Goal: Task Accomplishment & Management: Use online tool/utility

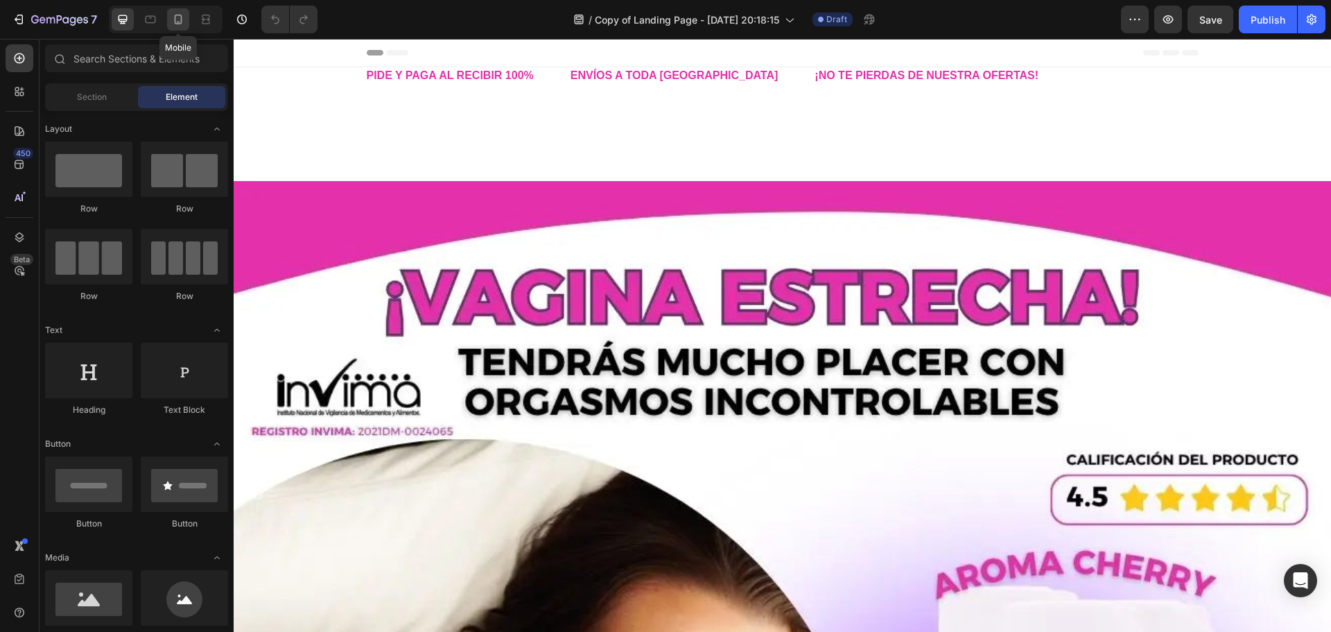
click at [175, 21] on icon at bounding box center [179, 20] width 8 height 10
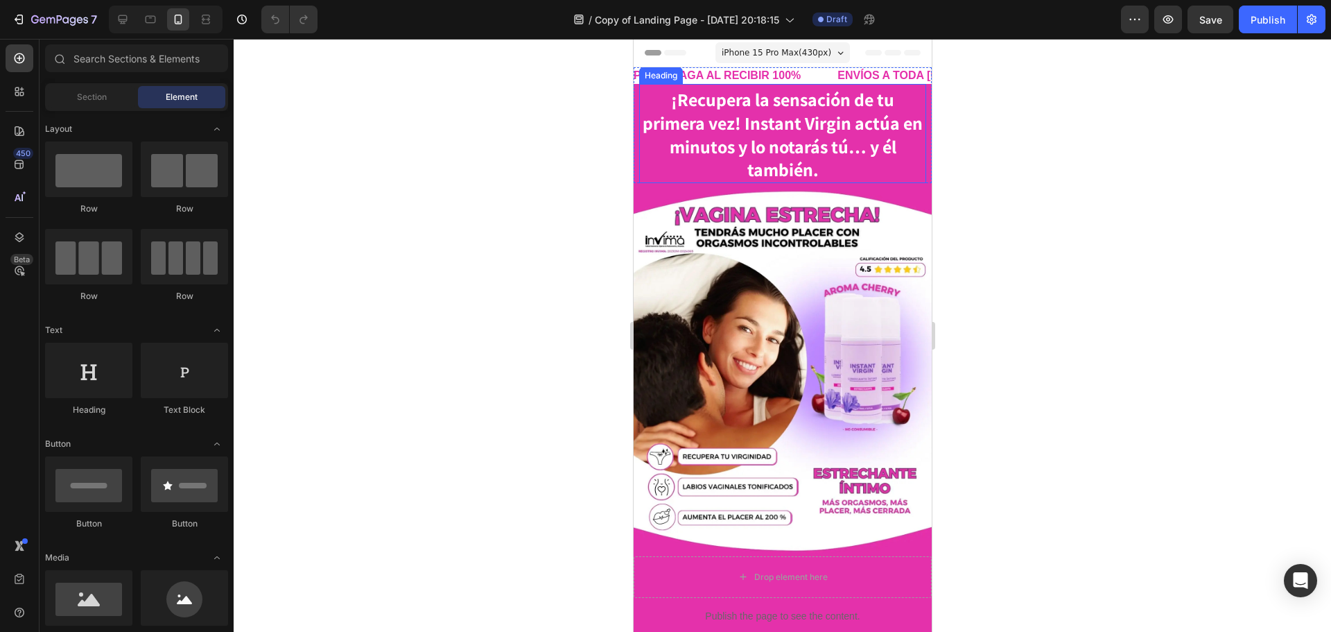
click at [719, 128] on strong "¡Recupera la sensación de tu primera vez! Instant Virgin actúa en minutos y lo …" at bounding box center [782, 134] width 280 height 94
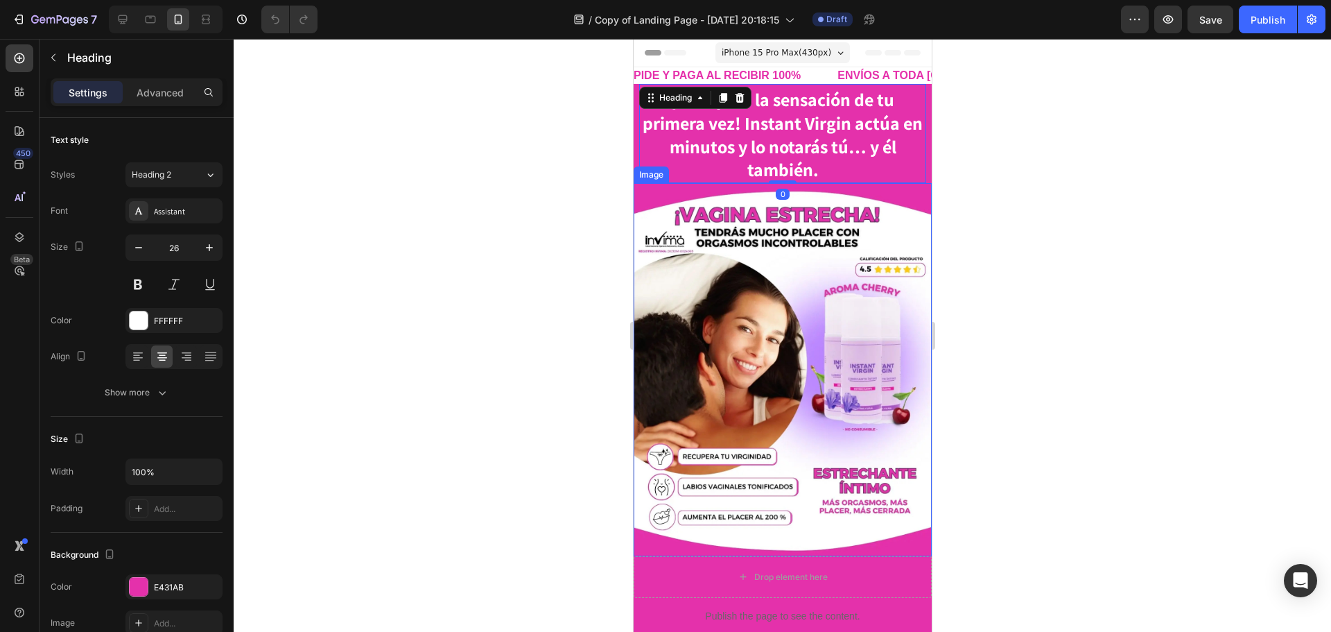
click at [732, 266] on img at bounding box center [782, 369] width 298 height 373
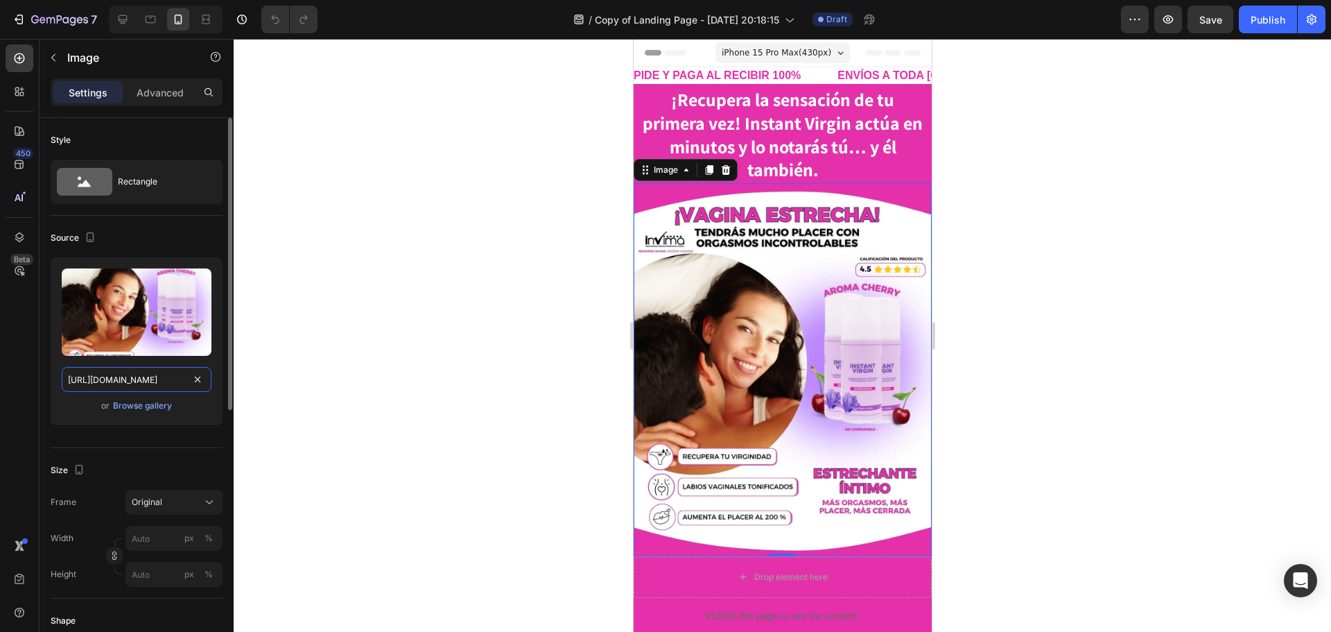
click at [153, 376] on input "[URL][DOMAIN_NAME]" at bounding box center [137, 379] width 150 height 25
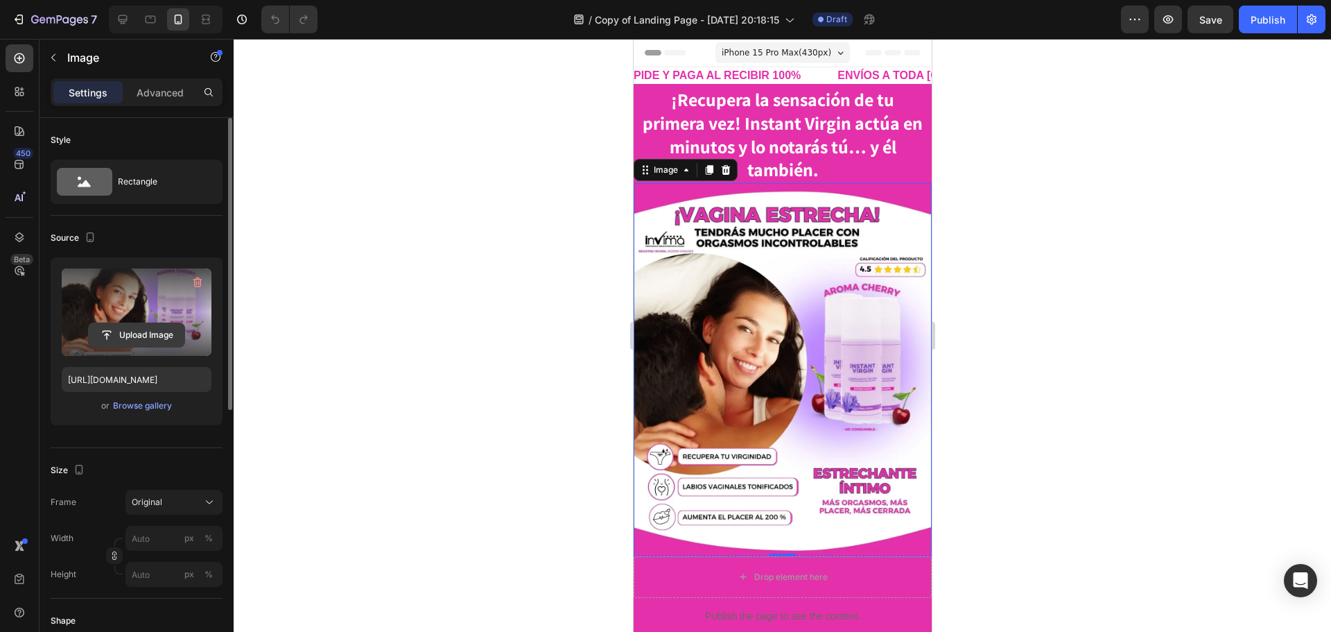
click at [136, 330] on input "file" at bounding box center [137, 335] width 96 height 24
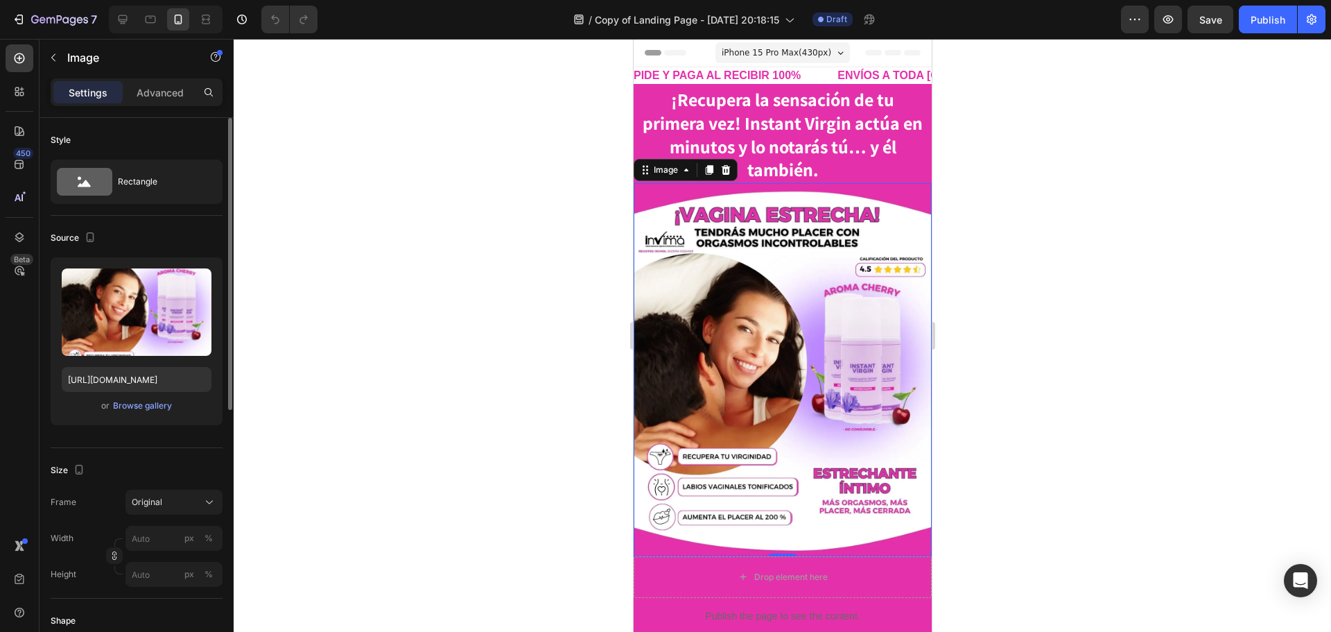
click at [139, 393] on div "Upload Image [URL][DOMAIN_NAME] or Browse gallery" at bounding box center [137, 341] width 172 height 168
click at [153, 409] on div "Browse gallery" at bounding box center [142, 405] width 59 height 12
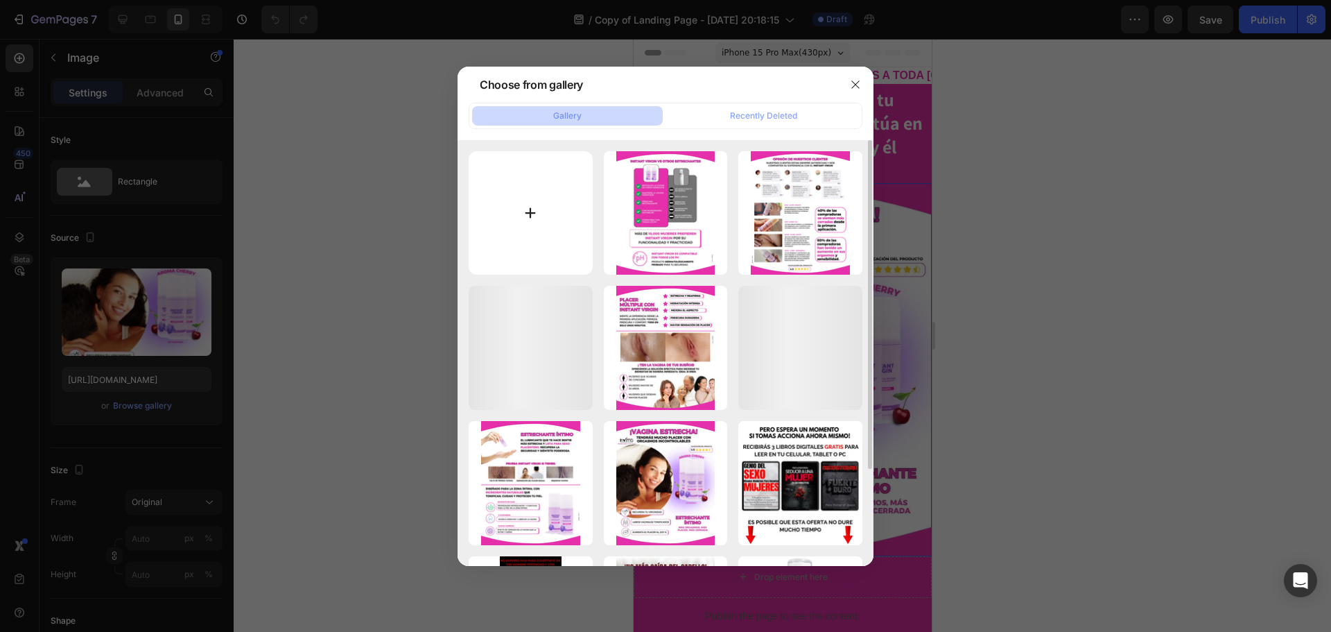
click at [538, 191] on input "file" at bounding box center [531, 213] width 124 height 124
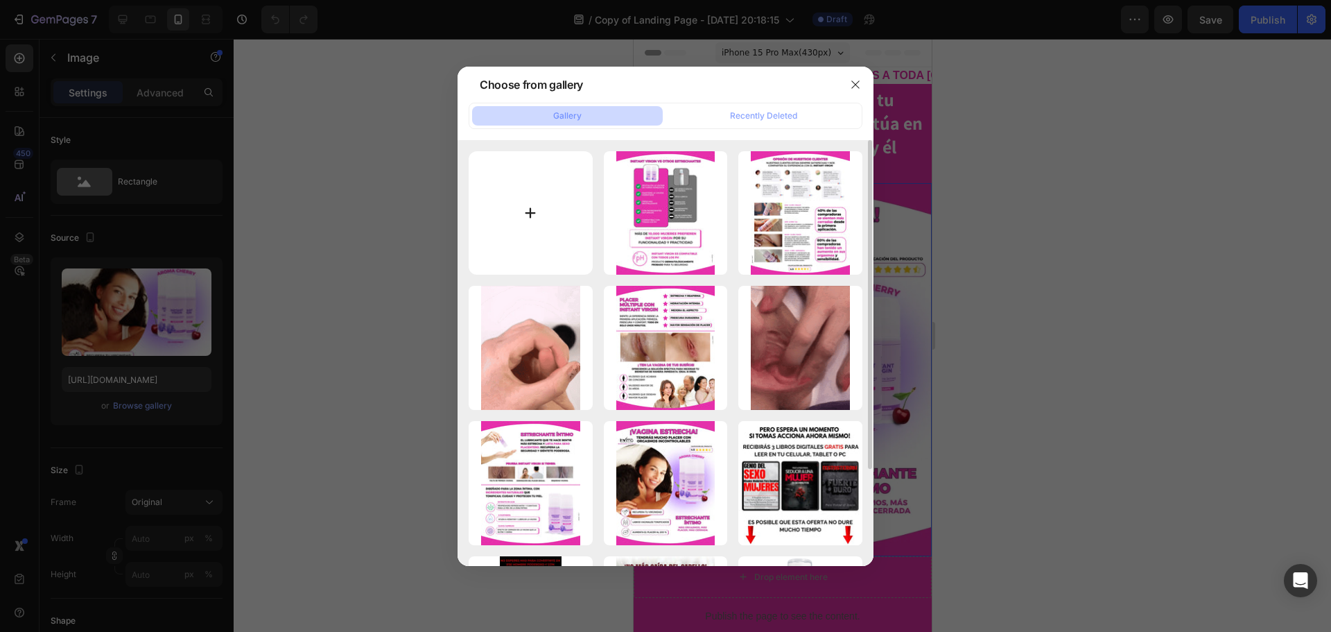
type input "C:\fakepath\kds (2).webp"
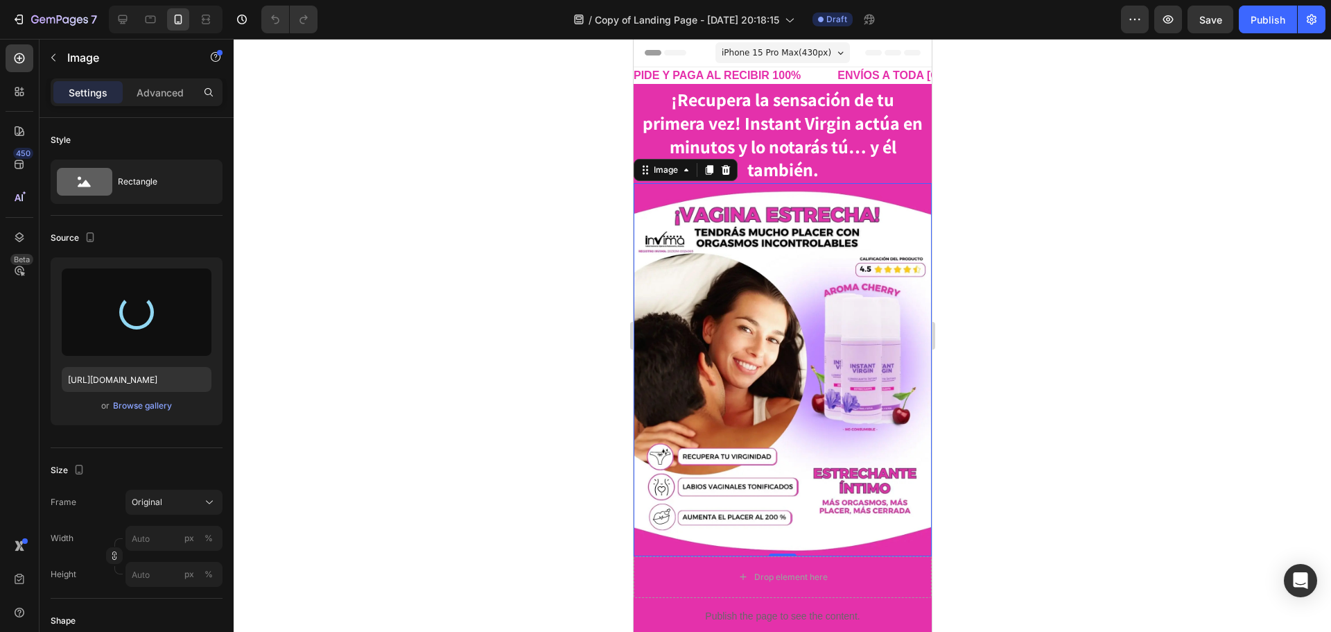
type input "[URL][DOMAIN_NAME]"
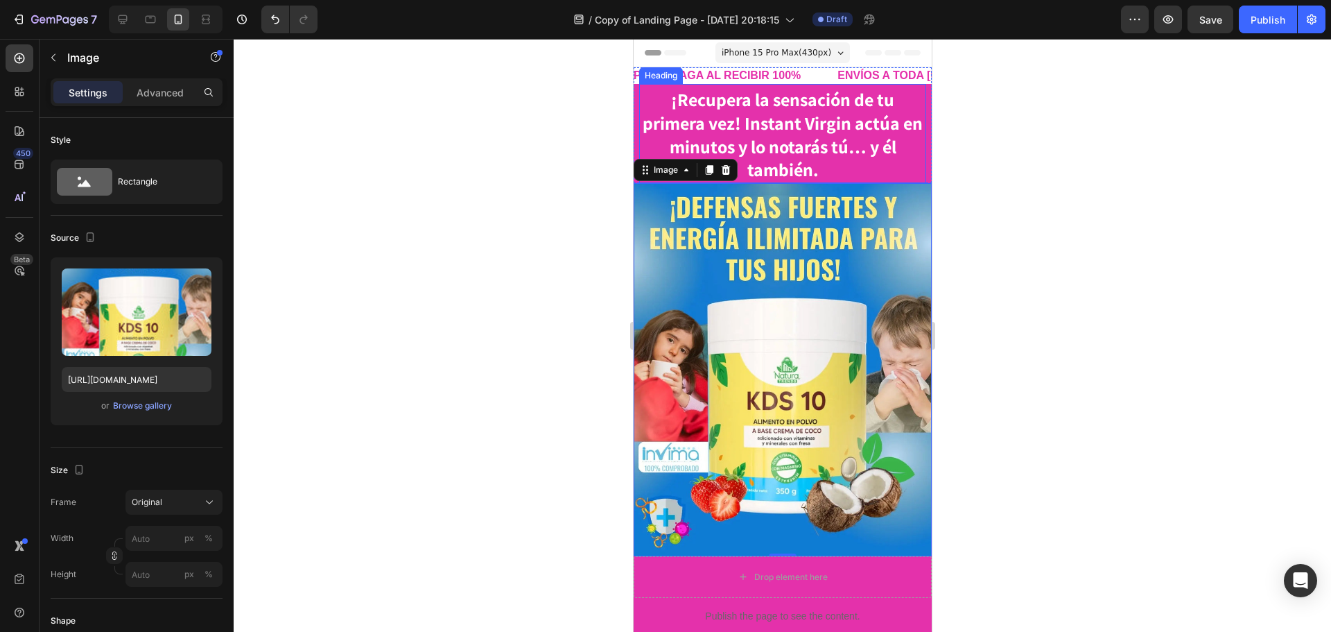
click at [911, 174] on h2 "¡Recupera la sensación de tu primera vez! Instant Virgin actúa en minutos y lo …" at bounding box center [782, 135] width 287 height 96
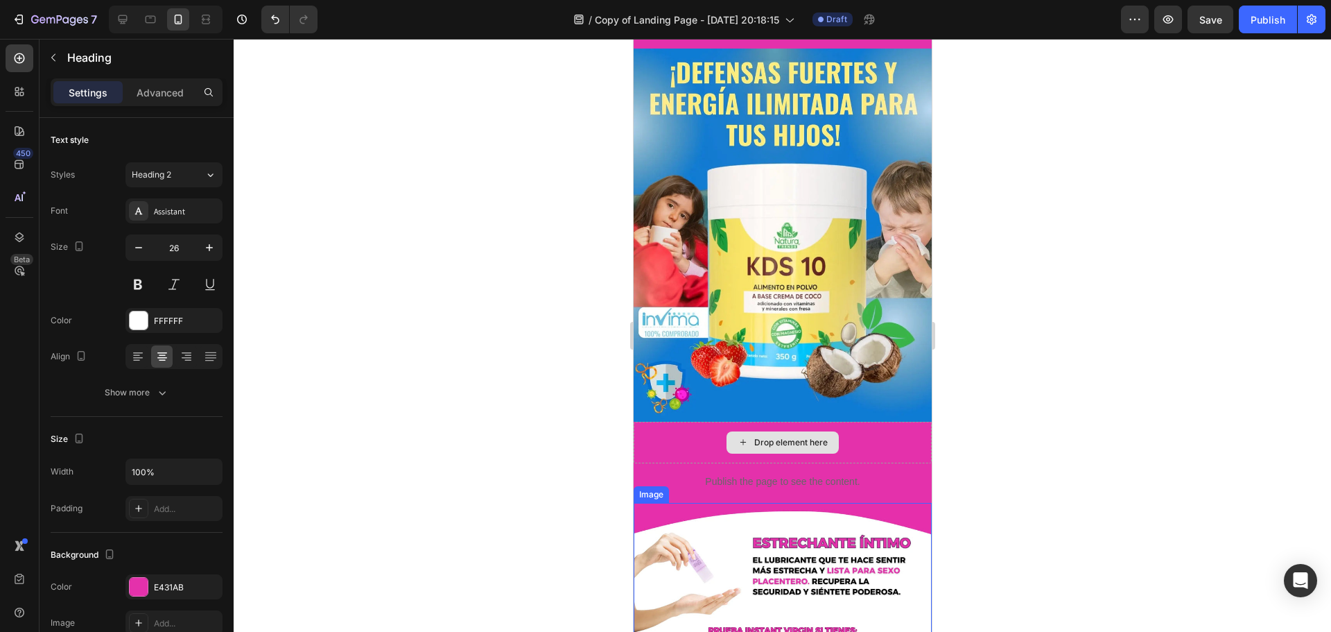
scroll to position [277, 0]
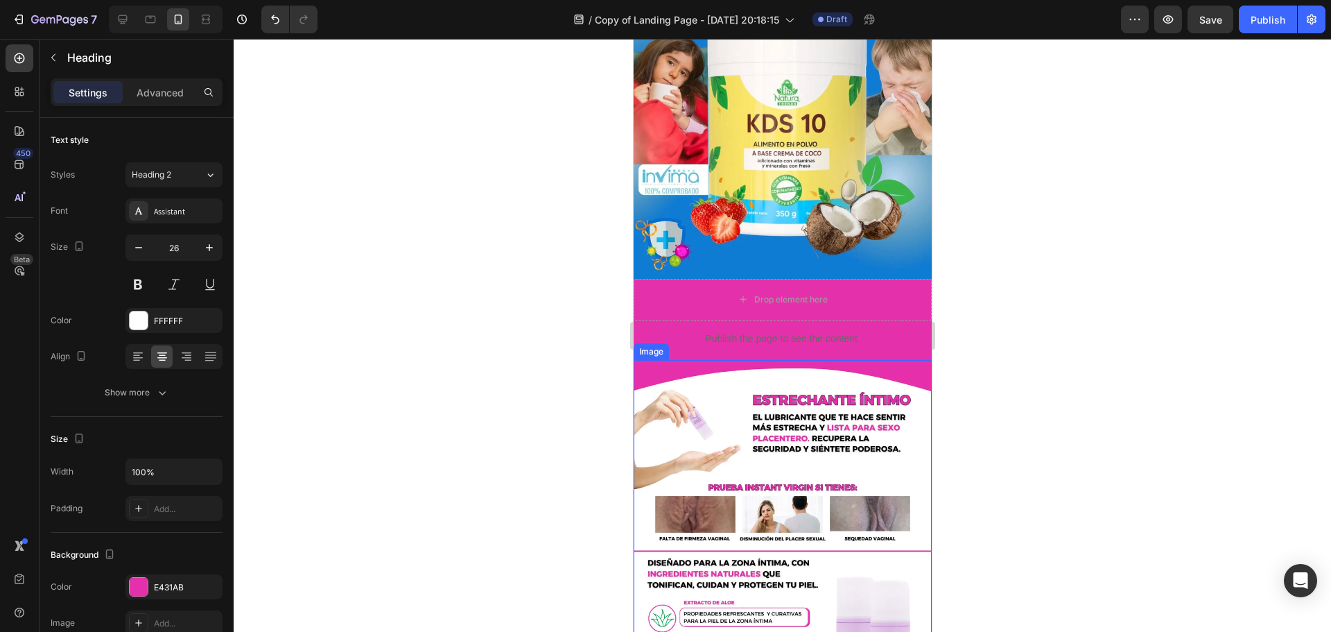
click at [781, 413] on img at bounding box center [782, 546] width 298 height 373
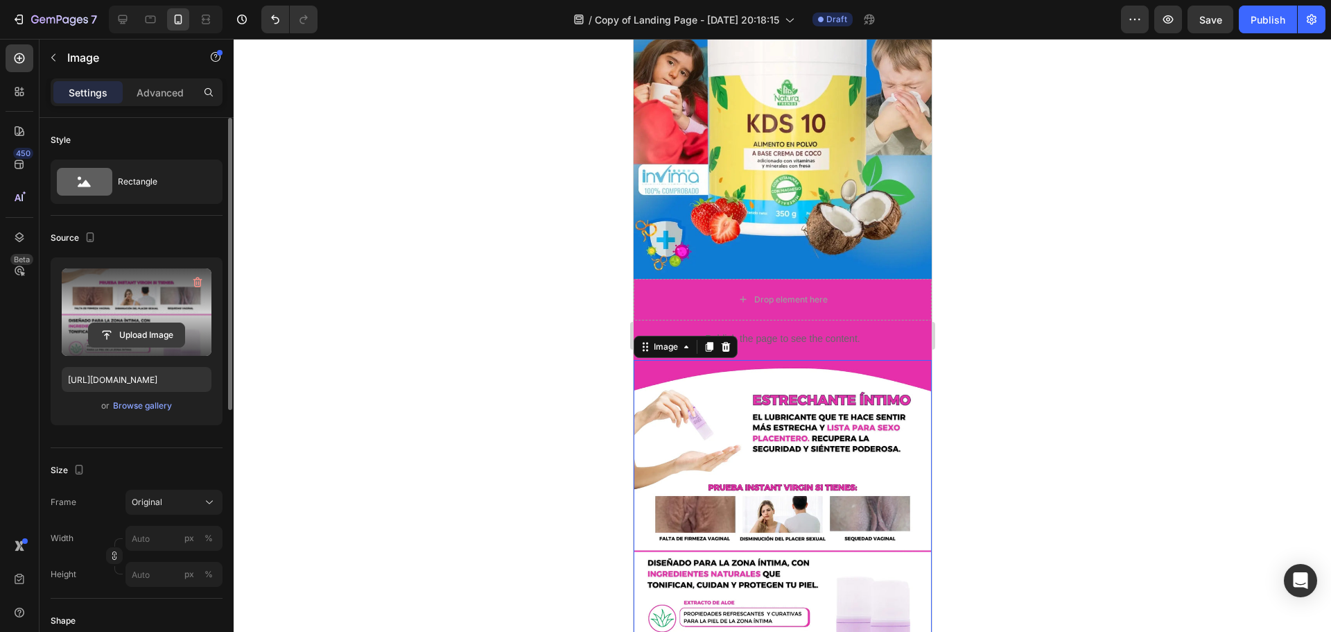
click at [149, 340] on input "file" at bounding box center [137, 335] width 96 height 24
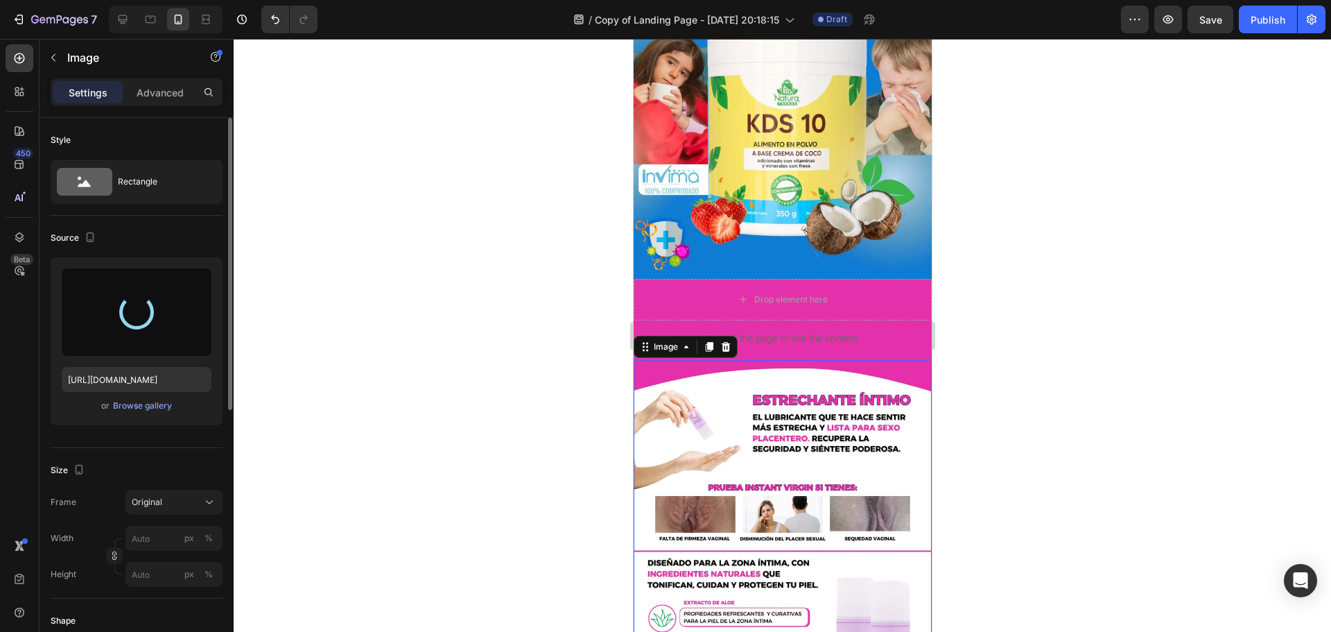
type input "[URL][DOMAIN_NAME]"
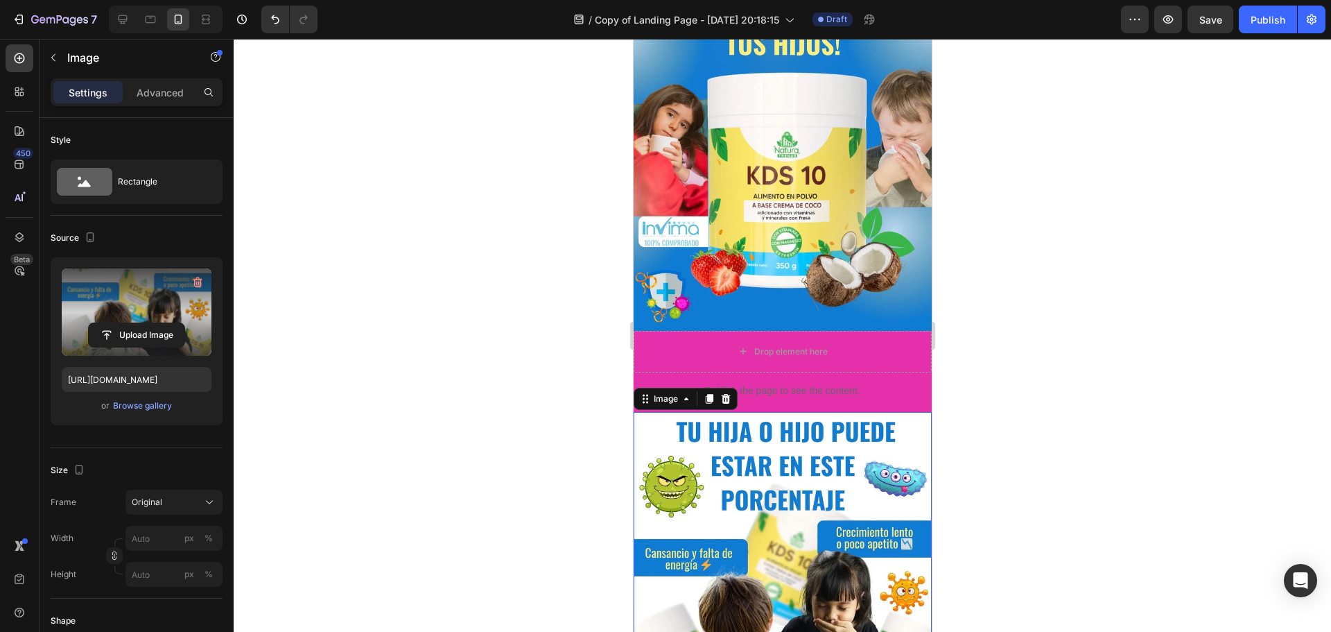
scroll to position [0, 0]
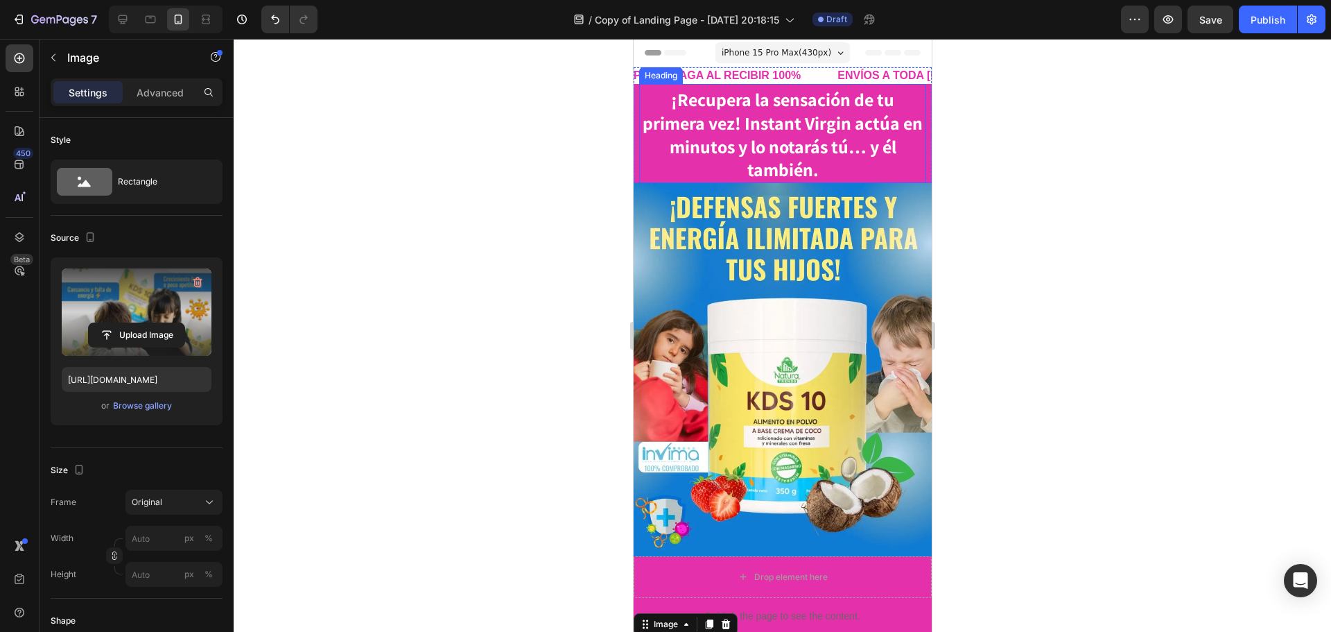
click at [775, 130] on strong "¡Recupera la sensación de tu primera vez! Instant Virgin actúa en minutos y lo …" at bounding box center [782, 134] width 280 height 94
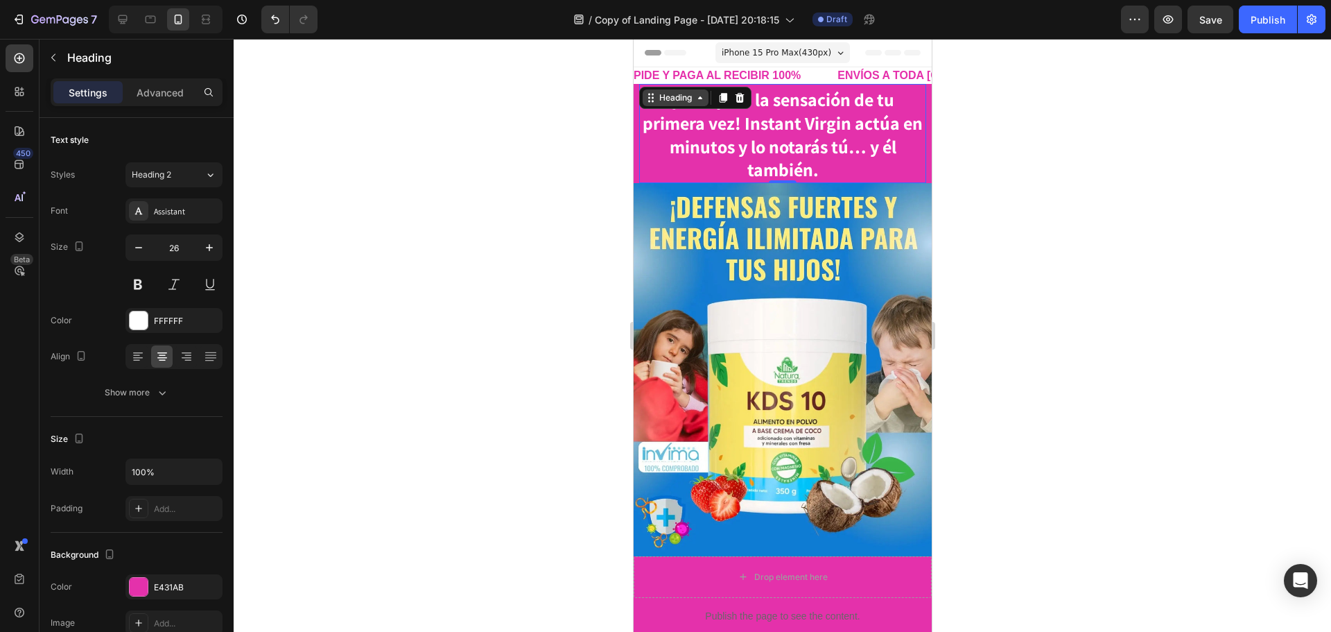
click at [677, 98] on div "Heading" at bounding box center [675, 98] width 38 height 12
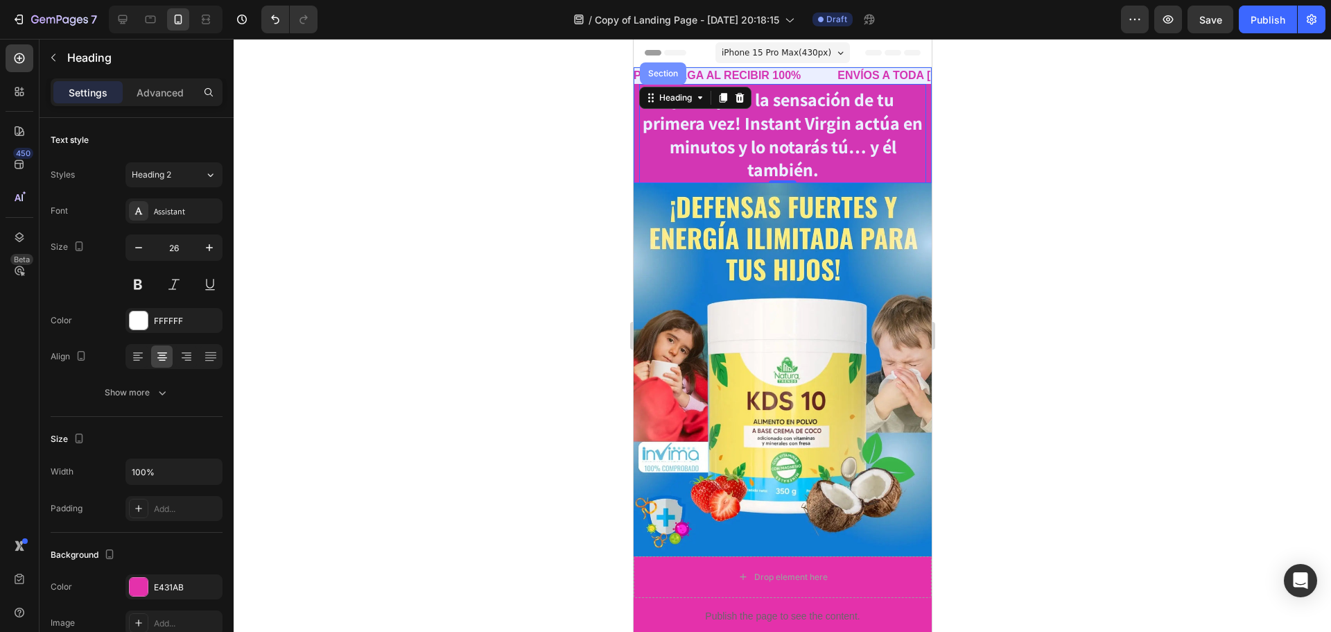
click at [664, 75] on div "Section" at bounding box center [662, 73] width 35 height 8
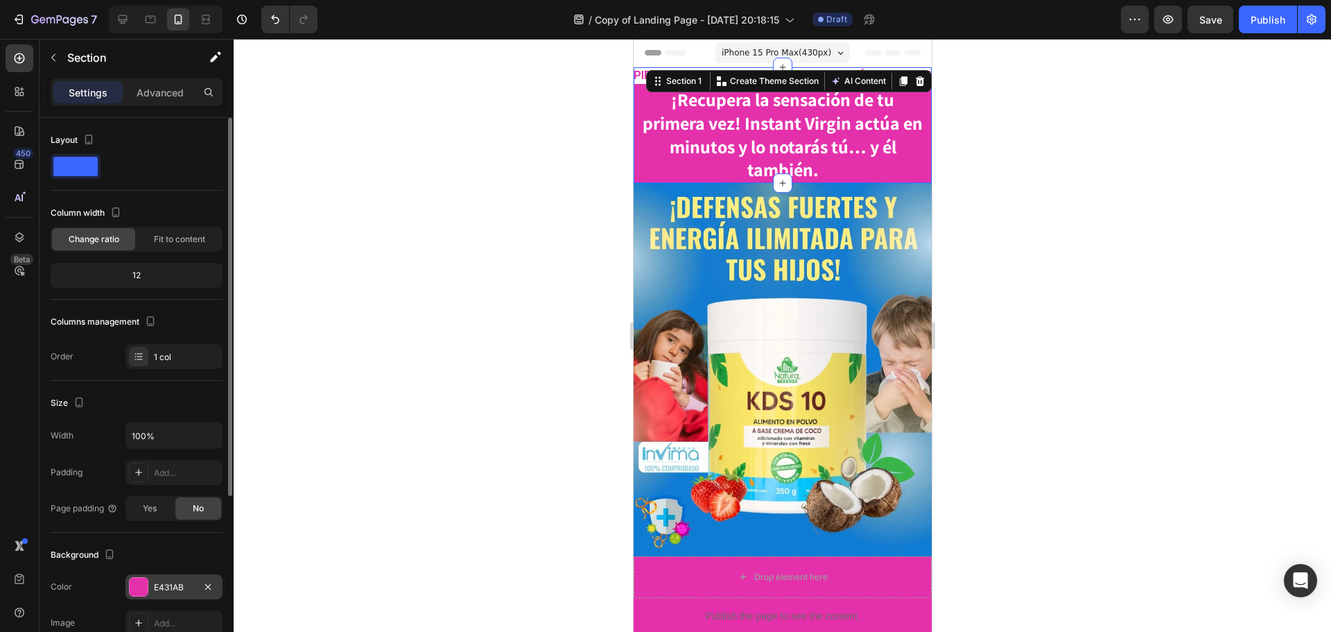
click at [166, 585] on div "E431AB" at bounding box center [174, 587] width 40 height 12
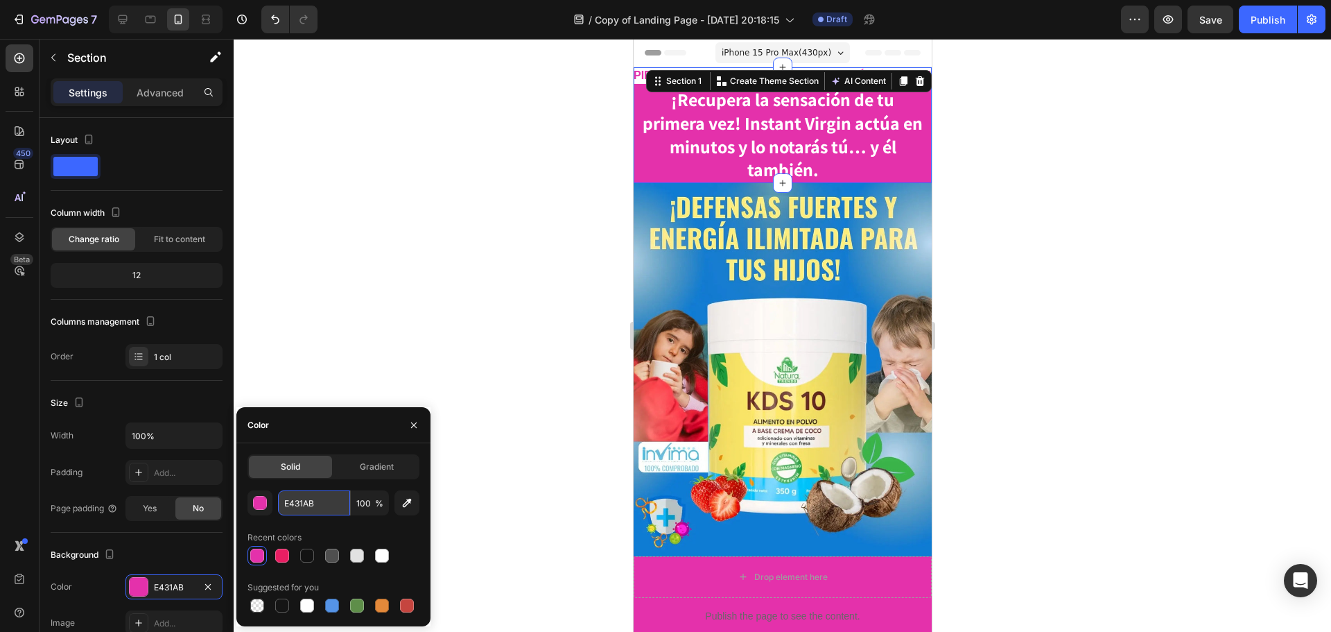
click at [300, 507] on input "E431AB" at bounding box center [314, 502] width 72 height 25
paste input "#117cd4"
click at [351, 527] on div "Recent colors" at bounding box center [334, 537] width 172 height 22
type input "117CD4"
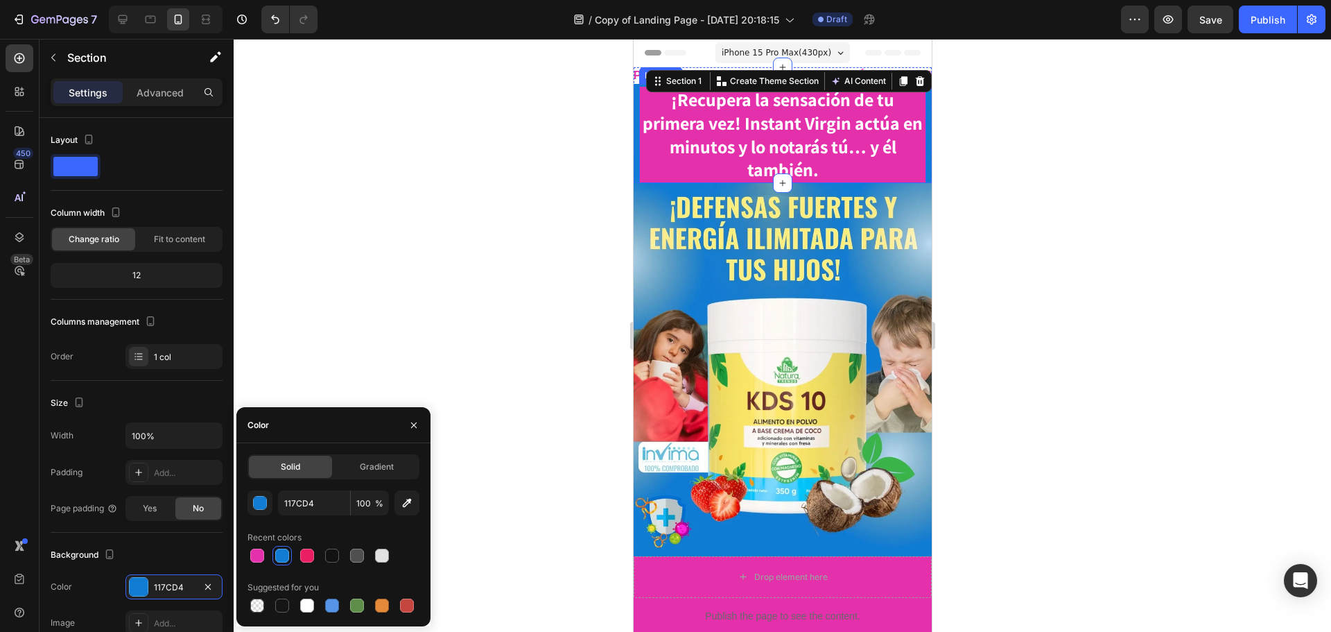
click at [900, 173] on h2 "¡Recupera la sensación de tu primera vez! Instant Virgin actúa en minutos y lo …" at bounding box center [782, 135] width 287 height 96
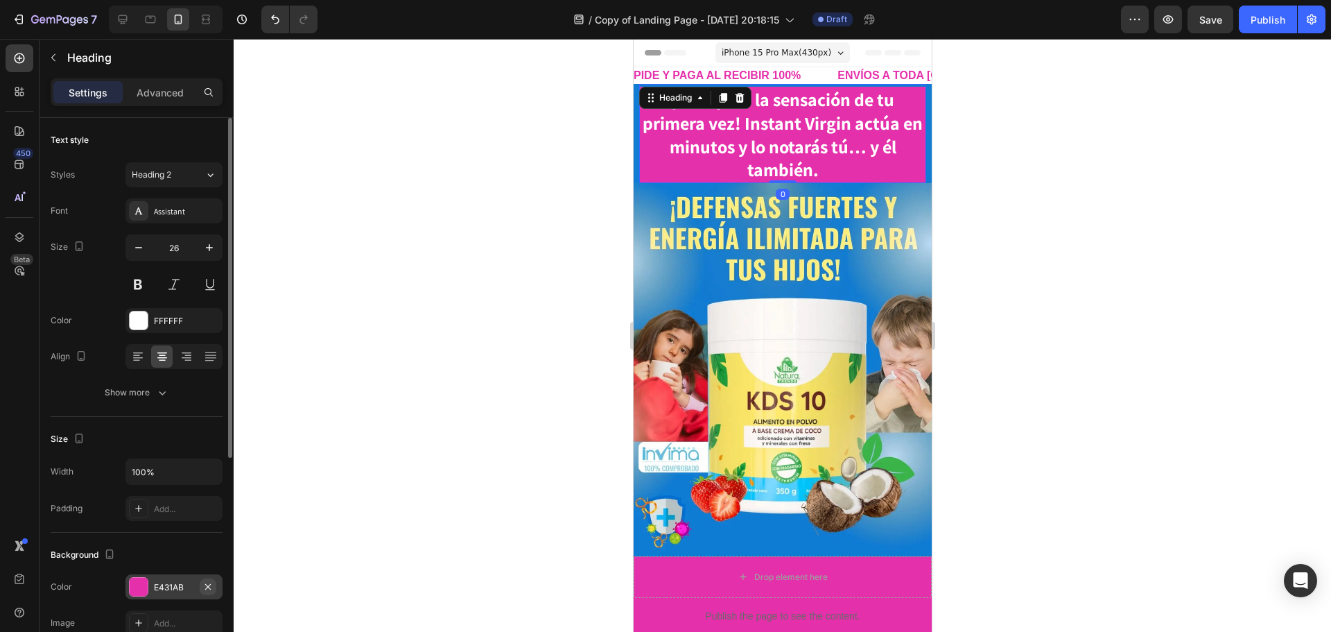
click at [207, 584] on icon "button" at bounding box center [207, 586] width 11 height 11
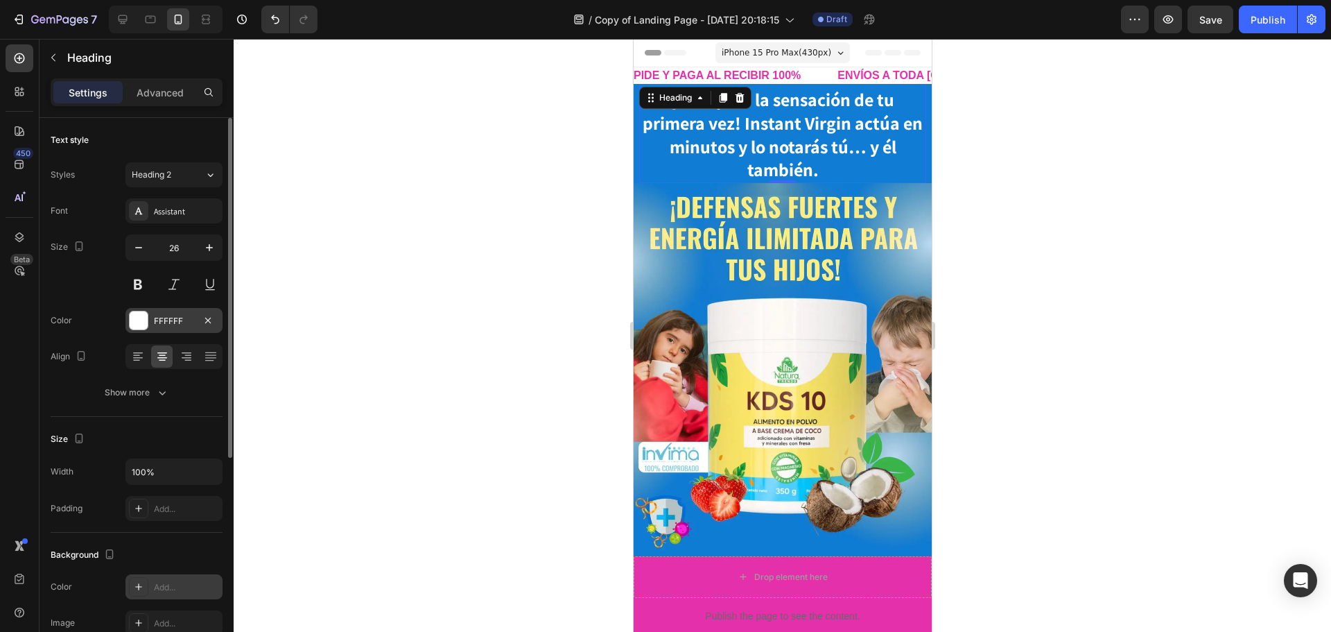
click at [182, 319] on div "FFFFFF" at bounding box center [174, 321] width 40 height 12
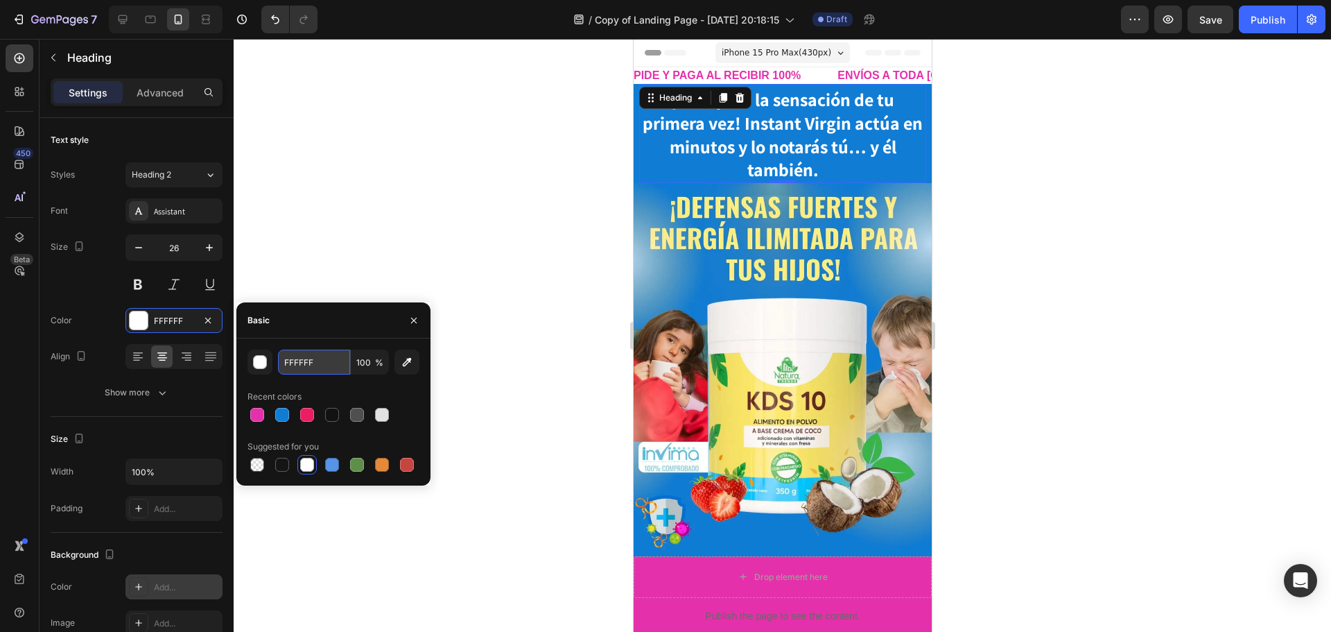
click at [303, 363] on input "FFFFFF" at bounding box center [314, 361] width 72 height 25
click at [304, 363] on input "FFFFFF" at bounding box center [314, 361] width 72 height 25
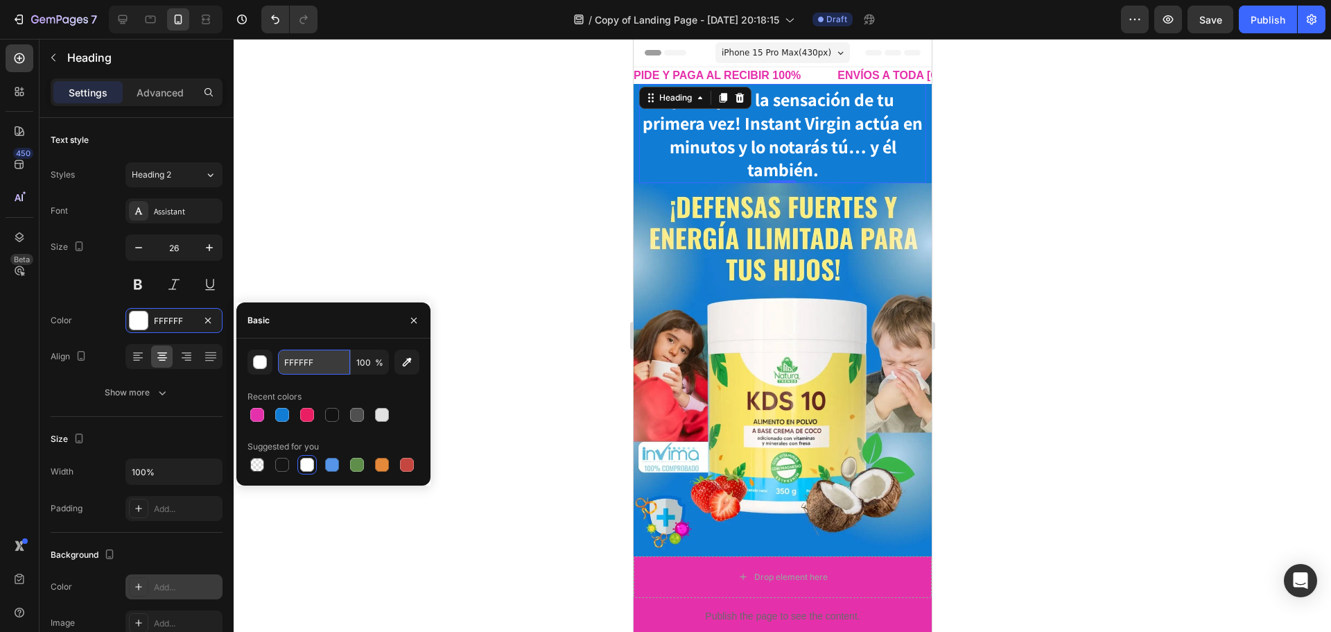
paste input "#ffee7d"
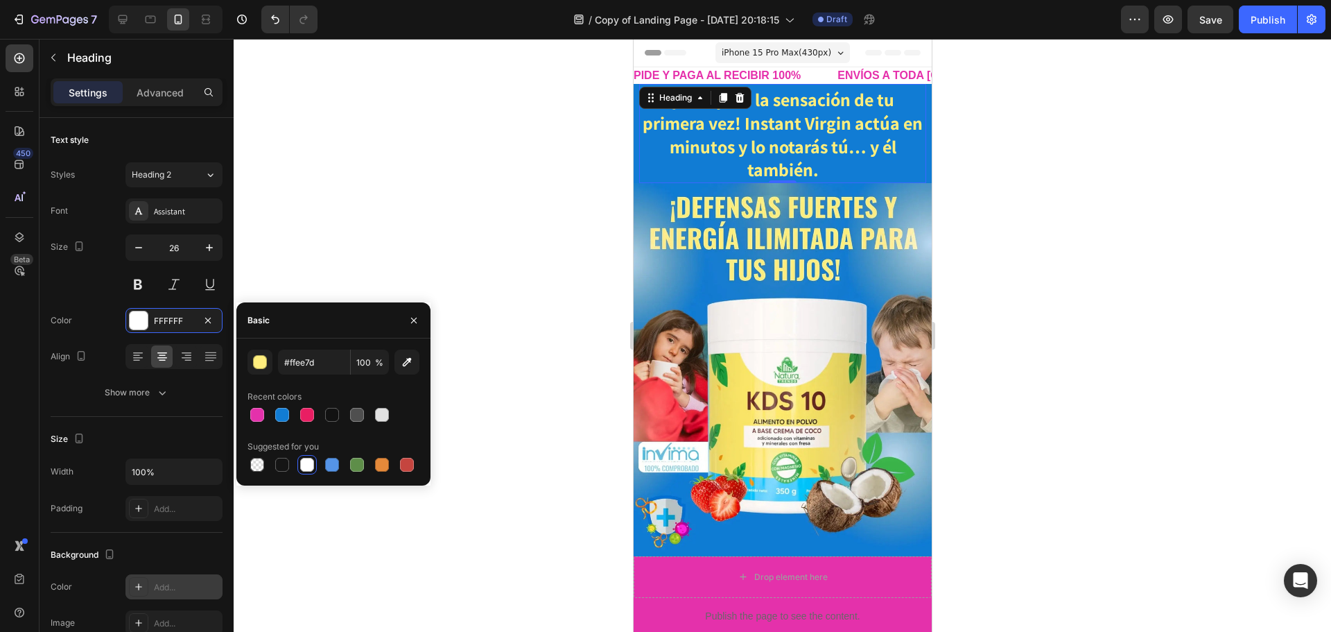
click at [401, 381] on div "#ffee7d 100 % Recent colors Suggested for you" at bounding box center [334, 411] width 172 height 125
type input "FFEE7D"
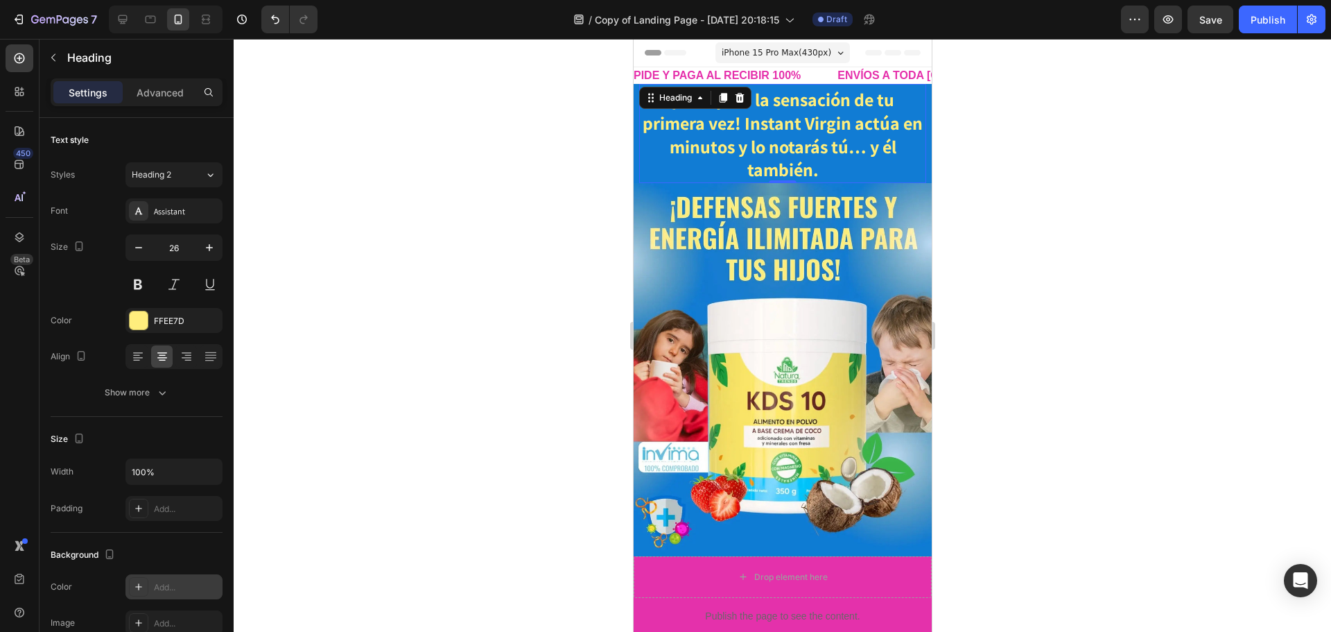
click at [445, 213] on div at bounding box center [783, 335] width 1098 height 593
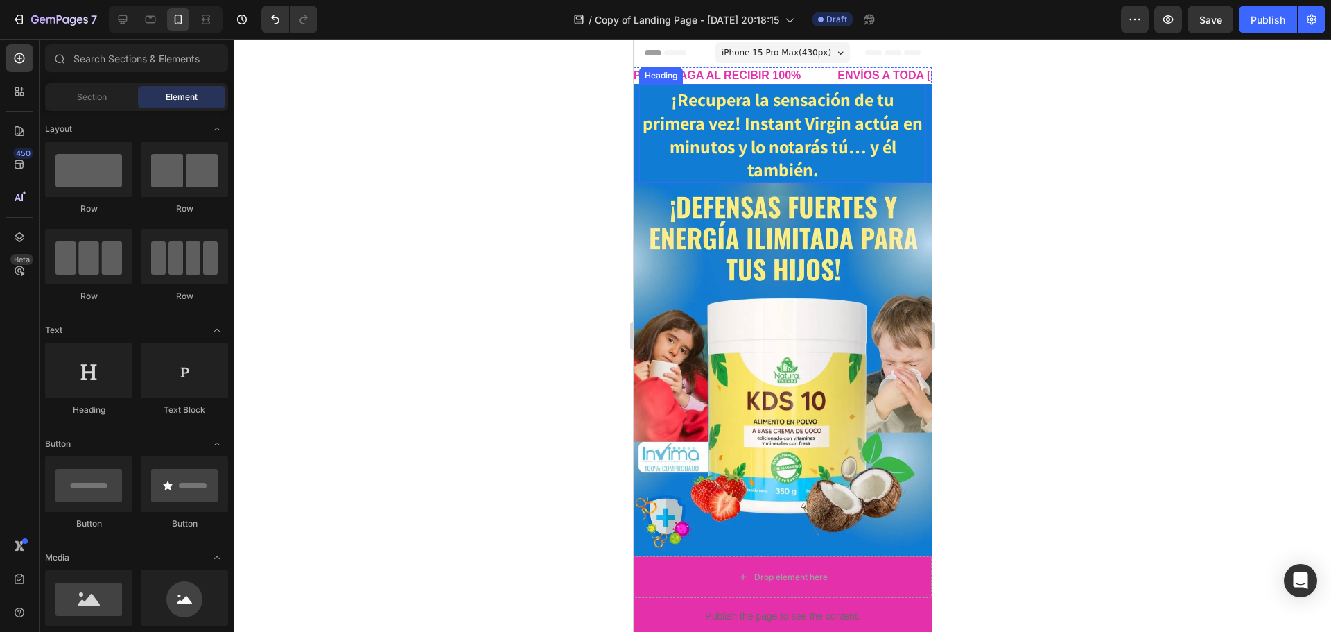
click at [750, 142] on strong "¡Recupera la sensación de tu primera vez! Instant Virgin actúa en minutos y lo …" at bounding box center [782, 134] width 280 height 94
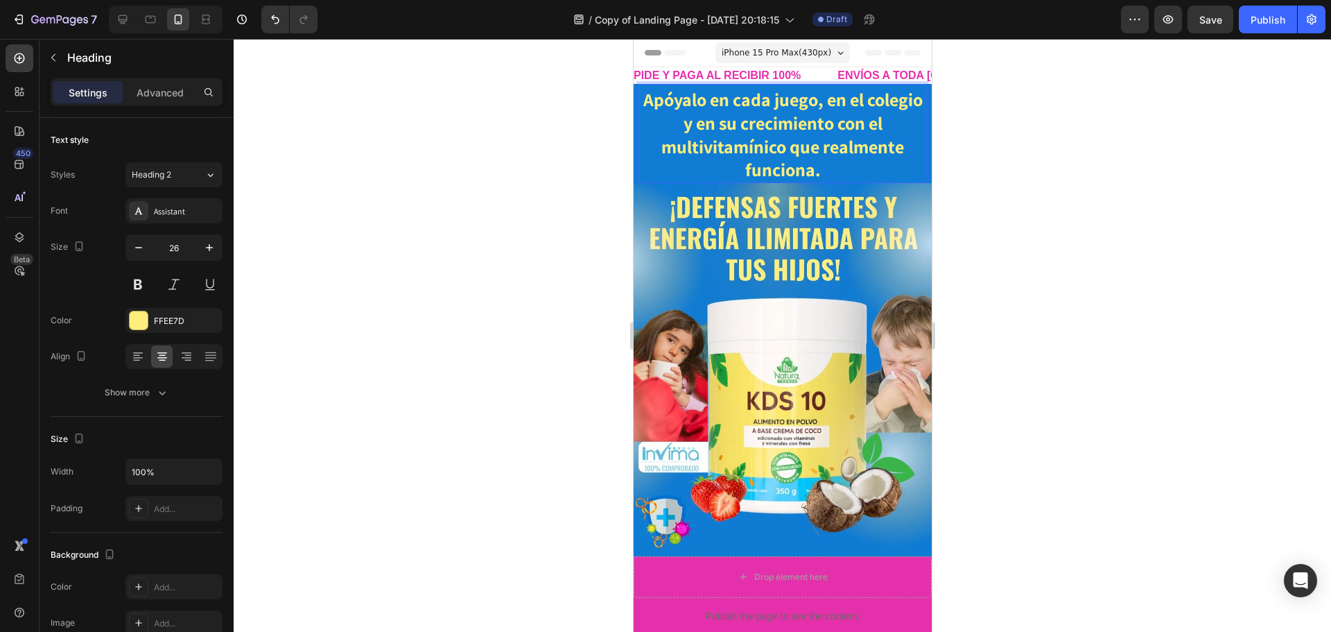
click at [827, 132] on strong "Apóyalo en cada juego, en el colegio y en su crecimiento con el multivitamínico…" at bounding box center [782, 134] width 279 height 94
click at [863, 232] on img at bounding box center [782, 369] width 298 height 373
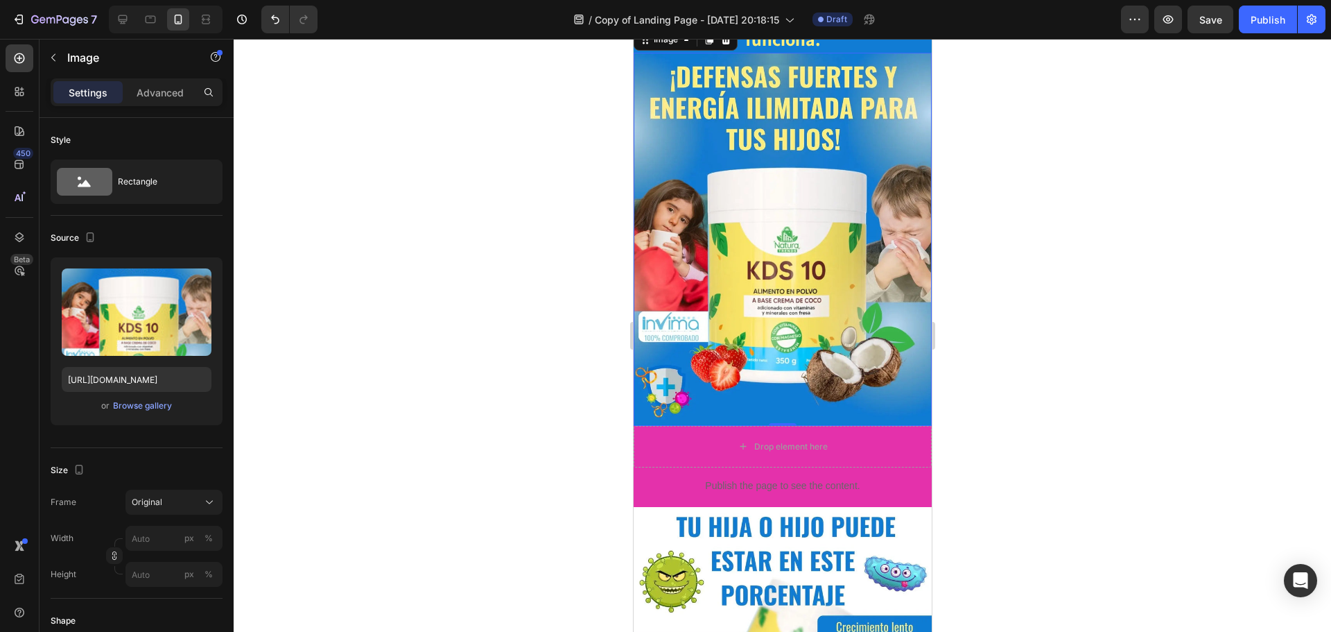
scroll to position [208, 0]
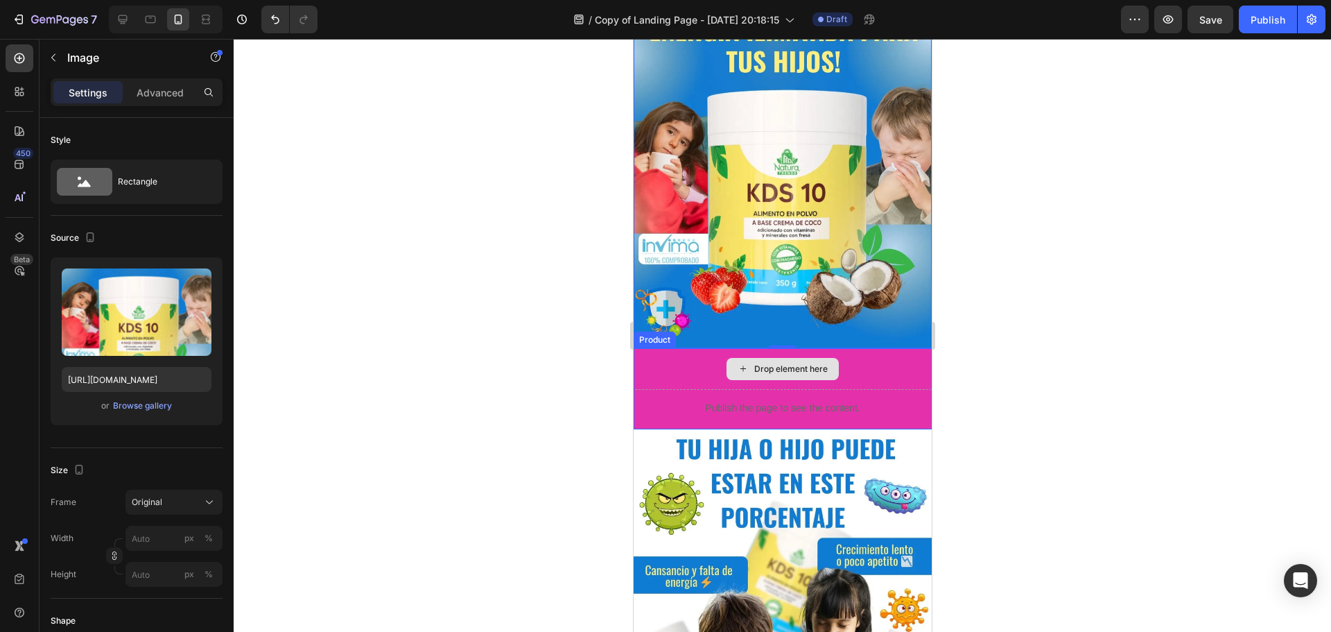
click at [676, 351] on div "Drop element here" at bounding box center [782, 369] width 298 height 42
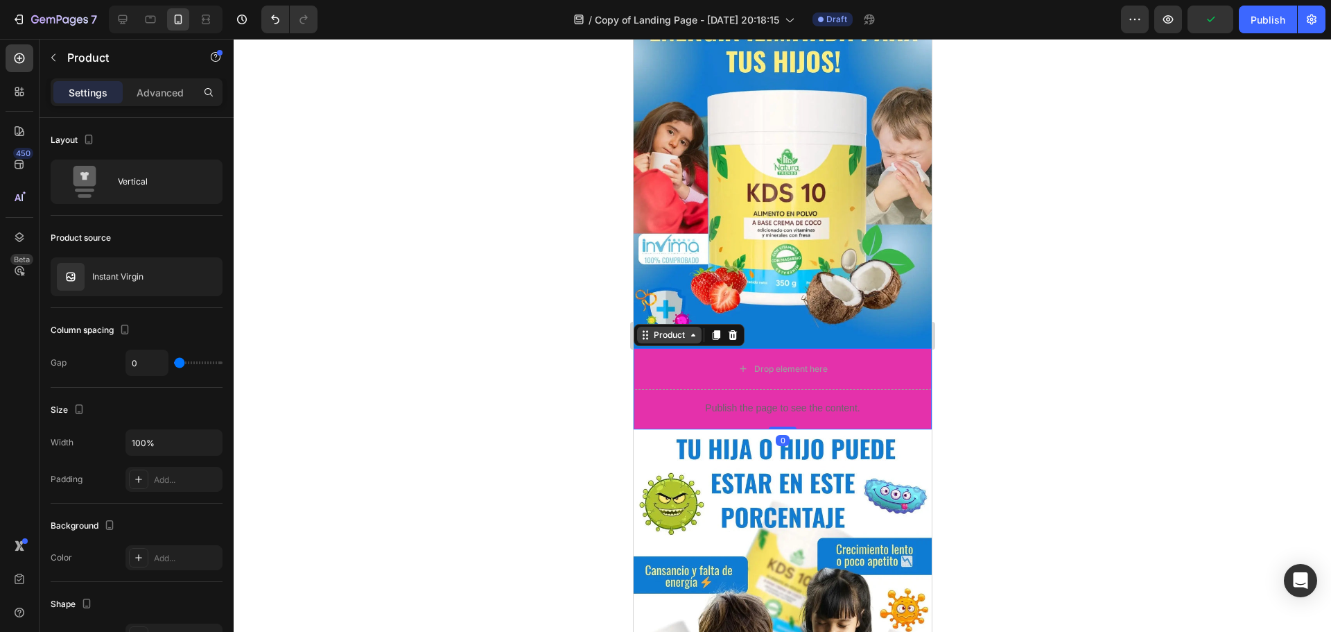
click at [685, 329] on div "Product" at bounding box center [668, 335] width 37 height 12
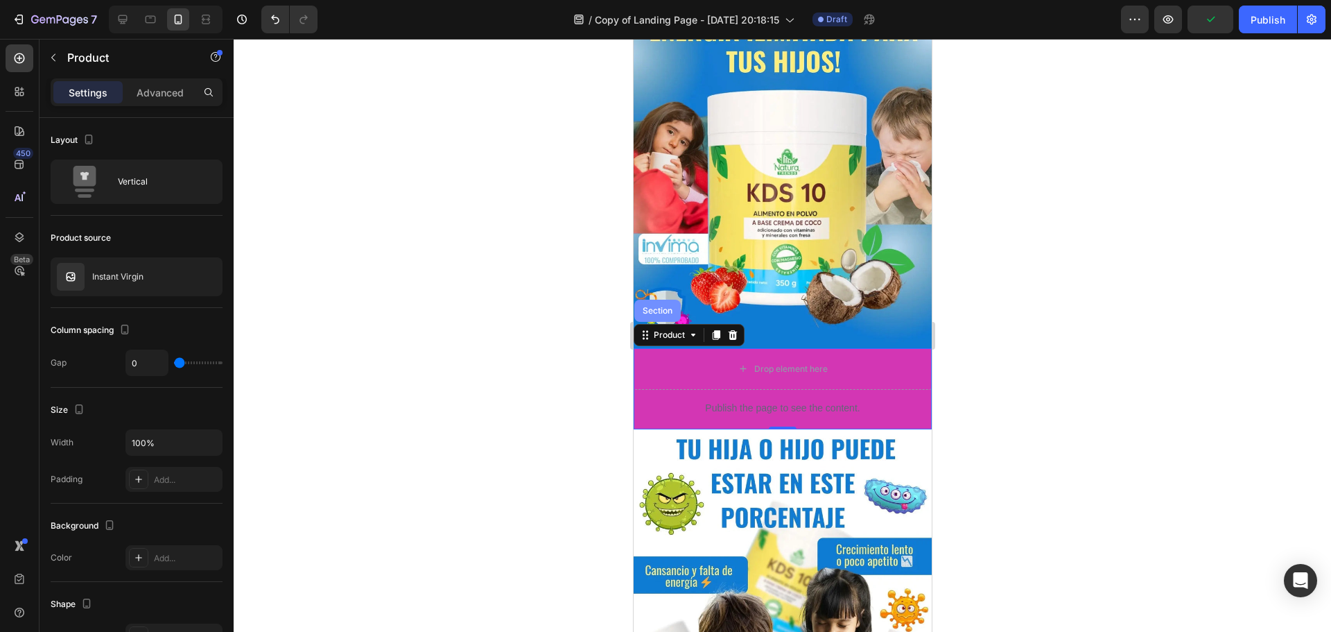
click at [662, 306] on div "Section" at bounding box center [657, 311] width 46 height 22
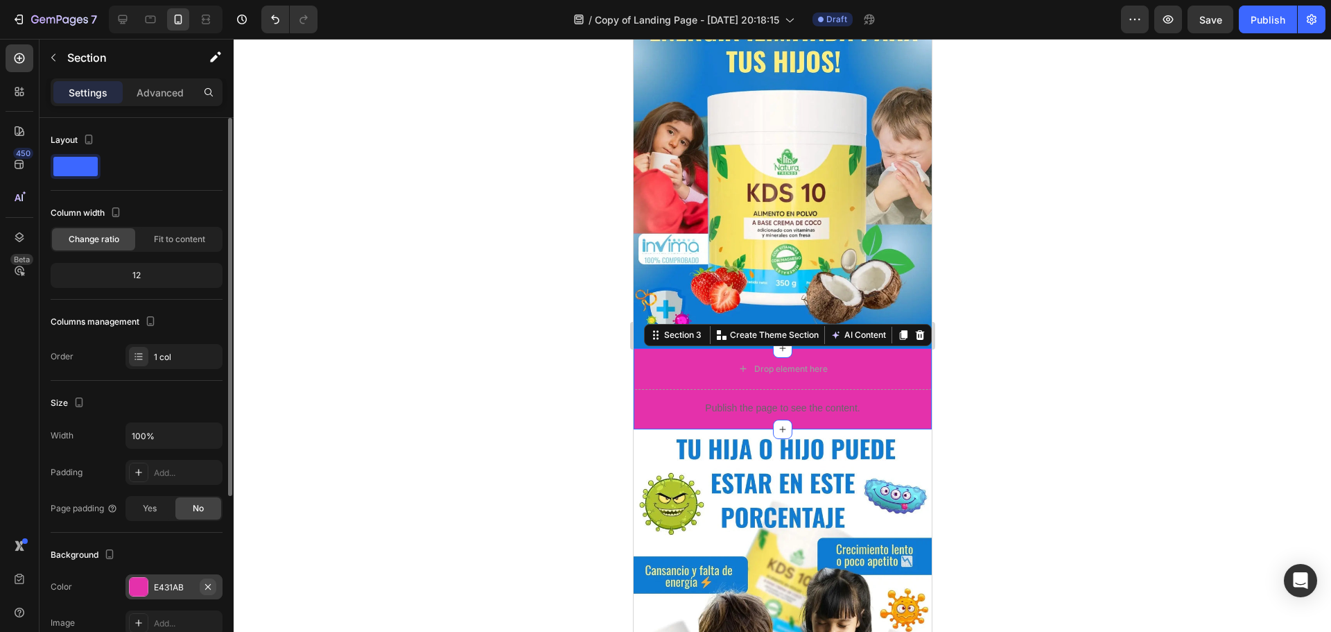
click at [203, 587] on icon "button" at bounding box center [207, 586] width 11 height 11
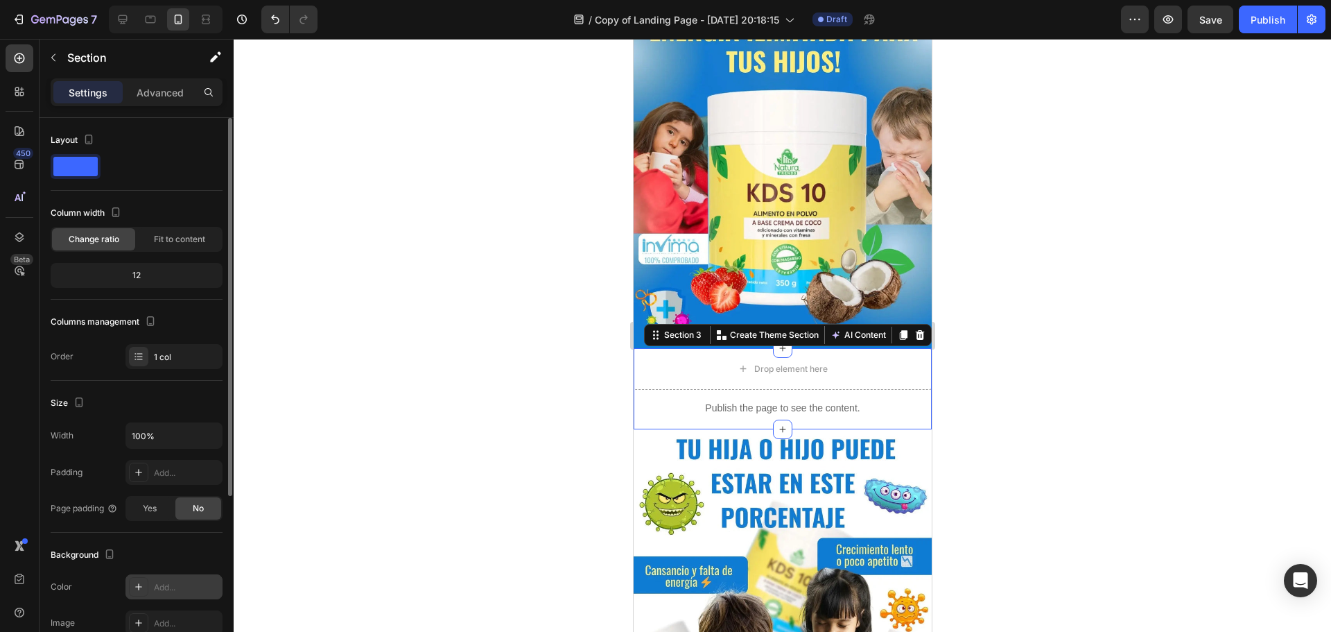
click at [200, 587] on div "Add..." at bounding box center [186, 587] width 65 height 12
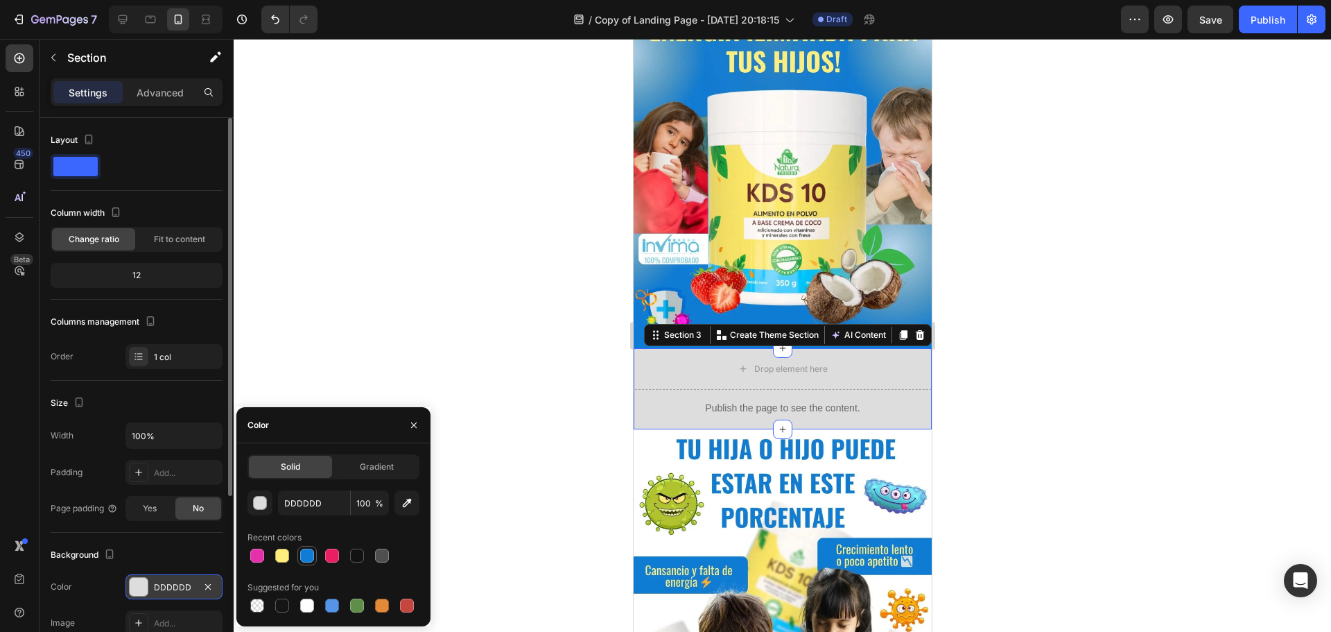
click at [308, 554] on div at bounding box center [307, 555] width 14 height 14
type input "117CD4"
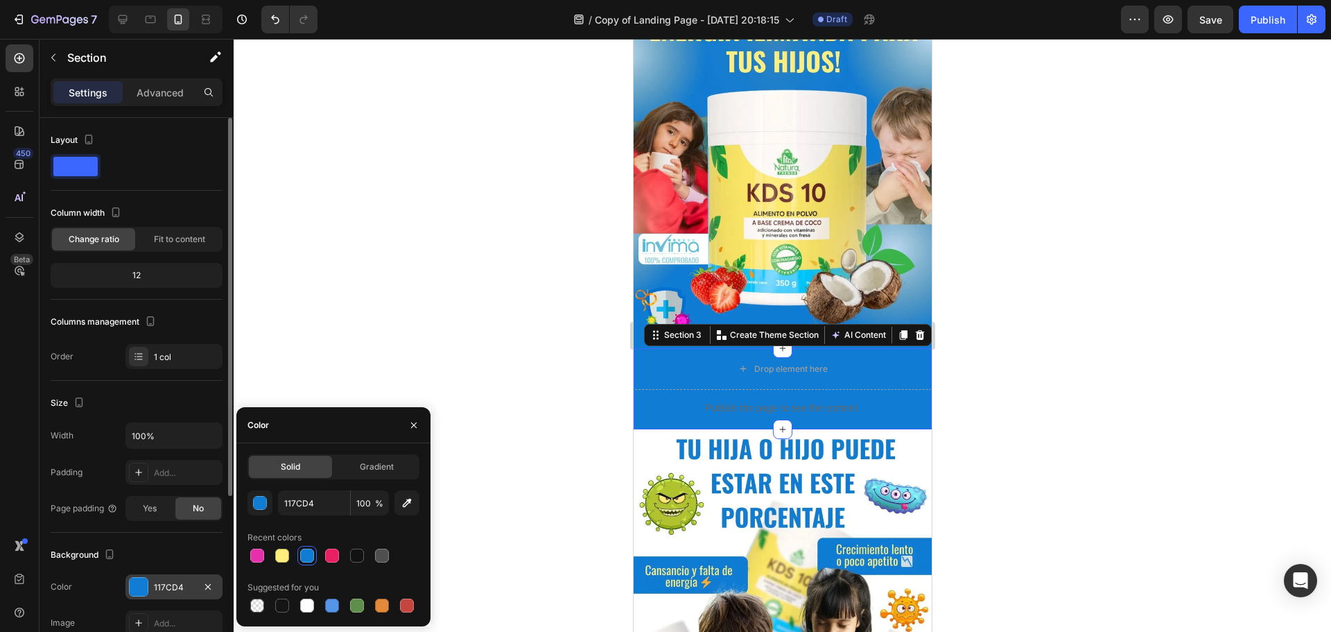
click at [1116, 288] on div at bounding box center [783, 335] width 1098 height 593
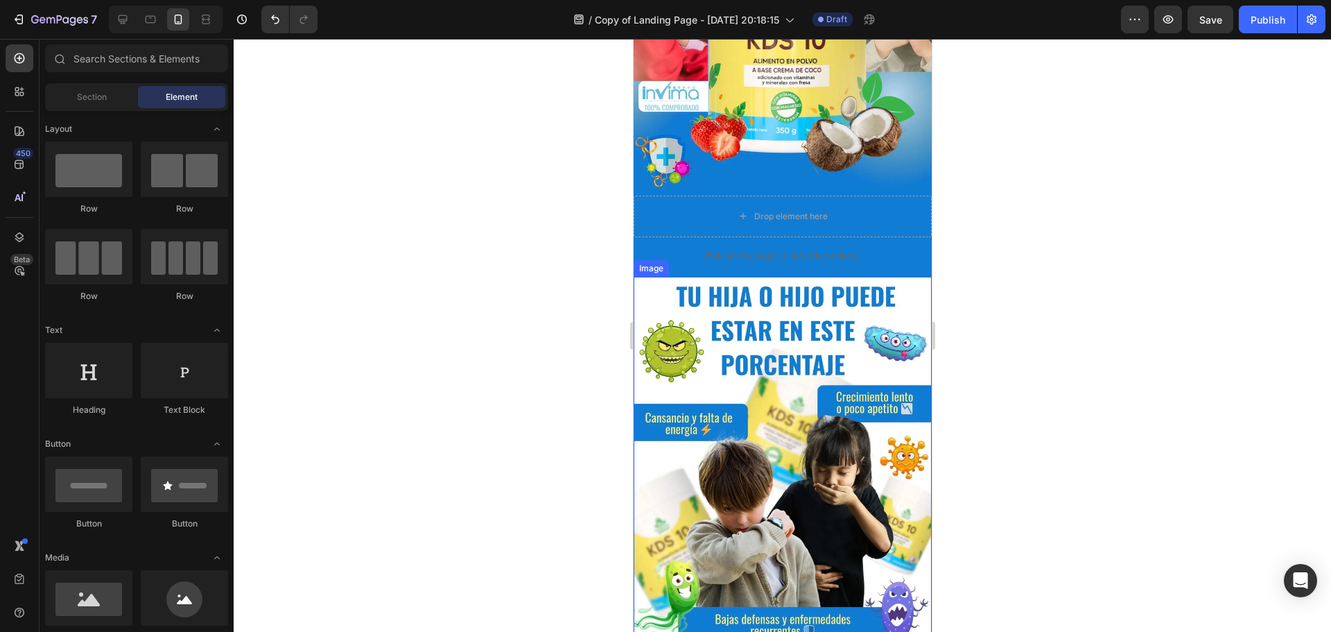
scroll to position [139, 0]
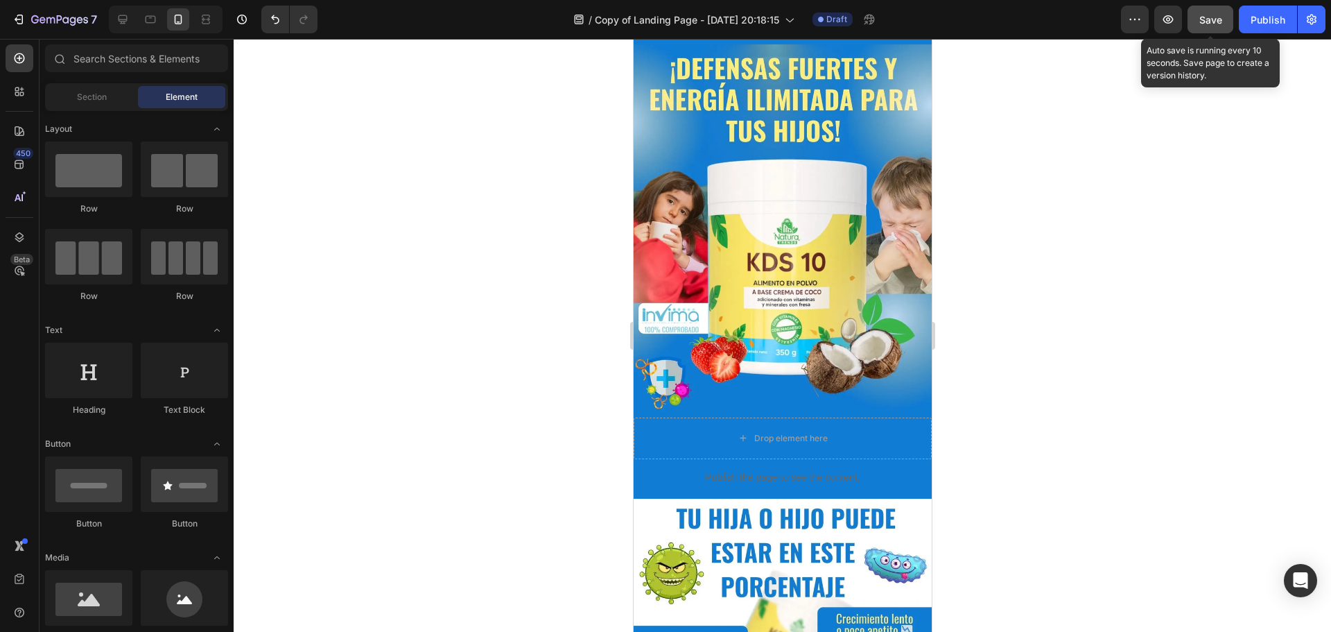
click at [1210, 17] on span "Save" at bounding box center [1211, 20] width 23 height 12
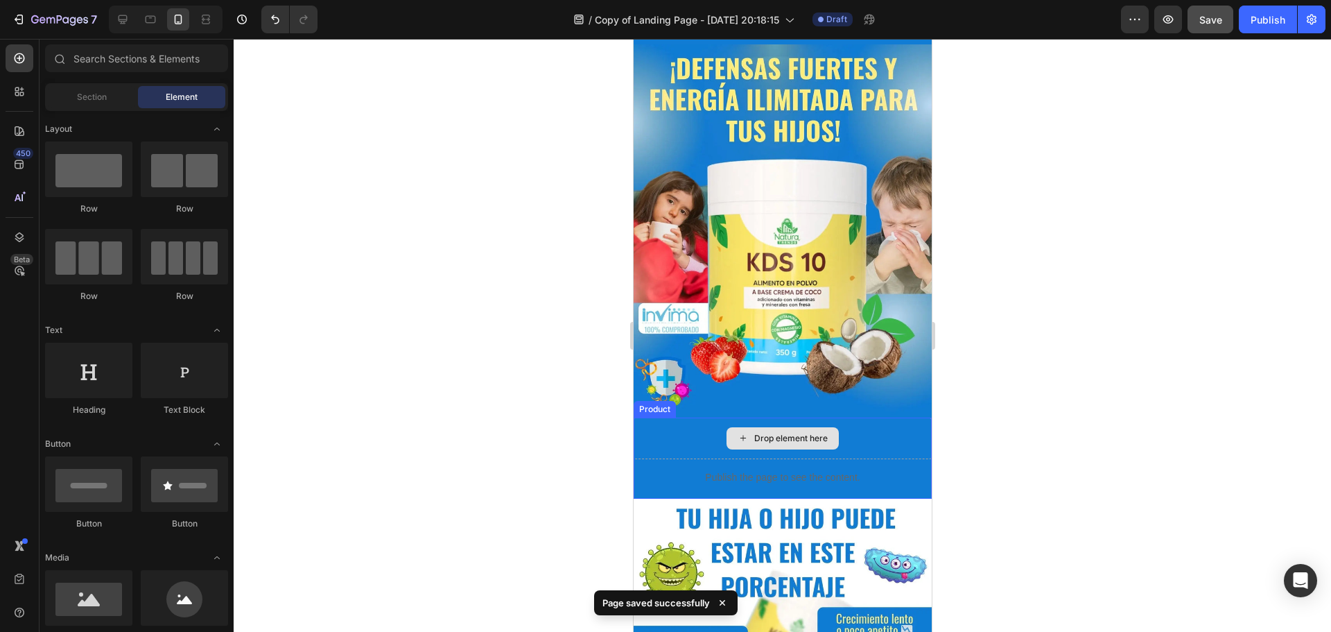
click at [693, 422] on div "Drop element here" at bounding box center [782, 438] width 298 height 42
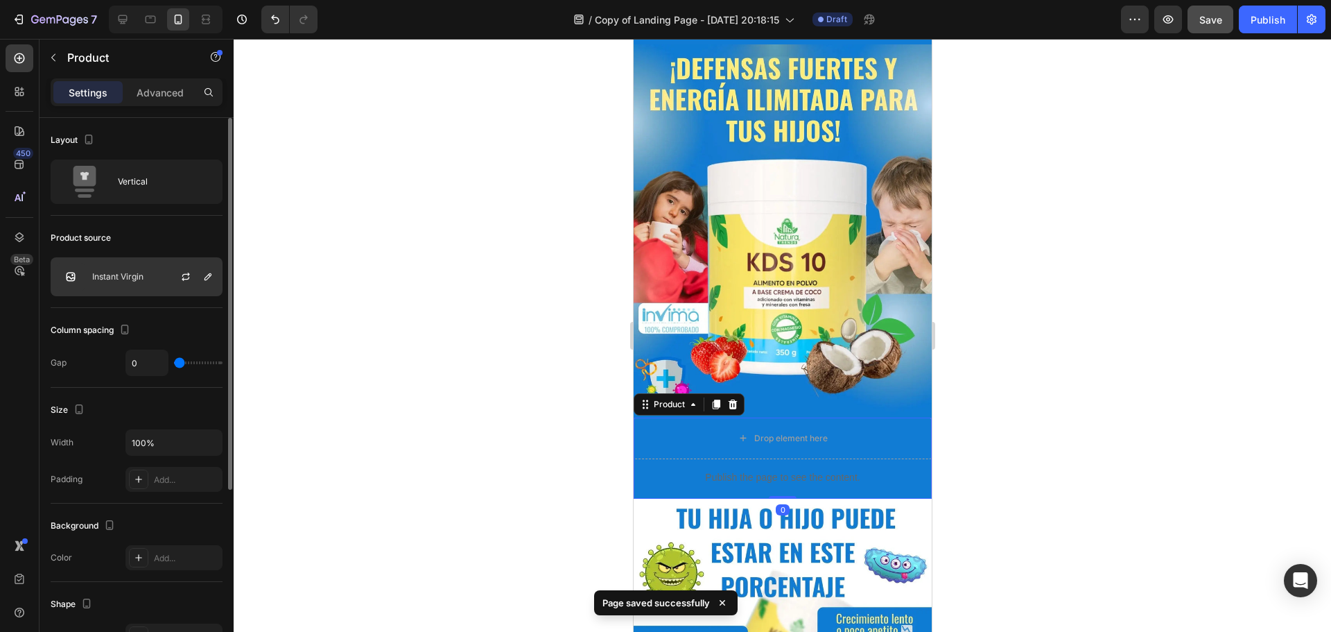
click at [136, 277] on p "Instant Virgin" at bounding box center [117, 277] width 51 height 10
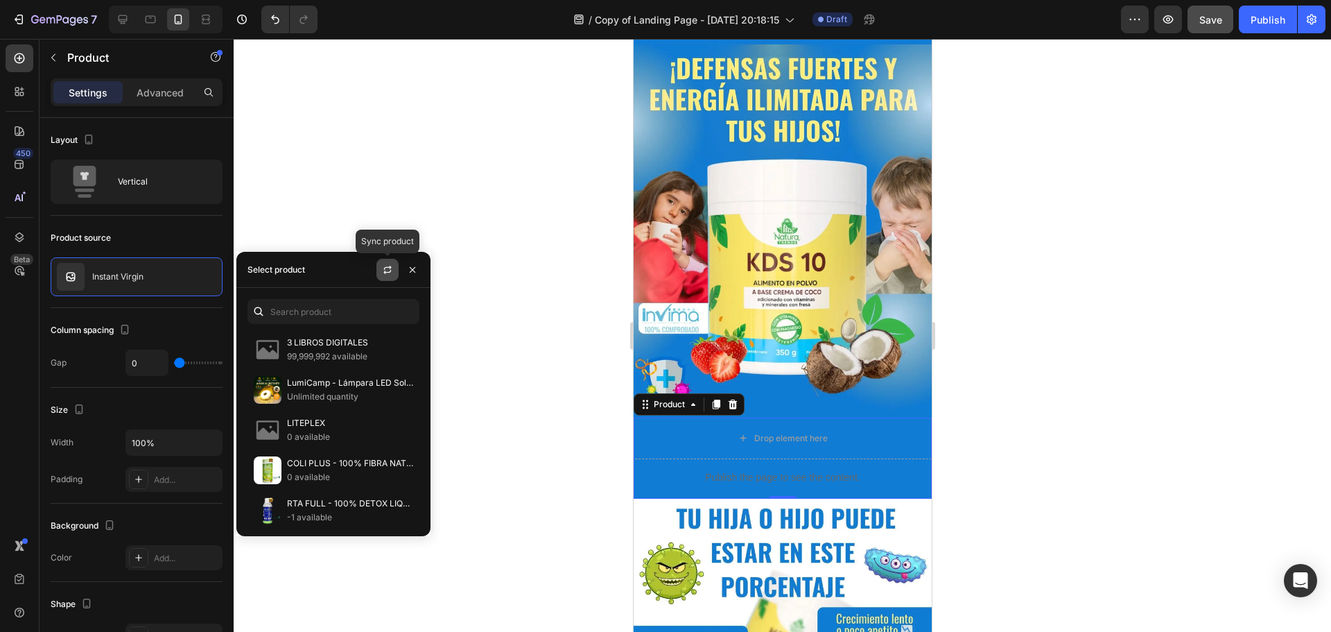
click at [390, 267] on icon "button" at bounding box center [388, 267] width 8 height 4
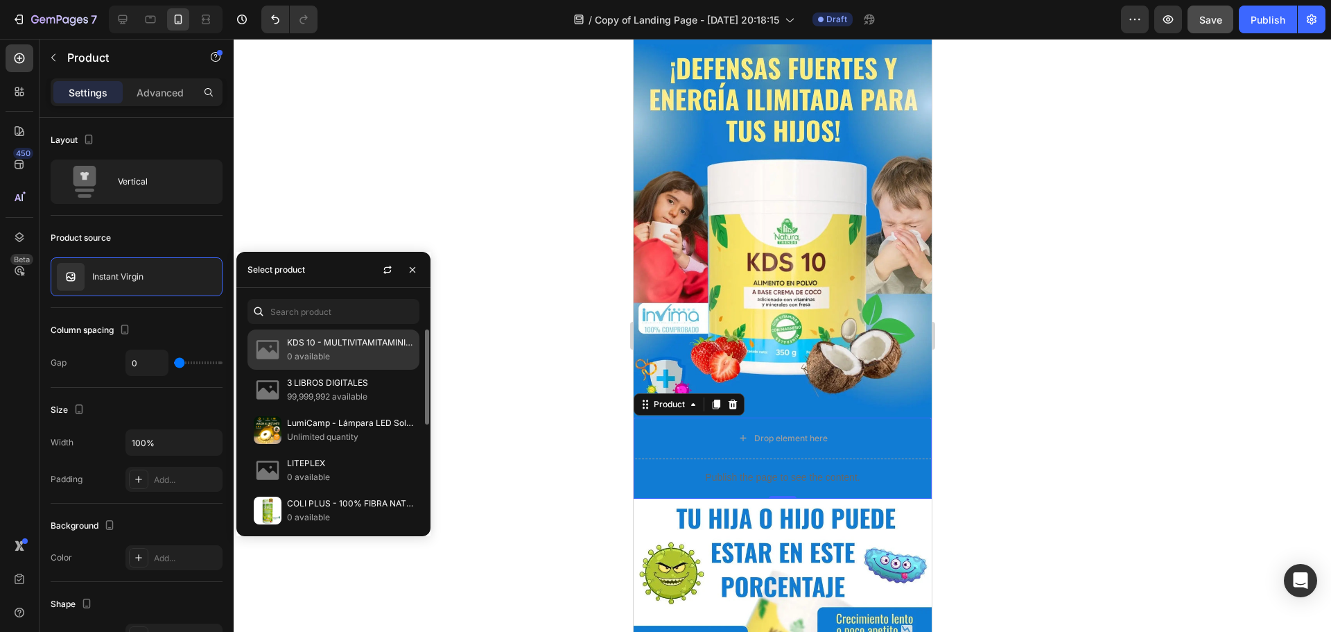
click at [332, 362] on p "0 available" at bounding box center [350, 356] width 126 height 14
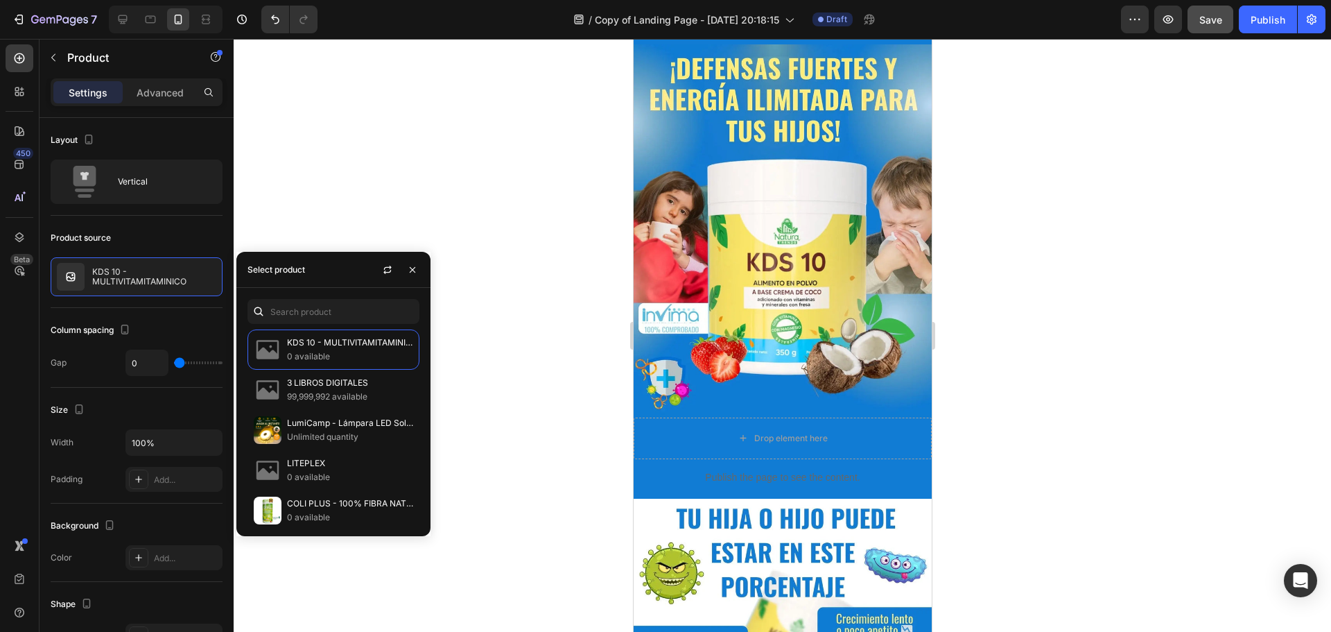
click at [968, 347] on div at bounding box center [783, 335] width 1098 height 593
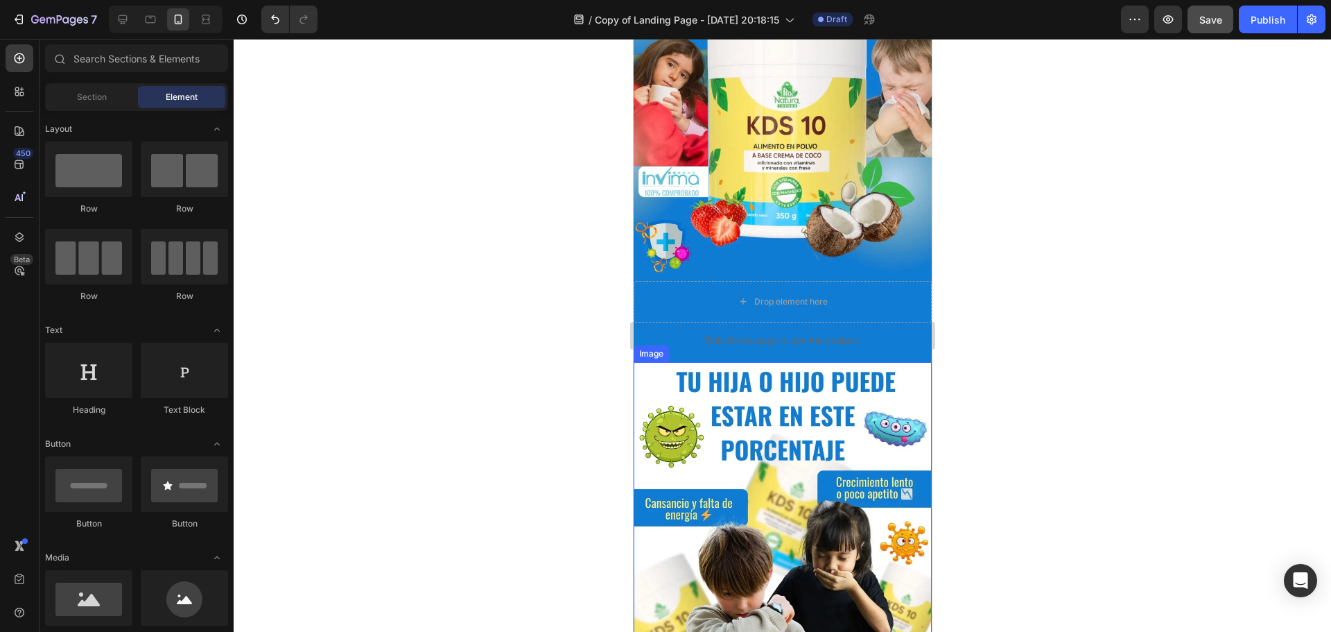
scroll to position [277, 0]
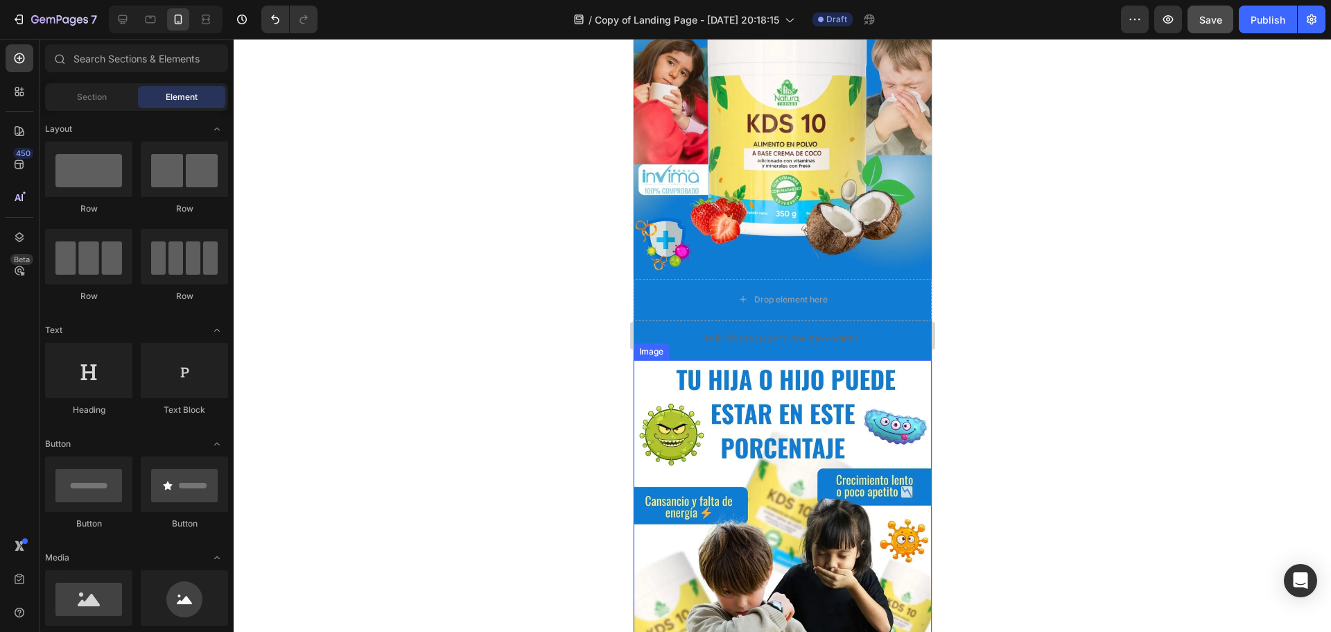
click at [760, 388] on img at bounding box center [782, 546] width 298 height 373
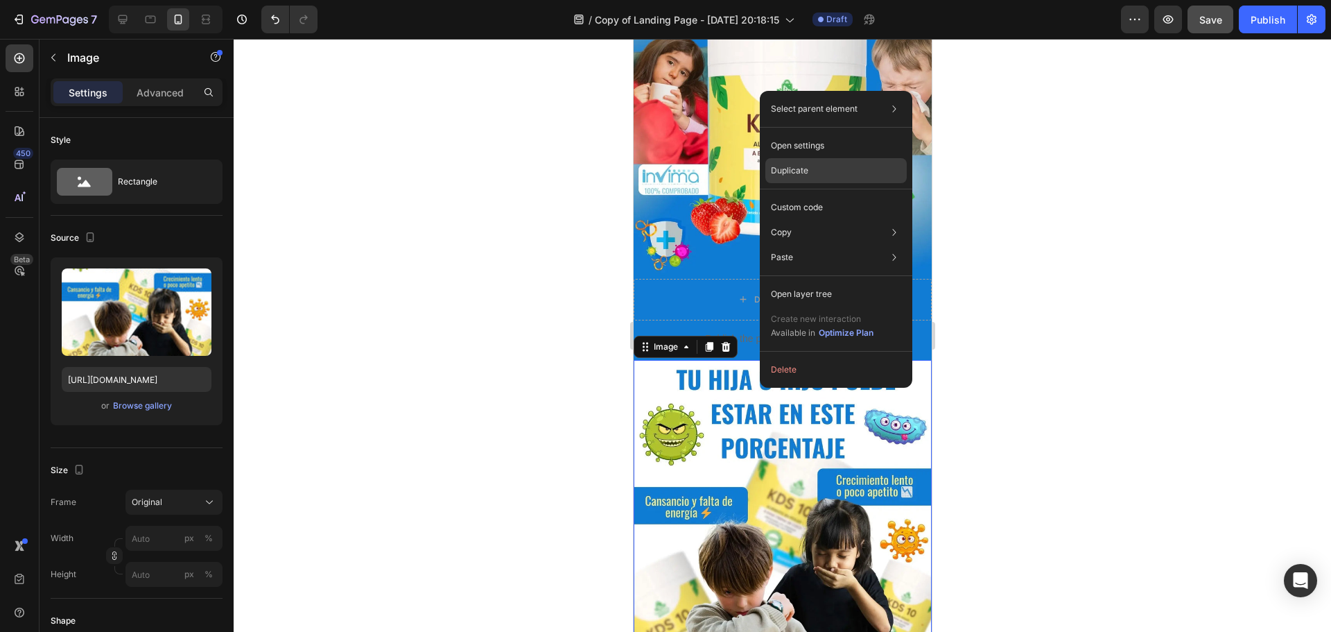
click at [816, 195] on div "Duplicate" at bounding box center [836, 207] width 141 height 25
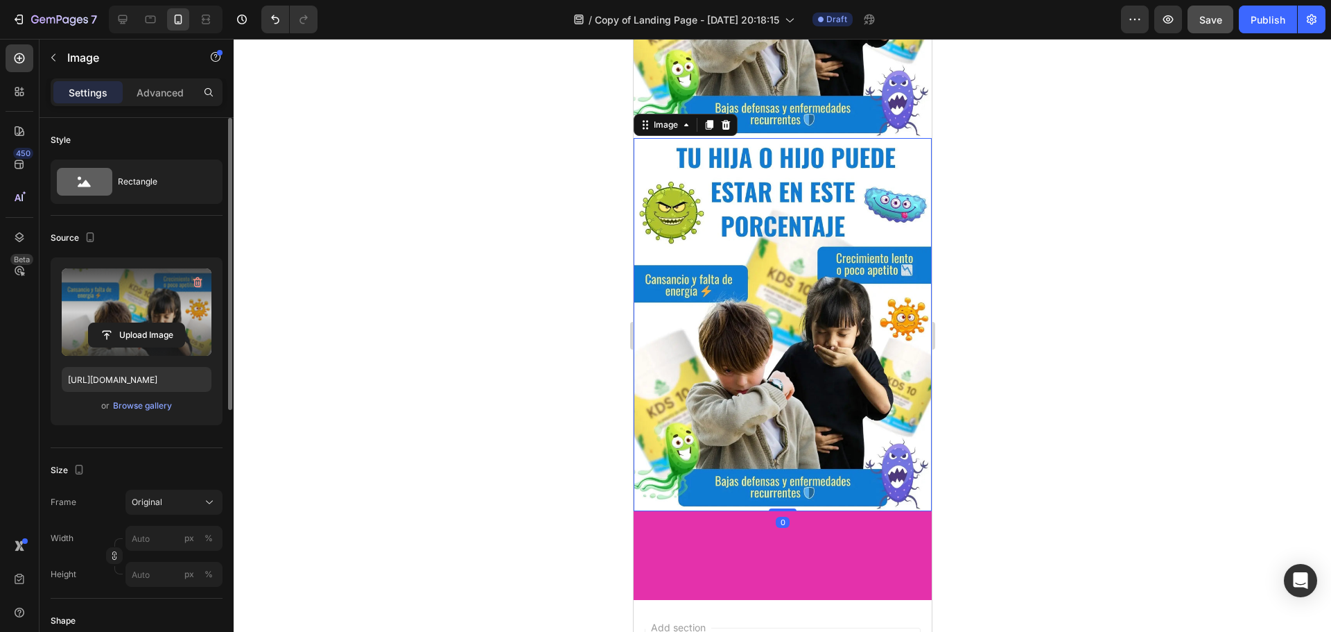
scroll to position [897, 0]
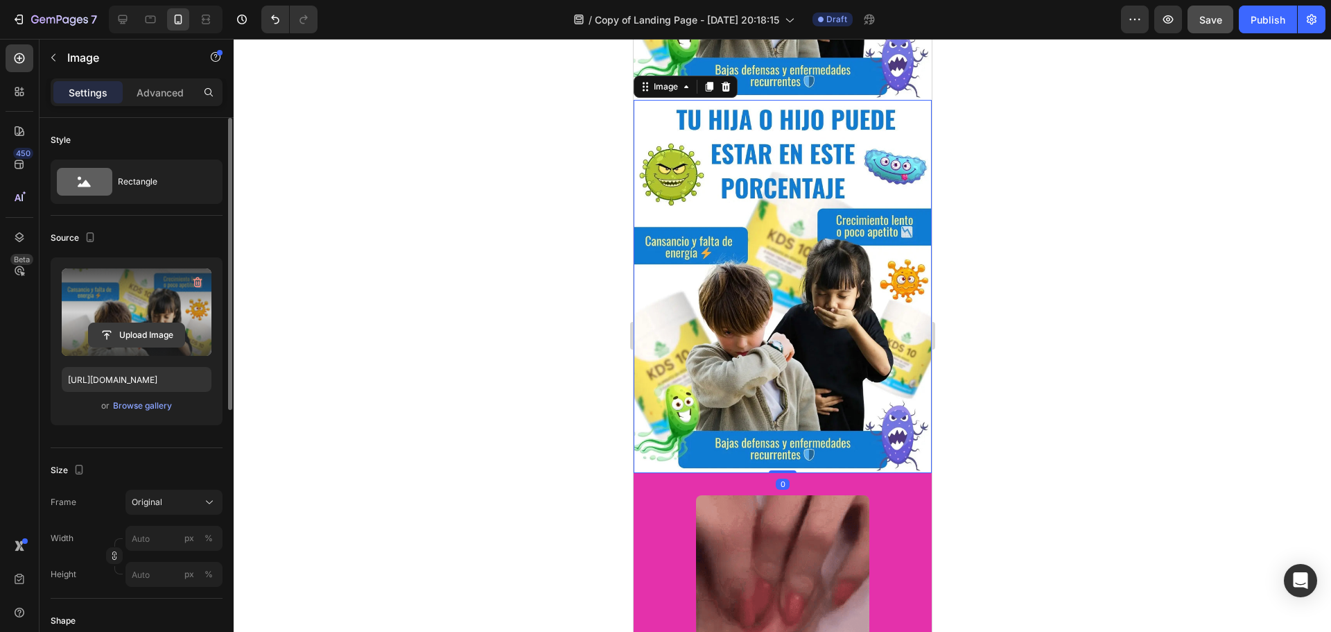
click at [139, 334] on input "file" at bounding box center [137, 335] width 96 height 24
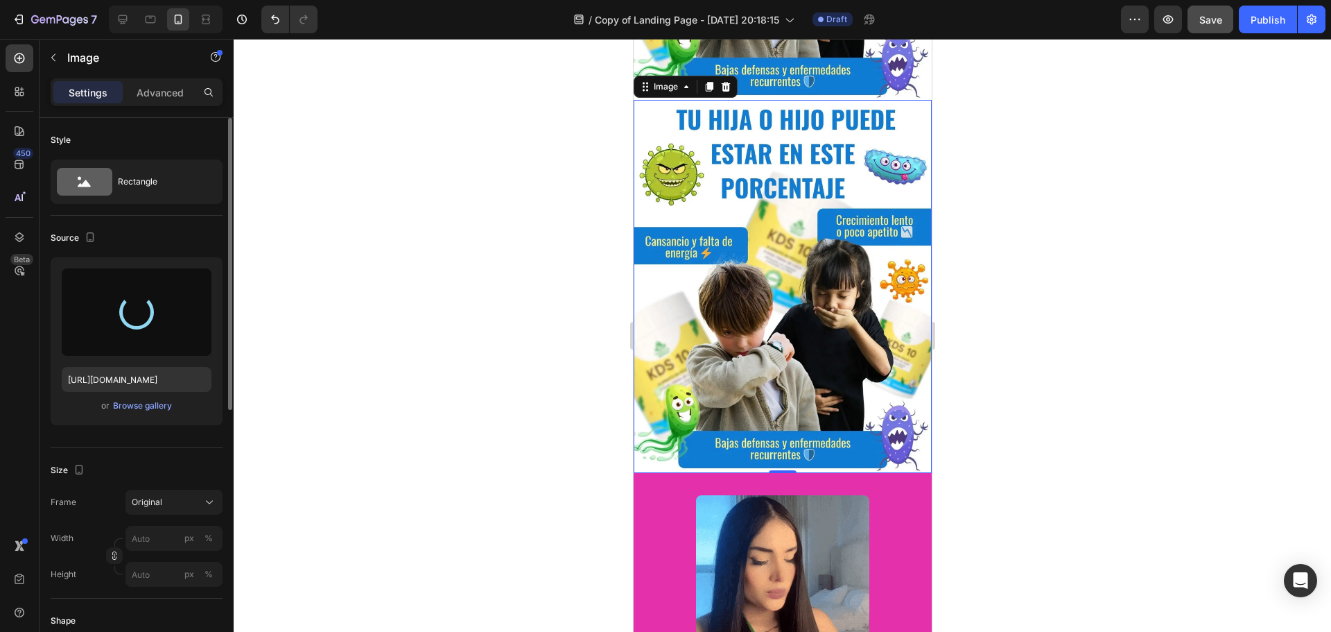
type input "[URL][DOMAIN_NAME]"
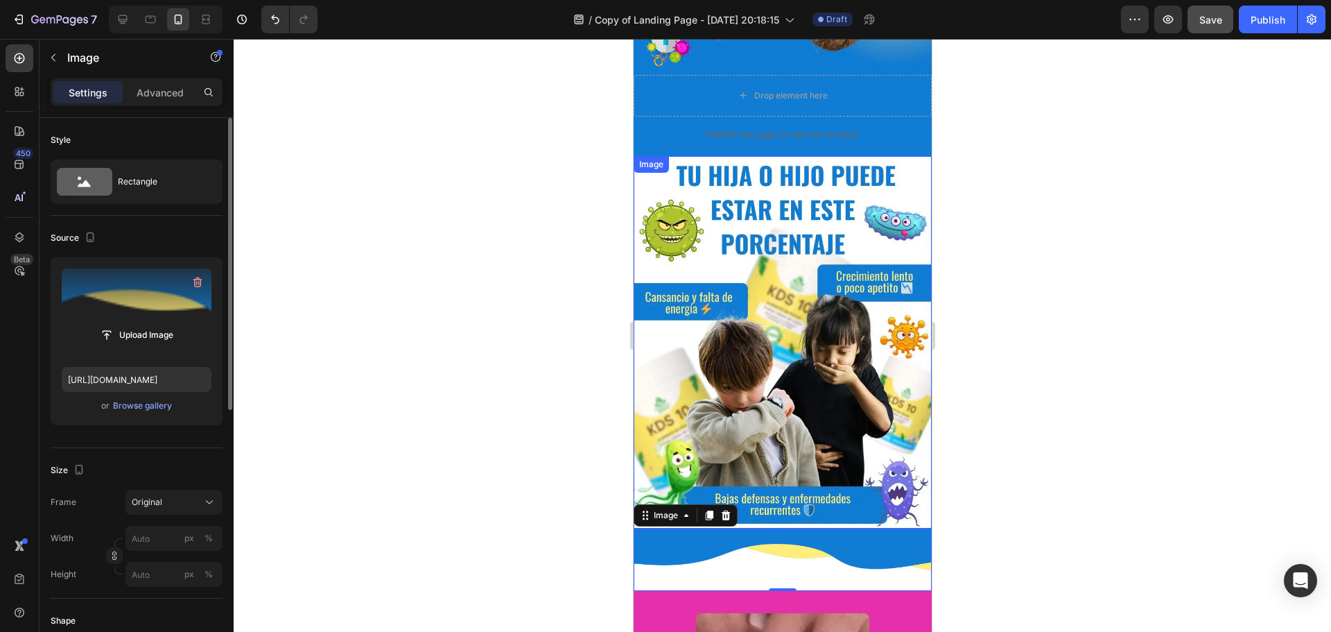
scroll to position [481, 0]
drag, startPoint x: 768, startPoint y: 528, endPoint x: 772, endPoint y: 548, distance: 20.7
click at [766, 539] on img at bounding box center [782, 560] width 298 height 62
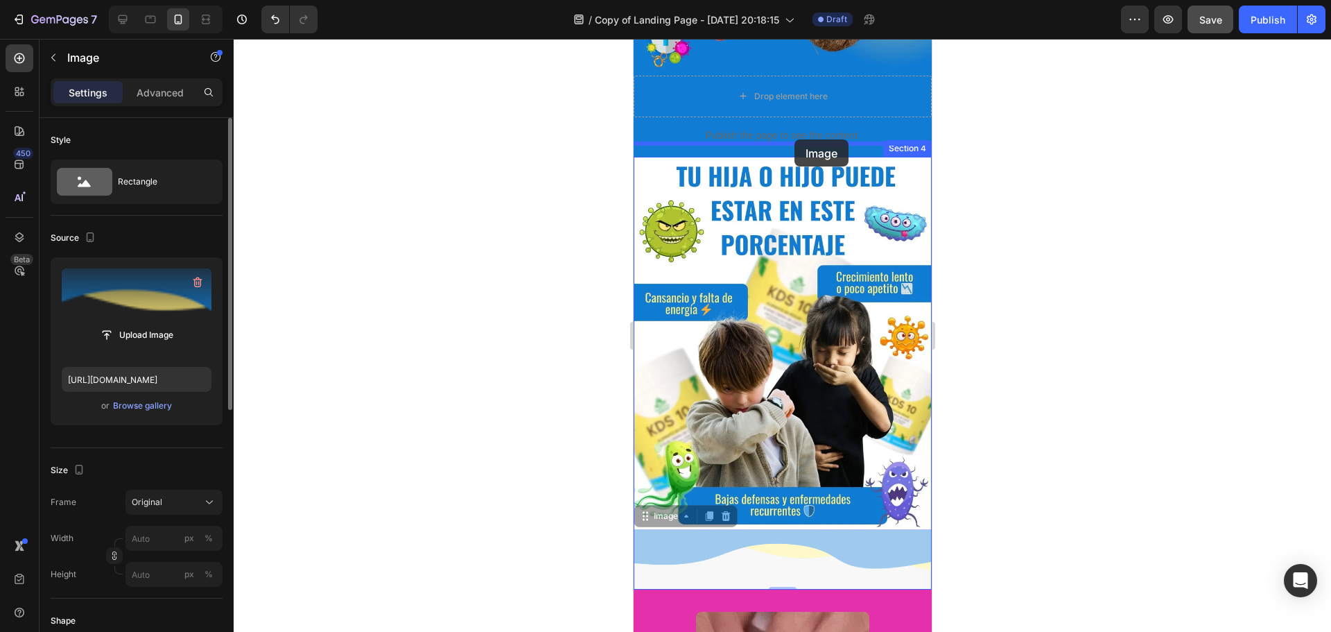
drag, startPoint x: 776, startPoint y: 544, endPoint x: 794, endPoint y: 139, distance: 404.7
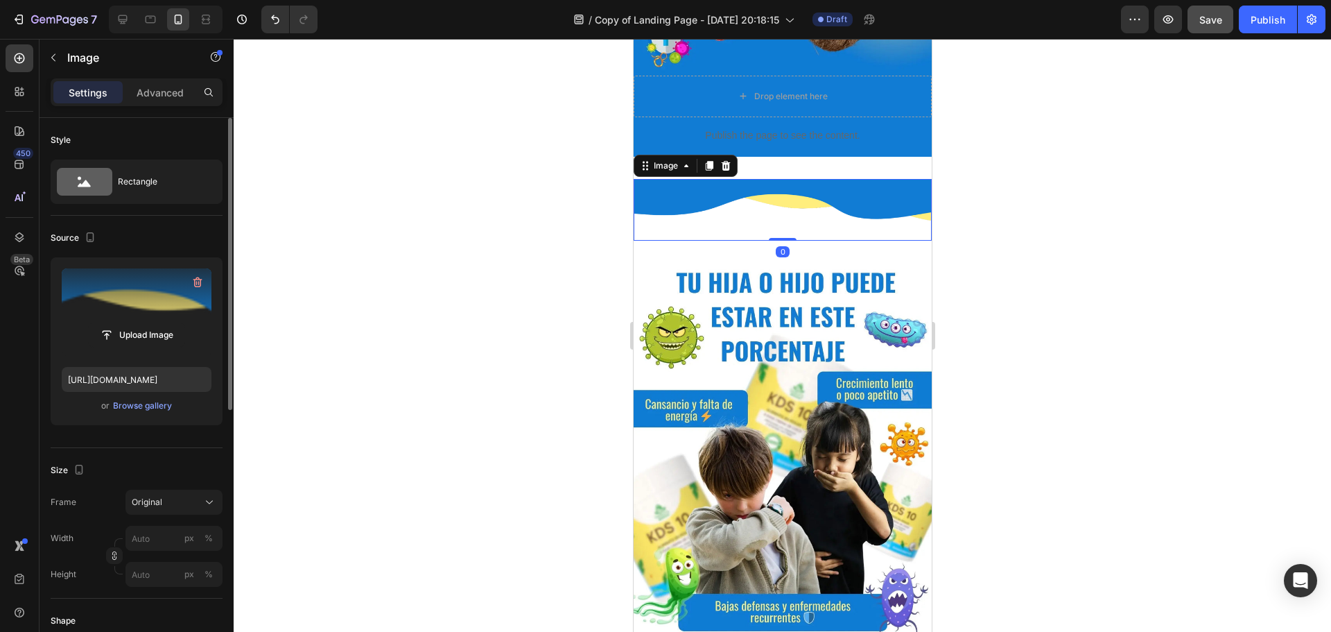
click at [823, 186] on img at bounding box center [782, 210] width 298 height 62
click at [796, 157] on div "Image 0 Section 4" at bounding box center [782, 210] width 298 height 107
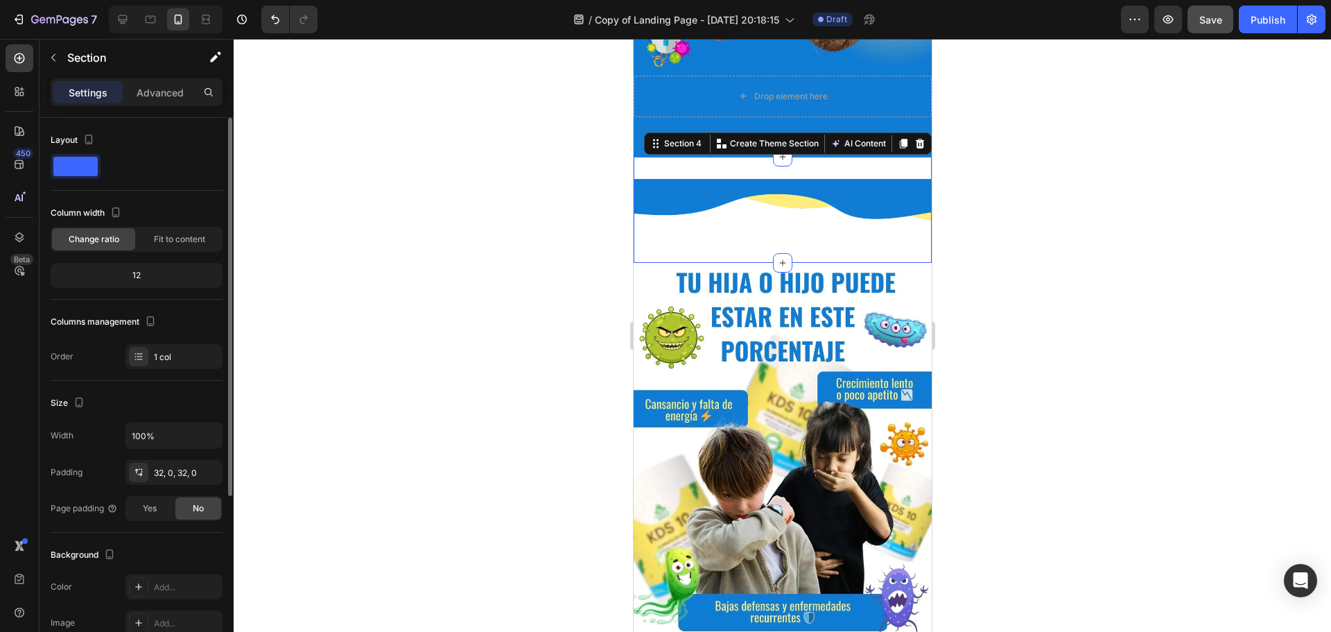
click at [824, 215] on img at bounding box center [782, 210] width 298 height 62
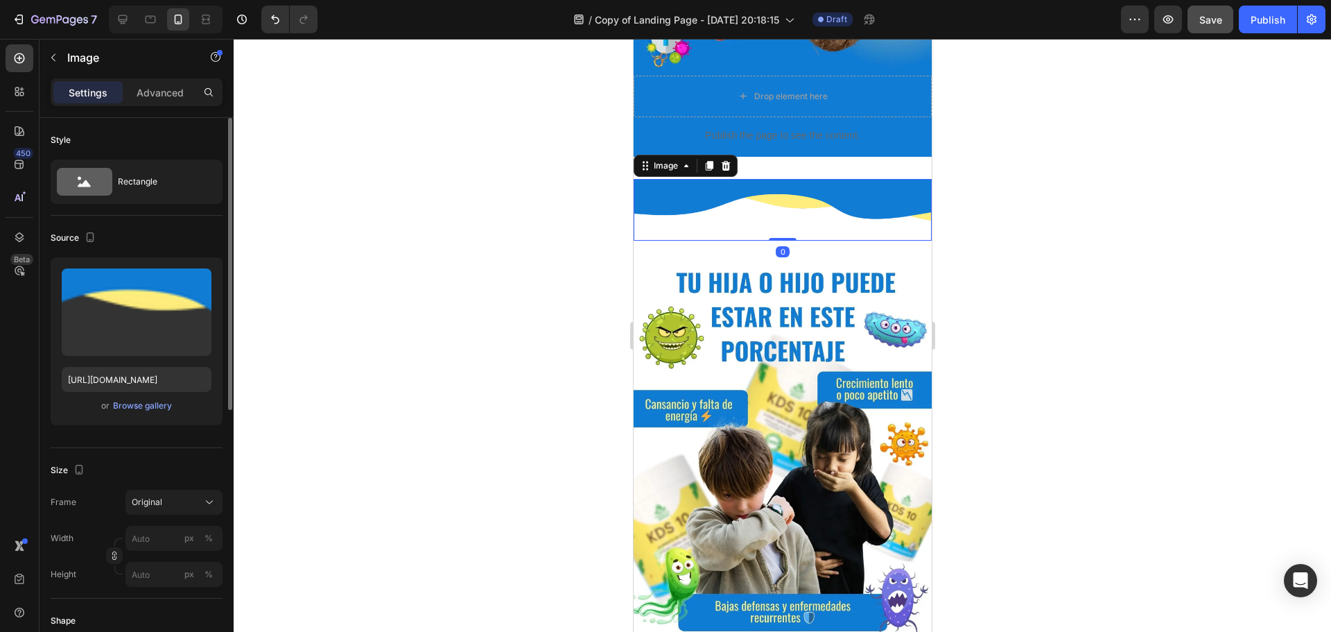
click at [811, 157] on div "Image 0 Section 4" at bounding box center [782, 210] width 298 height 107
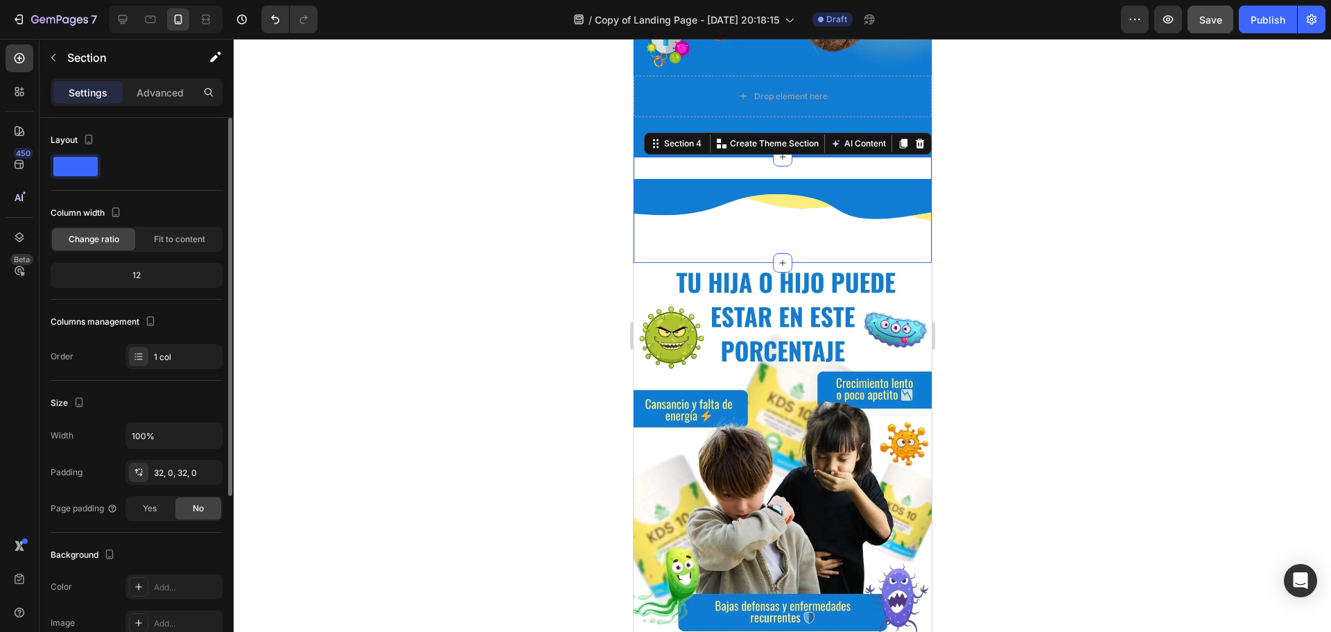
click at [154, 268] on div "12" at bounding box center [136, 275] width 166 height 19
click at [143, 280] on div "12" at bounding box center [136, 275] width 166 height 19
click at [135, 276] on div "12" at bounding box center [136, 275] width 166 height 19
click at [837, 159] on div "Image Section 4 You can create reusable sections Create Theme Section AI Conten…" at bounding box center [782, 210] width 298 height 107
click at [162, 91] on p "Advanced" at bounding box center [160, 92] width 47 height 15
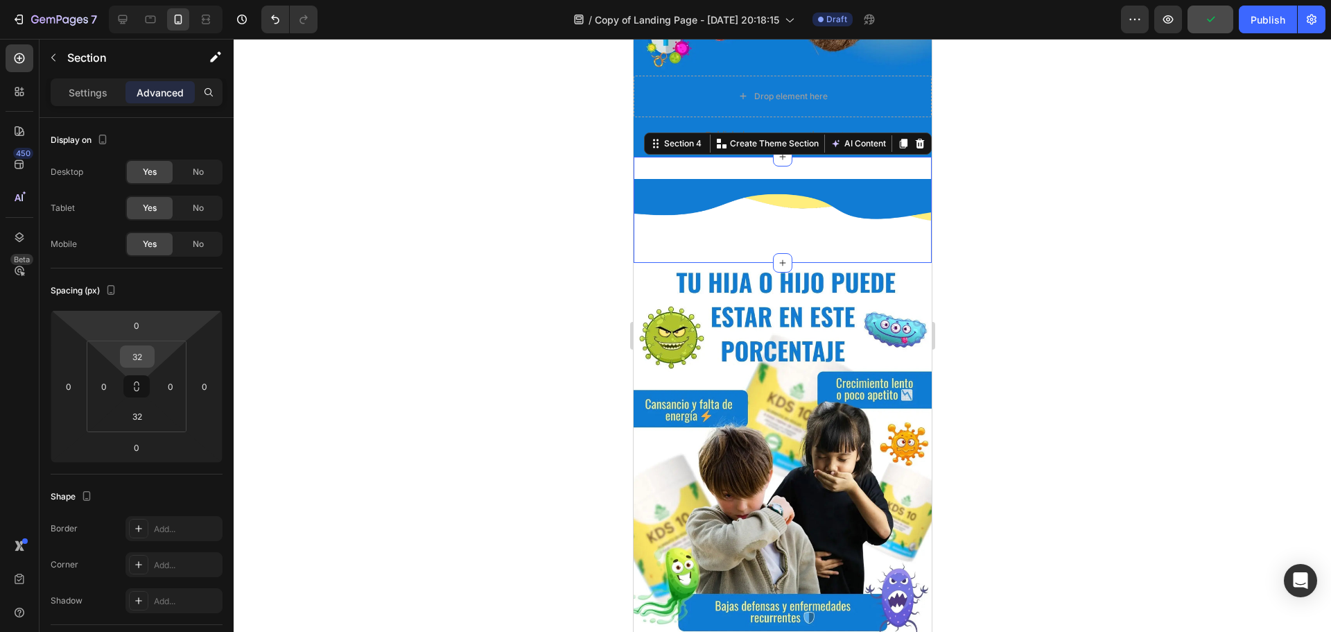
click at [139, 359] on input "32" at bounding box center [137, 356] width 28 height 21
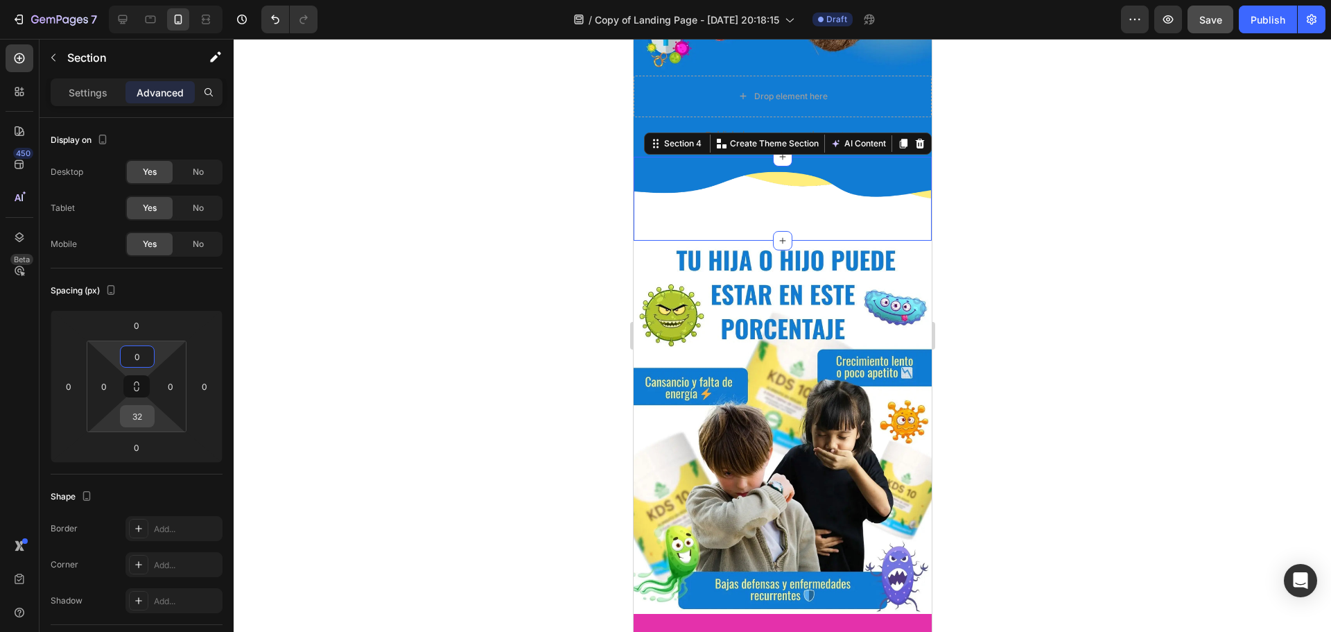
type input "0"
click at [137, 423] on input "32" at bounding box center [137, 416] width 28 height 21
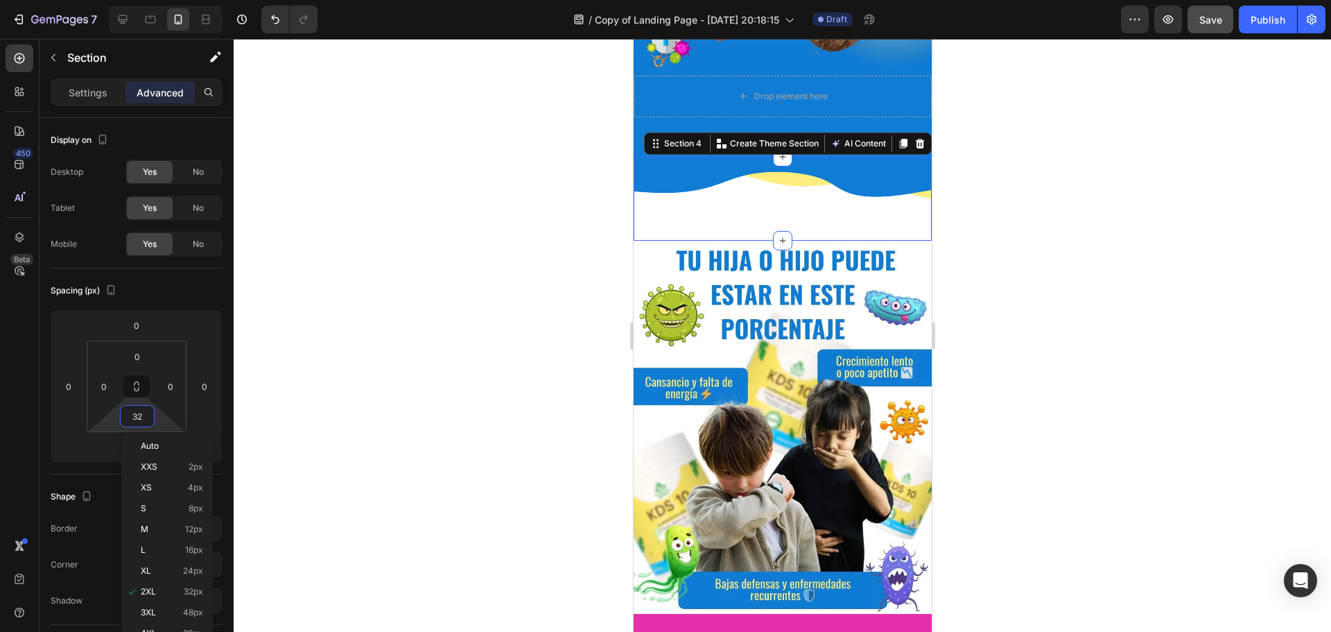
type input "0"
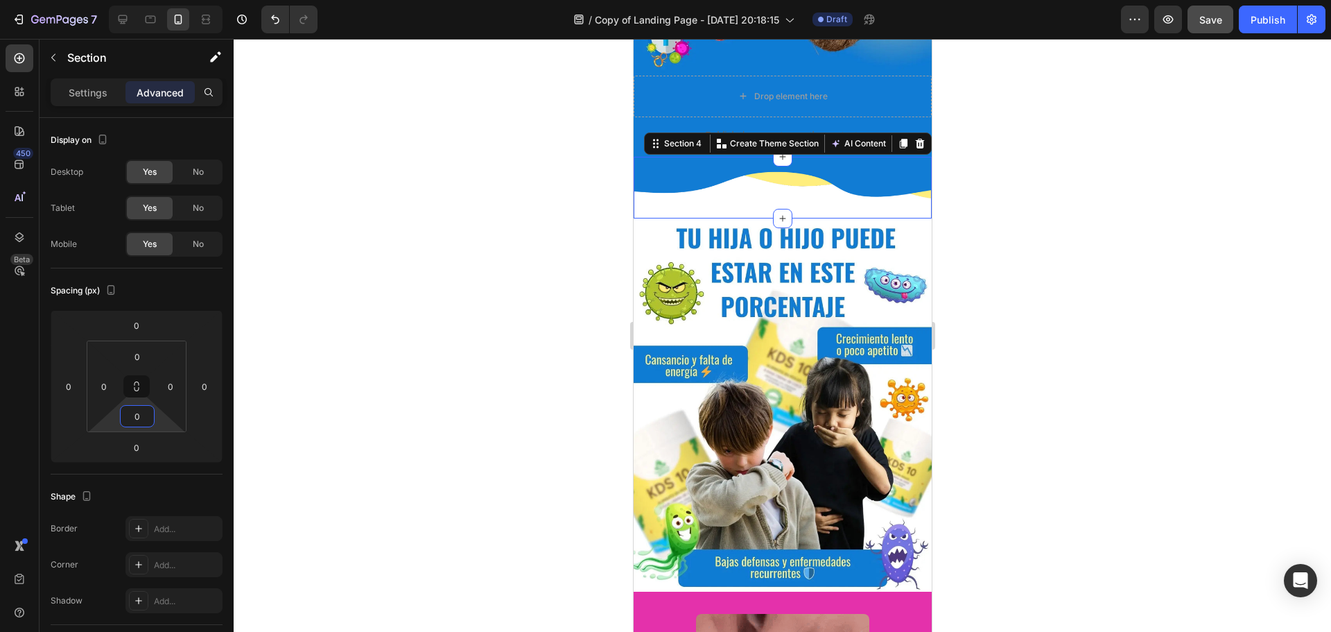
click at [1036, 170] on div at bounding box center [783, 335] width 1098 height 593
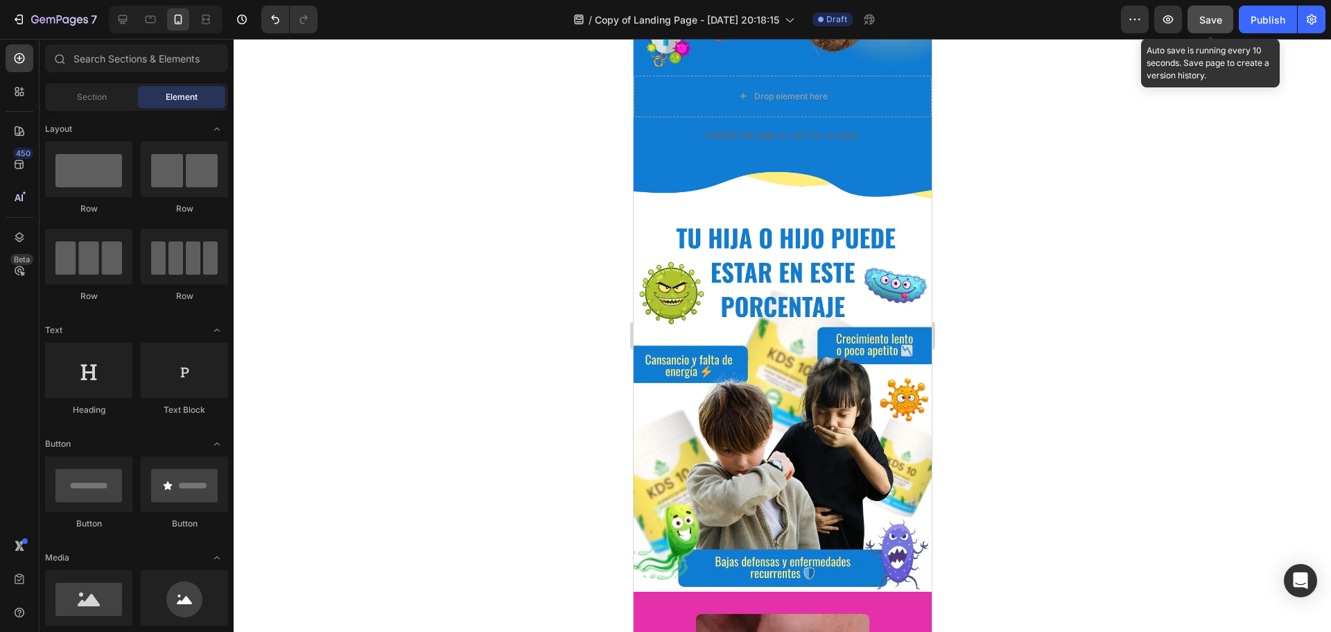
click at [1228, 26] on button "Save" at bounding box center [1211, 20] width 46 height 28
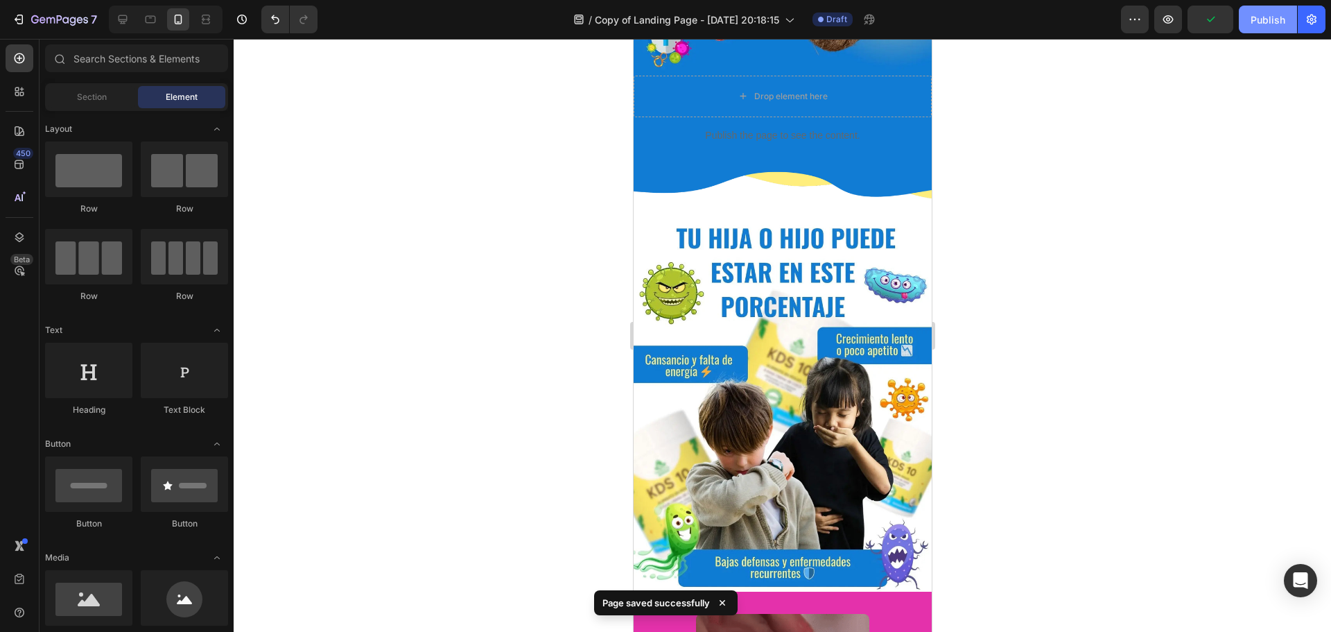
click at [1271, 25] on div "Publish" at bounding box center [1268, 19] width 35 height 15
click at [1173, 24] on icon "button" at bounding box center [1168, 19] width 14 height 14
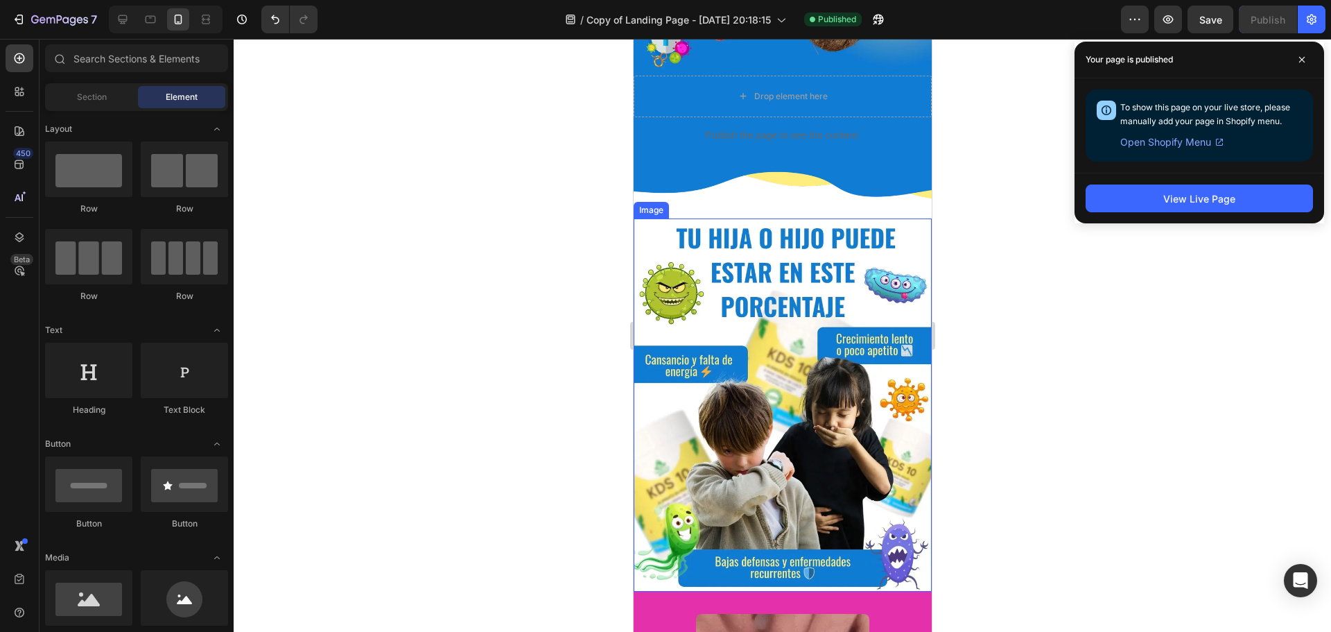
scroll to position [273, 0]
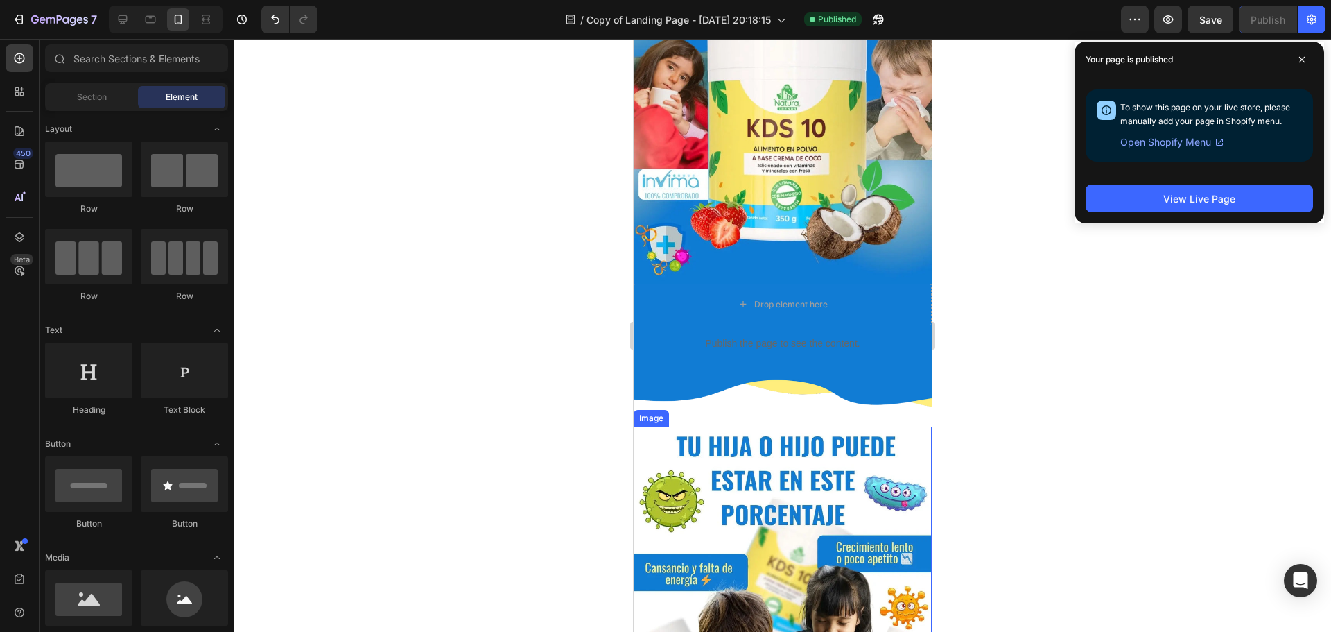
click at [788, 427] on img at bounding box center [782, 612] width 298 height 373
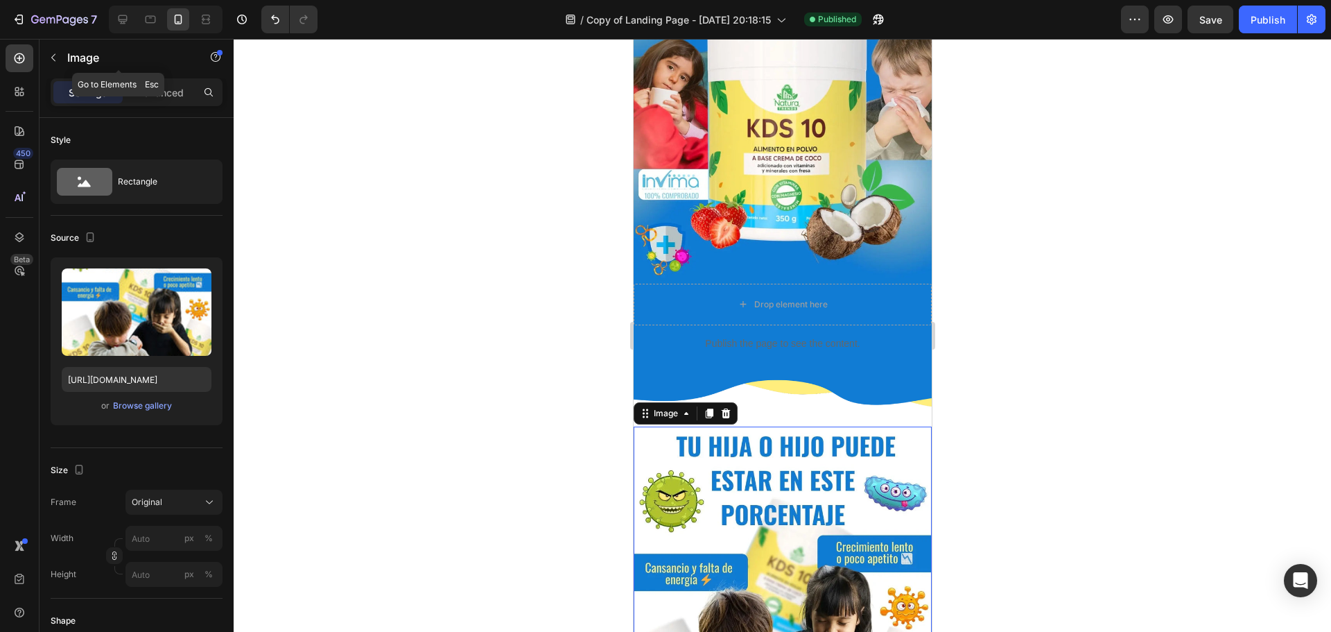
click at [57, 49] on button "button" at bounding box center [53, 57] width 22 height 22
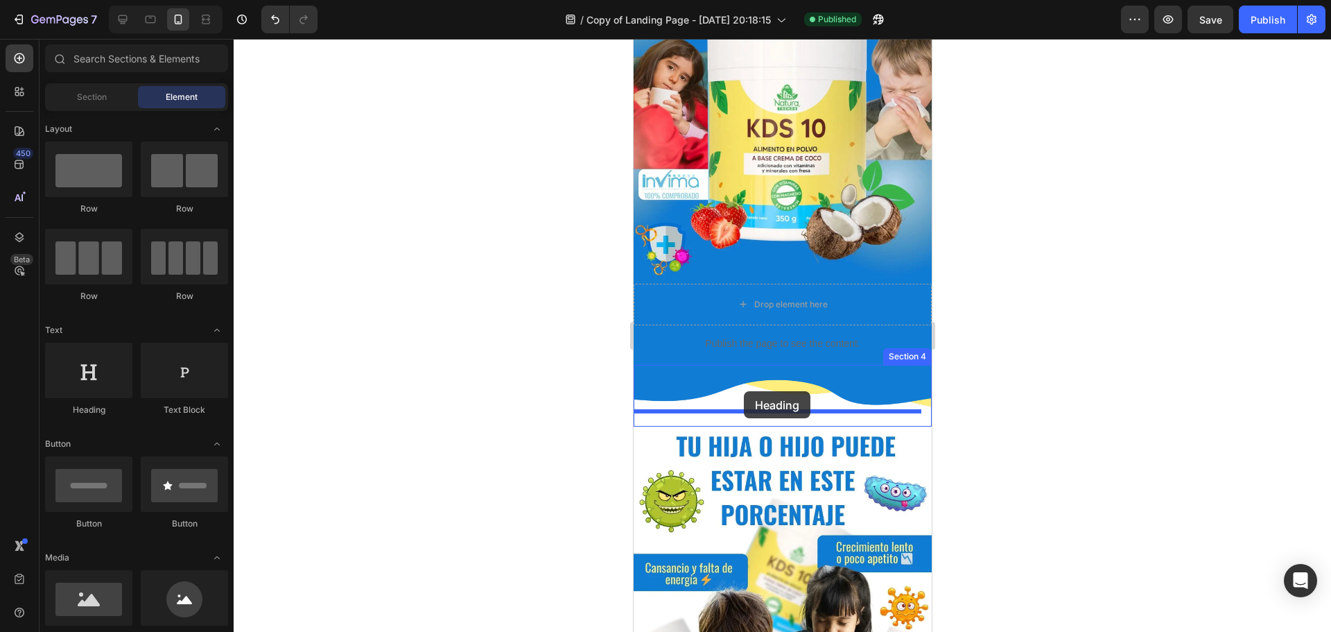
drag, startPoint x: 729, startPoint y: 413, endPoint x: 866, endPoint y: 200, distance: 253.3
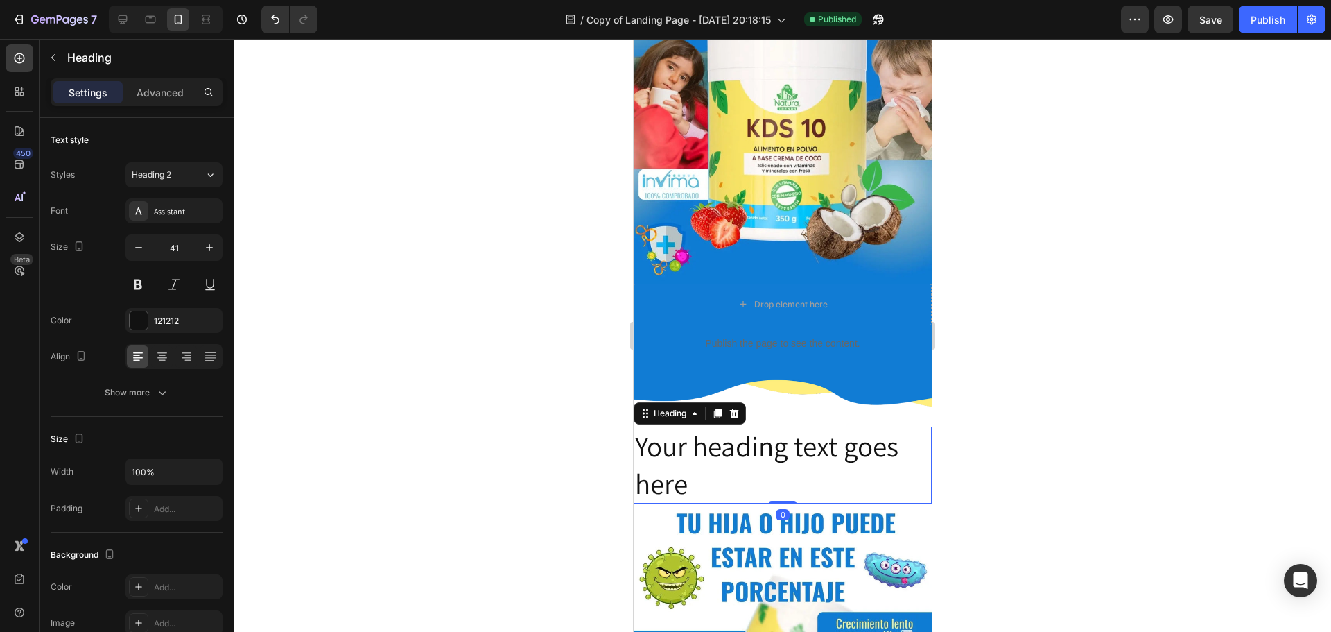
click at [729, 440] on h2 "Your heading text goes here" at bounding box center [782, 464] width 298 height 77
click at [729, 440] on p "Your heading text goes here" at bounding box center [781, 465] width 295 height 74
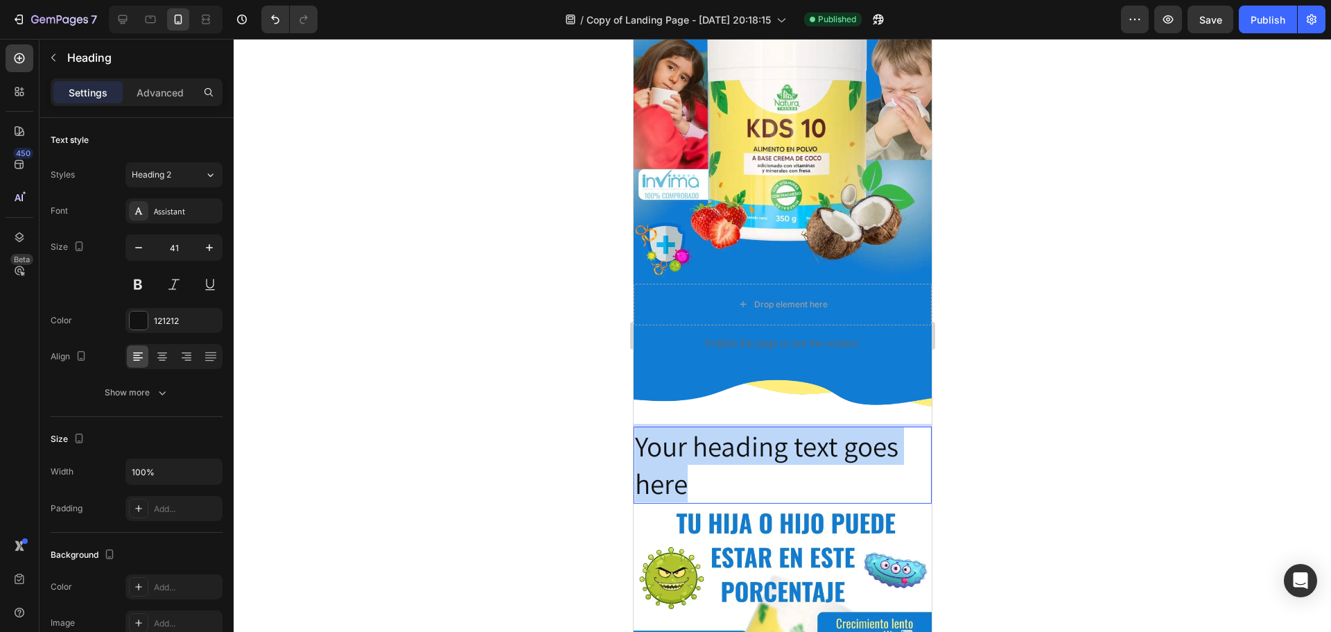
click at [729, 440] on p "Your heading text goes here" at bounding box center [781, 465] width 295 height 74
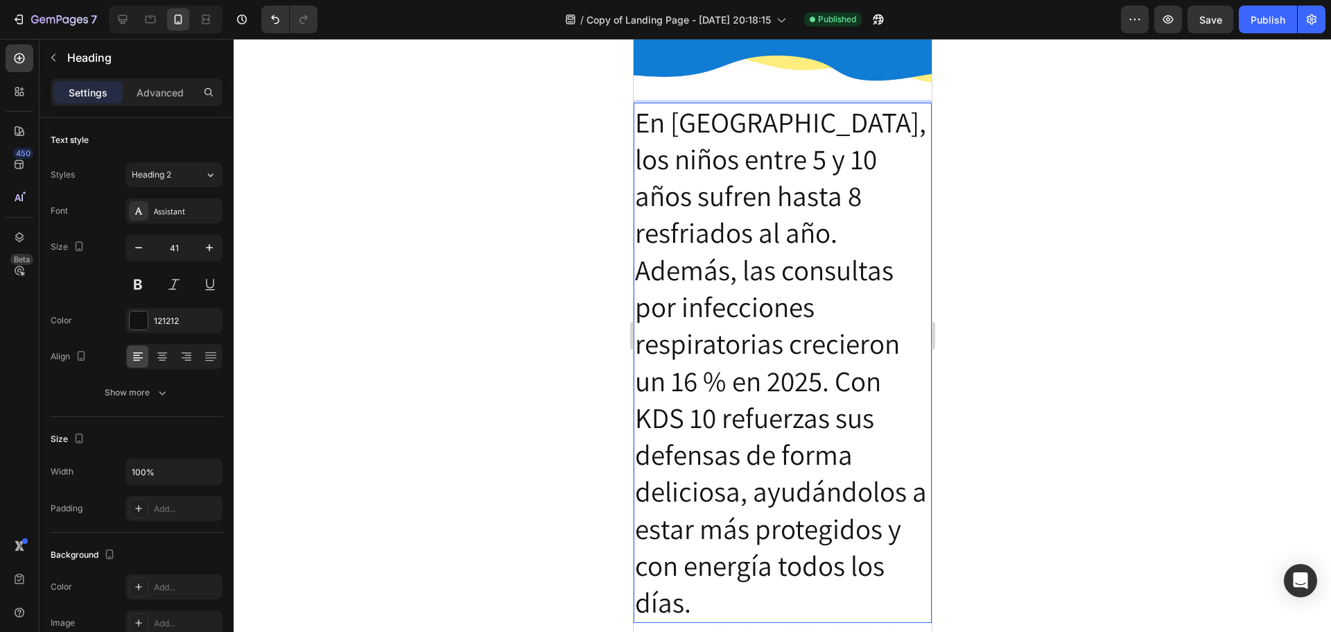
scroll to position [585, 0]
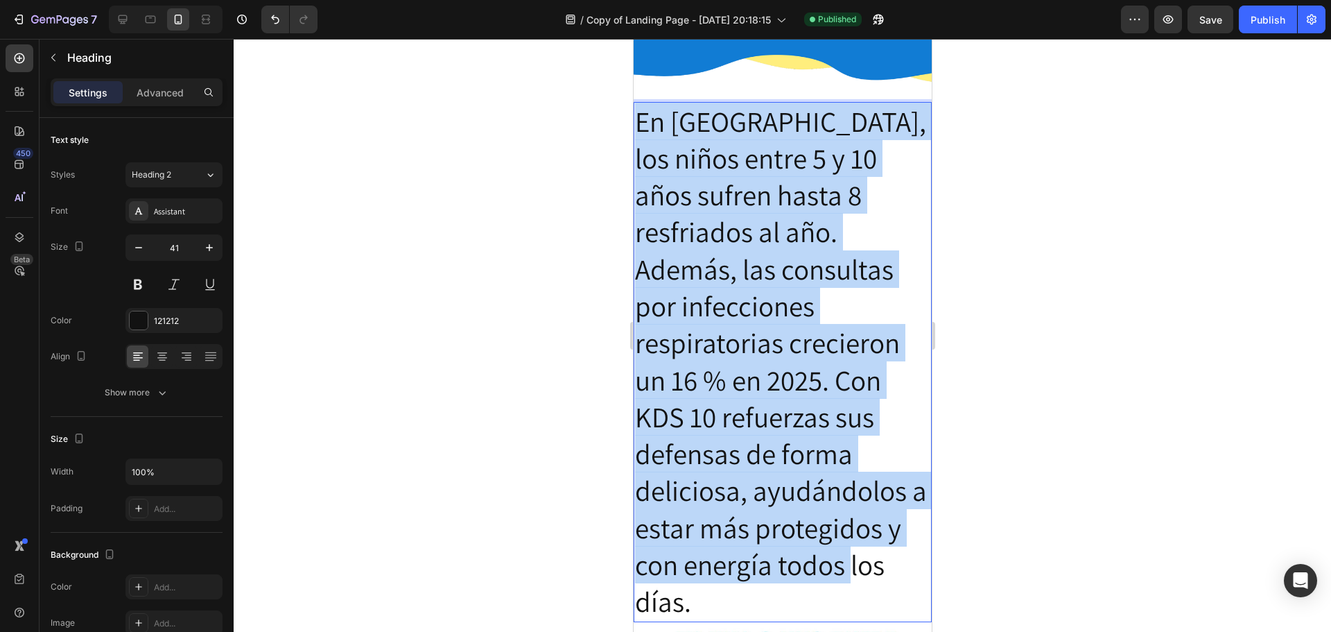
drag, startPoint x: 711, startPoint y: 598, endPoint x: 636, endPoint y: 126, distance: 478.1
click at [636, 126] on p "En [GEOGRAPHIC_DATA], los niños entre 5 y 10 años sufren hasta 8 resfriados al …" at bounding box center [781, 361] width 295 height 517
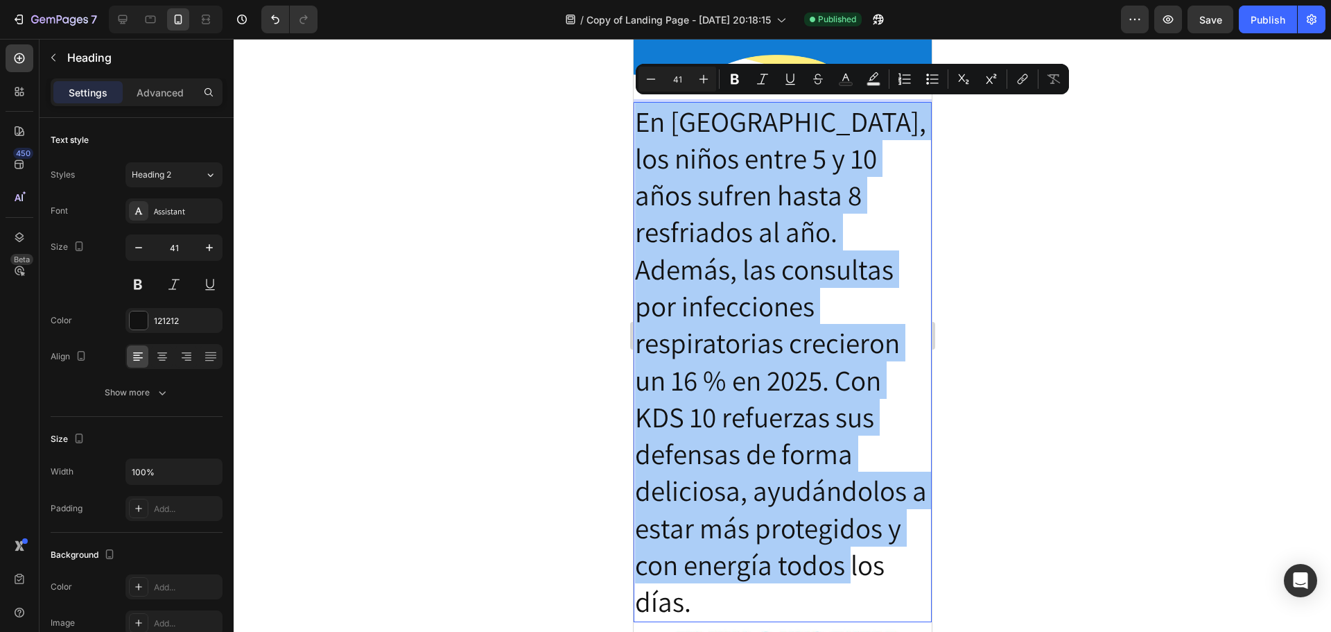
click at [673, 80] on input "41" at bounding box center [678, 79] width 28 height 17
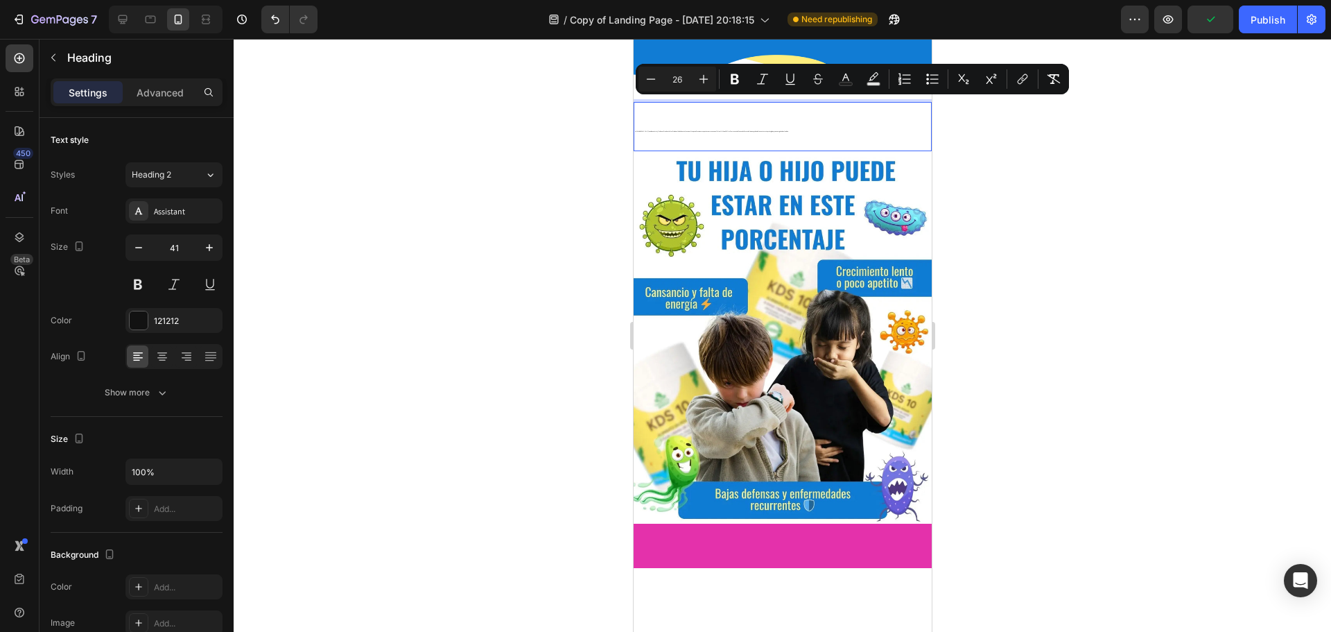
type input "26"
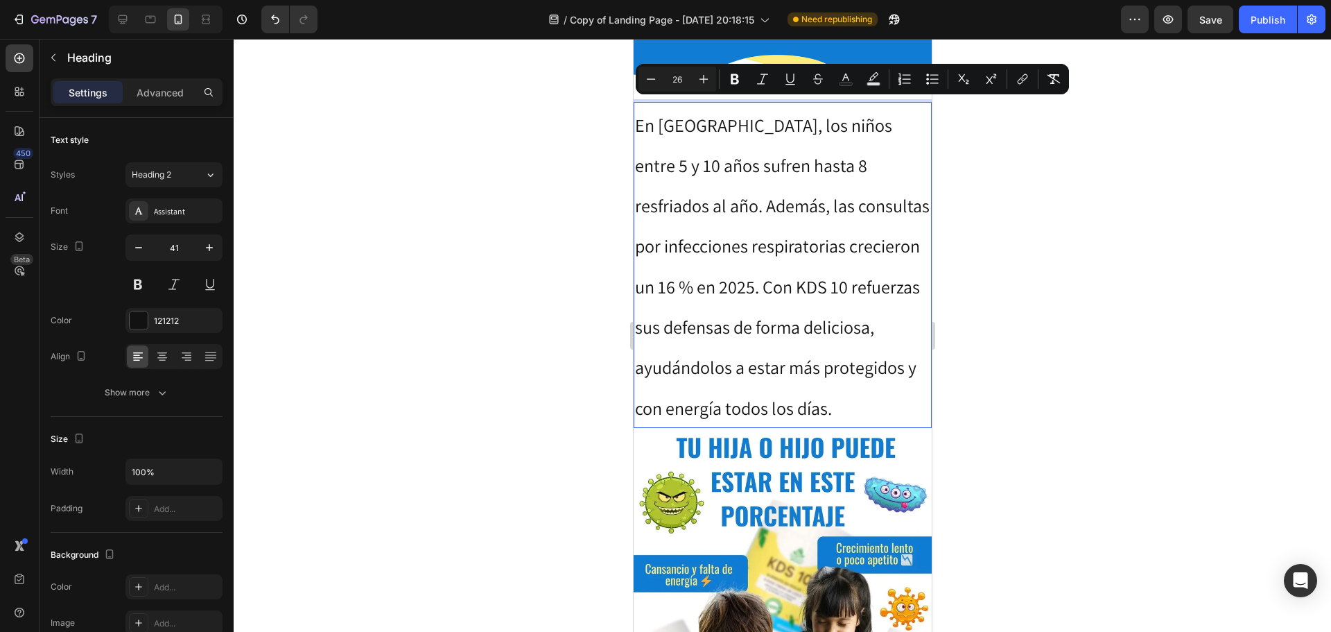
click at [993, 161] on div at bounding box center [783, 335] width 1098 height 593
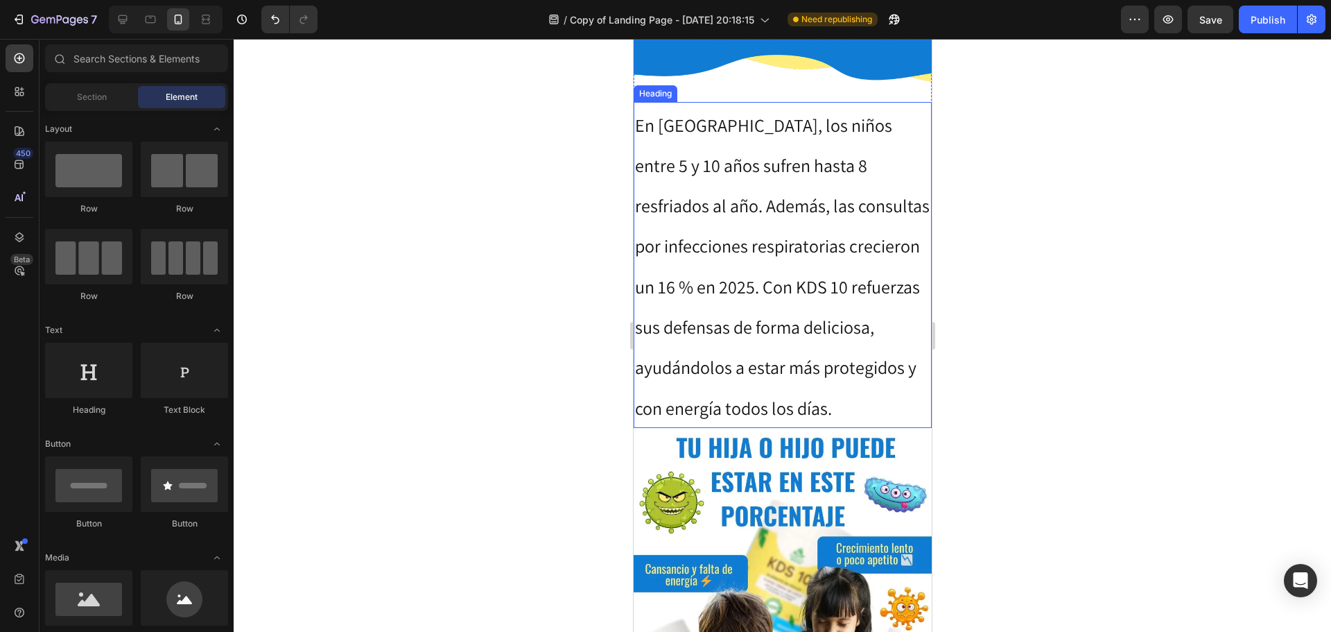
click at [857, 192] on span "En [GEOGRAPHIC_DATA], los niños entre 5 y 10 años sufren hasta 8 resfriados al …" at bounding box center [781, 266] width 295 height 306
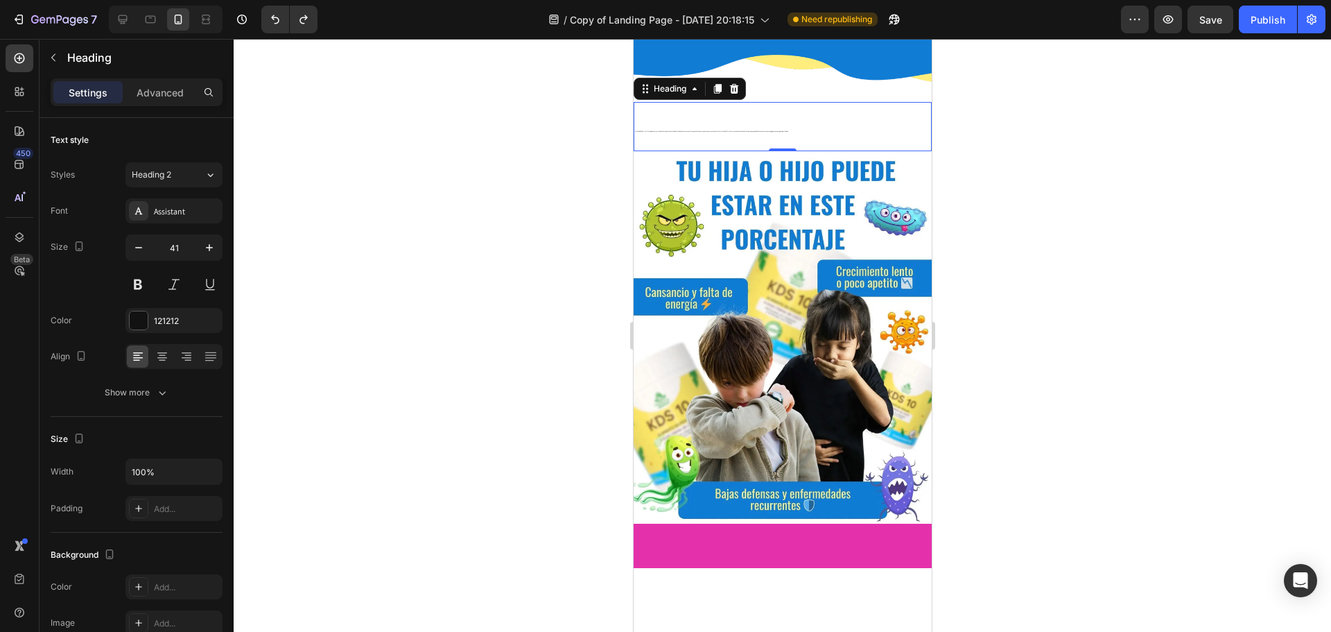
click at [808, 120] on h2 "En [GEOGRAPHIC_DATA], los niños entre 5 y 10 años sufren hasta 8 resfriados al …" at bounding box center [782, 126] width 298 height 49
click at [823, 128] on p "En [GEOGRAPHIC_DATA], los niños entre 5 y 10 años sufren hasta 8 resfriados al …" at bounding box center [781, 126] width 295 height 46
click at [714, 125] on p "En [GEOGRAPHIC_DATA], los niños entre 5 y 10 años sufren hasta 8 resfriados al …" at bounding box center [781, 126] width 295 height 46
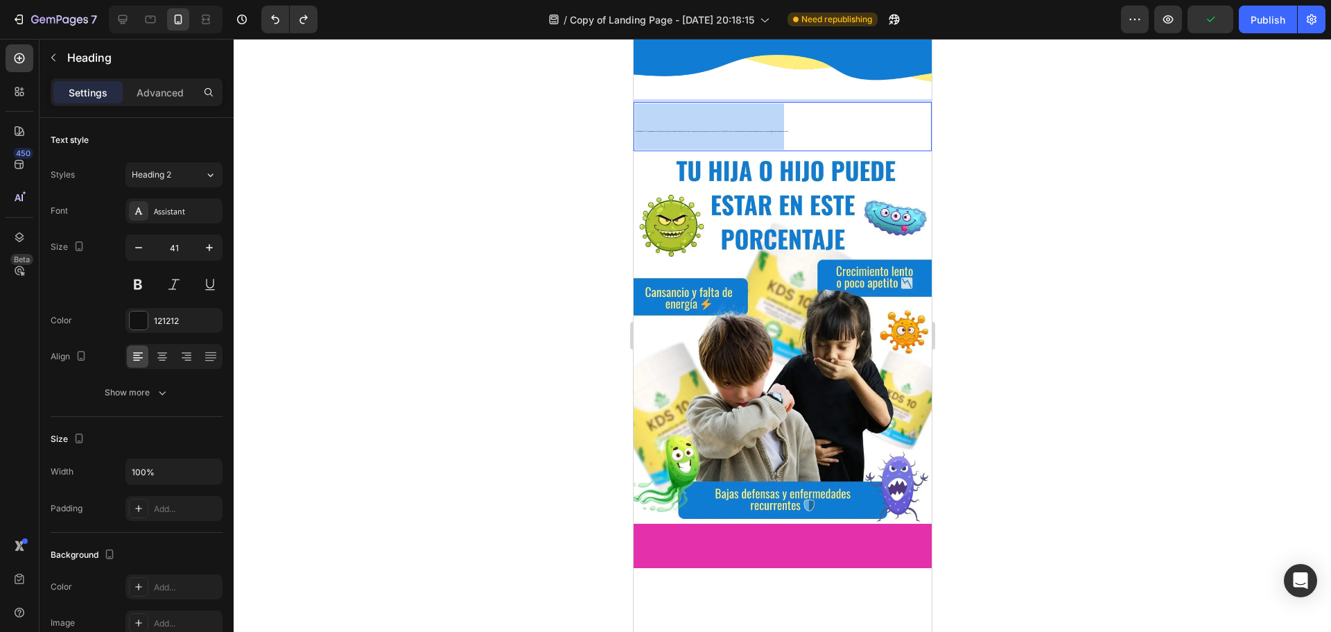
click at [714, 125] on p "En [GEOGRAPHIC_DATA], los niños entre 5 y 10 años sufren hasta 8 resfriados al …" at bounding box center [781, 126] width 295 height 46
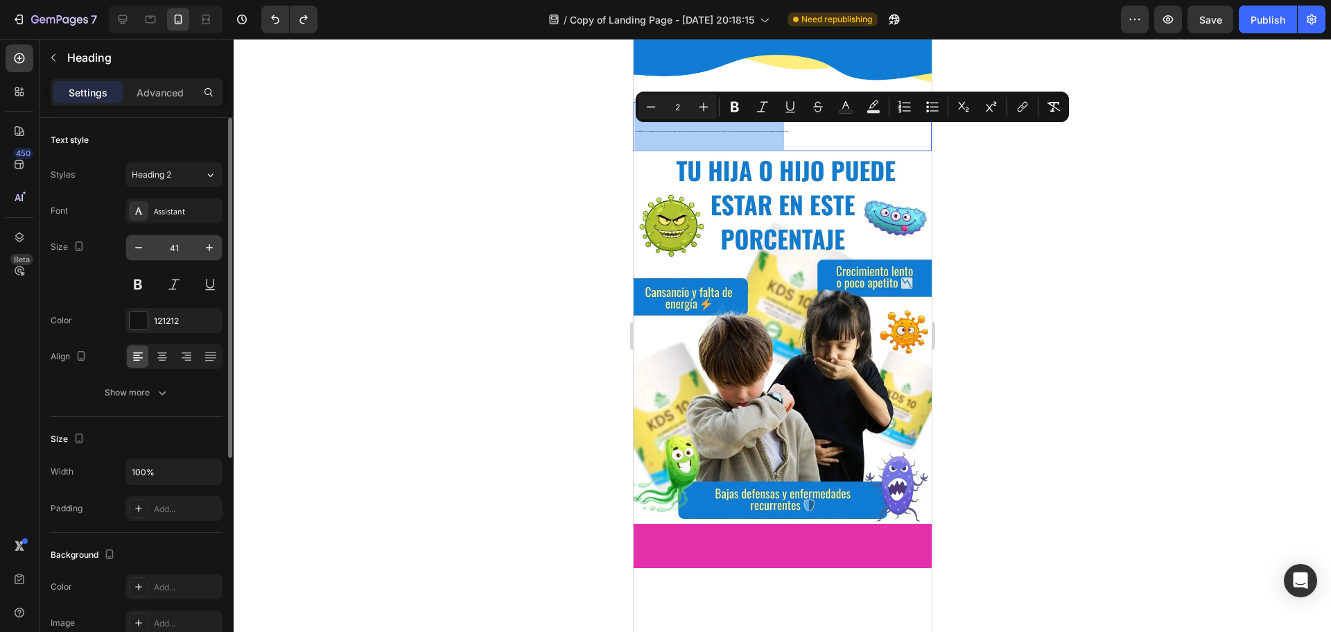
click at [188, 253] on input "41" at bounding box center [174, 247] width 46 height 25
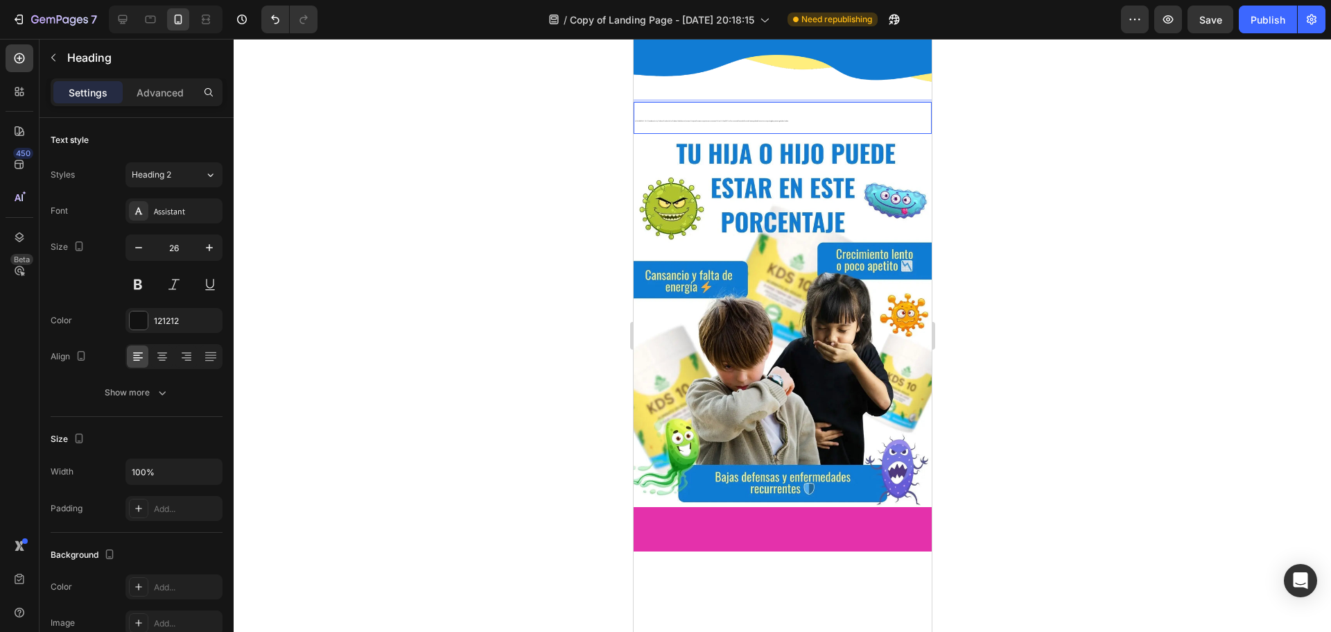
click at [743, 114] on p "En [GEOGRAPHIC_DATA], los niños entre 5 y 10 años sufren hasta 8 resfriados al …" at bounding box center [781, 118] width 295 height 30
click at [278, 21] on icon "Undo/Redo" at bounding box center [275, 19] width 14 height 14
click at [277, 21] on icon "Undo/Redo" at bounding box center [275, 19] width 14 height 14
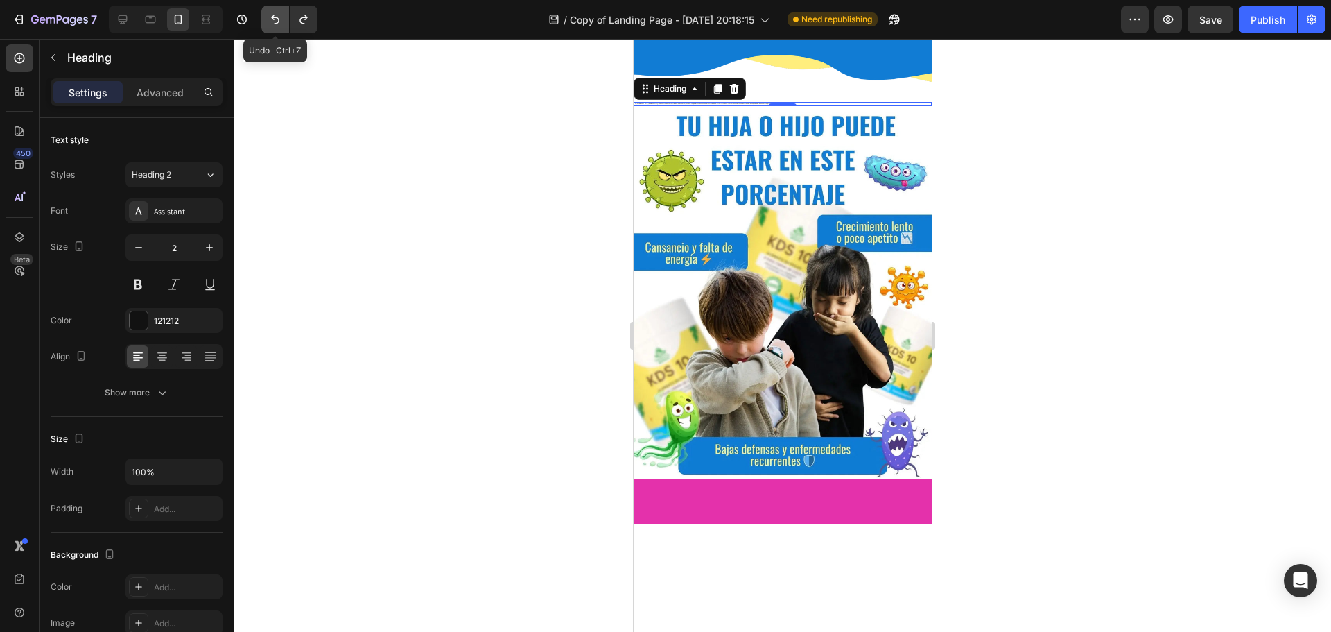
click at [277, 21] on icon "Undo/Redo" at bounding box center [275, 19] width 14 height 14
type input "41"
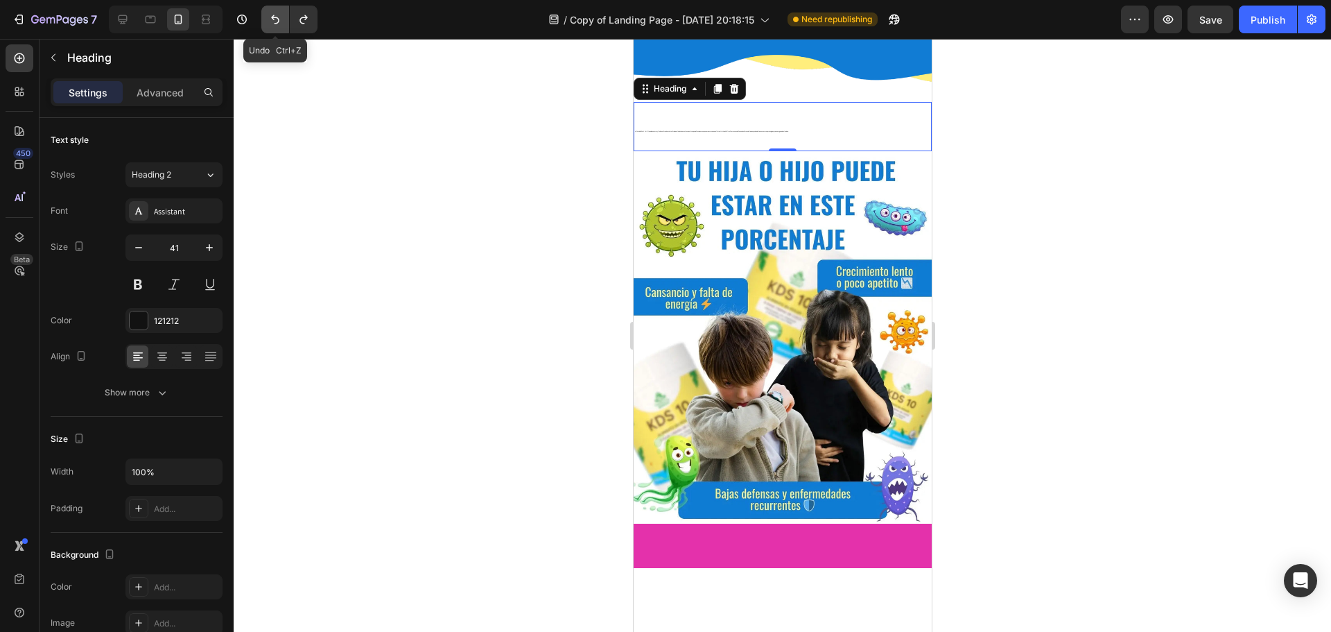
click at [277, 21] on icon "Undo/Redo" at bounding box center [275, 19] width 14 height 14
click at [275, 16] on icon "Undo/Redo" at bounding box center [275, 19] width 14 height 14
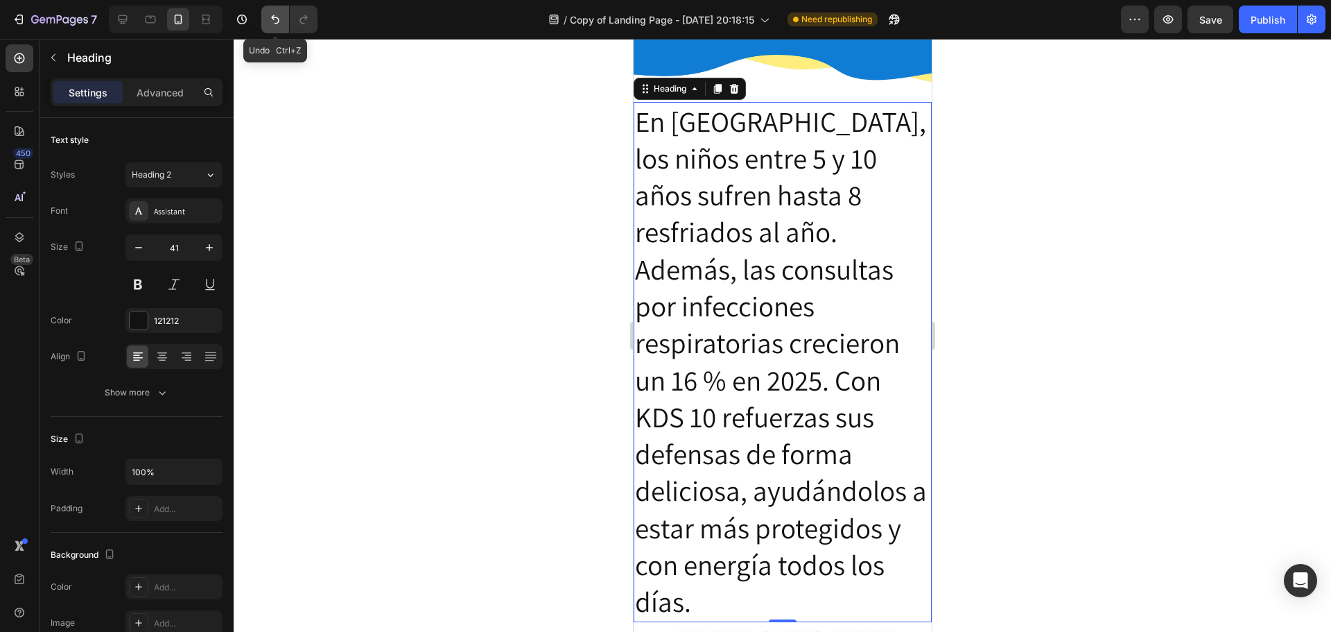
click at [275, 16] on icon "Undo/Redo" at bounding box center [275, 19] width 14 height 14
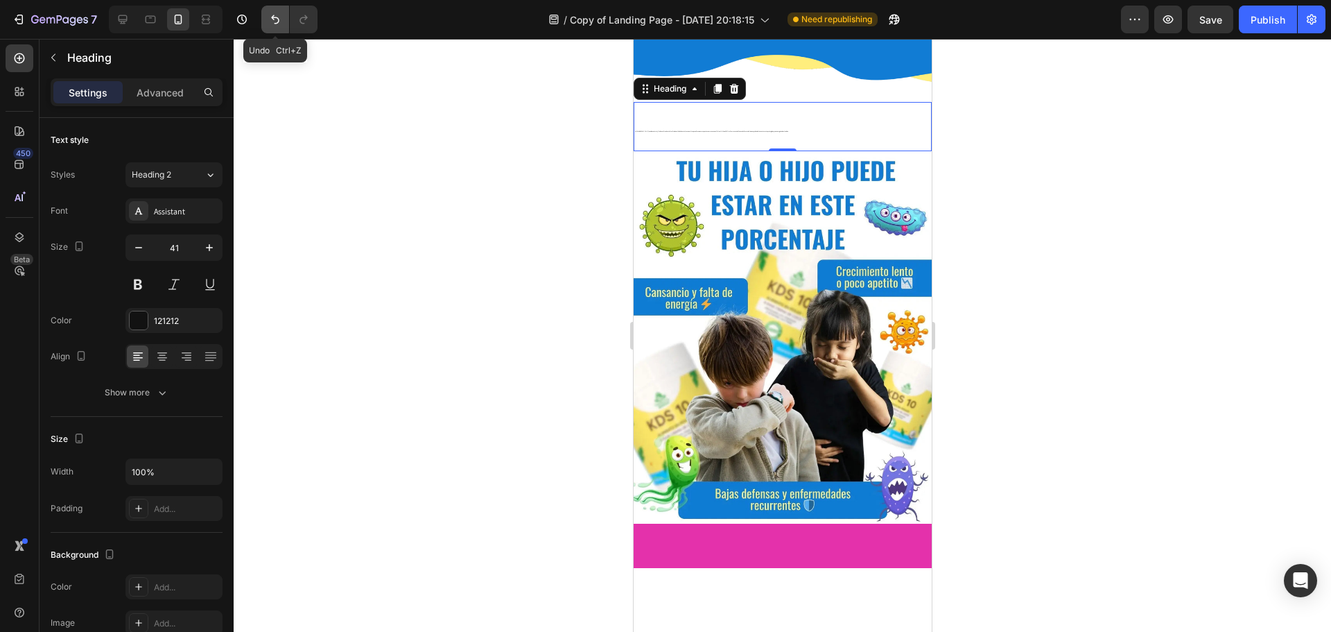
click at [275, 16] on icon "Undo/Redo" at bounding box center [275, 19] width 14 height 14
click at [761, 126] on h2 "En [GEOGRAPHIC_DATA], los niños entre 5 y 10 años sufren hasta 8 resfriados al …" at bounding box center [782, 126] width 298 height 49
click at [761, 126] on p "En [GEOGRAPHIC_DATA], los niños entre 5 y 10 años sufren hasta 8 resfriados al …" at bounding box center [781, 126] width 295 height 46
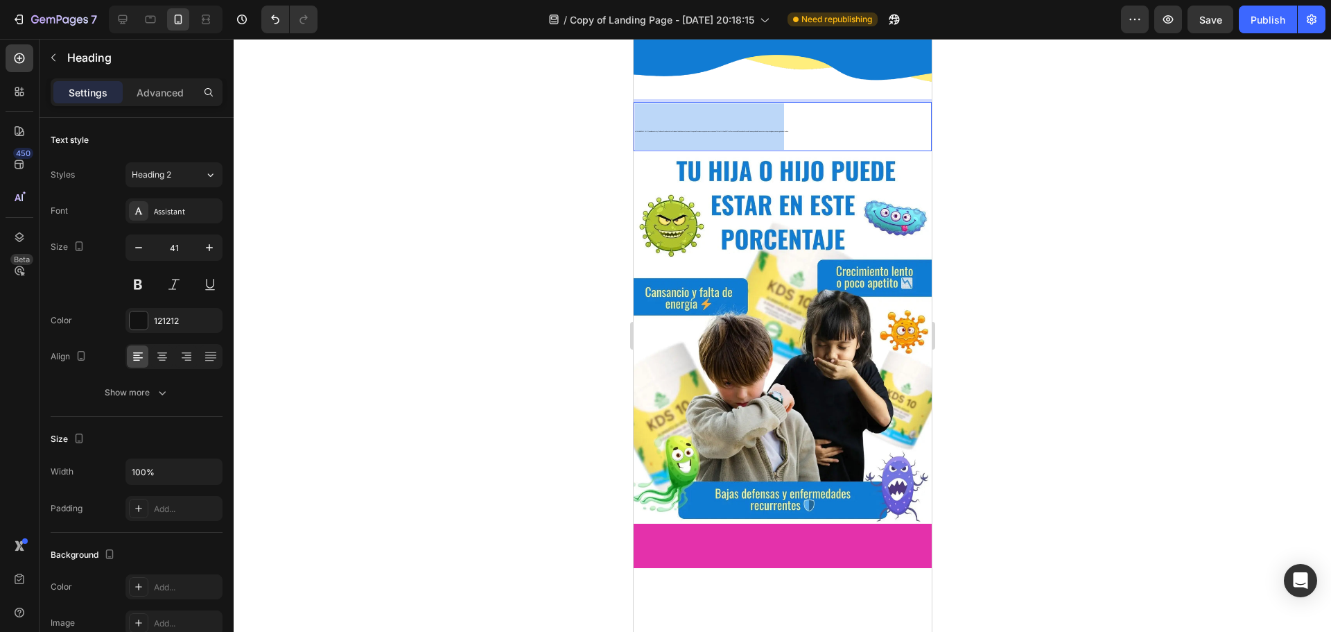
click at [761, 126] on p "En [GEOGRAPHIC_DATA], los niños entre 5 y 10 años sufren hasta 8 resfriados al …" at bounding box center [781, 126] width 295 height 46
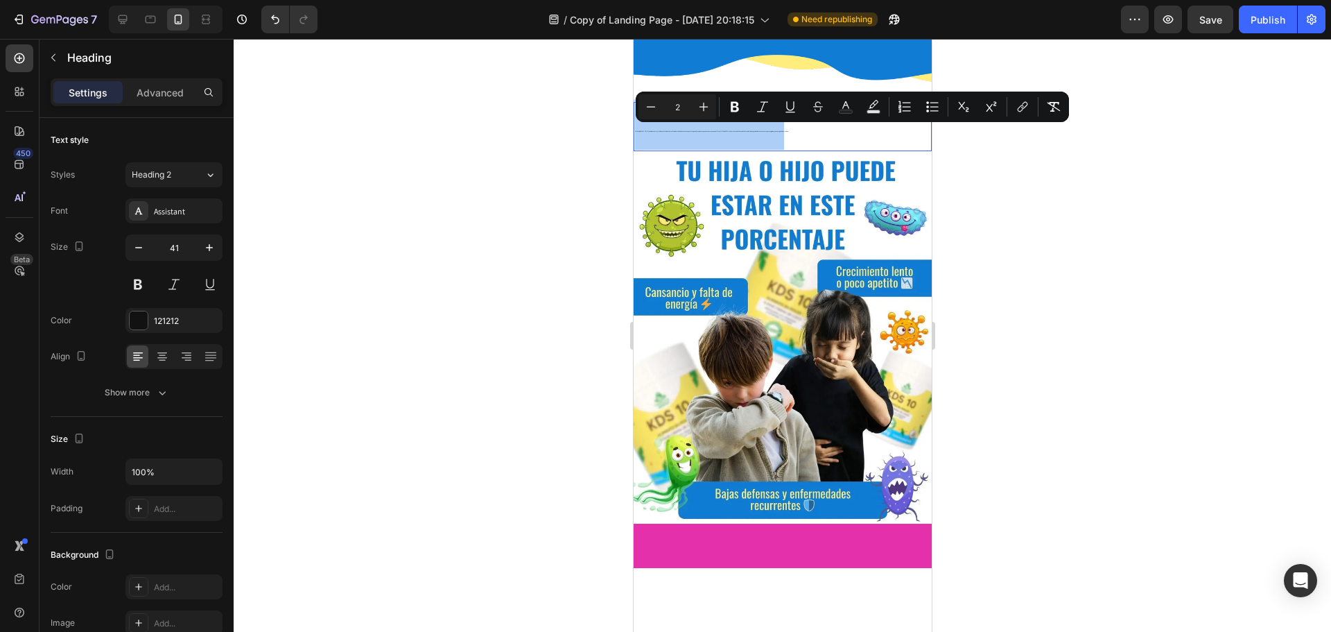
click at [680, 103] on input "2" at bounding box center [678, 106] width 28 height 17
type input "26"
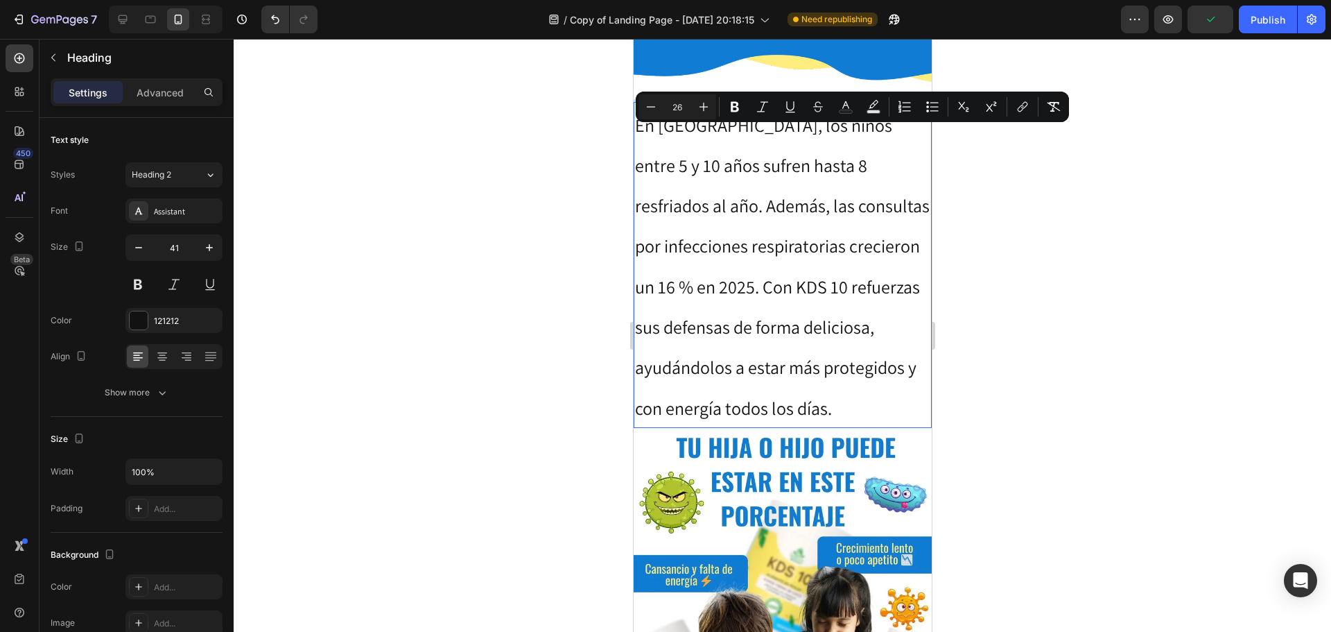
click at [574, 151] on div at bounding box center [783, 335] width 1098 height 593
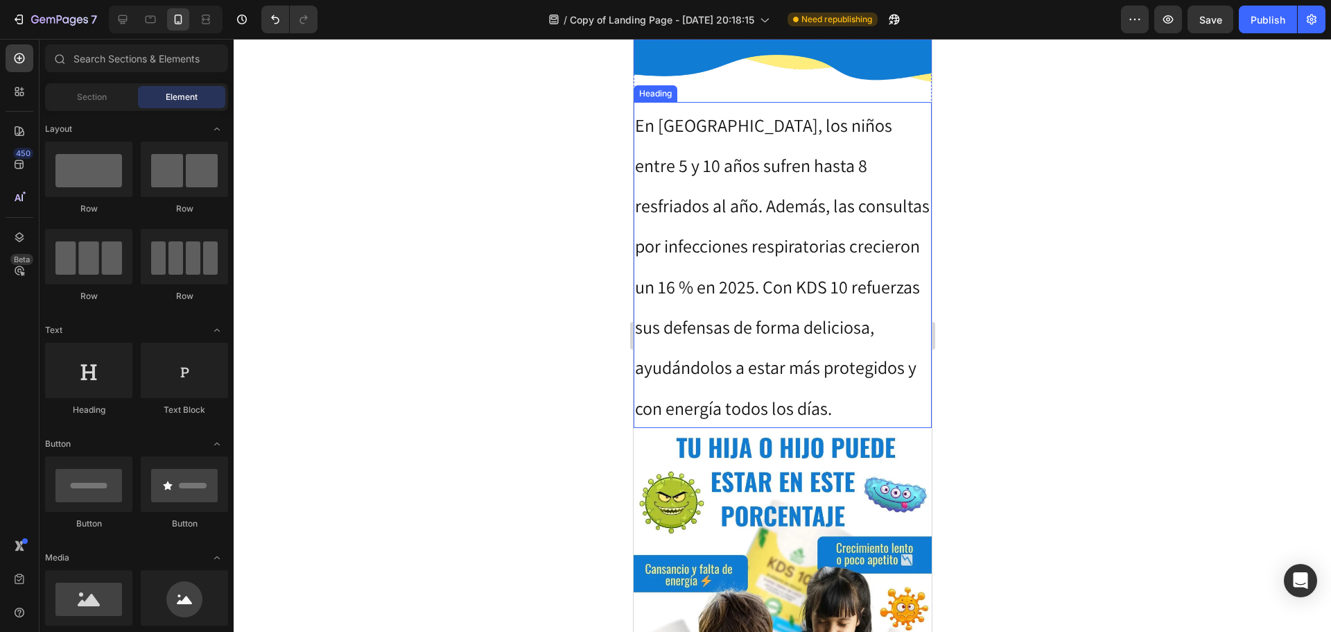
click at [743, 130] on span "En [GEOGRAPHIC_DATA], los niños entre 5 y 10 años sufren hasta 8 resfriados al …" at bounding box center [781, 266] width 295 height 306
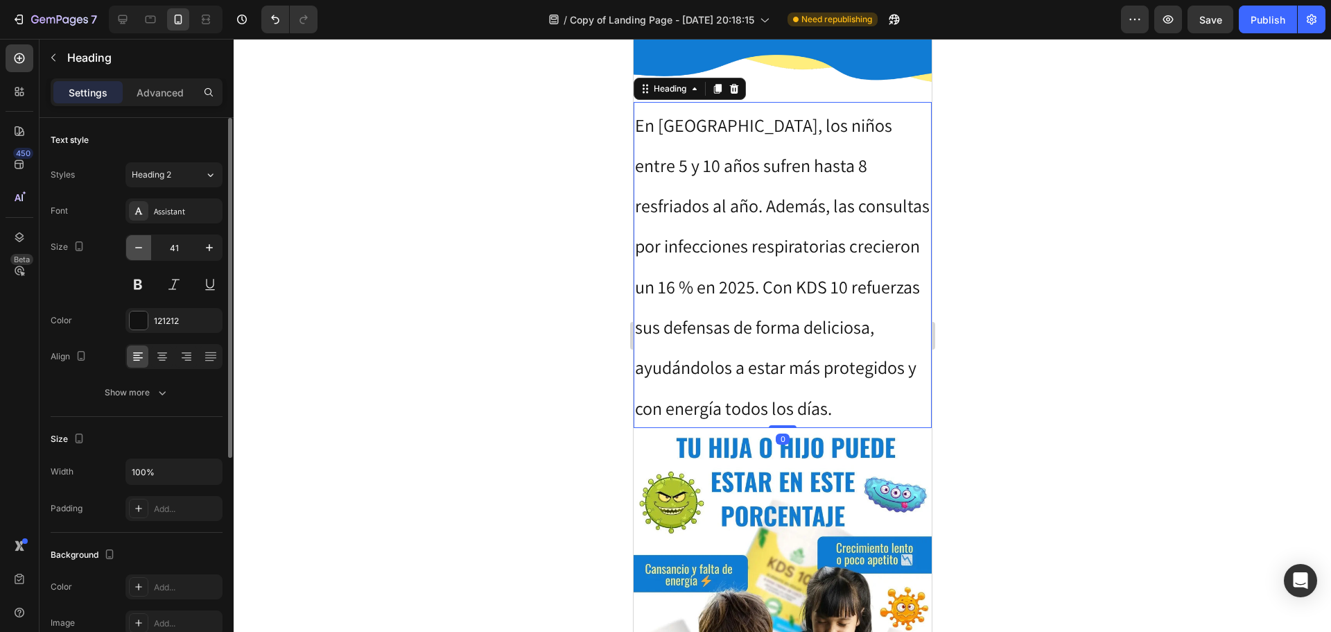
click at [141, 245] on icon "button" at bounding box center [139, 248] width 14 height 14
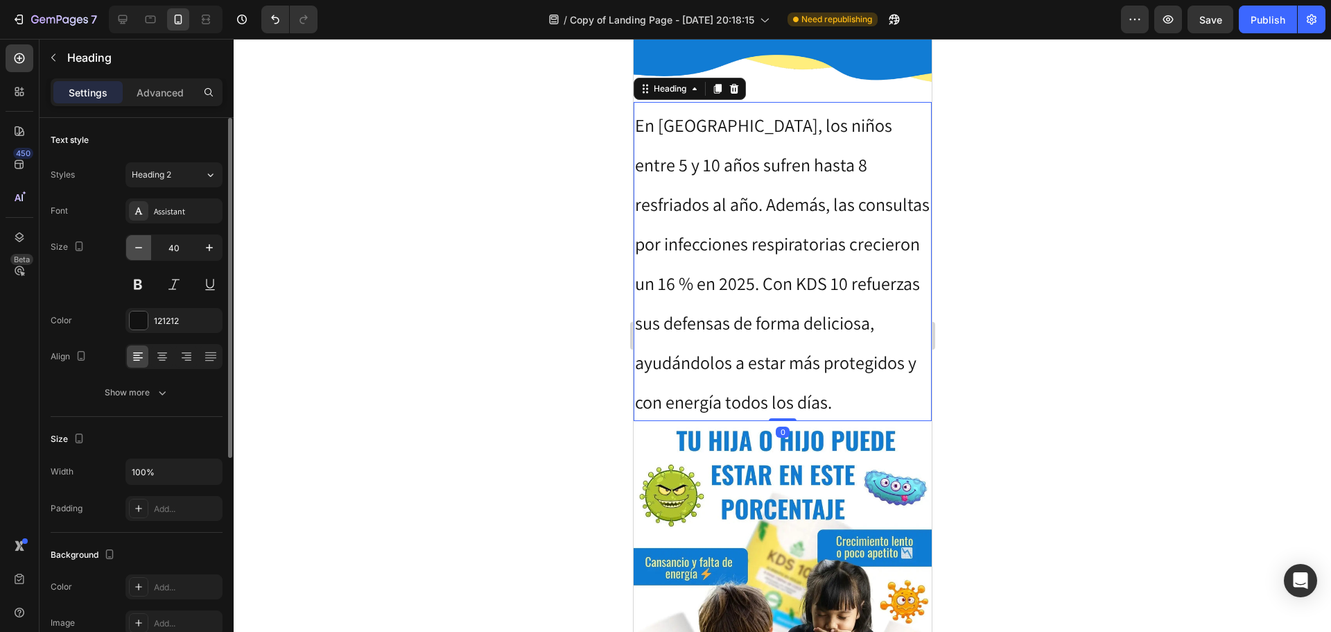
click at [141, 245] on icon "button" at bounding box center [139, 248] width 14 height 14
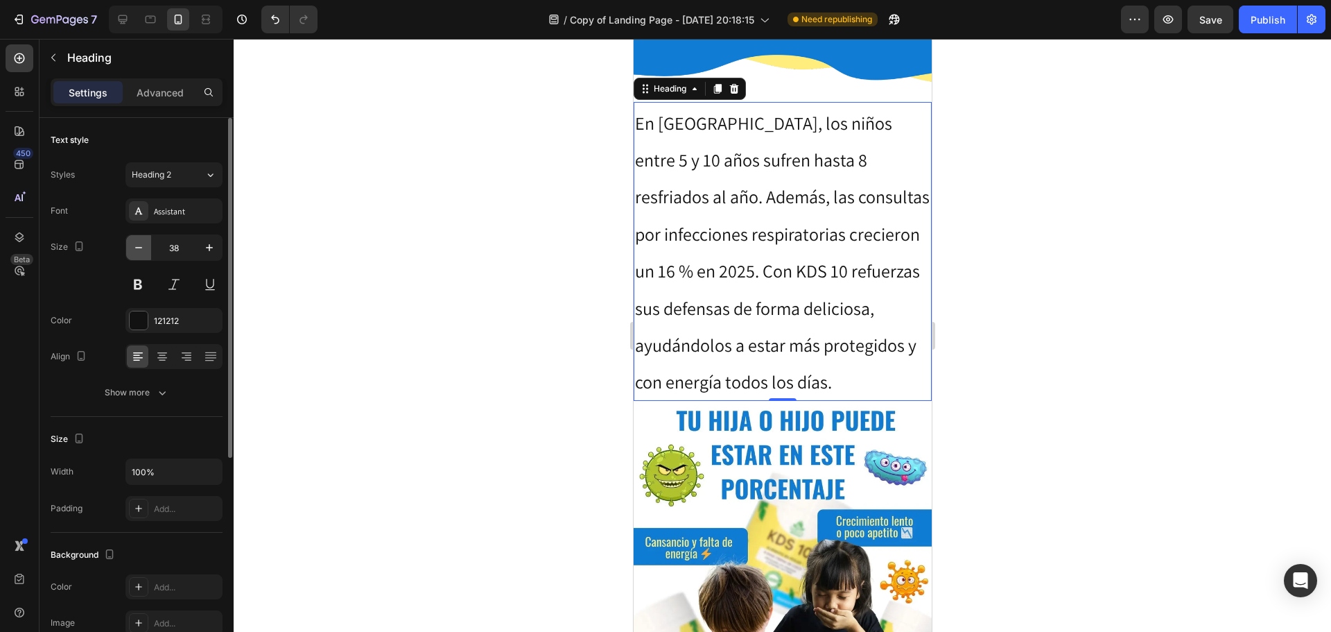
click at [141, 245] on icon "button" at bounding box center [139, 248] width 14 height 14
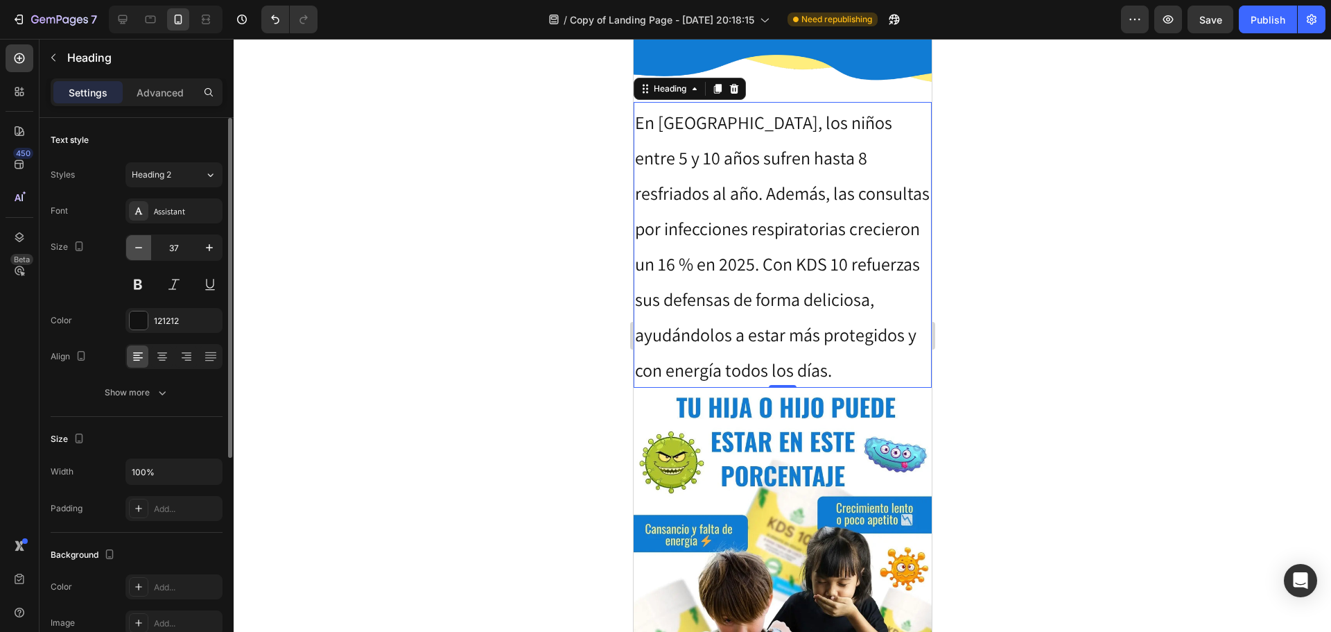
click at [141, 245] on icon "button" at bounding box center [139, 248] width 14 height 14
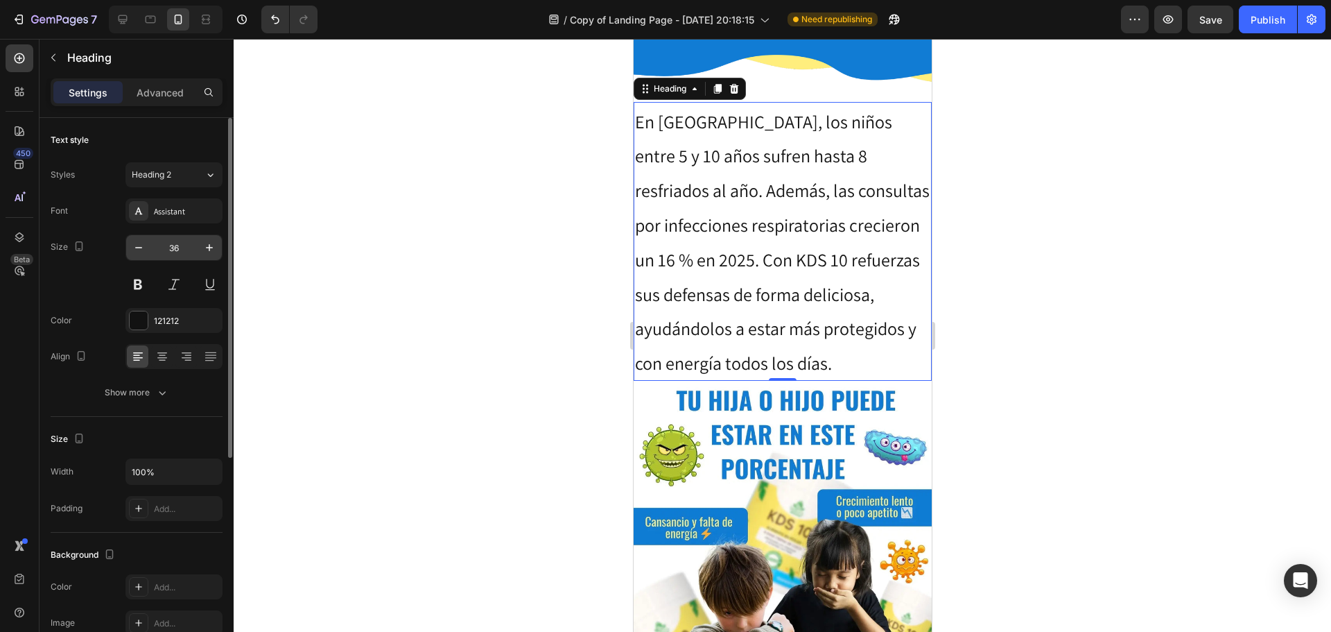
click at [165, 249] on input "36" at bounding box center [174, 247] width 46 height 25
click at [168, 249] on input "36" at bounding box center [174, 247] width 46 height 25
click at [128, 251] on button "button" at bounding box center [138, 247] width 25 height 25
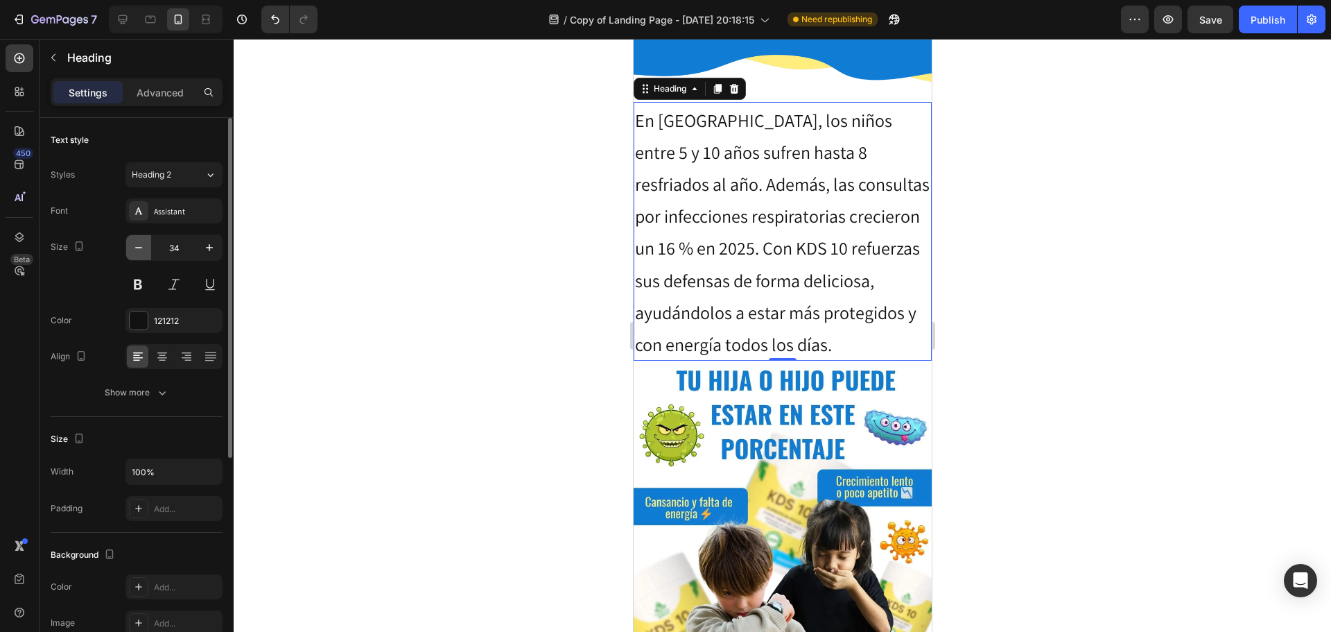
click at [128, 251] on button "button" at bounding box center [138, 247] width 25 height 25
click at [130, 251] on button "button" at bounding box center [138, 247] width 25 height 25
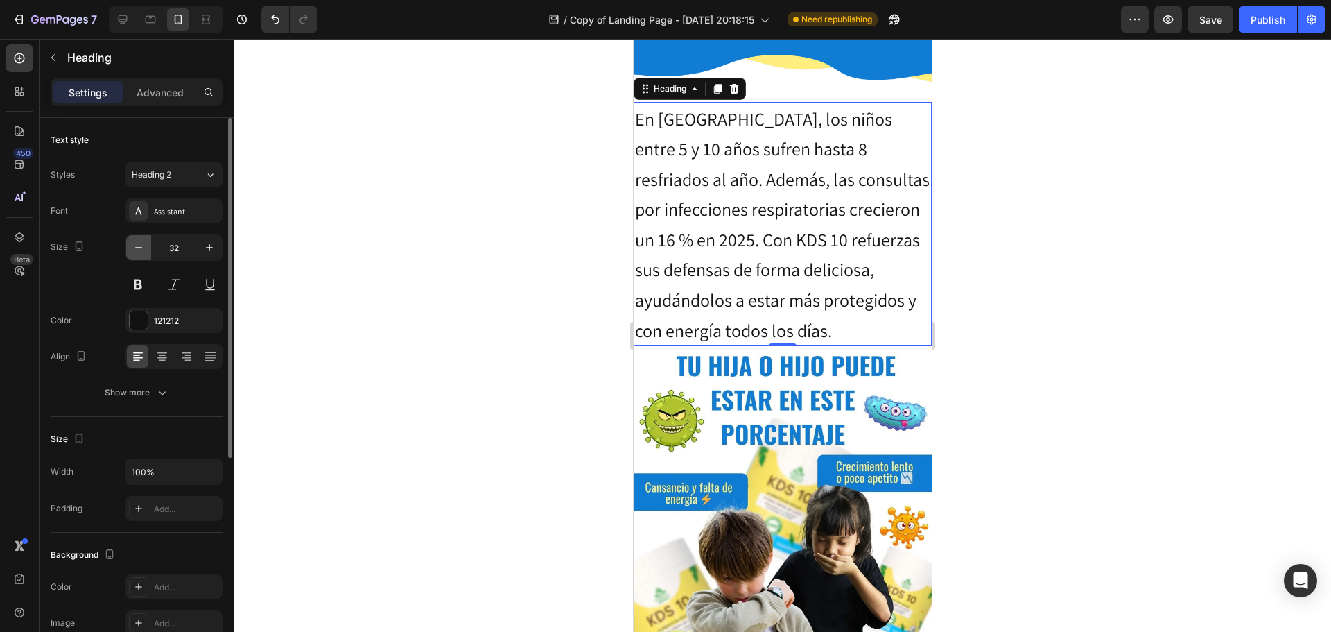
click at [130, 251] on button "button" at bounding box center [138, 247] width 25 height 25
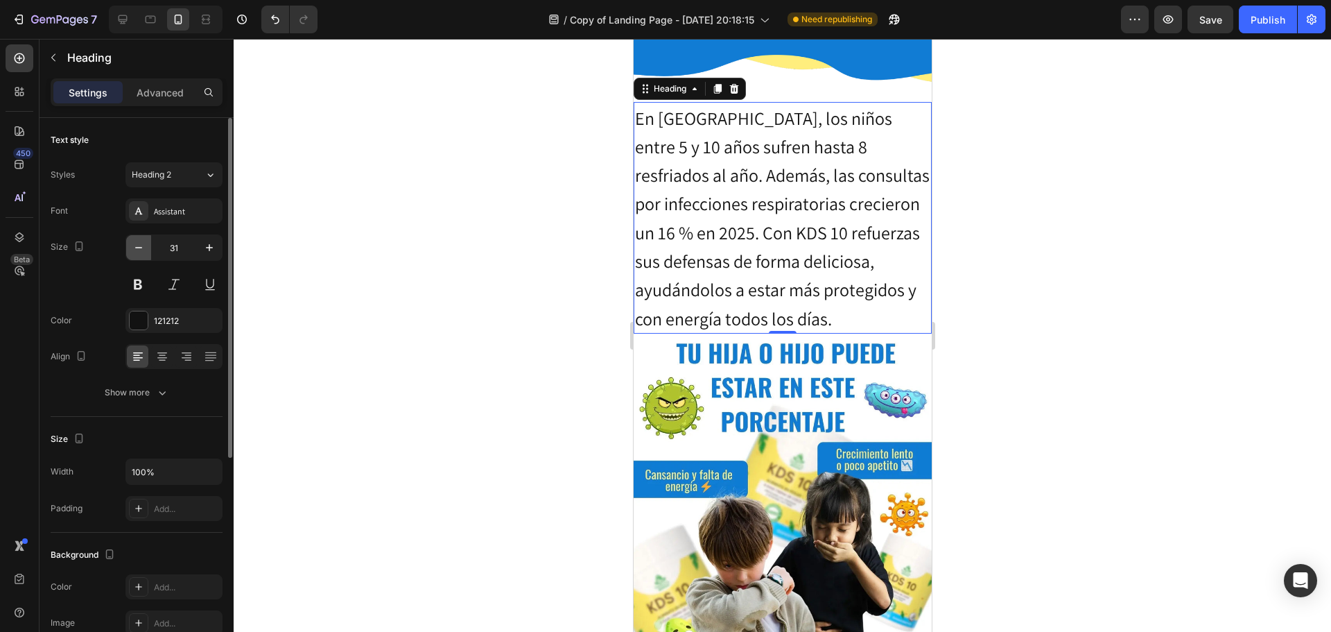
click at [130, 251] on button "button" at bounding box center [138, 247] width 25 height 25
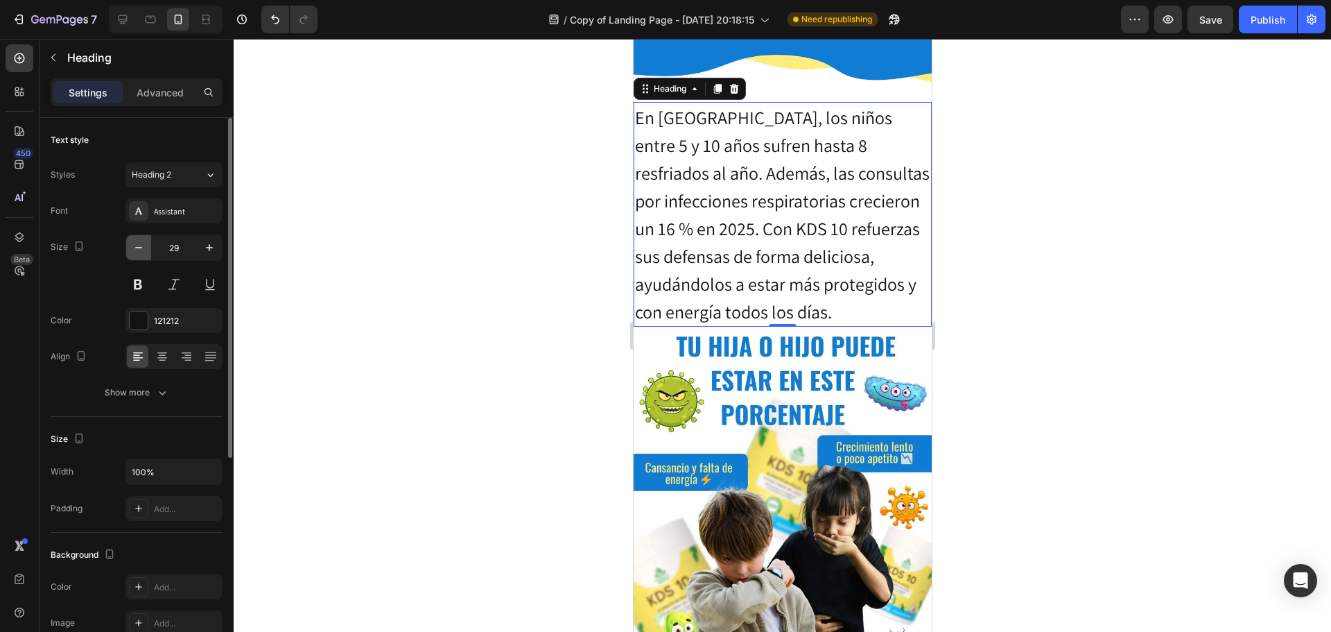
click at [130, 251] on button "button" at bounding box center [138, 247] width 25 height 25
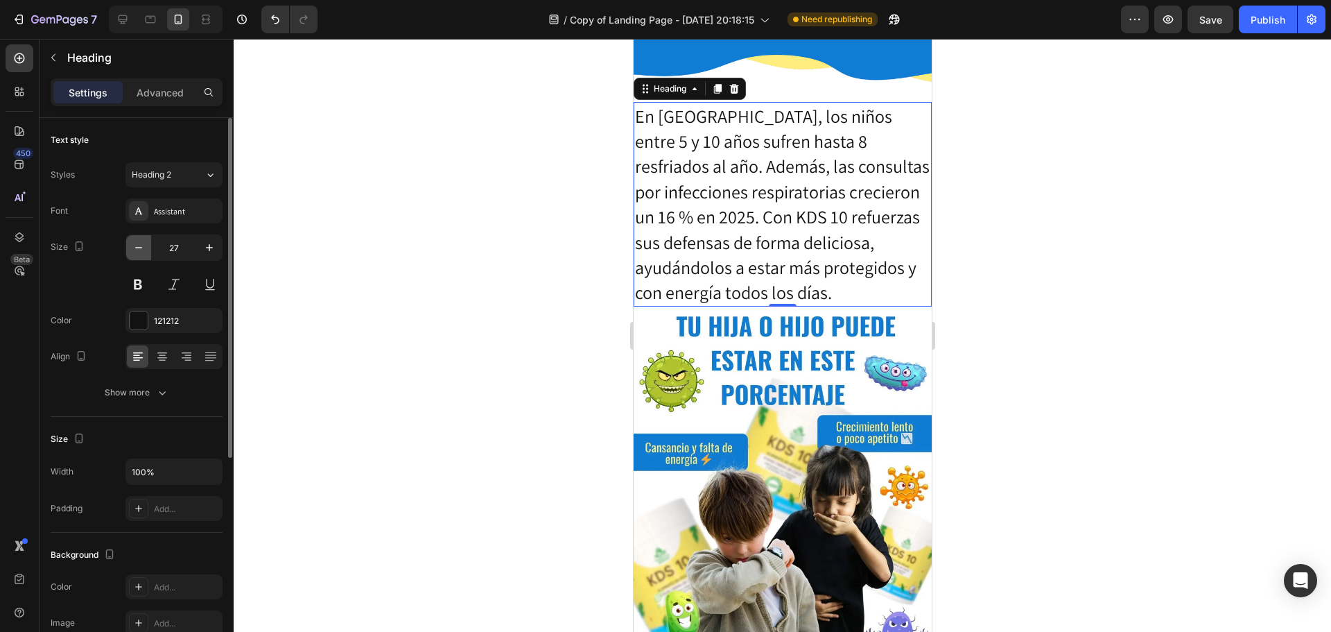
click at [130, 251] on button "button" at bounding box center [138, 247] width 25 height 25
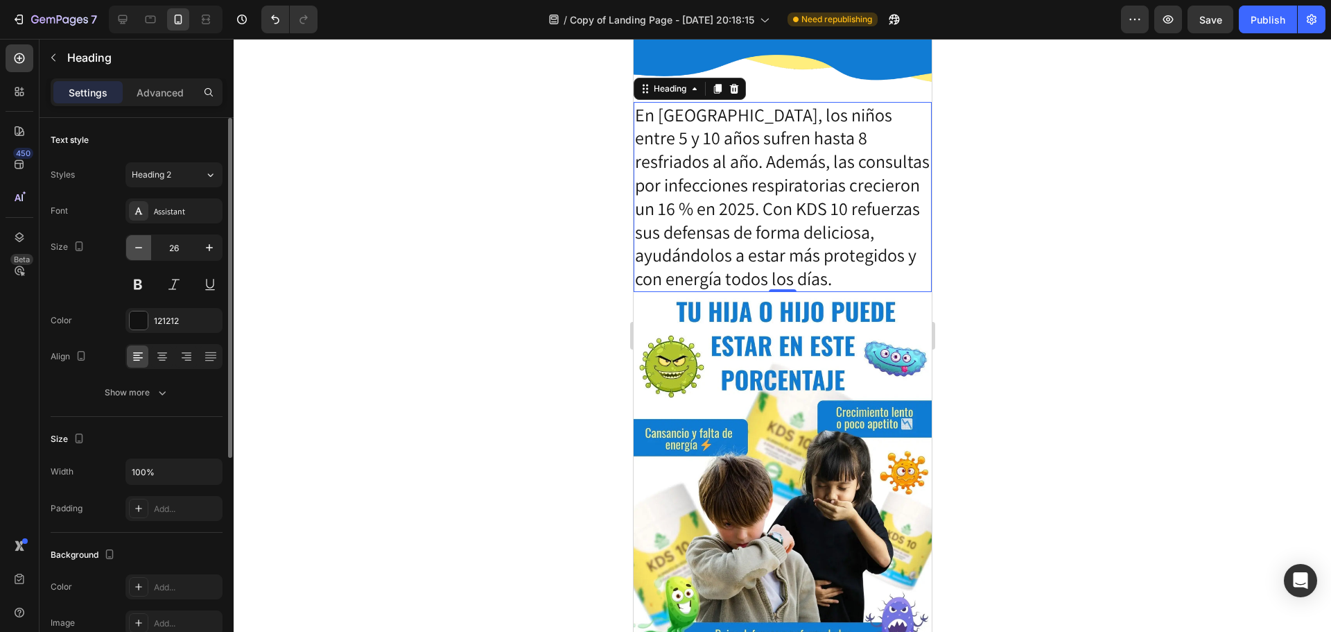
click at [130, 251] on button "button" at bounding box center [138, 247] width 25 height 25
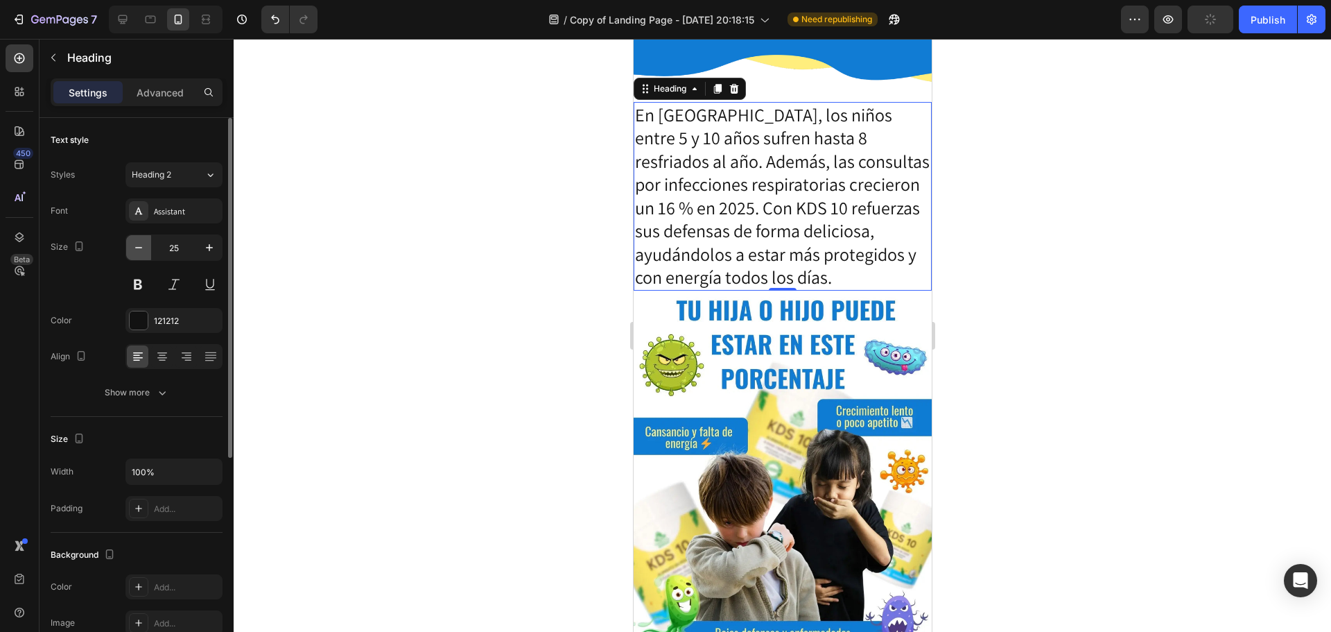
click at [130, 251] on button "button" at bounding box center [138, 247] width 25 height 25
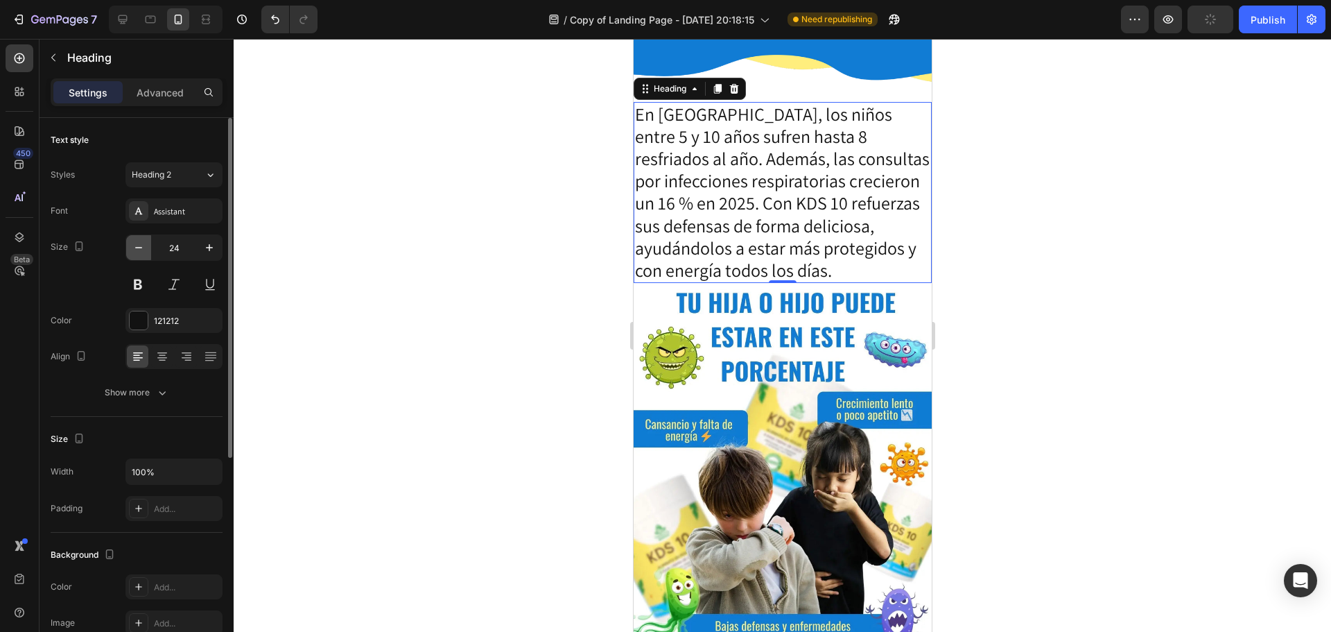
click at [130, 251] on button "button" at bounding box center [138, 247] width 25 height 25
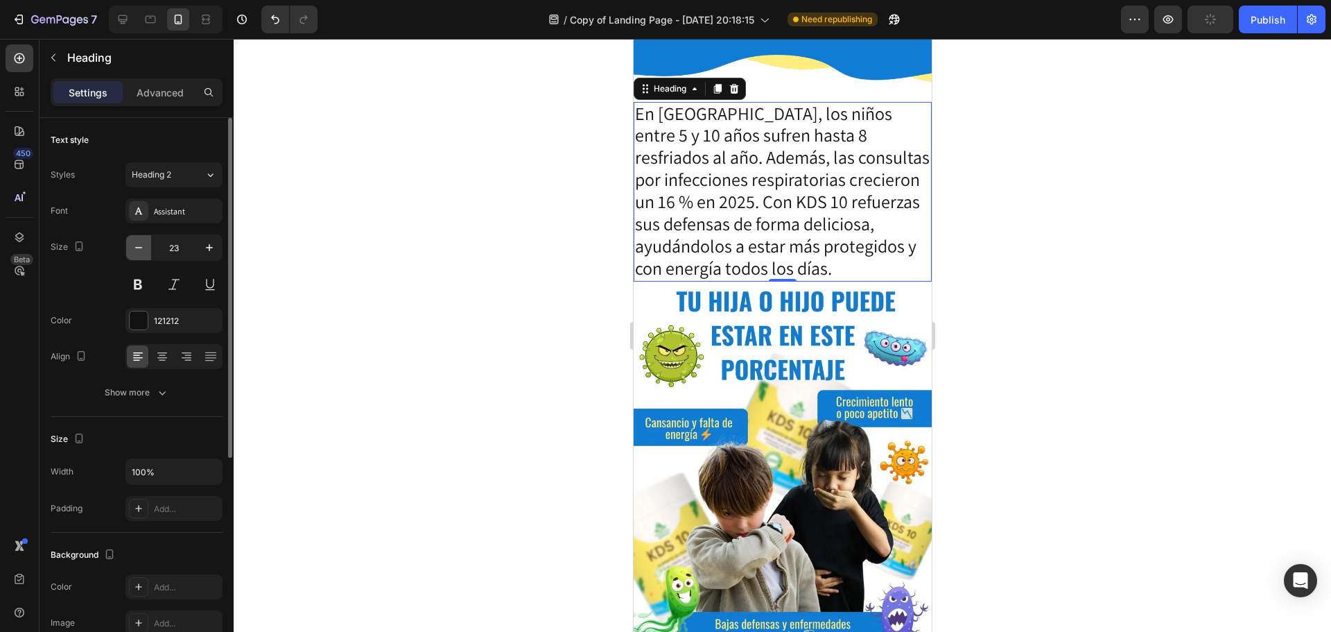
click at [130, 251] on button "button" at bounding box center [138, 247] width 25 height 25
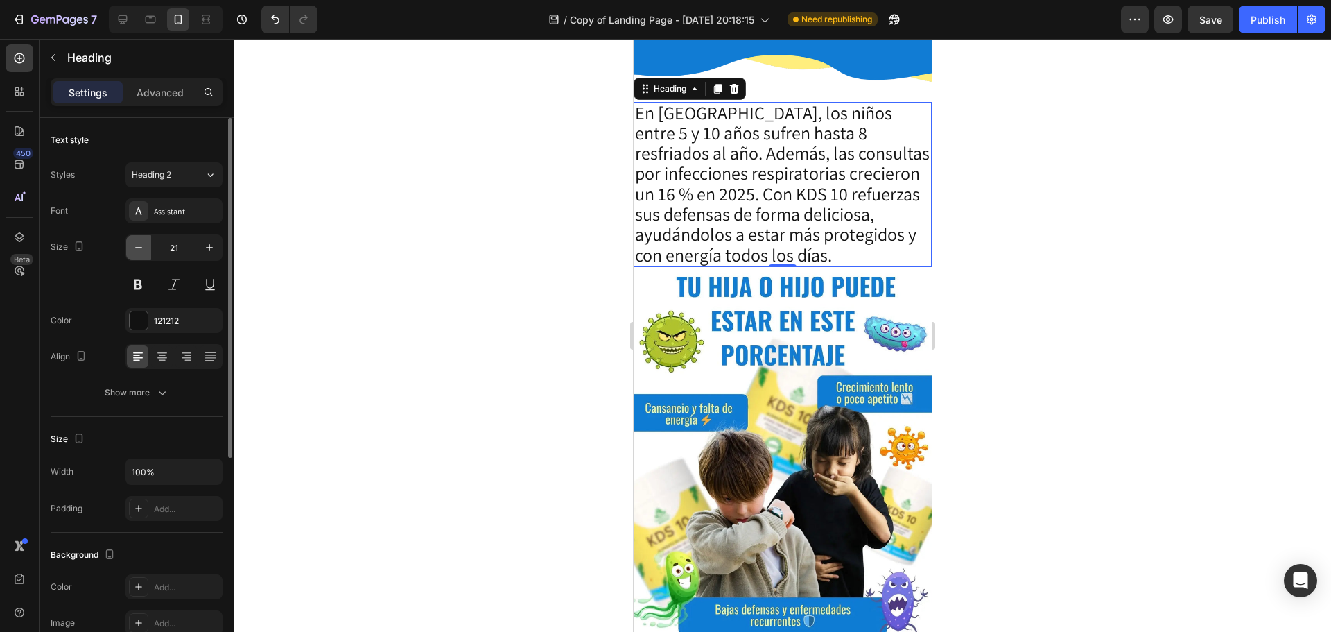
click at [130, 251] on button "button" at bounding box center [138, 247] width 25 height 25
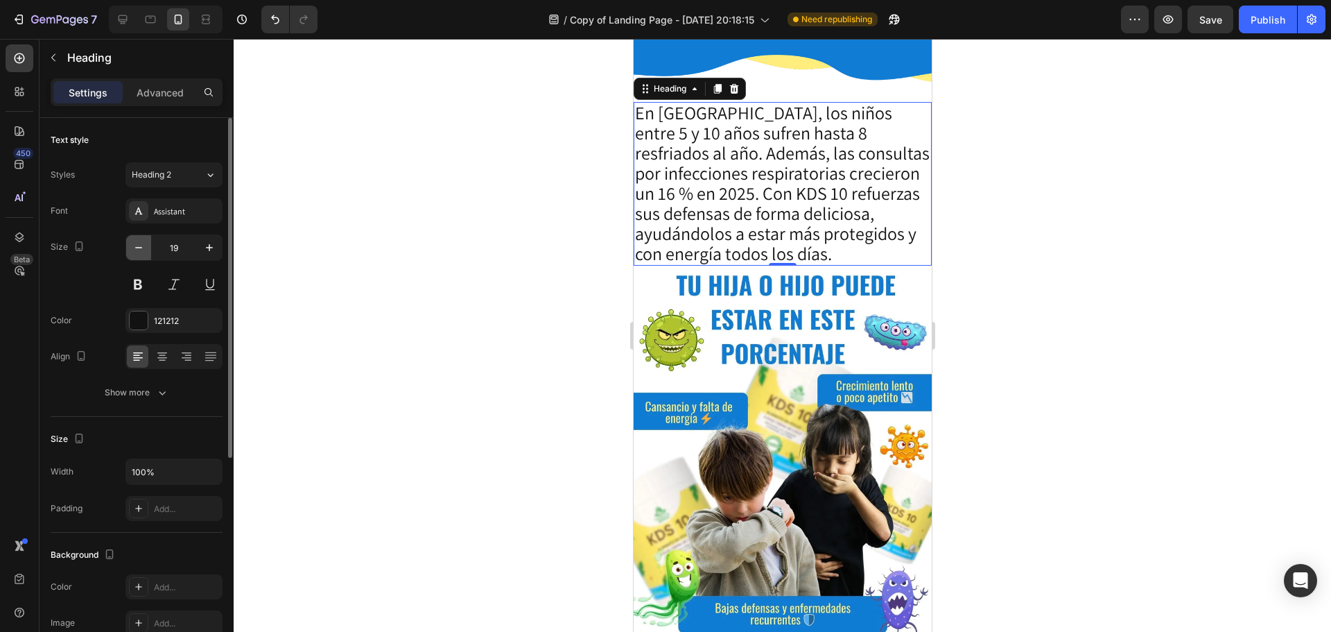
click at [130, 251] on button "button" at bounding box center [138, 247] width 25 height 25
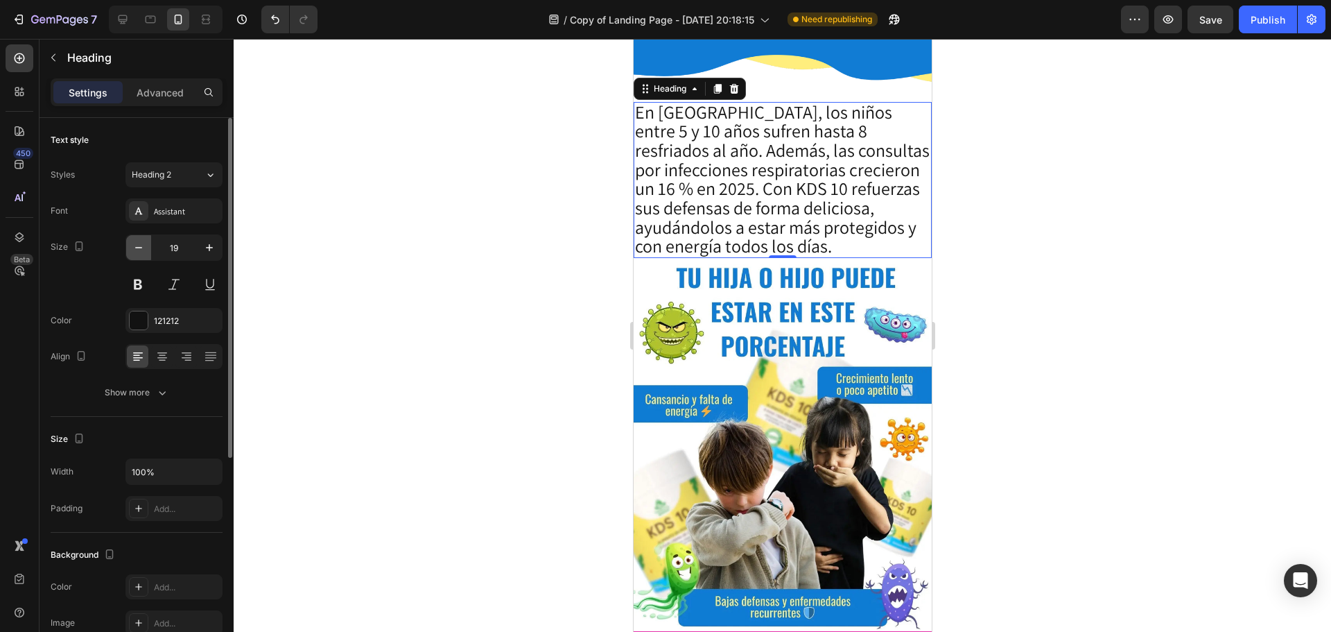
click at [130, 251] on button "button" at bounding box center [138, 247] width 25 height 25
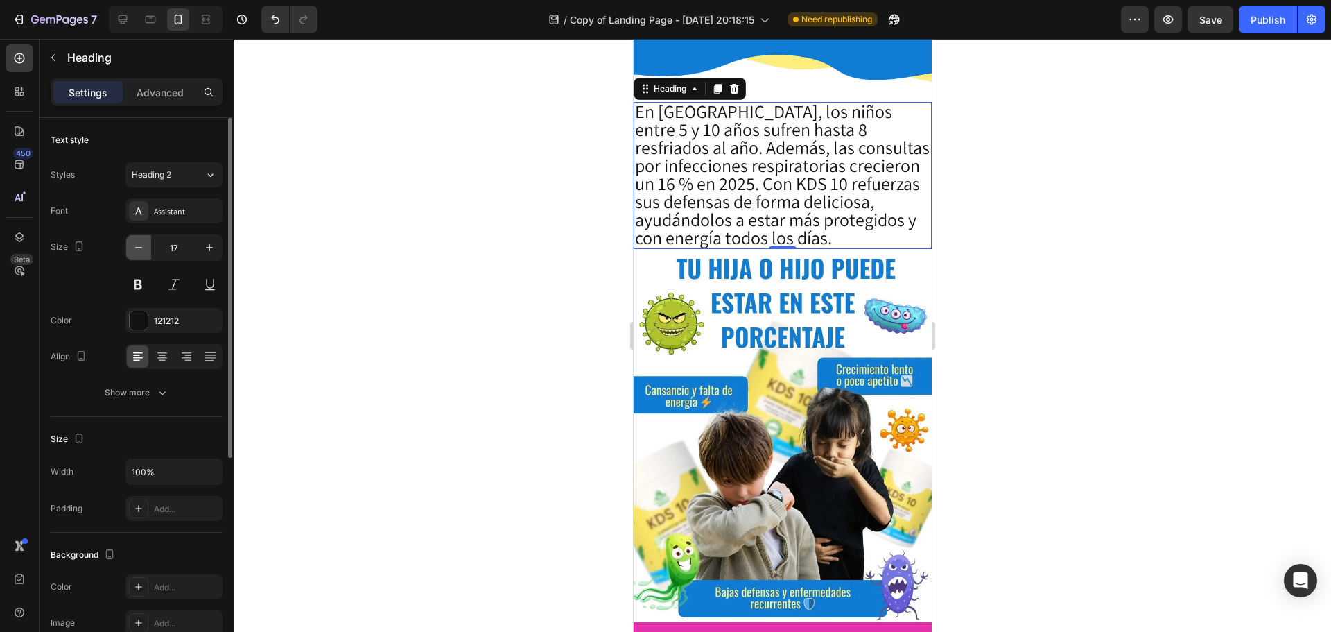
click at [130, 251] on button "button" at bounding box center [138, 247] width 25 height 25
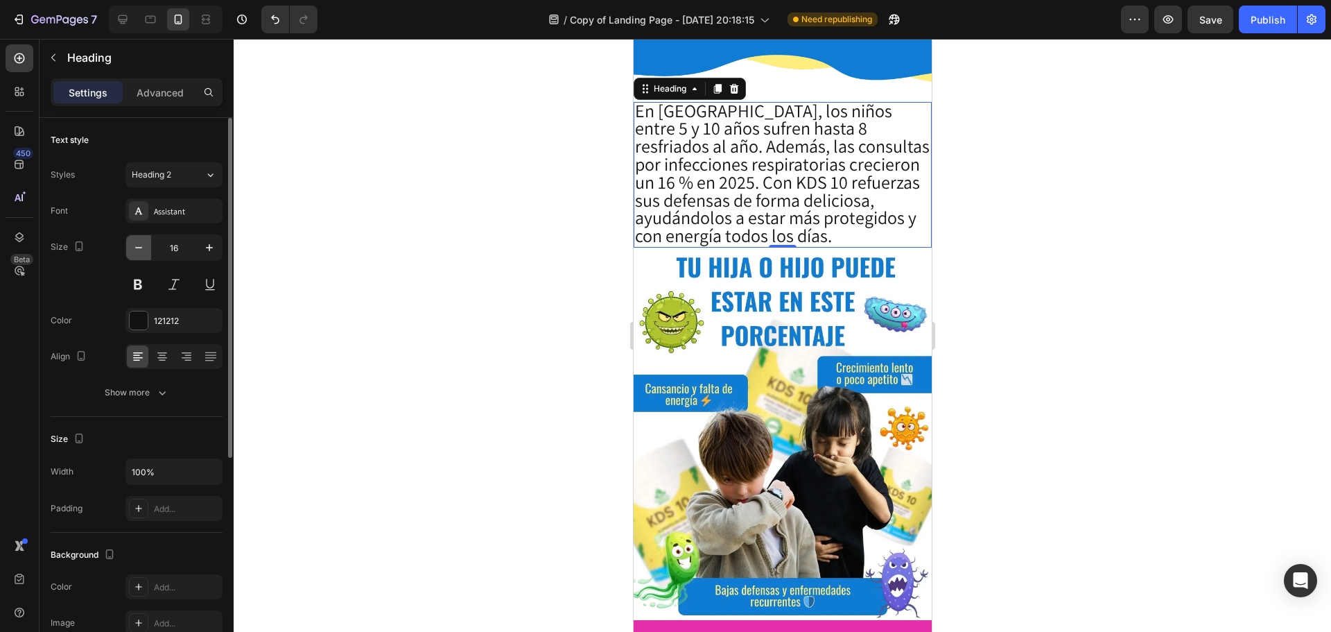
click at [130, 251] on button "button" at bounding box center [138, 247] width 25 height 25
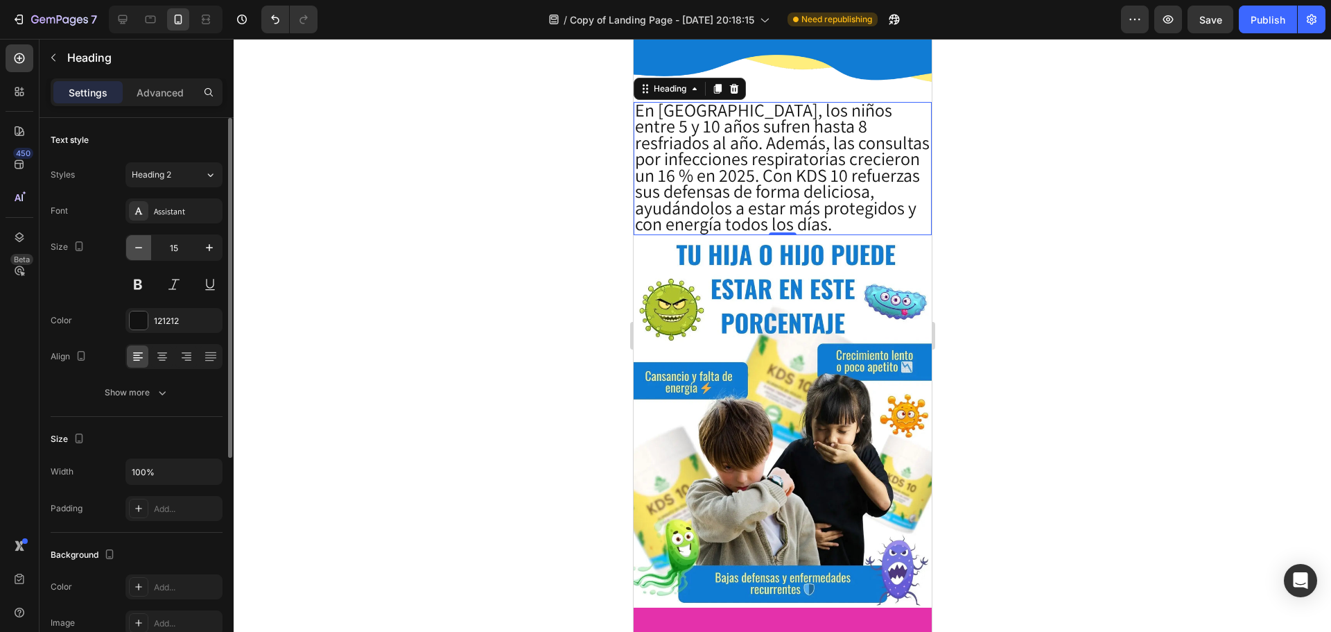
click at [130, 251] on button "button" at bounding box center [138, 247] width 25 height 25
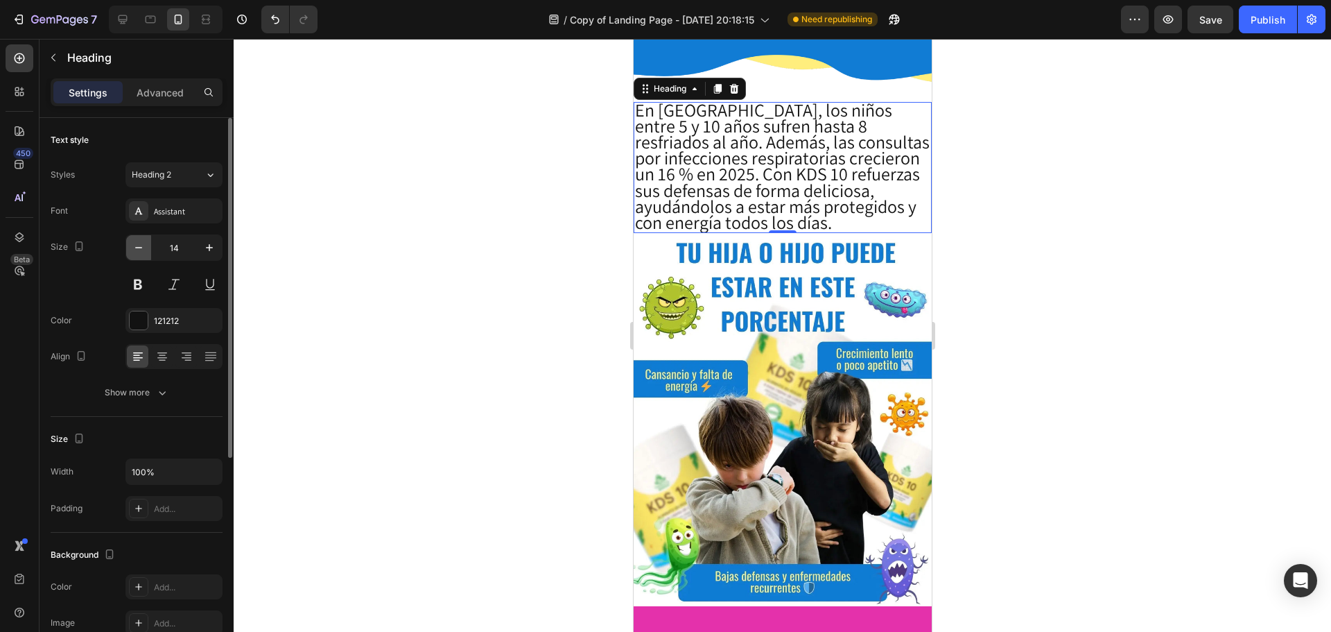
click at [130, 251] on button "button" at bounding box center [138, 247] width 25 height 25
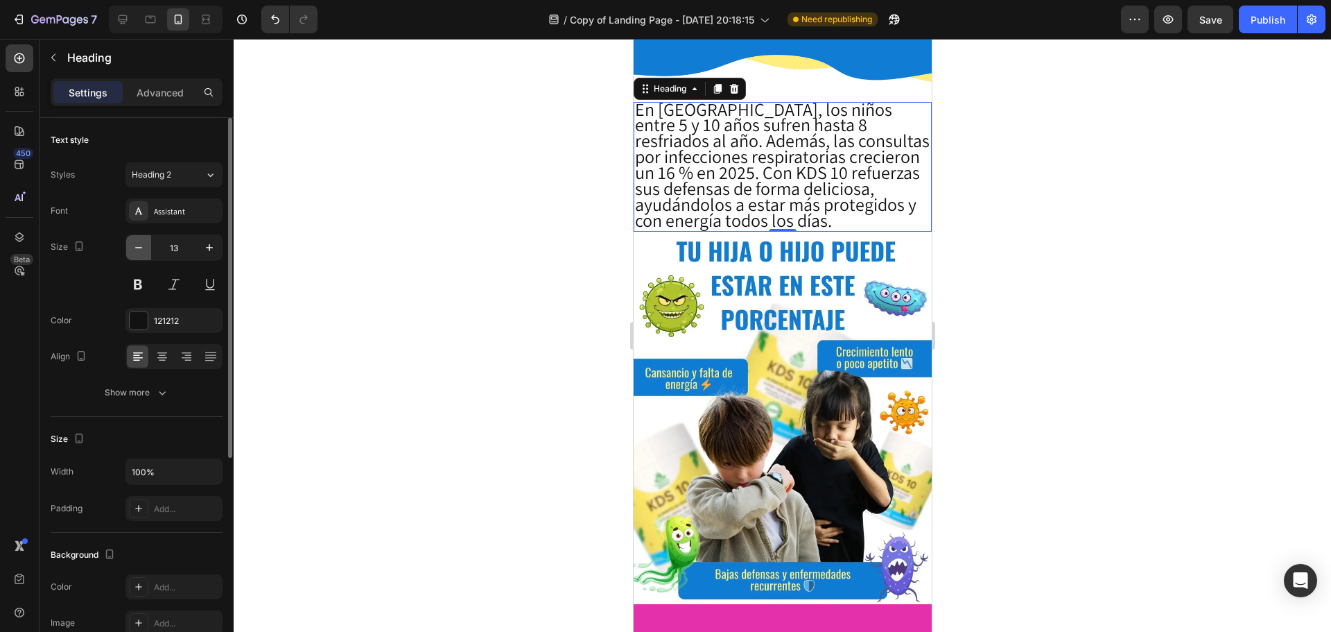
click at [130, 251] on button "button" at bounding box center [138, 247] width 25 height 25
type input "12"
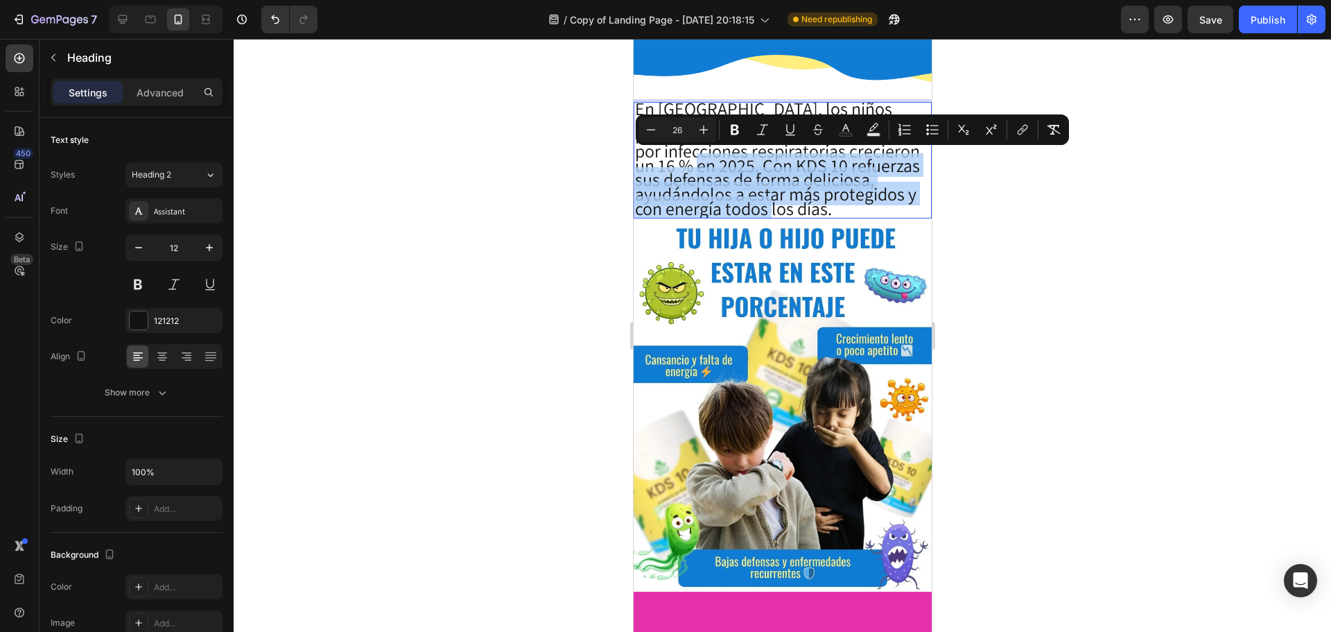
drag, startPoint x: 678, startPoint y: 163, endPoint x: 882, endPoint y: 205, distance: 208.2
click at [882, 205] on p "En [GEOGRAPHIC_DATA], los niños entre 5 y 10 años sufren hasta 8 resfriados al …" at bounding box center [781, 160] width 295 height 114
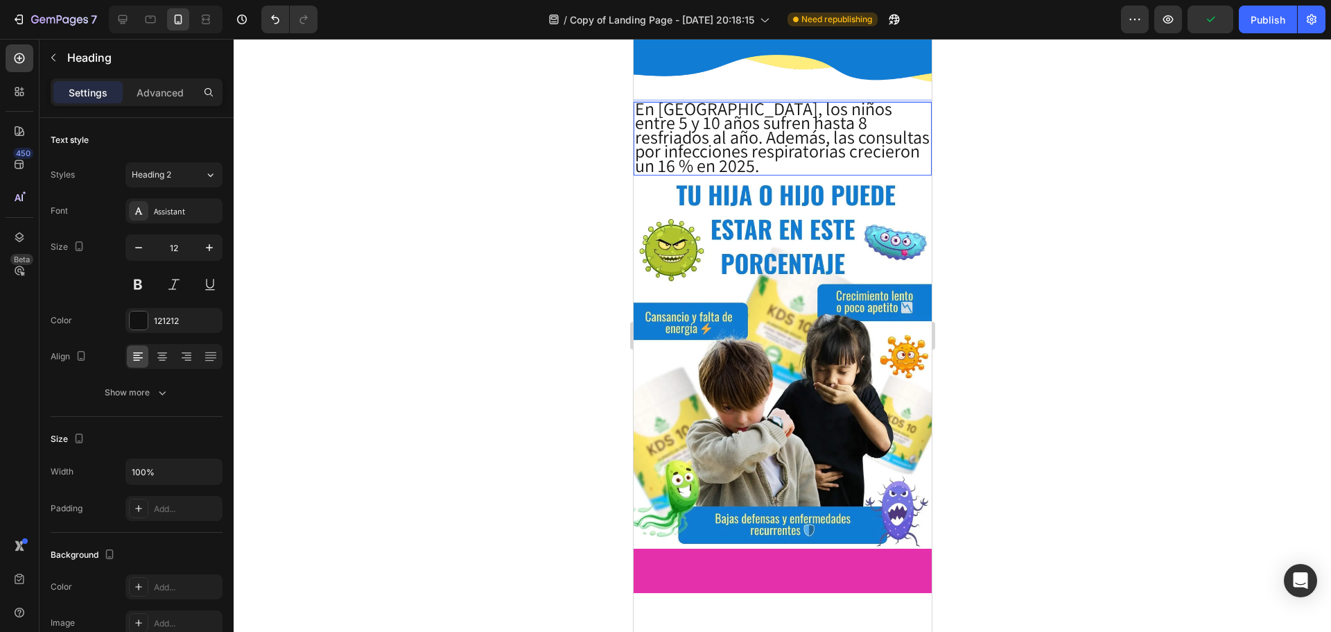
click at [861, 136] on span "En [GEOGRAPHIC_DATA], los niños entre 5 y 10 años sufren hasta 8 resfriados al …" at bounding box center [781, 136] width 295 height 80
click at [778, 146] on span "En [GEOGRAPHIC_DATA], los niños entre 5 y 10 años sufren hasta 8 resfriados al …" at bounding box center [781, 136] width 295 height 80
click at [165, 357] on icon at bounding box center [162, 357] width 10 height 1
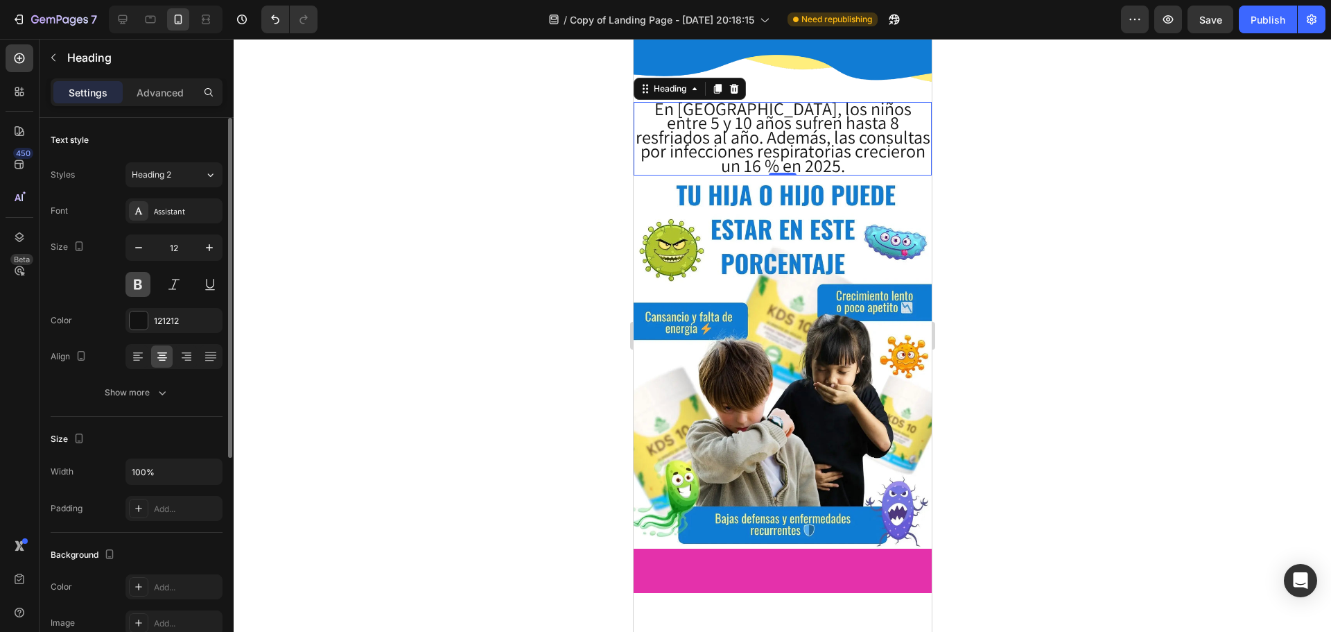
click at [136, 283] on button at bounding box center [138, 284] width 25 height 25
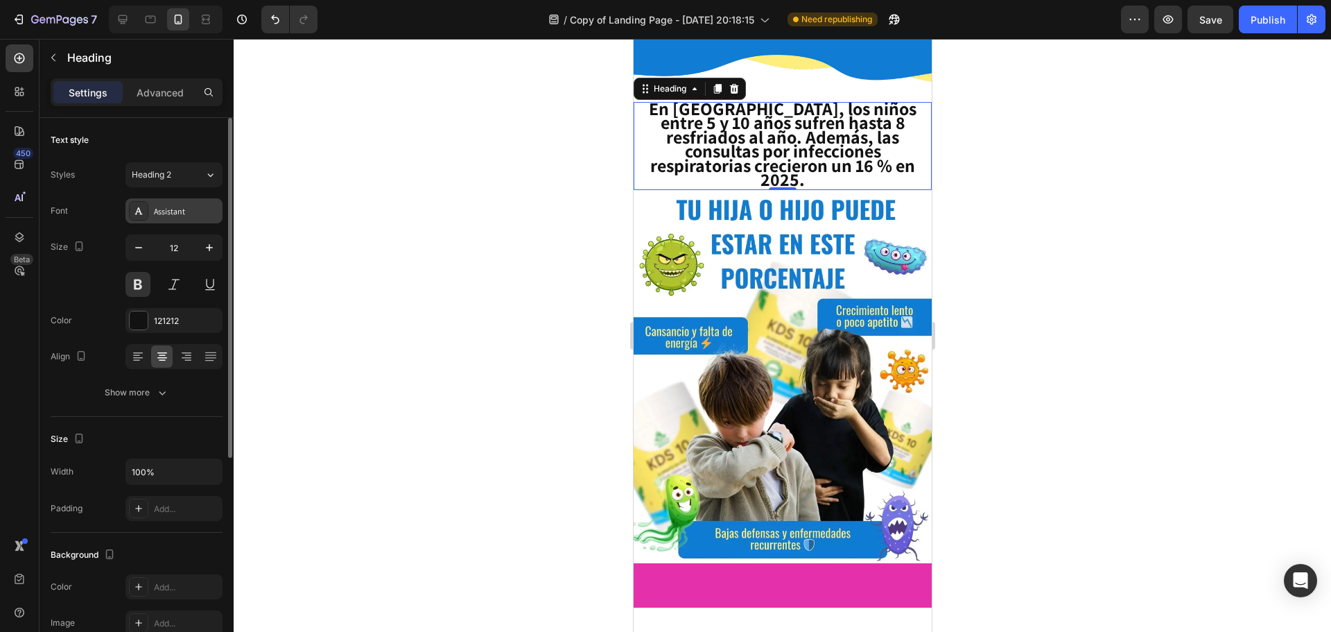
click at [179, 212] on div "Assistant" at bounding box center [186, 211] width 65 height 12
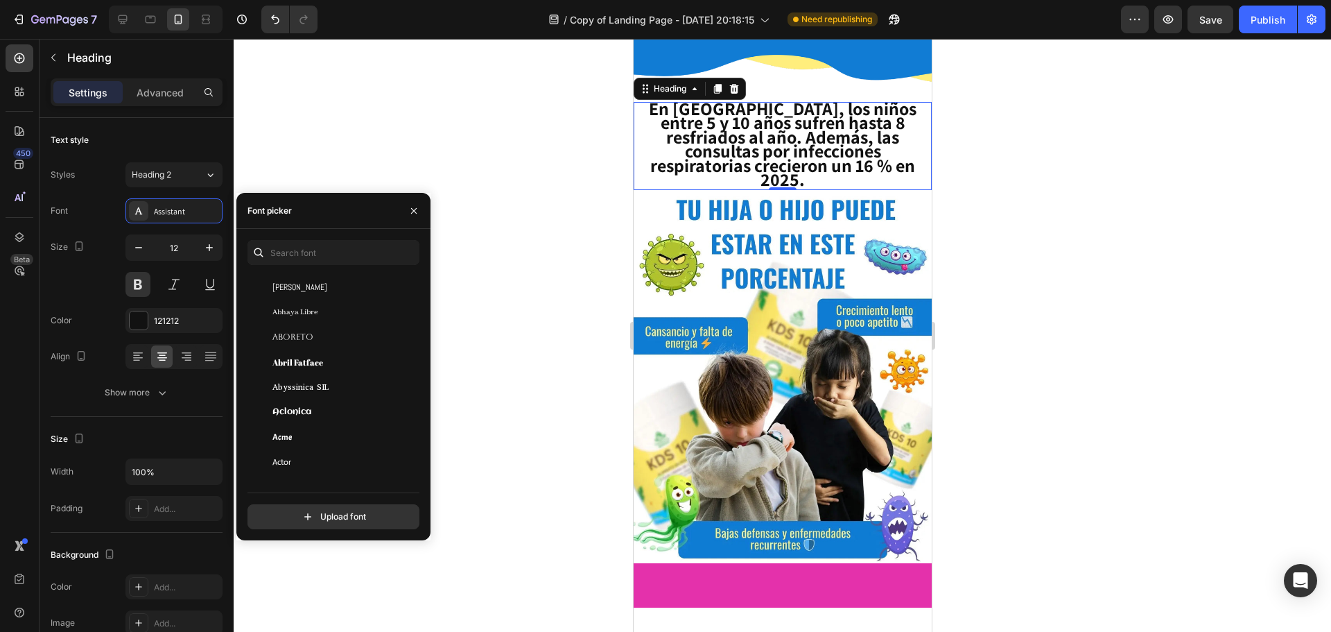
scroll to position [139, 0]
click at [295, 245] on input "text" at bounding box center [334, 252] width 172 height 25
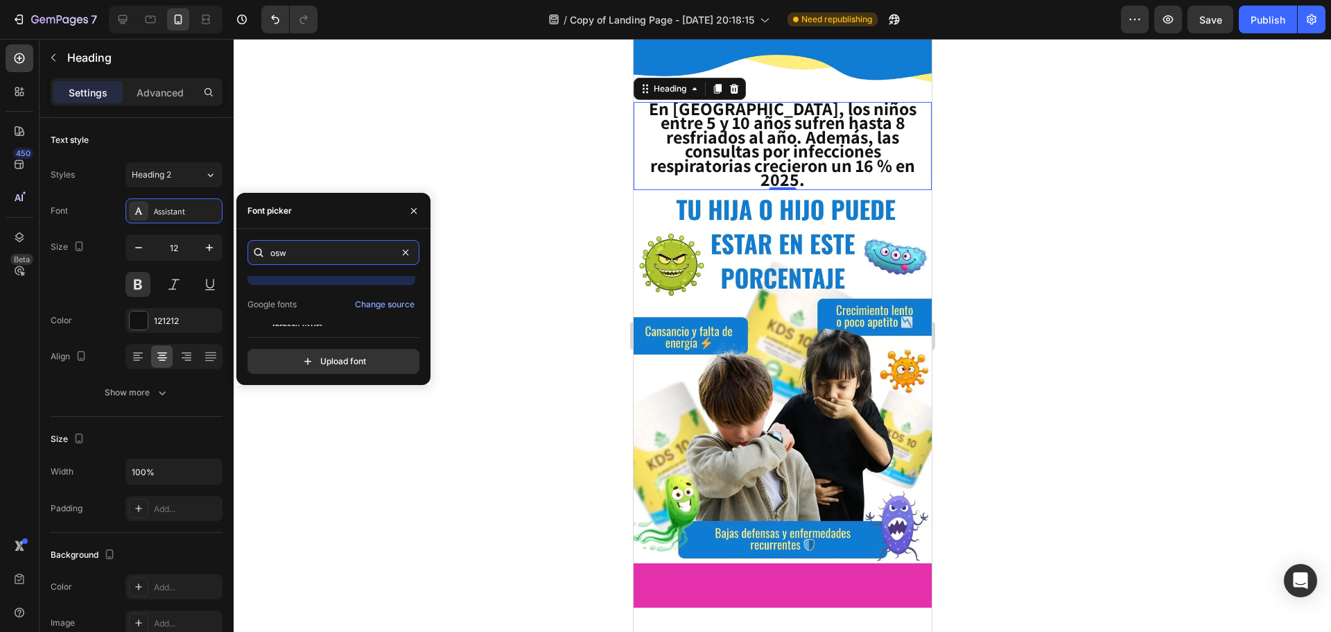
scroll to position [34, 0]
type input "osw"
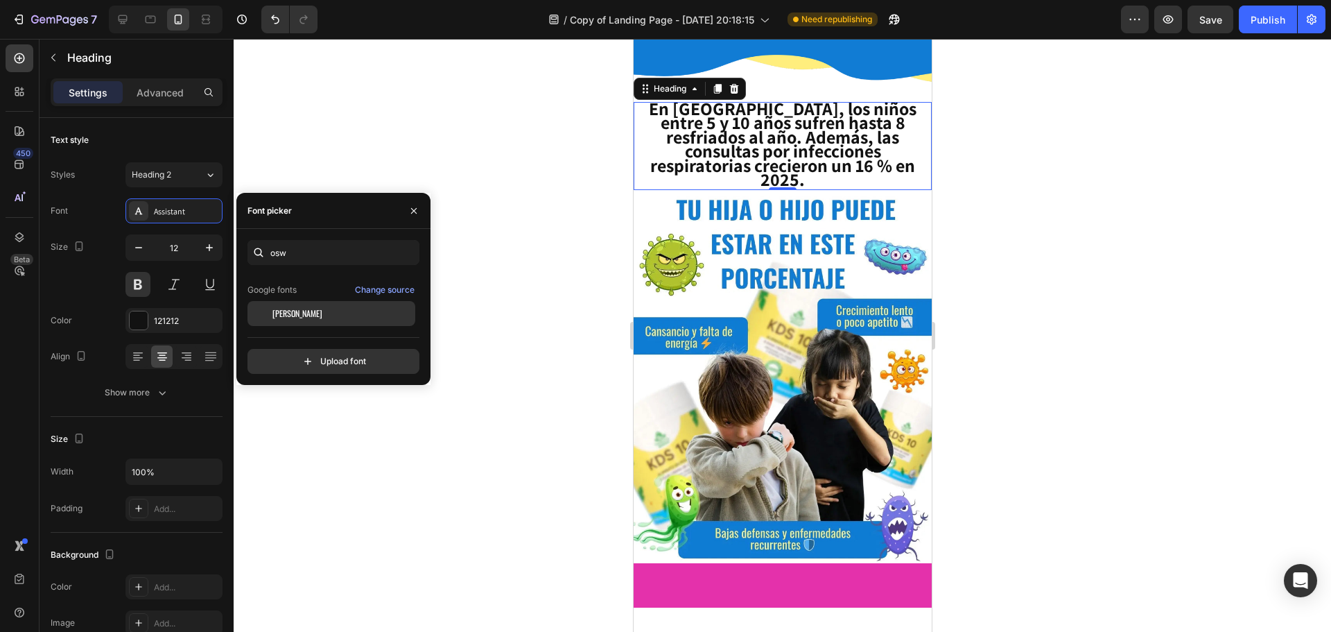
click at [279, 316] on span "[PERSON_NAME]" at bounding box center [298, 313] width 50 height 12
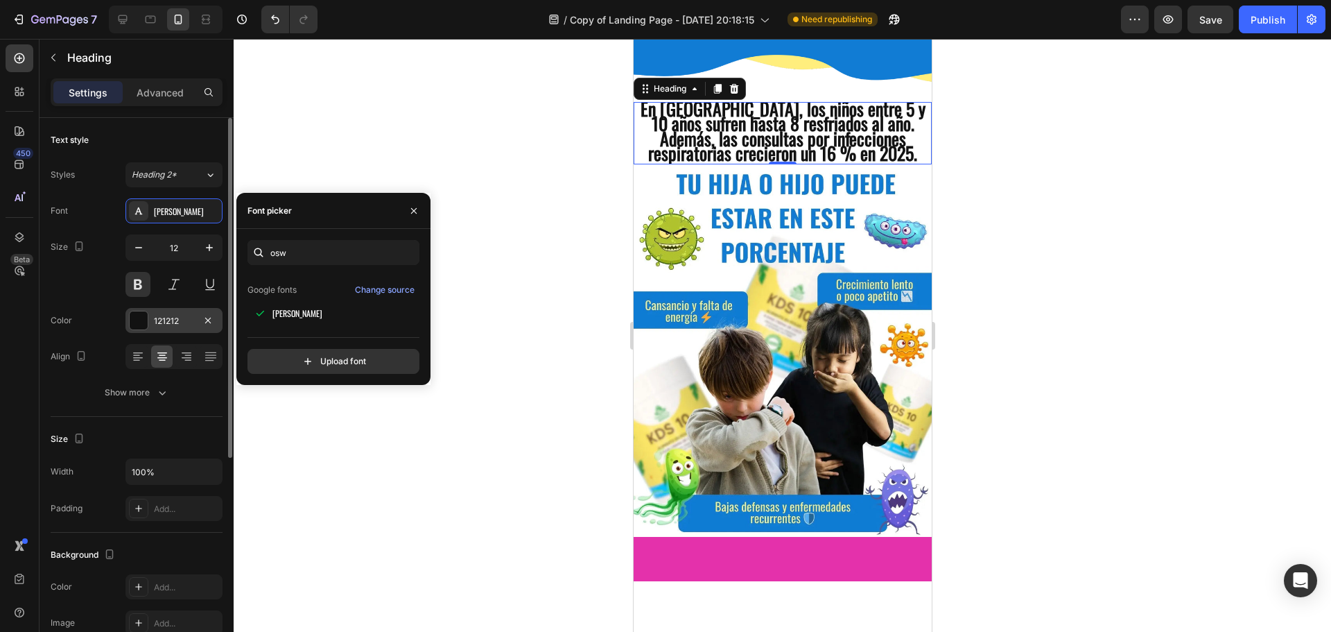
click at [140, 318] on div at bounding box center [139, 320] width 18 height 18
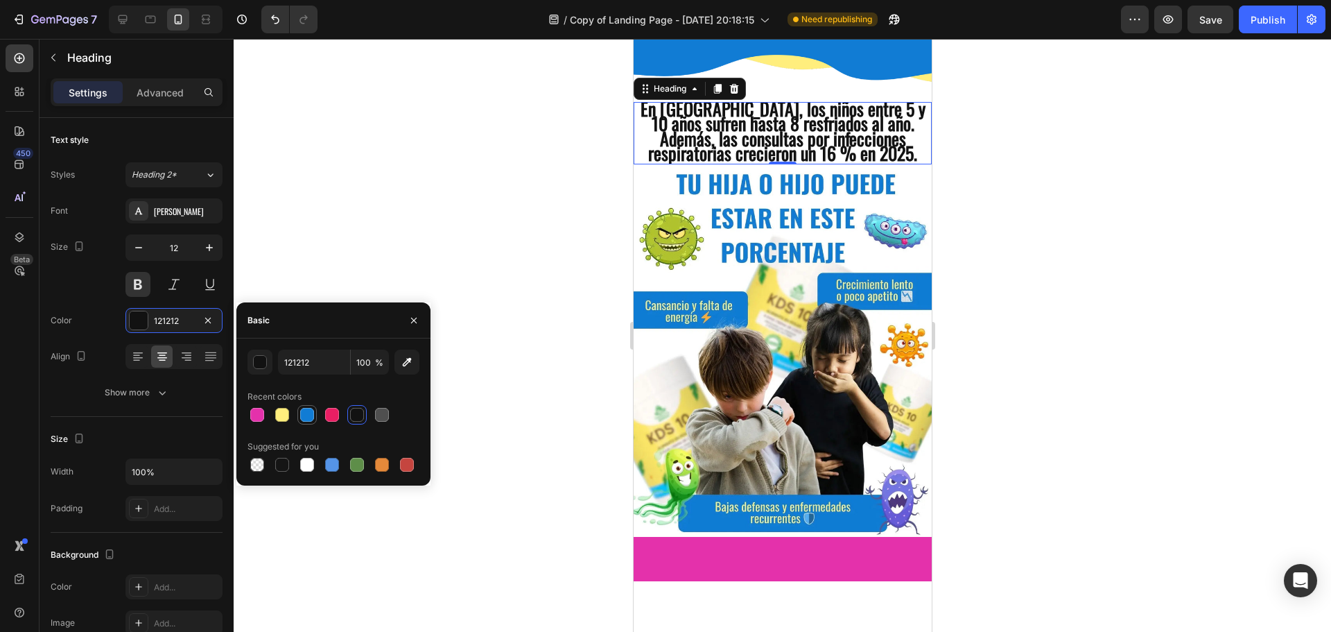
click at [307, 418] on div at bounding box center [307, 415] width 14 height 14
type input "117CD4"
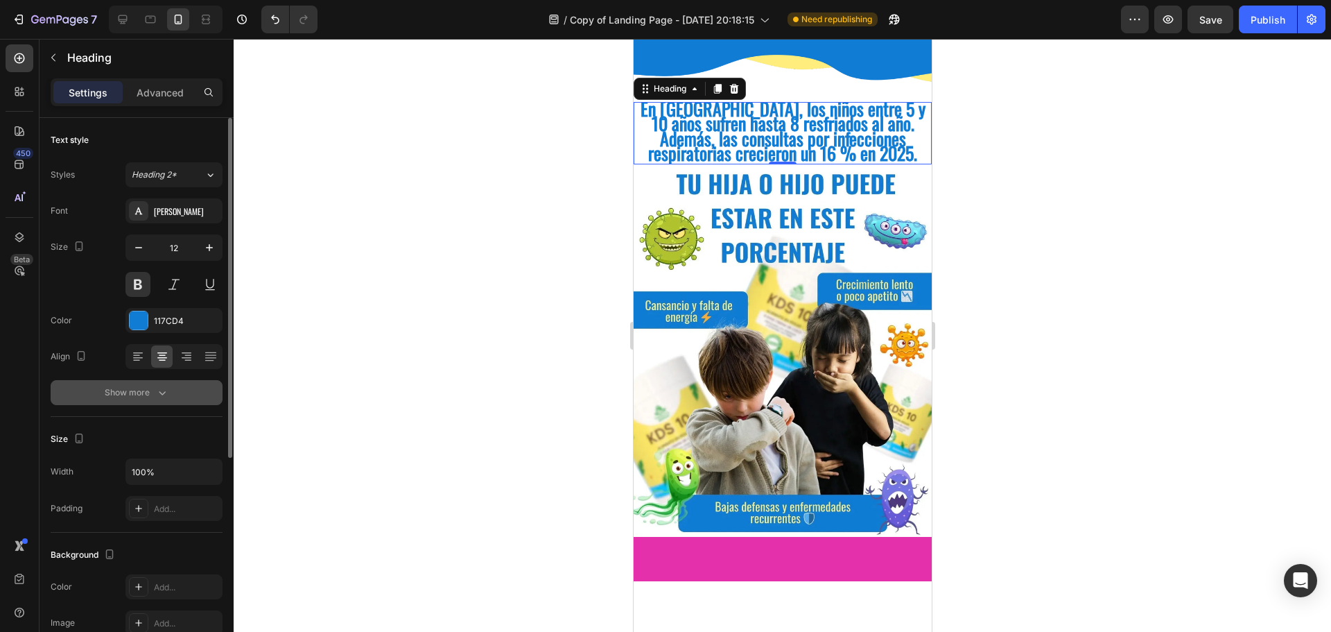
click at [134, 394] on div "Show more" at bounding box center [137, 393] width 64 height 14
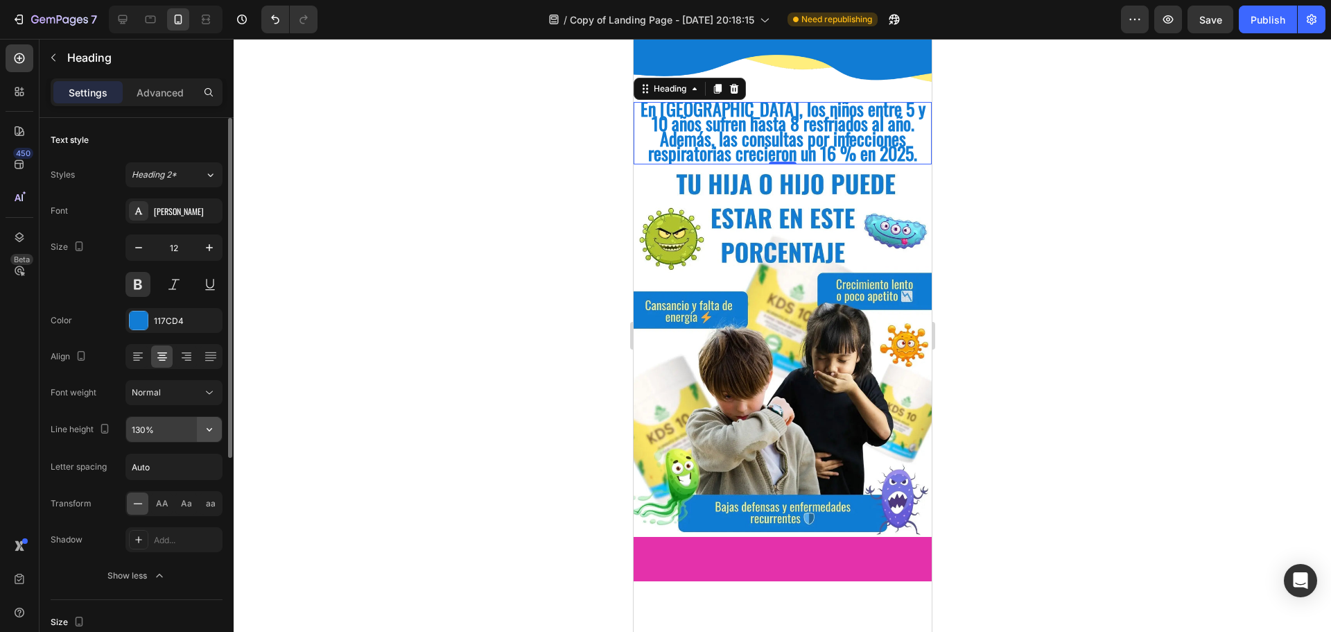
click at [210, 426] on icon "button" at bounding box center [209, 429] width 14 height 14
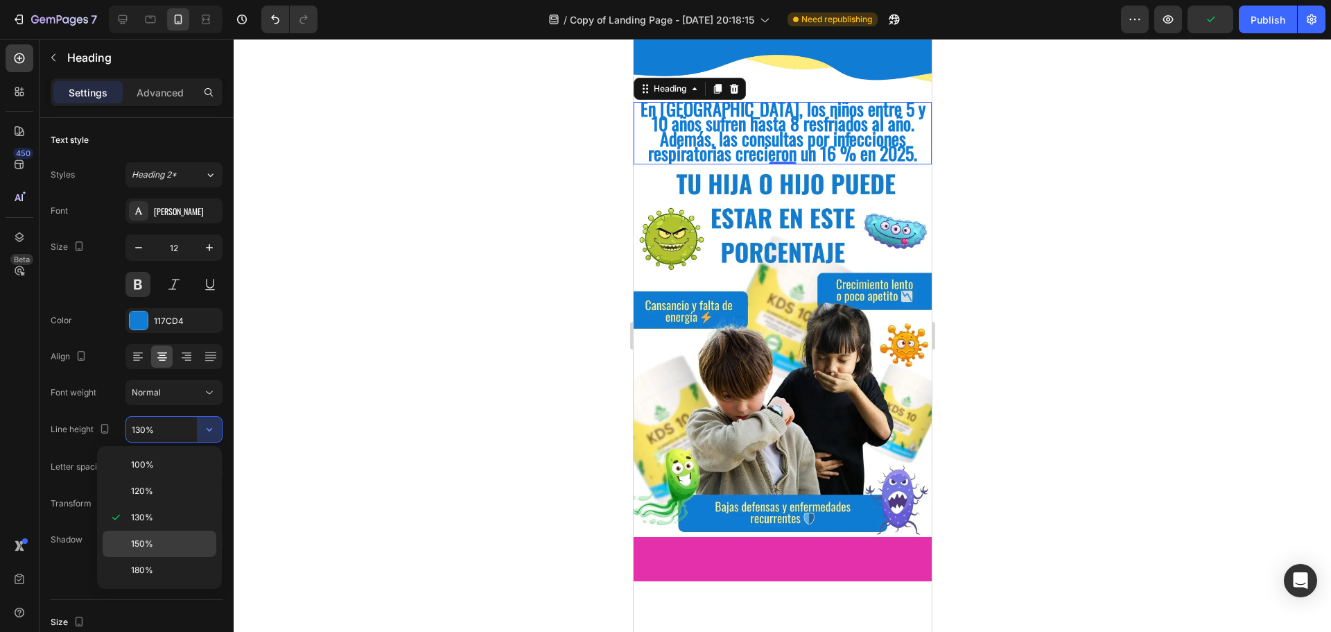
click at [171, 542] on p "150%" at bounding box center [170, 543] width 79 height 12
type input "150%"
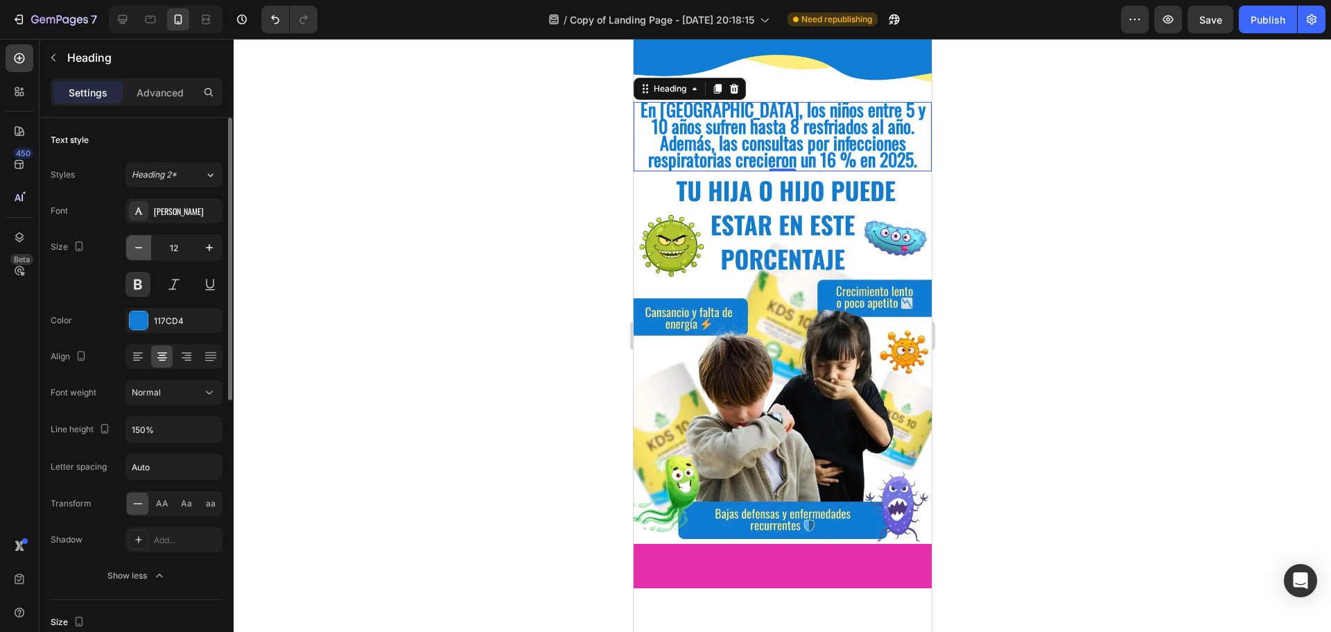
click at [146, 246] on button "button" at bounding box center [138, 247] width 25 height 25
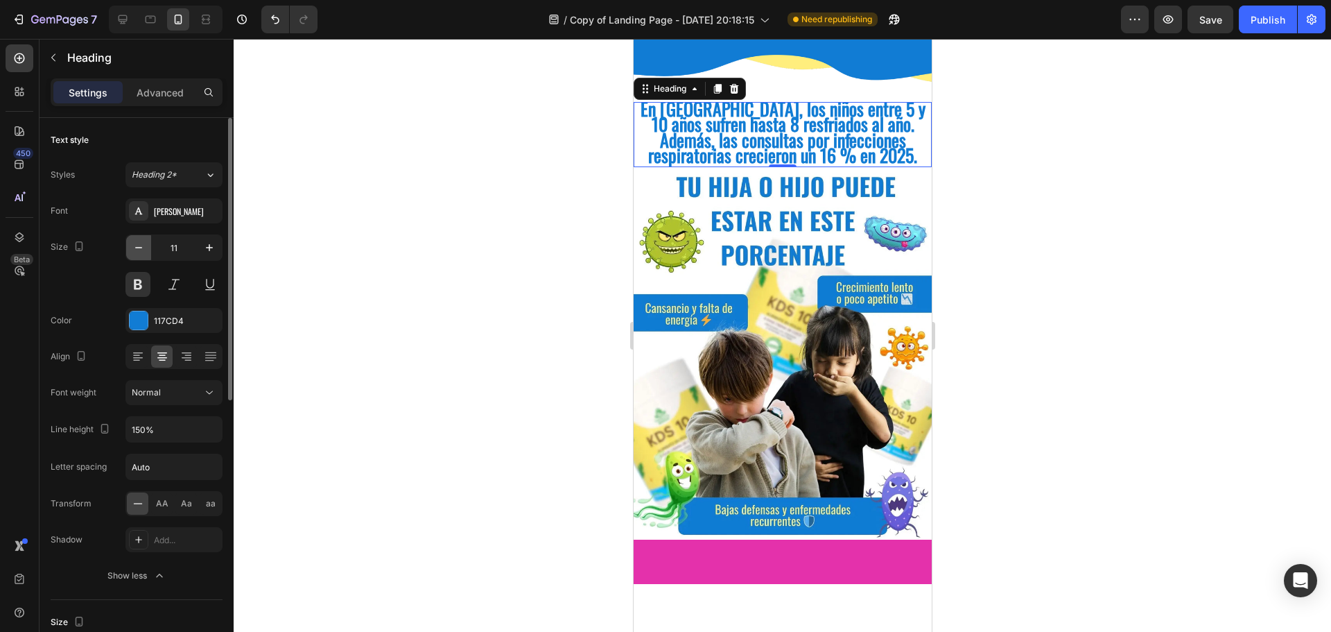
click at [146, 246] on button "button" at bounding box center [138, 247] width 25 height 25
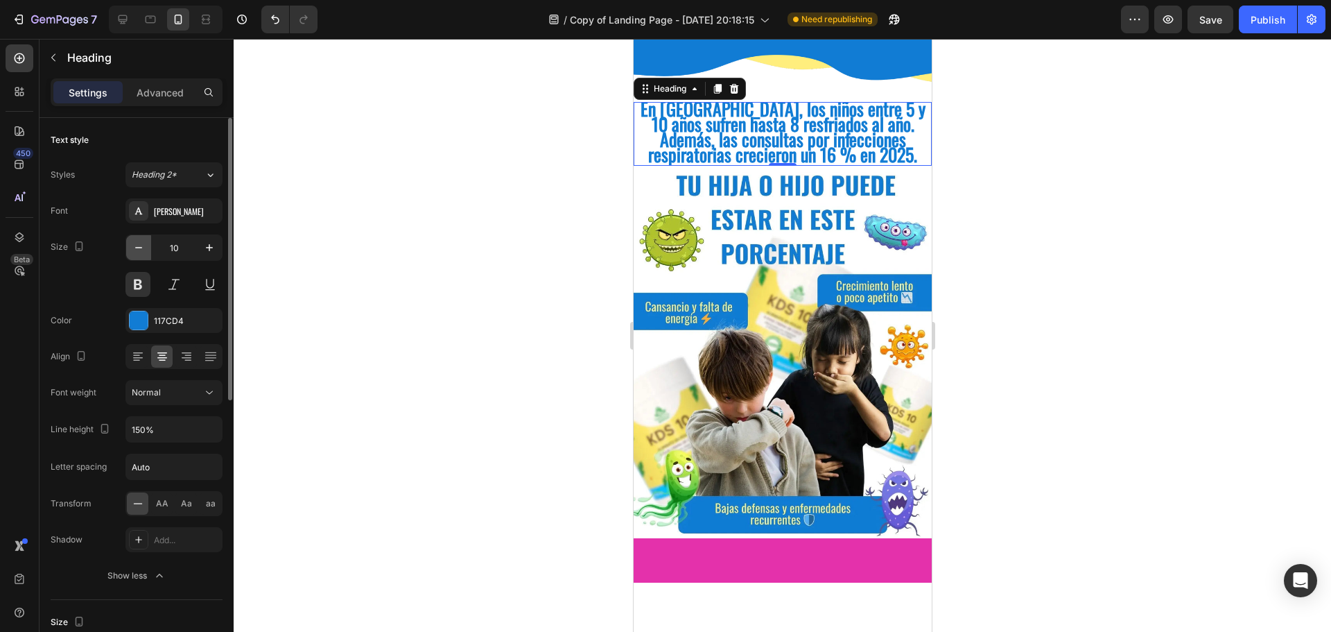
click at [146, 246] on button "button" at bounding box center [138, 247] width 25 height 25
type input "9"
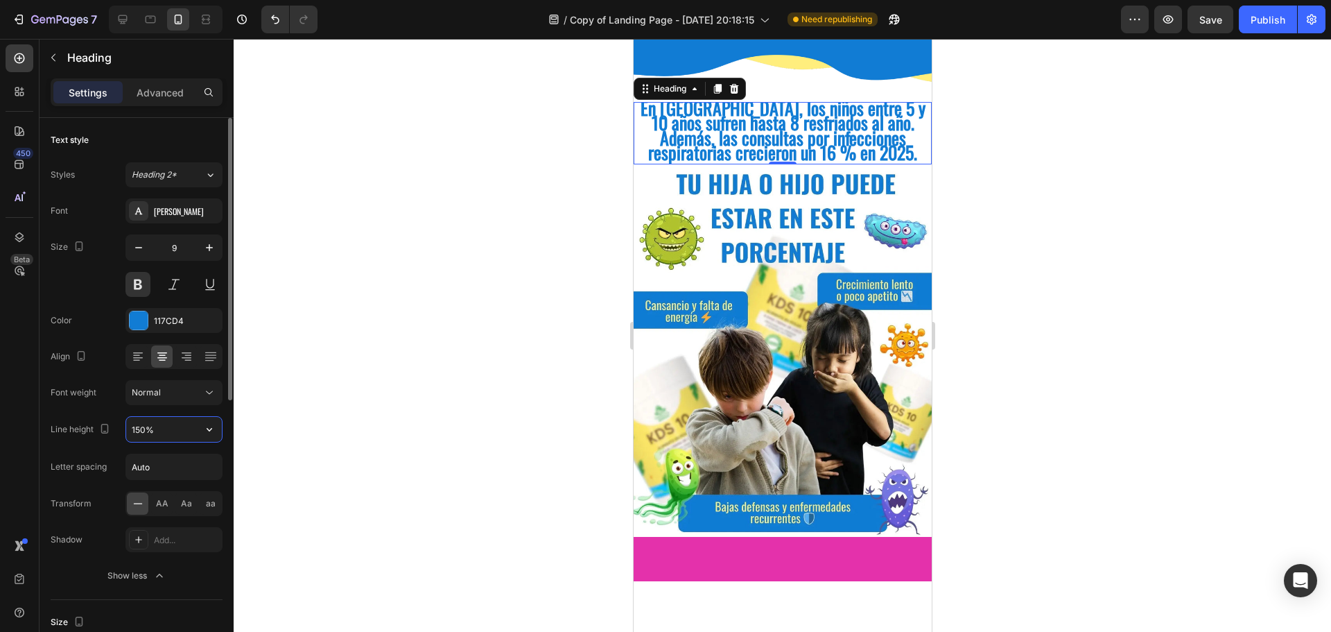
click at [159, 436] on input "150%" at bounding box center [174, 429] width 96 height 25
click at [162, 498] on span "AA" at bounding box center [162, 503] width 12 height 12
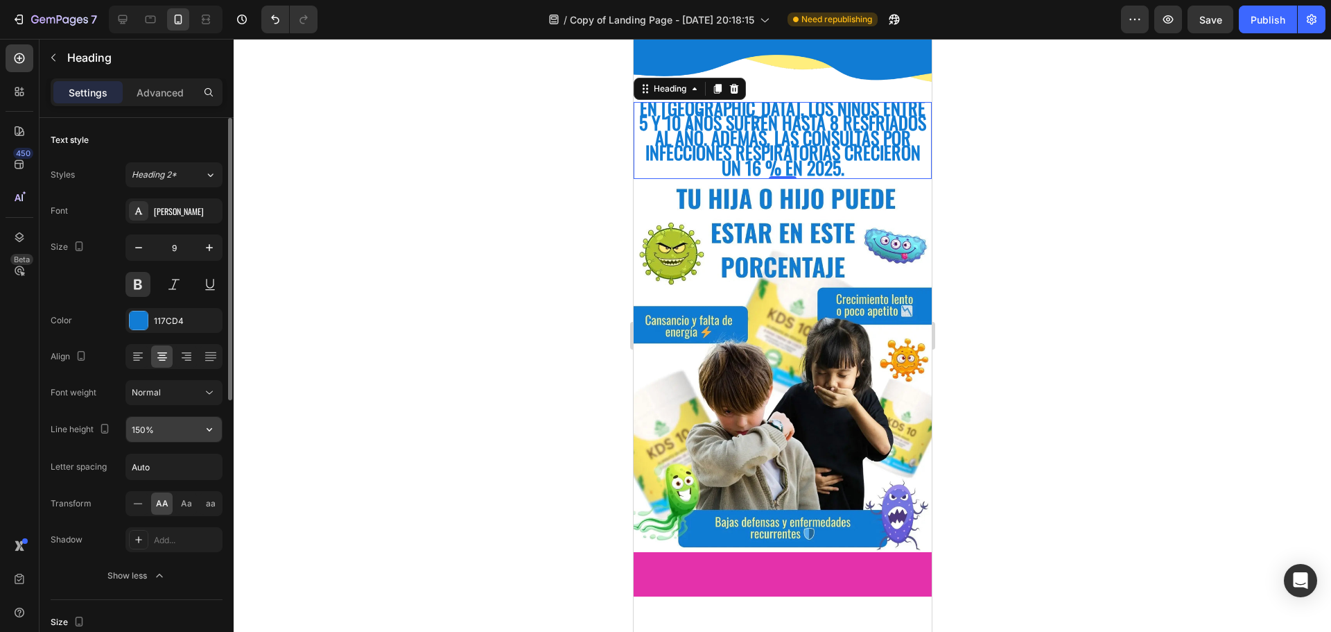
click at [171, 433] on input "150%" at bounding box center [174, 429] width 96 height 25
click at [166, 467] on input "Auto" at bounding box center [174, 466] width 96 height 25
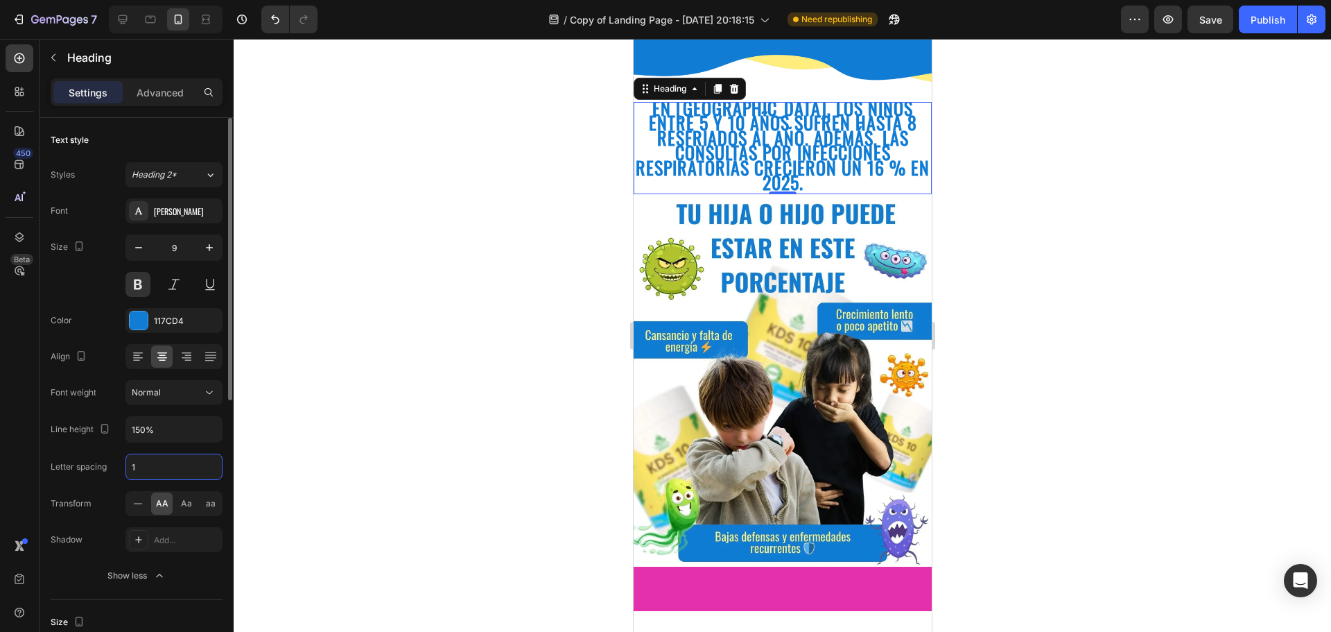
type input "Auto"
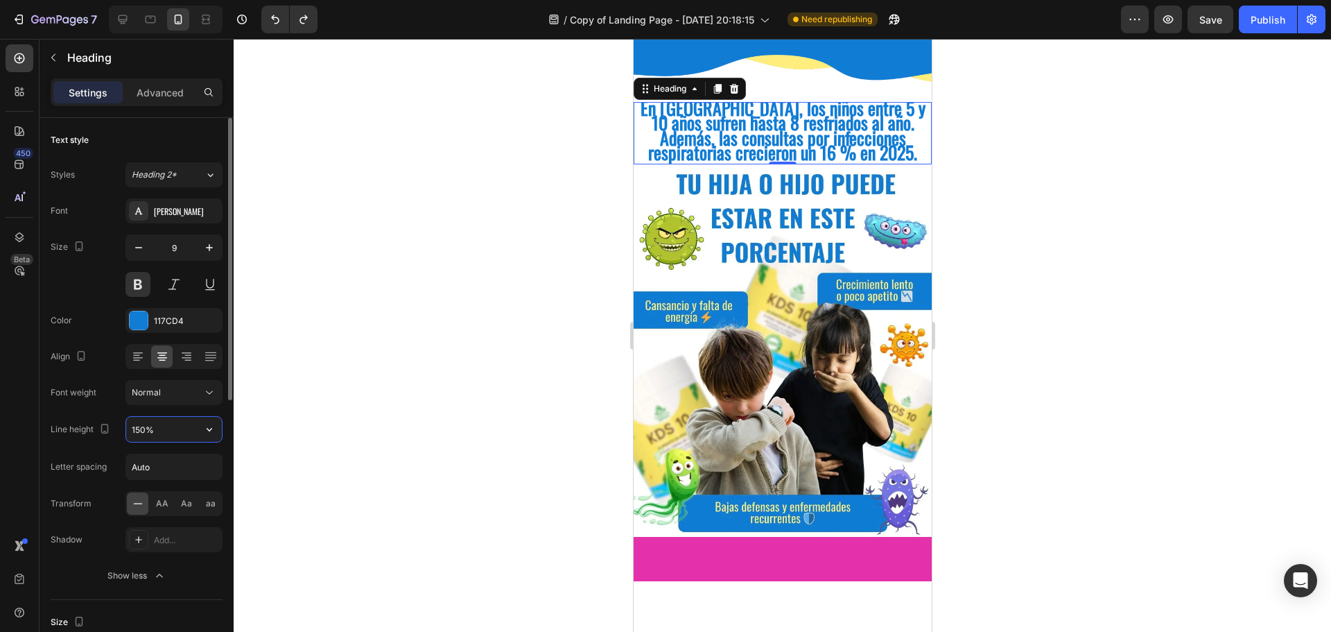
click at [187, 429] on input "150%" at bounding box center [174, 429] width 96 height 25
click at [207, 429] on icon "button" at bounding box center [209, 429] width 14 height 14
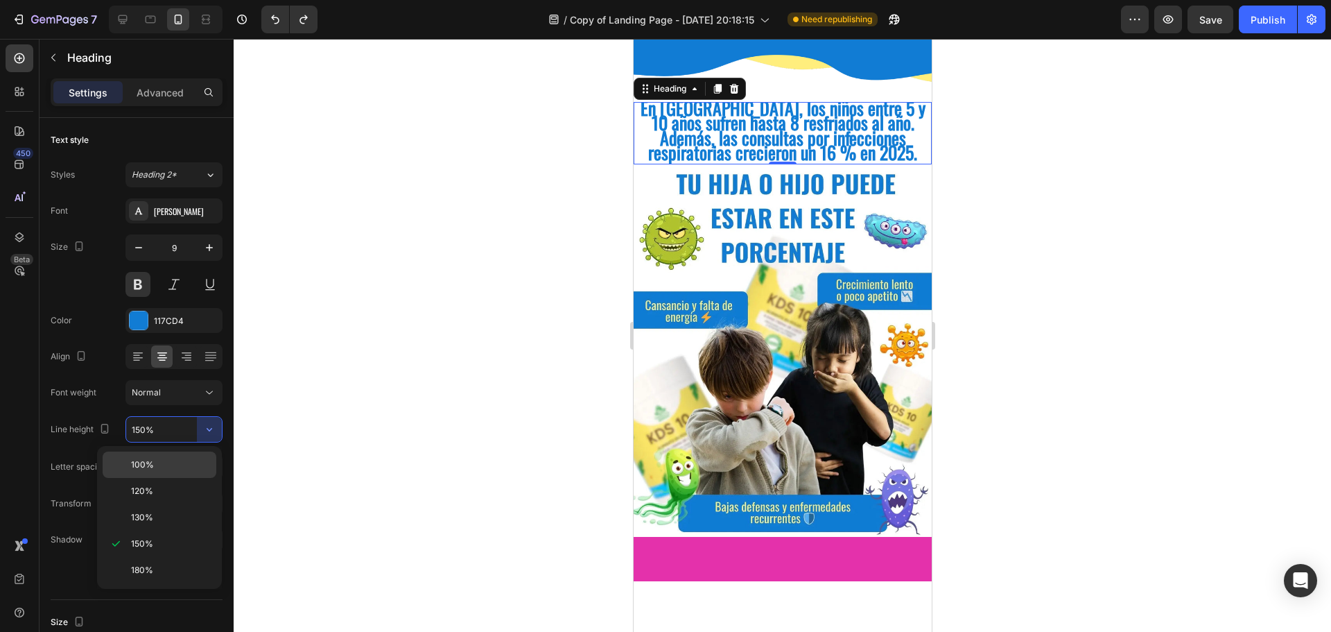
click at [183, 478] on div "100%" at bounding box center [160, 491] width 114 height 26
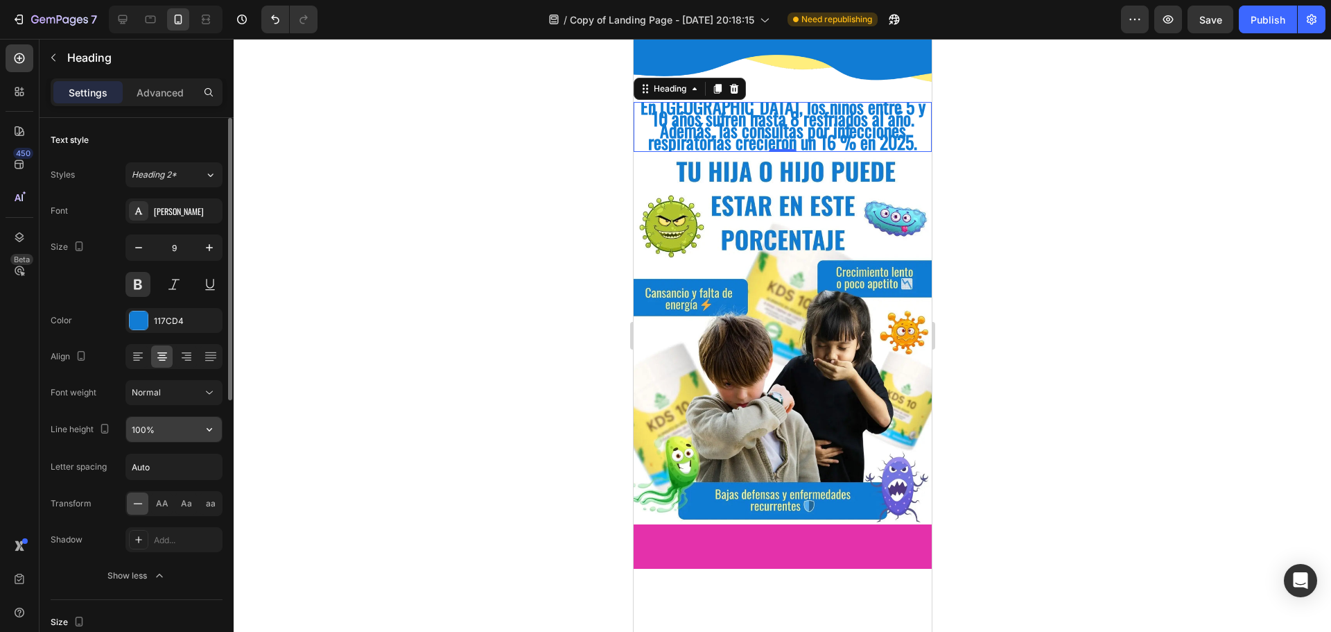
click at [209, 429] on icon "button" at bounding box center [209, 429] width 14 height 14
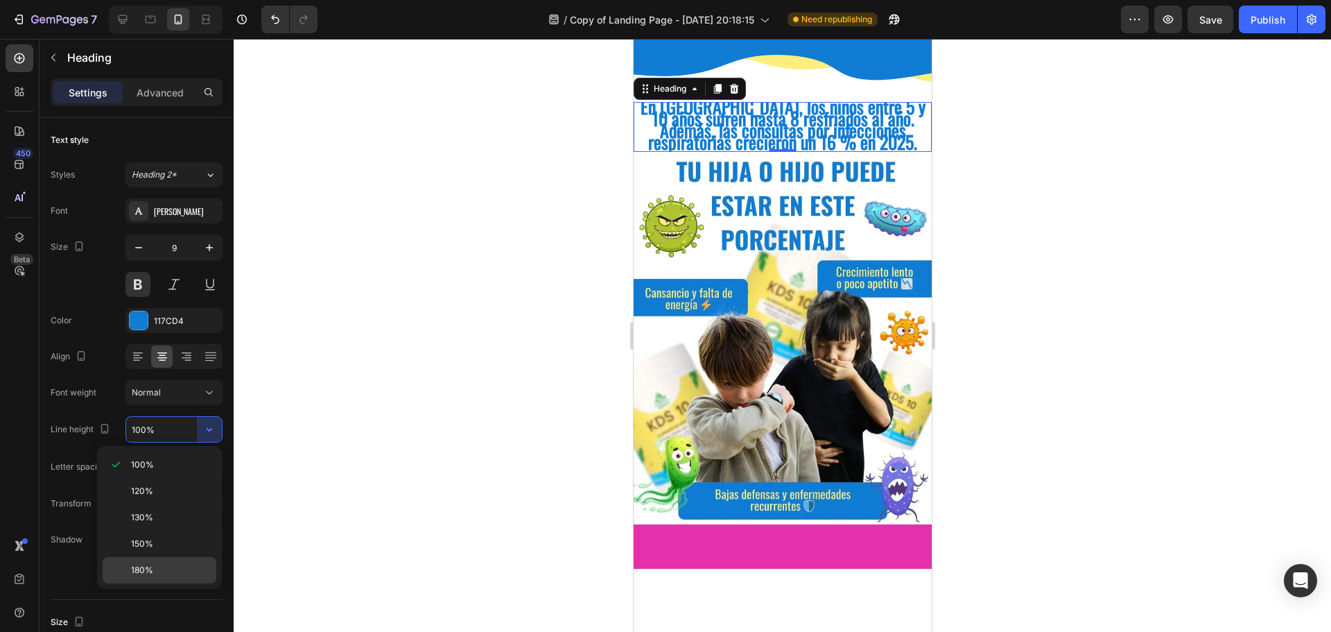
click at [182, 575] on p "180%" at bounding box center [170, 570] width 79 height 12
type input "180%"
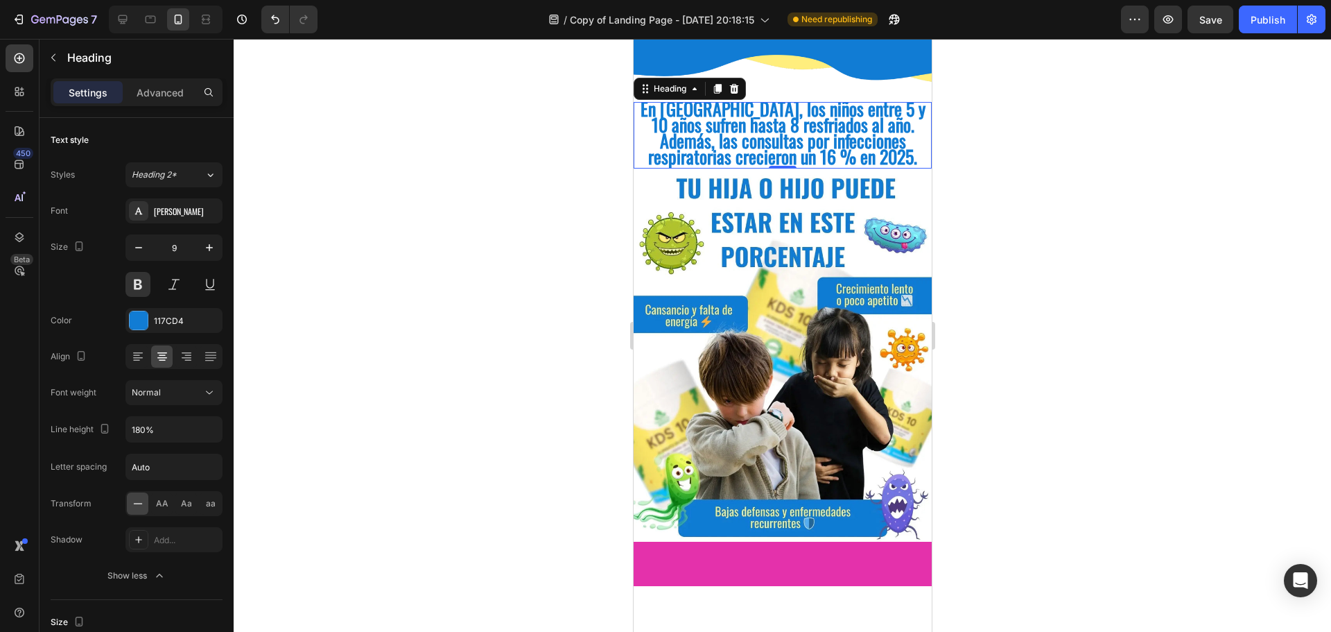
click at [1290, 143] on div at bounding box center [783, 335] width 1098 height 593
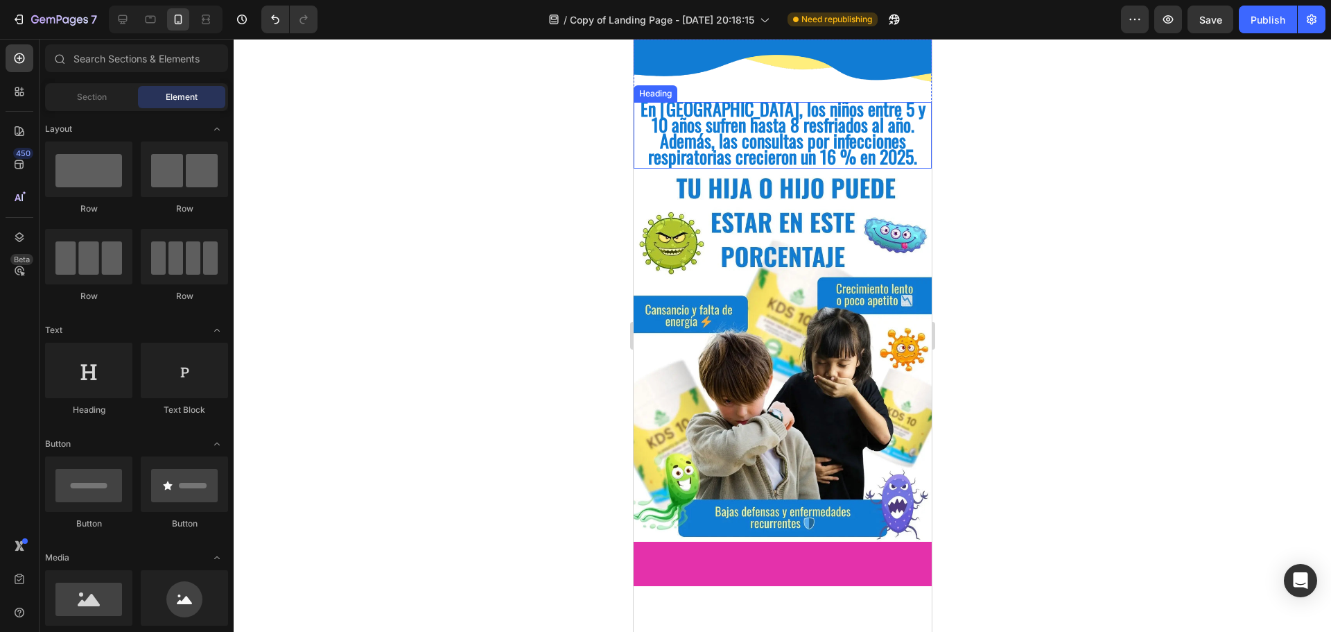
click at [832, 120] on span "En [GEOGRAPHIC_DATA], los niños entre 5 y 10 años sufren hasta 8 resfriados al …" at bounding box center [782, 133] width 285 height 76
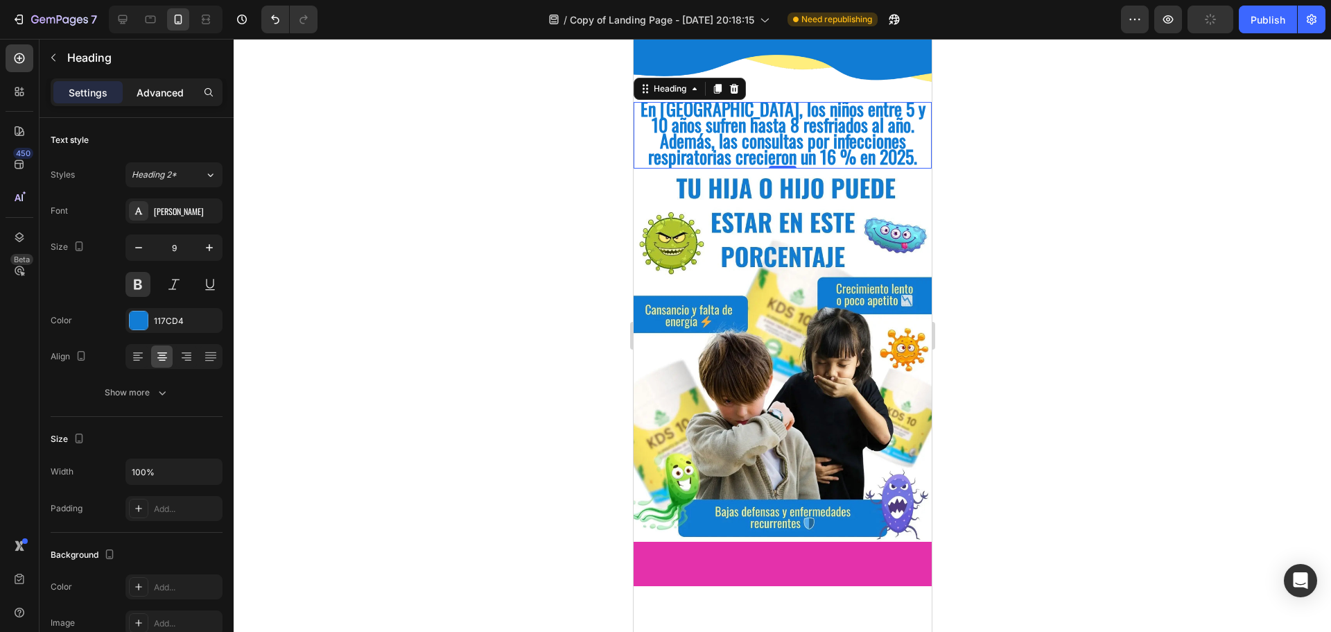
click at [143, 96] on p "Advanced" at bounding box center [160, 92] width 47 height 15
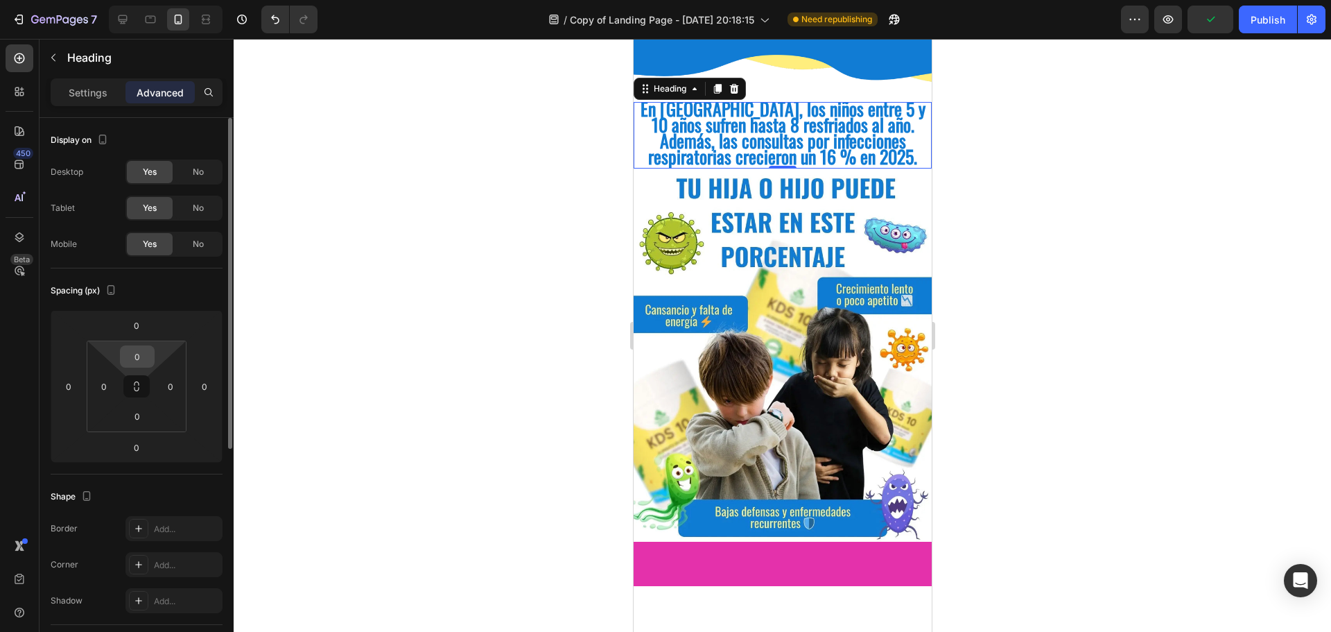
click at [139, 353] on input "0" at bounding box center [137, 356] width 28 height 21
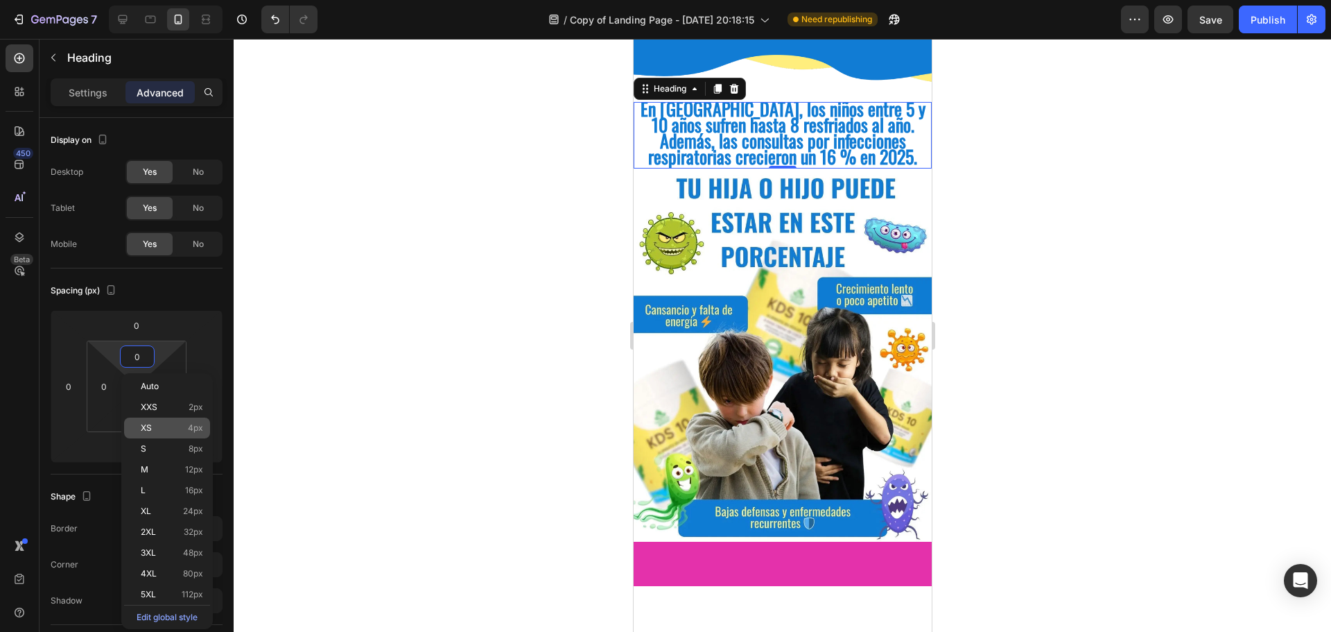
click at [155, 420] on div "XS 4px" at bounding box center [167, 427] width 86 height 21
type input "4"
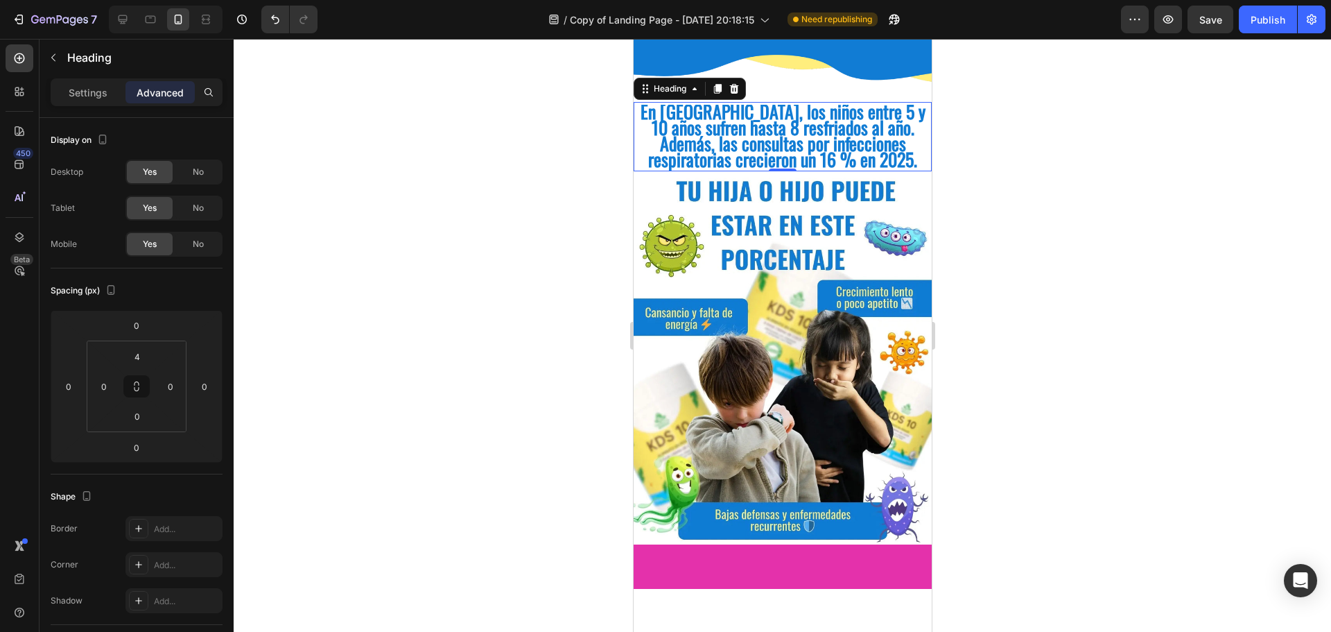
click at [1010, 143] on div at bounding box center [783, 335] width 1098 height 593
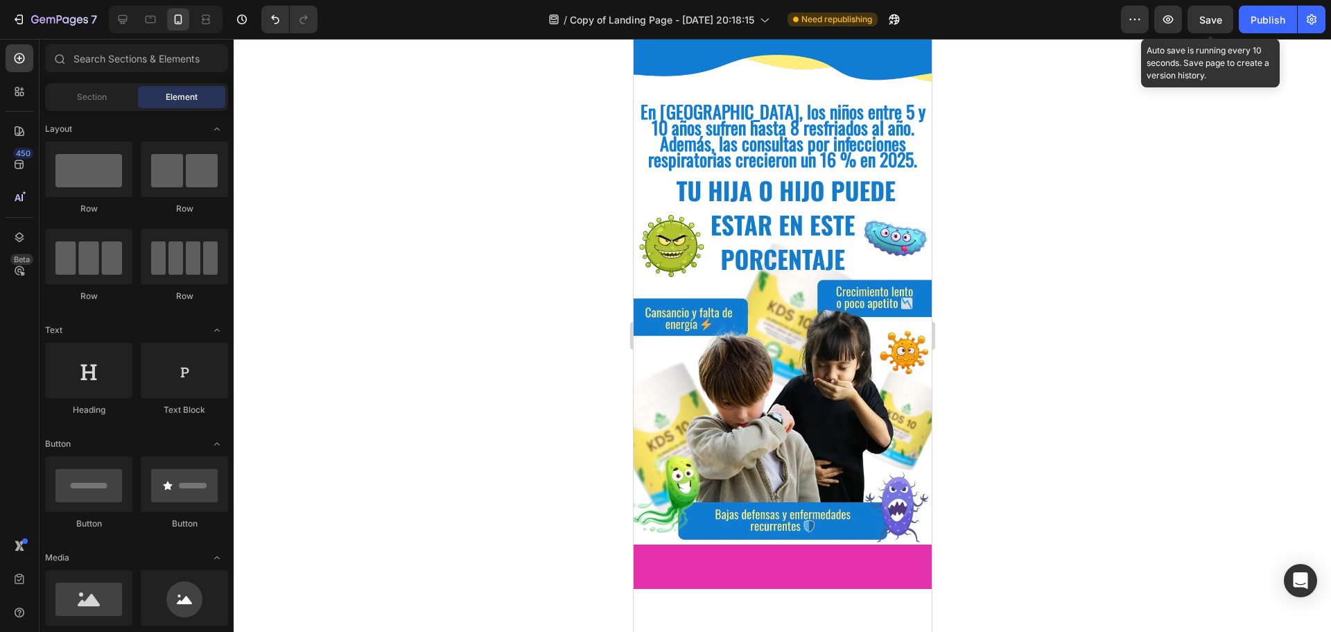
click at [1213, 15] on span "Save" at bounding box center [1211, 20] width 23 height 12
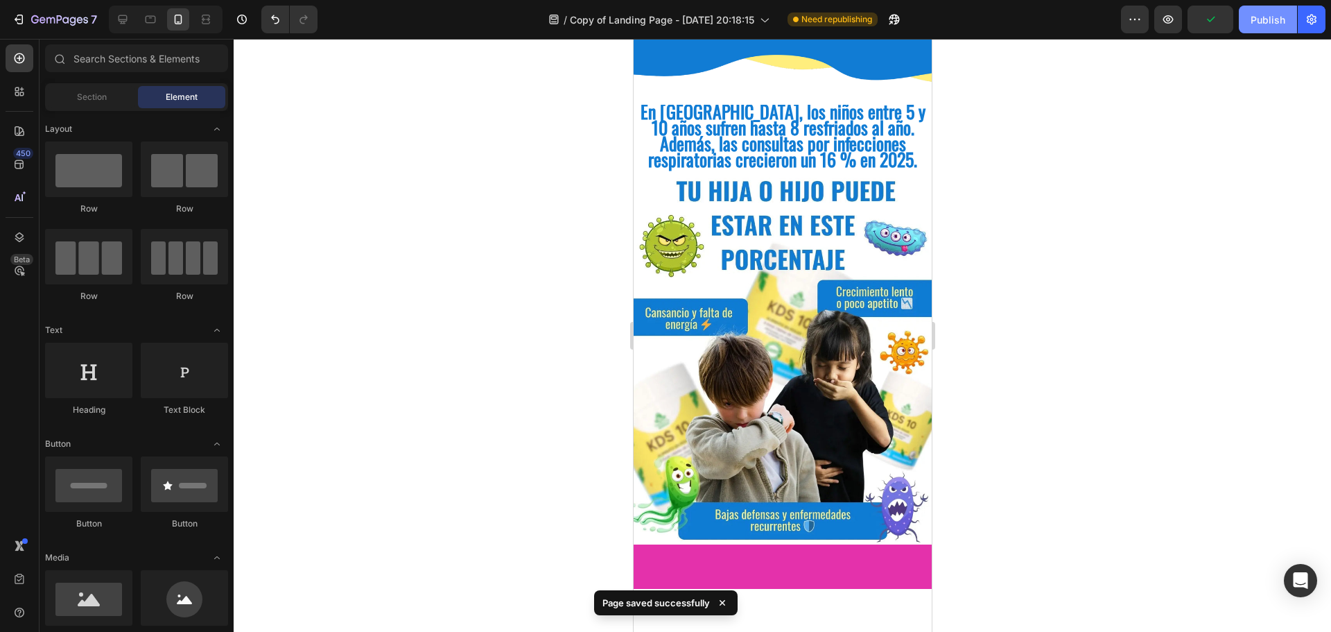
click at [1274, 17] on div "Publish" at bounding box center [1268, 19] width 35 height 15
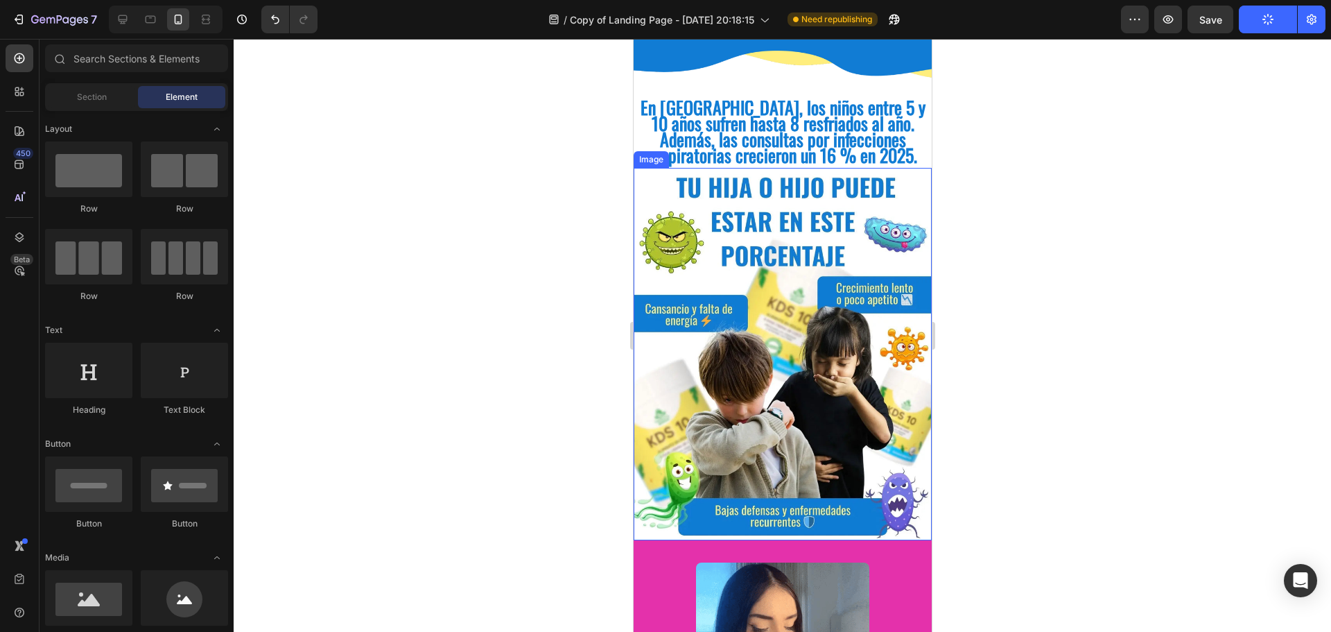
scroll to position [0, 0]
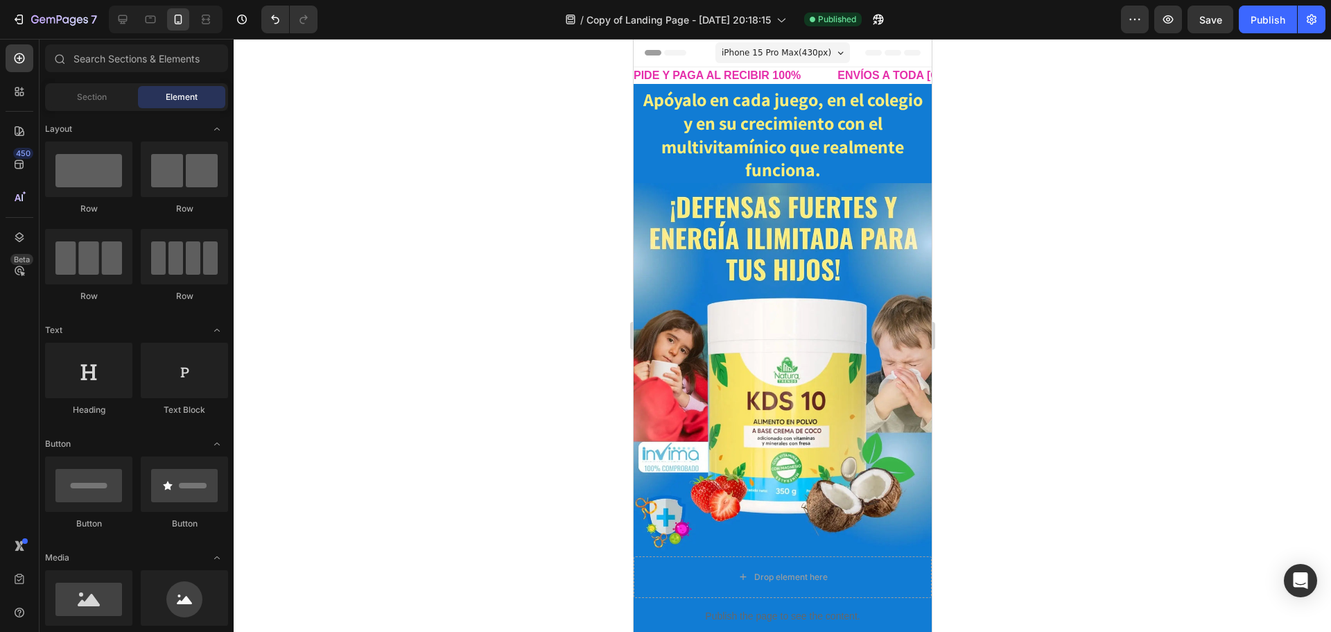
click at [1028, 311] on div at bounding box center [783, 335] width 1098 height 593
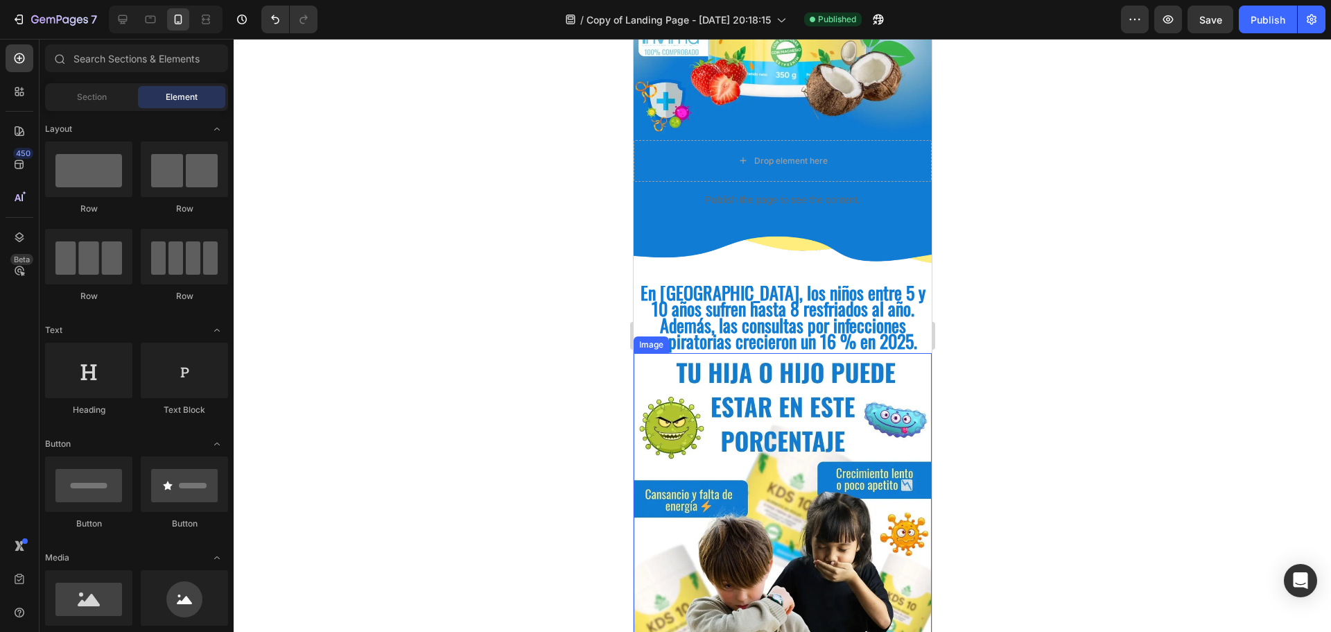
scroll to position [347, 0]
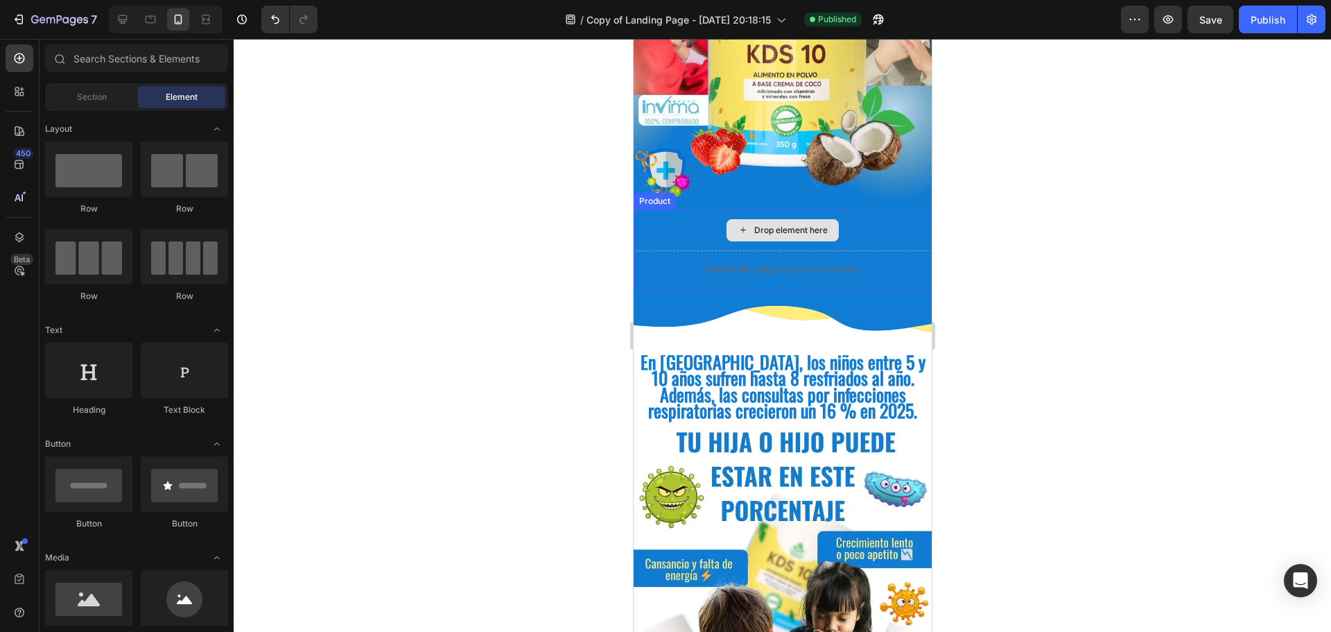
click at [852, 211] on div "Drop element here" at bounding box center [782, 230] width 298 height 42
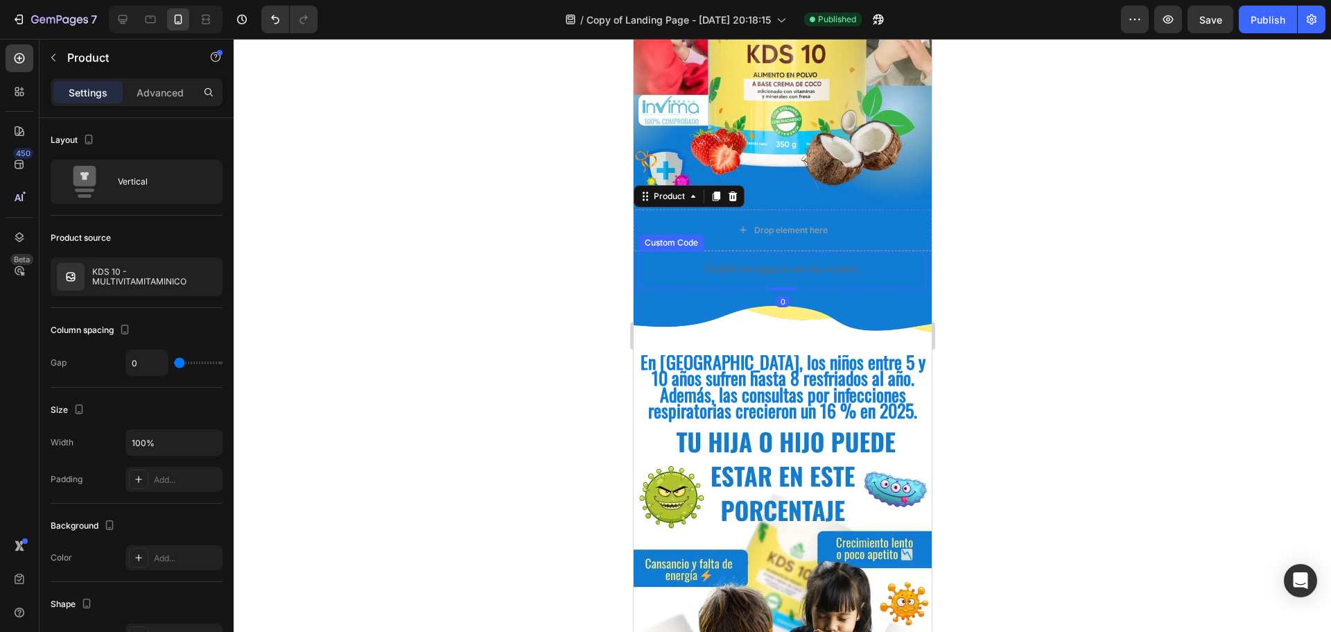
click at [848, 262] on p "Publish the page to see the content." at bounding box center [782, 269] width 287 height 15
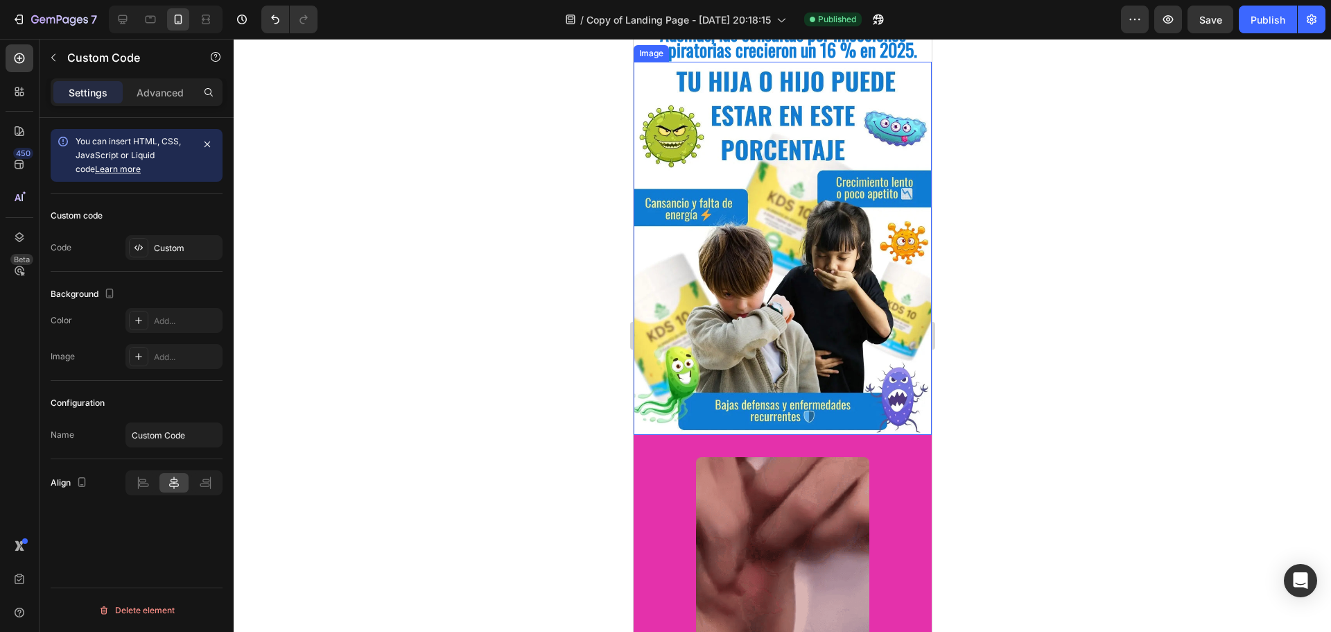
scroll to position [763, 0]
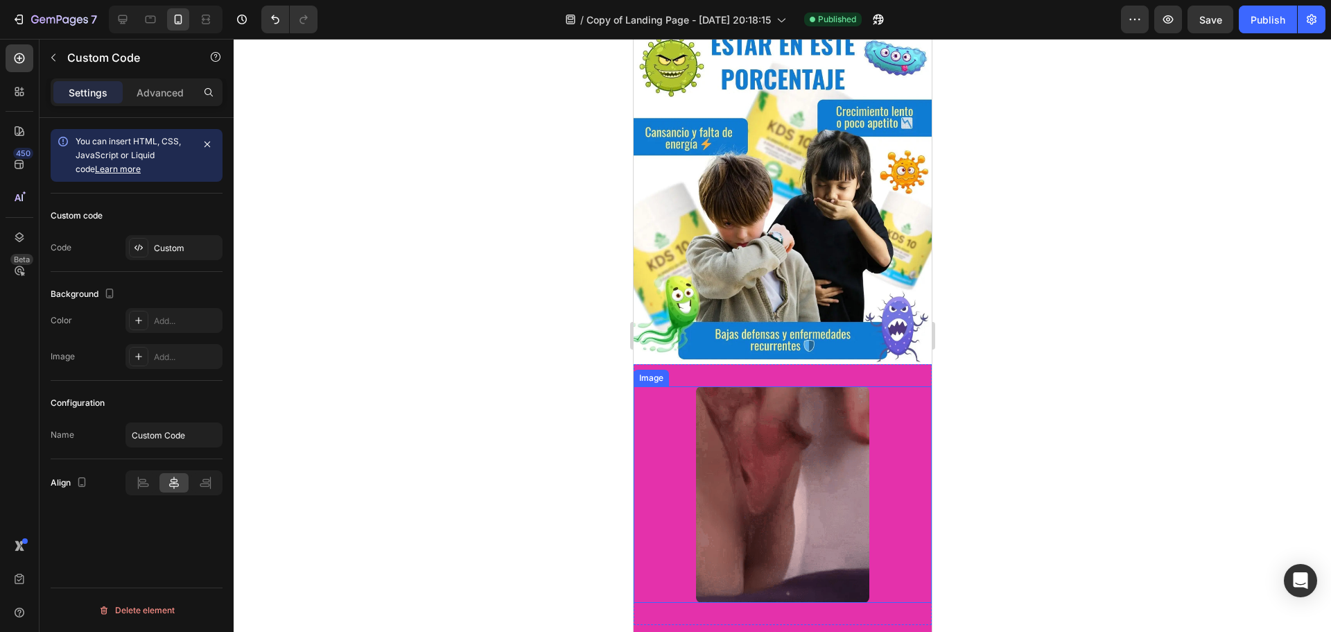
click at [638, 422] on div at bounding box center [782, 494] width 298 height 217
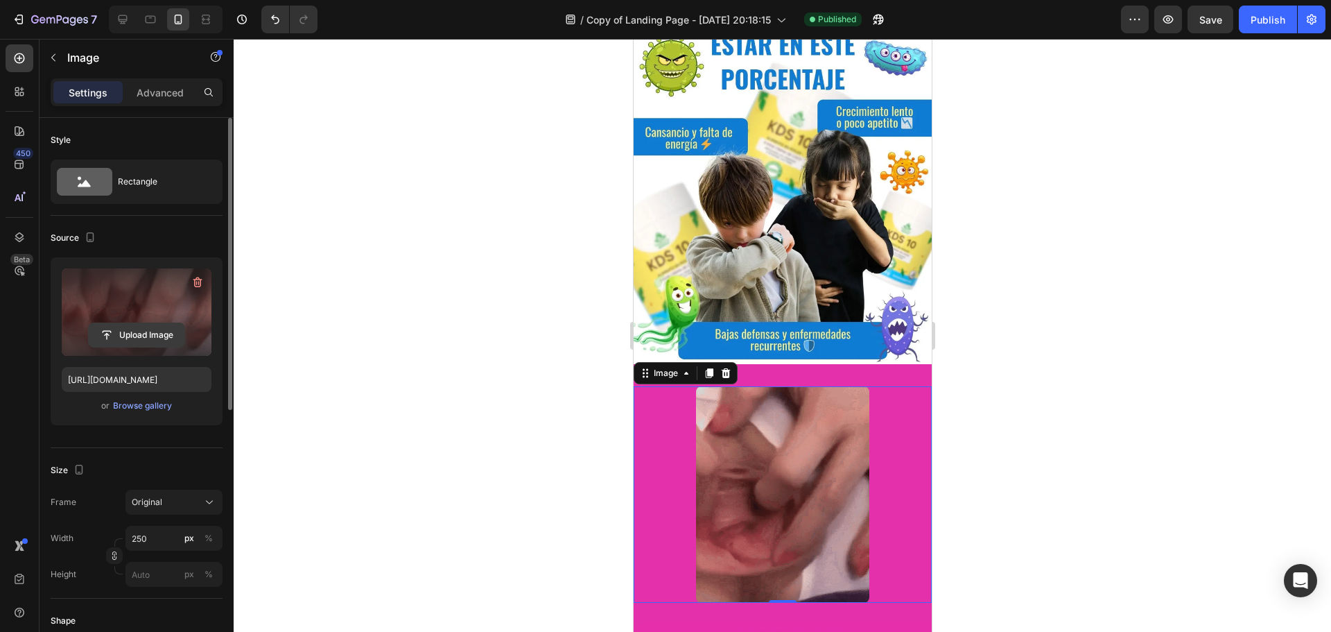
click at [145, 332] on input "file" at bounding box center [137, 335] width 96 height 24
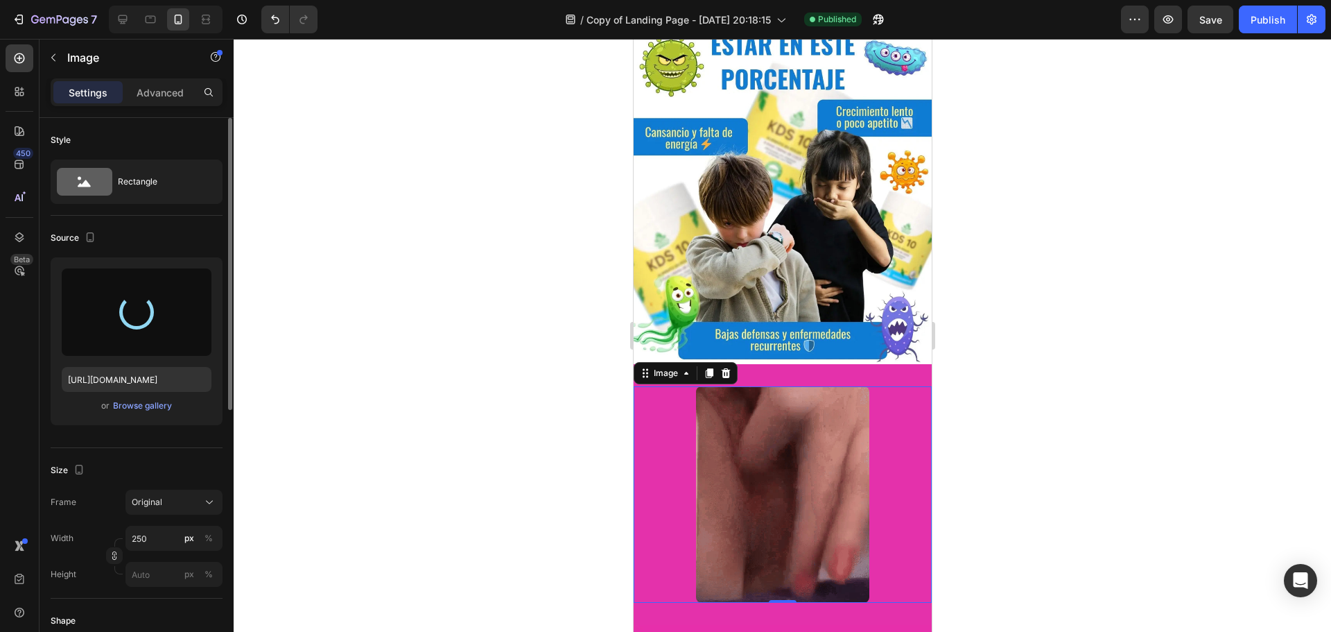
type input "[URL][DOMAIN_NAME]"
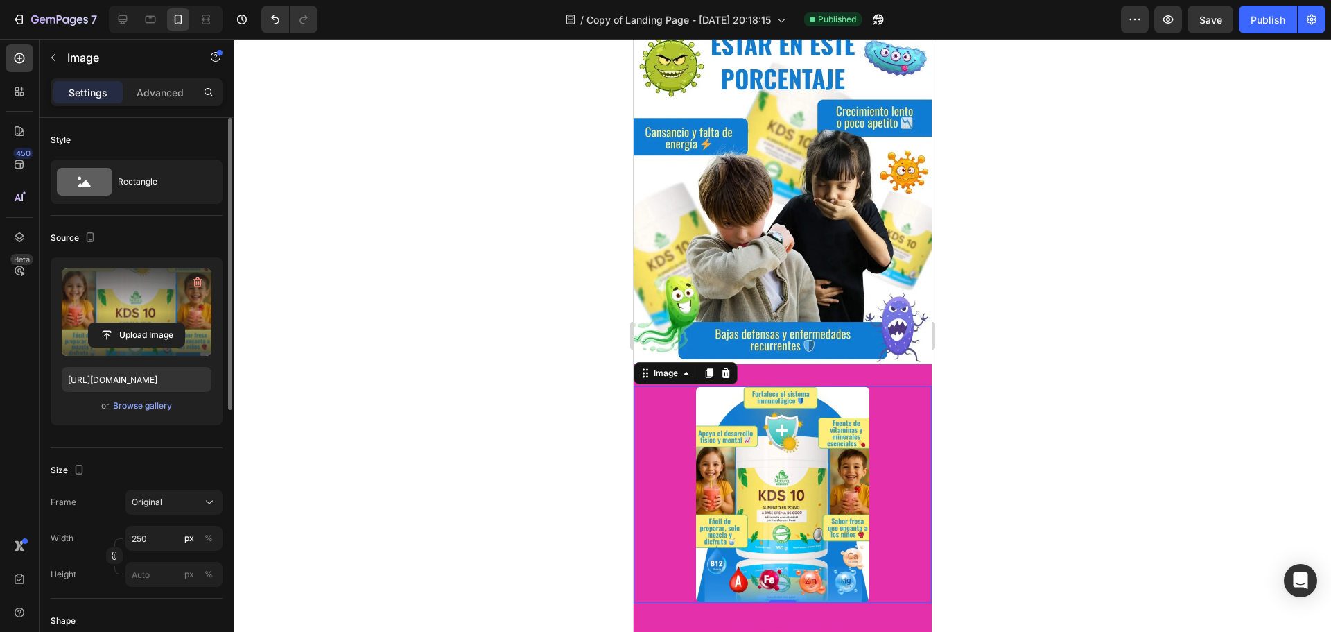
click at [790, 442] on img at bounding box center [781, 494] width 173 height 217
click at [164, 535] on input "250" at bounding box center [174, 538] width 97 height 25
click at [142, 573] on span "Full" at bounding box center [138, 571] width 14 height 12
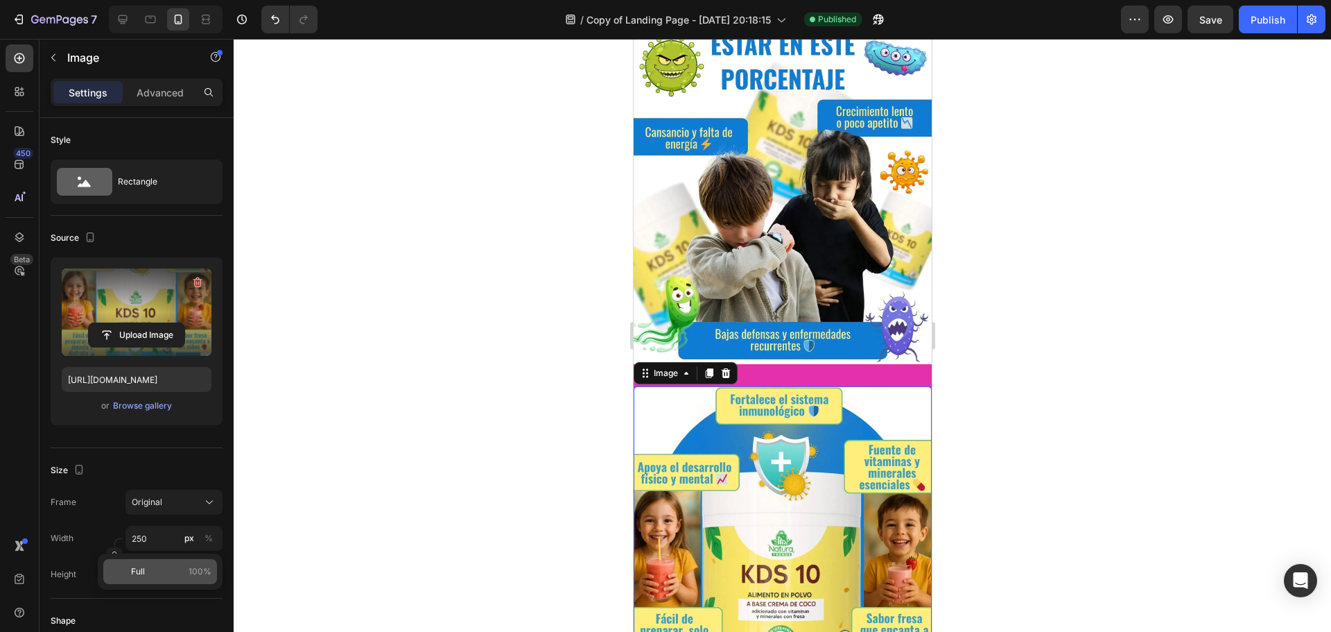
type input "100"
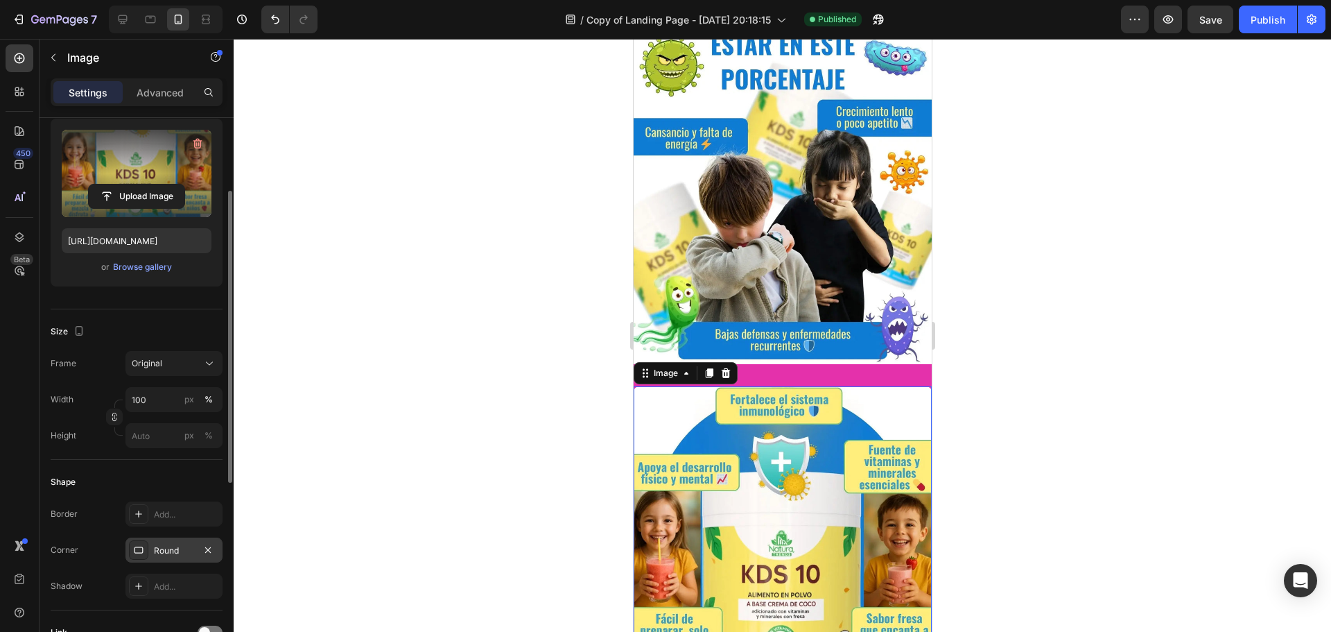
click at [137, 549] on icon at bounding box center [138, 549] width 11 height 11
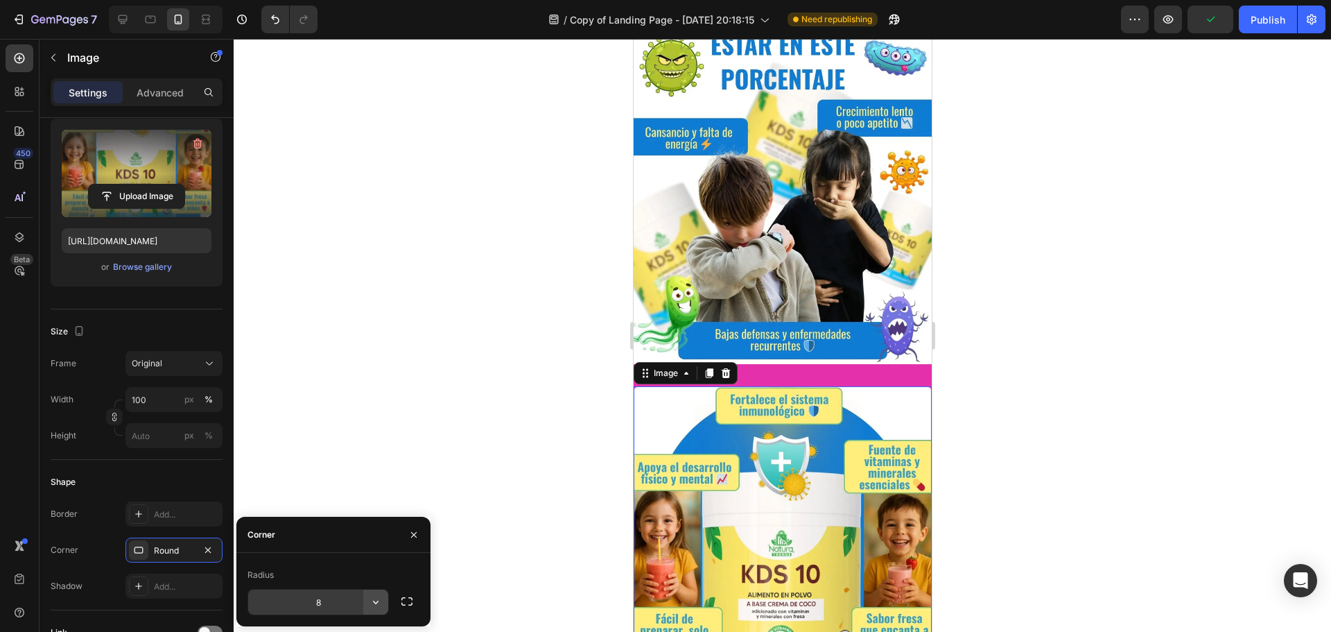
click at [365, 606] on button "button" at bounding box center [375, 601] width 25 height 25
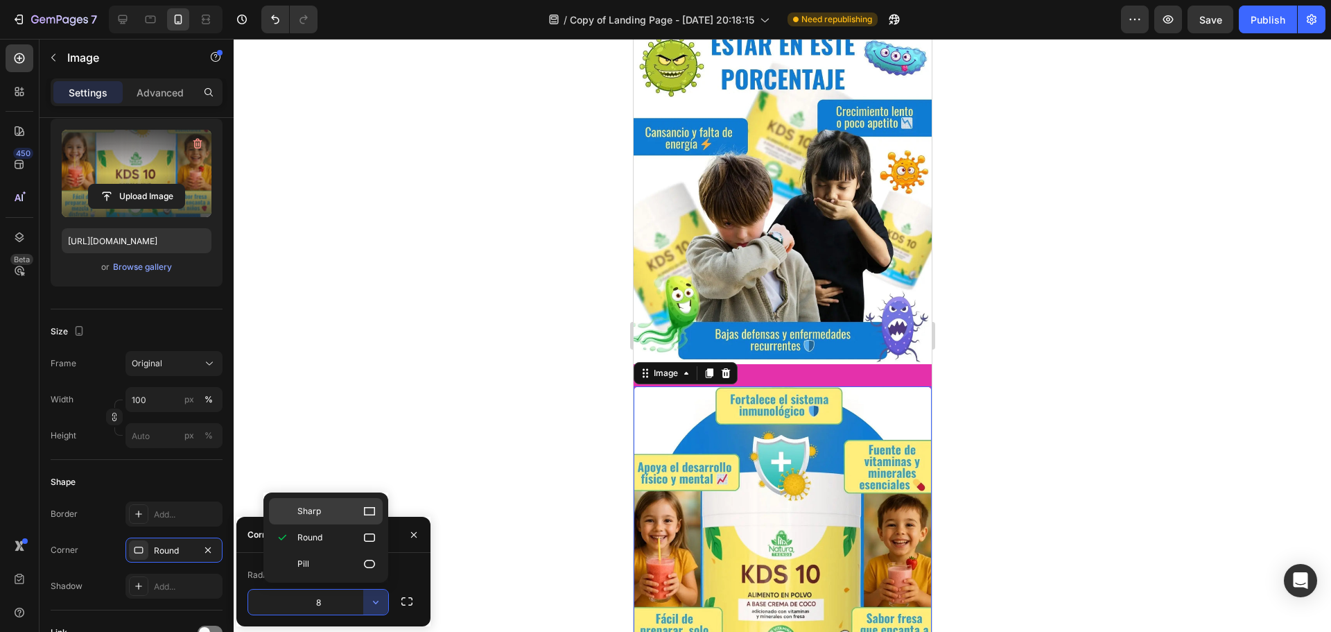
click at [340, 508] on p "Sharp" at bounding box center [336, 511] width 79 height 14
type input "0"
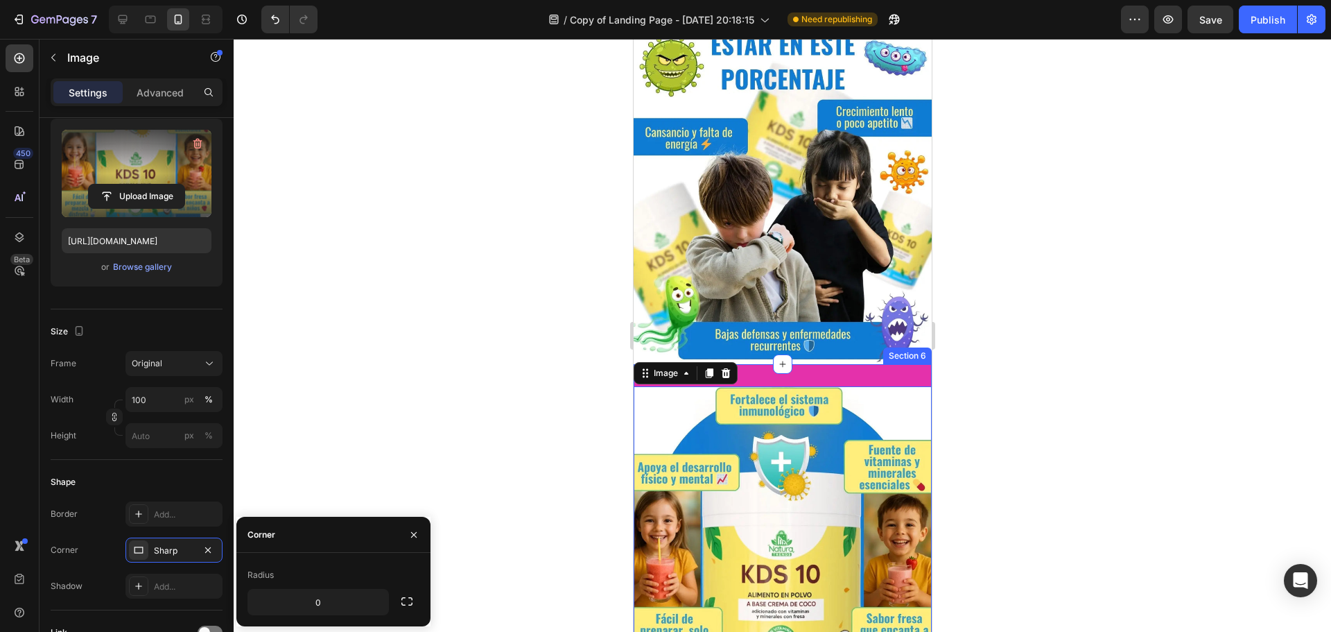
click at [833, 365] on div "Image 0 Section 6" at bounding box center [782, 572] width 298 height 417
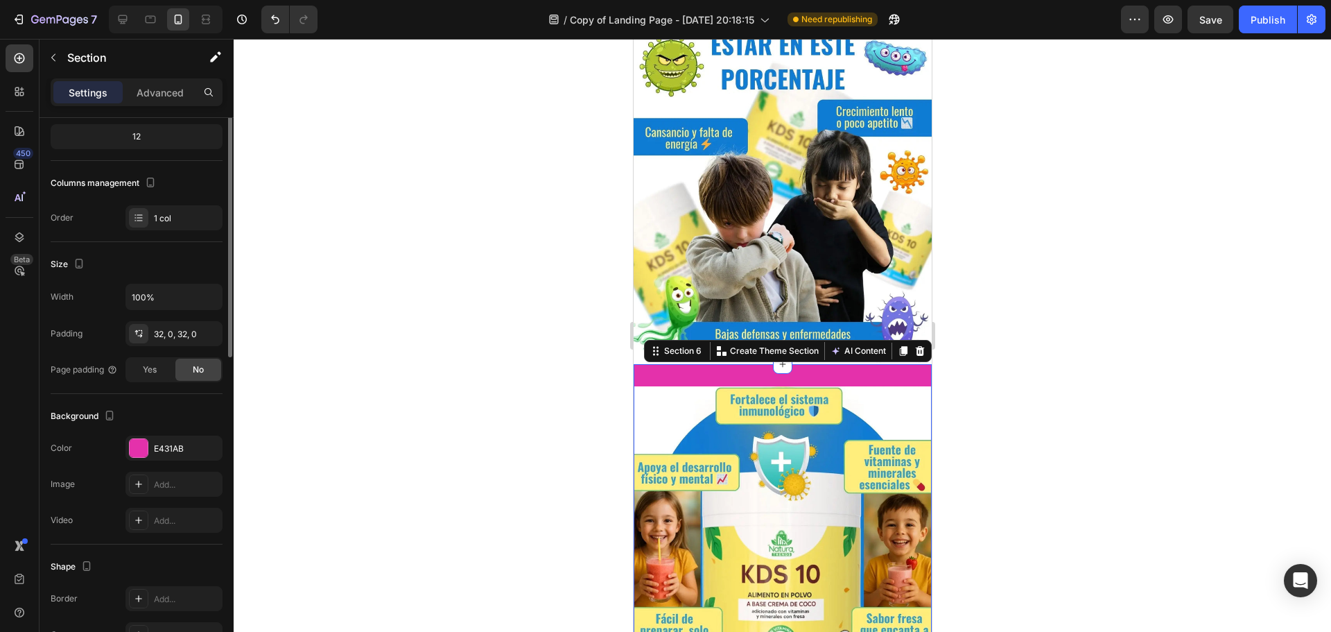
scroll to position [0, 0]
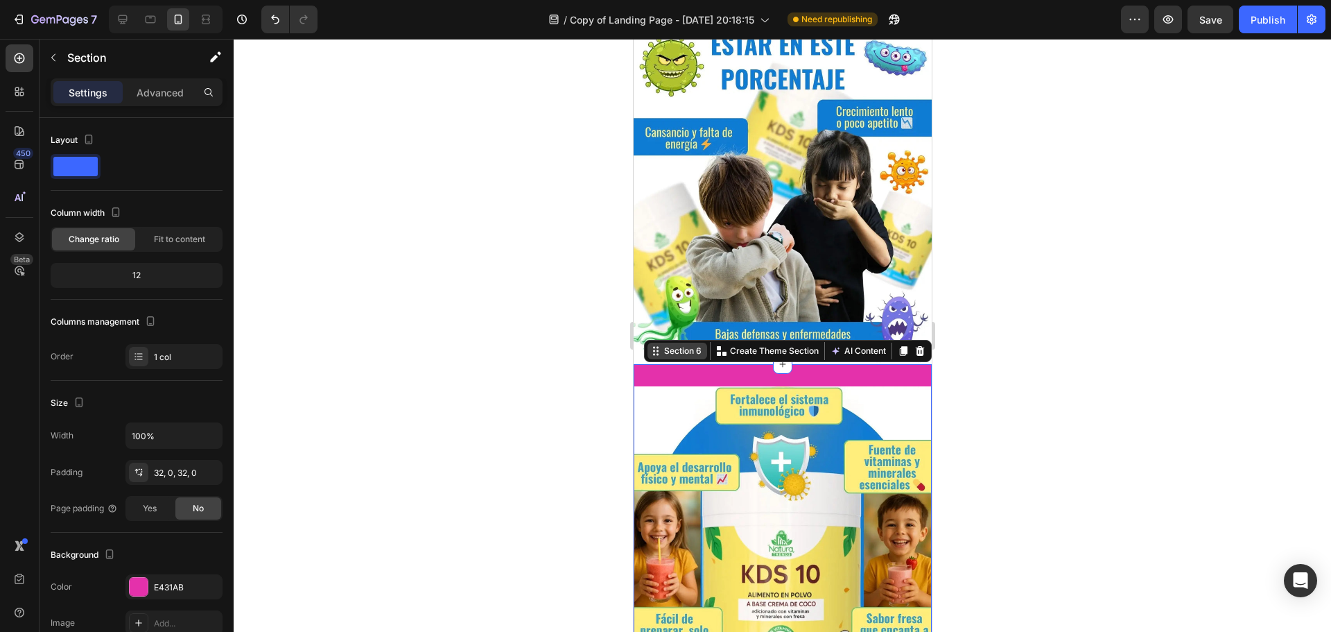
click at [677, 344] on div "Section 6" at bounding box center [677, 351] width 60 height 17
click at [213, 583] on icon "button" at bounding box center [207, 586] width 11 height 11
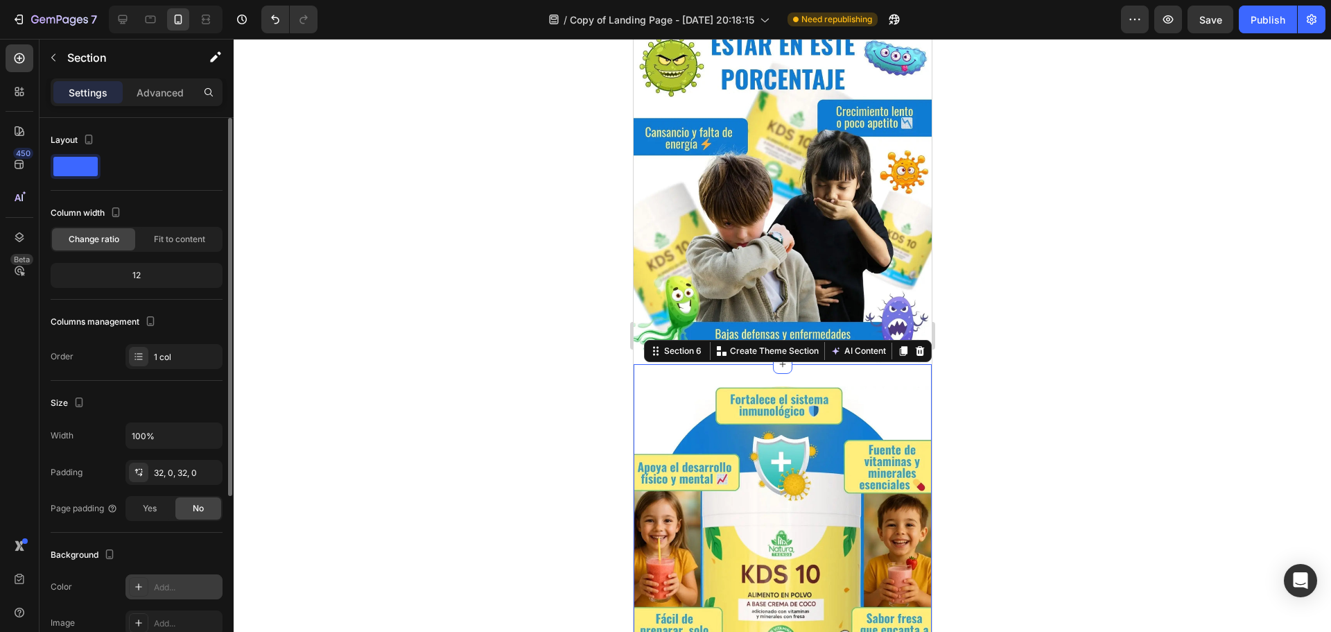
click at [849, 364] on div "Image Section 6 You can create reusable sections Create Theme Section AI Conten…" at bounding box center [782, 572] width 298 height 417
click at [844, 386] on img at bounding box center [782, 572] width 298 height 373
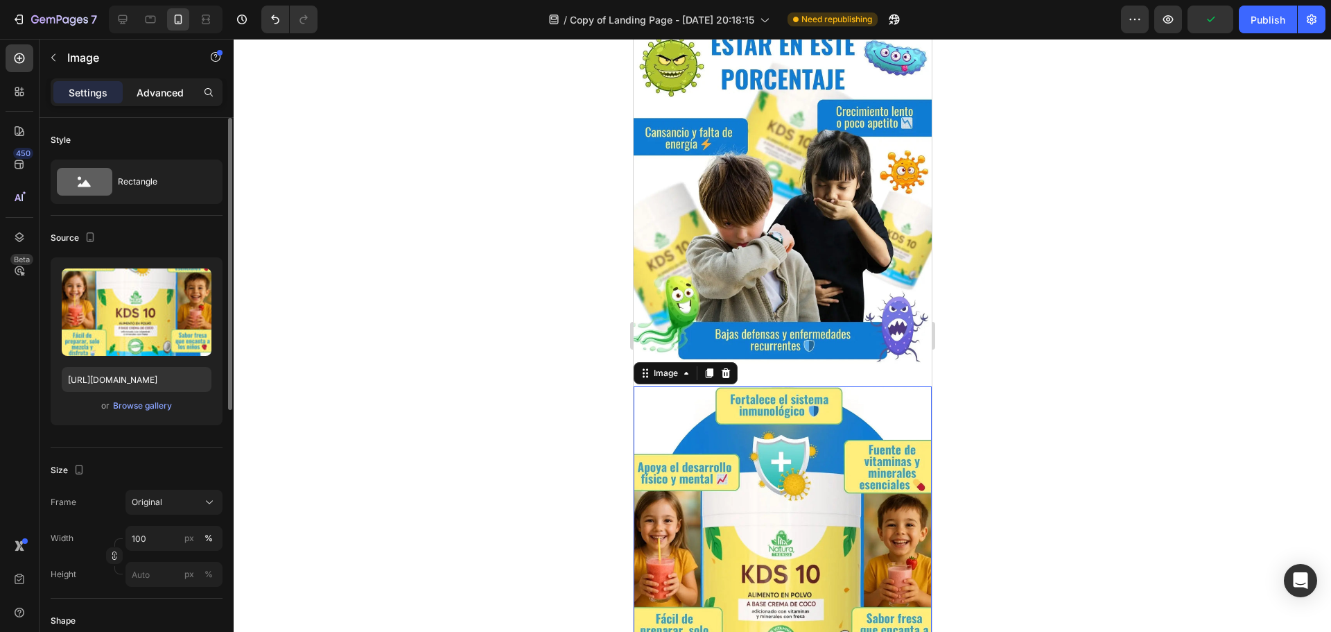
click at [158, 90] on p "Advanced" at bounding box center [160, 92] width 47 height 15
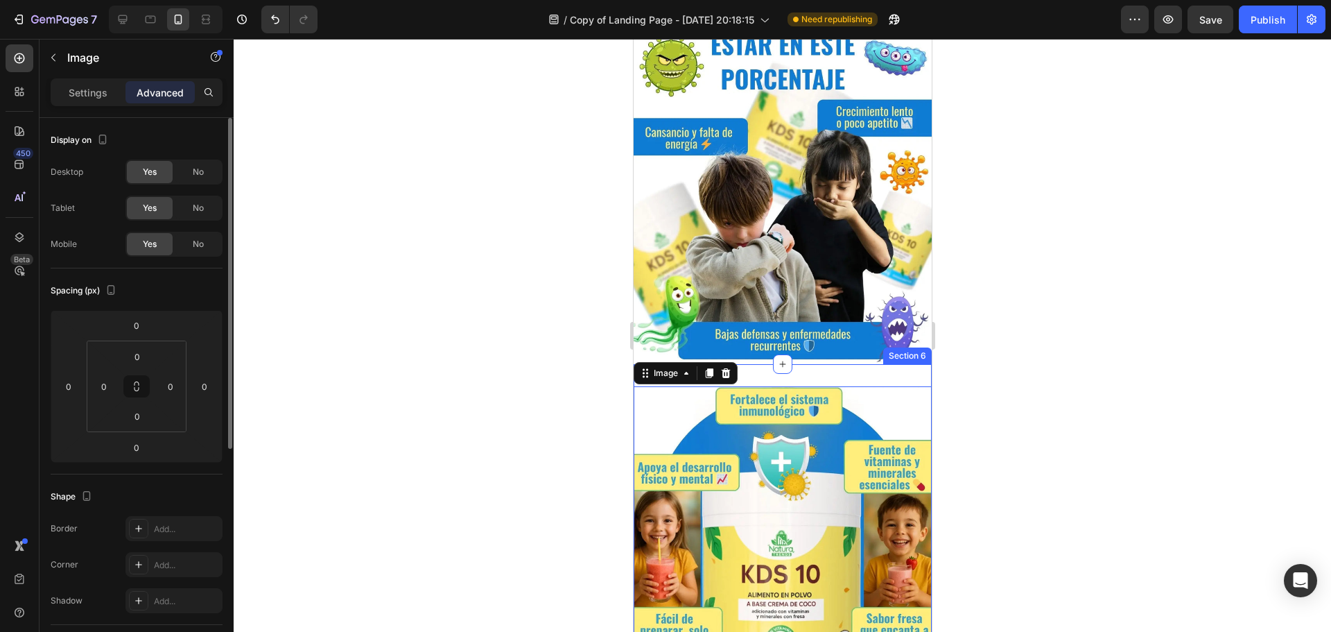
click at [811, 365] on div "Image 0 Section 6" at bounding box center [782, 572] width 298 height 417
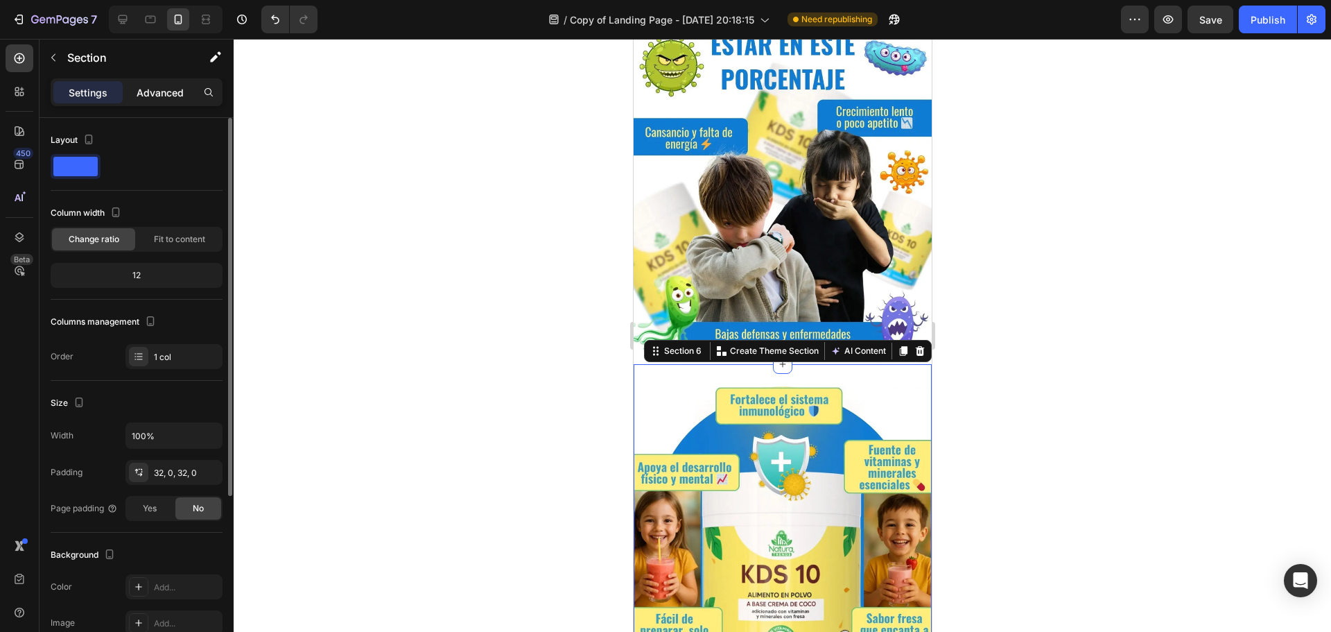
click at [170, 92] on p "Advanced" at bounding box center [160, 92] width 47 height 15
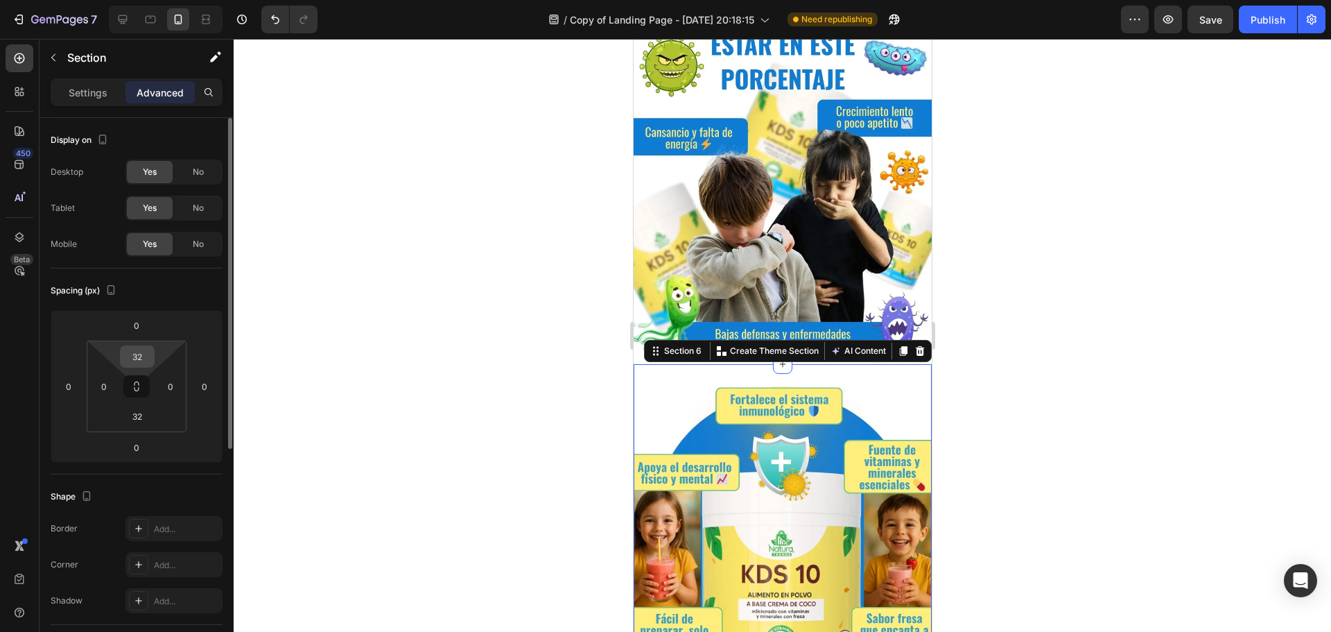
click at [145, 361] on input "32" at bounding box center [137, 356] width 28 height 21
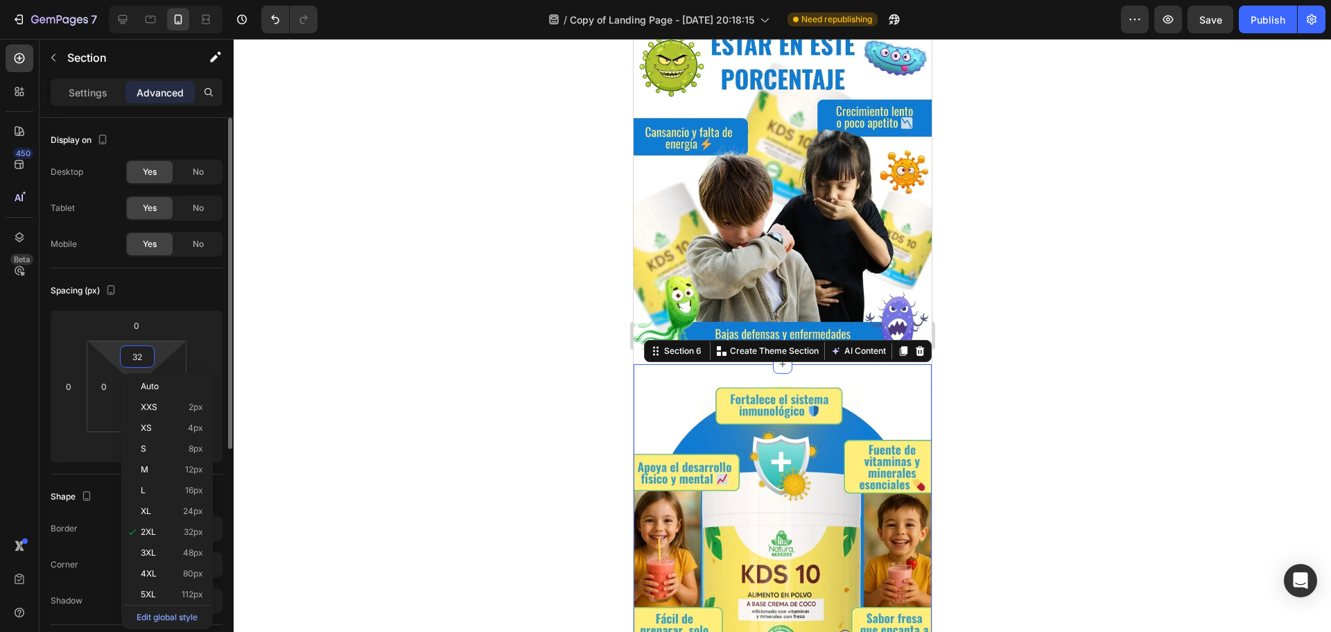
type input "0"
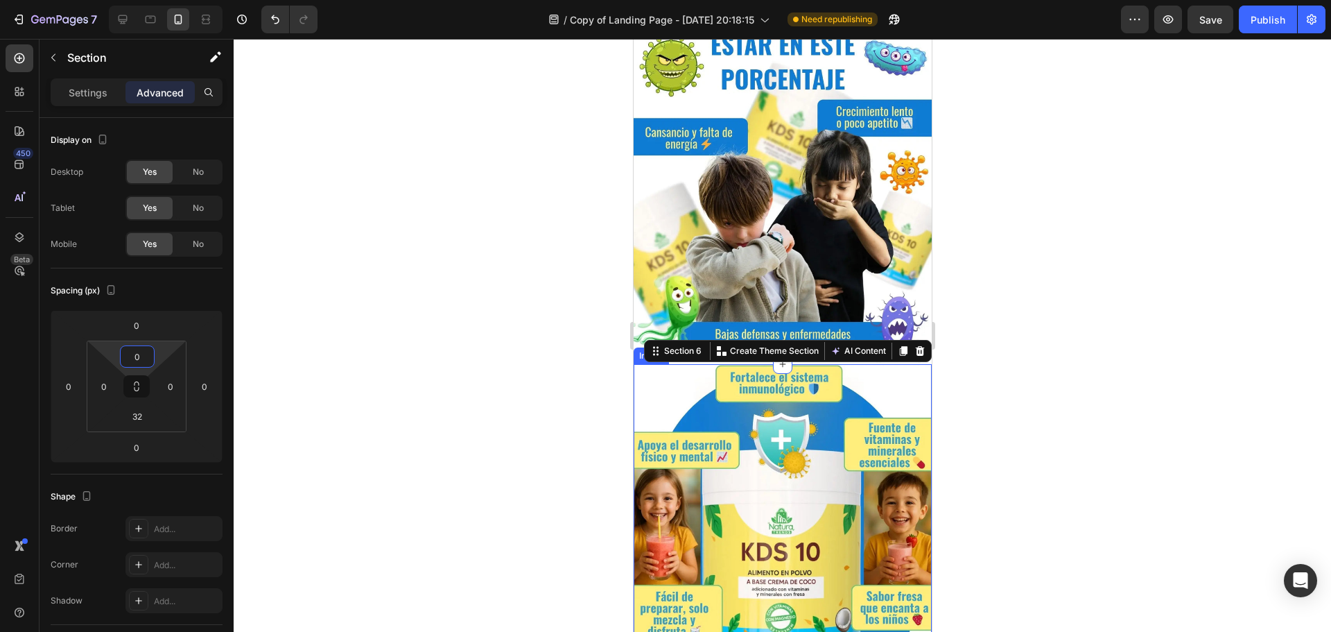
click at [988, 361] on div at bounding box center [783, 335] width 1098 height 593
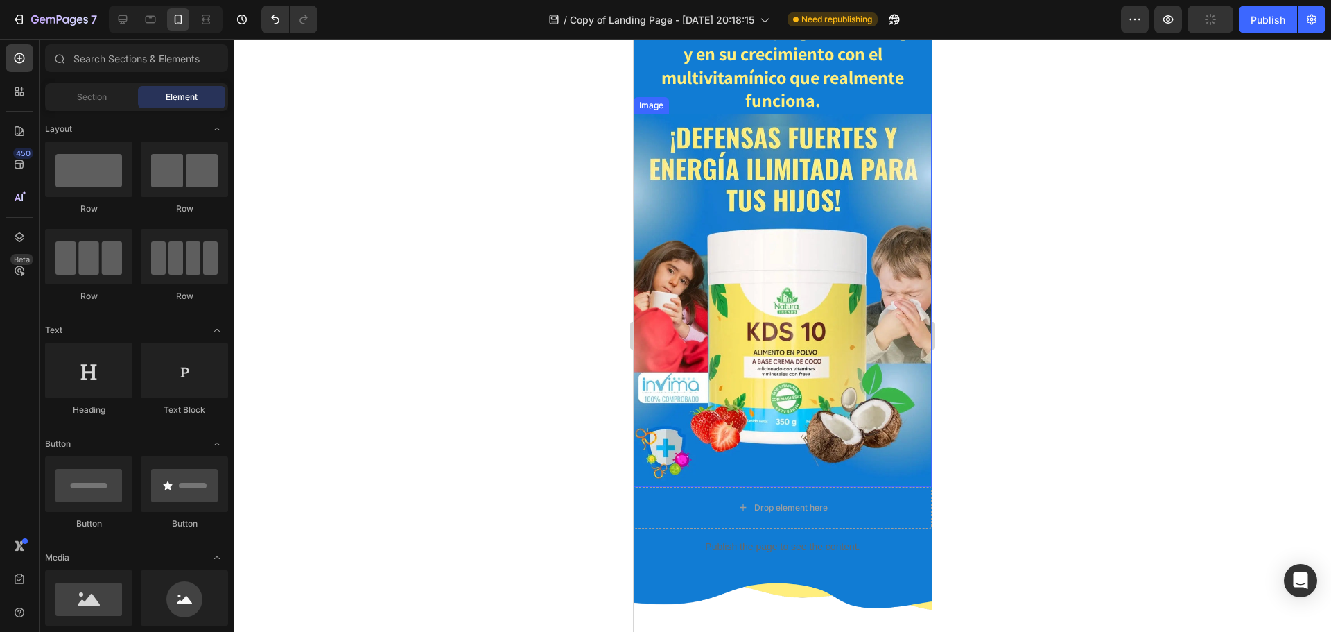
scroll to position [277, 0]
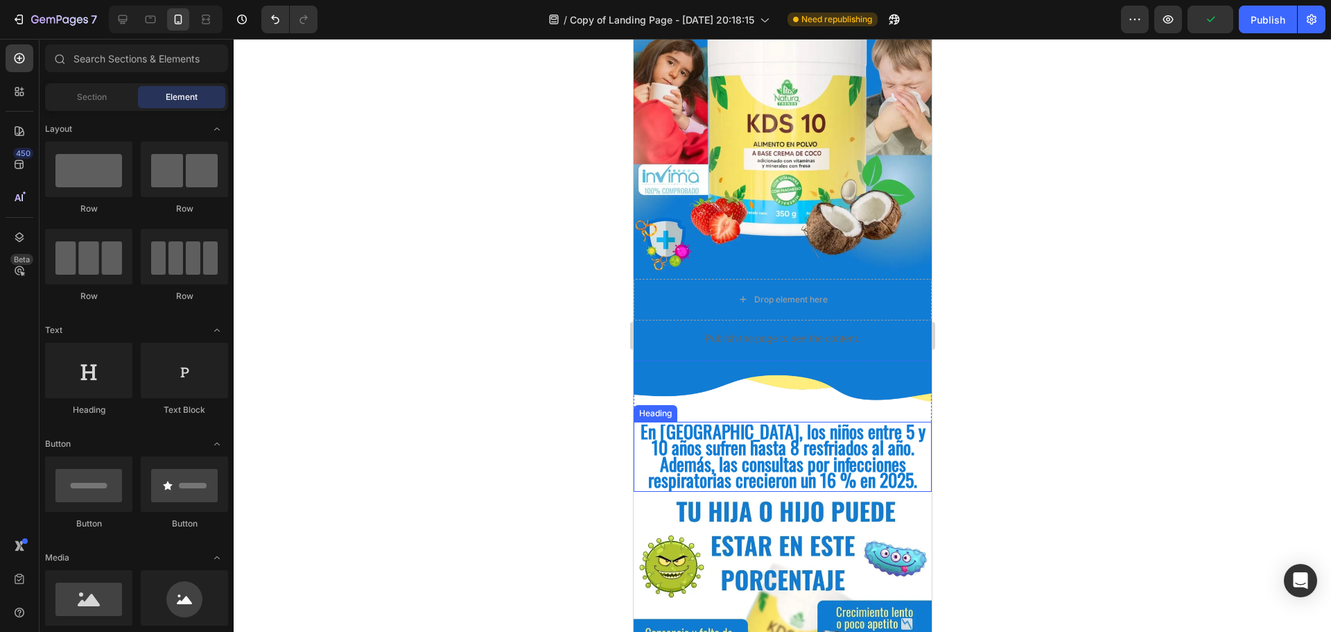
click at [861, 446] on span "En [GEOGRAPHIC_DATA], los niños entre 5 y 10 años sufren hasta 8 resfriados al …" at bounding box center [782, 455] width 285 height 76
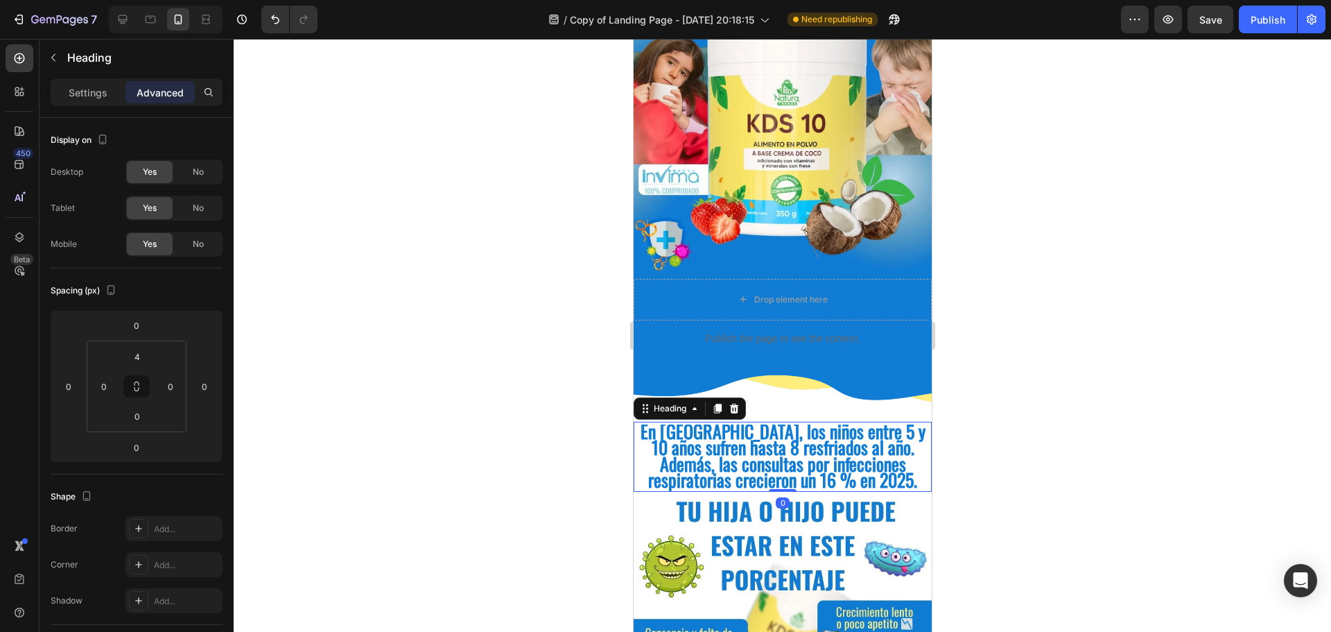
click at [720, 404] on icon at bounding box center [718, 409] width 8 height 10
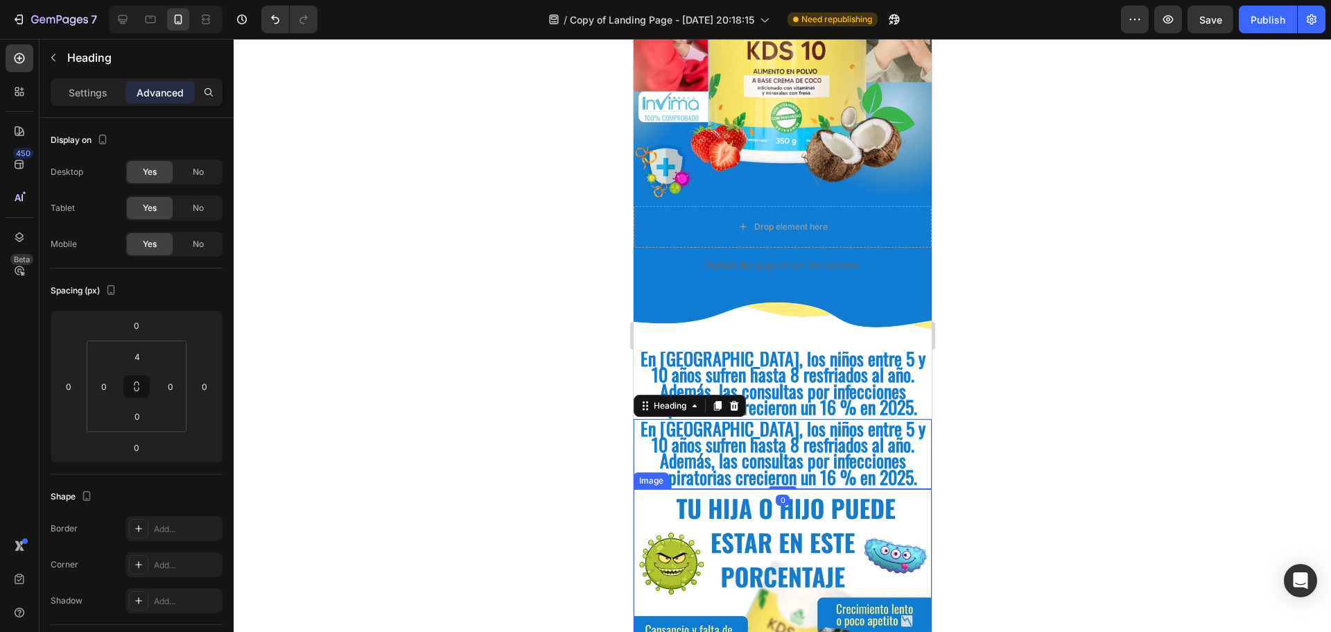
scroll to position [416, 0]
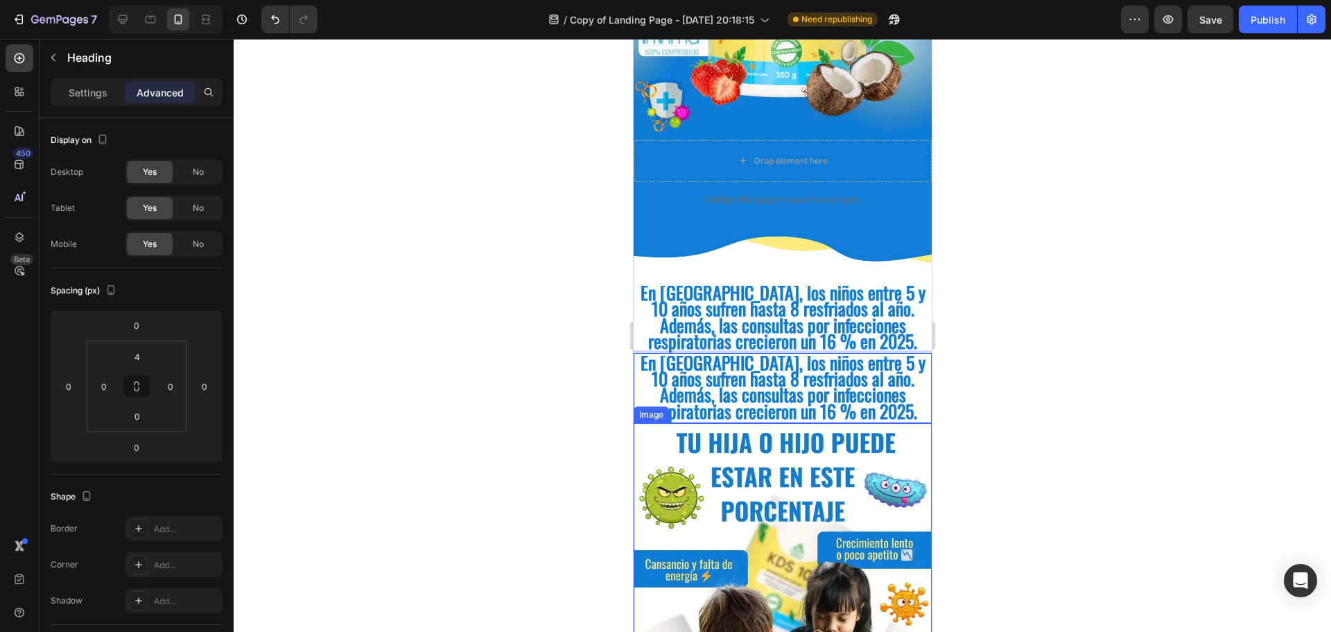
drag, startPoint x: 822, startPoint y: 361, endPoint x: 806, endPoint y: 426, distance: 66.6
click at [675, 351] on span "En [GEOGRAPHIC_DATA], los niños entre 5 y 10 años sufren hasta 8 resfriados al …" at bounding box center [782, 387] width 285 height 76
click at [1218, 355] on div at bounding box center [783, 335] width 1098 height 593
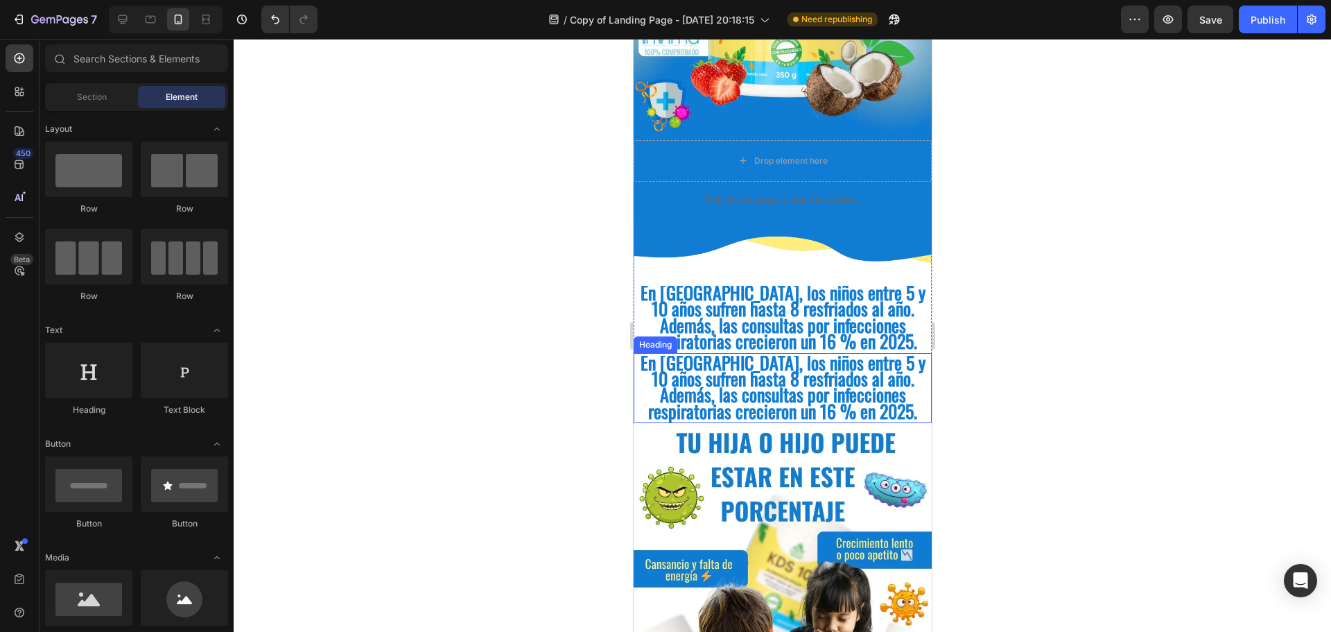
click at [762, 349] on span "En [GEOGRAPHIC_DATA], los niños entre 5 y 10 años sufren hasta 8 resfriados al …" at bounding box center [782, 387] width 285 height 76
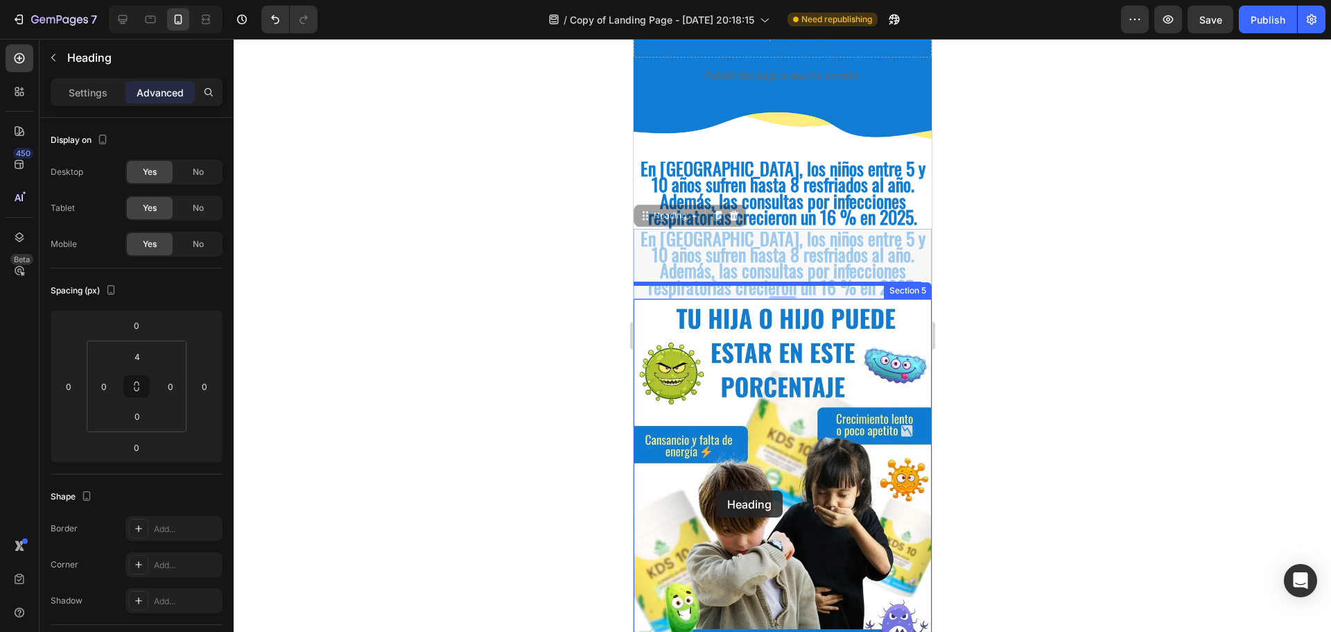
scroll to position [693, 0]
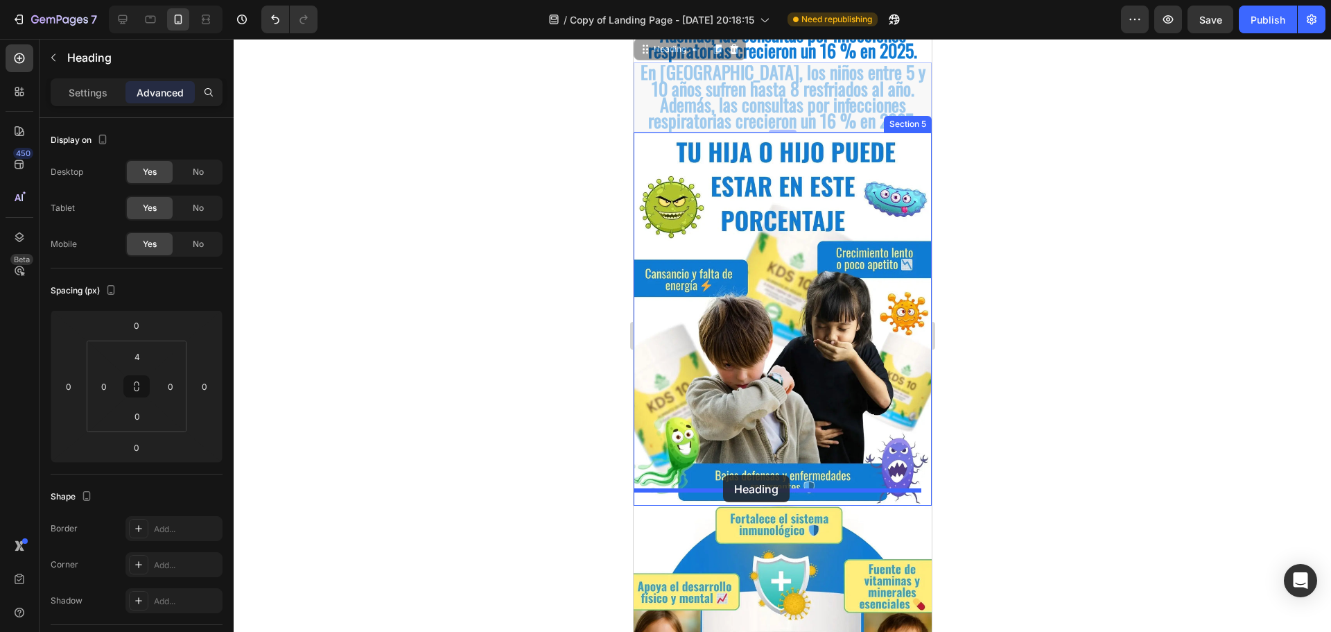
drag, startPoint x: 675, startPoint y: 325, endPoint x: 723, endPoint y: 475, distance: 157.2
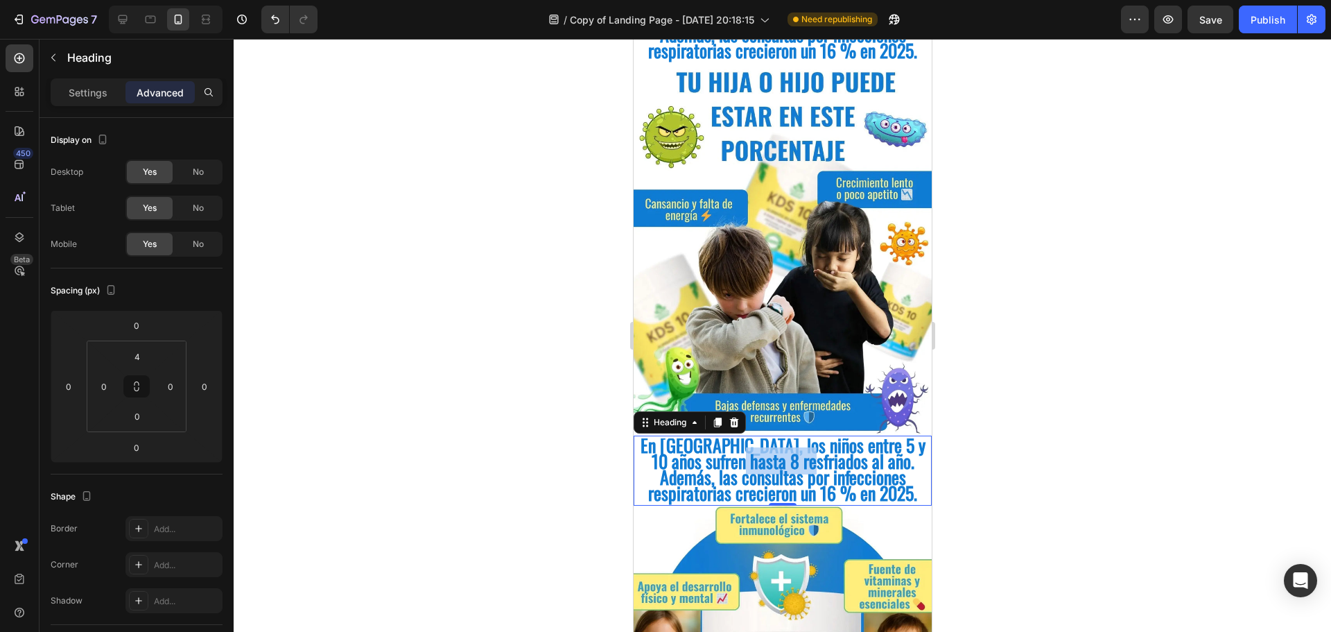
click at [791, 452] on span "En [GEOGRAPHIC_DATA], los niños entre 5 y 10 años sufren hasta 8 resfriados al …" at bounding box center [782, 469] width 285 height 76
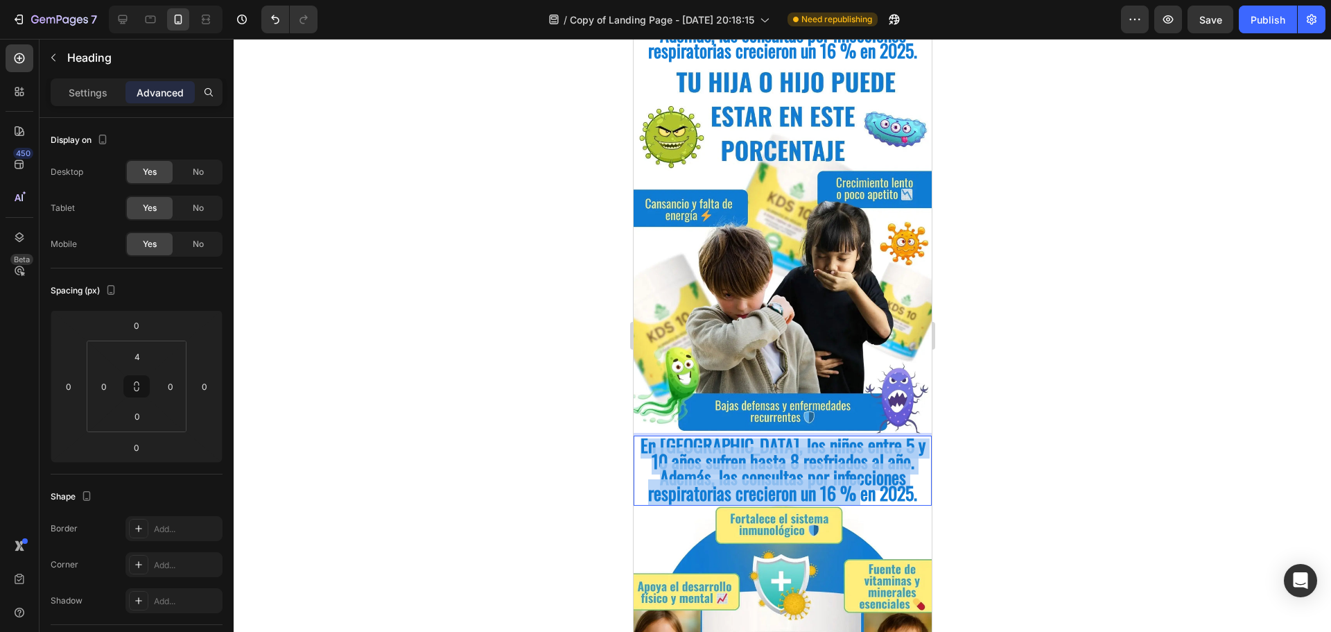
click at [791, 452] on span "En [GEOGRAPHIC_DATA], los niños entre 5 y 10 años sufren hasta 8 resfriados al …" at bounding box center [782, 469] width 285 height 76
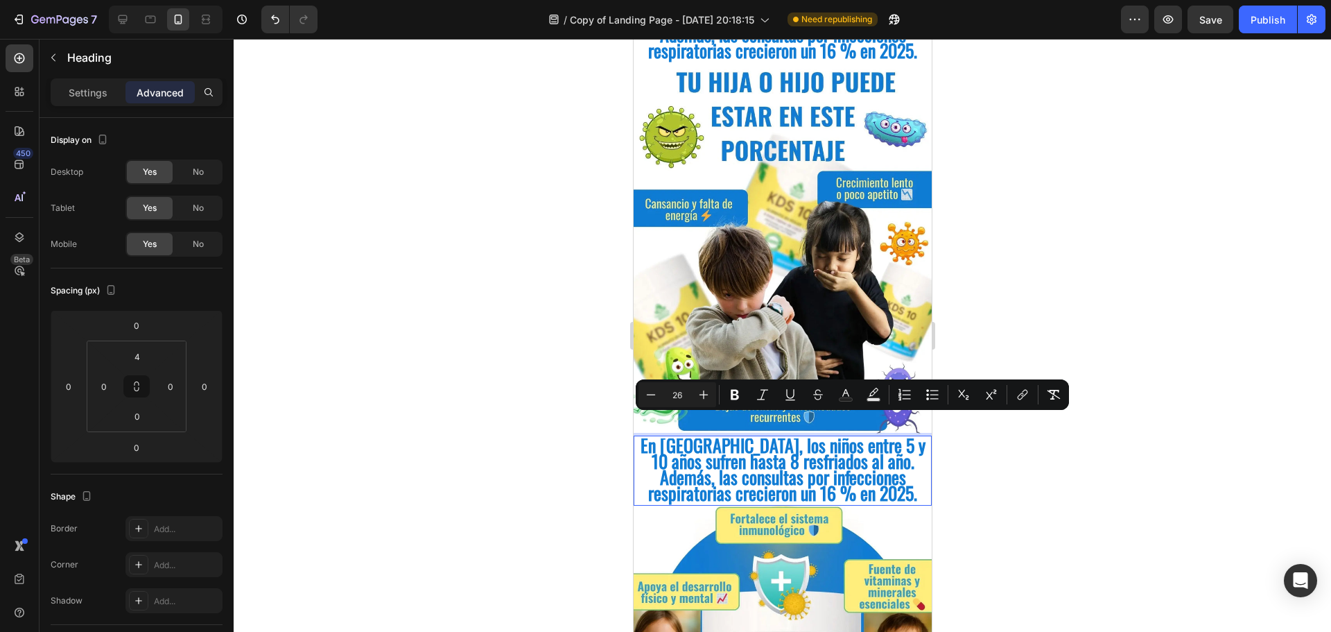
scroll to position [1, 0]
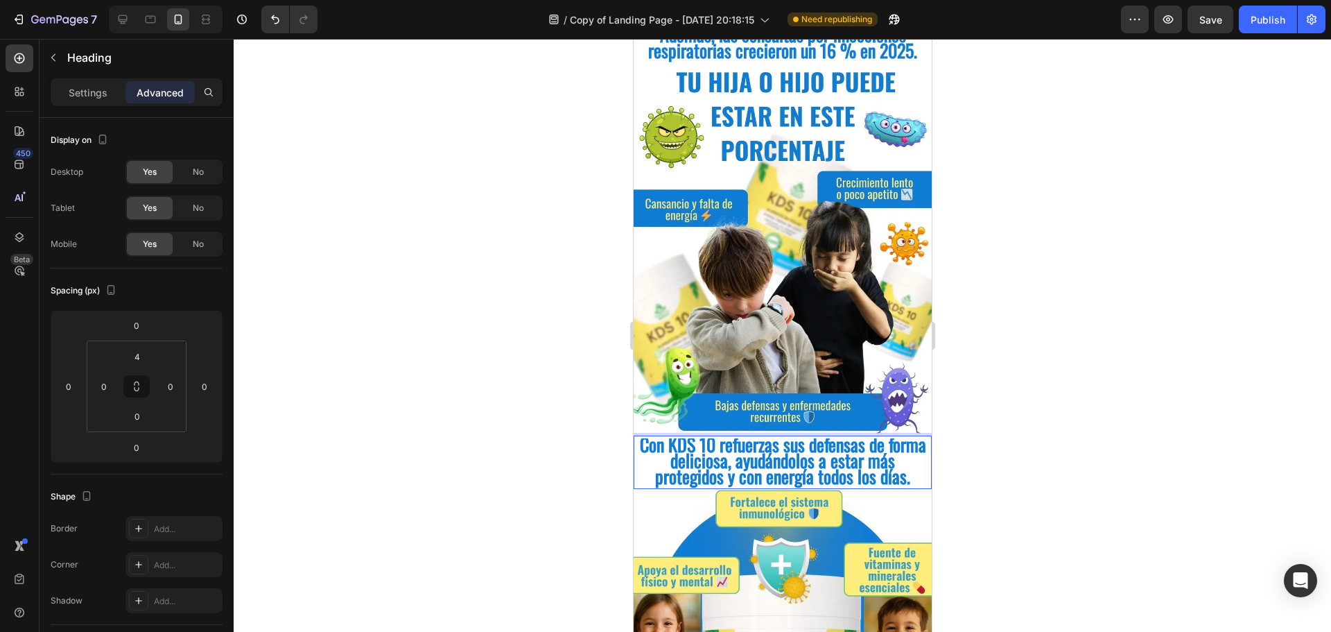
click at [1129, 429] on div at bounding box center [783, 335] width 1098 height 593
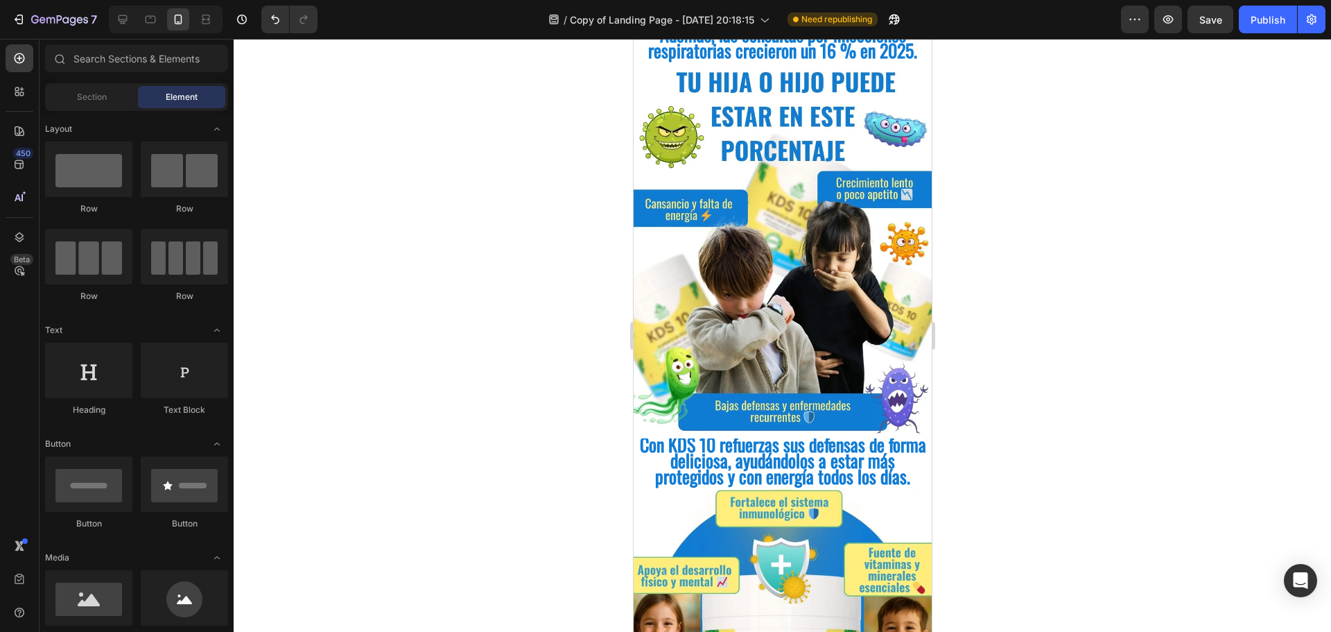
click at [743, 456] on span "Con KDS 10 refuerzas sus defensas de forma deliciosa, ayudándolos a estar más p…" at bounding box center [782, 460] width 286 height 59
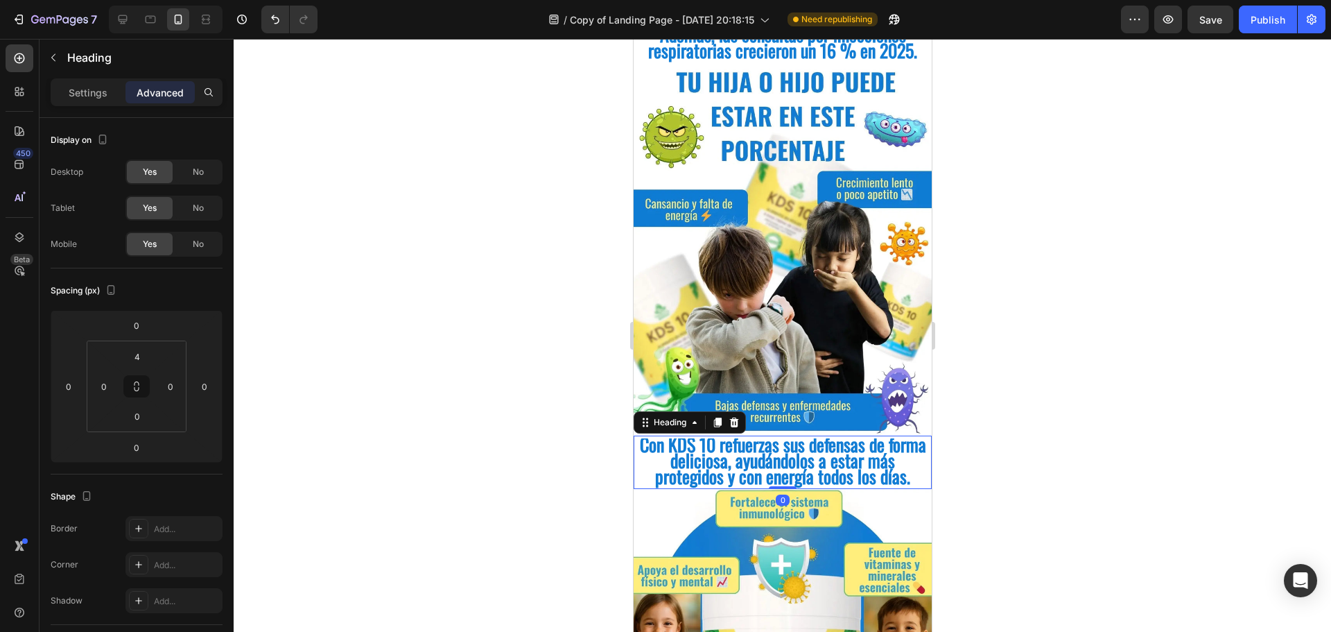
drag, startPoint x: 490, startPoint y: 126, endPoint x: 499, endPoint y: 116, distance: 13.2
click at [141, 359] on input "4" at bounding box center [137, 356] width 28 height 21
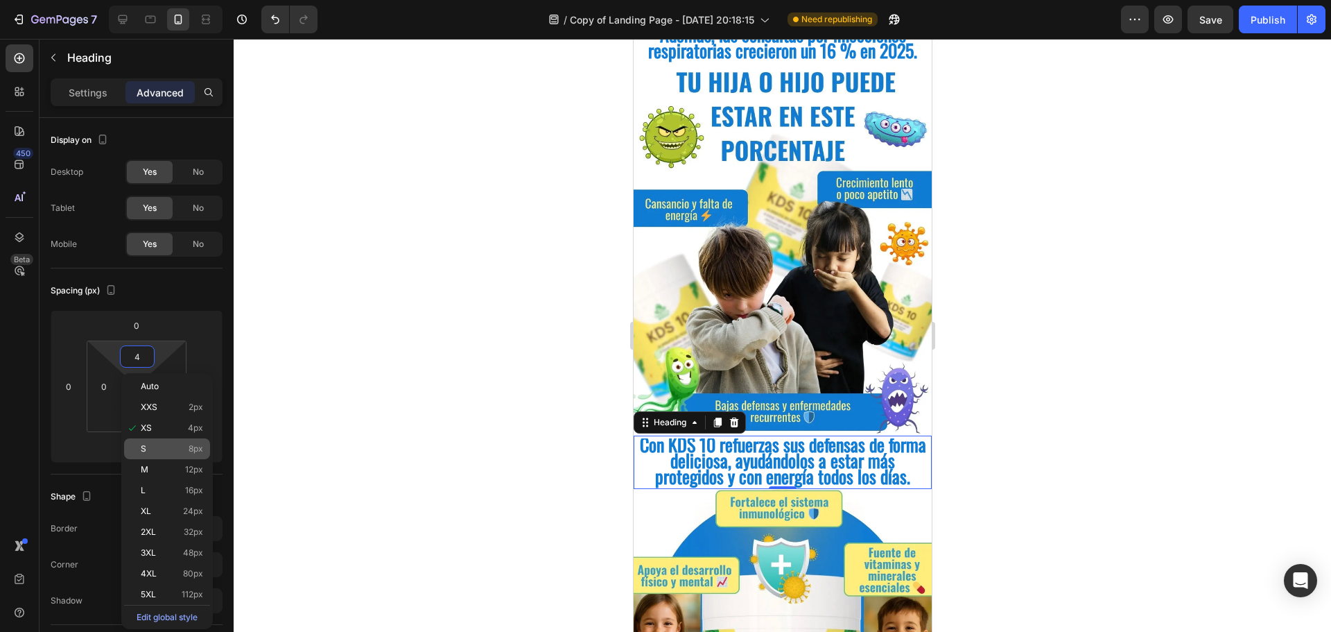
click at [171, 451] on p "S 8px" at bounding box center [172, 449] width 62 height 10
type input "8"
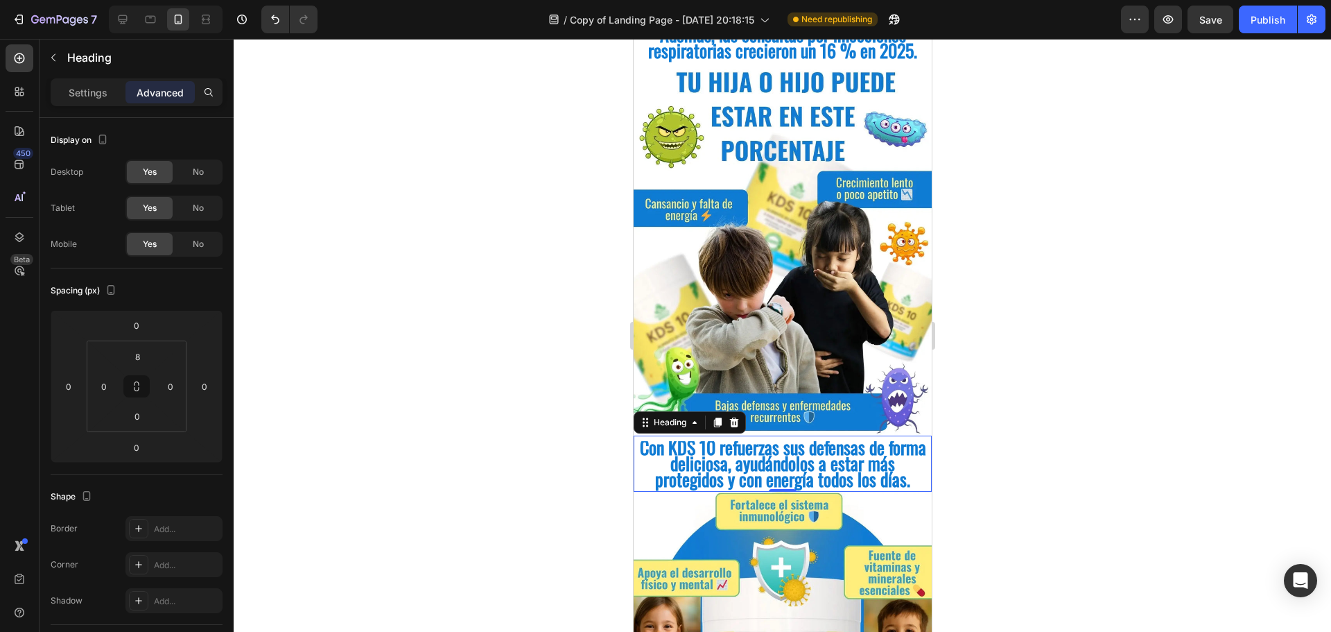
click at [1059, 445] on div at bounding box center [783, 335] width 1098 height 593
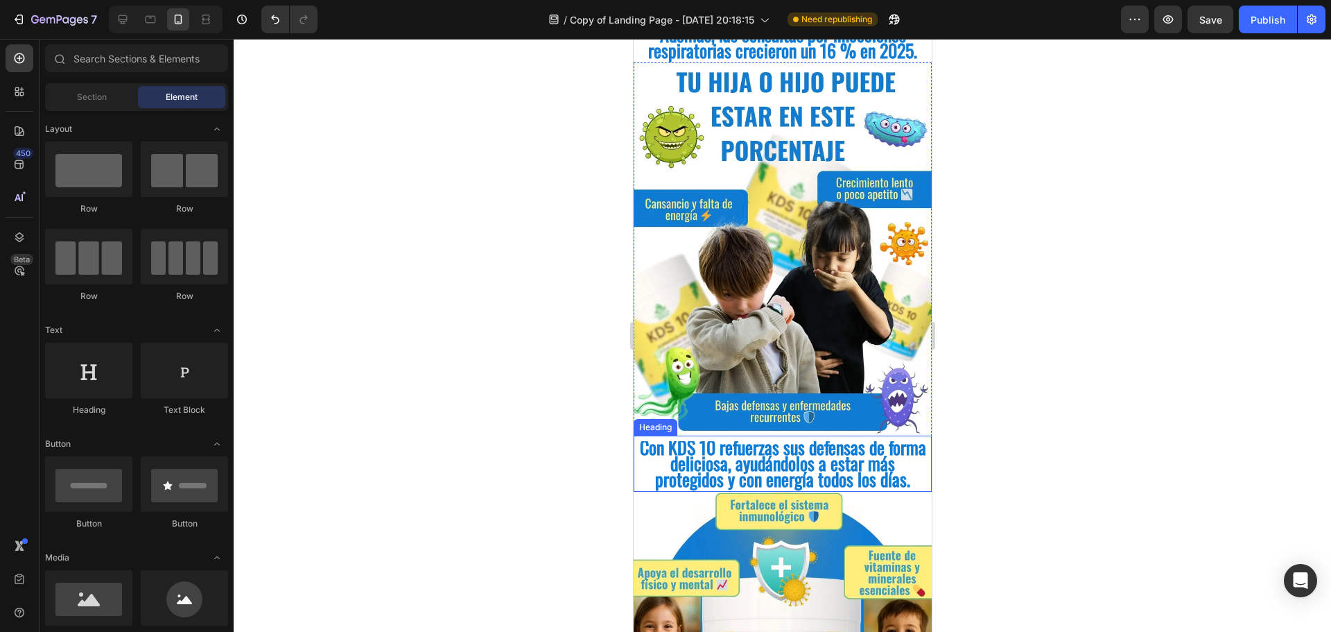
click at [820, 453] on span "Con KDS 10 refuerzas sus defensas de forma deliciosa, ayudándolos a estar más p…" at bounding box center [782, 462] width 286 height 59
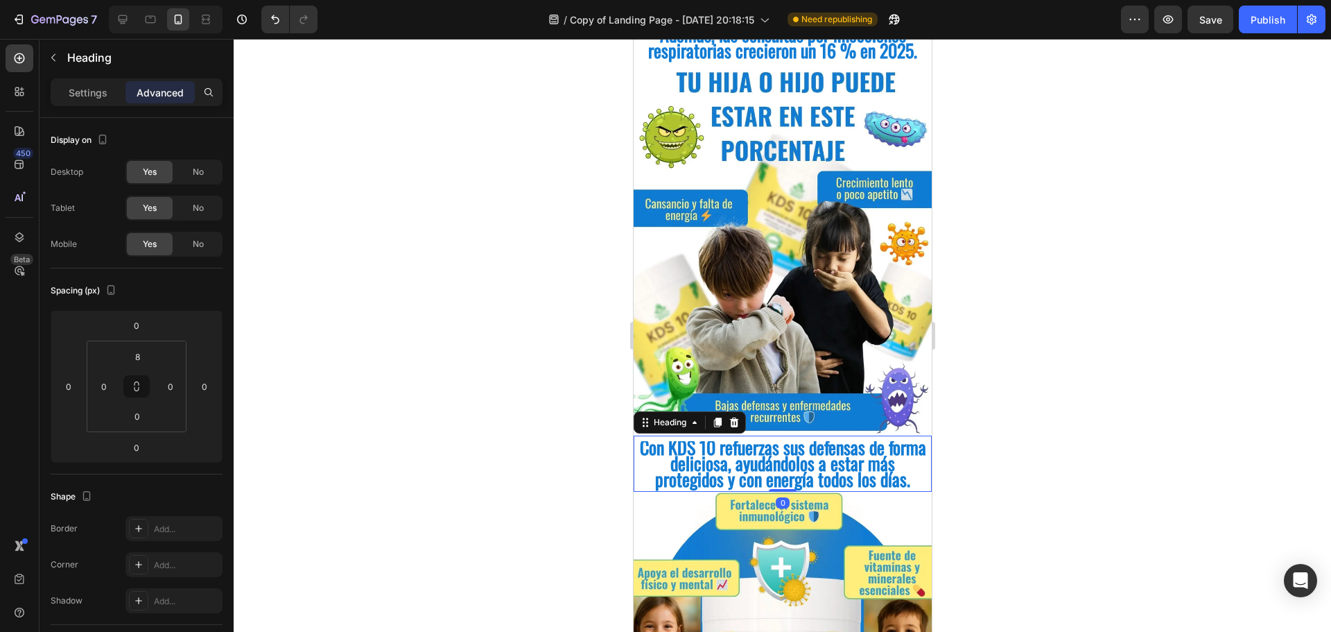
scroll to position [0, 0]
click at [666, 435] on div "Con KDS 10 refuerzas sus defensas de forma deliciosa, ayudándolos a estar más p…" at bounding box center [782, 463] width 298 height 57
click at [966, 401] on div at bounding box center [783, 335] width 1098 height 593
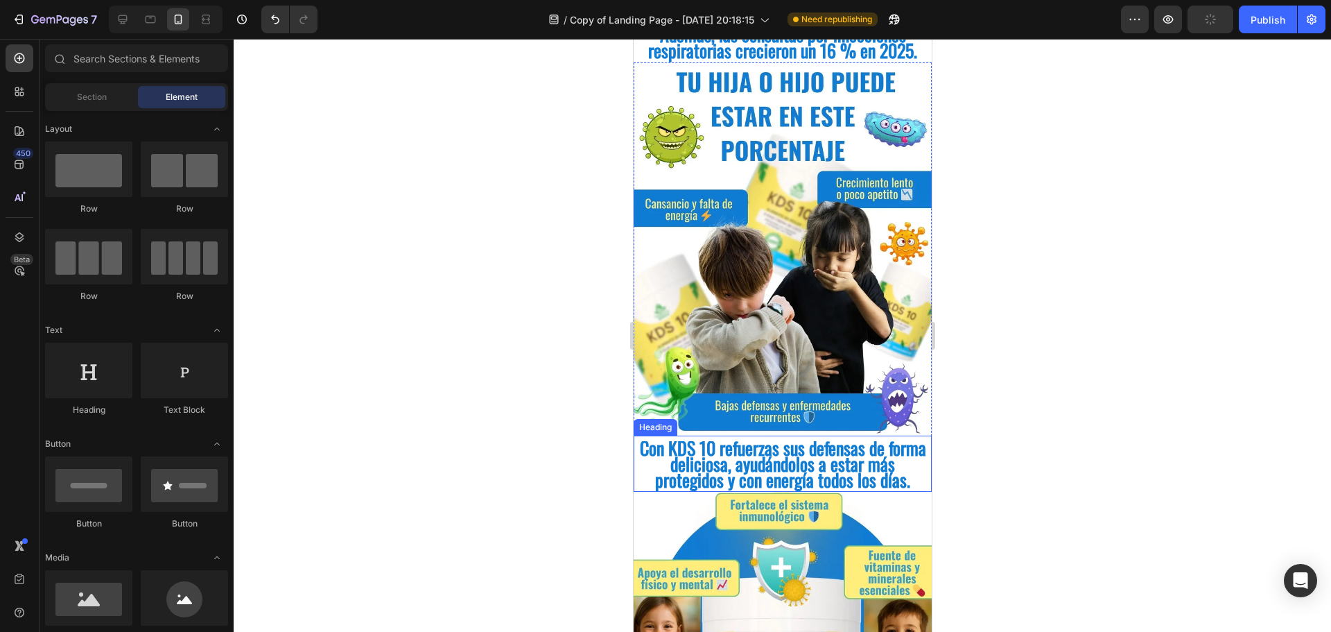
click at [727, 435] on div "⁠⁠⁠⁠⁠⁠⁠ Con KDS 10 refuerzas sus defensas de forma deliciosa, ayudándolos a est…" at bounding box center [782, 463] width 298 height 57
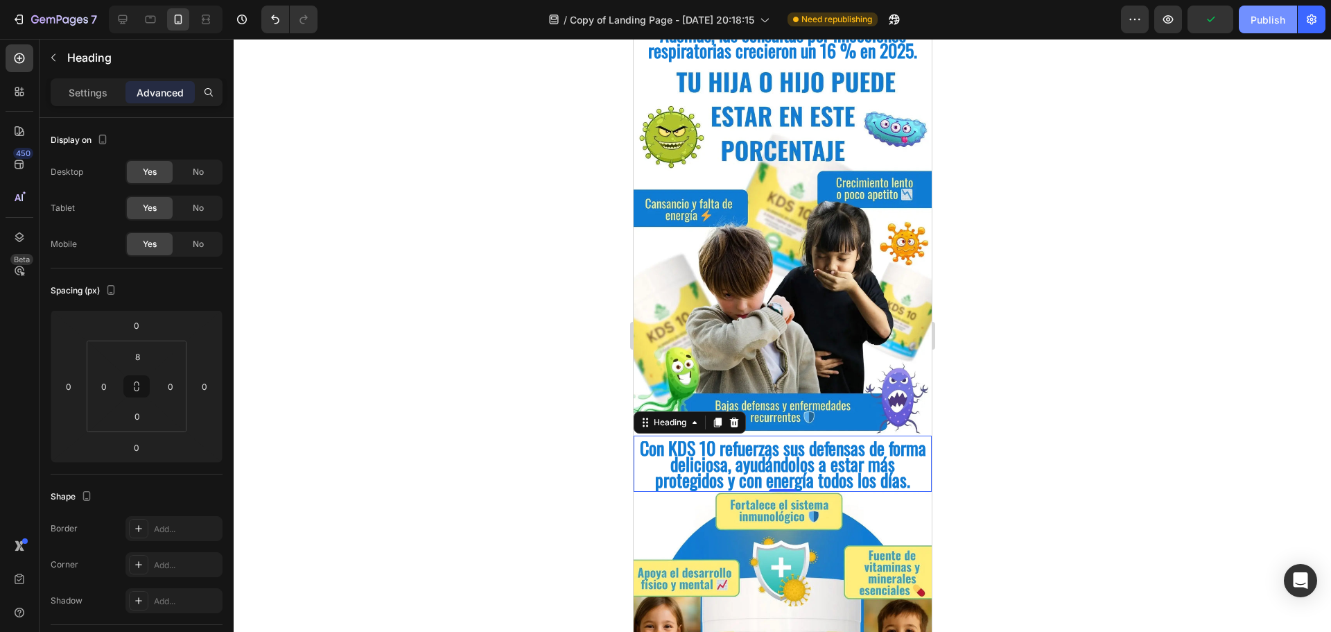
click at [1269, 18] on div "Publish" at bounding box center [1268, 19] width 35 height 15
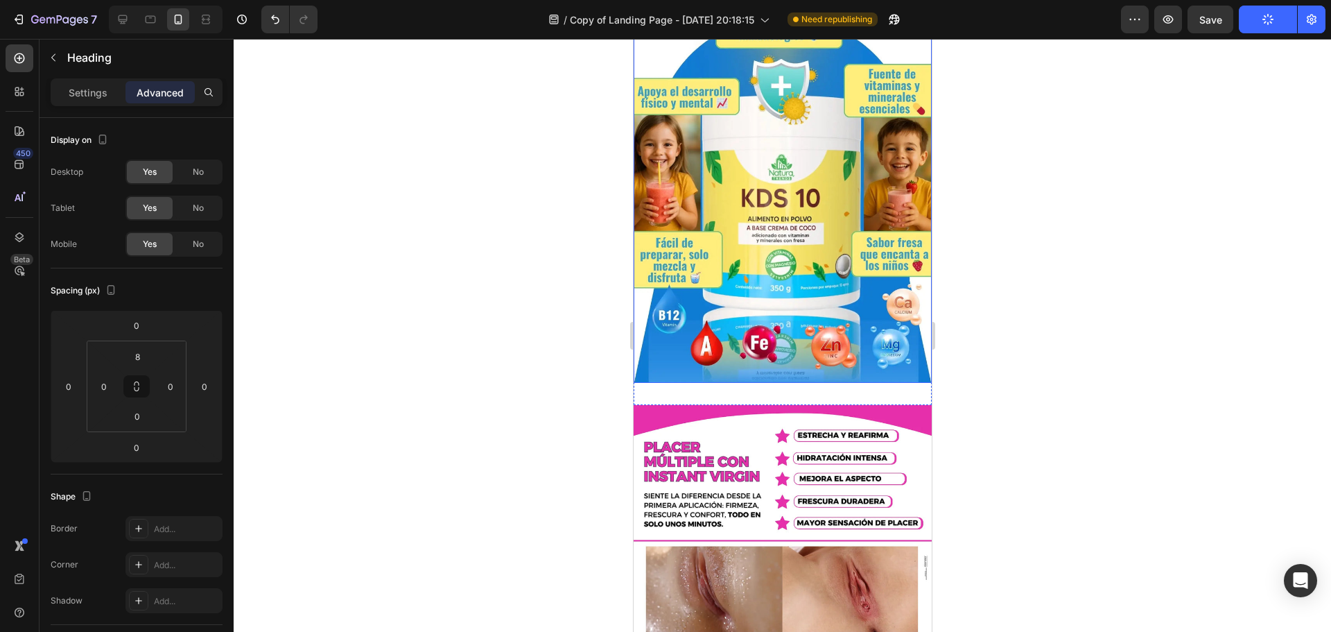
scroll to position [1179, 0]
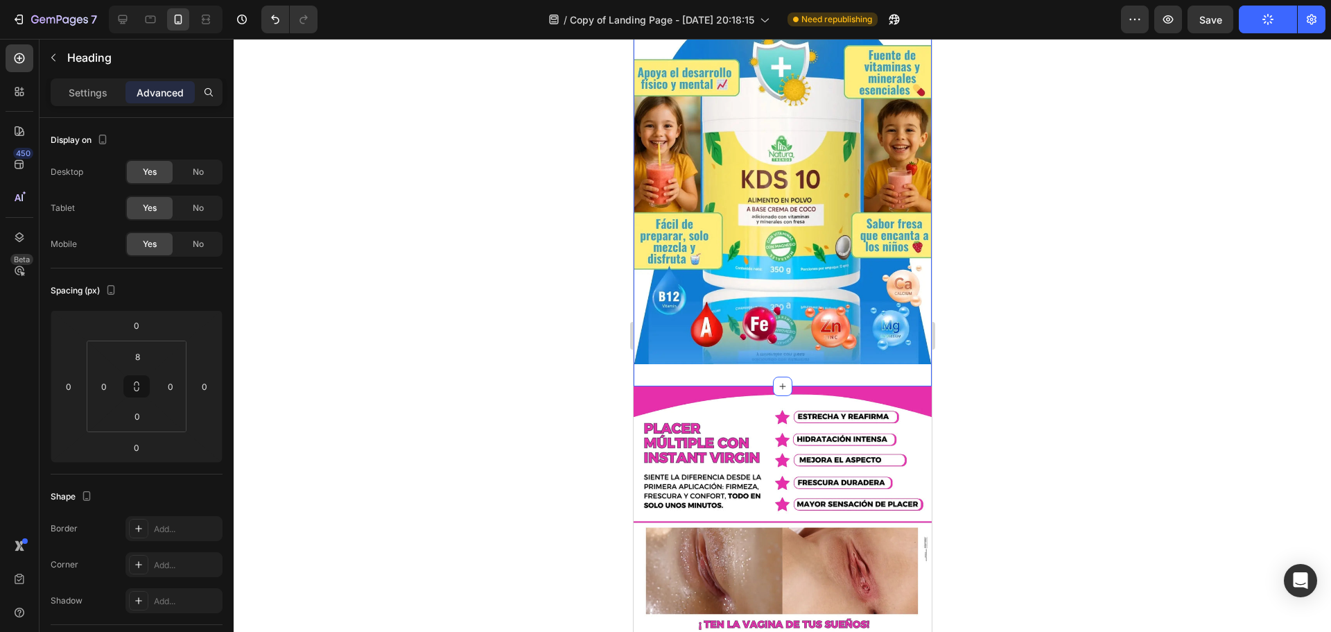
click at [761, 357] on div "Image Section 6" at bounding box center [782, 189] width 298 height 395
click at [148, 426] on div "32" at bounding box center [137, 416] width 35 height 22
click at [143, 420] on input "32" at bounding box center [137, 416] width 28 height 21
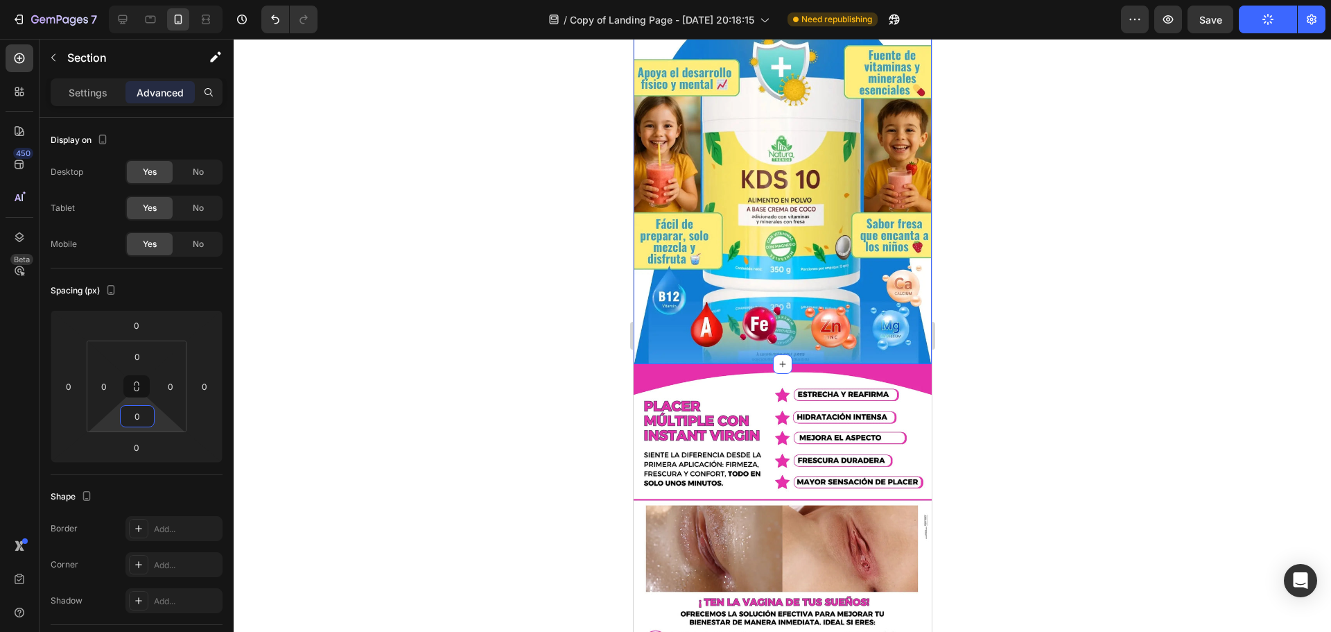
click at [440, 330] on div at bounding box center [783, 335] width 1098 height 593
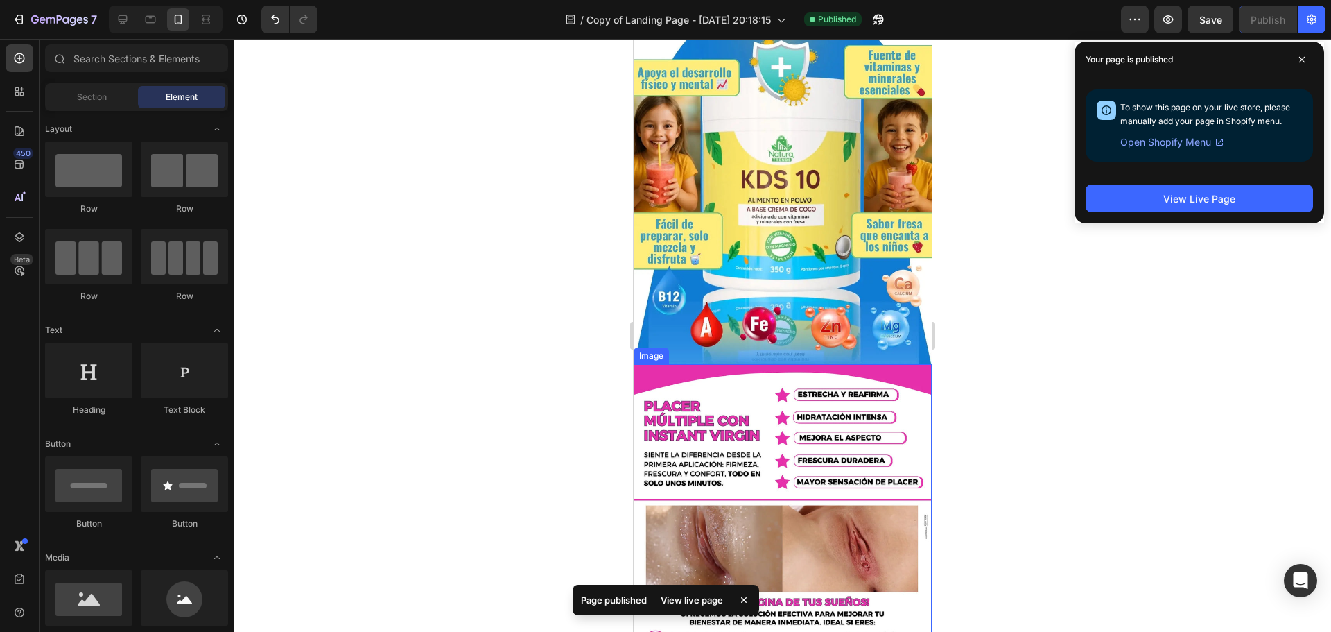
click at [734, 380] on img at bounding box center [782, 550] width 298 height 373
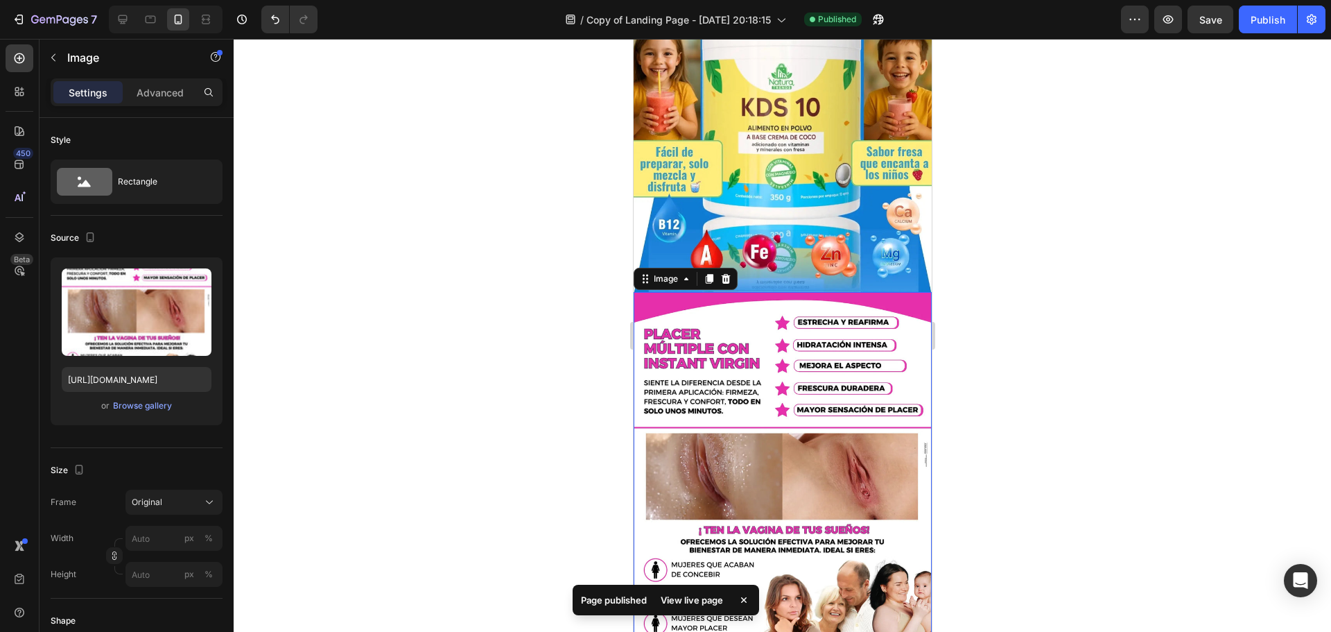
scroll to position [1248, 0]
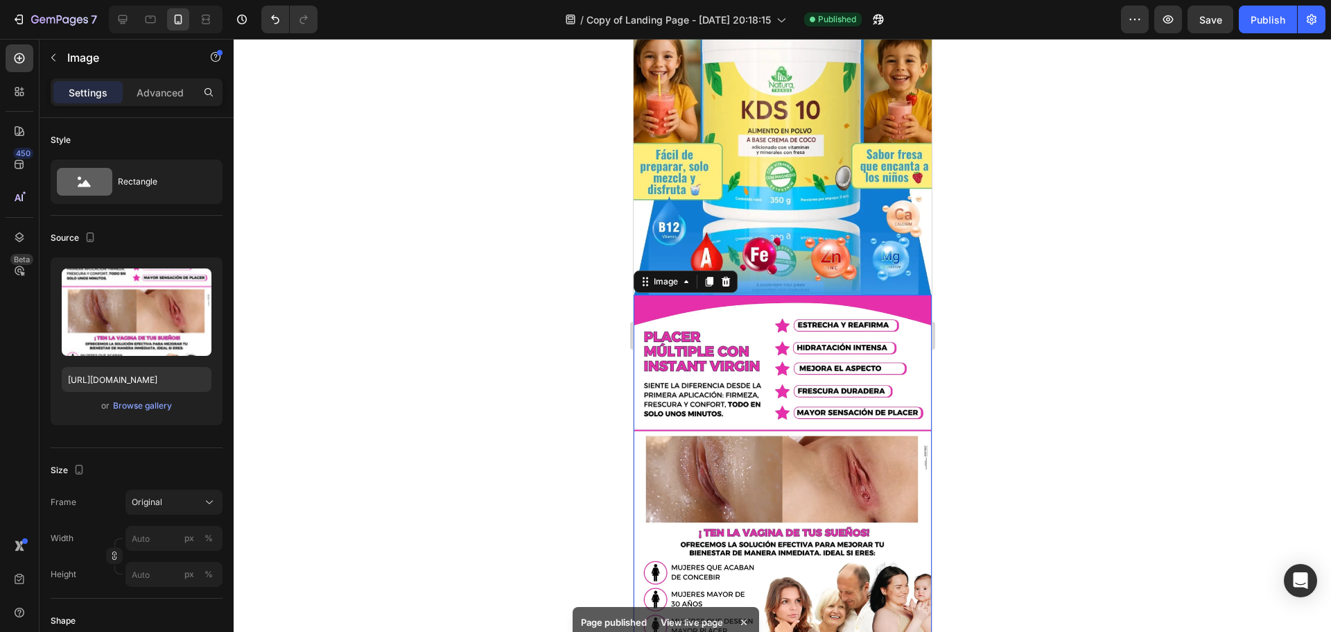
click at [714, 415] on img at bounding box center [782, 481] width 298 height 373
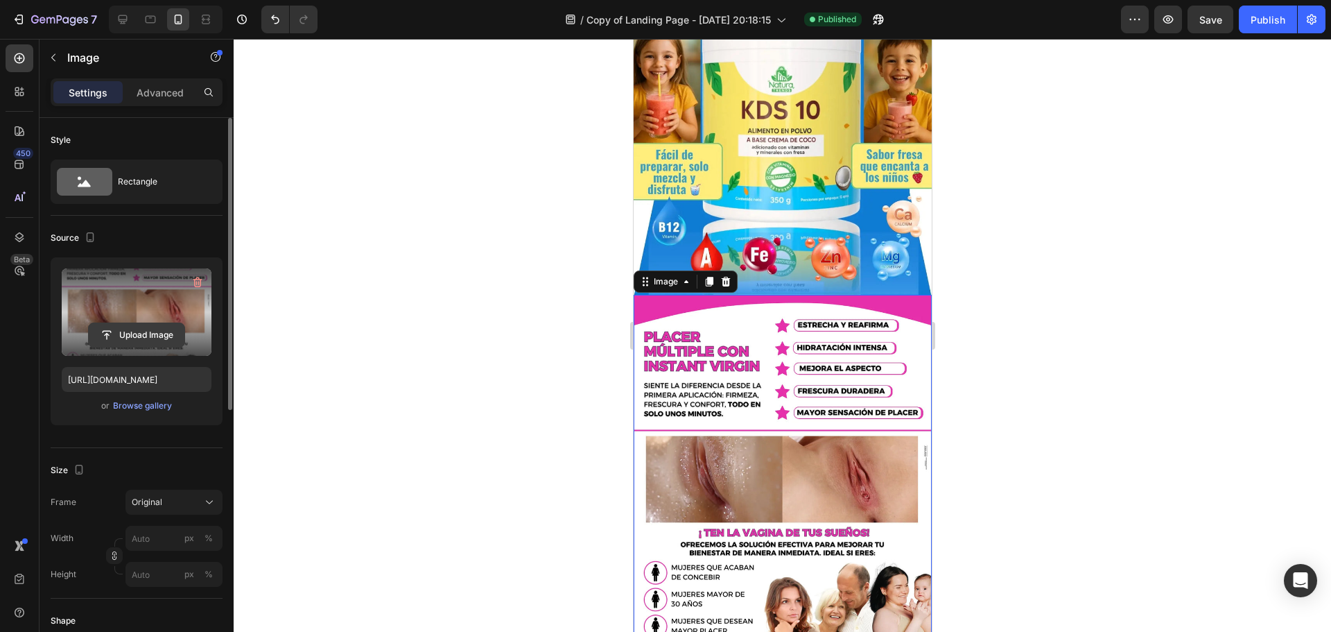
click at [159, 336] on input "file" at bounding box center [137, 335] width 96 height 24
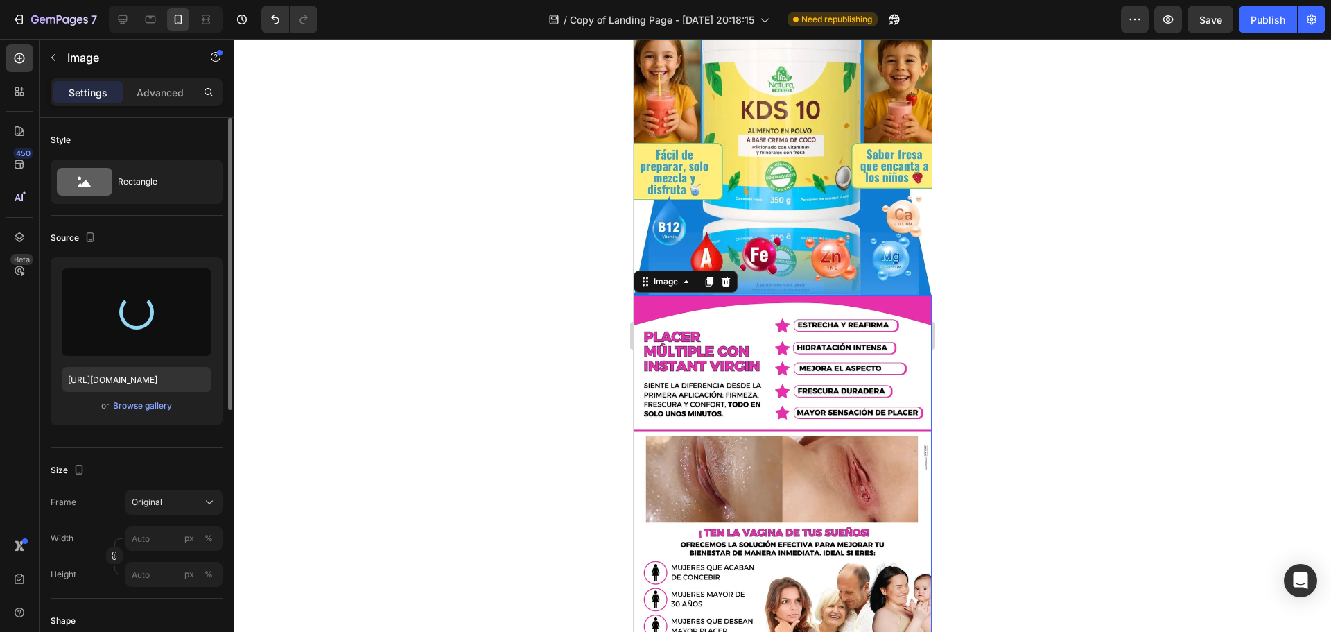
type input "[URL][DOMAIN_NAME]"
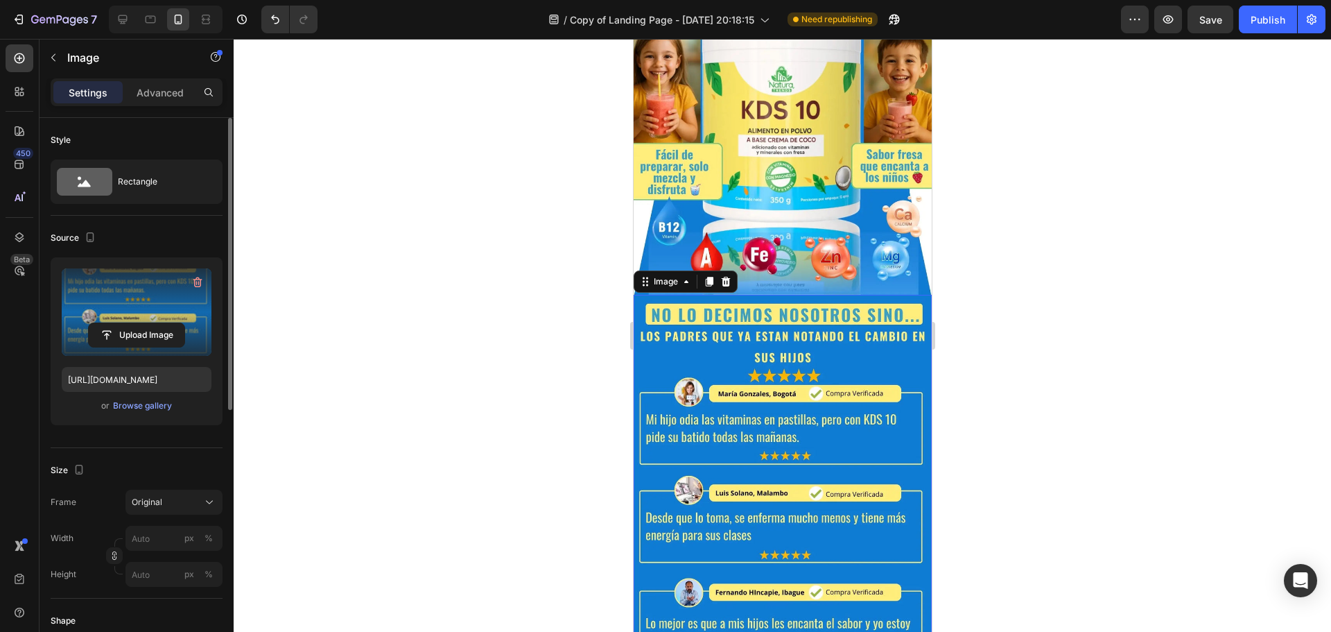
click at [1031, 297] on div at bounding box center [783, 335] width 1098 height 593
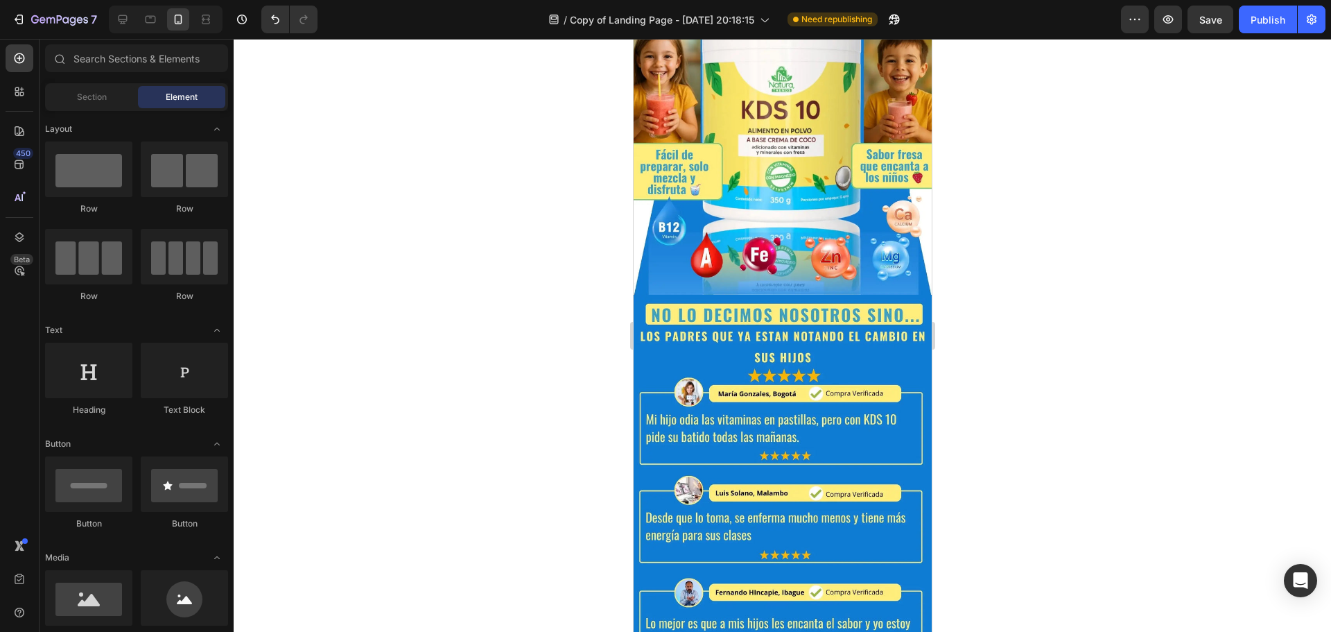
click at [1023, 298] on div at bounding box center [783, 335] width 1098 height 593
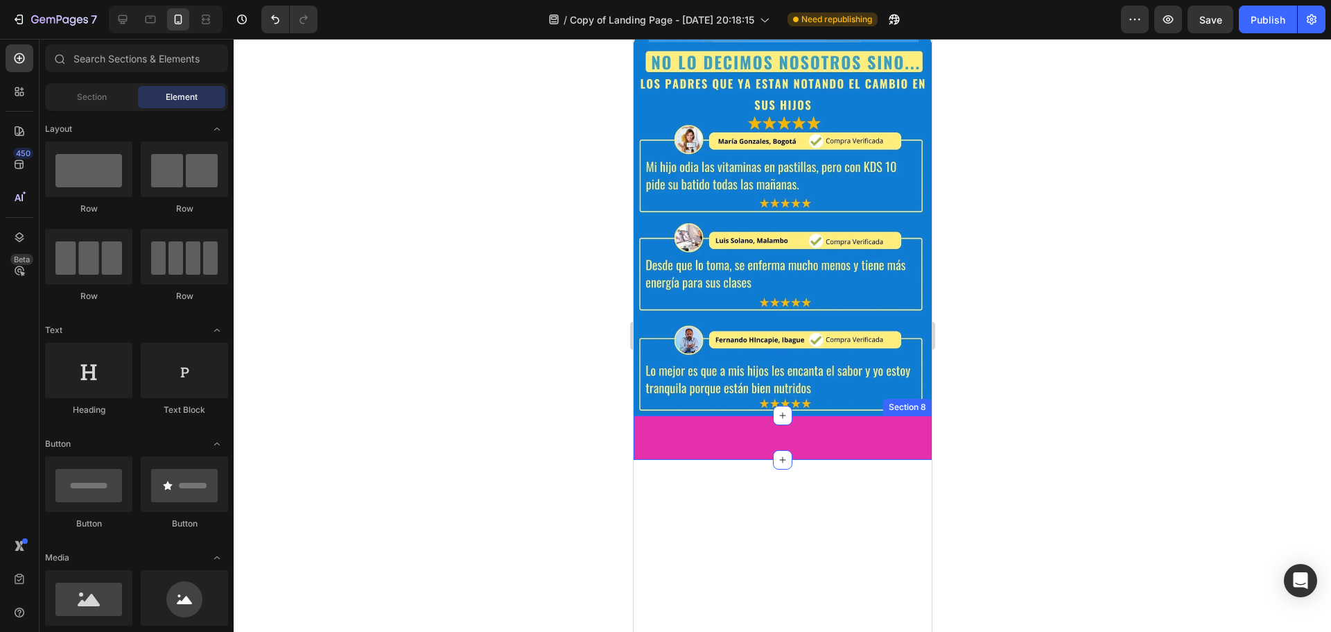
scroll to position [1664, 0]
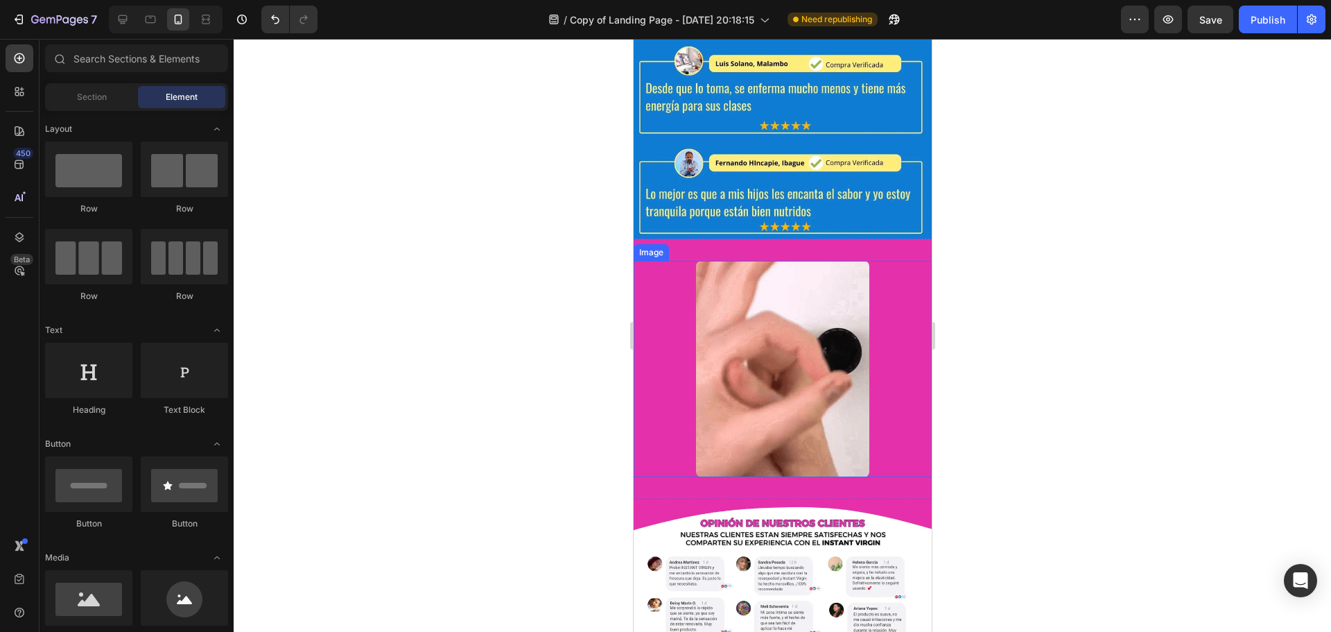
click at [725, 290] on img at bounding box center [781, 369] width 173 height 217
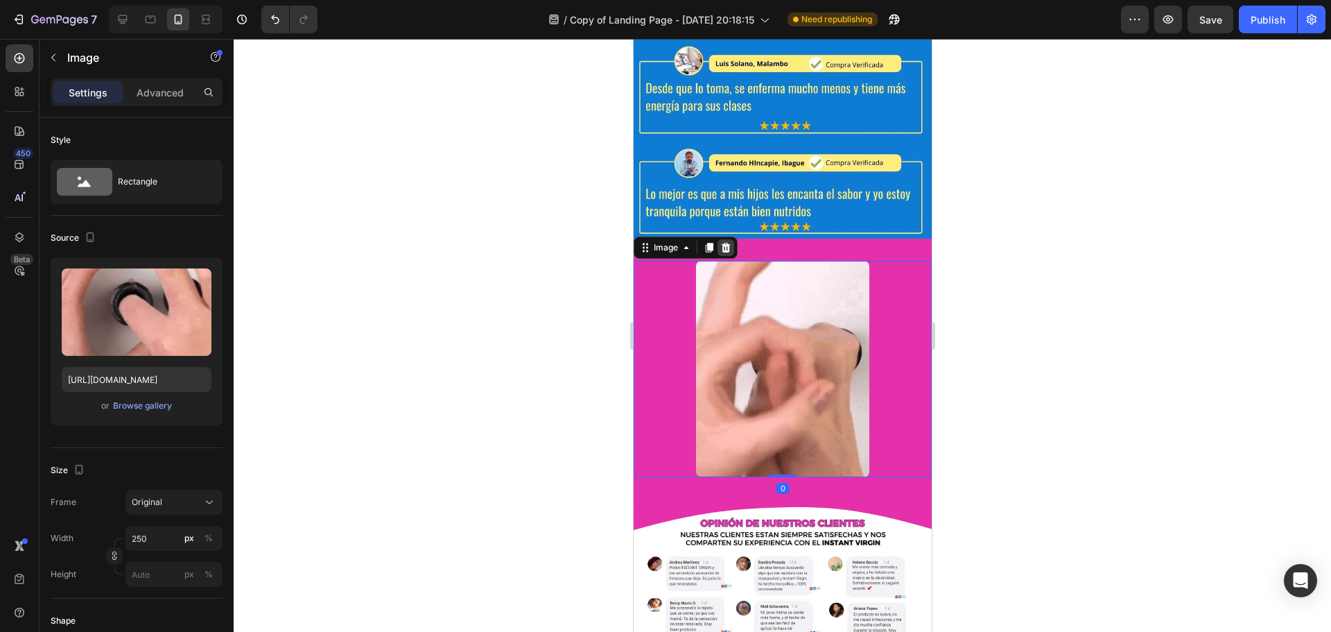
click at [727, 243] on icon at bounding box center [725, 248] width 9 height 10
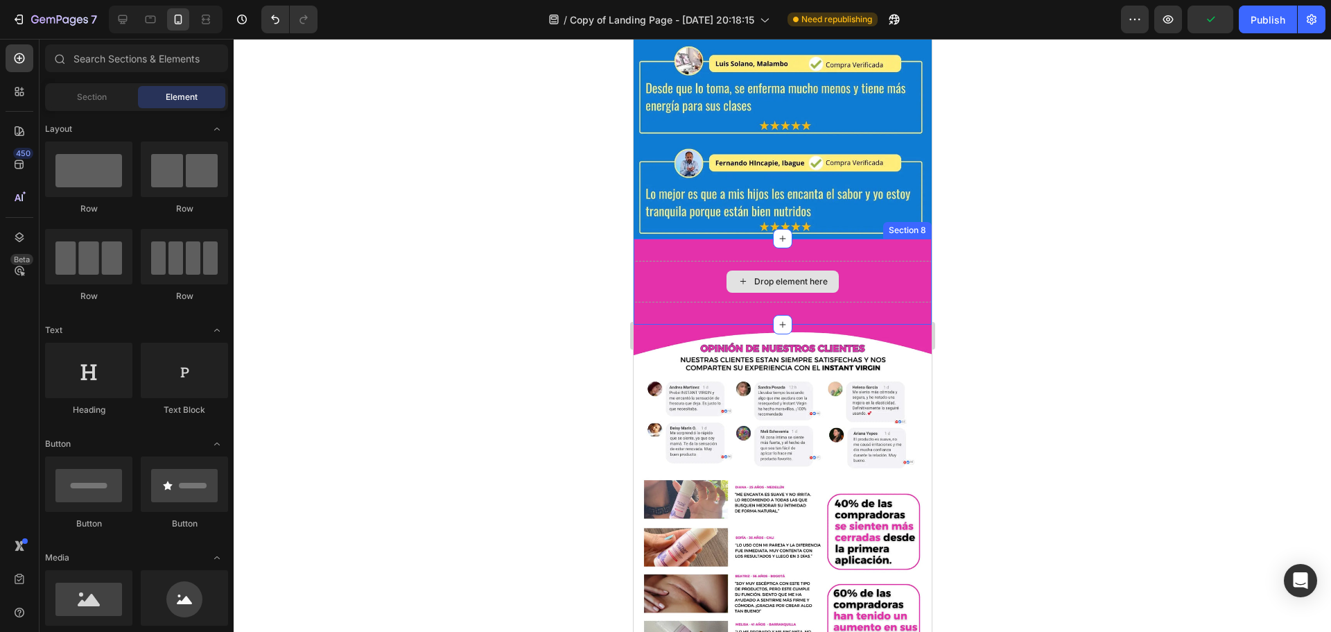
click at [883, 241] on div "Drop element here Section 8" at bounding box center [782, 282] width 298 height 86
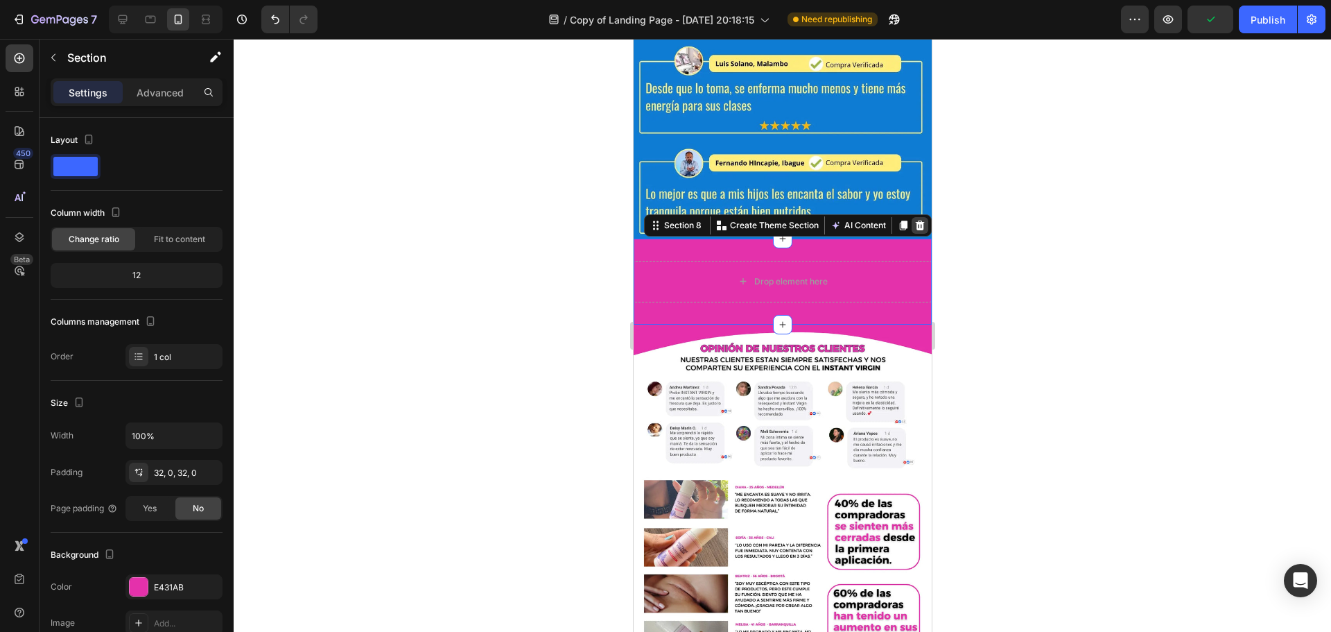
click at [917, 217] on div at bounding box center [919, 225] width 17 height 17
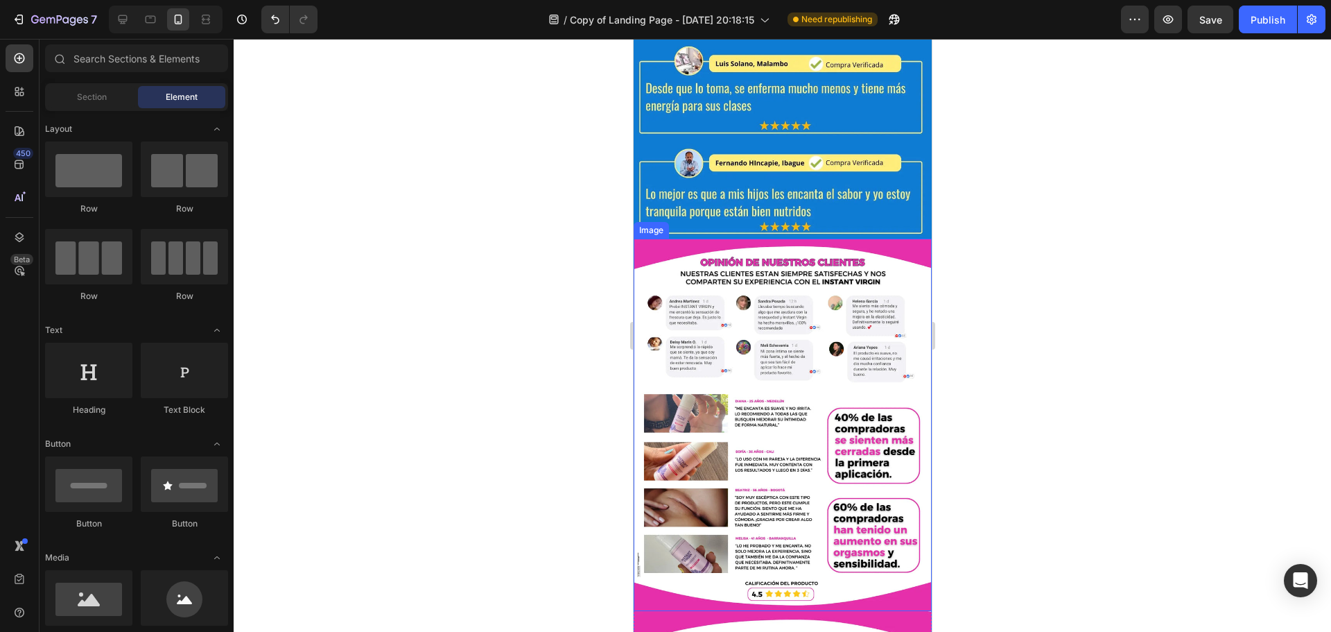
click at [867, 283] on img at bounding box center [782, 425] width 298 height 373
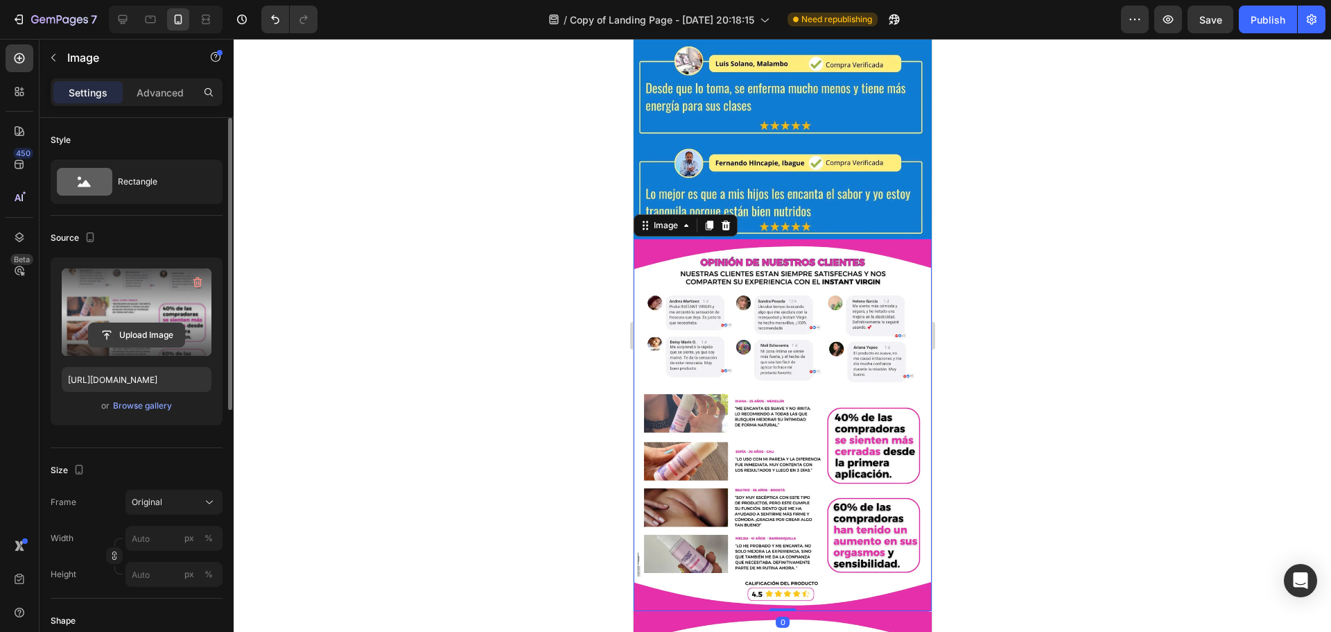
click at [148, 337] on input "file" at bounding box center [137, 335] width 96 height 24
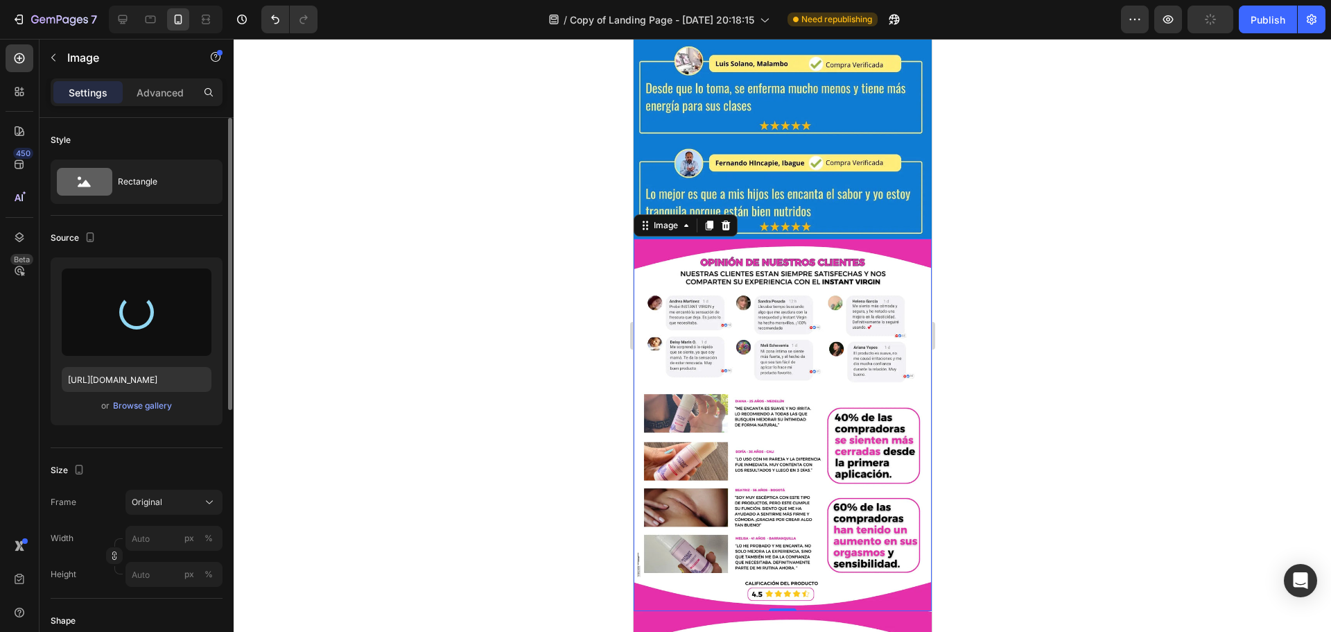
type input "[URL][DOMAIN_NAME]"
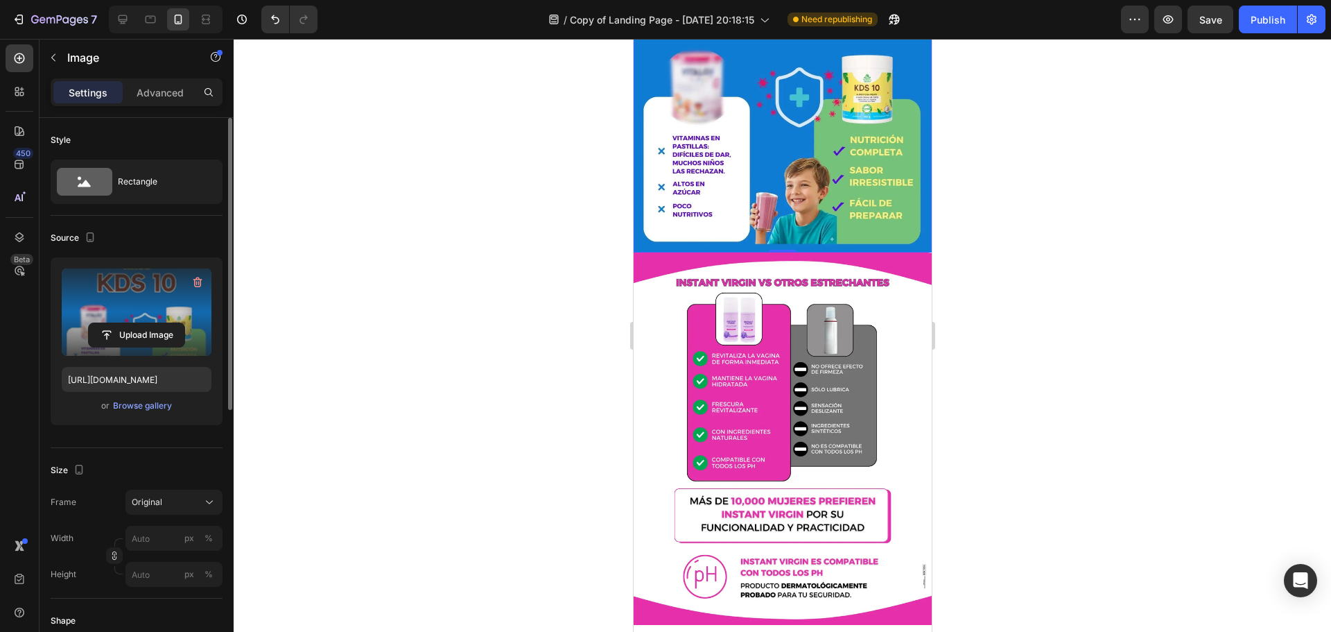
scroll to position [2011, 0]
click at [716, 273] on img at bounding box center [782, 438] width 298 height 373
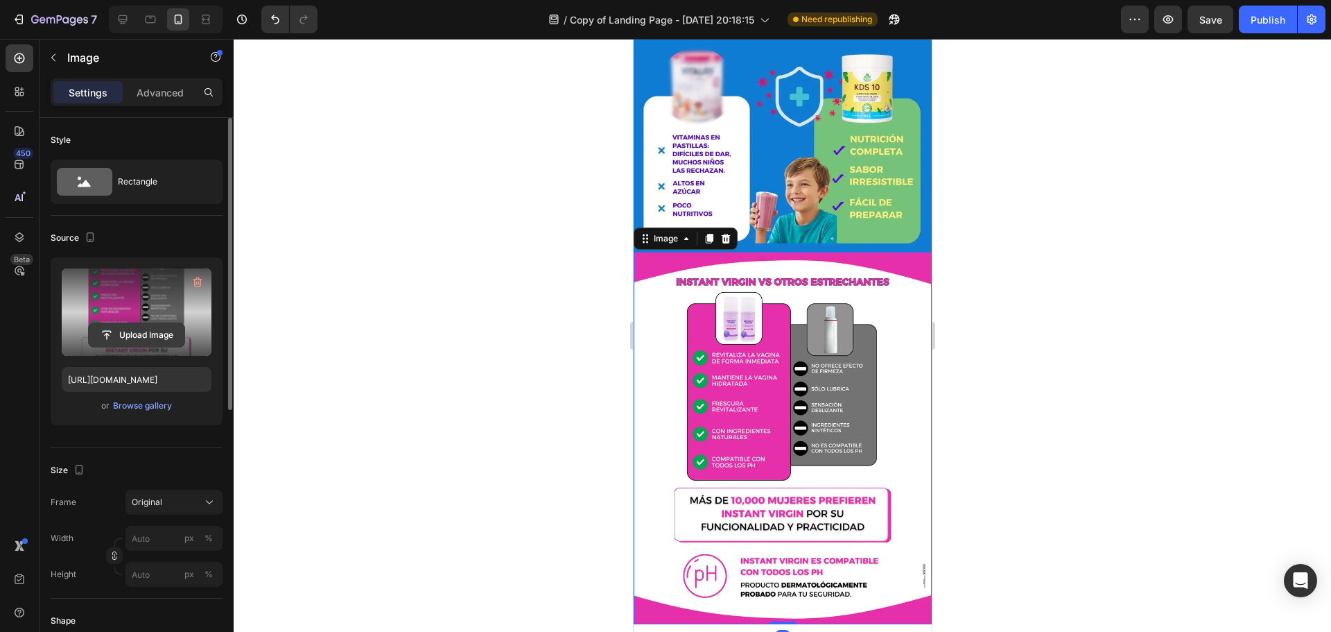
click at [171, 342] on input "file" at bounding box center [137, 335] width 96 height 24
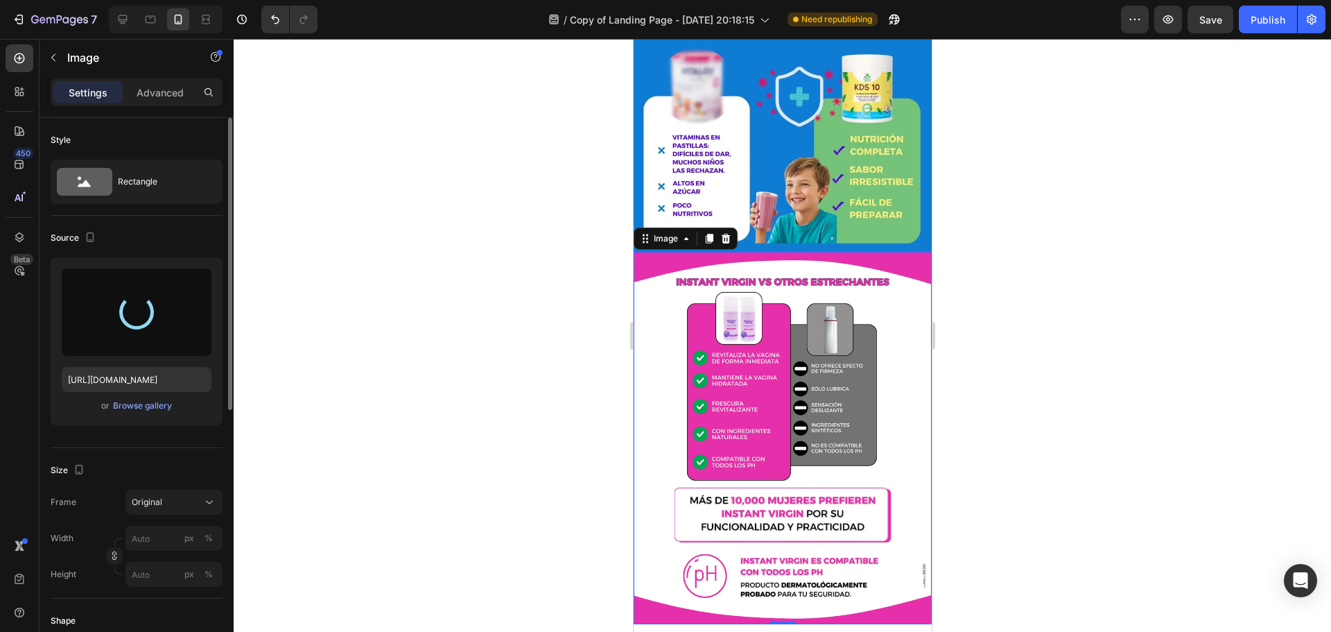
type input "[URL][DOMAIN_NAME]"
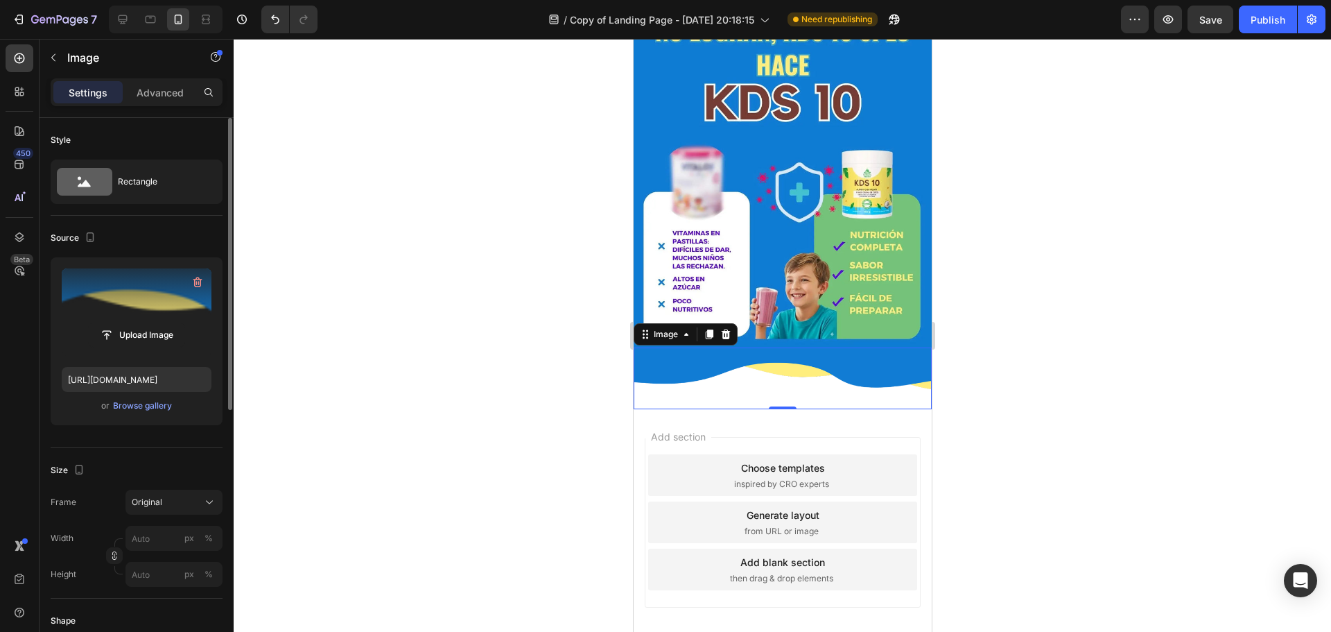
scroll to position [1579, 0]
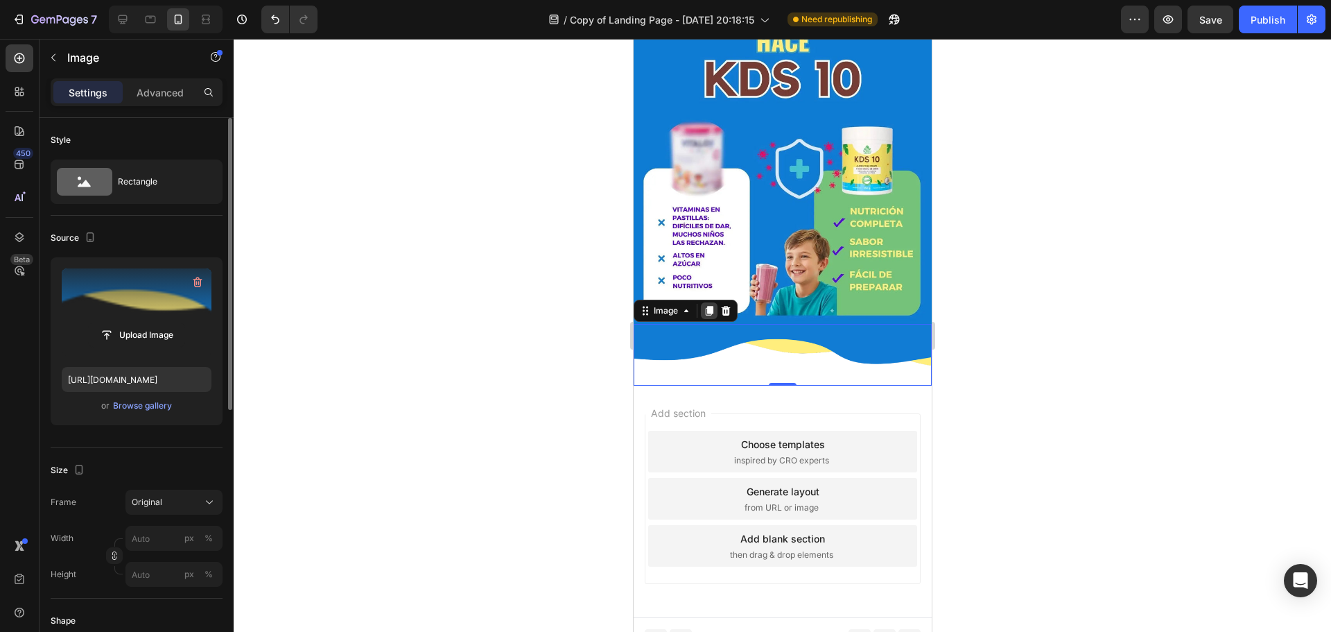
click at [711, 306] on icon at bounding box center [709, 311] width 8 height 10
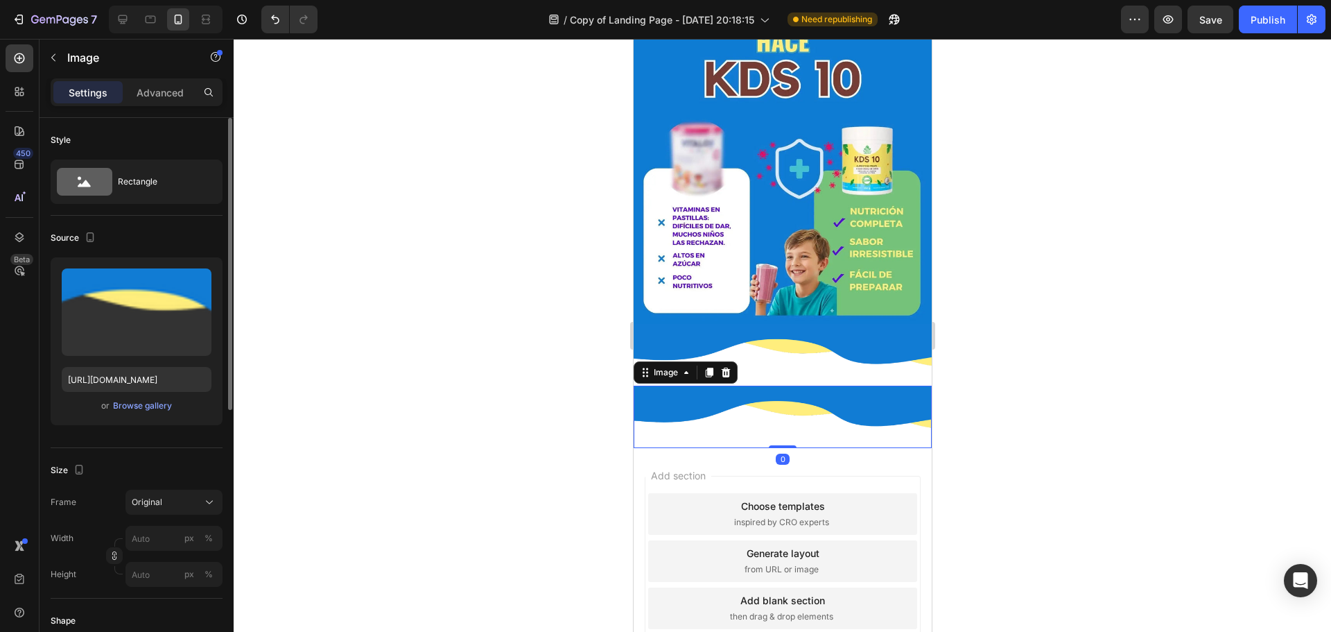
click at [793, 404] on img at bounding box center [782, 417] width 298 height 62
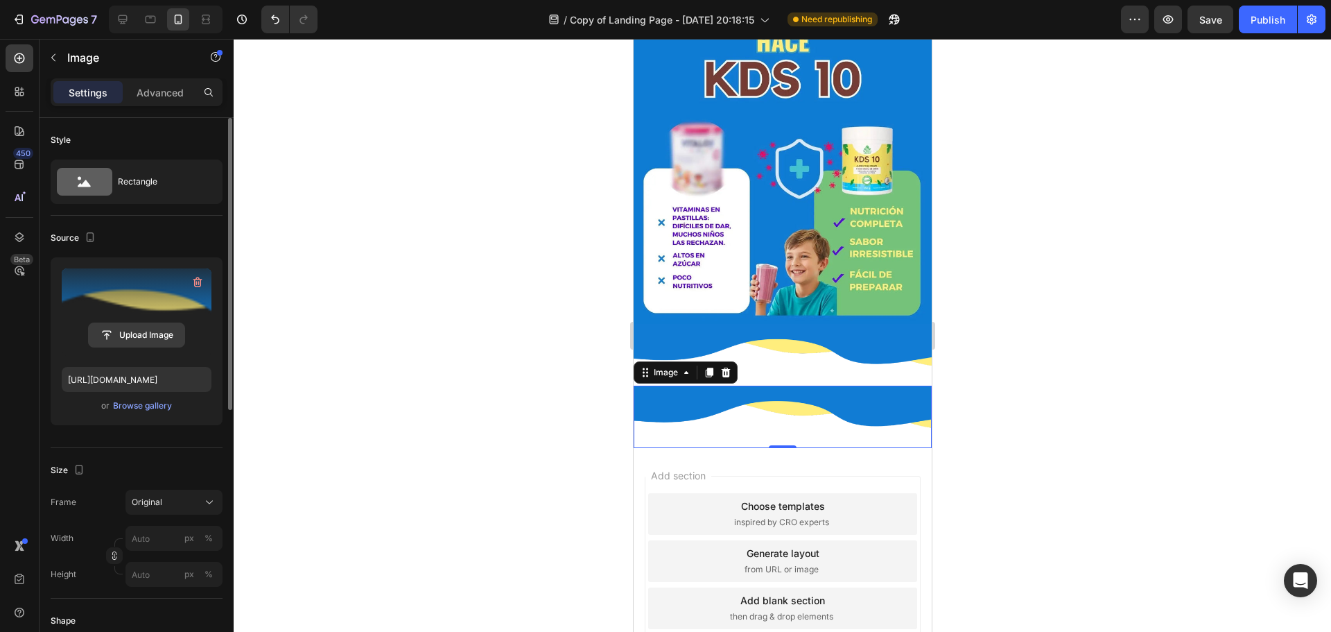
click at [150, 333] on input "file" at bounding box center [137, 335] width 96 height 24
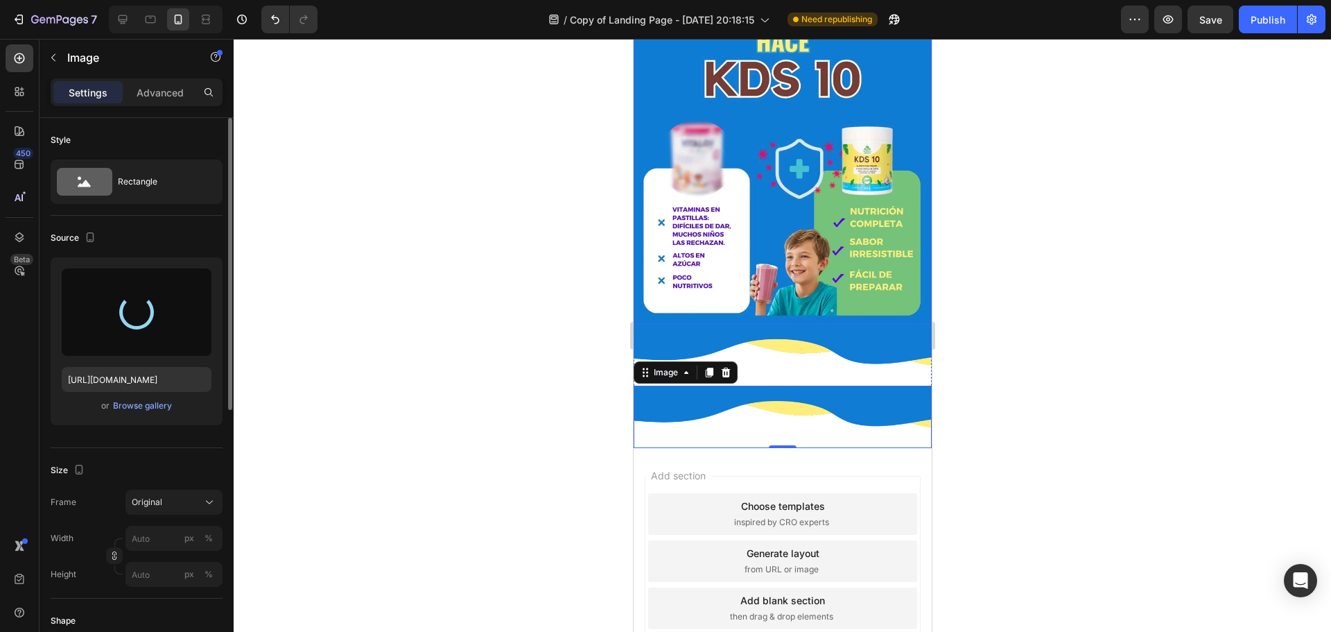
type input "[URL][DOMAIN_NAME]"
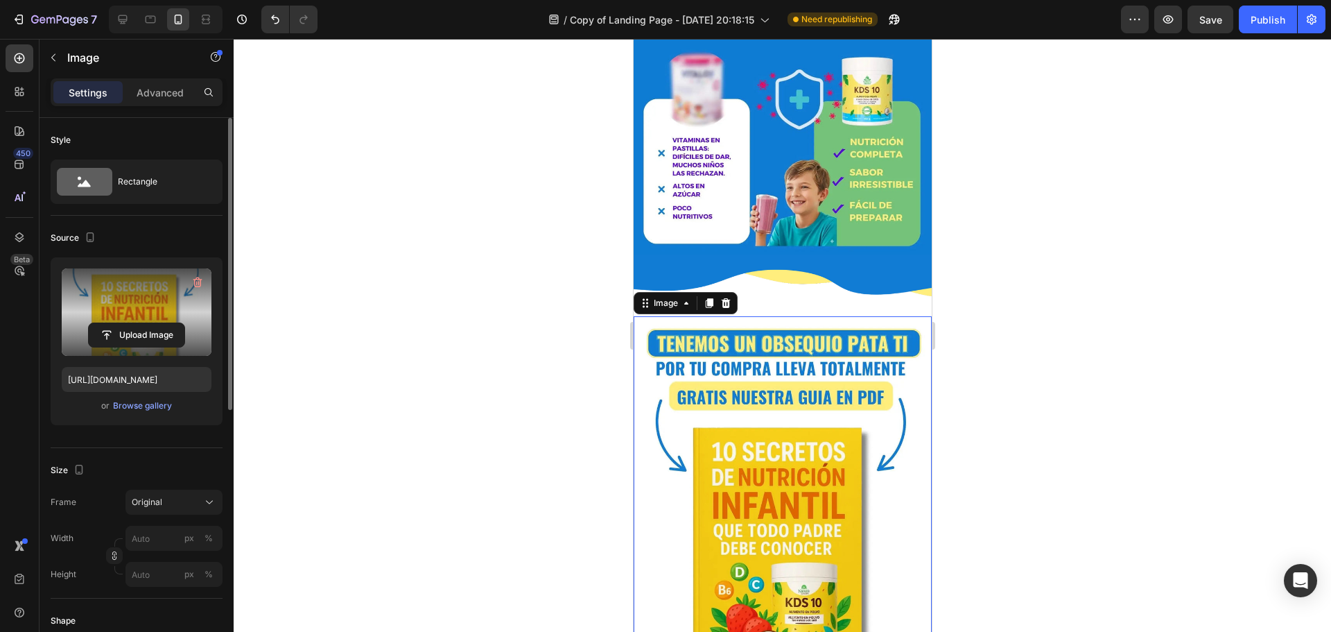
scroll to position [1856, 0]
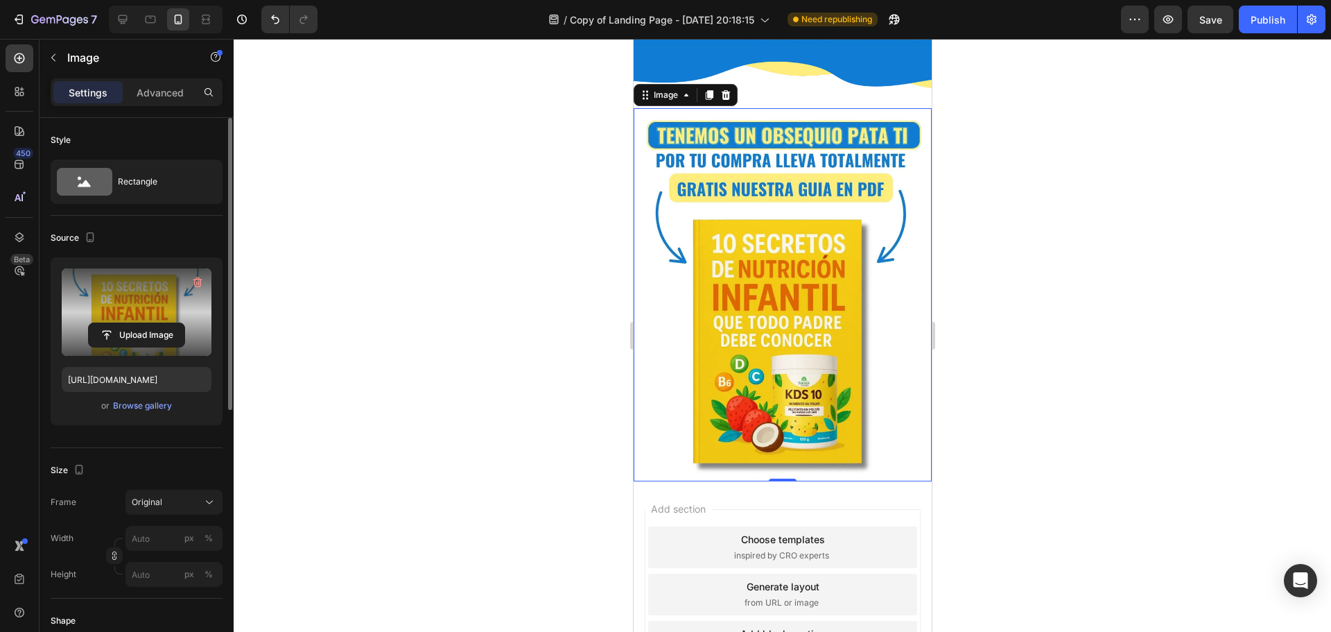
click at [789, 341] on img at bounding box center [782, 294] width 298 height 373
click at [709, 91] on icon at bounding box center [709, 96] width 8 height 10
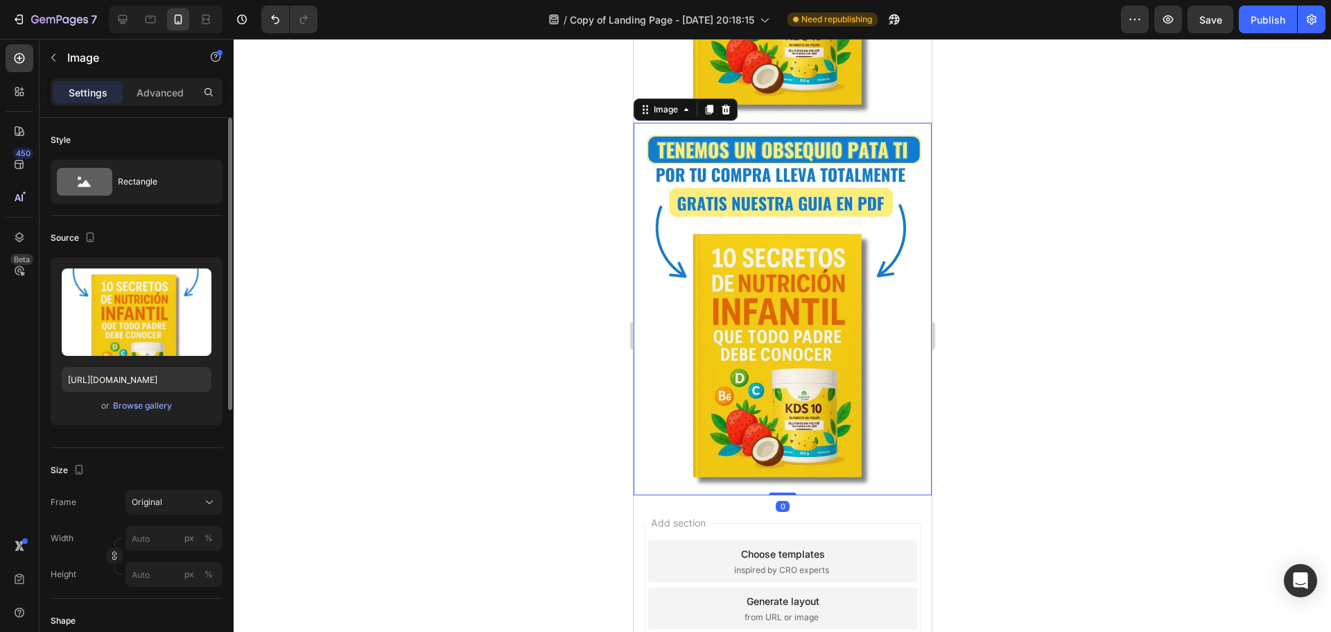
scroll to position [2222, 0]
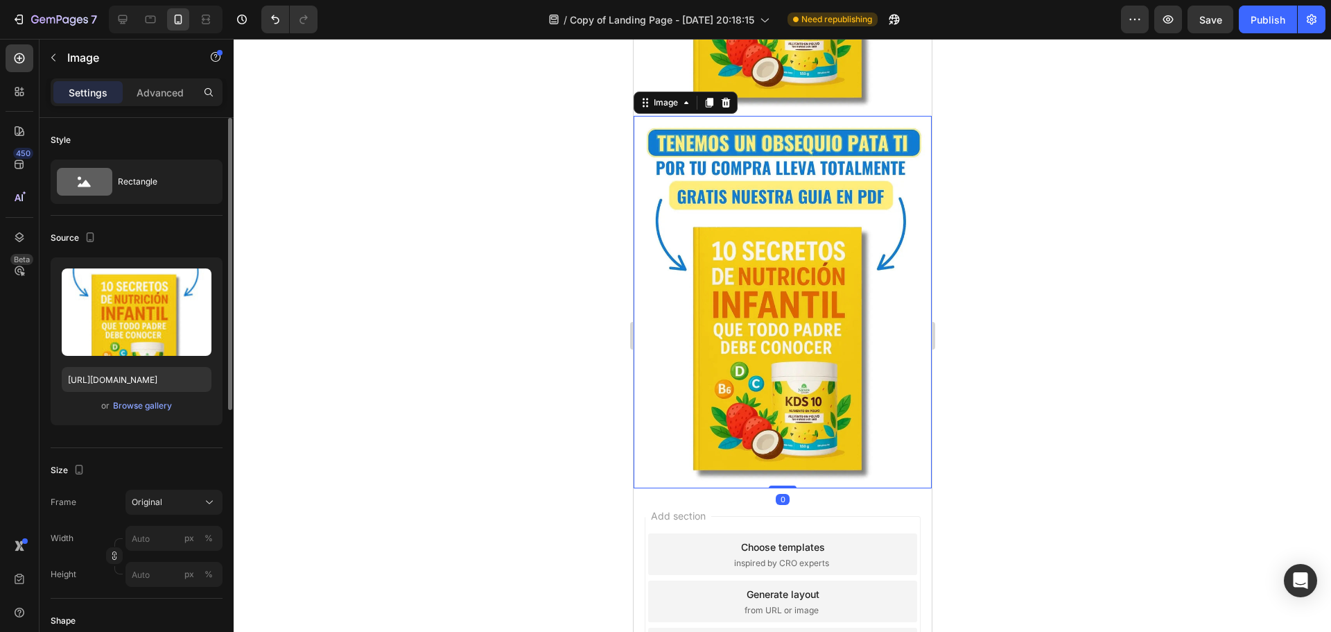
click at [793, 322] on img at bounding box center [782, 302] width 298 height 373
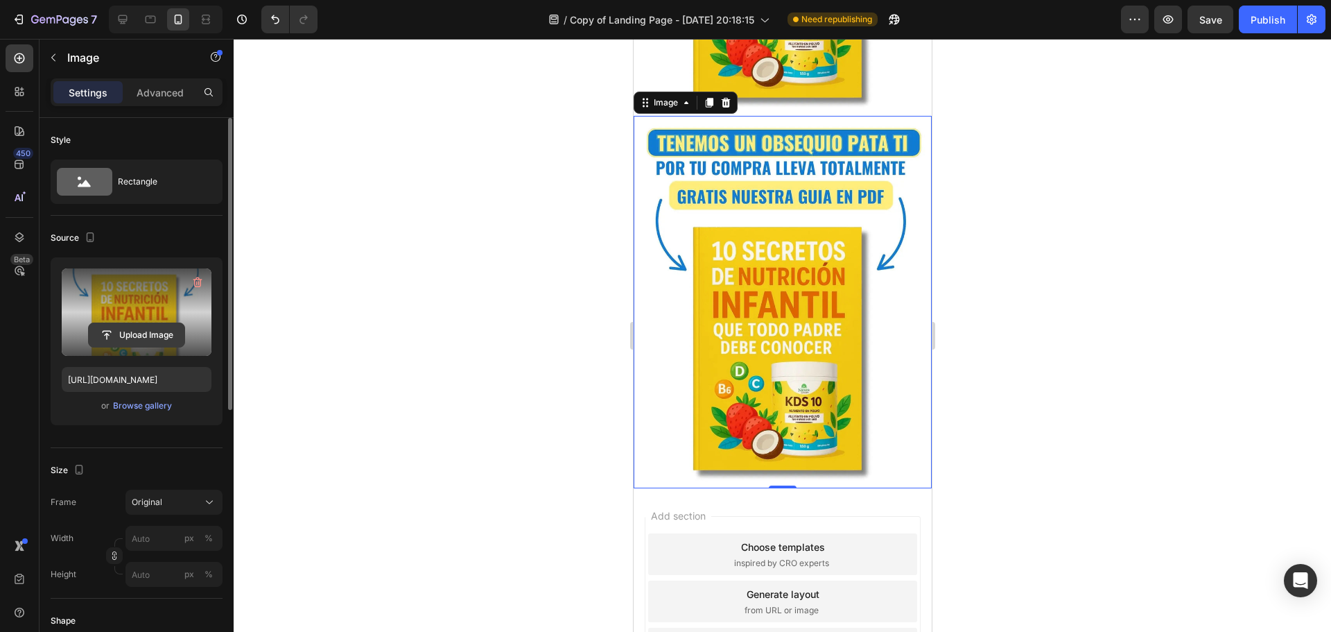
click at [144, 337] on input "file" at bounding box center [137, 335] width 96 height 24
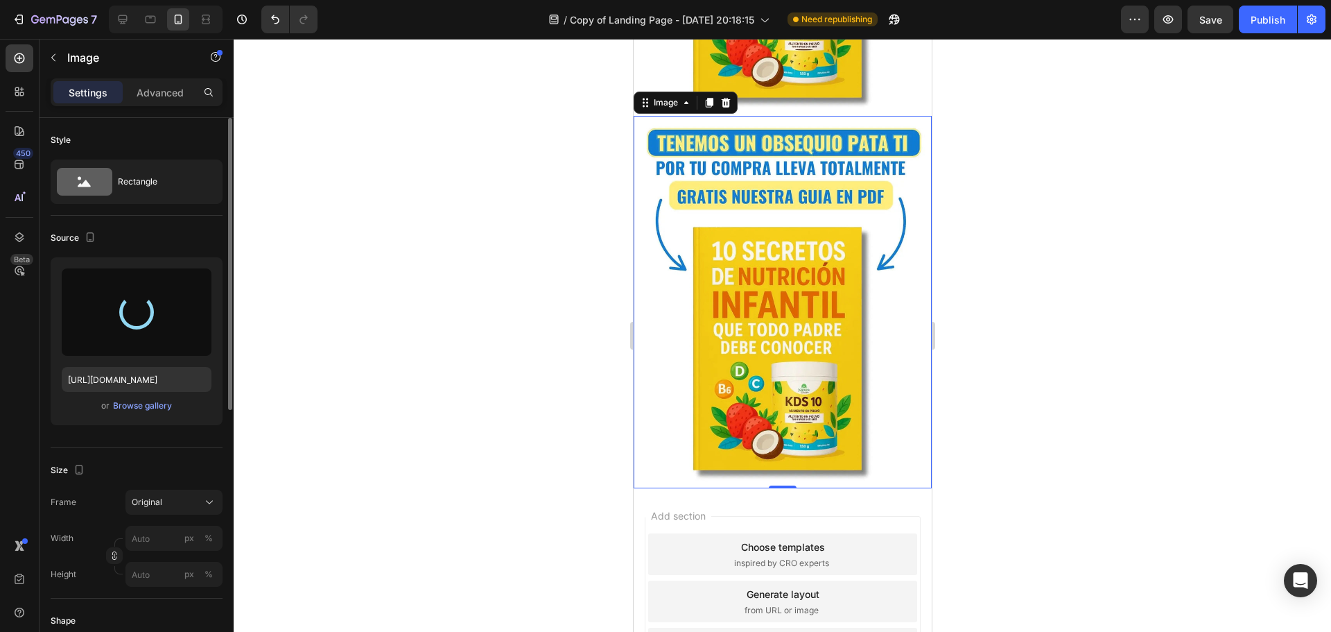
type input "[URL][DOMAIN_NAME]"
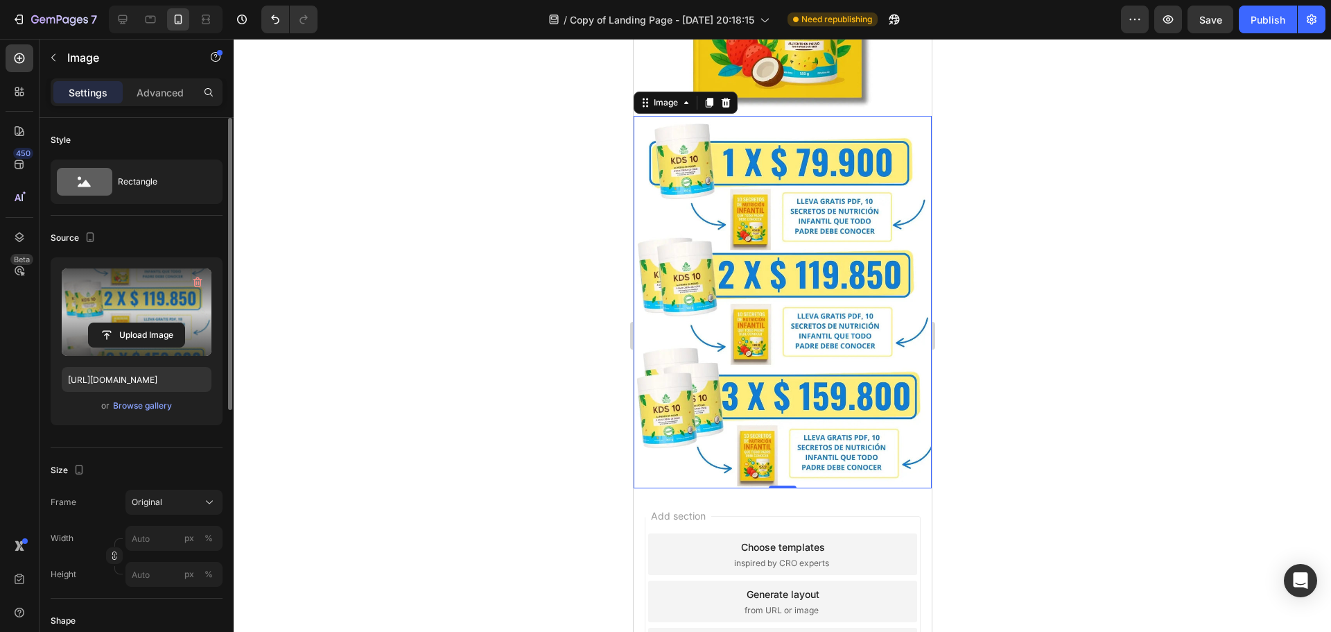
click at [743, 342] on img at bounding box center [782, 302] width 298 height 373
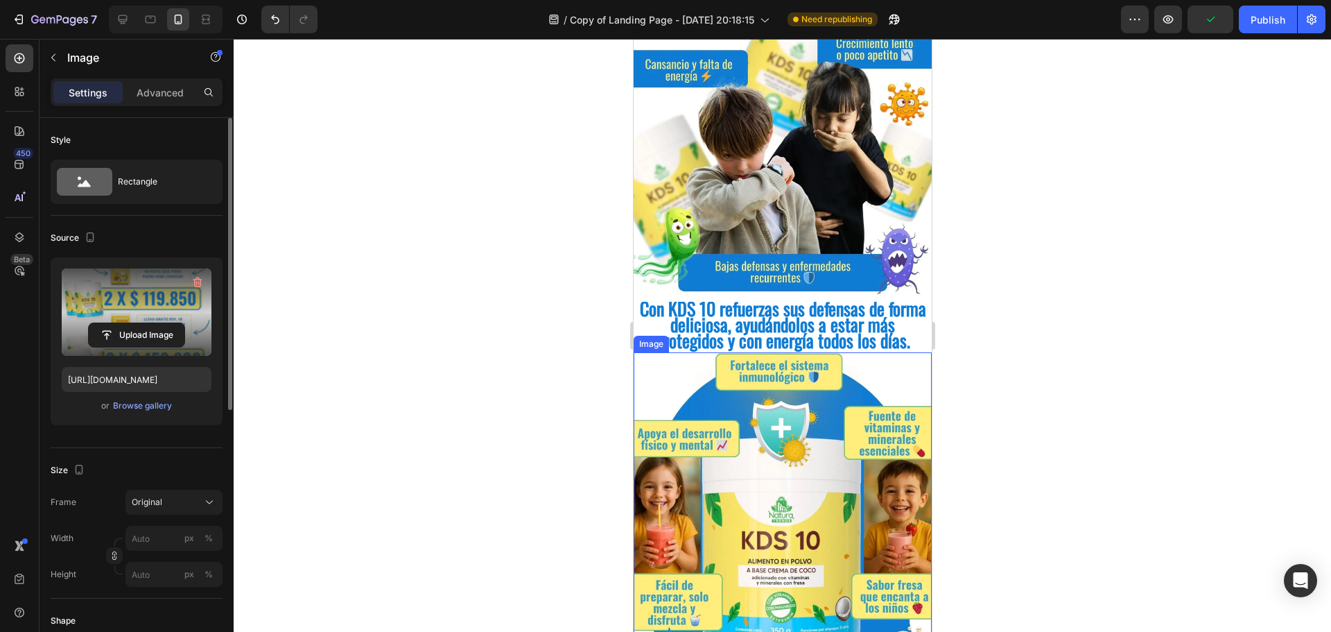
scroll to position [835, 0]
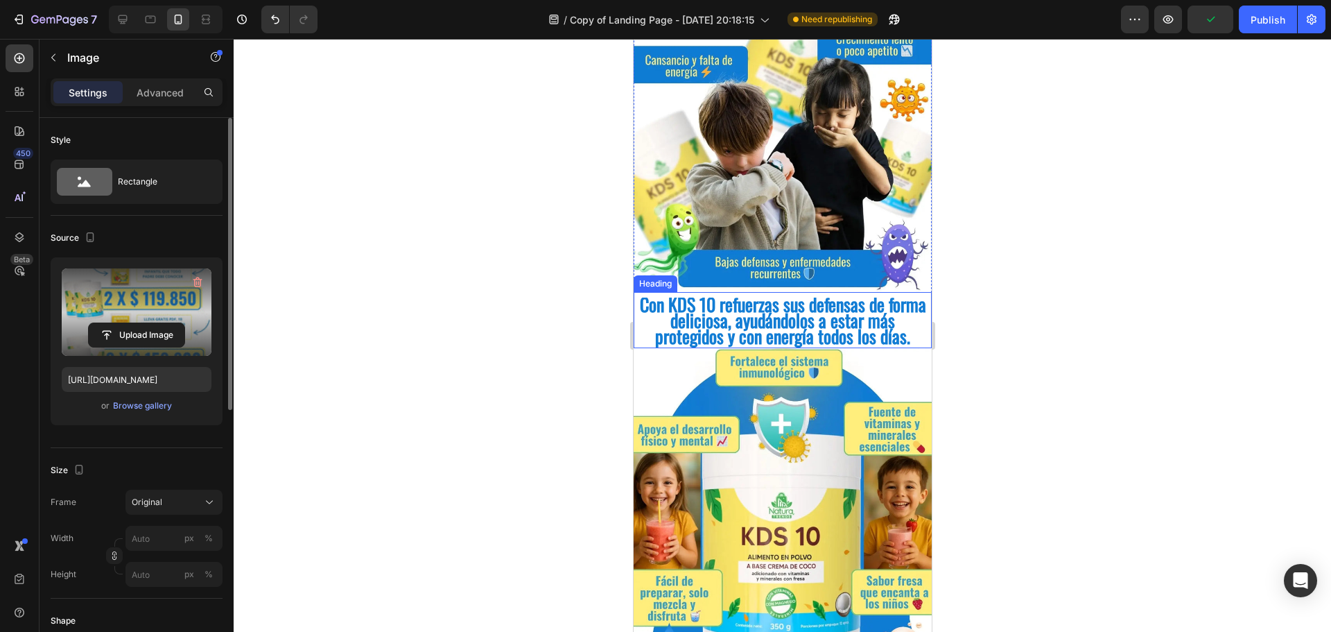
click at [854, 320] on span "Con KDS 10 refuerzas sus defensas de forma deliciosa, ayudándolos a estar más p…" at bounding box center [782, 320] width 286 height 59
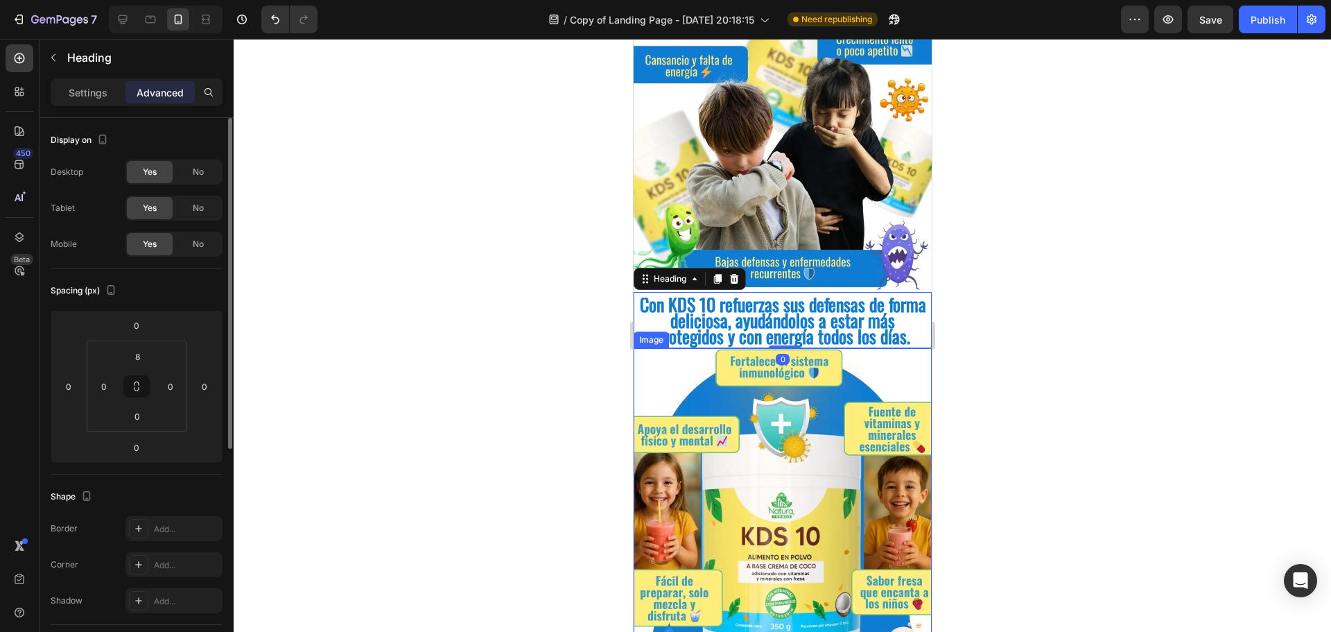
click at [788, 392] on img at bounding box center [782, 534] width 298 height 373
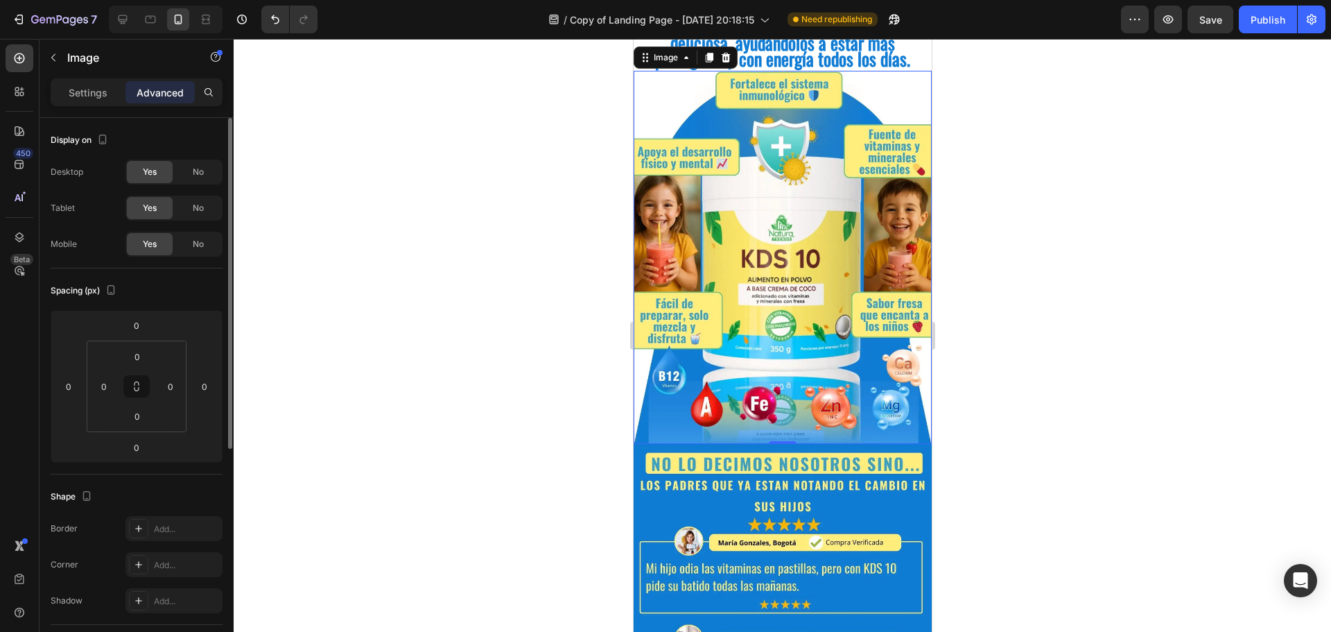
scroll to position [904, 0]
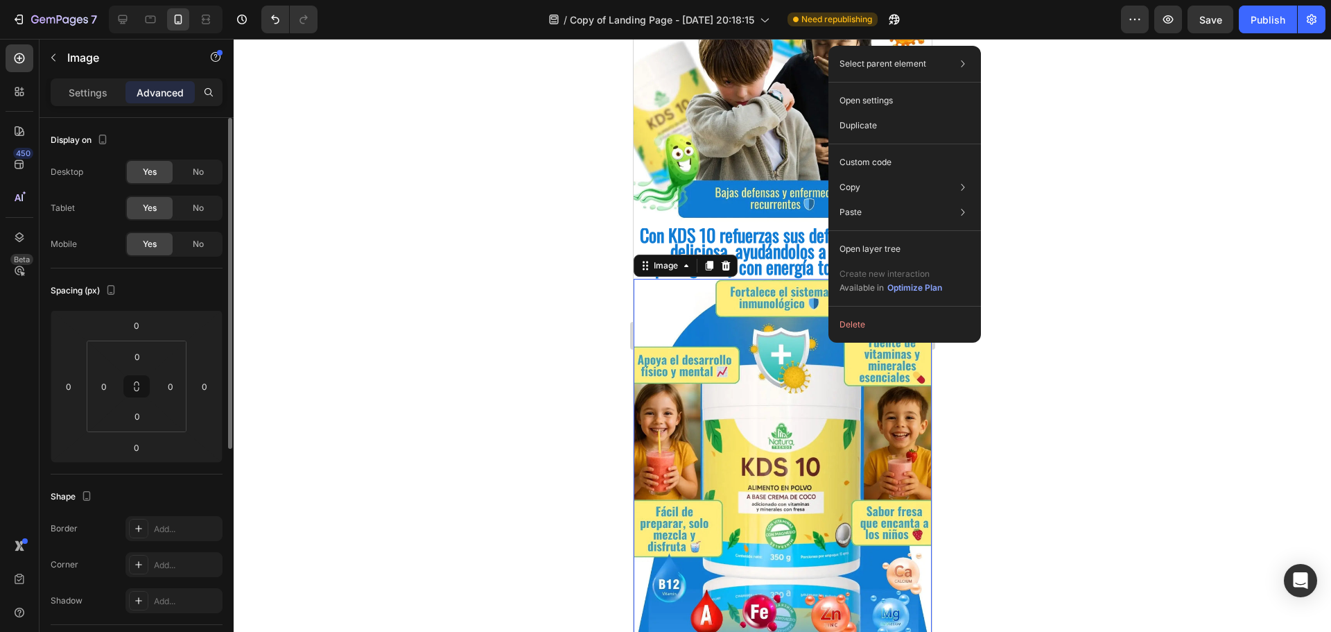
click at [772, 323] on img at bounding box center [782, 465] width 298 height 373
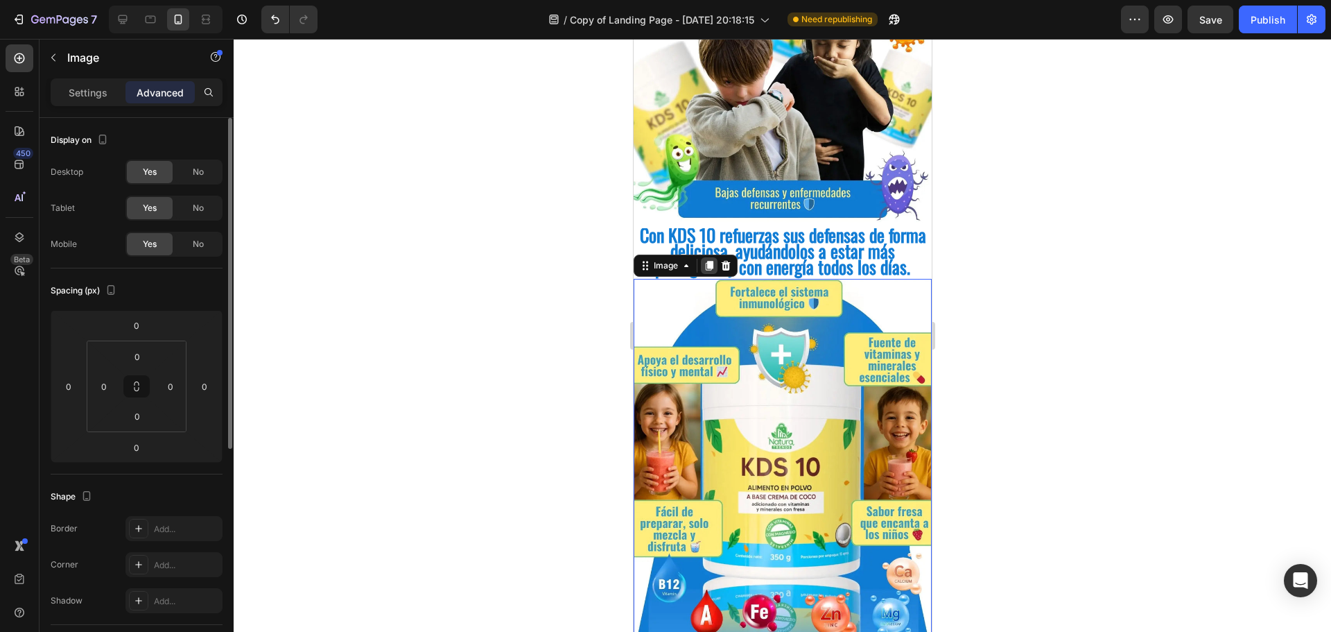
click at [706, 260] on icon at bounding box center [708, 265] width 11 height 11
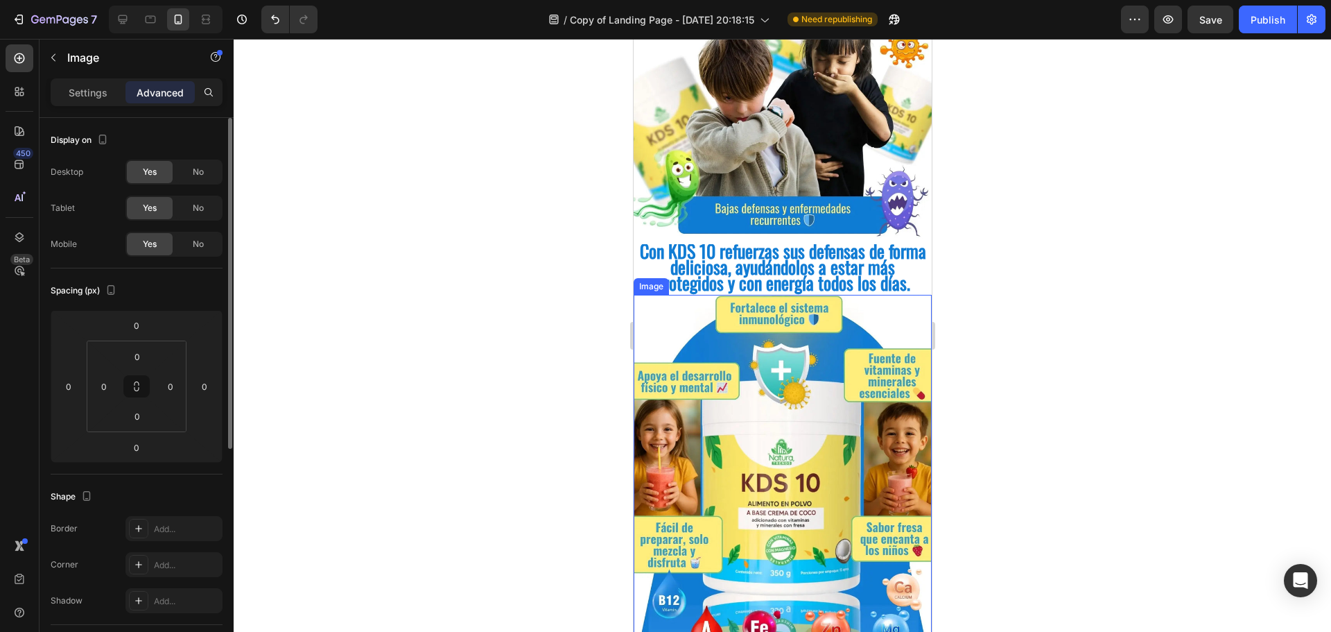
scroll to position [888, 0]
click at [770, 372] on img at bounding box center [782, 481] width 298 height 373
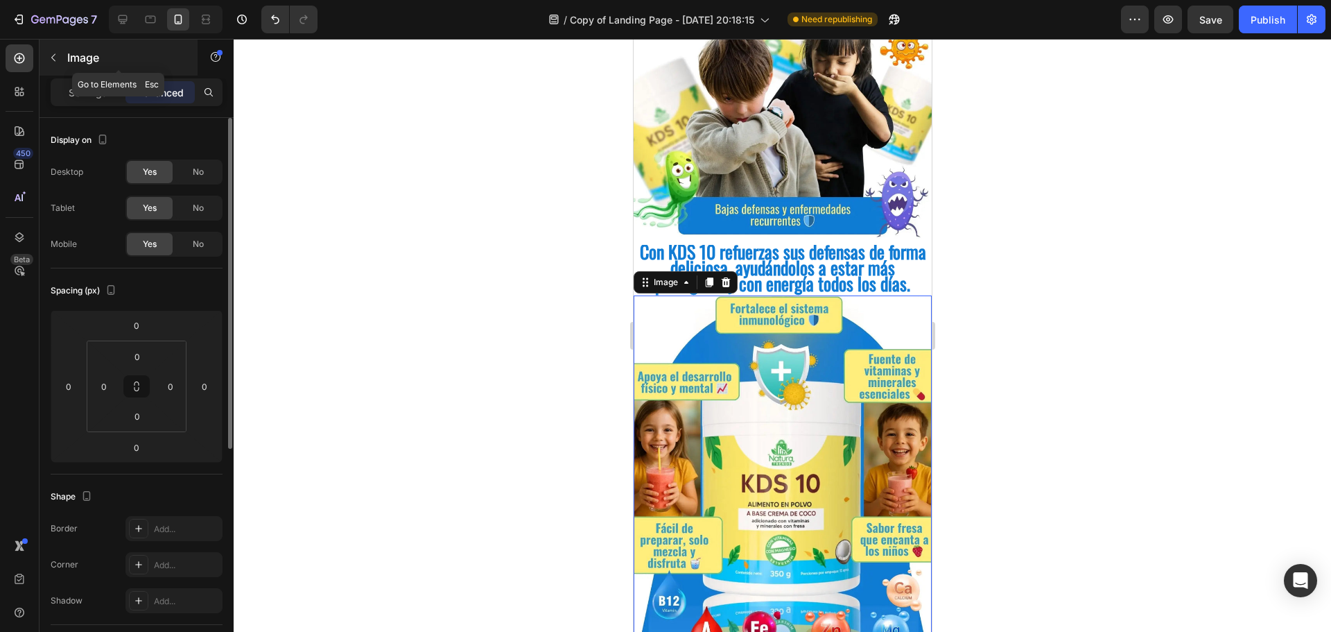
click at [60, 58] on button "button" at bounding box center [53, 57] width 22 height 22
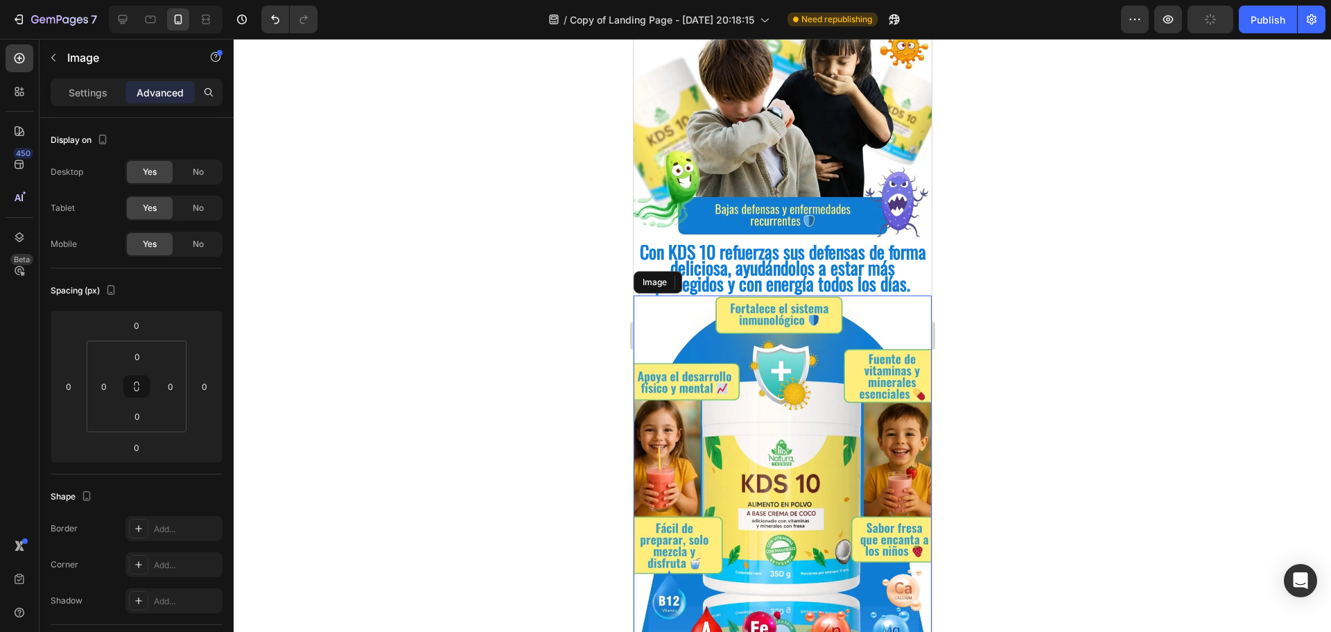
drag, startPoint x: 831, startPoint y: 396, endPoint x: 1248, endPoint y: 341, distance: 421.0
click at [831, 396] on img at bounding box center [782, 481] width 298 height 373
click at [85, 96] on p "Settings" at bounding box center [88, 92] width 39 height 15
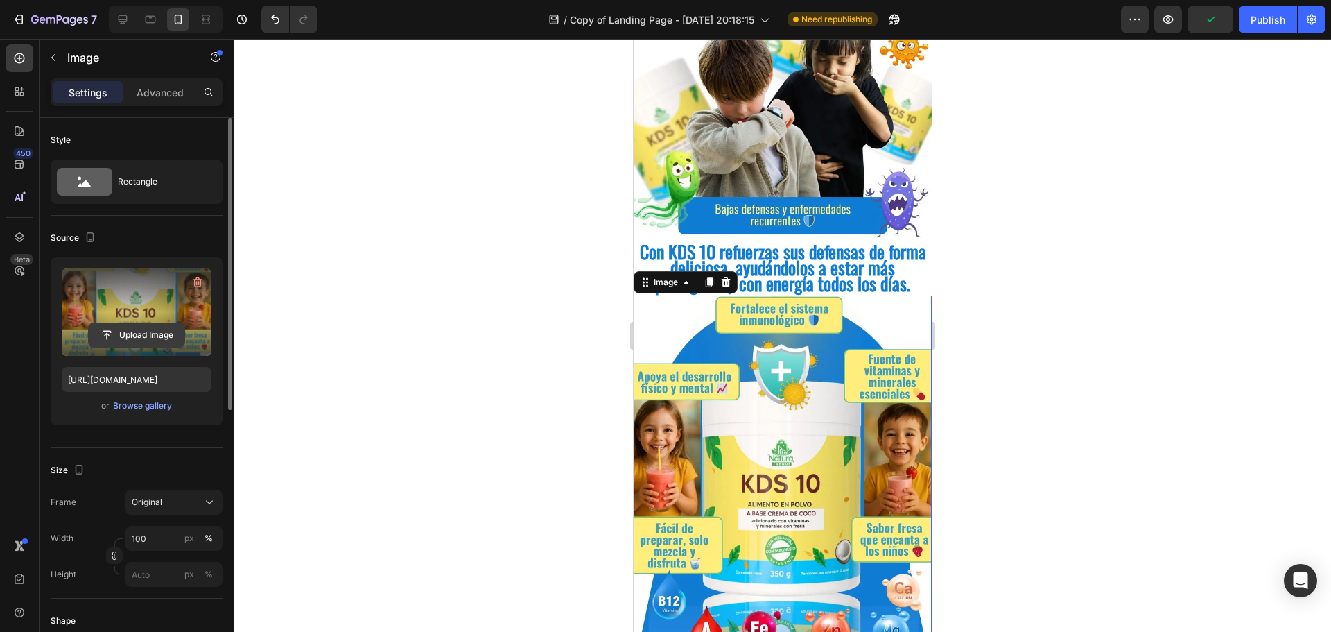
click at [126, 323] on input "file" at bounding box center [137, 335] width 96 height 24
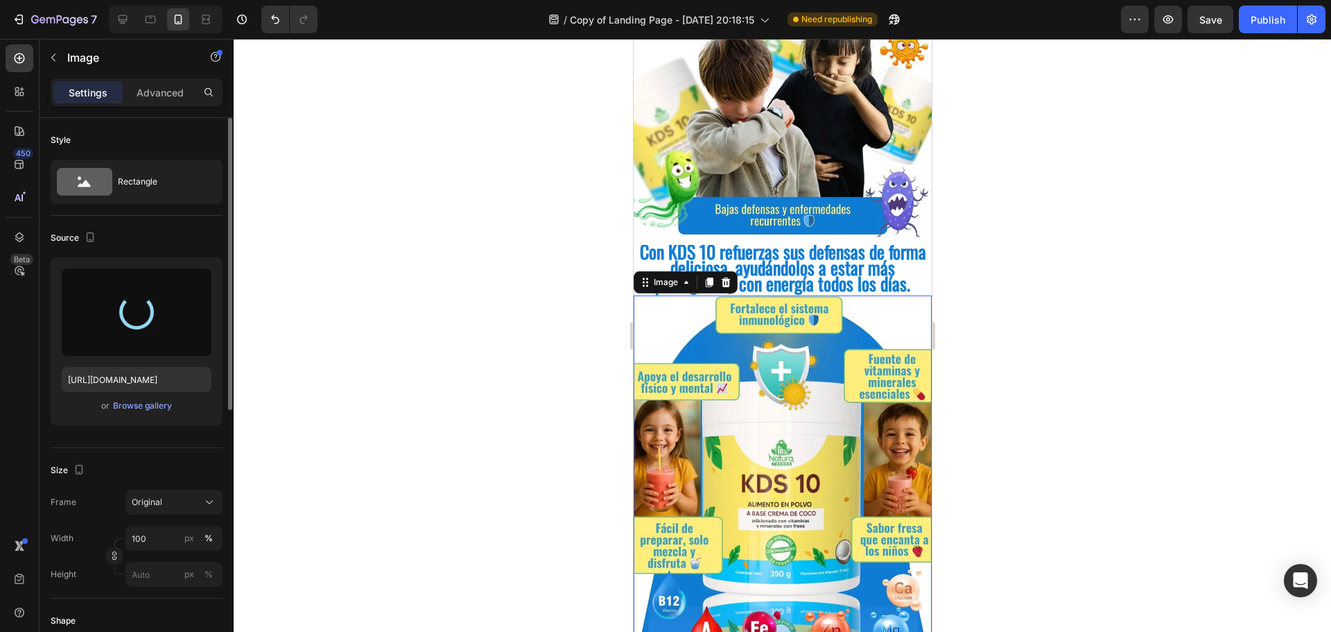
type input "[URL][DOMAIN_NAME]"
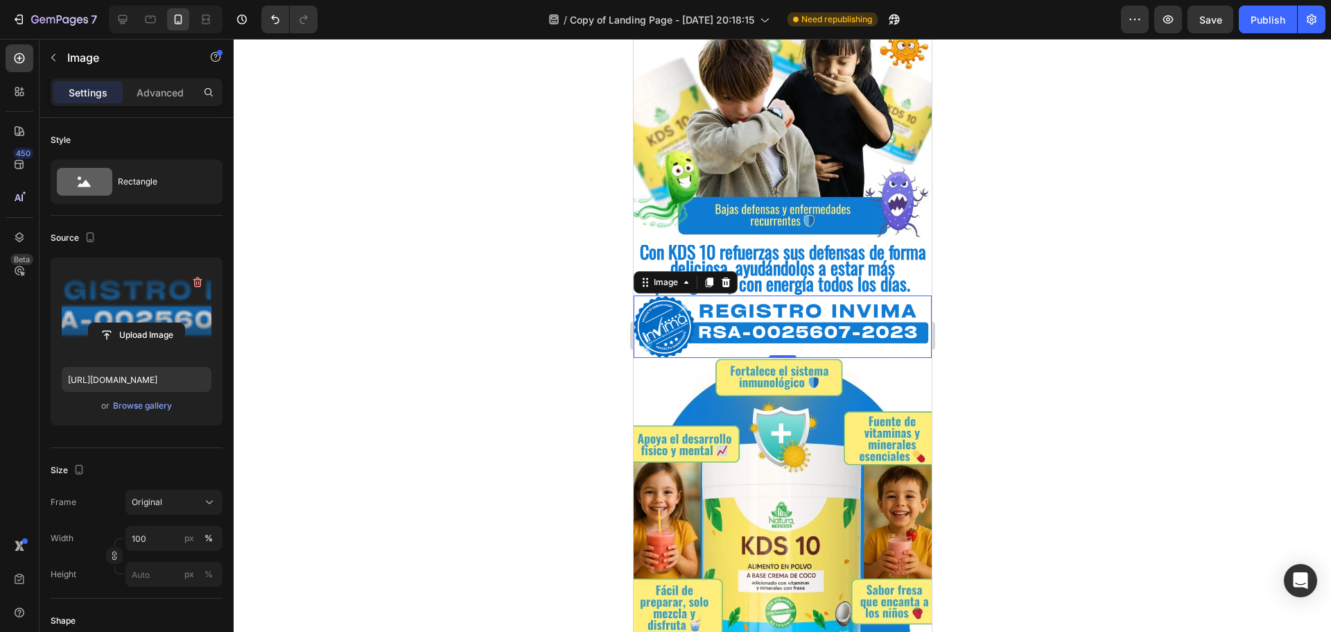
click at [1010, 308] on div at bounding box center [783, 335] width 1098 height 593
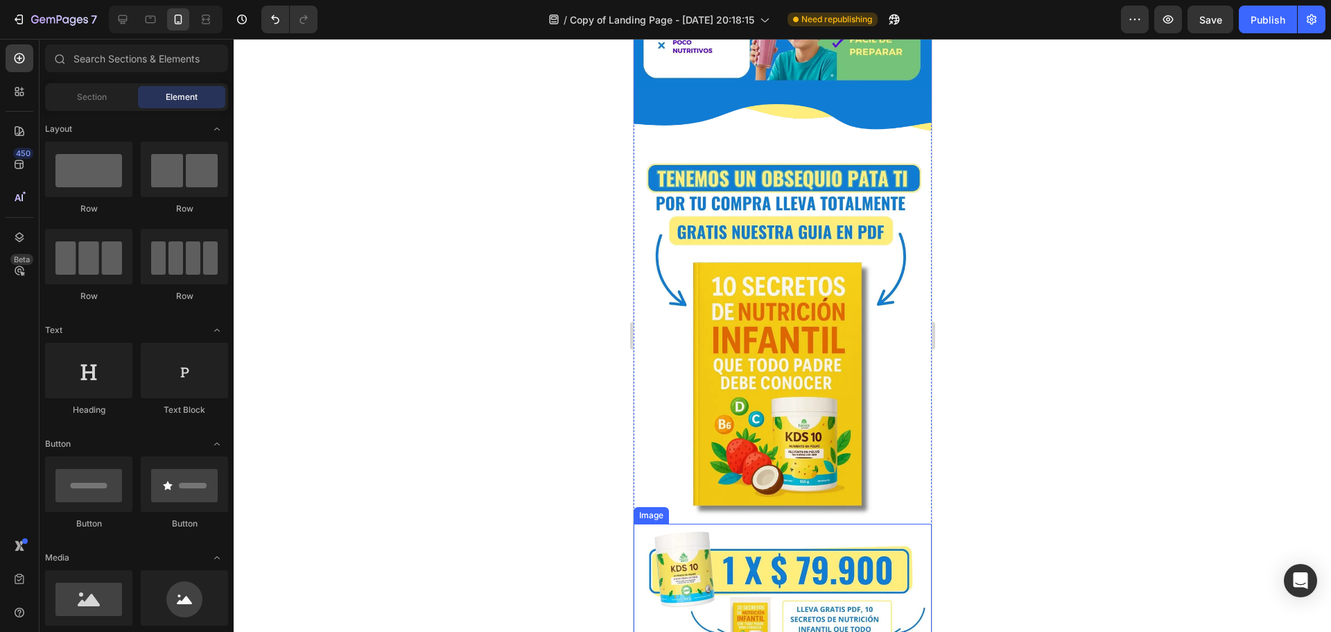
scroll to position [2232, 0]
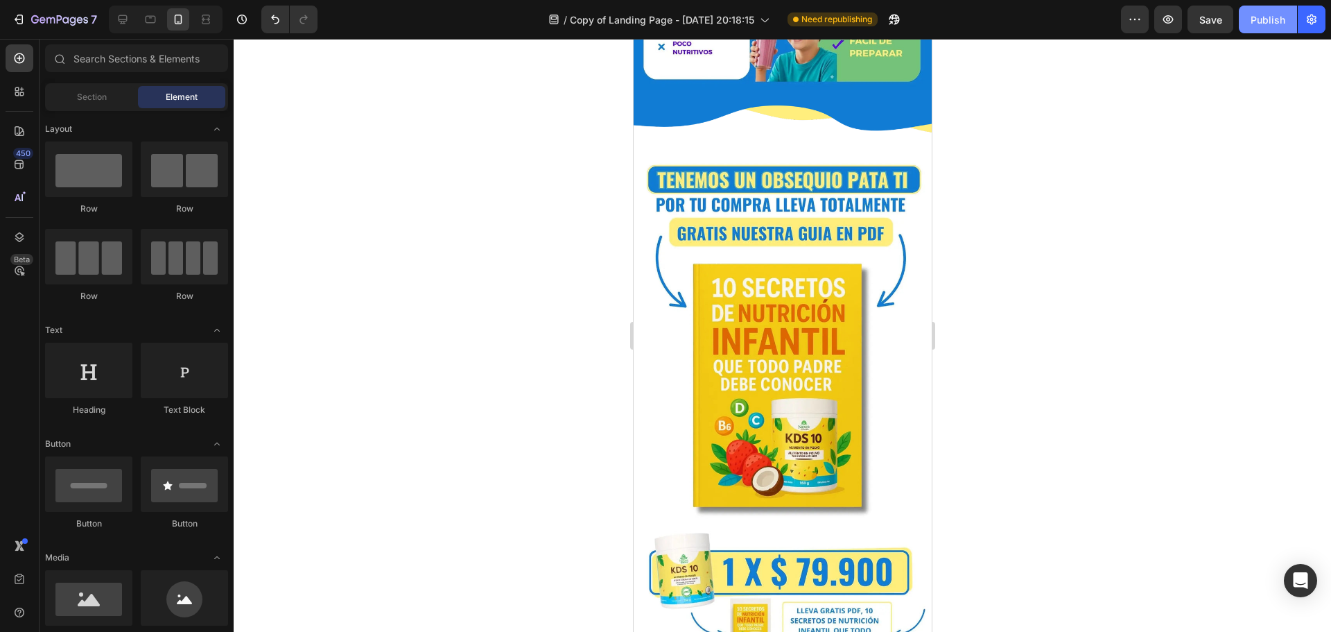
click at [1272, 21] on div "Publish" at bounding box center [1268, 19] width 35 height 15
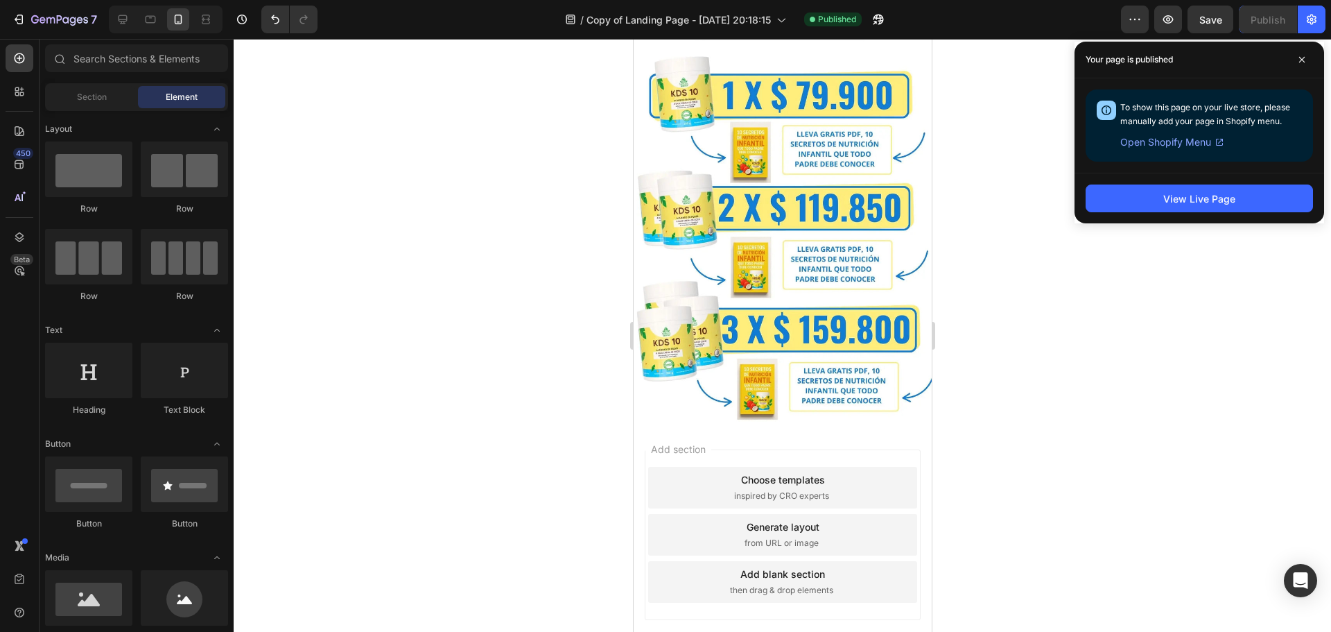
scroll to position [2717, 0]
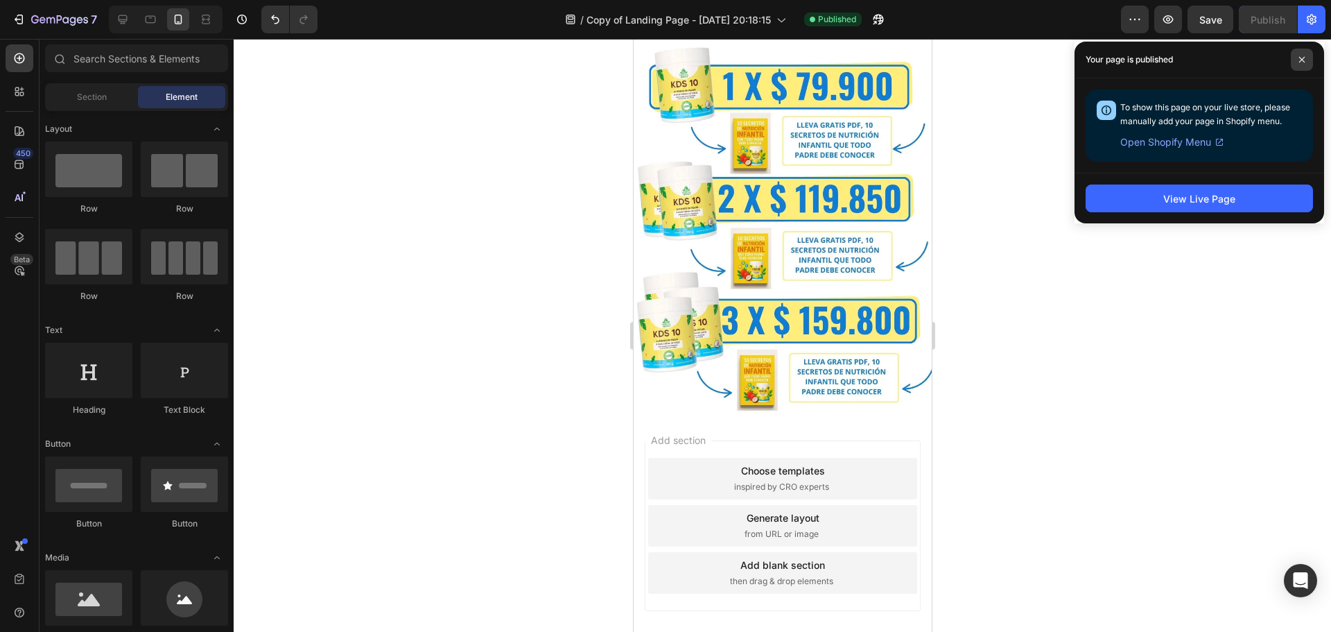
click at [1295, 60] on span at bounding box center [1302, 60] width 22 height 22
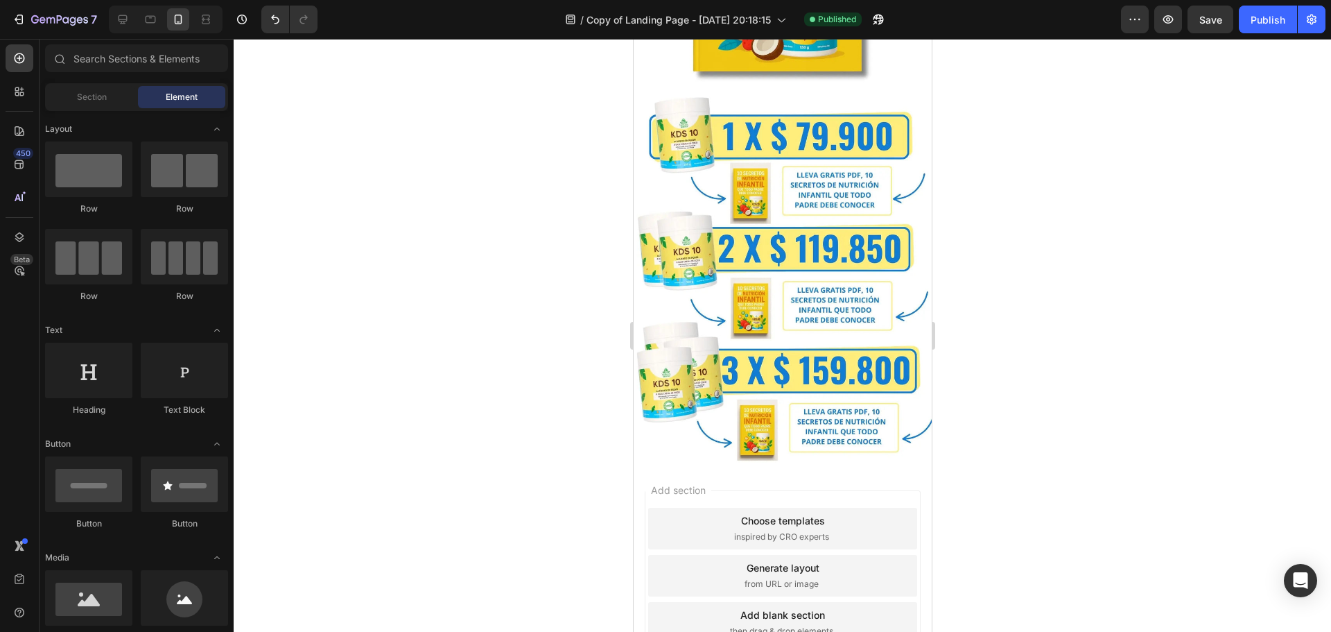
scroll to position [2579, 0]
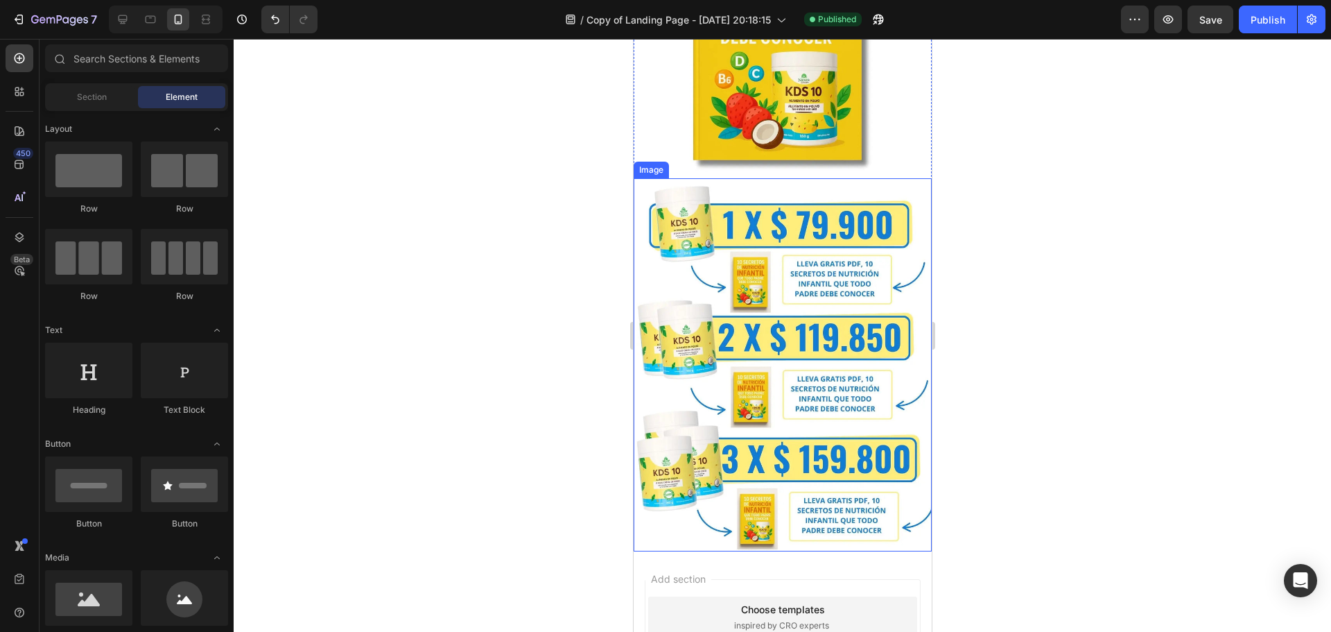
click at [770, 399] on img at bounding box center [782, 364] width 298 height 373
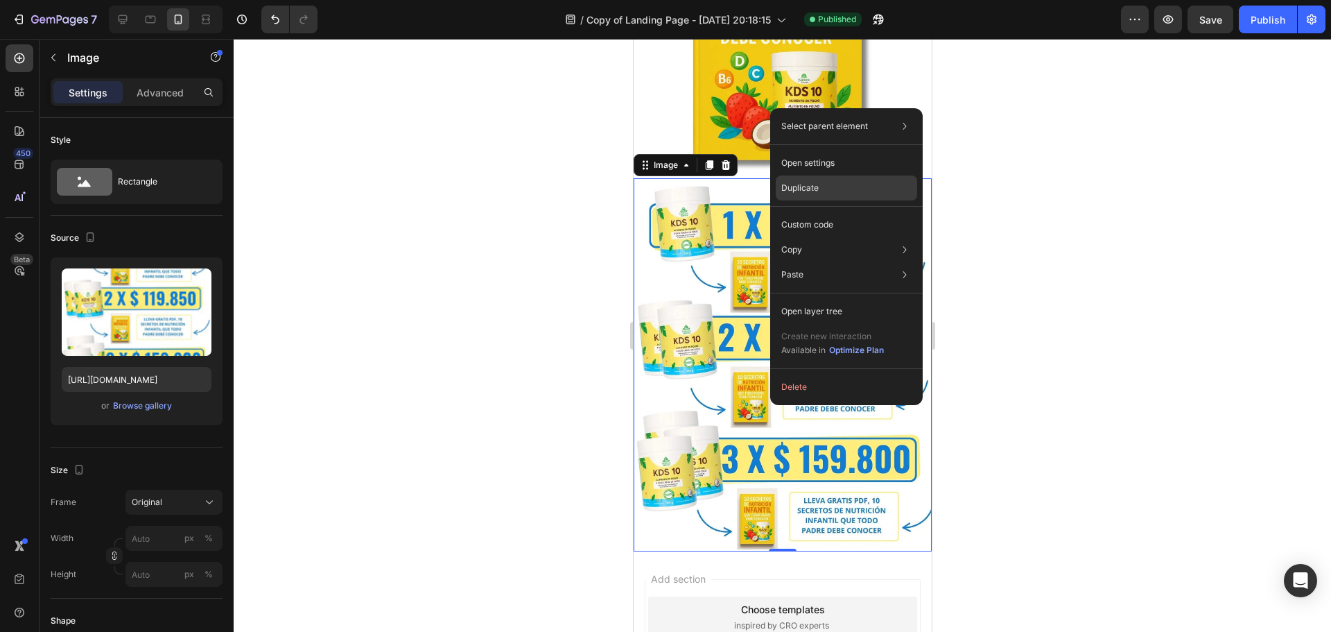
drag, startPoint x: 801, startPoint y: 191, endPoint x: 162, endPoint y: 164, distance: 639.9
click at [801, 191] on p "Duplicate" at bounding box center [799, 188] width 37 height 12
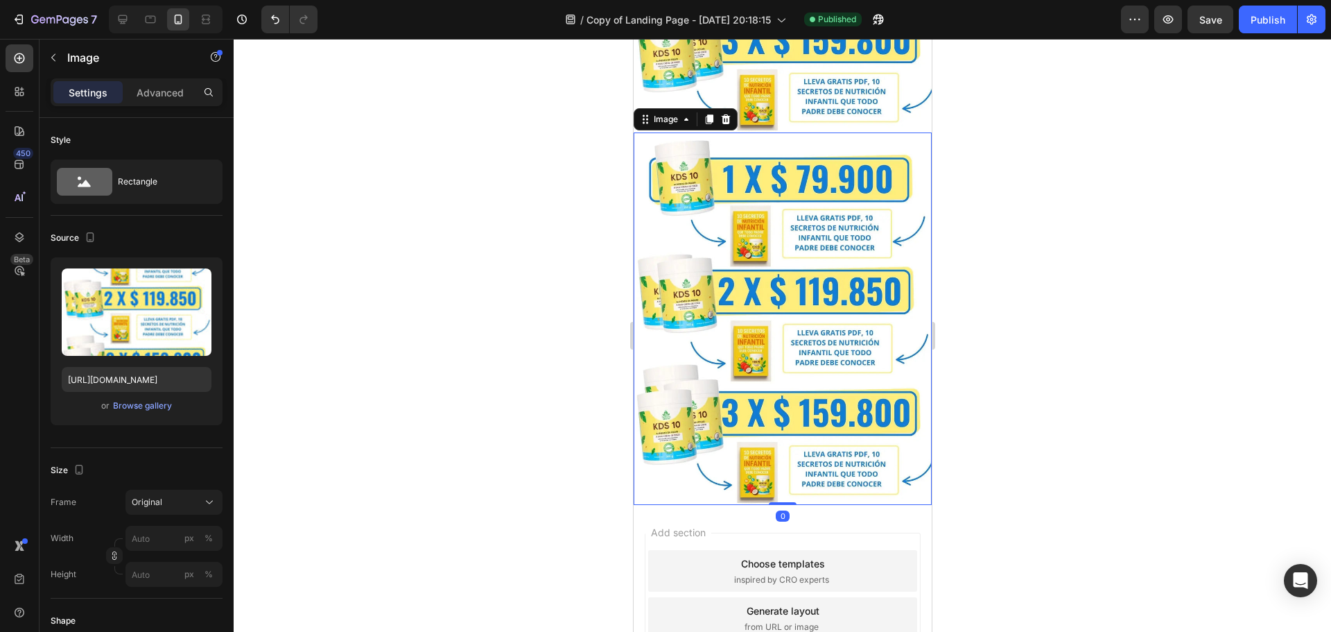
scroll to position [3001, 0]
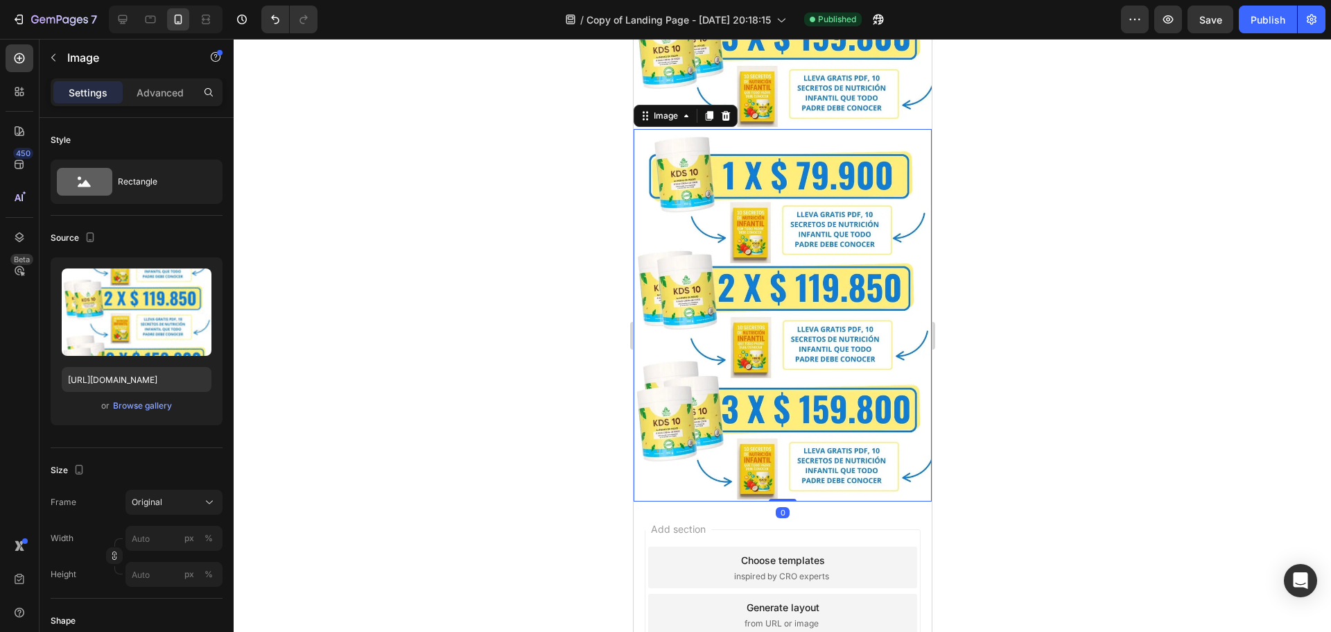
click at [783, 310] on img at bounding box center [782, 315] width 298 height 373
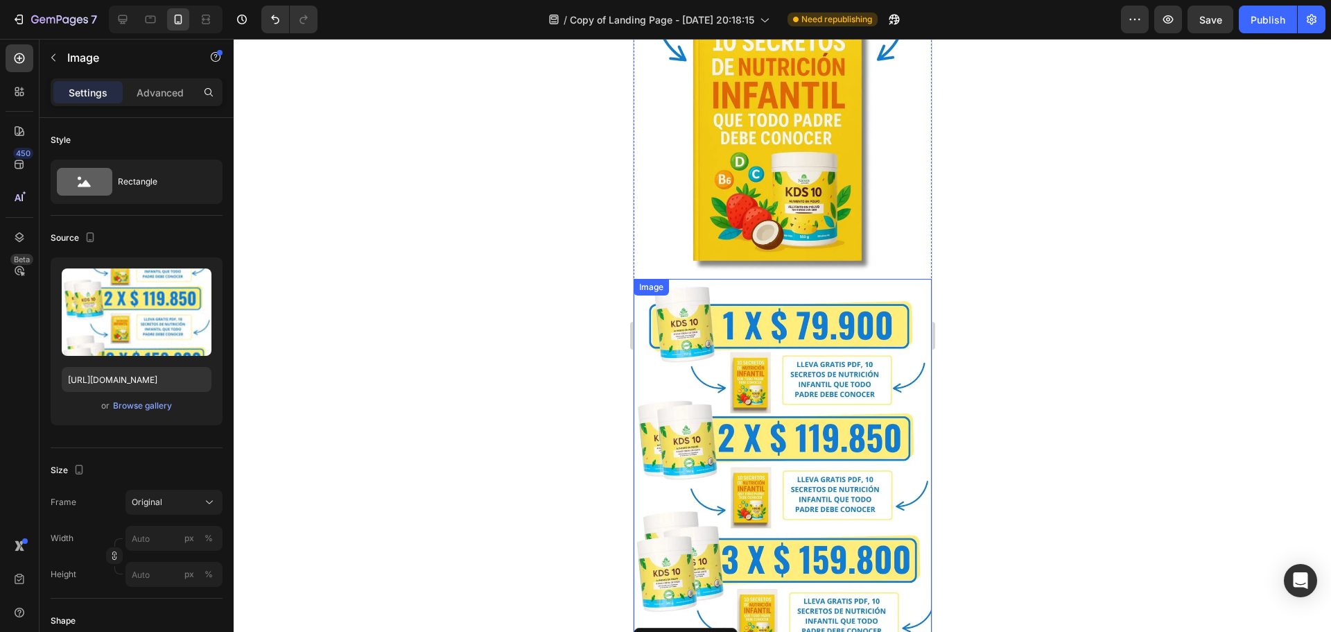
scroll to position [2377, 0]
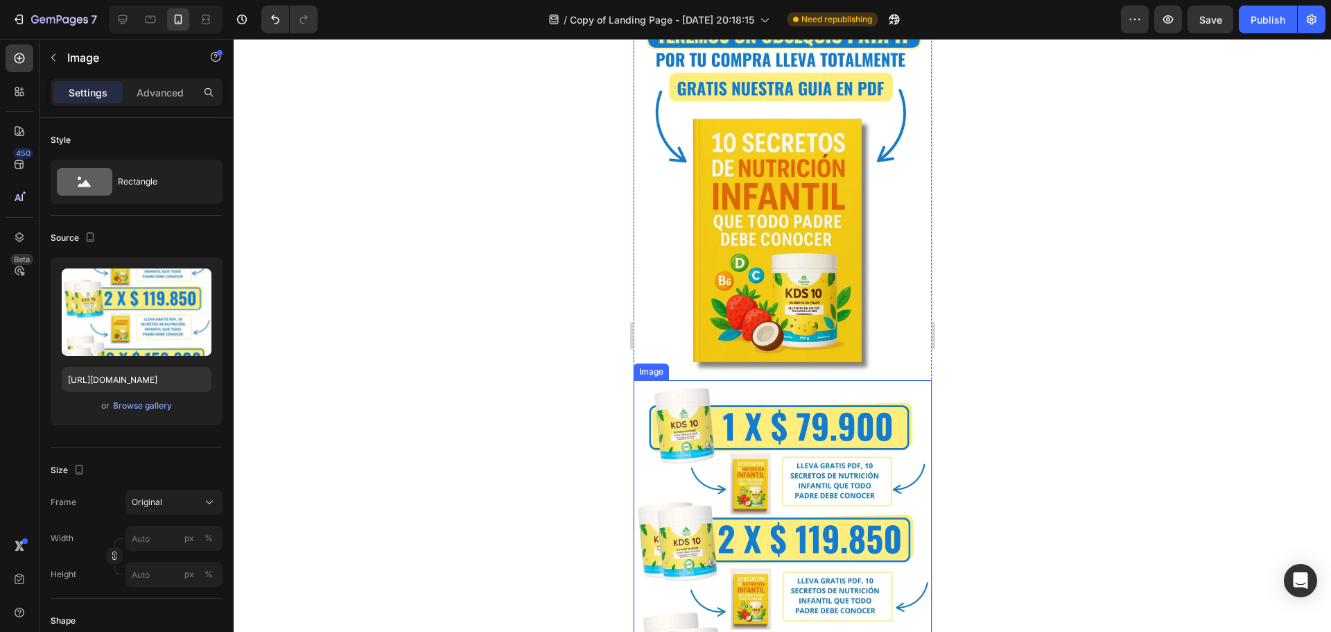
click at [782, 380] on img at bounding box center [782, 566] width 298 height 373
click at [709, 362] on icon at bounding box center [709, 367] width 8 height 10
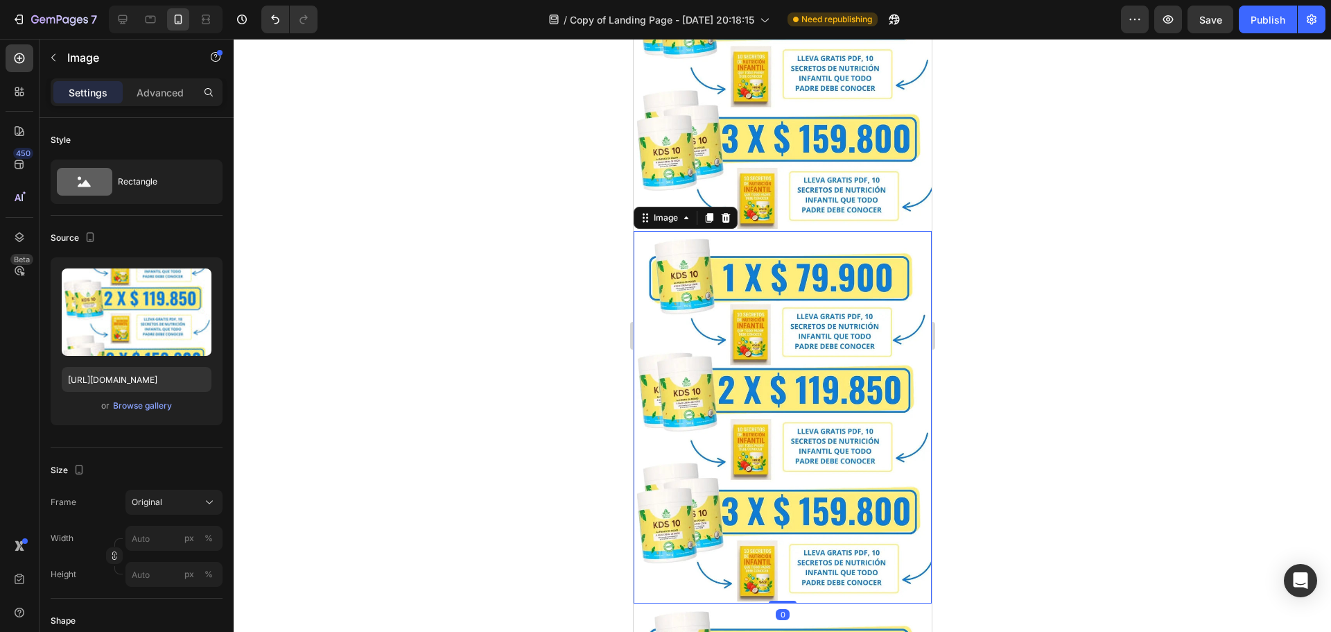
scroll to position [2724, 0]
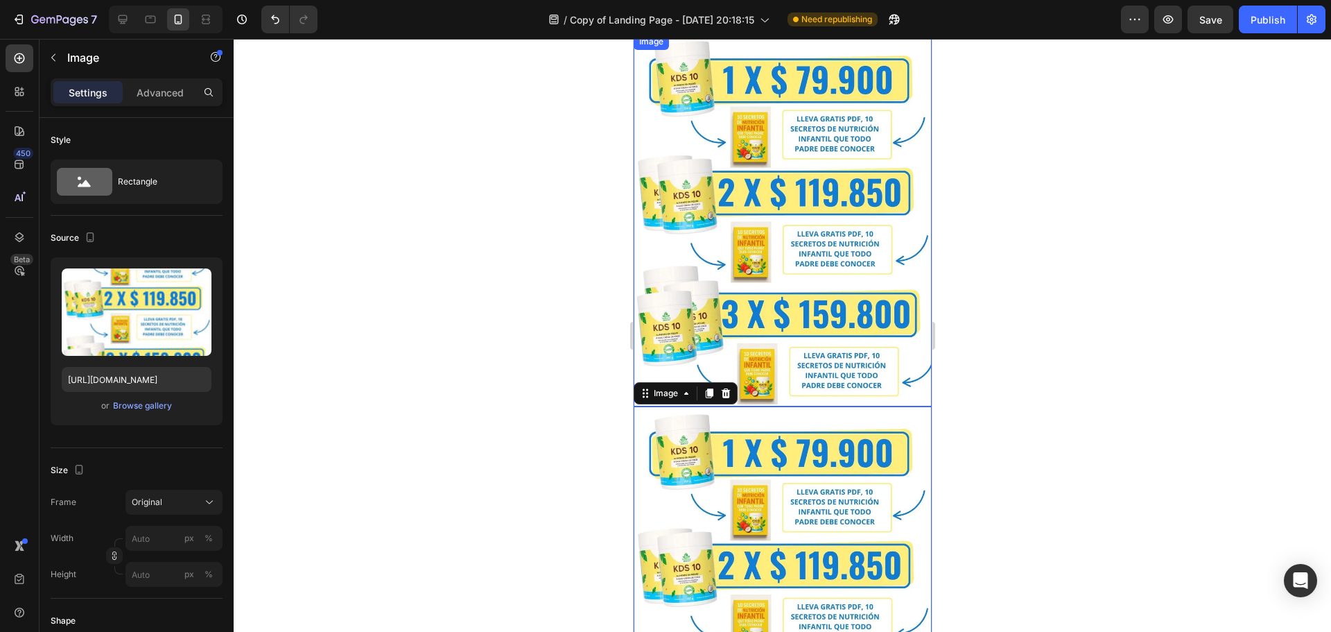
click at [808, 193] on img at bounding box center [782, 219] width 298 height 373
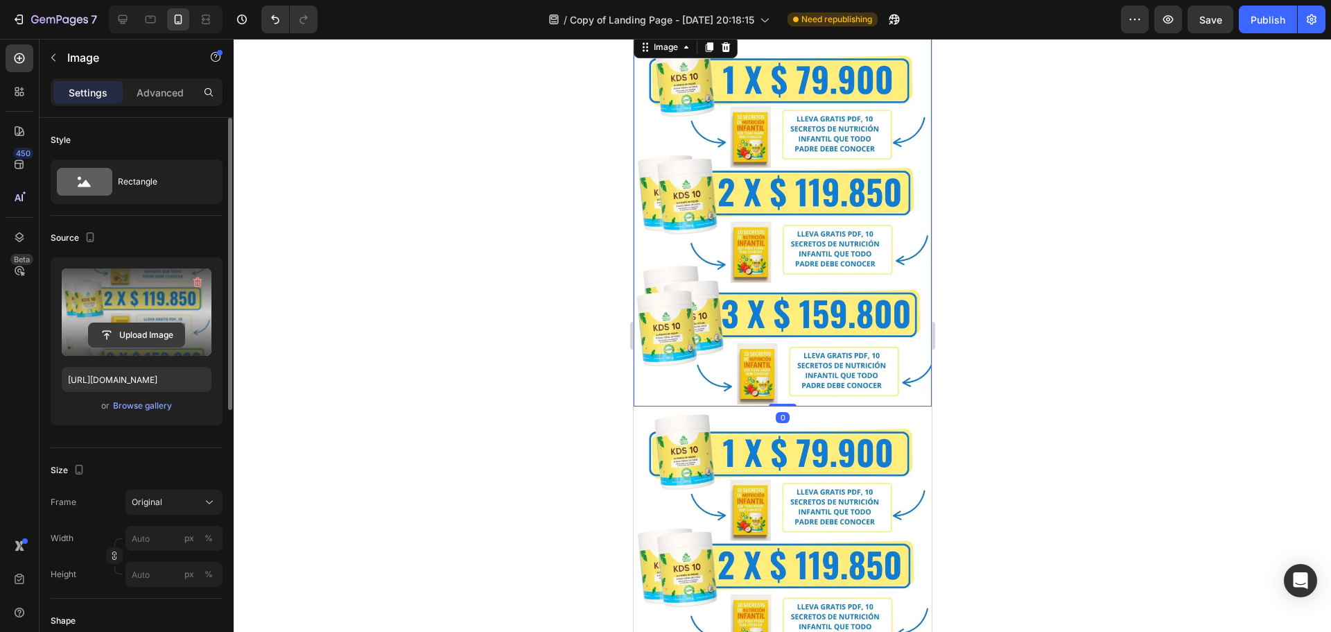
click at [150, 331] on input "file" at bounding box center [137, 335] width 96 height 24
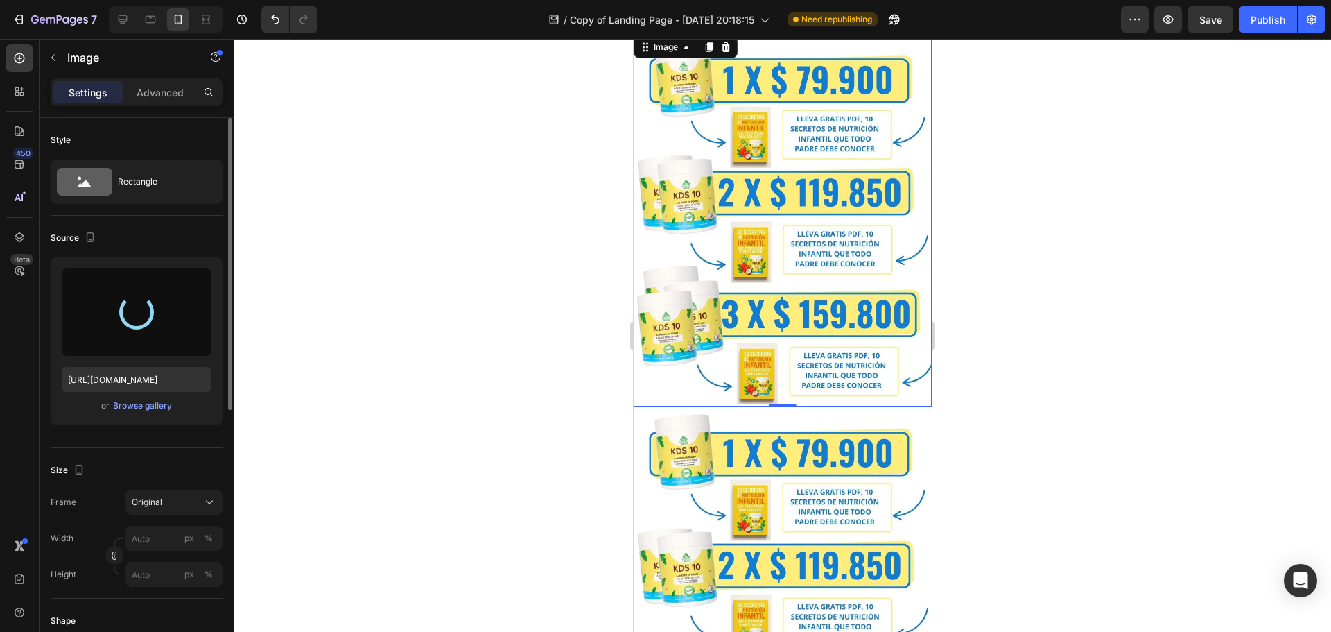
type input "[URL][DOMAIN_NAME]"
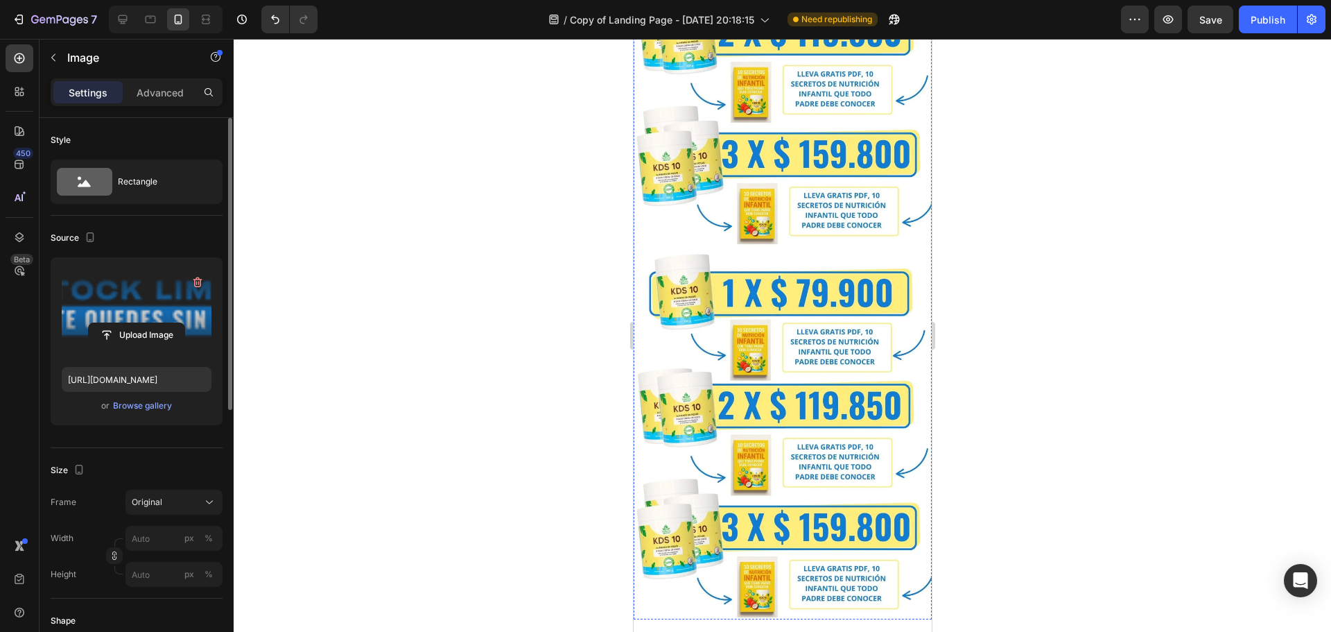
scroll to position [2585, 0]
click at [774, 304] on img at bounding box center [782, 433] width 298 height 373
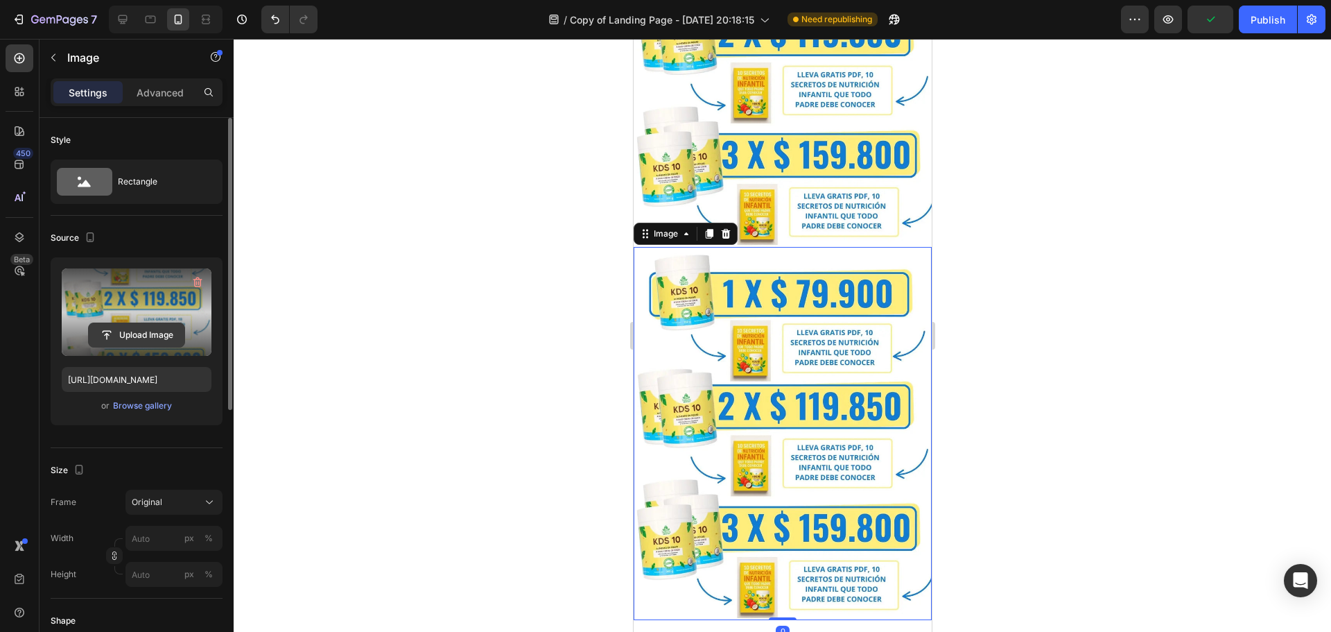
click at [153, 333] on input "file" at bounding box center [137, 335] width 96 height 24
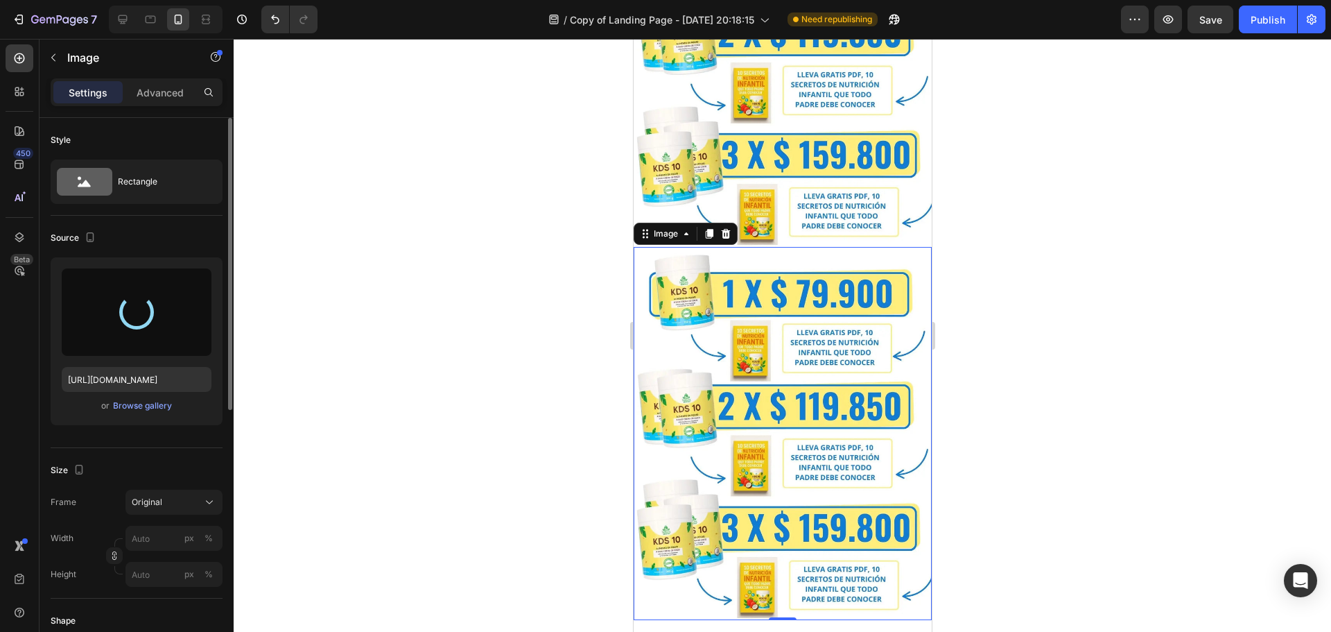
type input "[URL][DOMAIN_NAME]"
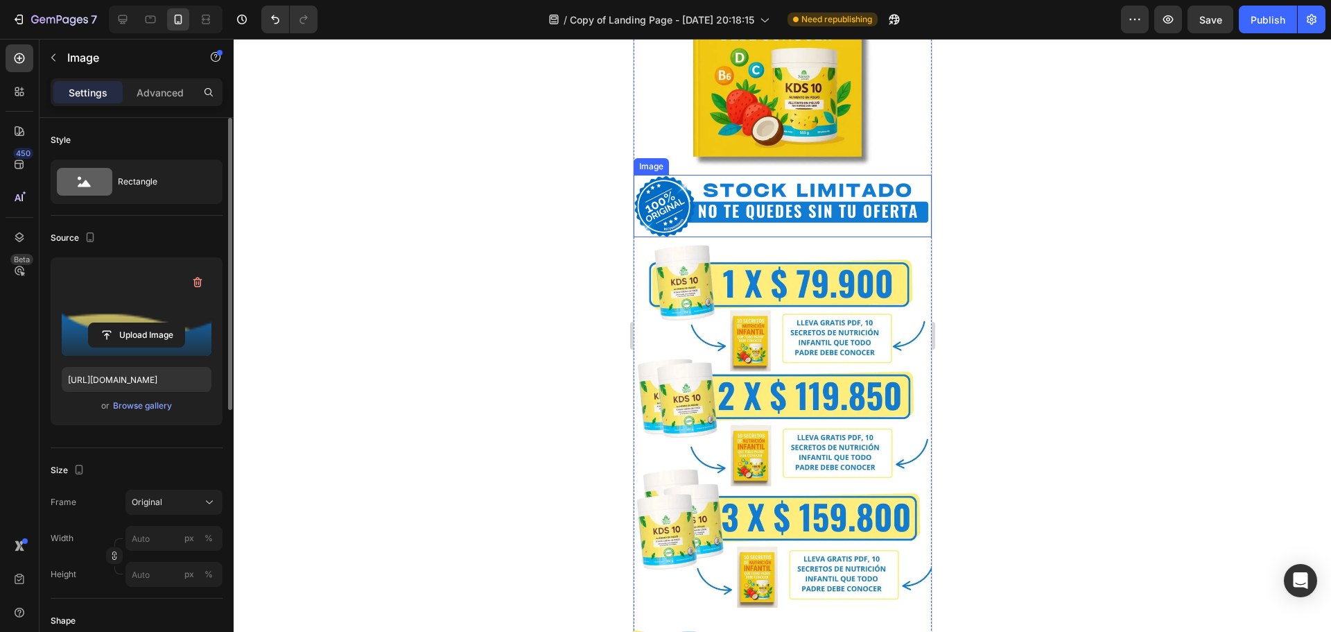
scroll to position [2755, 0]
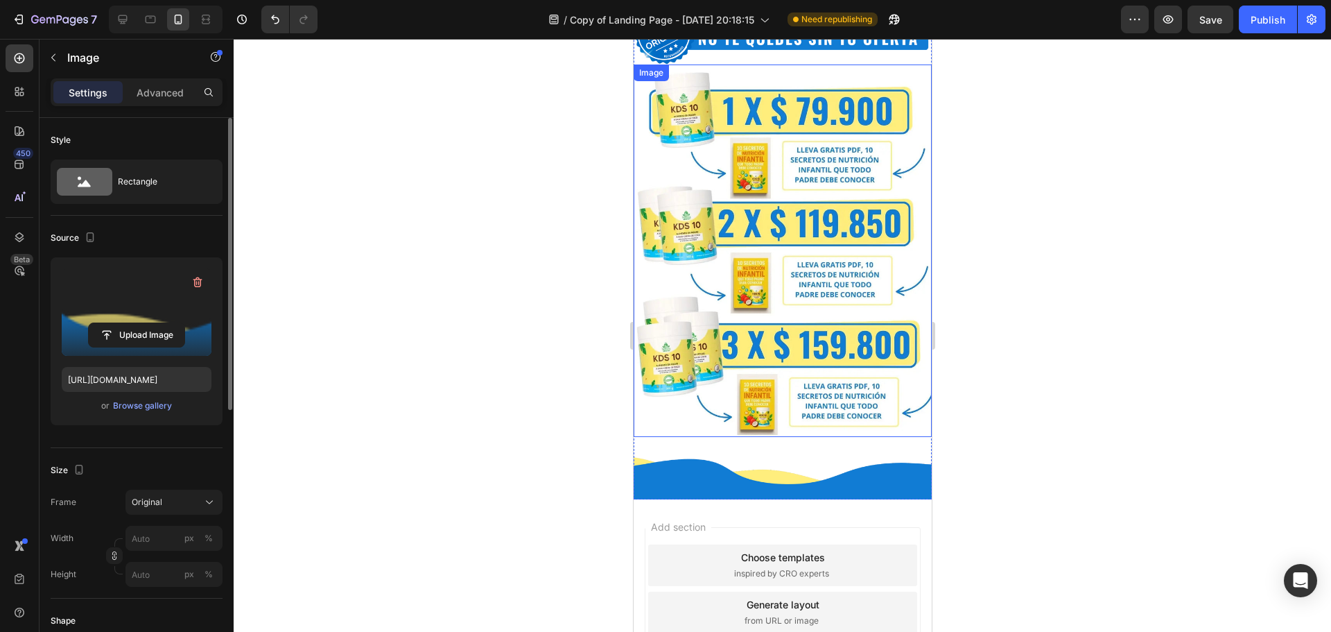
click at [732, 300] on img at bounding box center [782, 250] width 298 height 373
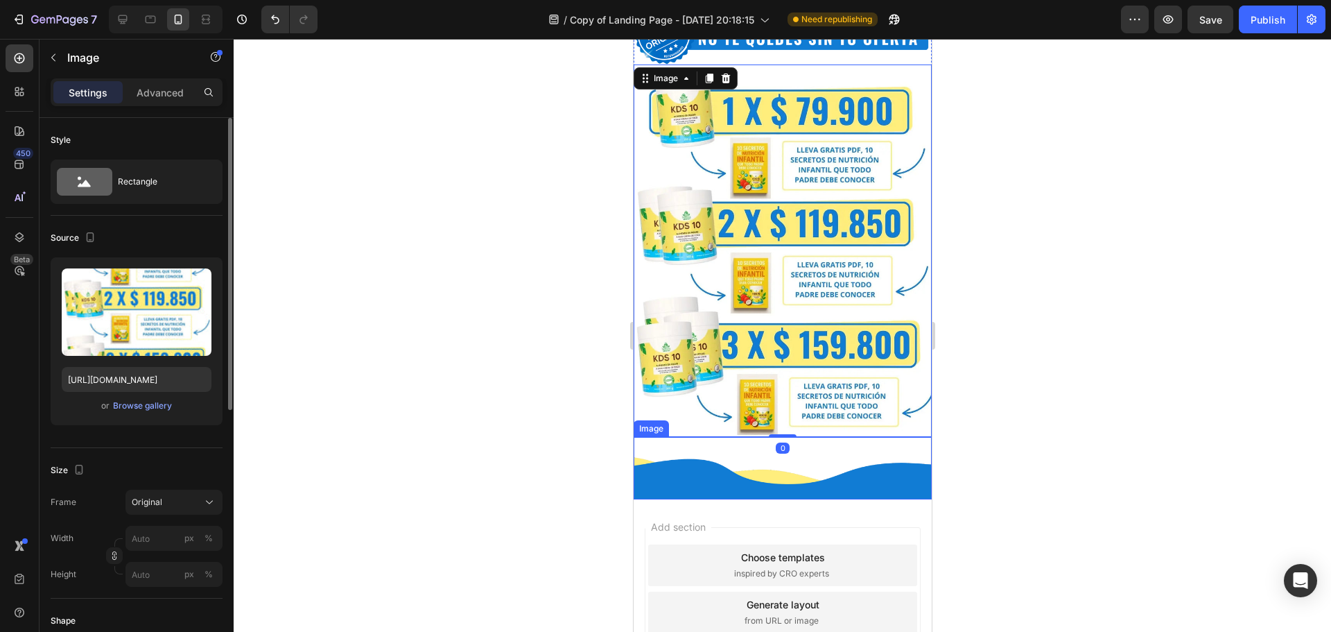
click at [839, 437] on img at bounding box center [782, 468] width 298 height 62
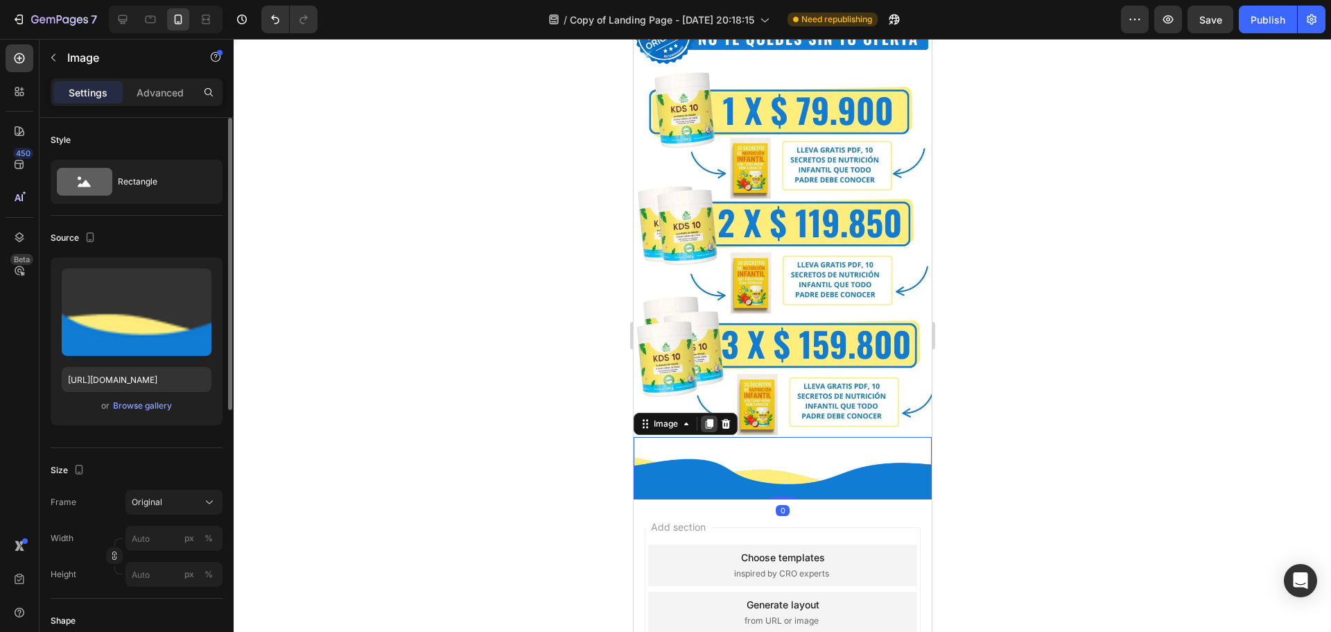
click at [710, 419] on icon at bounding box center [709, 424] width 8 height 10
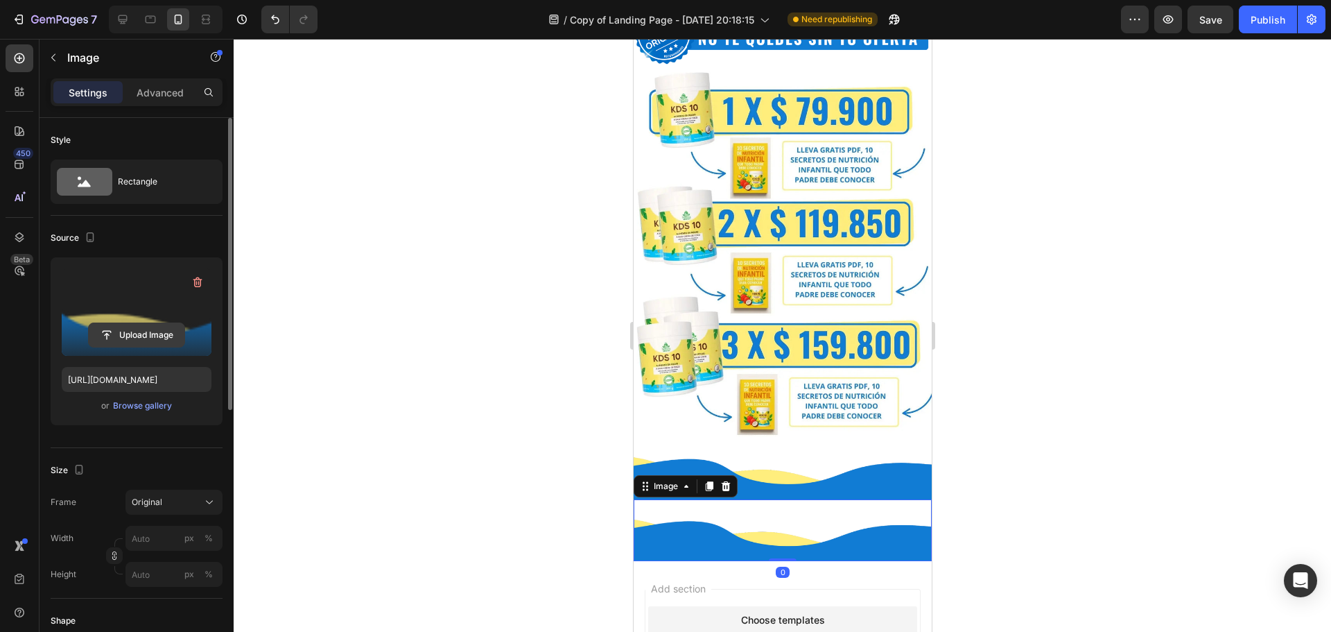
click at [135, 334] on input "file" at bounding box center [137, 335] width 96 height 24
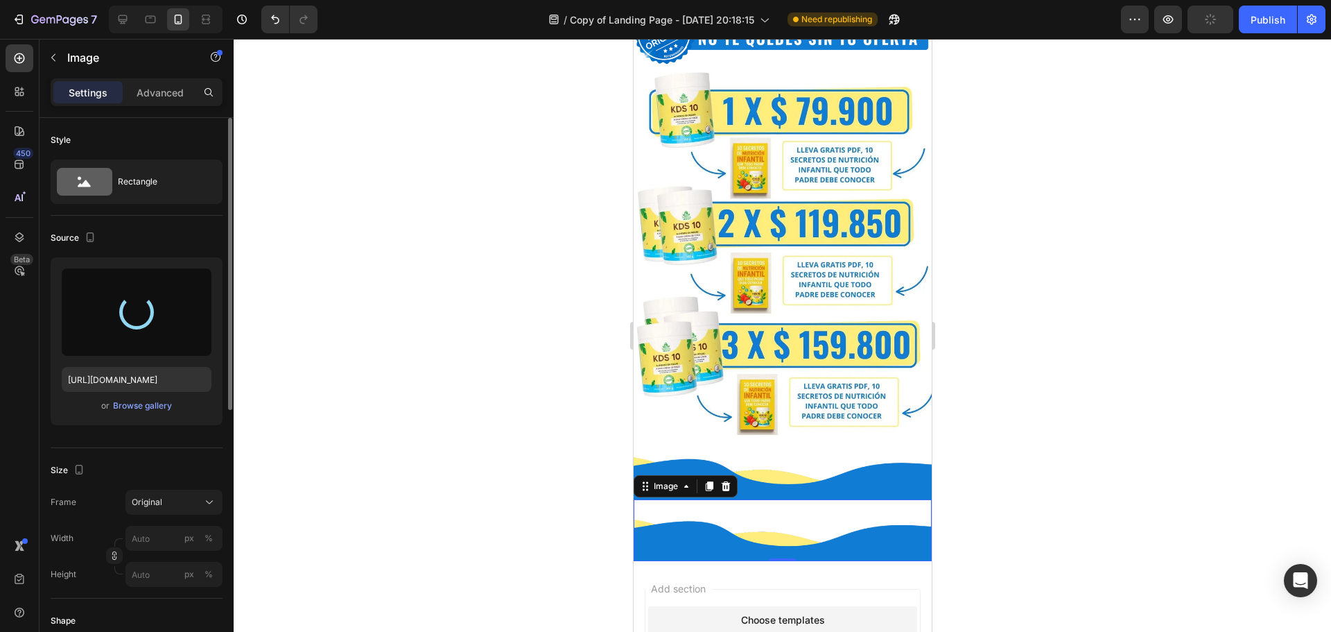
type input "[URL][DOMAIN_NAME]"
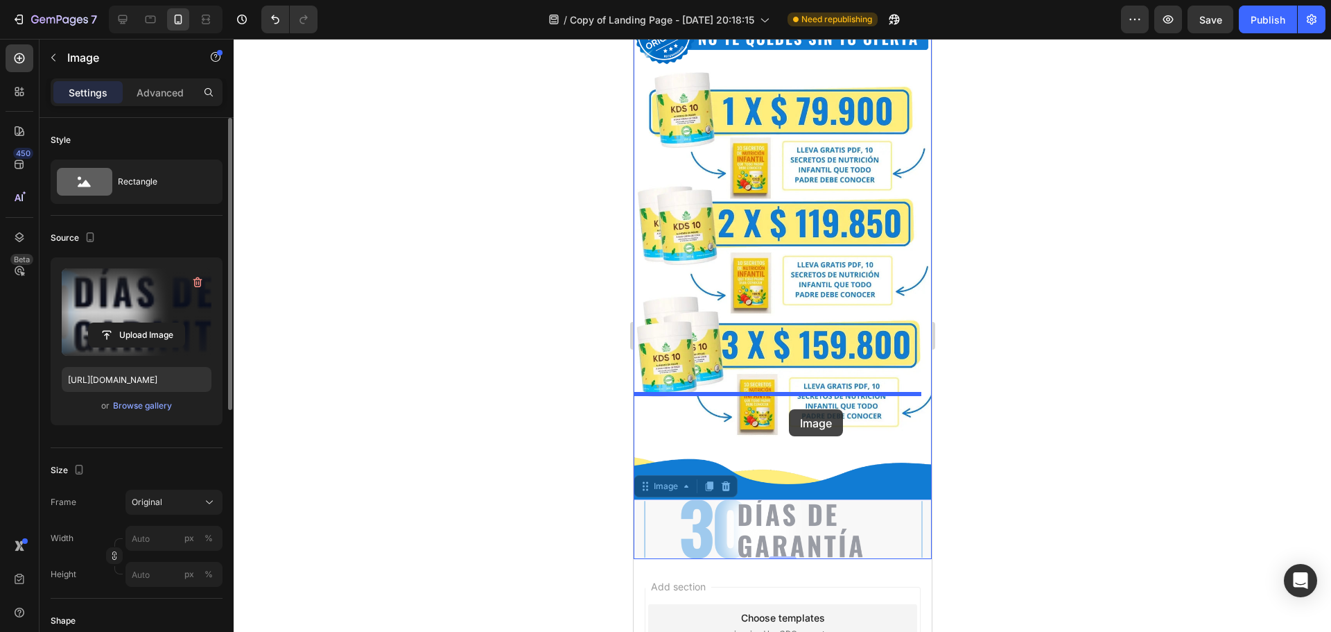
drag, startPoint x: 783, startPoint y: 490, endPoint x: 788, endPoint y: 409, distance: 81.3
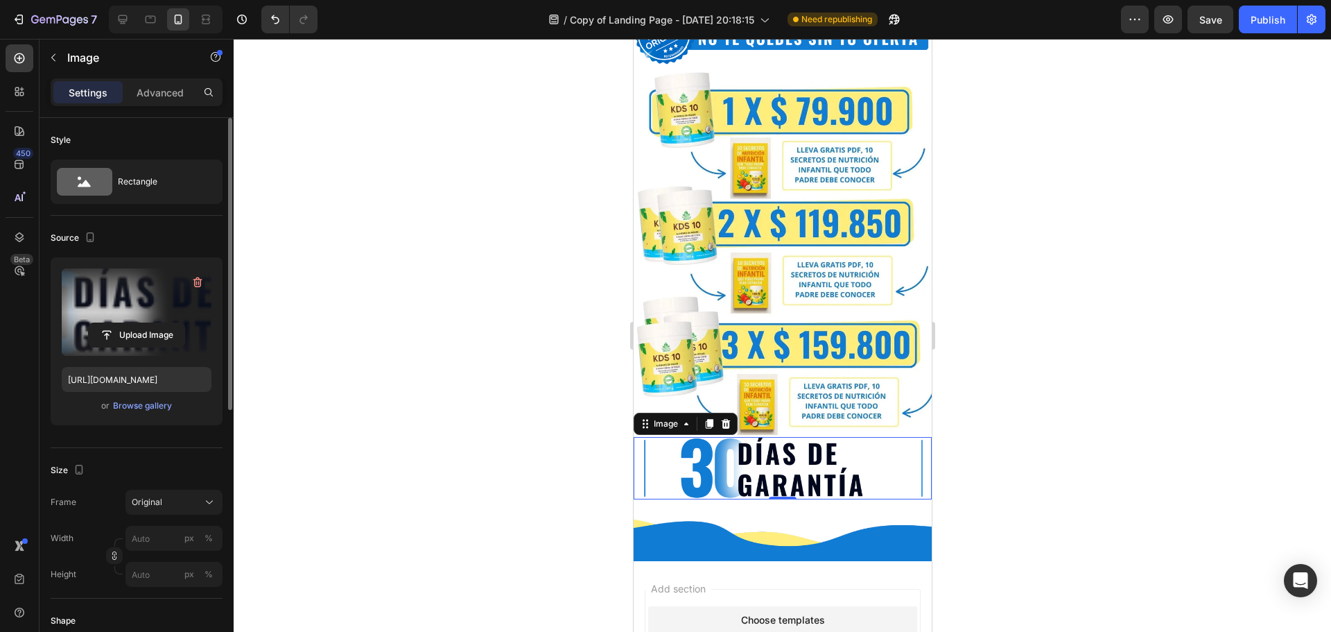
click at [1026, 386] on div at bounding box center [783, 335] width 1098 height 593
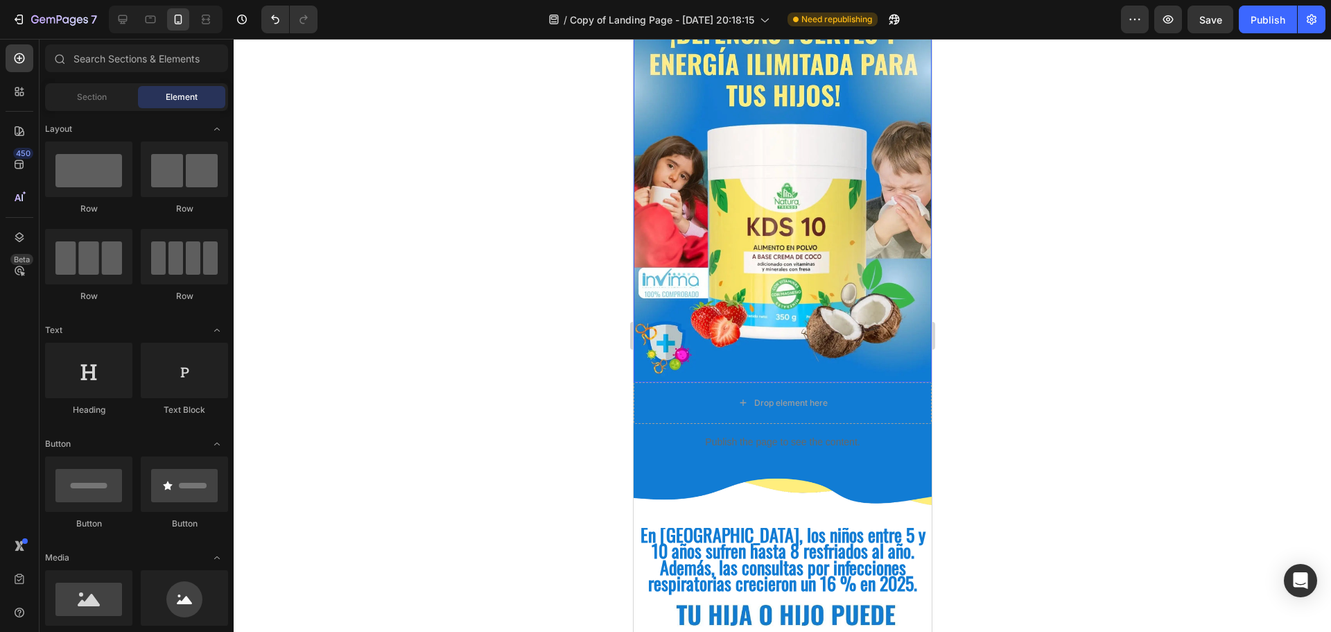
scroll to position [208, 0]
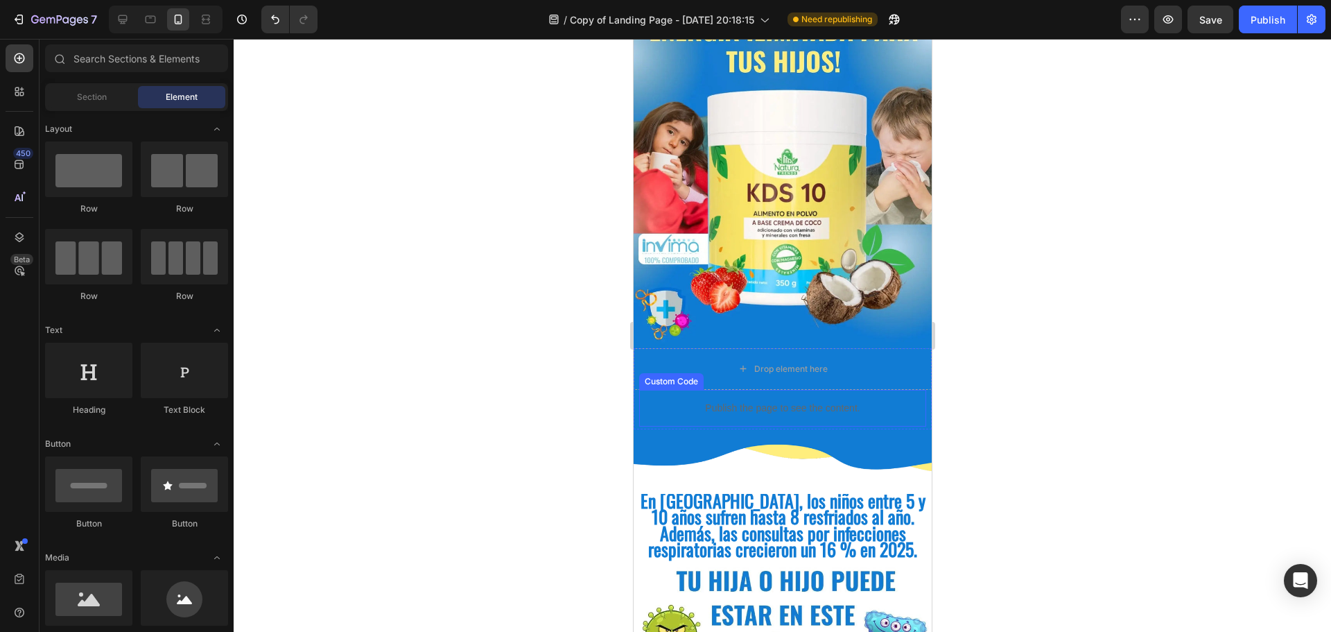
click at [723, 406] on div "Publish the page to see the content." at bounding box center [782, 408] width 287 height 37
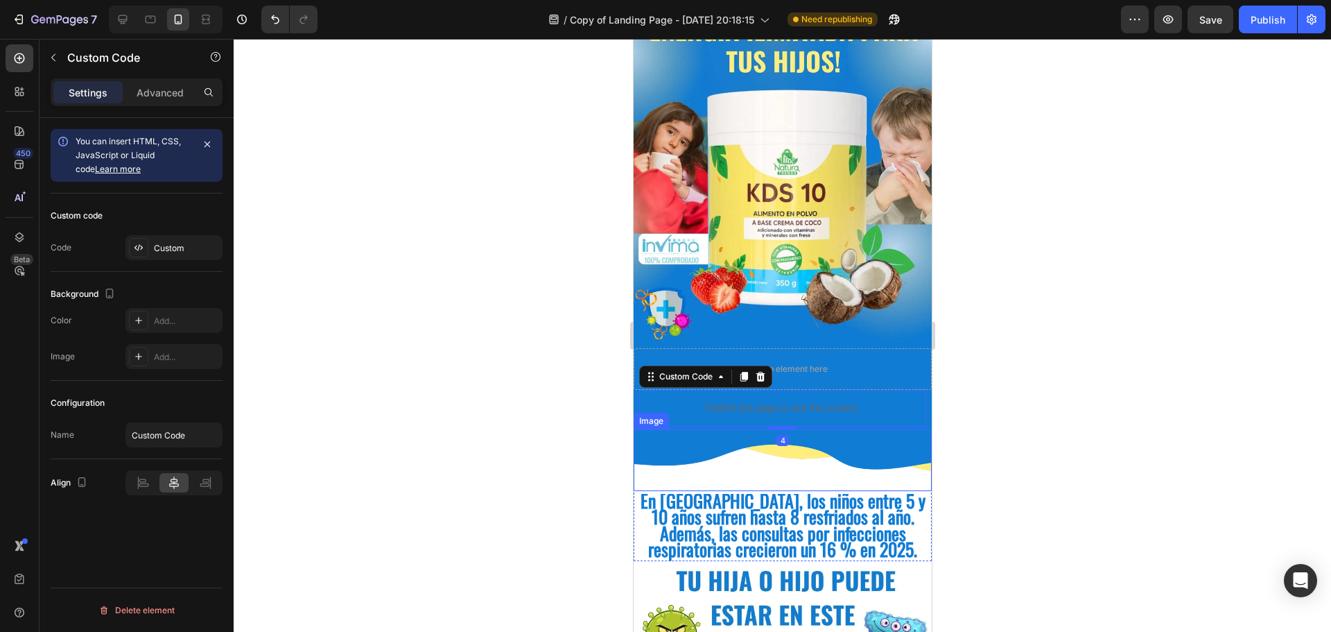
click at [693, 429] on img at bounding box center [782, 460] width 298 height 62
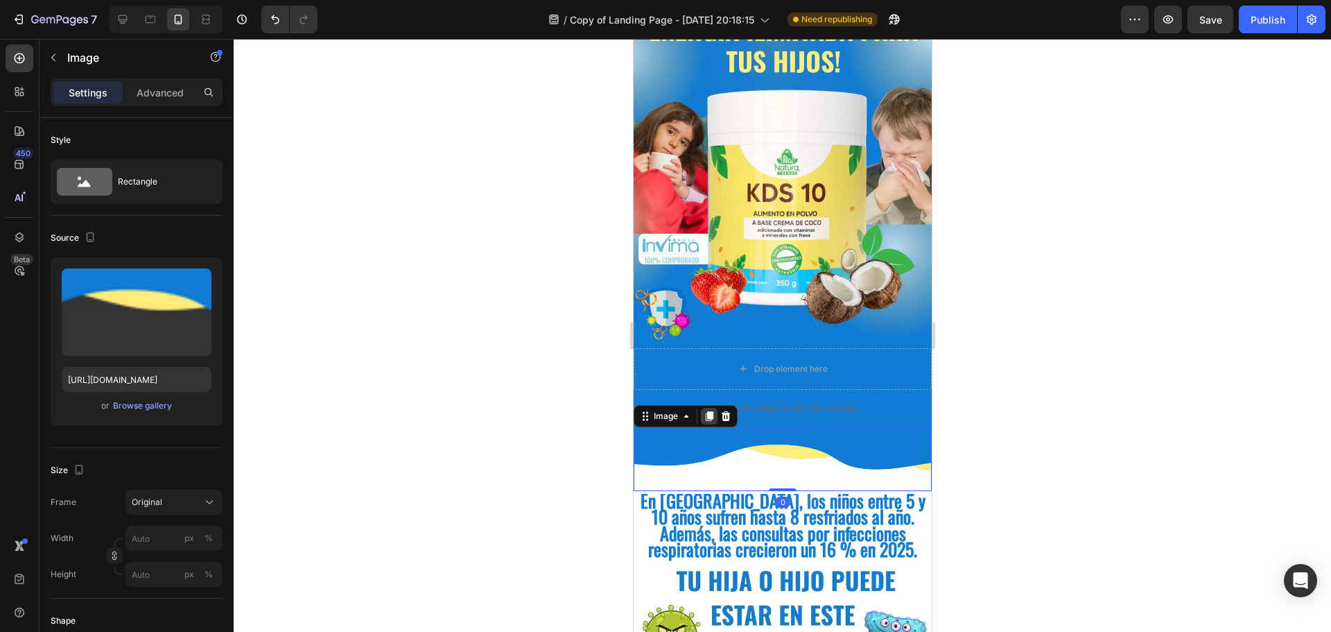
click at [712, 411] on icon at bounding box center [709, 416] width 8 height 10
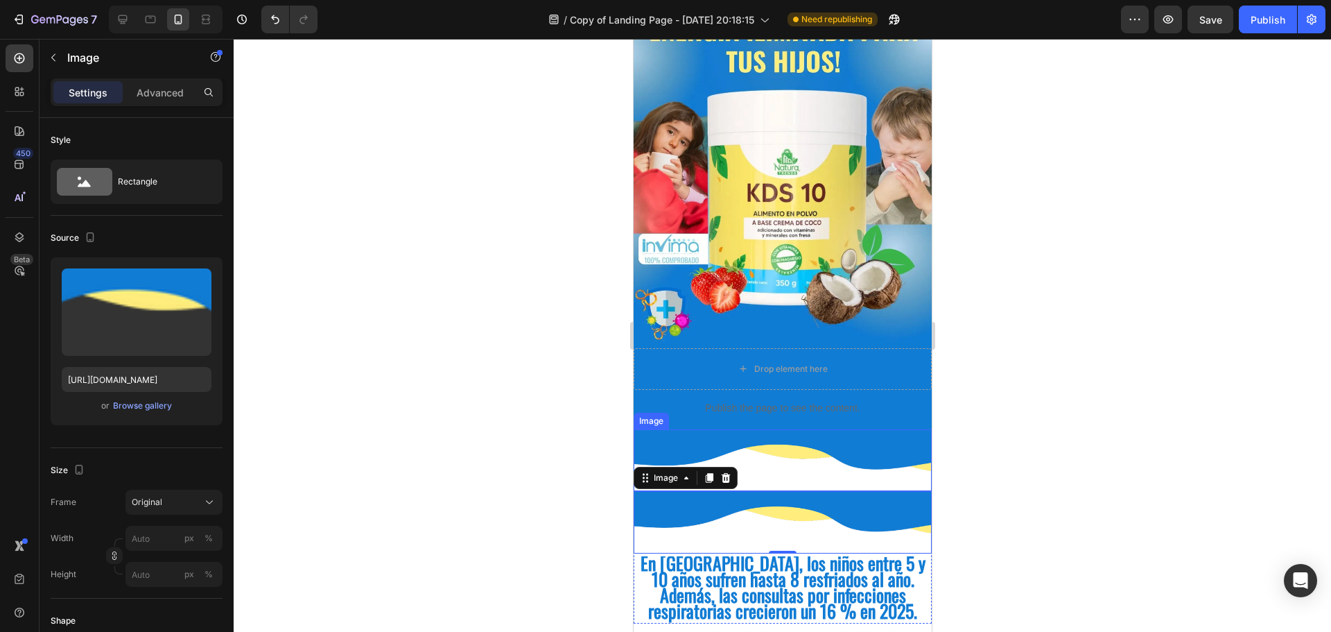
click at [792, 429] on img at bounding box center [782, 460] width 298 height 62
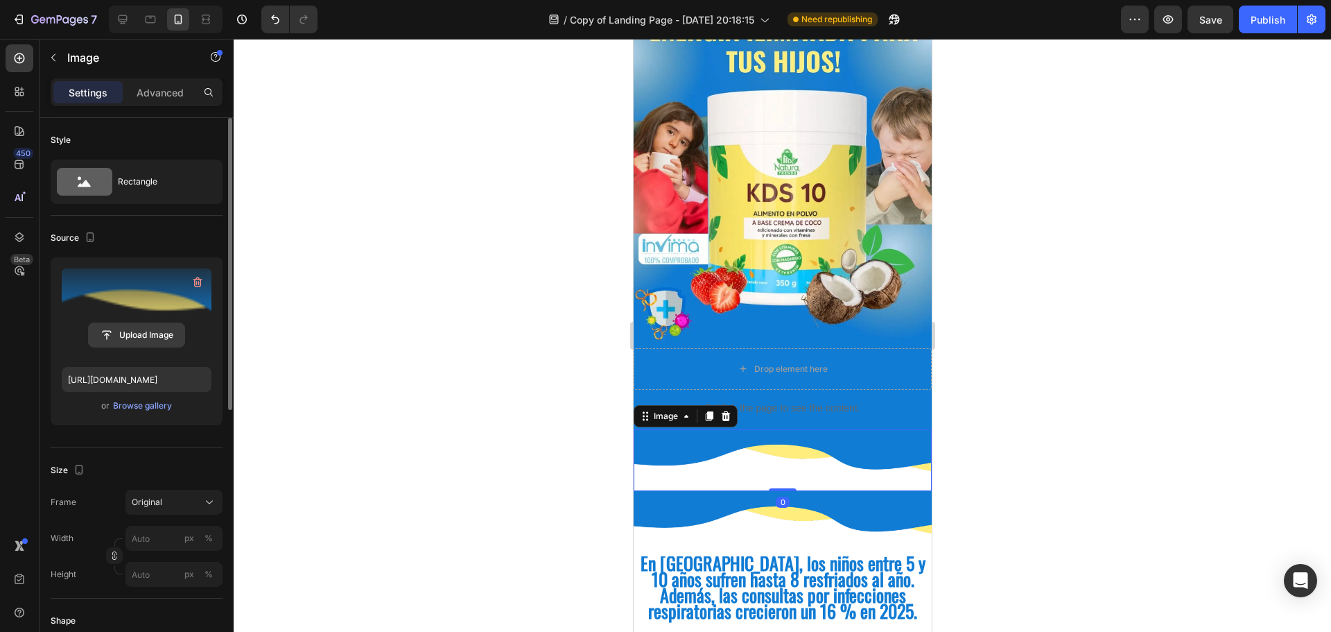
click at [154, 327] on input "file" at bounding box center [137, 335] width 96 height 24
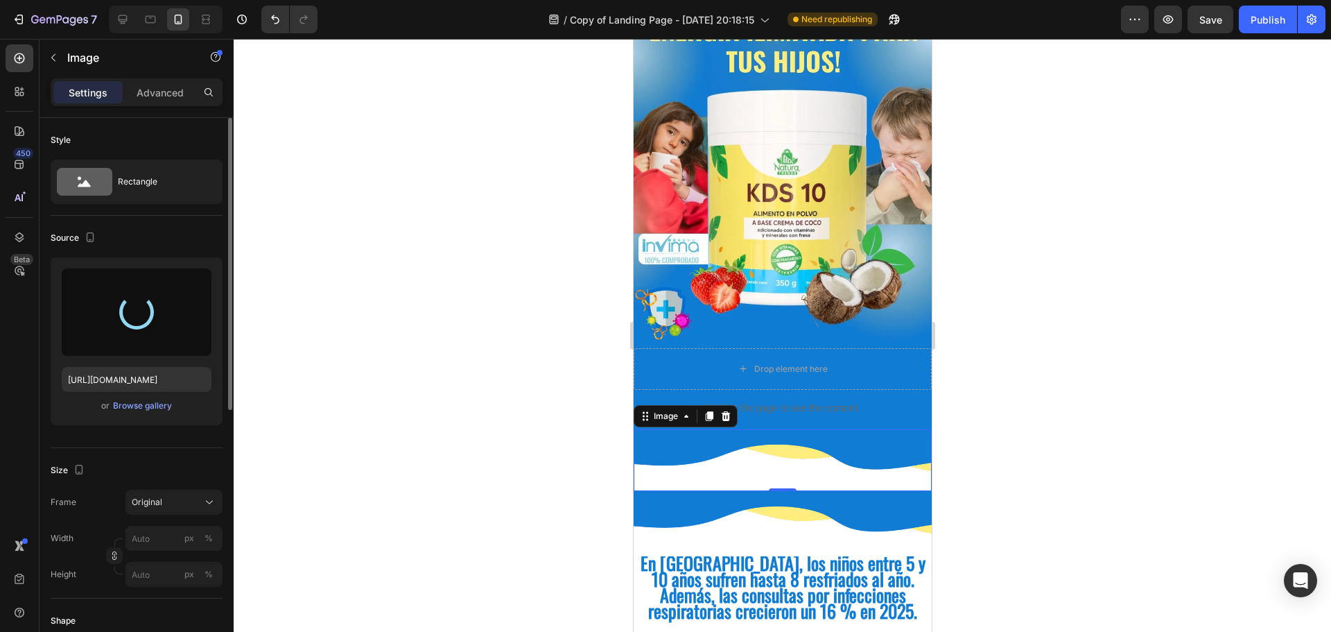
type input "[URL][DOMAIN_NAME]"
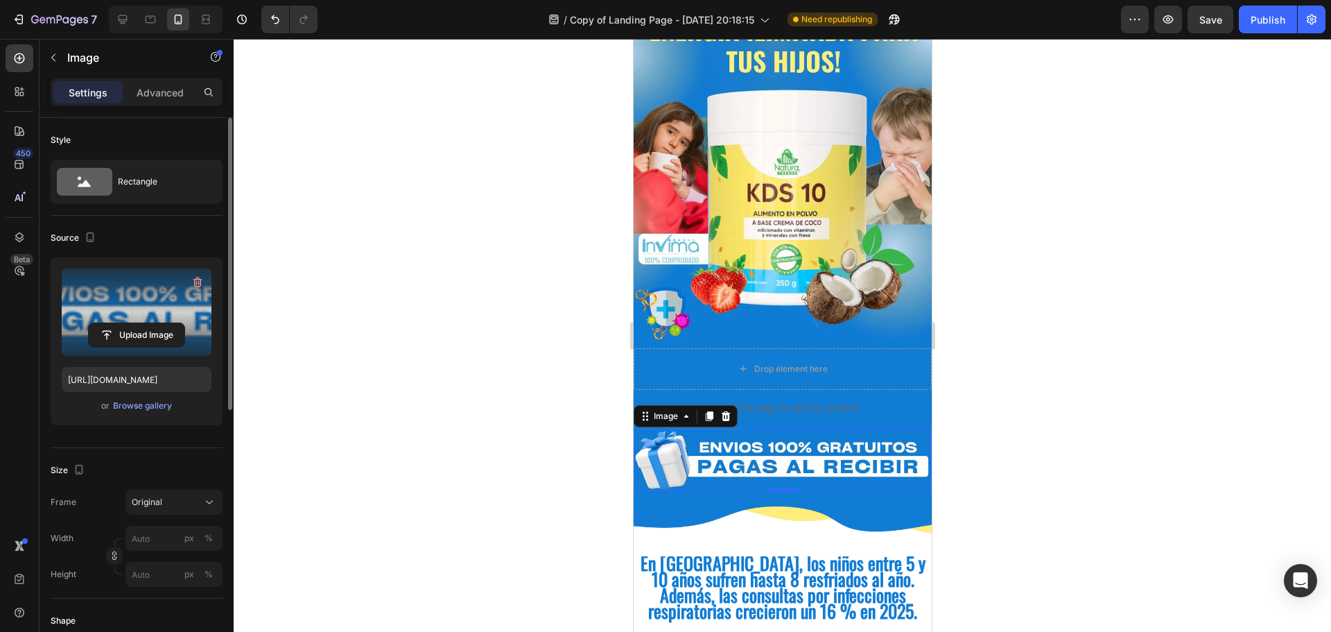
click at [835, 440] on img at bounding box center [782, 460] width 298 height 62
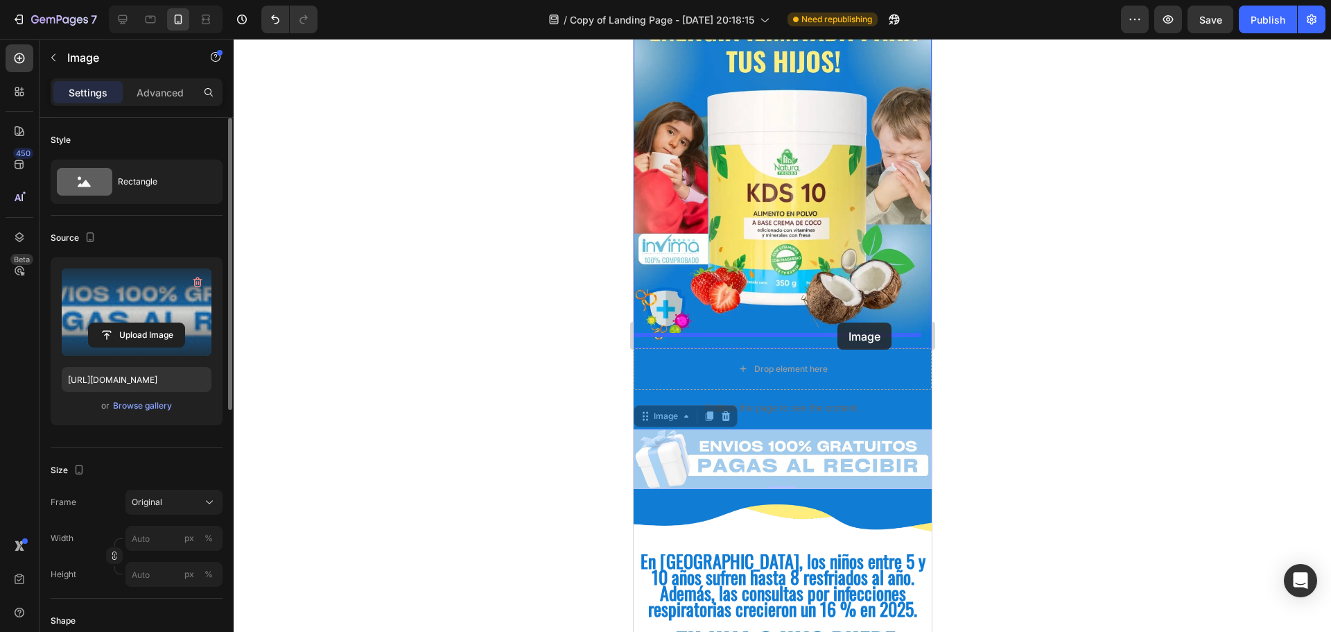
drag, startPoint x: 832, startPoint y: 447, endPoint x: 837, endPoint y: 322, distance: 124.2
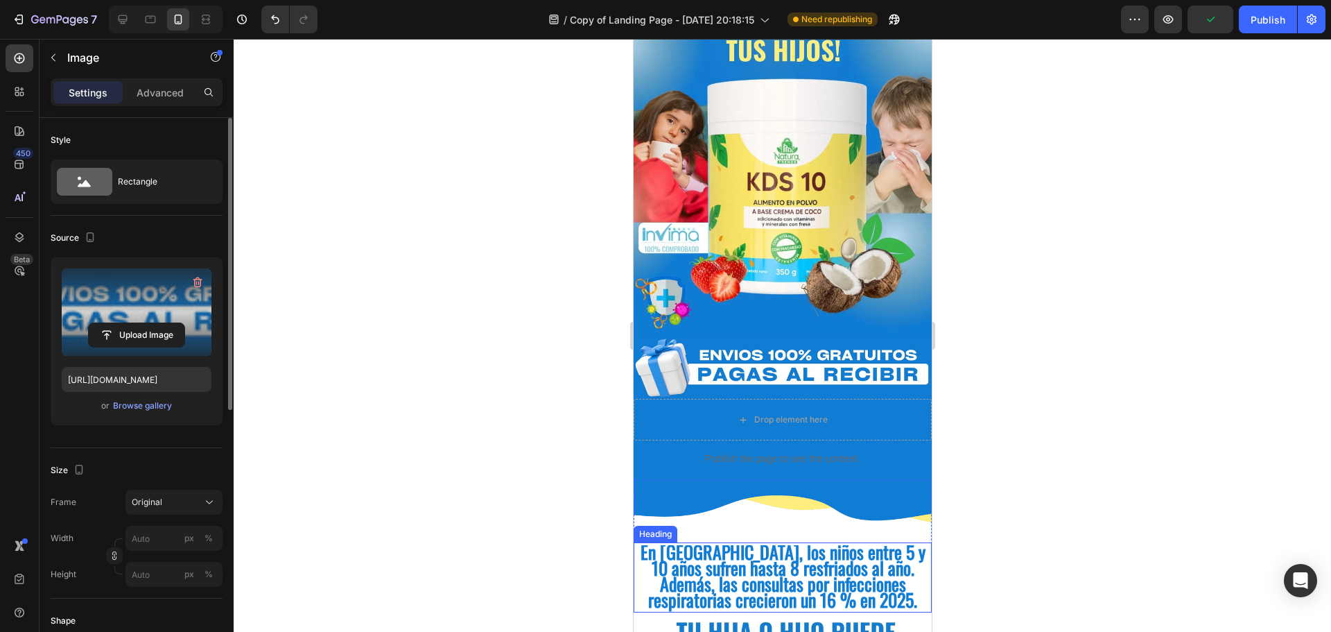
scroll to position [139, 0]
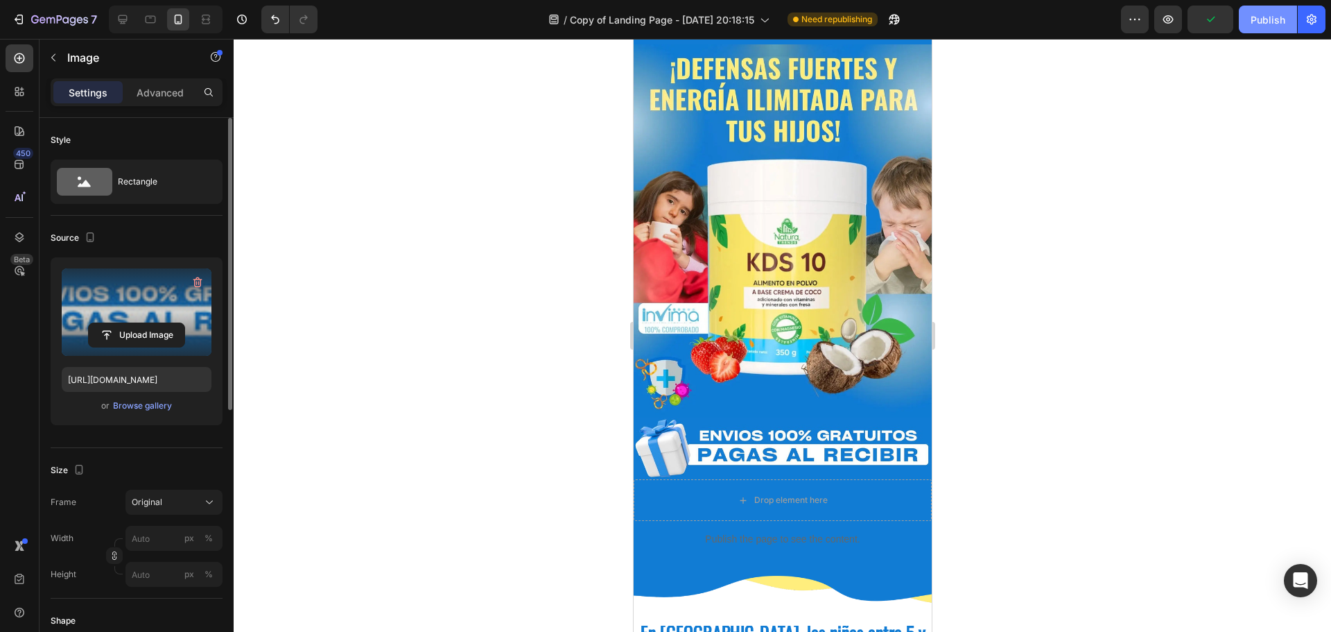
click at [1258, 21] on div "Publish" at bounding box center [1268, 19] width 35 height 15
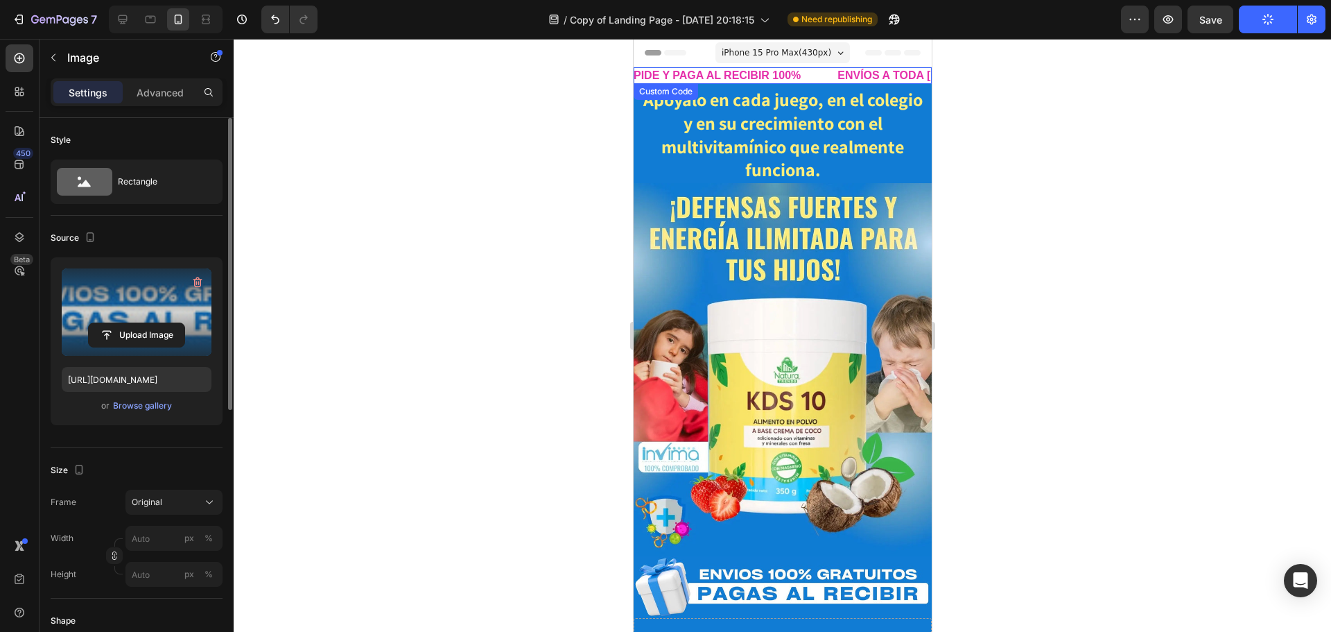
click at [953, 70] on span "ENVÍOS A TODA [GEOGRAPHIC_DATA]" at bounding box center [1074, 75] width 243 height 17
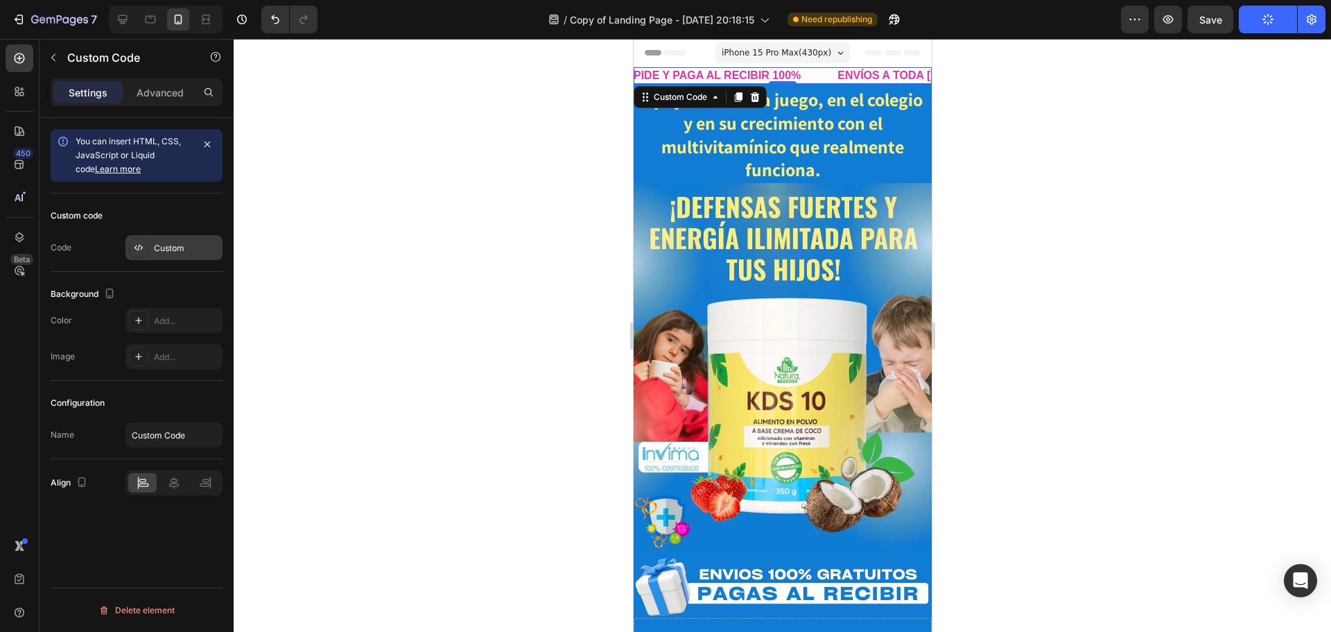
click at [167, 257] on div "Custom" at bounding box center [174, 247] width 97 height 25
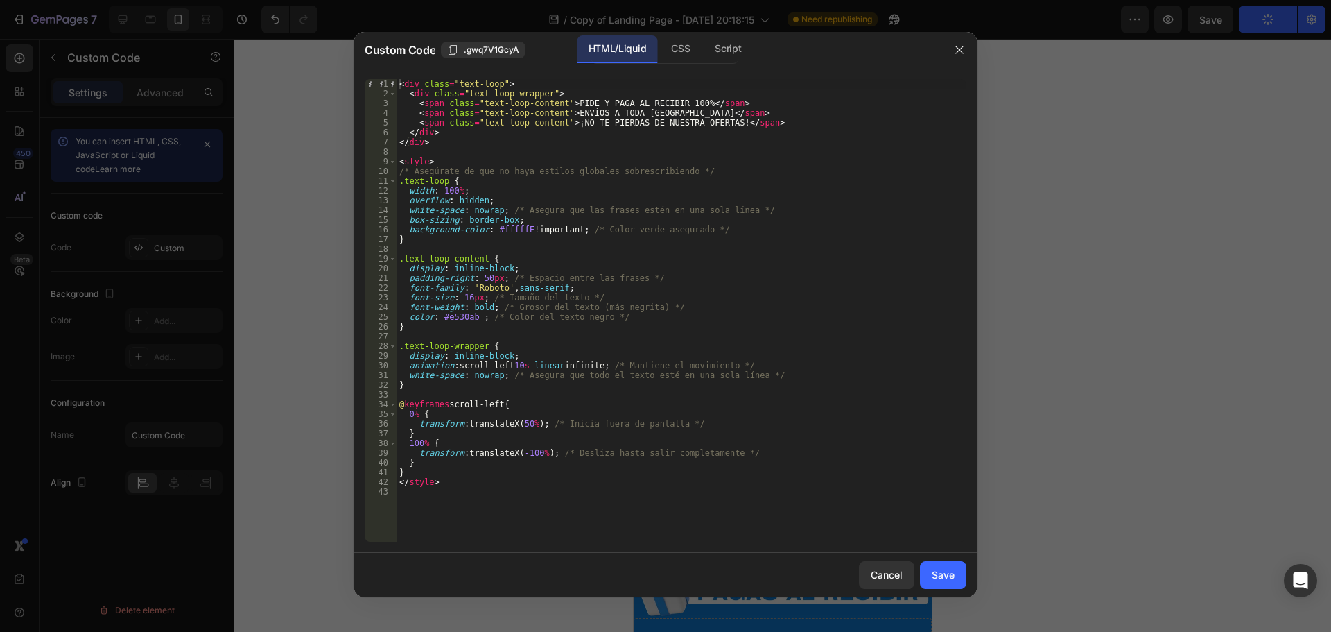
click at [474, 320] on div "< div class = "text-loop" > < div class = "text-loop-wrapper" > < span class = …" at bounding box center [682, 320] width 570 height 482
drag, startPoint x: 476, startPoint y: 318, endPoint x: 436, endPoint y: 316, distance: 39.6
click at [436, 316] on div "< div class = "text-loop" > < div class = "text-loop-wrapper" > < span class = …" at bounding box center [682, 320] width 570 height 482
paste textarea "#117cd4"
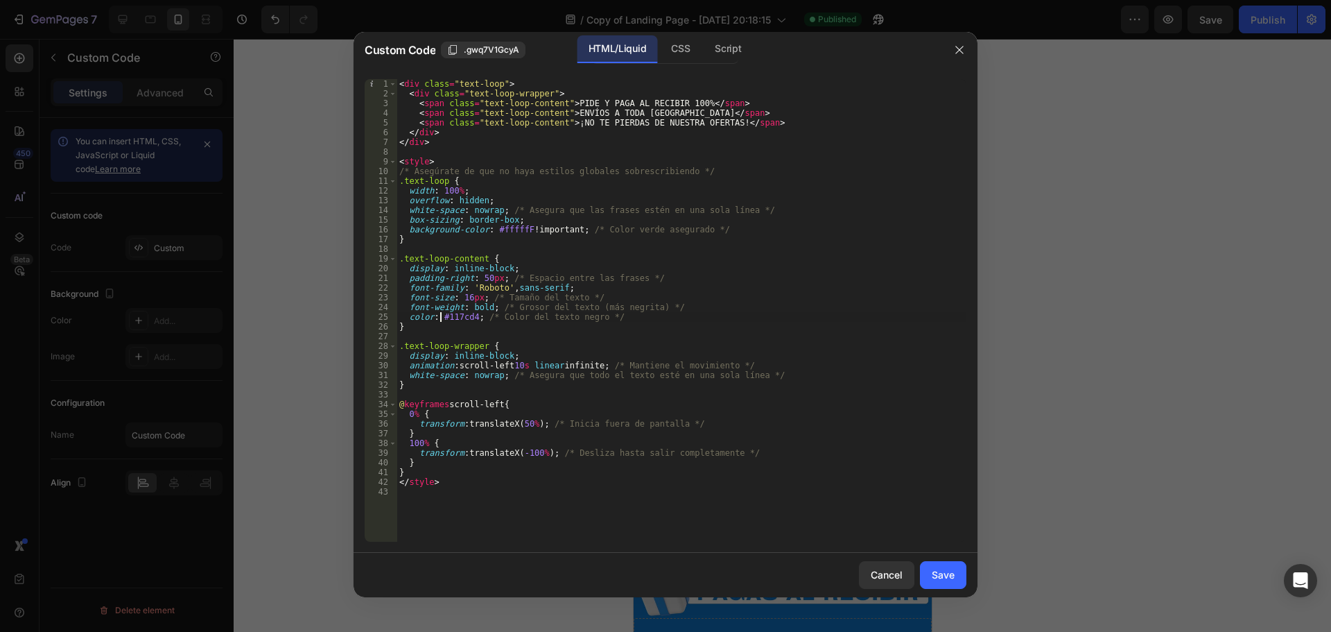
click at [742, 313] on div "< div class = "text-loop" > < div class = "text-loop-wrapper" > < span class = …" at bounding box center [682, 320] width 570 height 482
type textarea "color: #117cd4; /* Color del texto negro */"
click at [949, 573] on div "Save" at bounding box center [943, 574] width 23 height 15
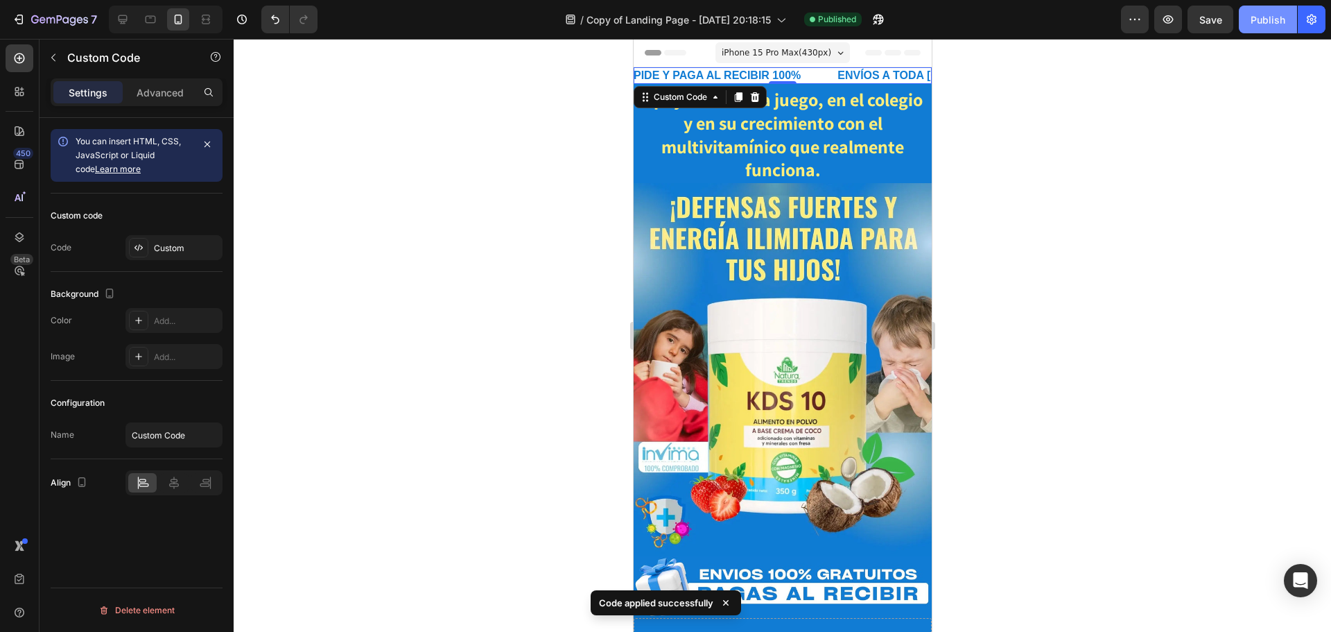
click at [1272, 13] on div "Publish" at bounding box center [1268, 19] width 35 height 15
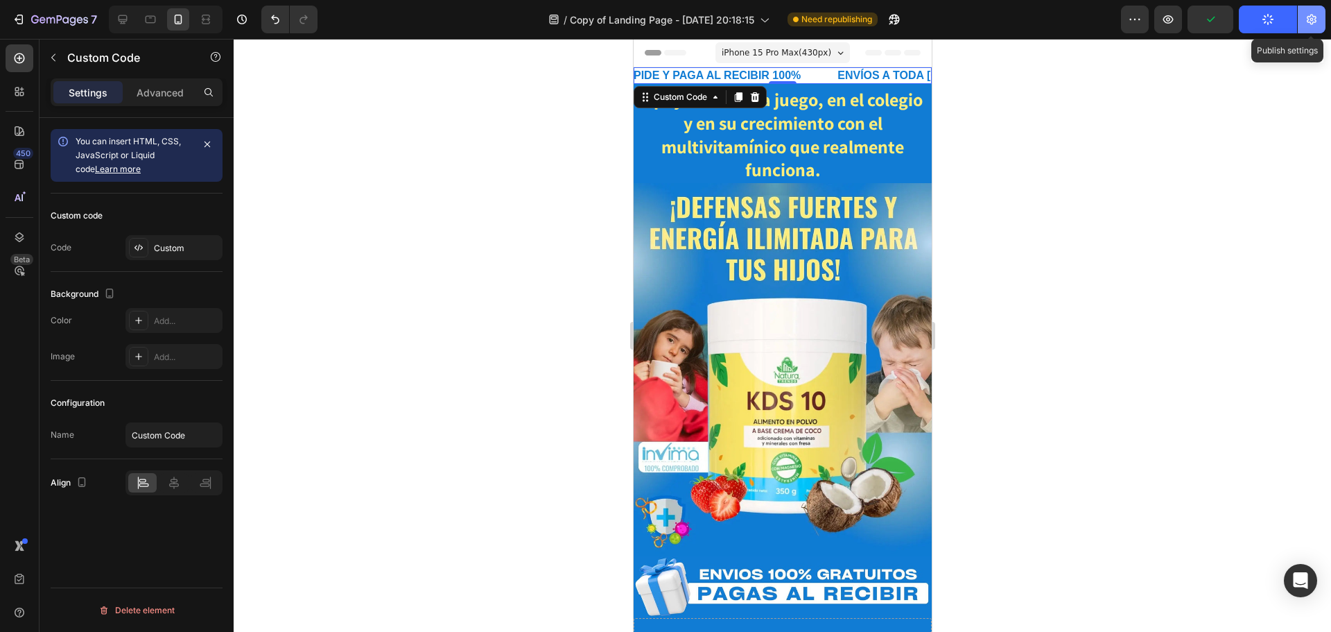
click at [1318, 18] on icon "button" at bounding box center [1312, 19] width 14 height 14
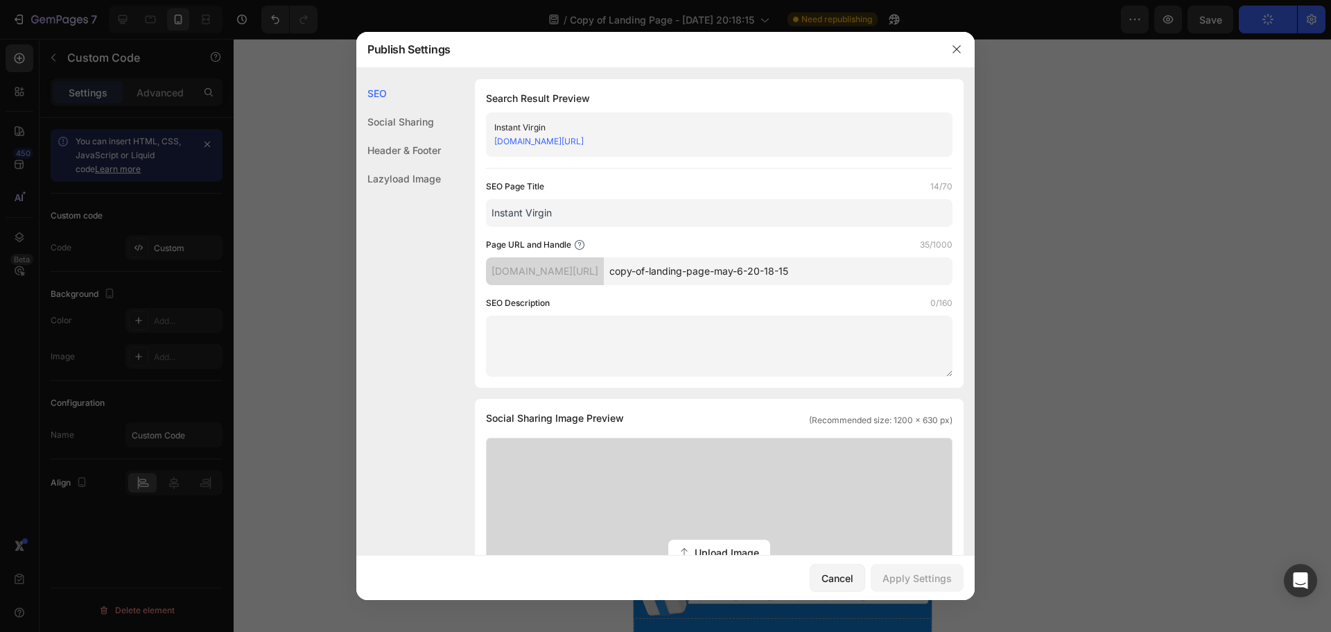
click at [569, 211] on input "Instant Virgin" at bounding box center [719, 213] width 467 height 28
type input "MULTIVITAVIMINICO KDS 10"
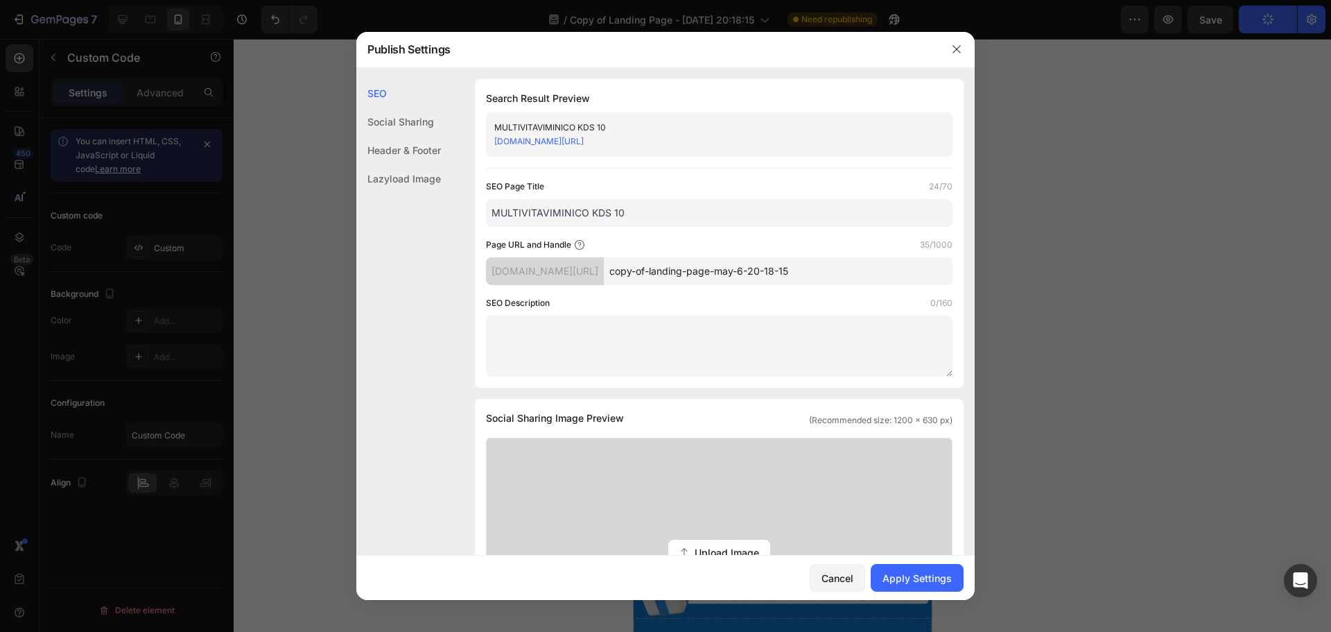
click at [868, 273] on input "copy-of-landing-page-may-6-20-18-15" at bounding box center [778, 271] width 349 height 28
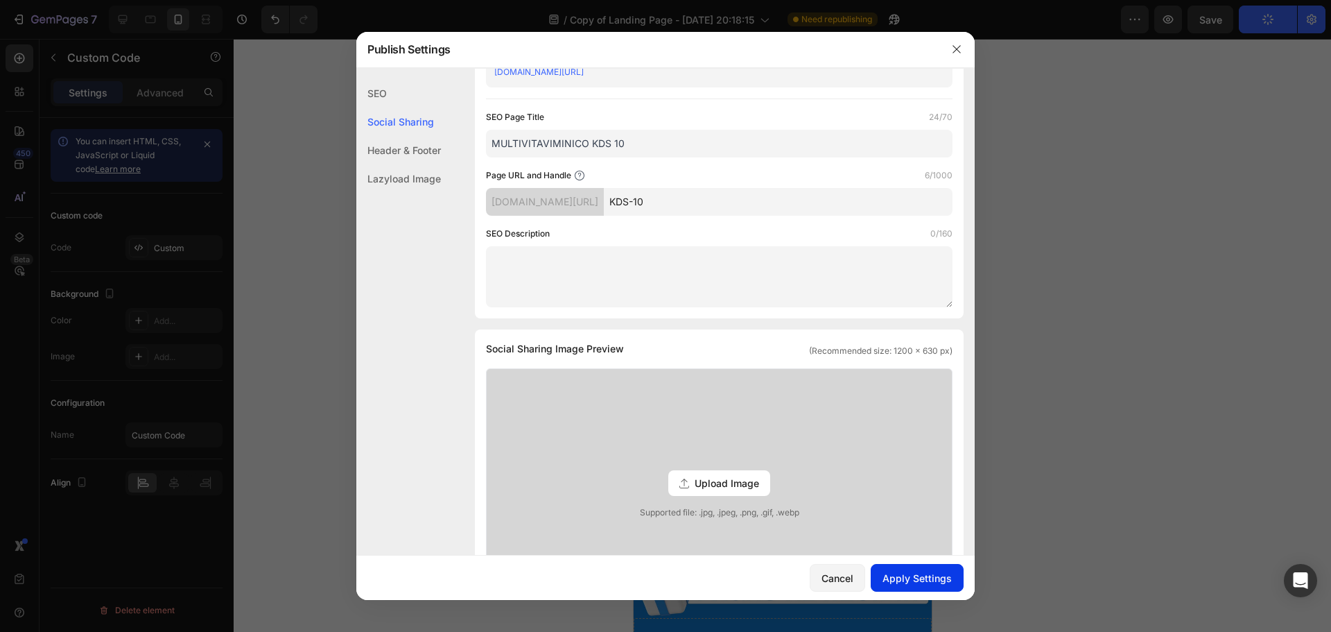
type input "KDS-10"
click at [937, 576] on div "Apply Settings" at bounding box center [917, 578] width 69 height 15
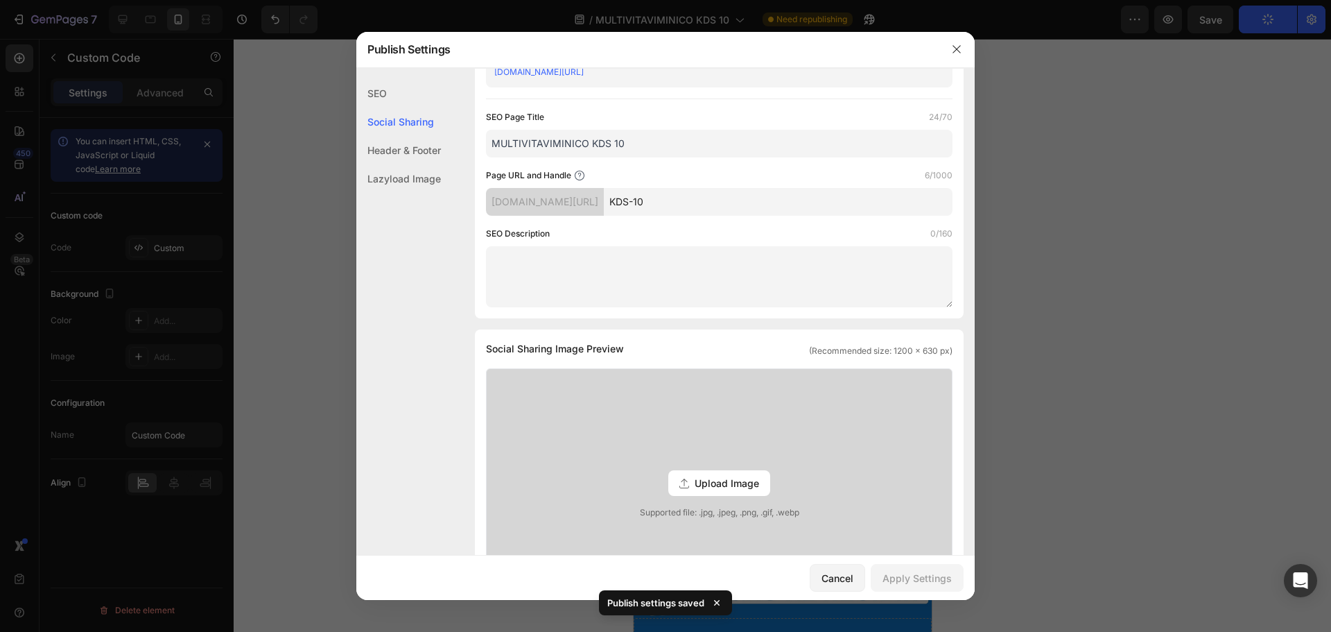
click at [704, 469] on div "Upload Image Supported file: .jpg, .jpeg, .png, .gif, .webp" at bounding box center [719, 483] width 465 height 229
click at [0, 0] on input "Upload Image Supported file: .jpg, .jpeg, .png, .gif, .webp" at bounding box center [0, 0] width 0 height 0
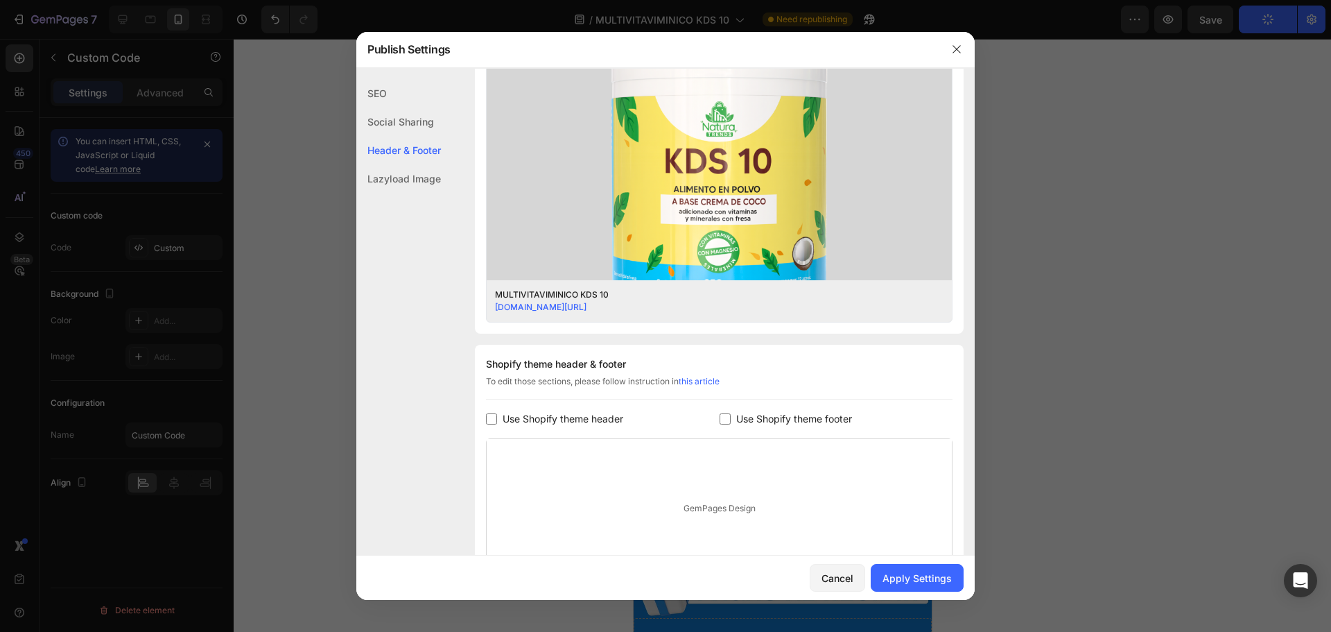
scroll to position [416, 0]
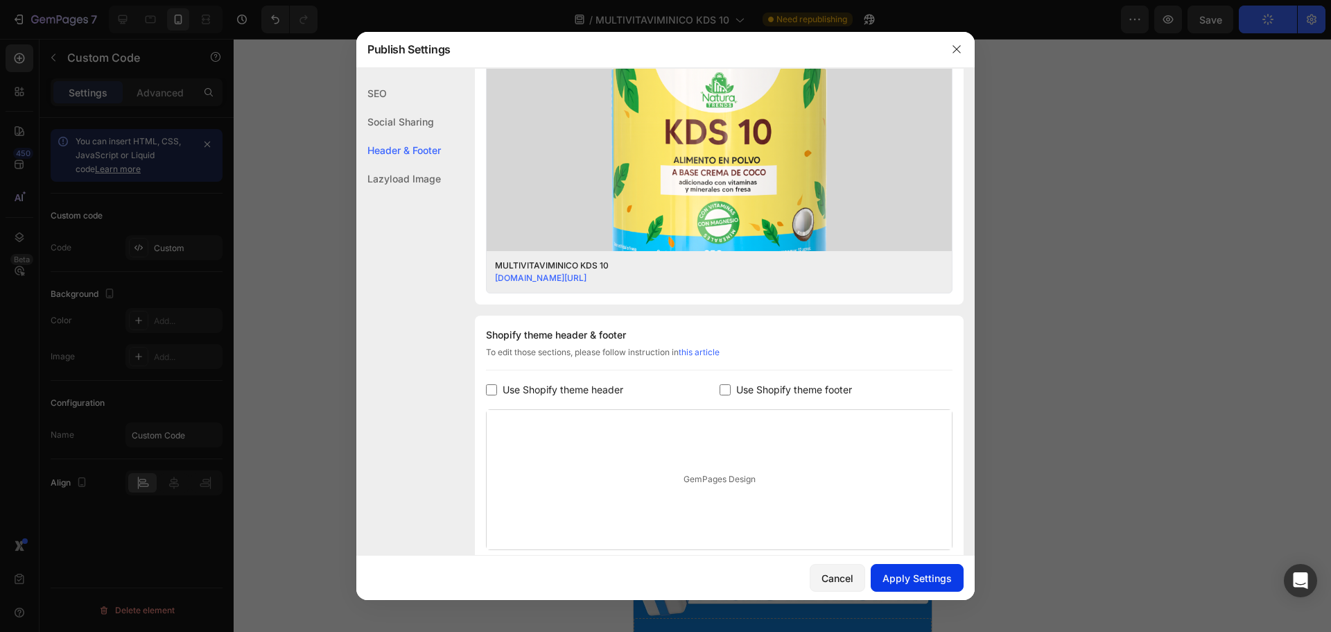
click at [916, 573] on div "Apply Settings" at bounding box center [917, 578] width 69 height 15
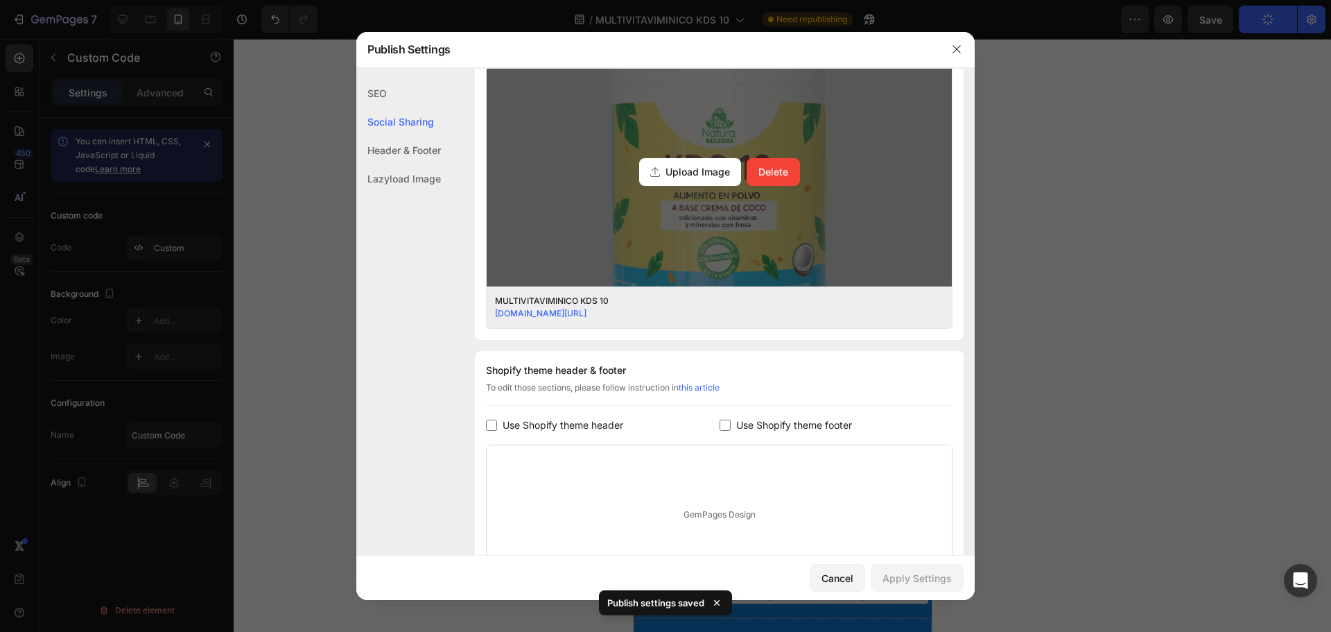
scroll to position [277, 0]
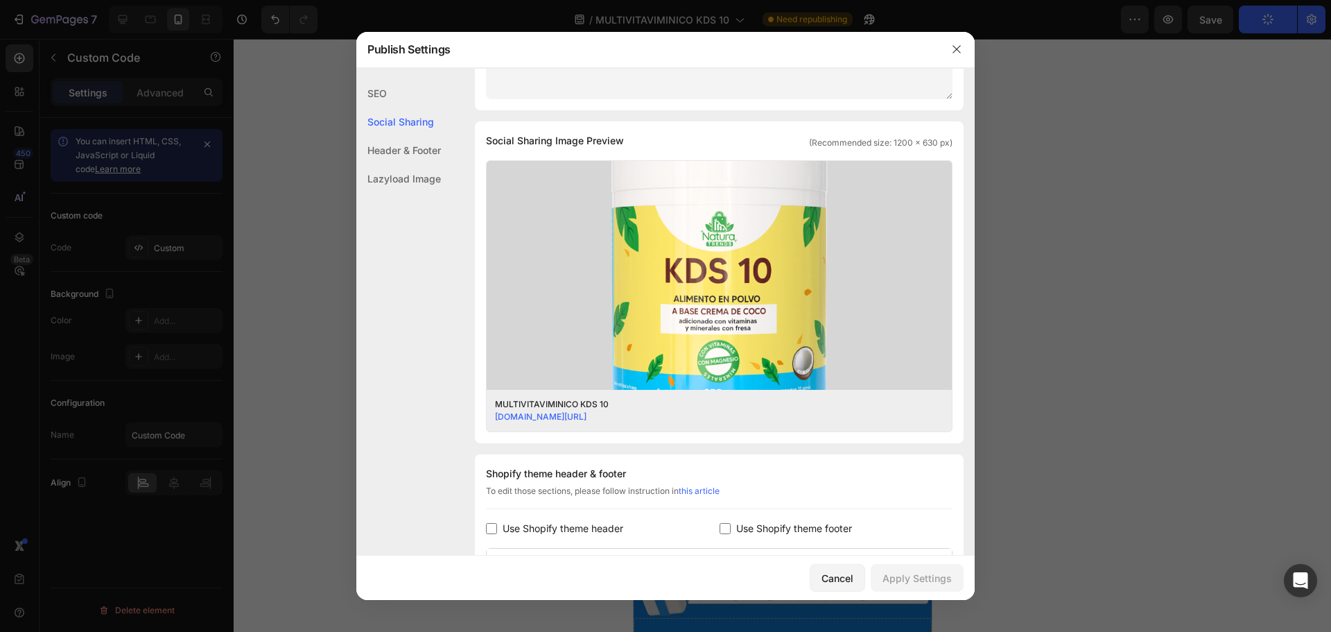
click at [587, 417] on link "[DOMAIN_NAME][URL]" at bounding box center [541, 416] width 92 height 10
click at [851, 587] on button "Cancel" at bounding box center [837, 578] width 55 height 28
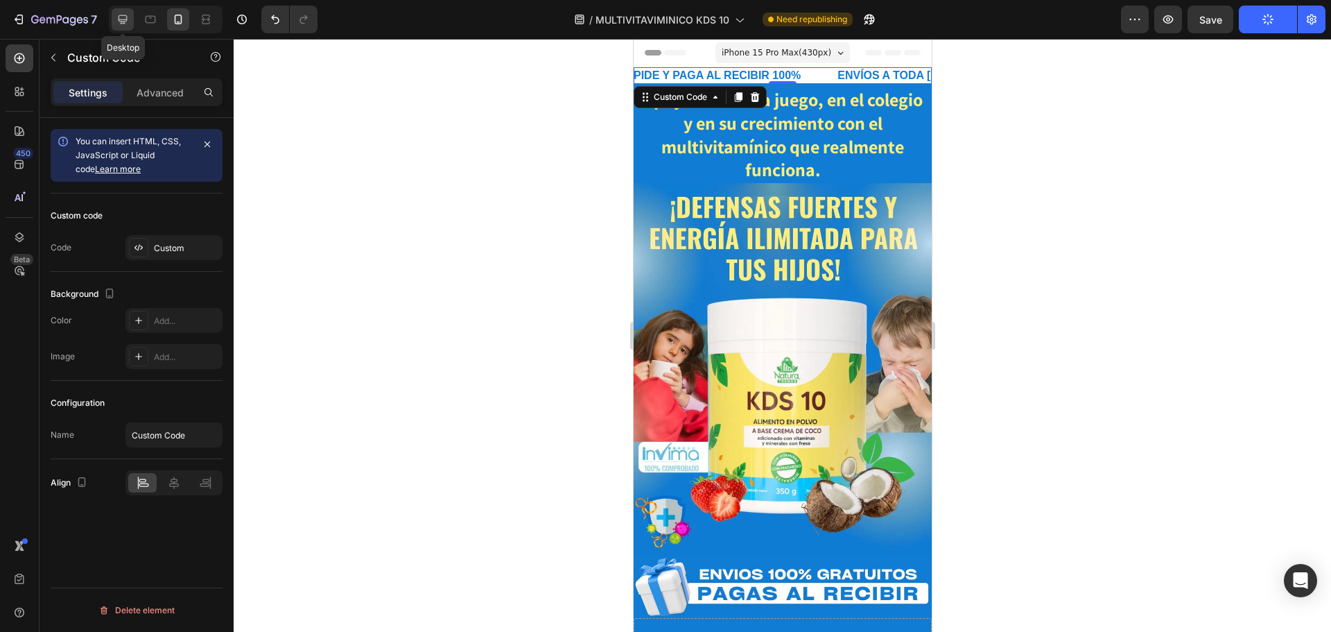
click at [118, 24] on icon at bounding box center [123, 19] width 14 height 14
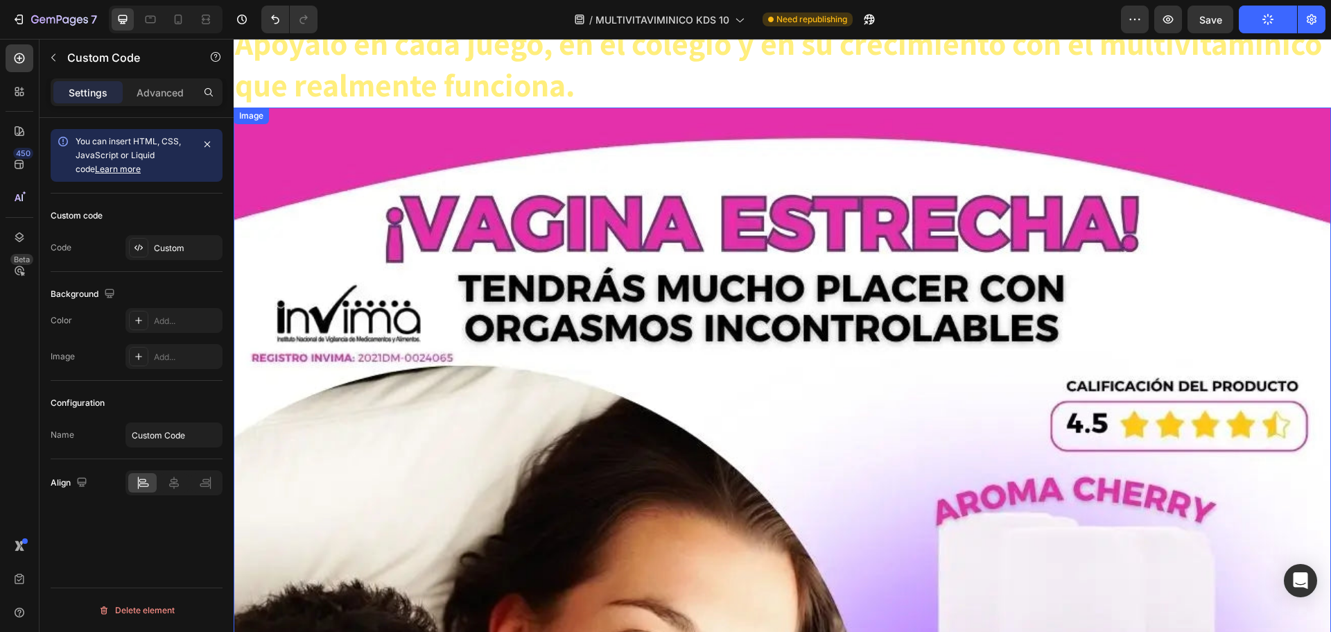
scroll to position [69, 0]
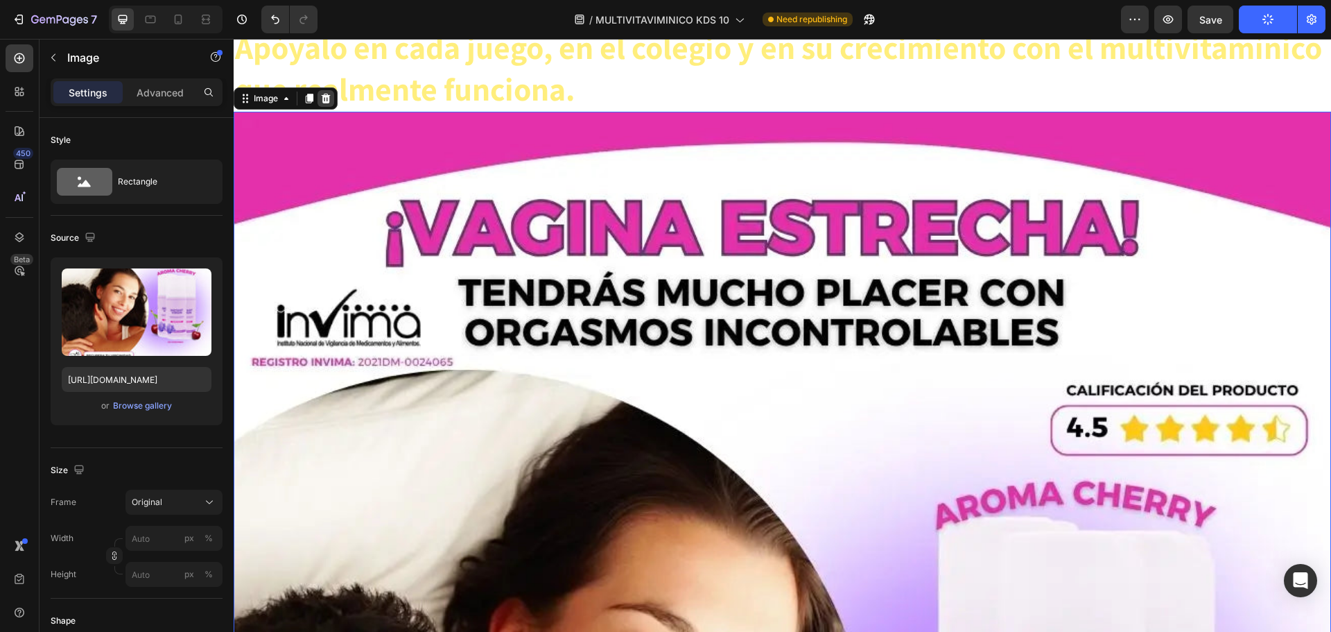
click at [318, 99] on div at bounding box center [326, 98] width 17 height 17
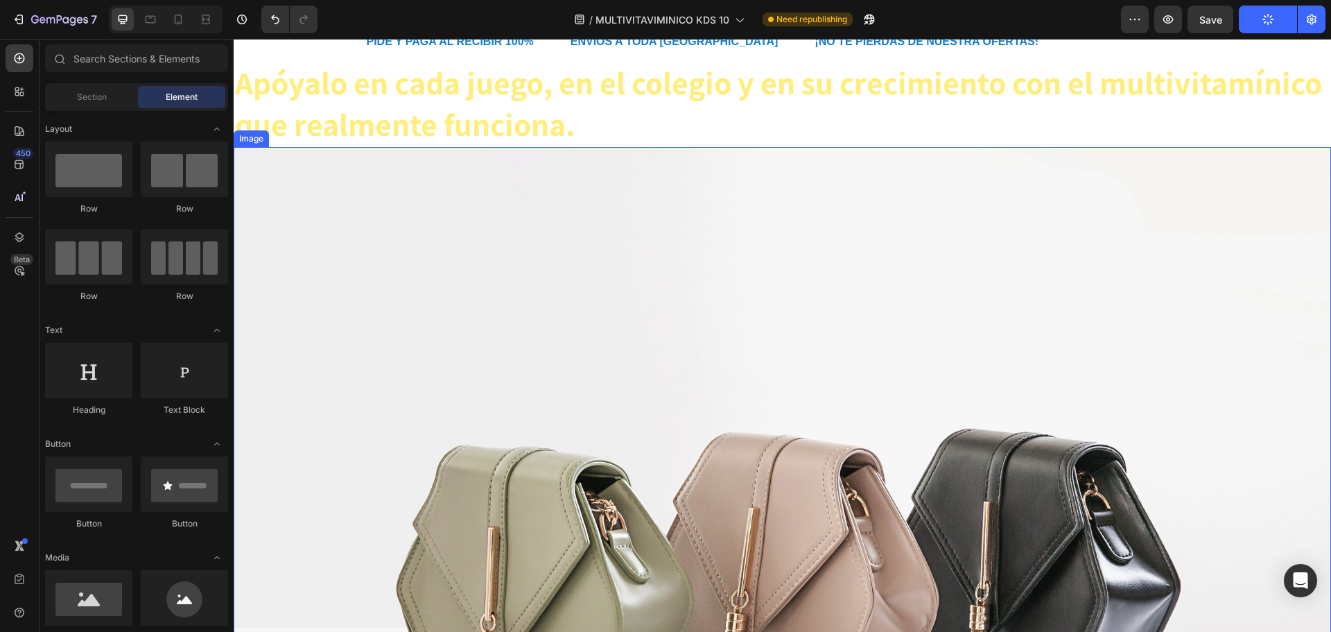
scroll to position [0, 0]
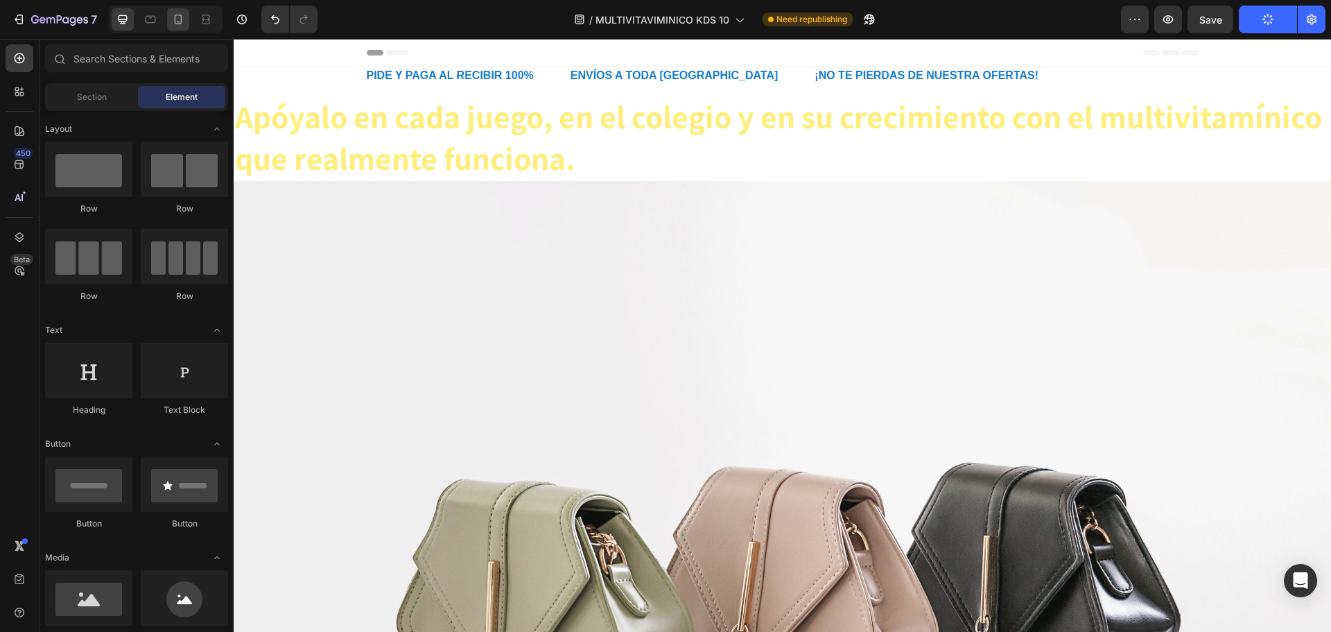
drag, startPoint x: 199, startPoint y: 17, endPoint x: 171, endPoint y: 21, distance: 28.0
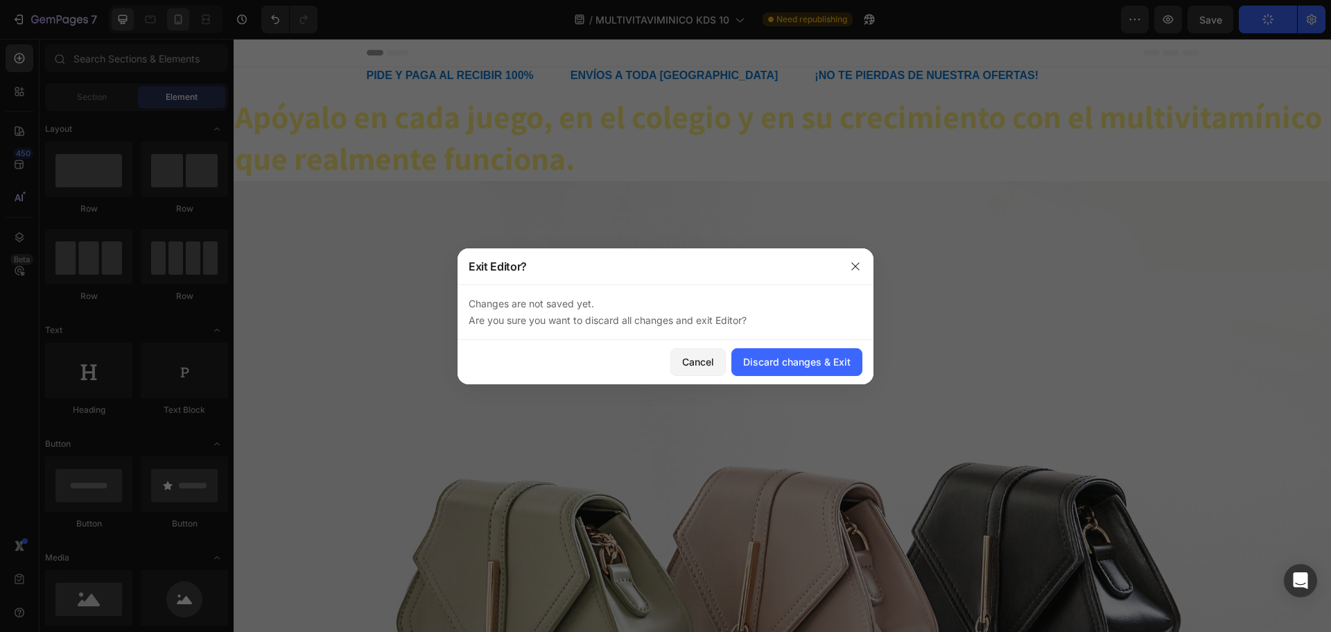
click at [175, 21] on div at bounding box center [665, 316] width 1331 height 632
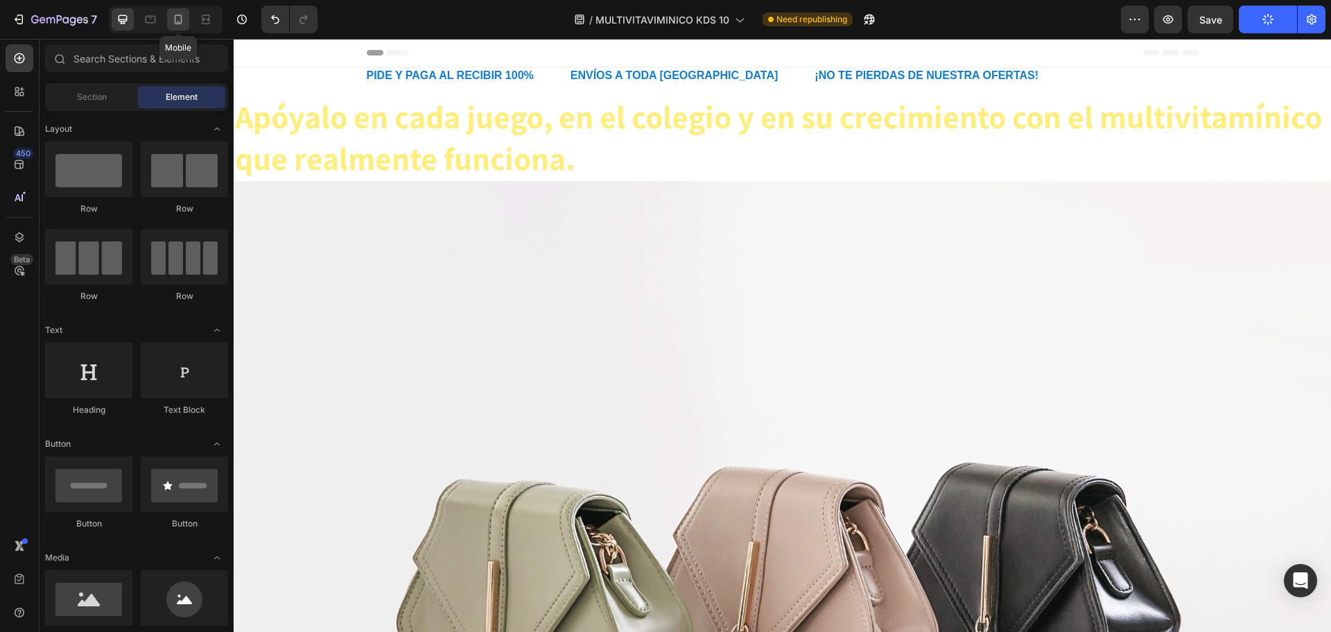
click at [173, 26] on icon at bounding box center [178, 19] width 14 height 14
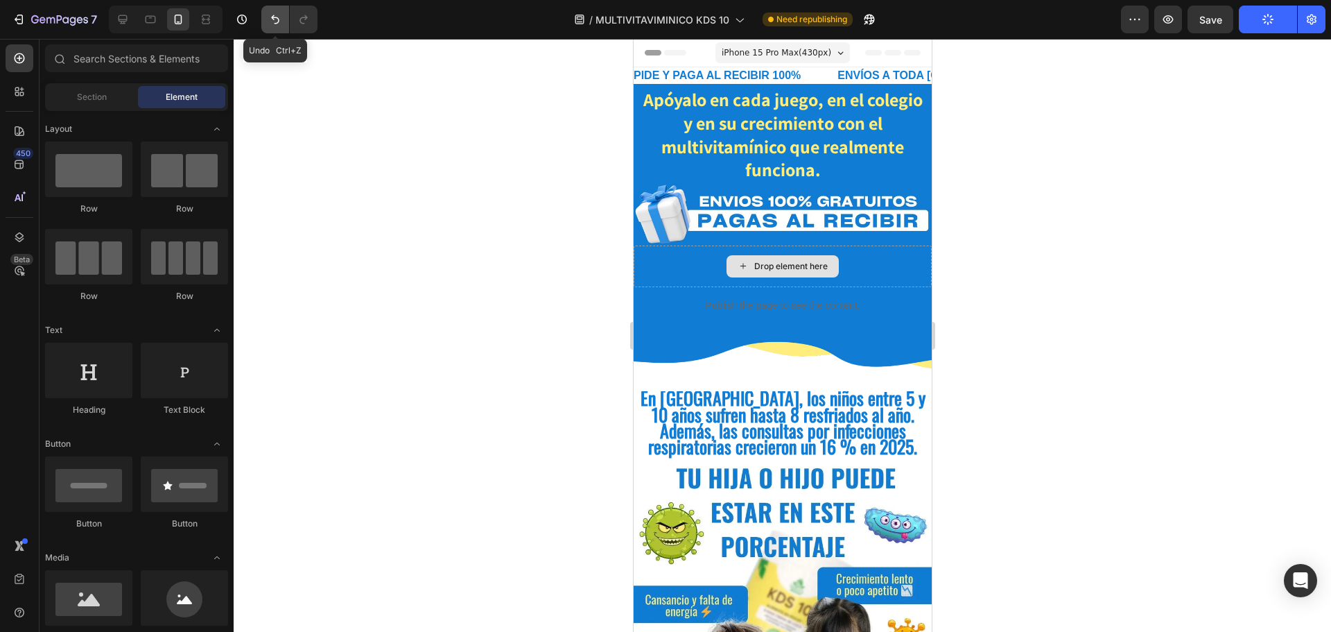
click at [270, 24] on icon "Undo/Redo" at bounding box center [275, 19] width 14 height 14
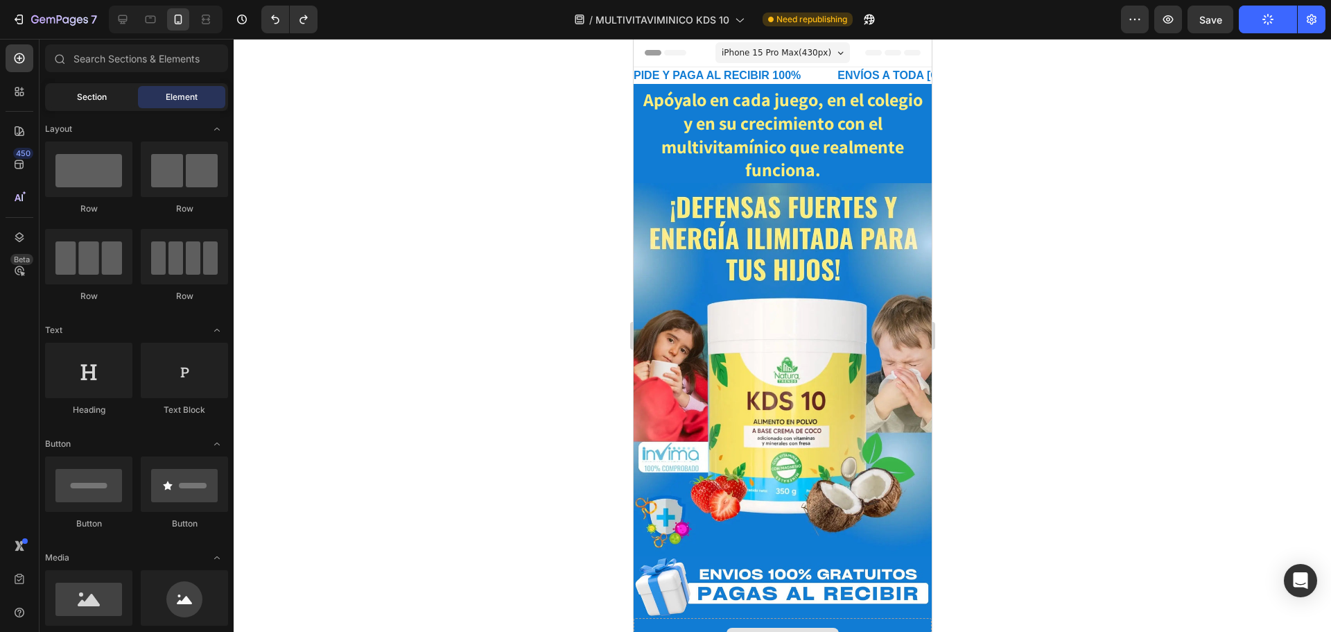
click at [96, 99] on span "Section" at bounding box center [92, 97] width 30 height 12
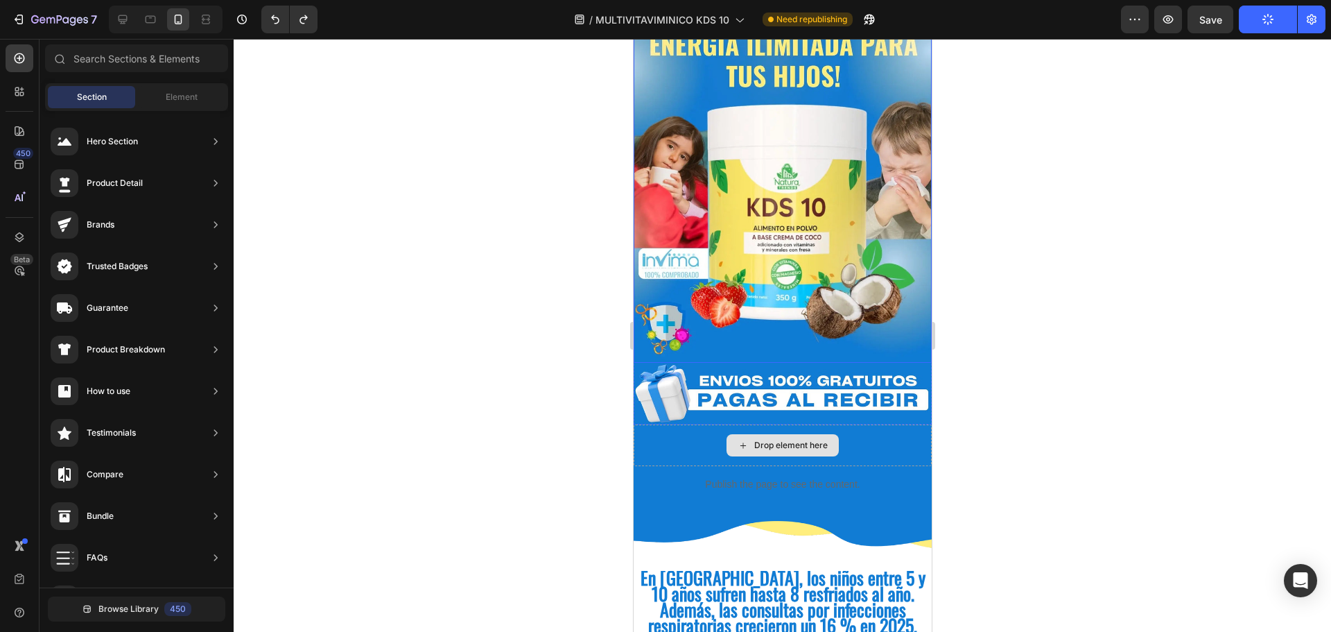
scroll to position [172, 0]
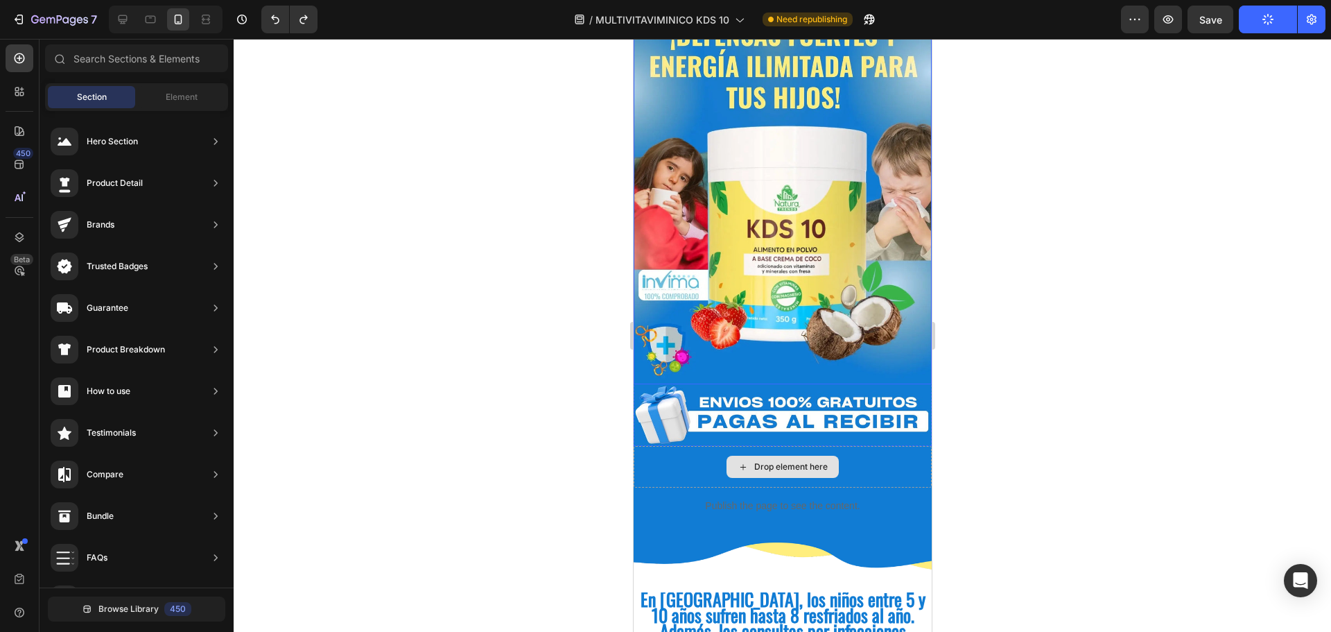
click at [795, 191] on img at bounding box center [782, 197] width 298 height 373
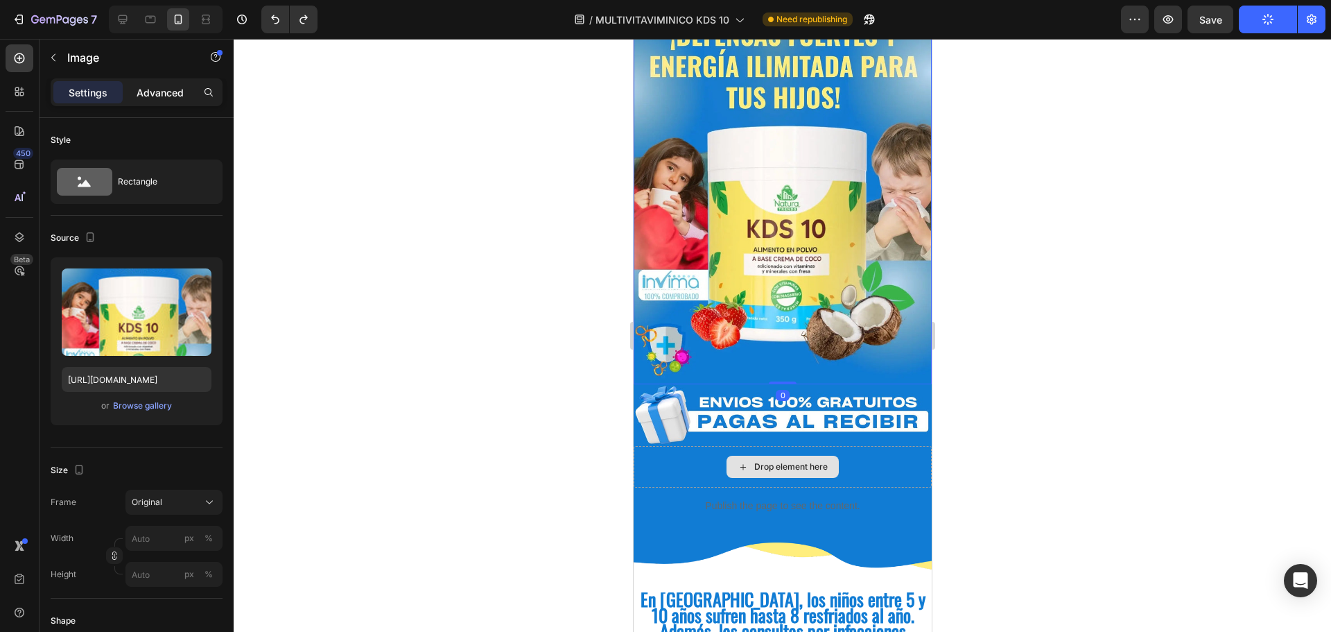
click at [171, 95] on p "Advanced" at bounding box center [160, 92] width 47 height 15
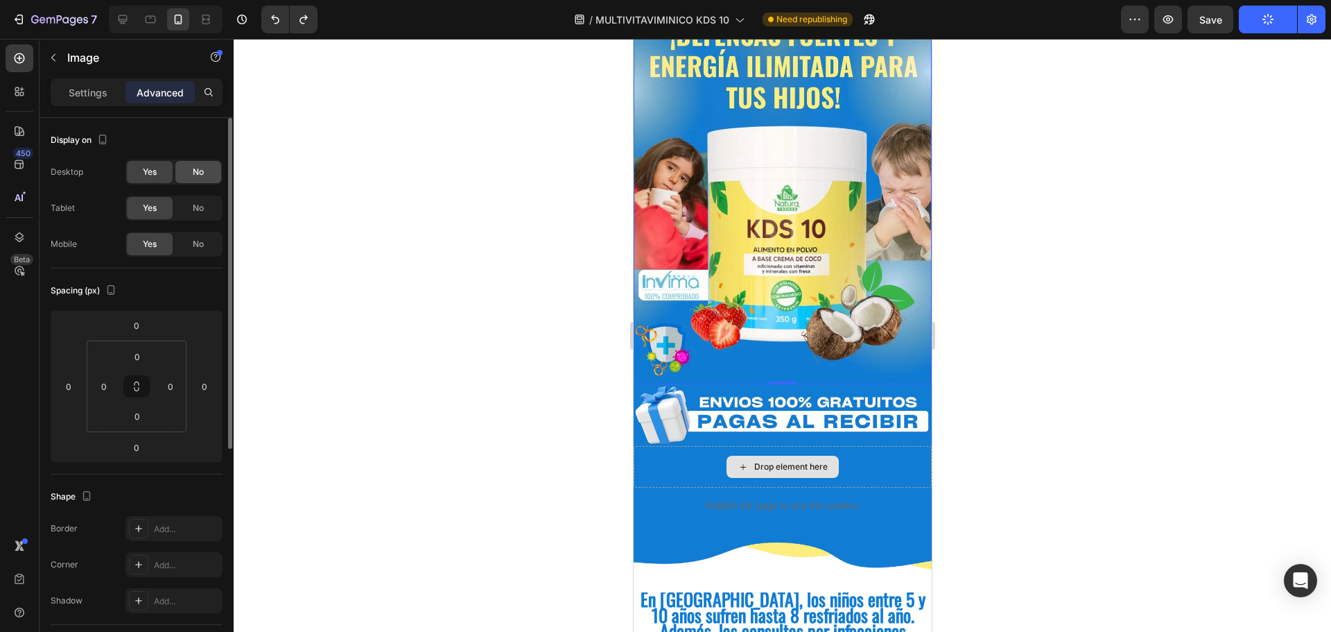
click at [194, 178] on span "No" at bounding box center [198, 172] width 11 height 12
click at [196, 209] on span "No" at bounding box center [198, 208] width 11 height 12
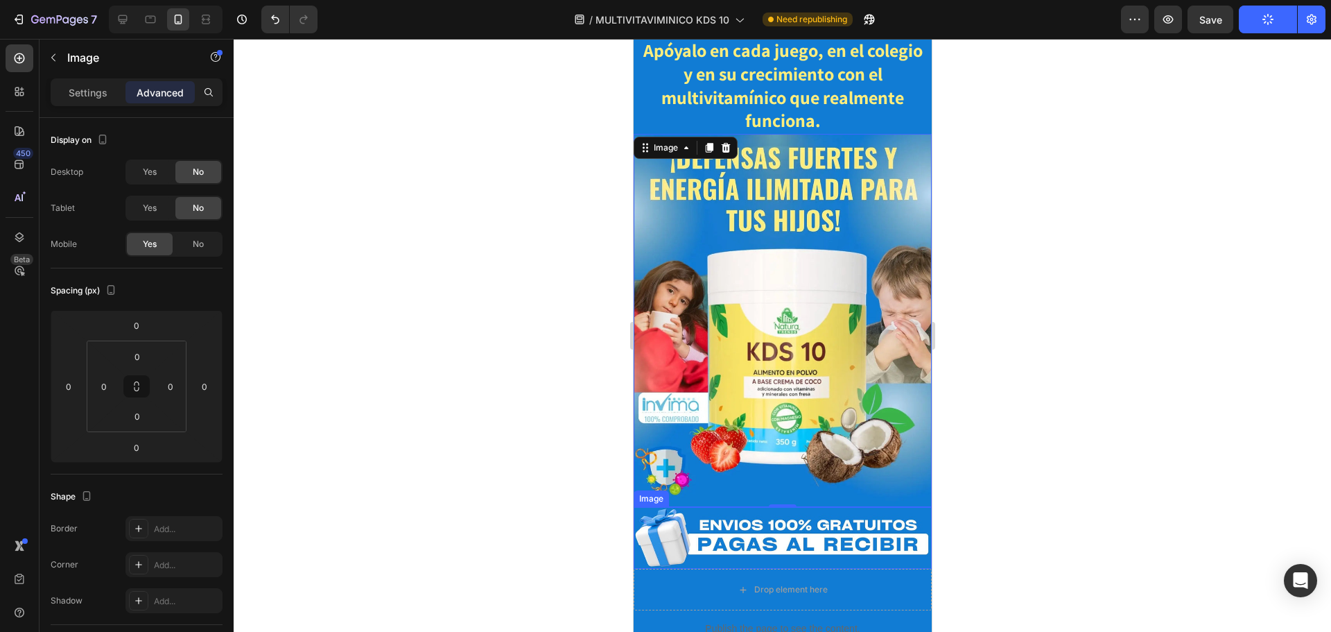
scroll to position [0, 0]
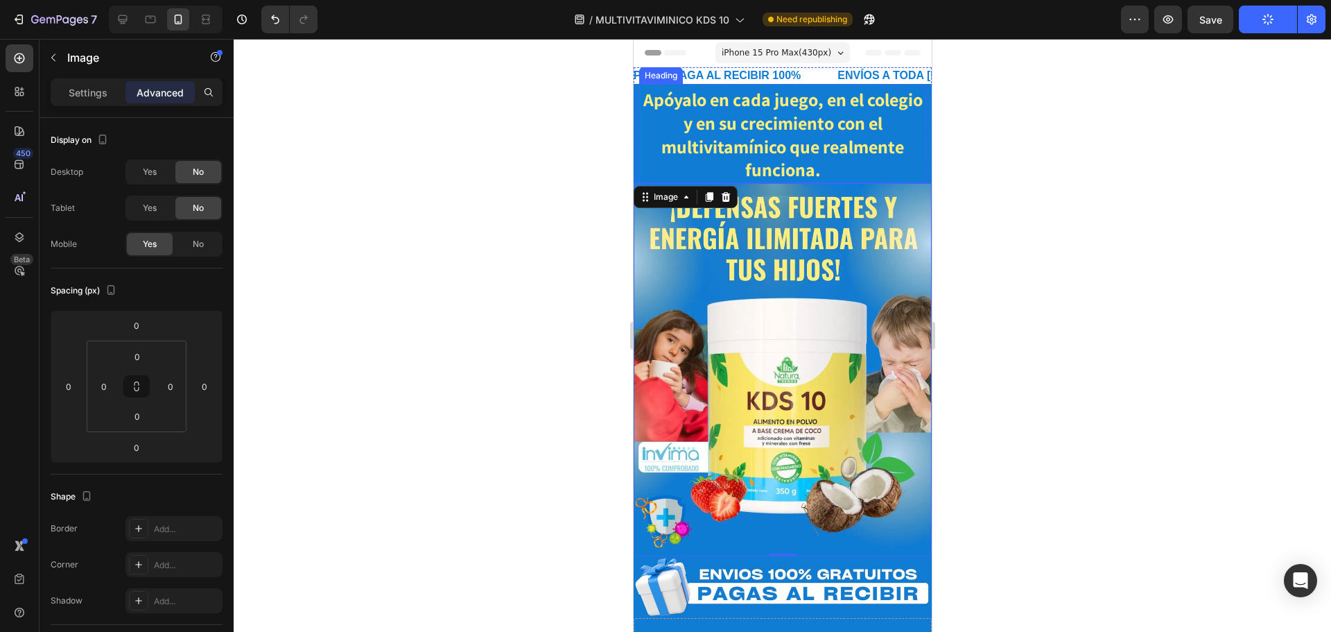
click at [817, 121] on strong "Apóyalo en cada juego, en el colegio y en su crecimiento con el multivitamínico…" at bounding box center [782, 134] width 279 height 94
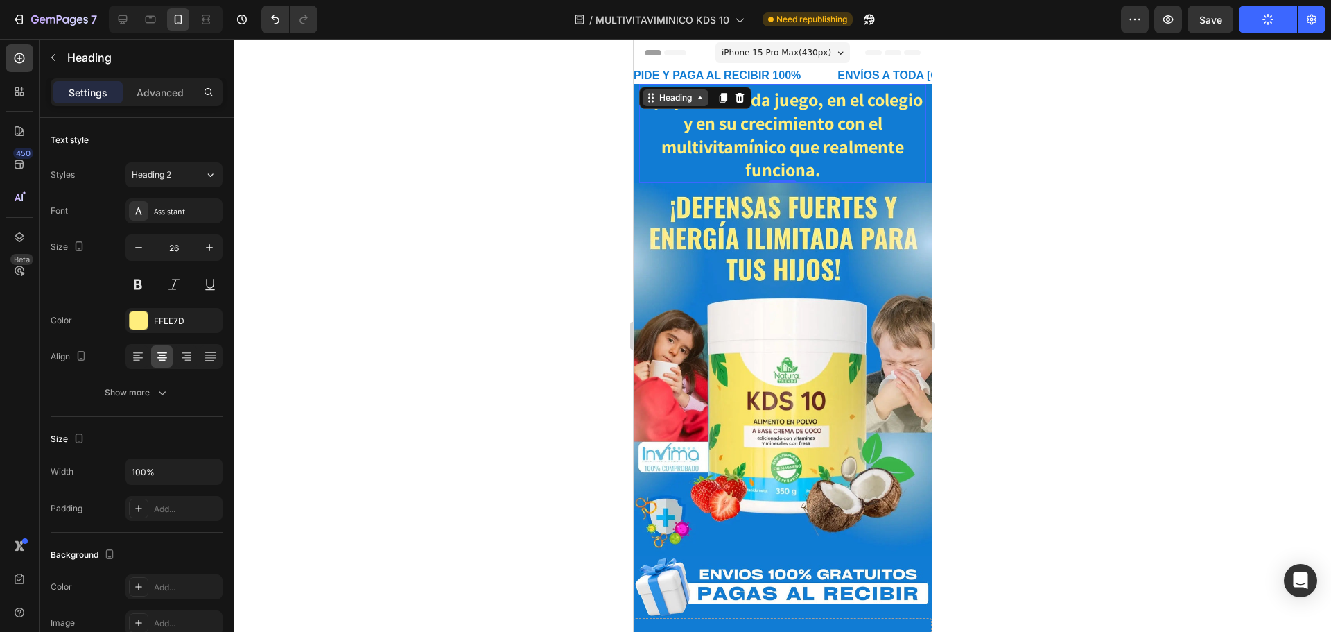
click at [686, 101] on div "Heading" at bounding box center [675, 98] width 38 height 12
click at [659, 76] on div "Section" at bounding box center [662, 73] width 35 height 8
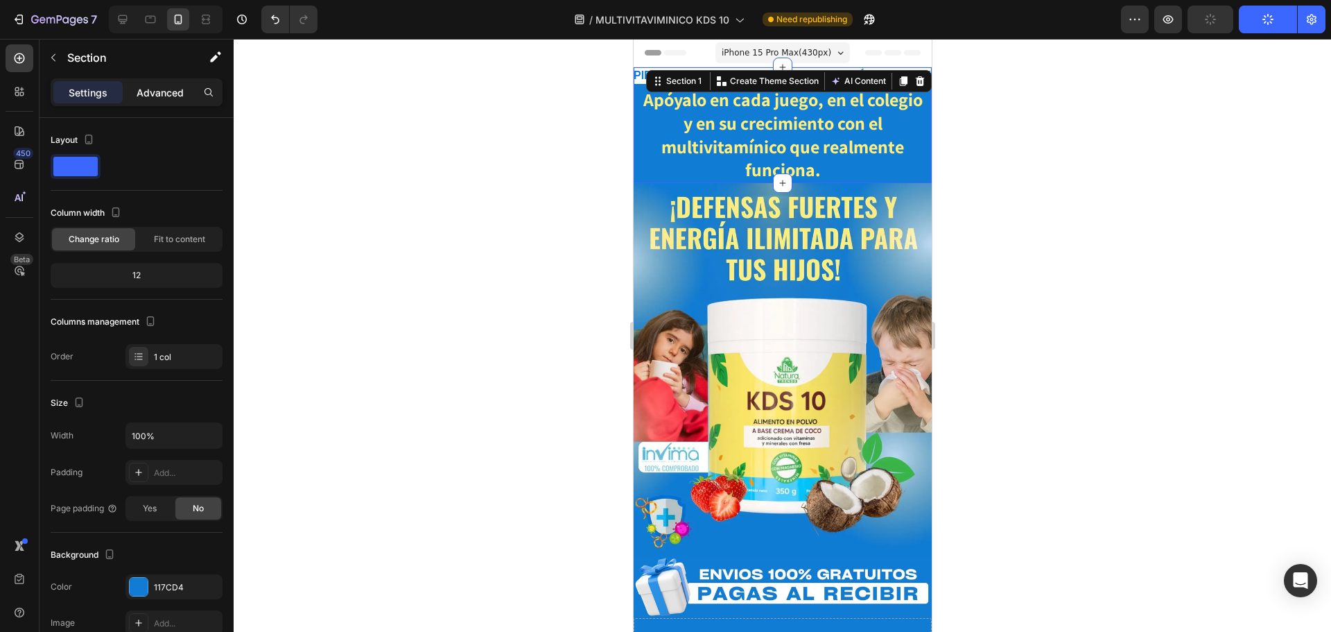
click at [178, 94] on p "Advanced" at bounding box center [160, 92] width 47 height 15
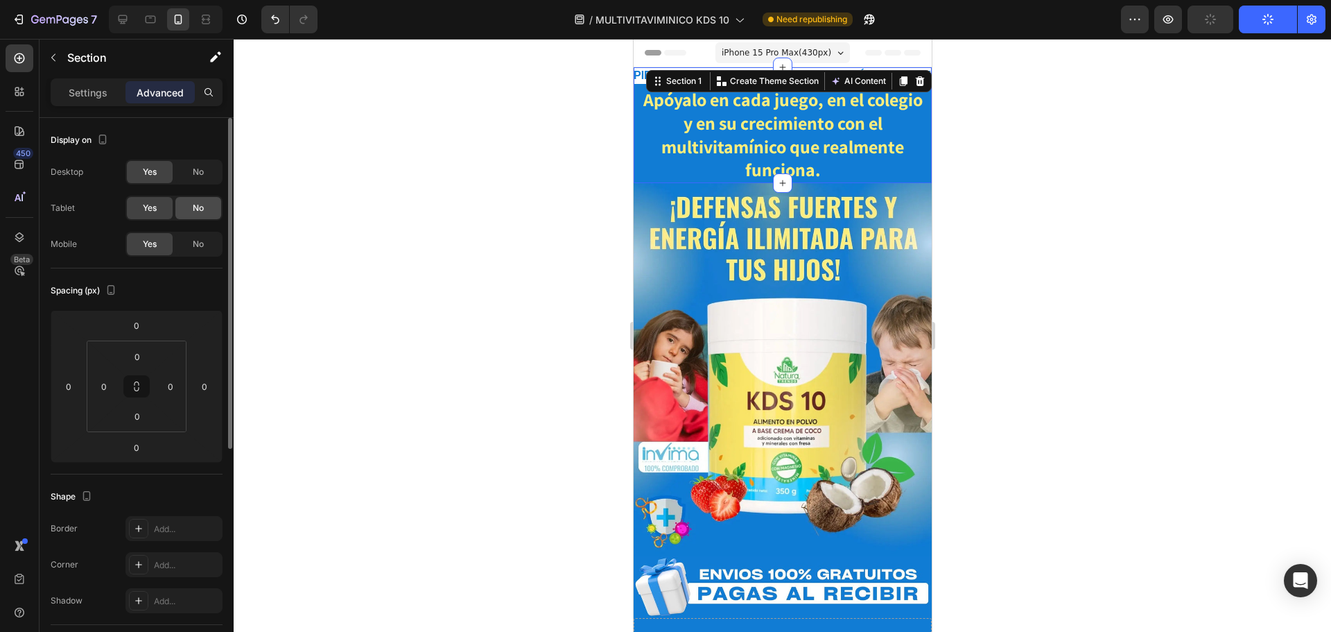
click at [200, 165] on div "No" at bounding box center [198, 172] width 46 height 22
click at [205, 207] on div "No" at bounding box center [198, 208] width 46 height 22
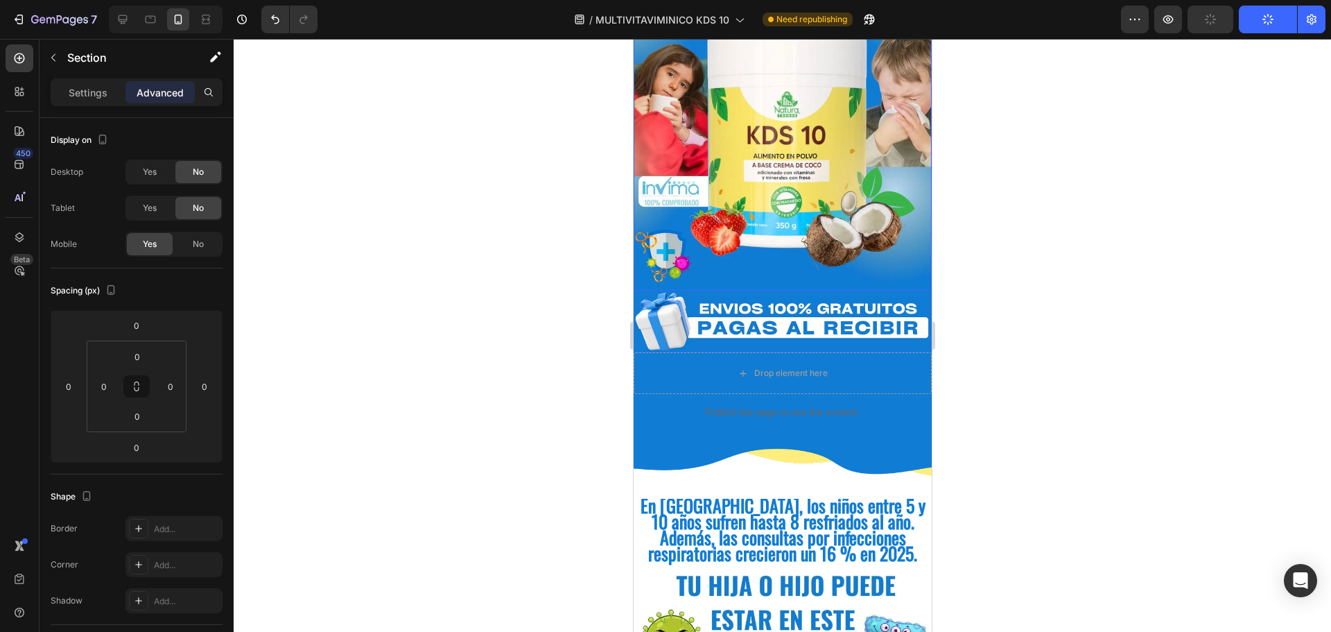
scroll to position [277, 0]
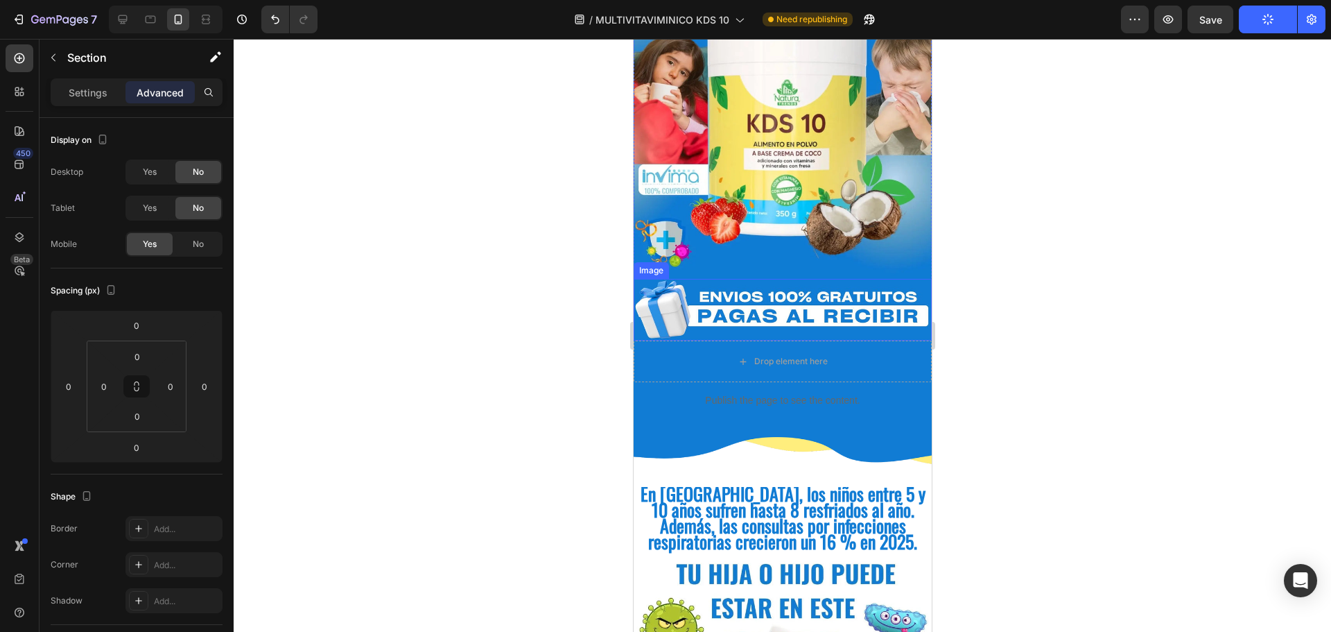
click at [756, 284] on img at bounding box center [782, 310] width 298 height 62
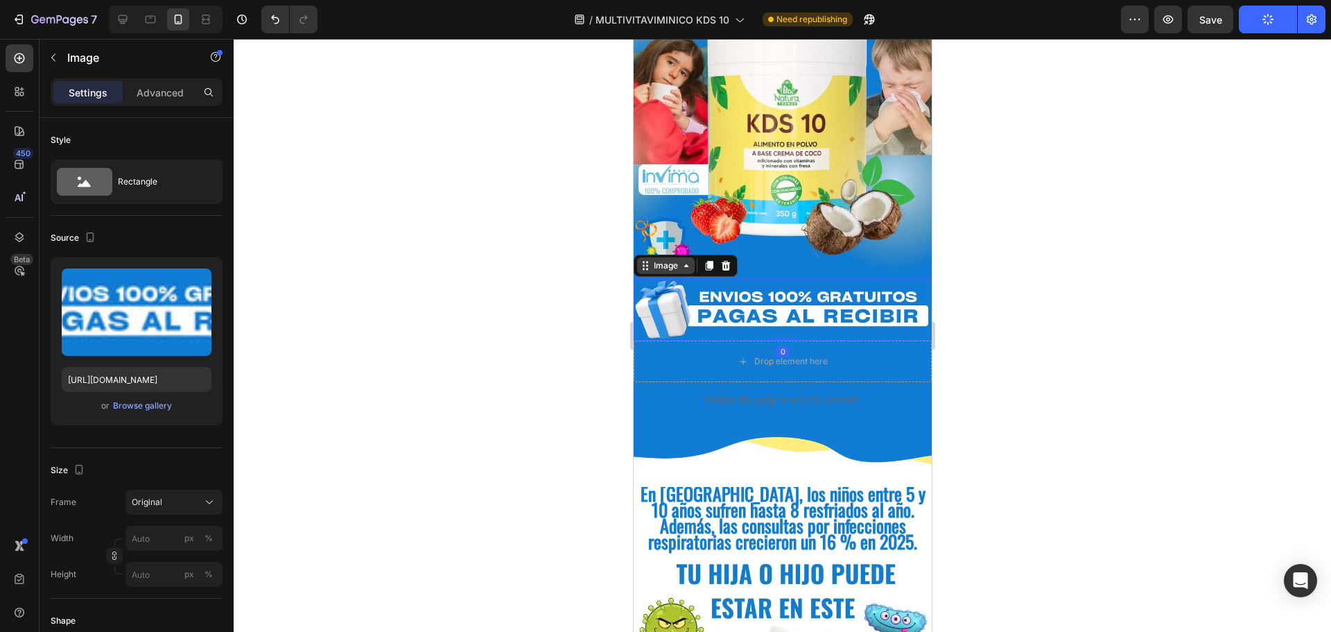
click at [666, 259] on div "Image" at bounding box center [665, 265] width 30 height 12
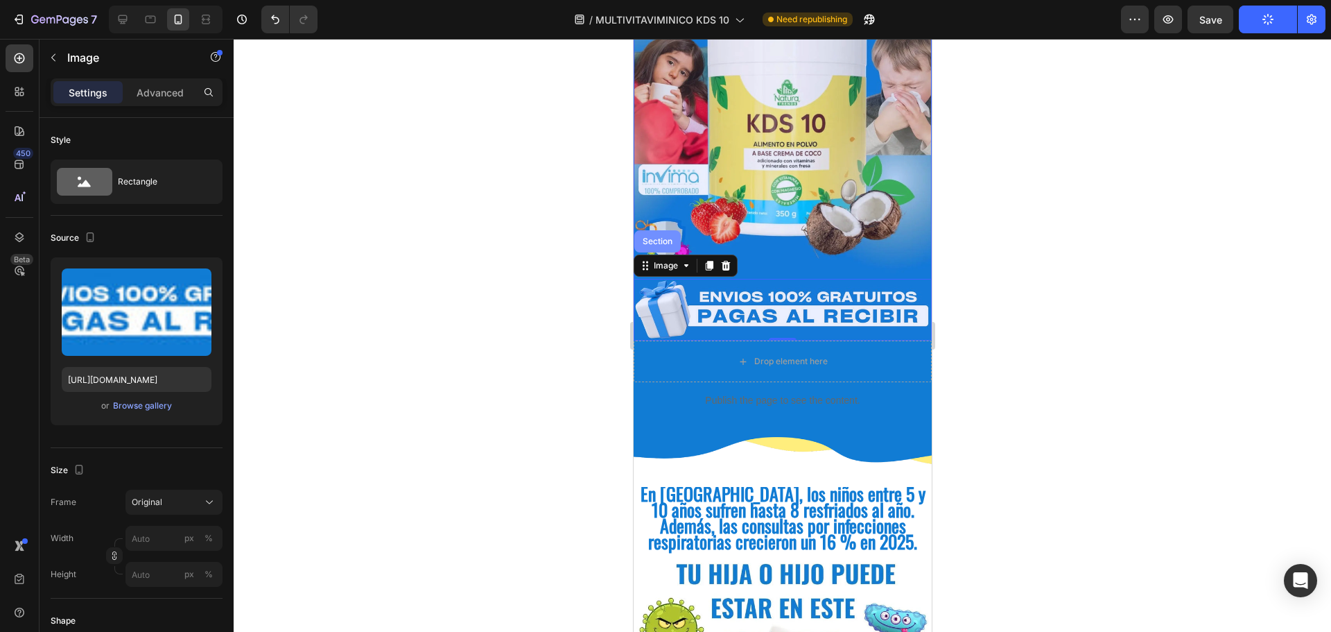
click at [659, 237] on div "Section" at bounding box center [656, 241] width 35 height 8
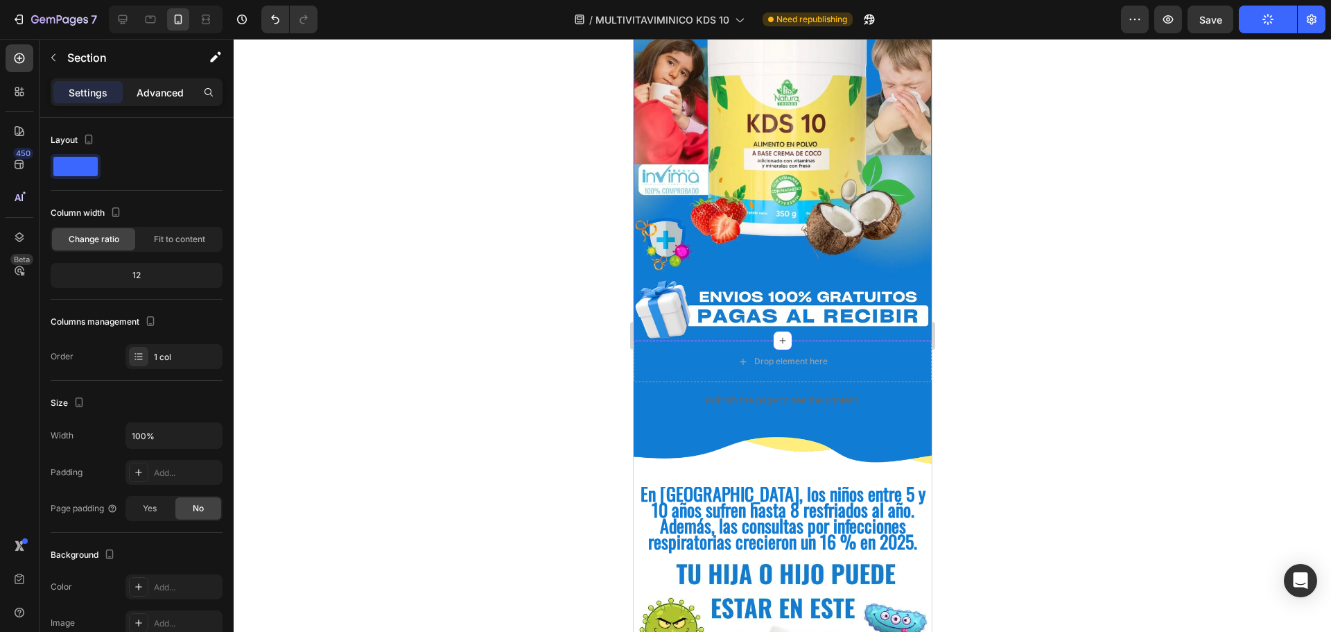
click at [155, 94] on p "Advanced" at bounding box center [160, 92] width 47 height 15
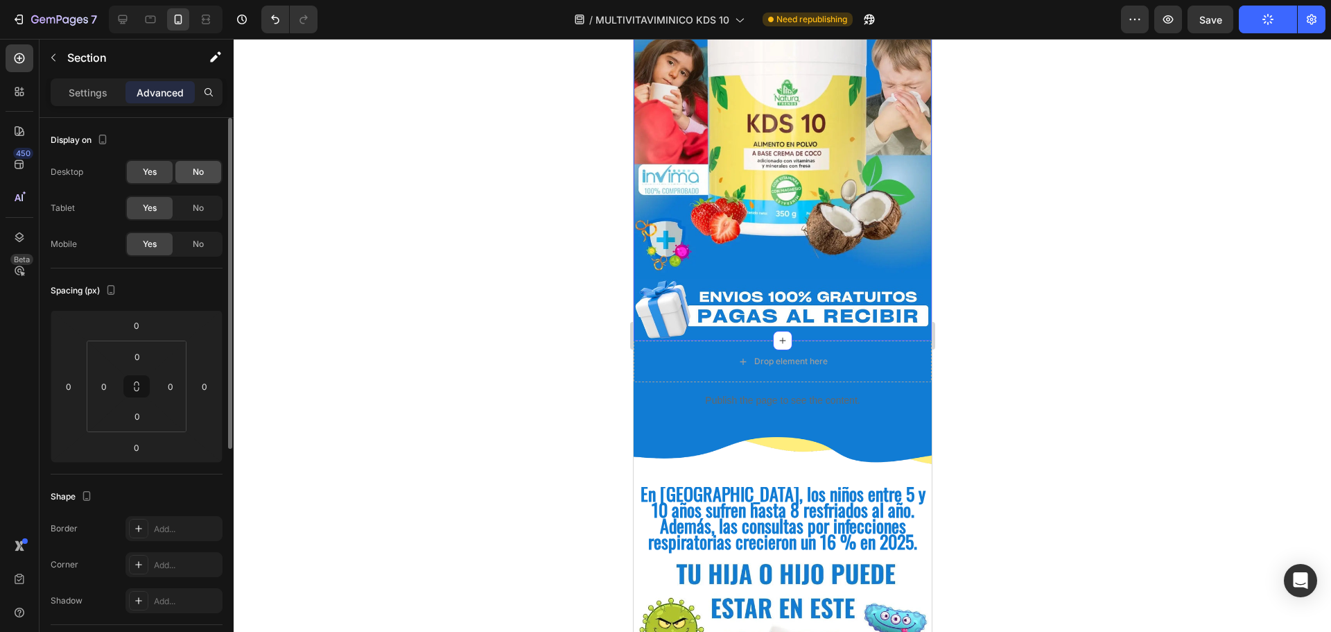
click at [203, 176] on span "No" at bounding box center [198, 172] width 11 height 12
click at [203, 207] on span "No" at bounding box center [198, 208] width 11 height 12
click at [698, 393] on p "Publish the page to see the content." at bounding box center [782, 400] width 287 height 15
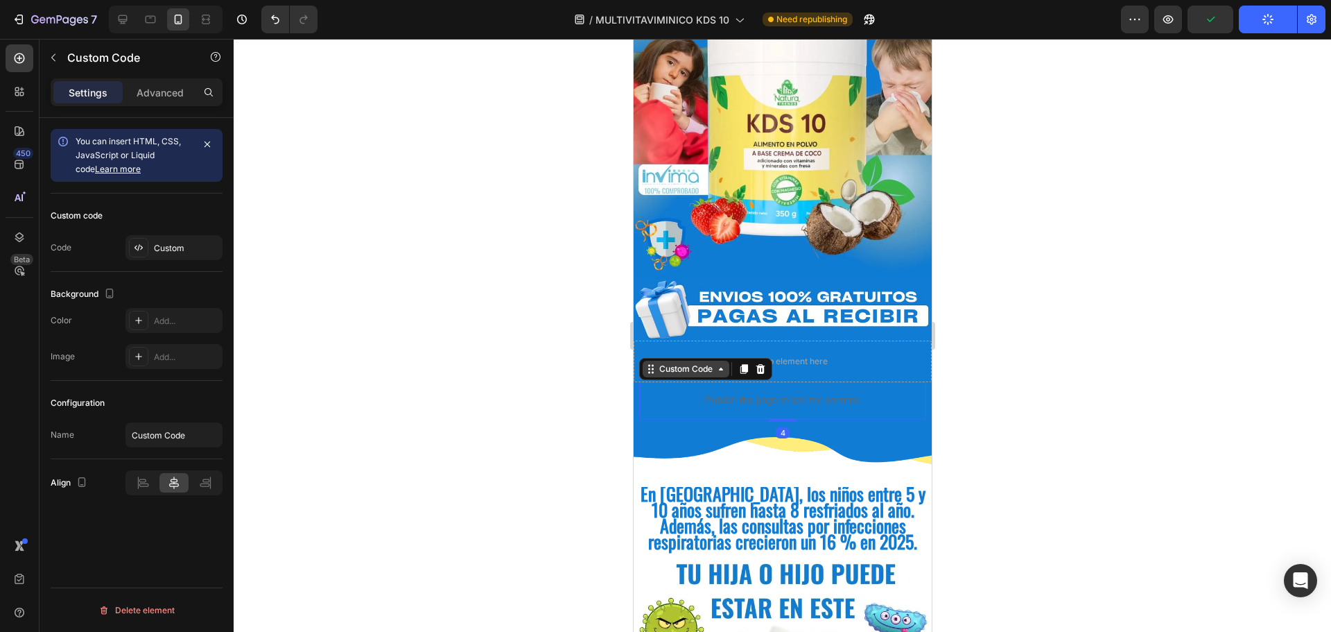
click at [707, 363] on div "Custom Code" at bounding box center [685, 369] width 59 height 12
click at [664, 315] on div "Section" at bounding box center [662, 319] width 35 height 8
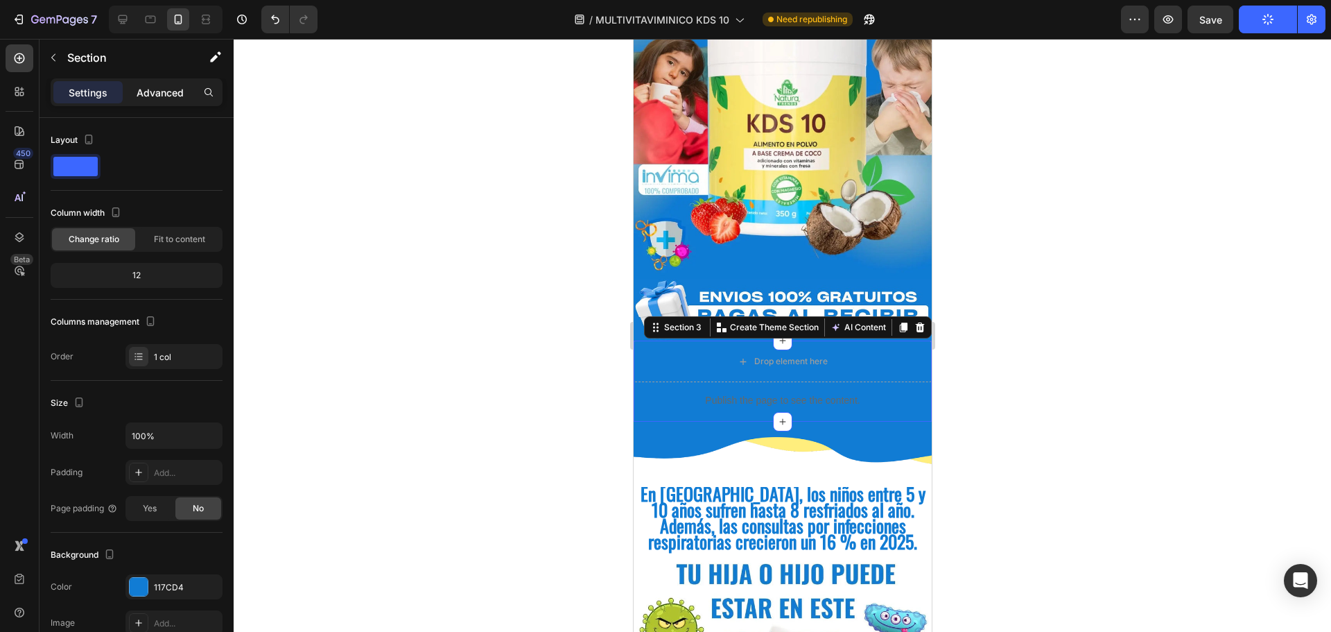
click at [162, 94] on p "Advanced" at bounding box center [160, 92] width 47 height 15
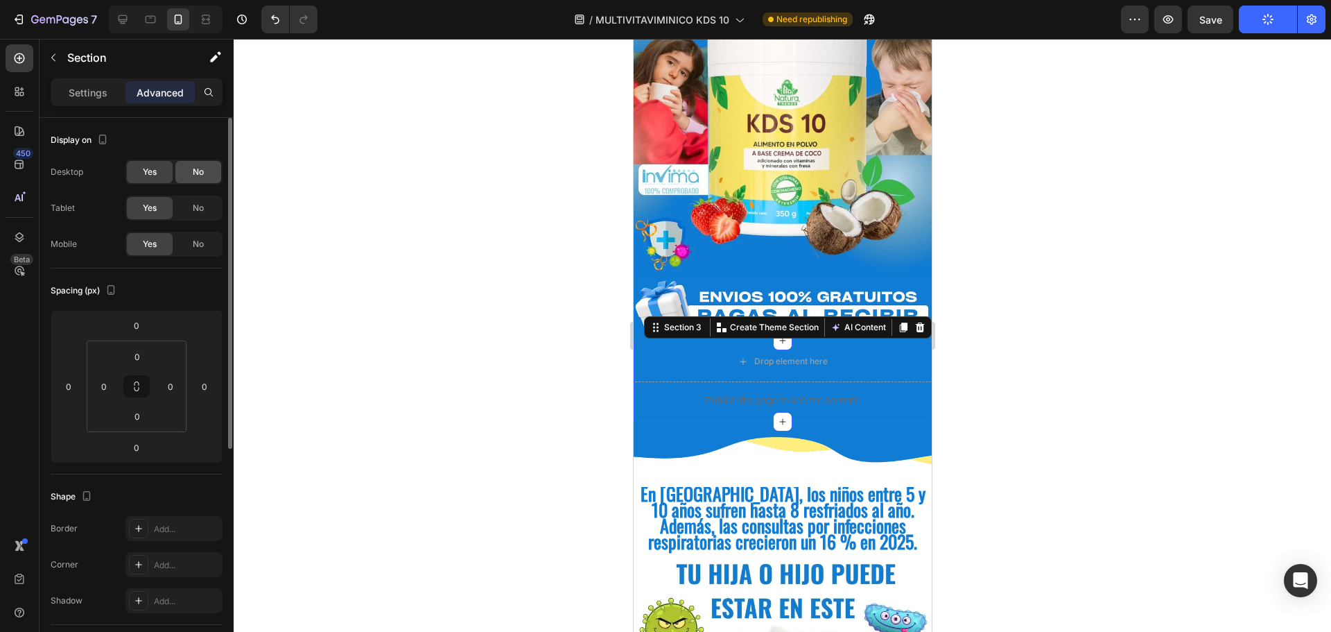
click at [202, 175] on span "No" at bounding box center [198, 172] width 11 height 12
click at [200, 205] on span "No" at bounding box center [198, 208] width 11 height 12
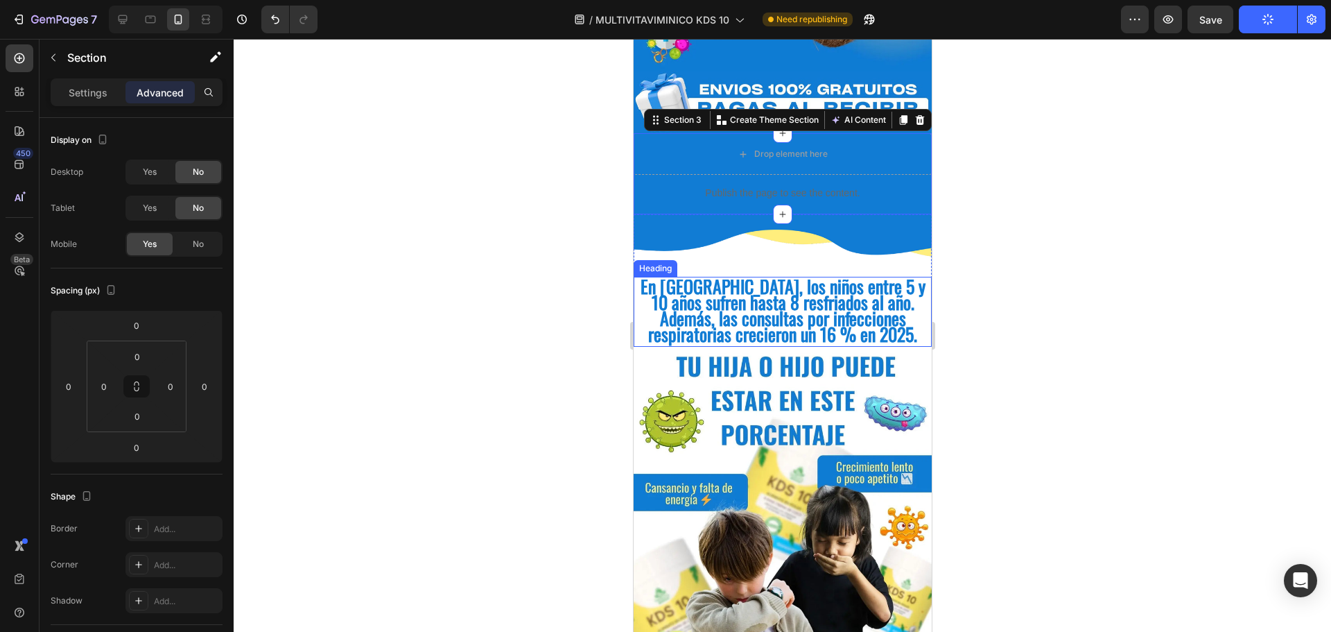
scroll to position [485, 0]
click at [686, 220] on img at bounding box center [782, 245] width 298 height 62
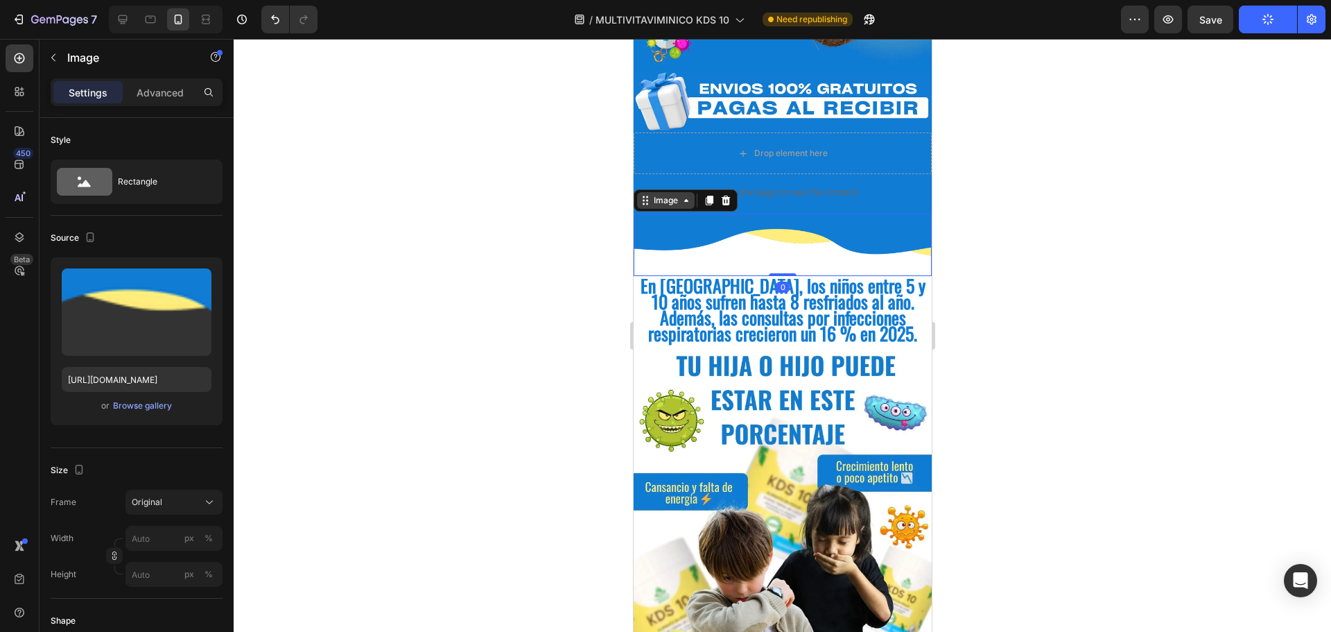
click at [666, 194] on div "Image" at bounding box center [665, 200] width 30 height 12
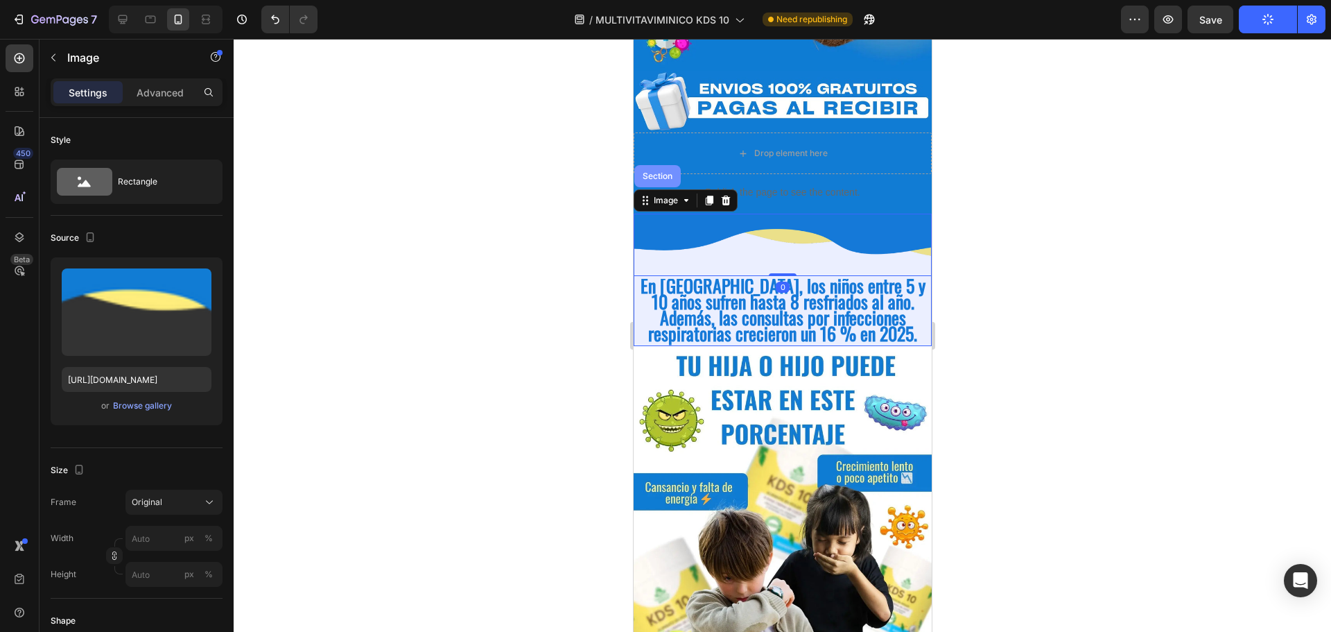
click at [658, 172] on div "Section" at bounding box center [656, 176] width 35 height 8
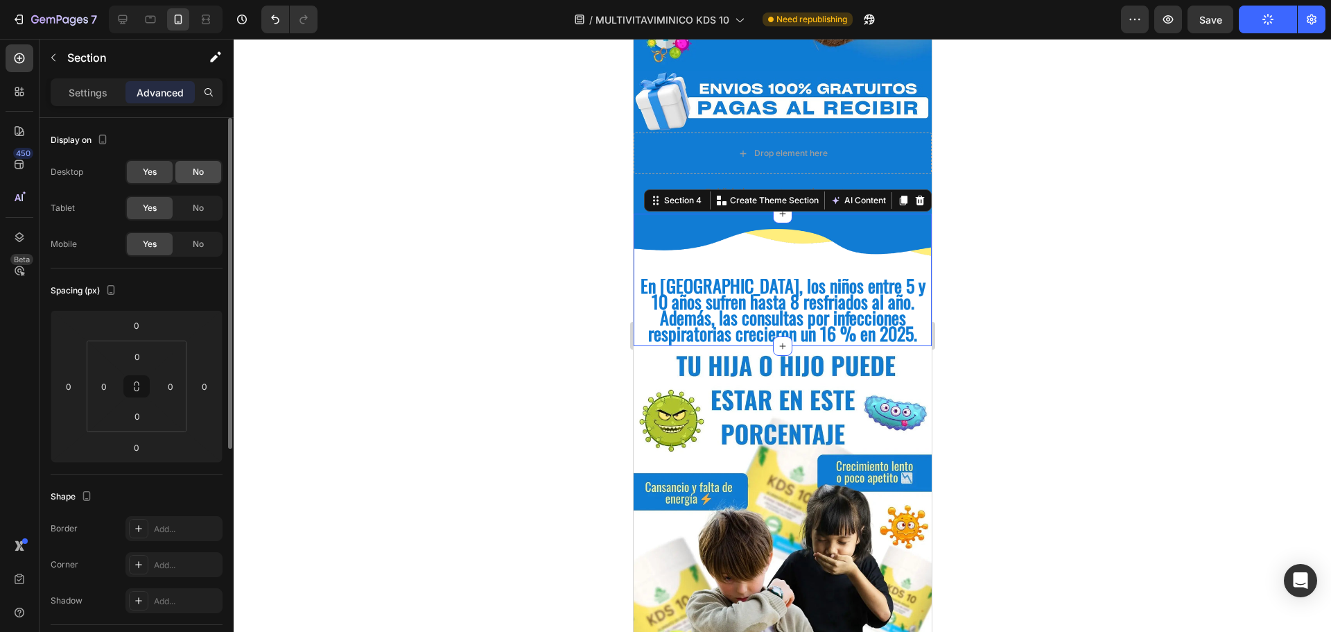
click at [198, 179] on div "No" at bounding box center [198, 172] width 46 height 22
click at [198, 208] on span "No" at bounding box center [198, 208] width 11 height 12
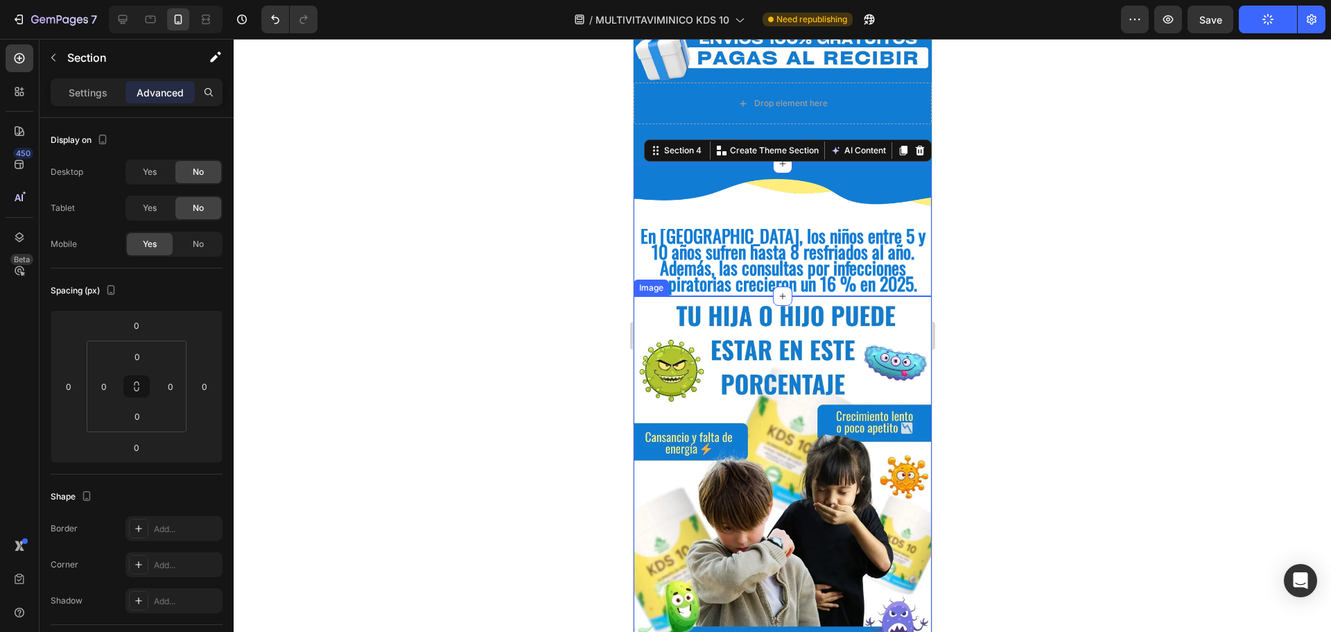
scroll to position [624, 0]
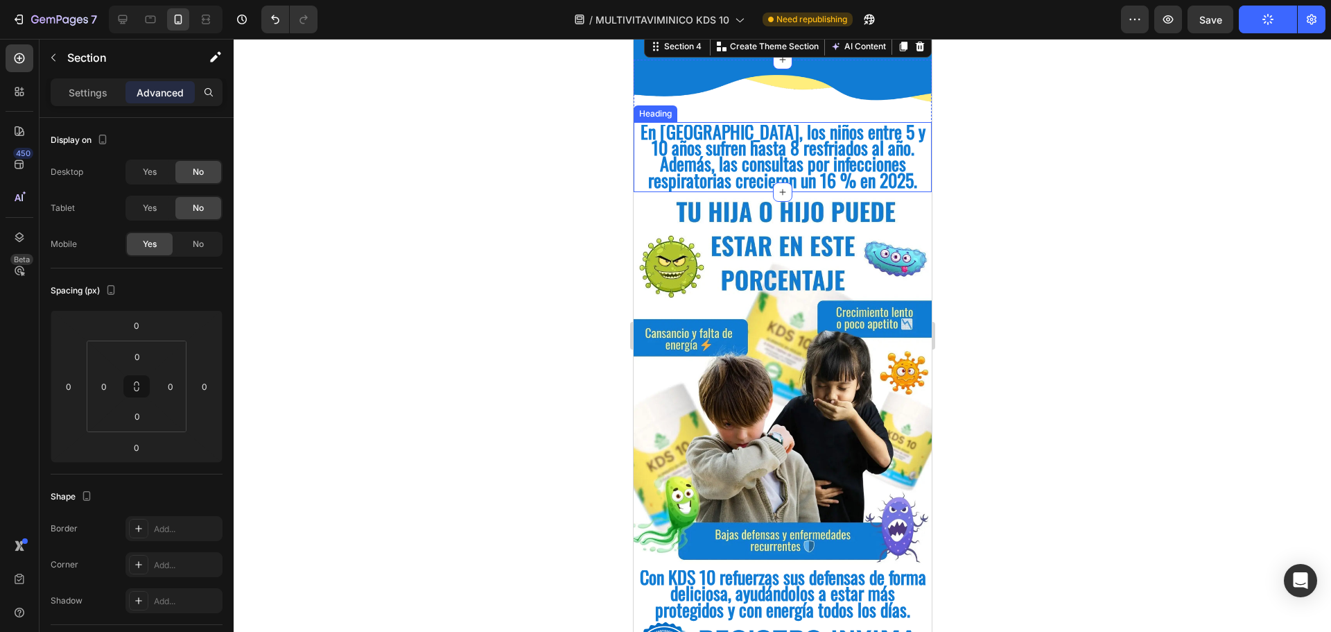
click at [691, 148] on span "En [GEOGRAPHIC_DATA], los niños entre 5 y 10 años sufren hasta 8 resfriados al …" at bounding box center [782, 156] width 285 height 76
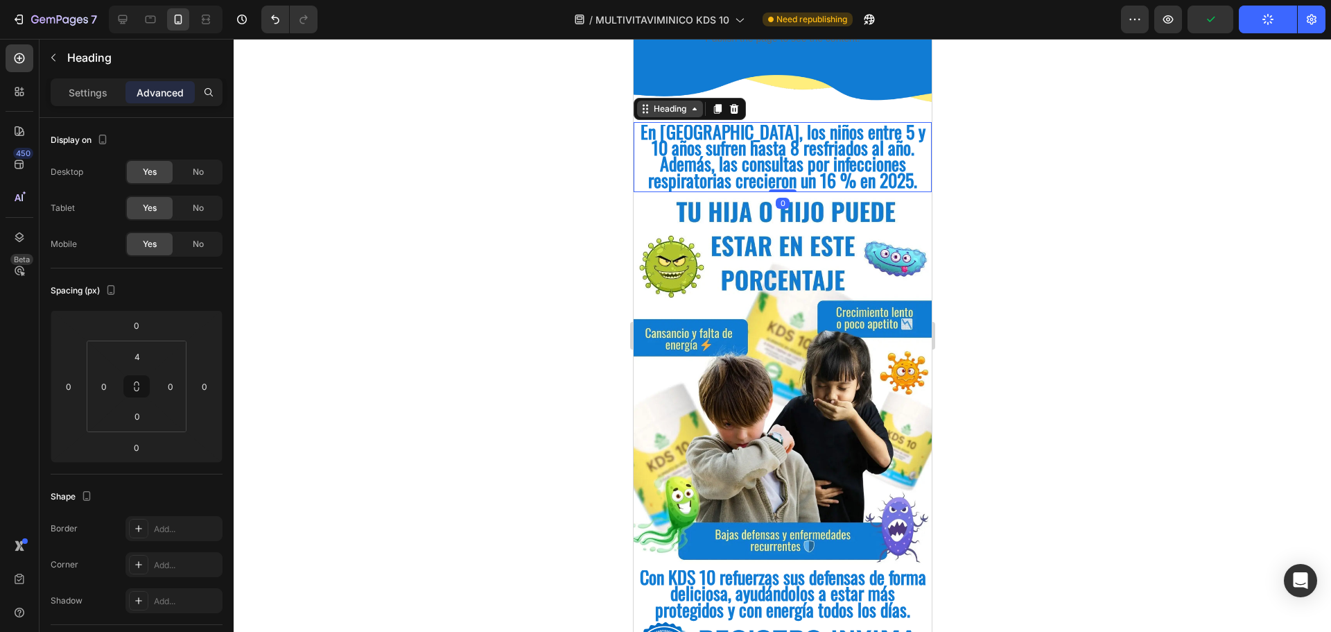
click at [689, 109] on icon at bounding box center [694, 108] width 11 height 11
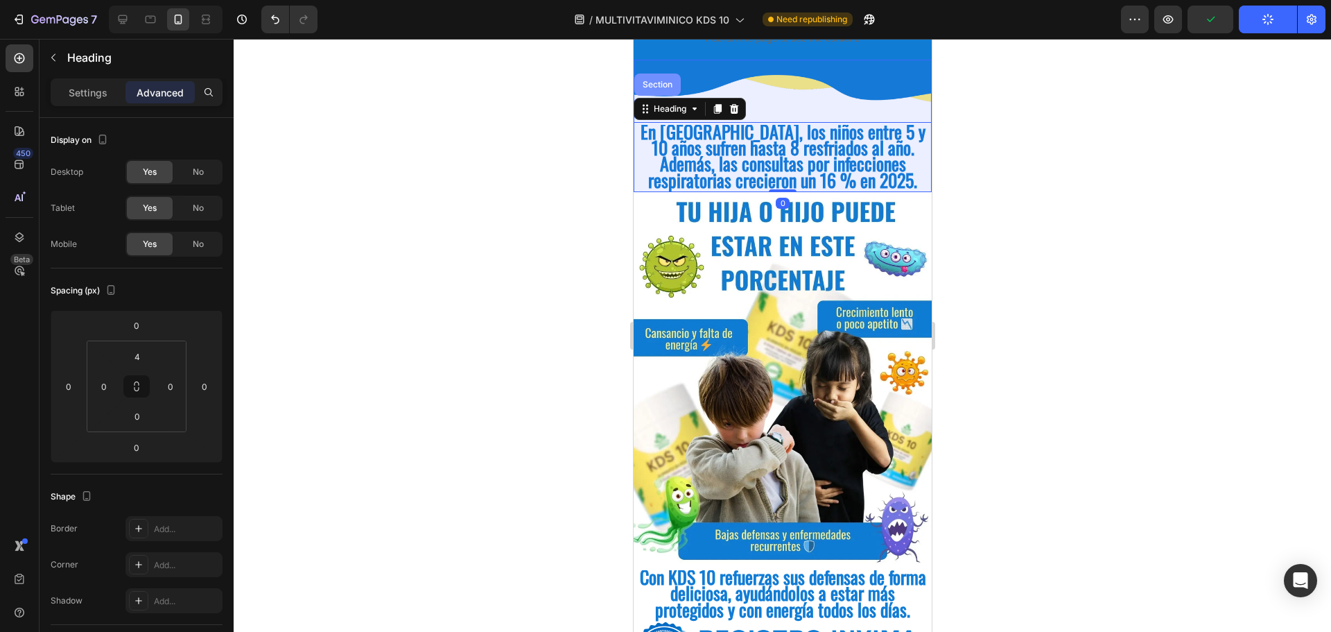
click at [662, 85] on div "Section" at bounding box center [656, 84] width 35 height 8
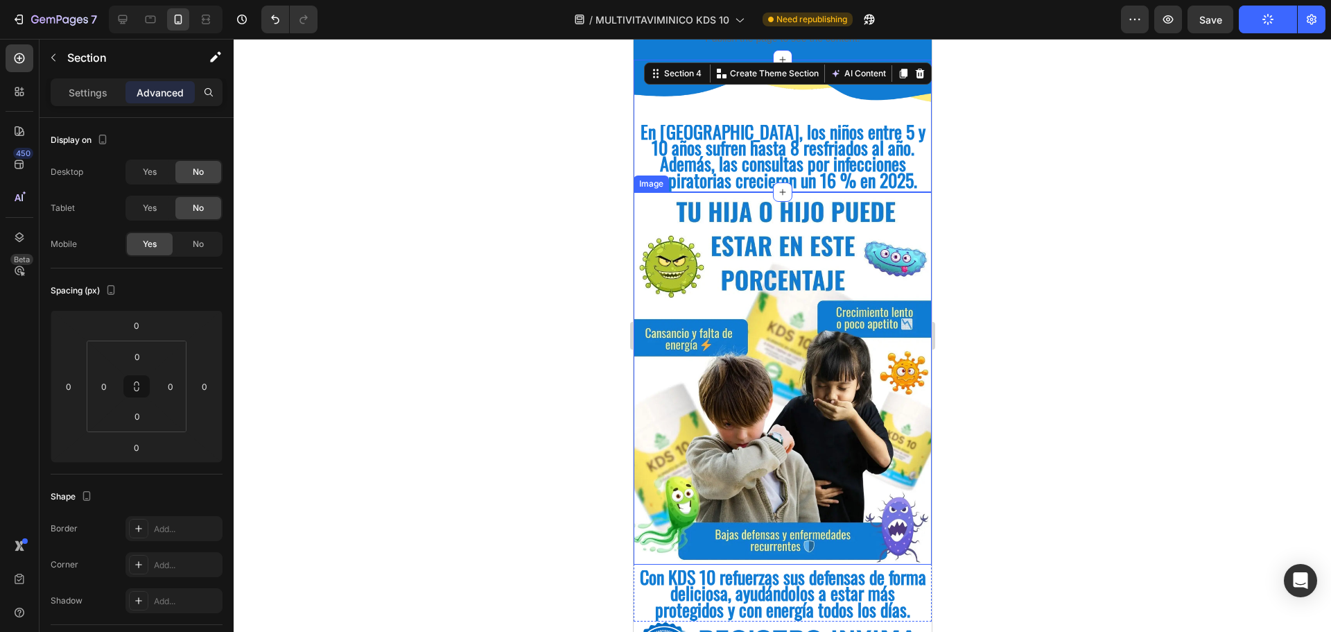
click at [745, 261] on img at bounding box center [782, 378] width 298 height 373
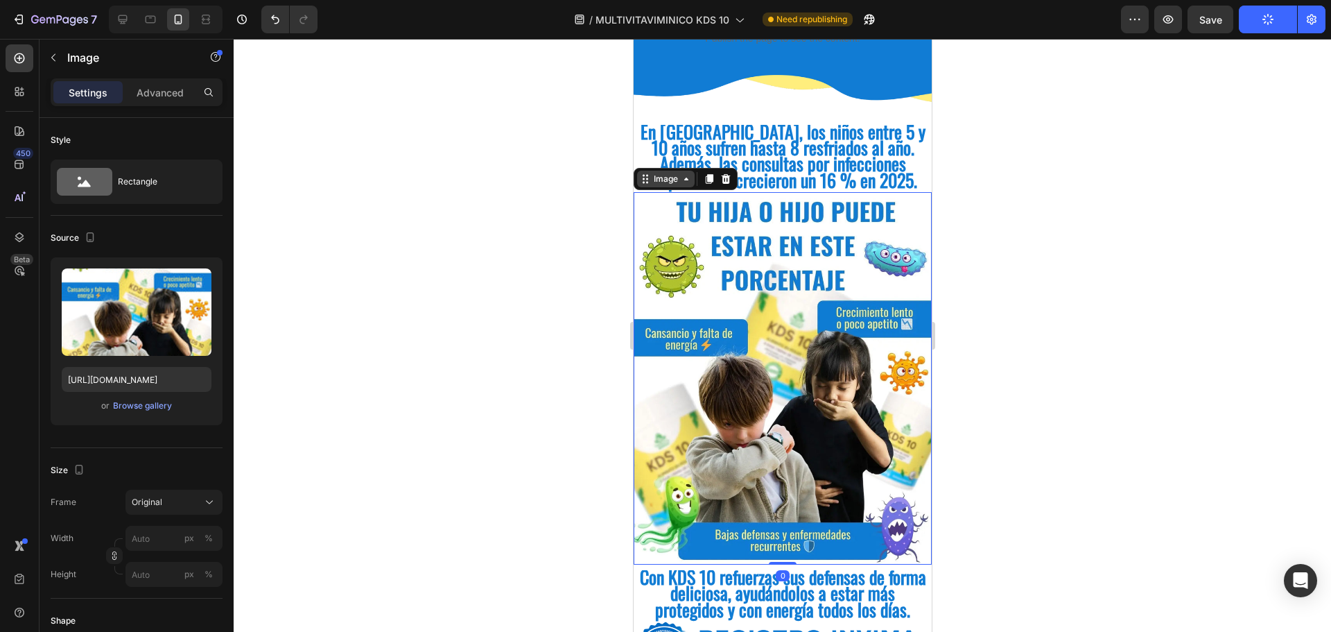
click at [673, 180] on div "Image" at bounding box center [665, 179] width 30 height 12
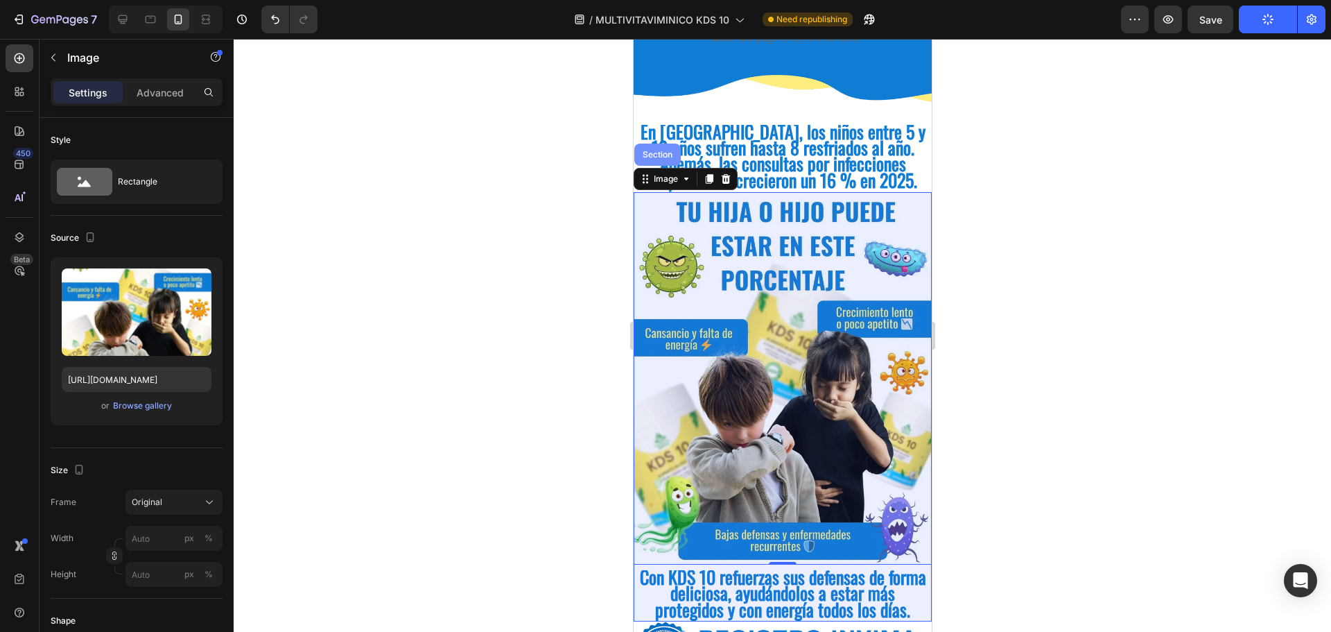
click at [662, 147] on div "Section" at bounding box center [657, 155] width 46 height 22
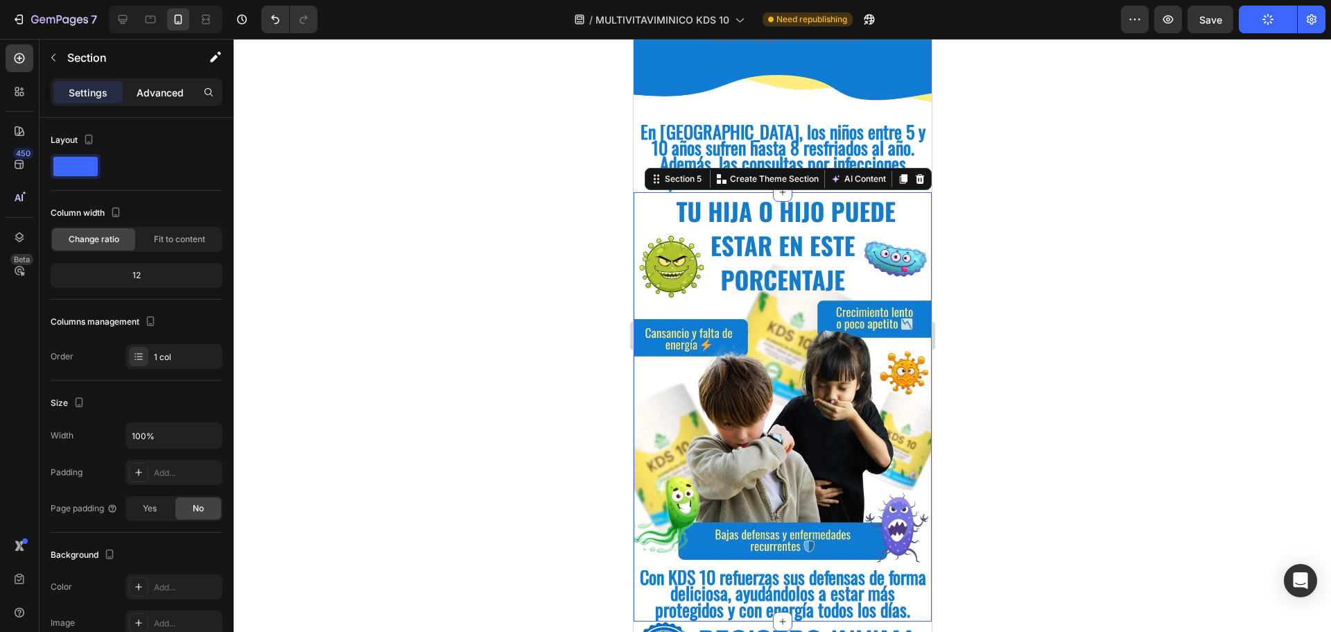
click at [140, 89] on p "Advanced" at bounding box center [160, 92] width 47 height 15
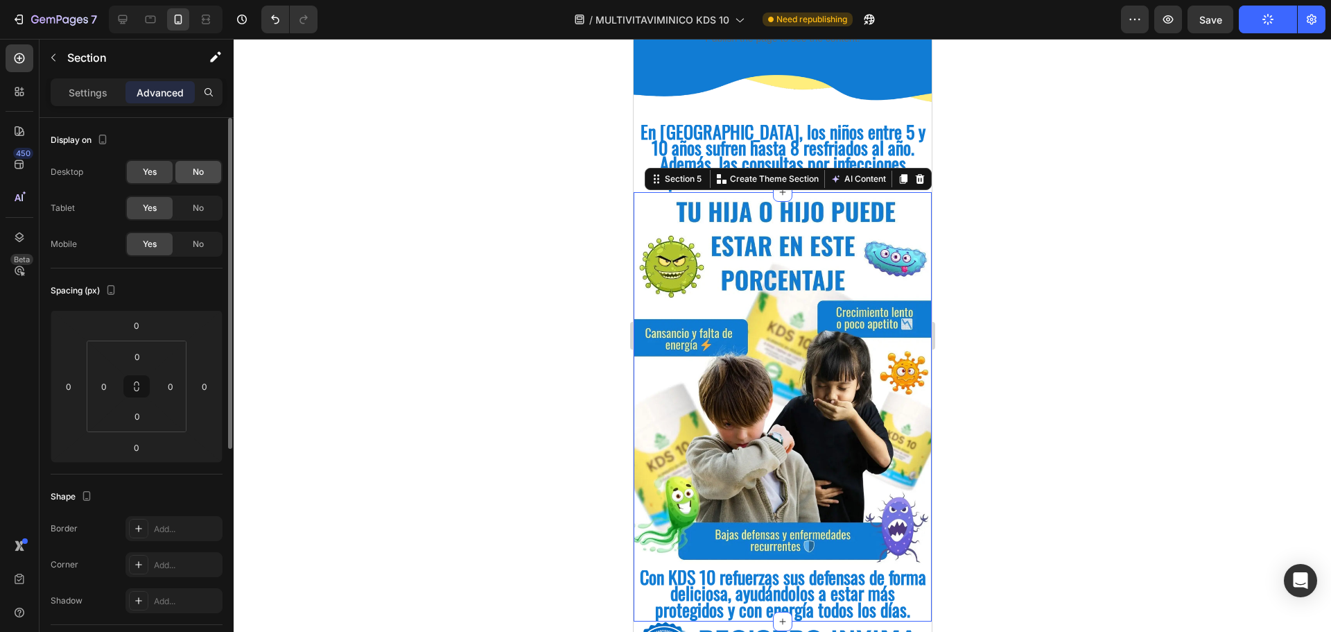
click at [203, 174] on span "No" at bounding box center [198, 172] width 11 height 12
click at [202, 208] on span "No" at bounding box center [198, 208] width 11 height 12
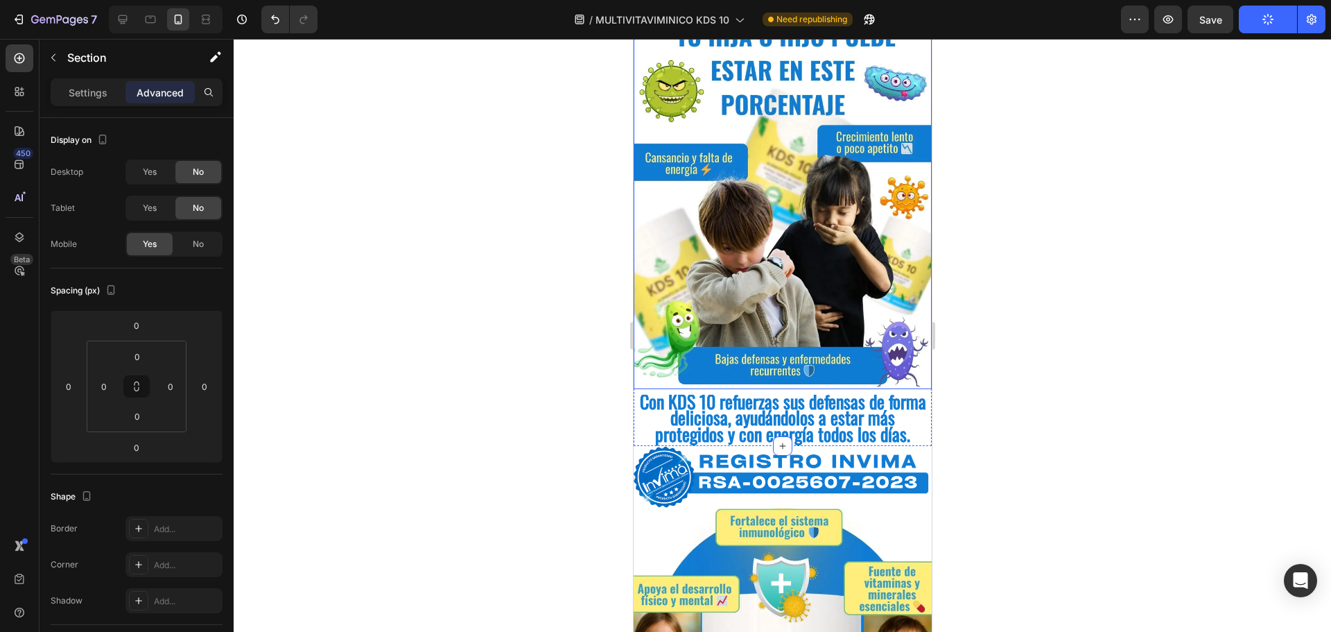
scroll to position [832, 0]
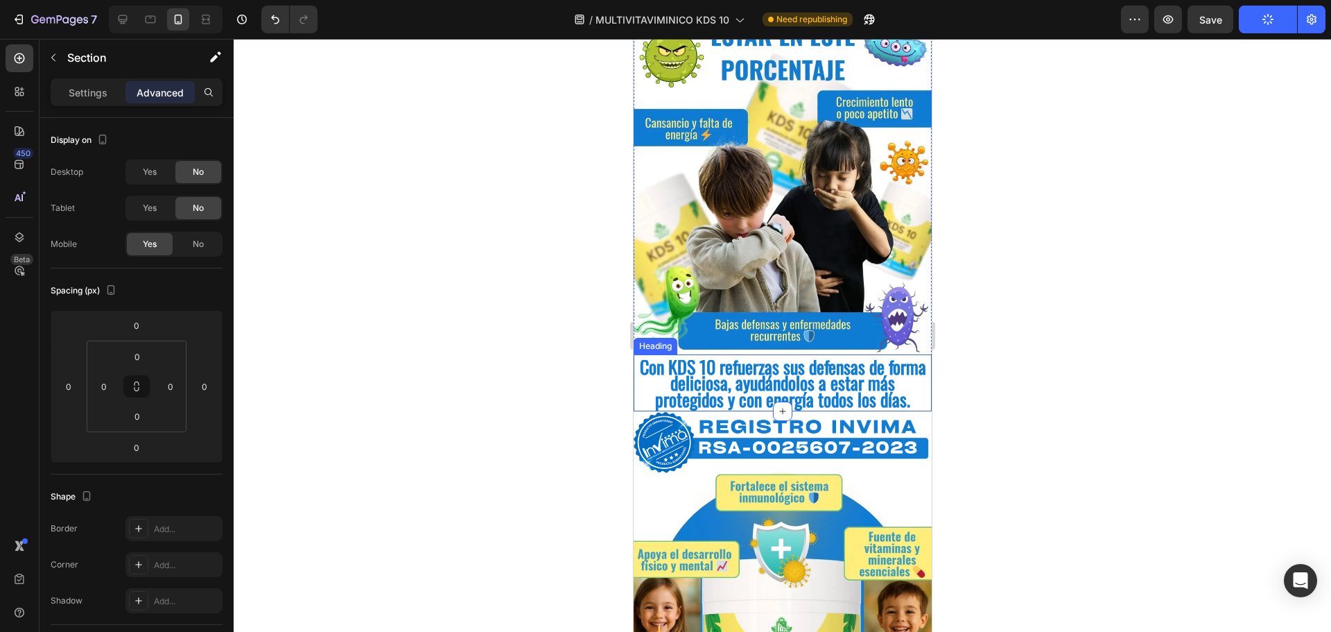
click at [705, 366] on span "Con KDS 10 refuerzas sus defensas de forma deliciosa, ayudándolos a estar más p…" at bounding box center [782, 382] width 286 height 59
click at [687, 335] on div "Heading" at bounding box center [669, 341] width 38 height 12
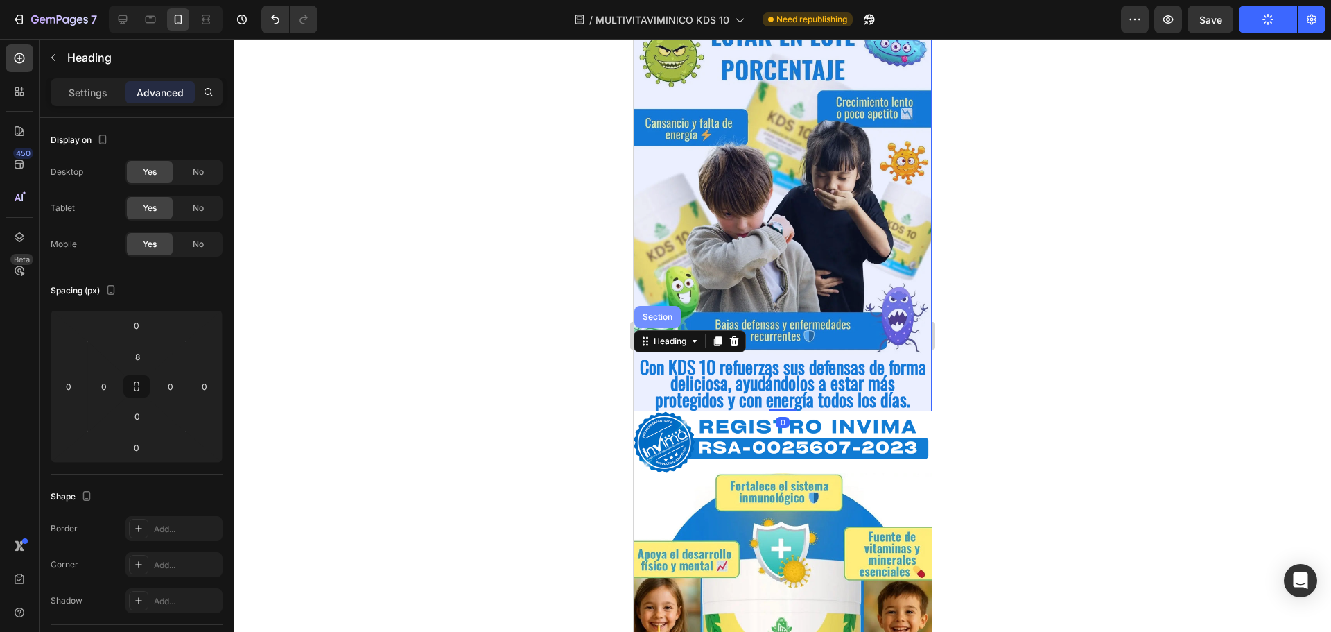
click at [658, 313] on div "Section" at bounding box center [656, 317] width 35 height 8
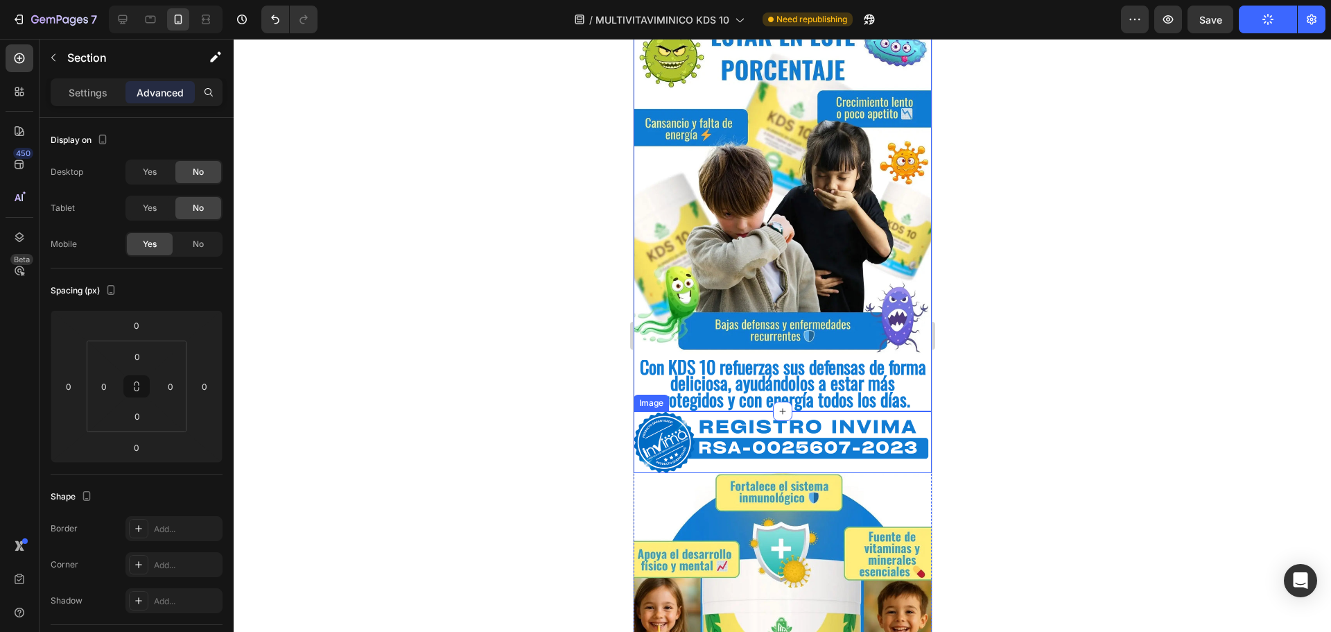
click at [714, 429] on img at bounding box center [782, 442] width 298 height 62
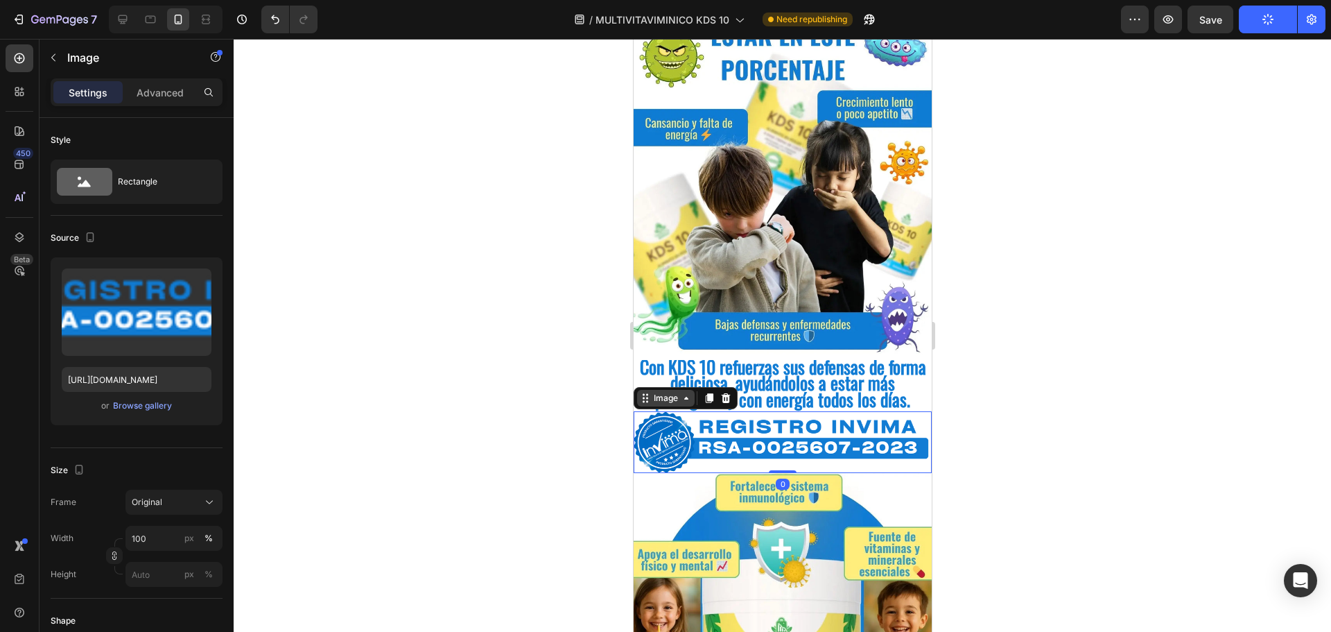
click at [675, 392] on div "Image" at bounding box center [665, 398] width 30 height 12
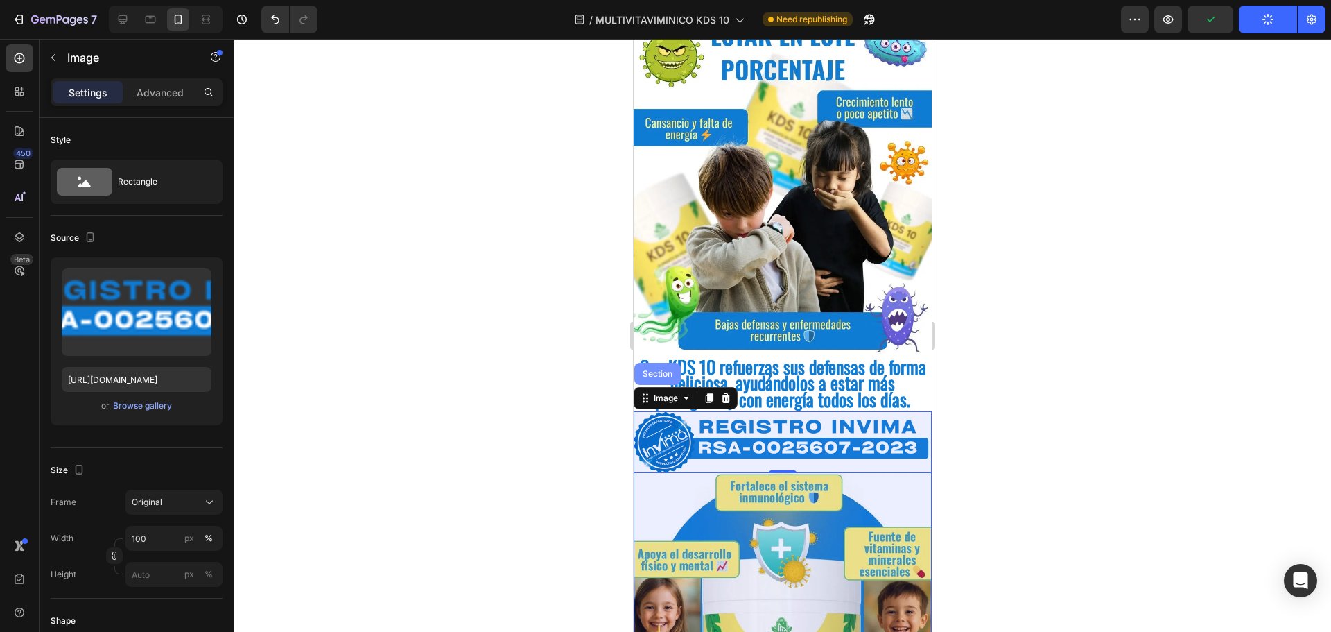
click at [658, 370] on div "Section" at bounding box center [656, 374] width 35 height 8
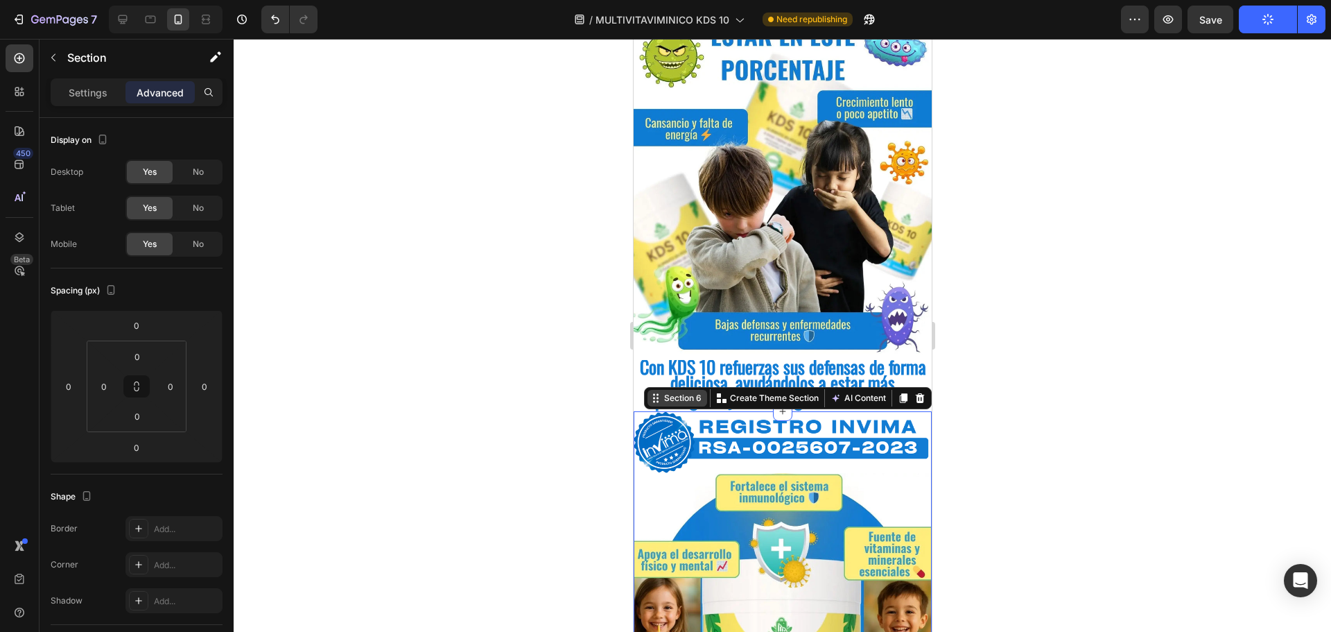
click at [666, 392] on div "Section 6" at bounding box center [682, 398] width 43 height 12
click at [204, 175] on div "No" at bounding box center [198, 172] width 46 height 22
click at [207, 211] on div "No" at bounding box center [198, 208] width 46 height 22
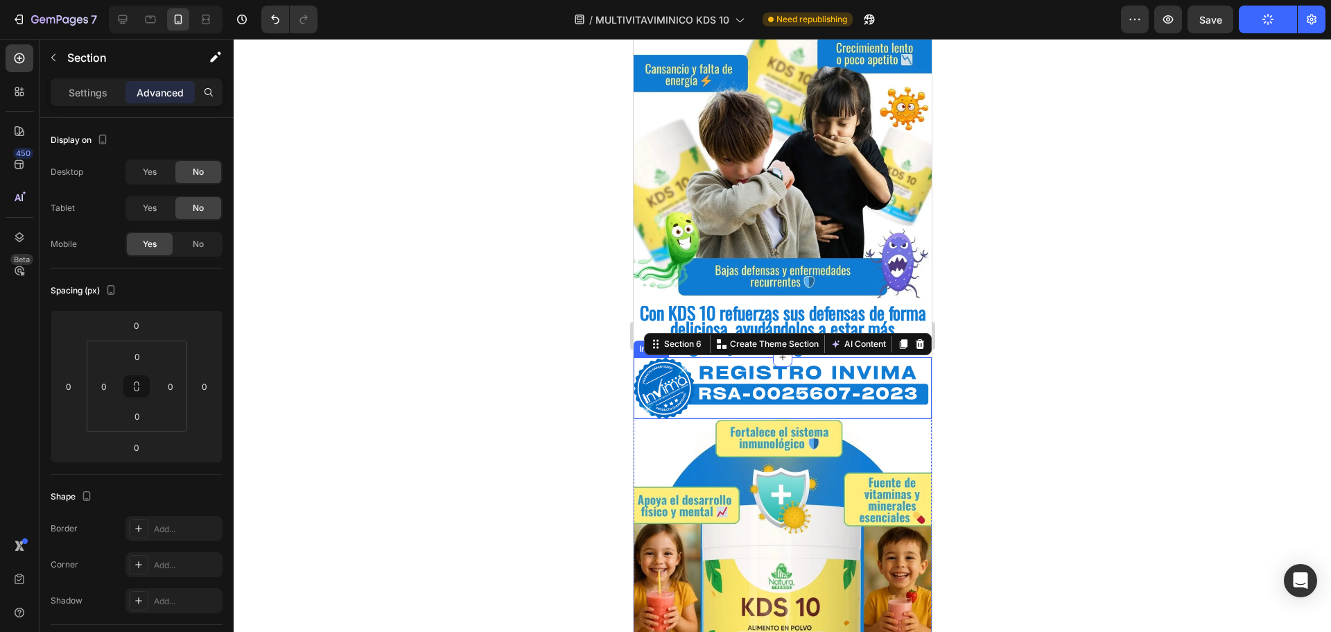
scroll to position [971, 0]
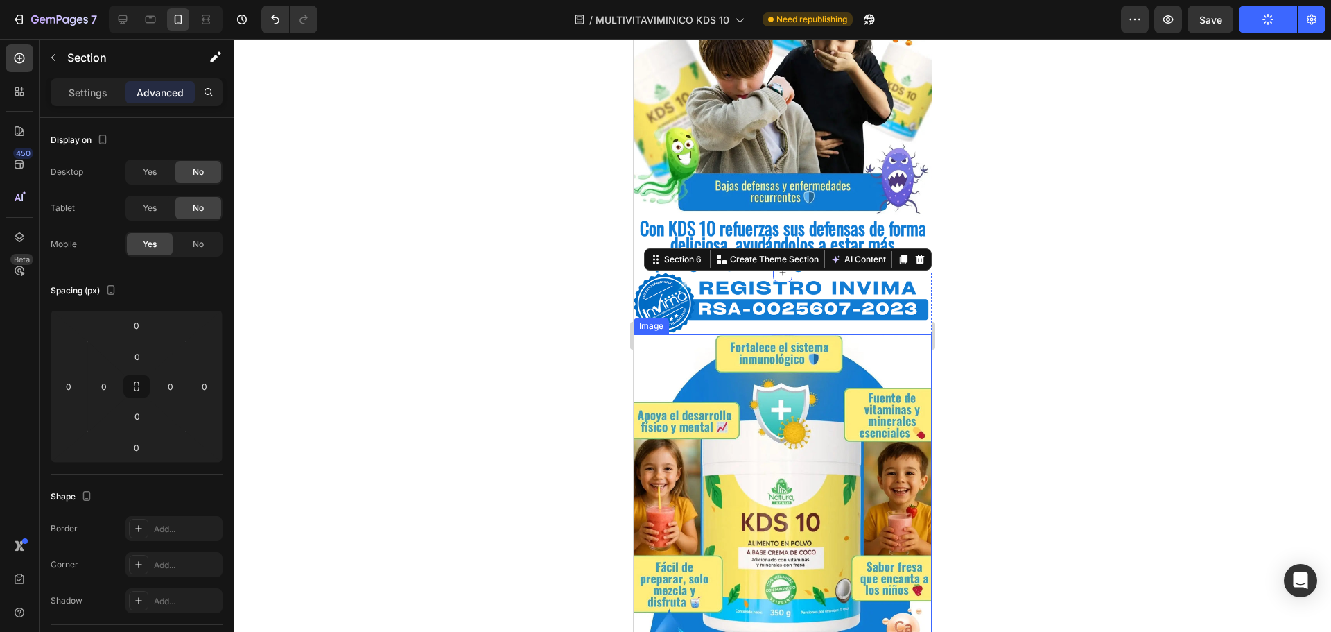
click at [685, 309] on img at bounding box center [782, 304] width 298 height 62
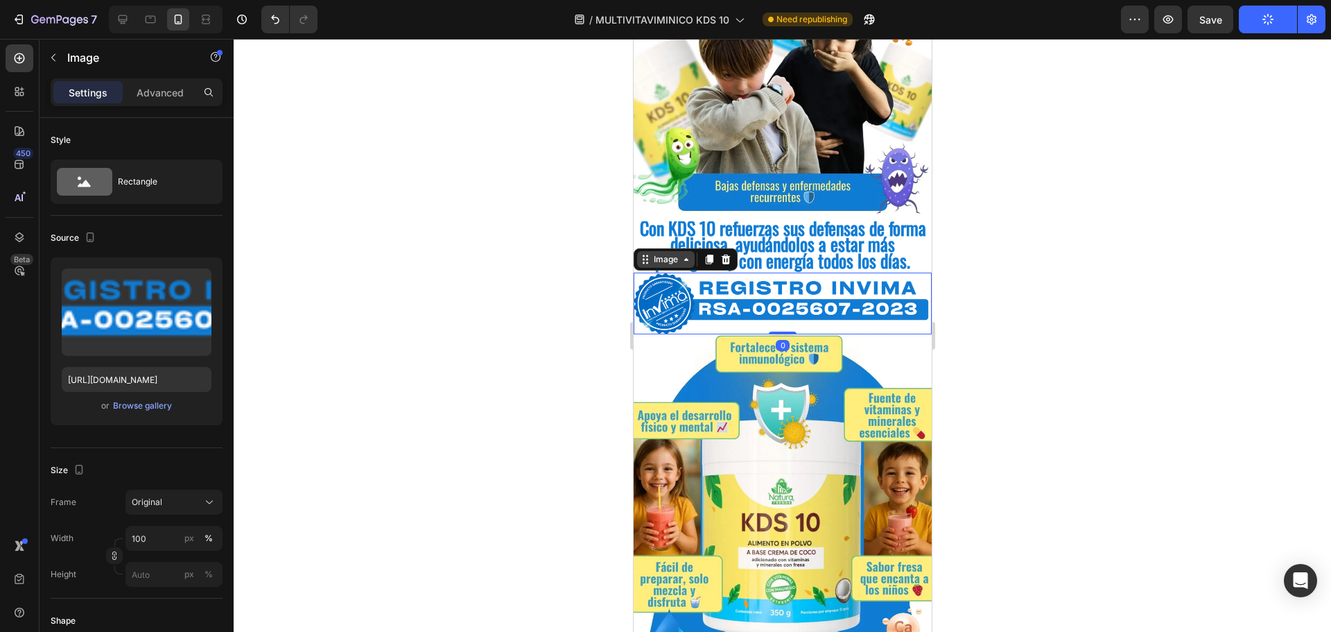
click at [662, 253] on div "Image" at bounding box center [665, 259] width 30 height 12
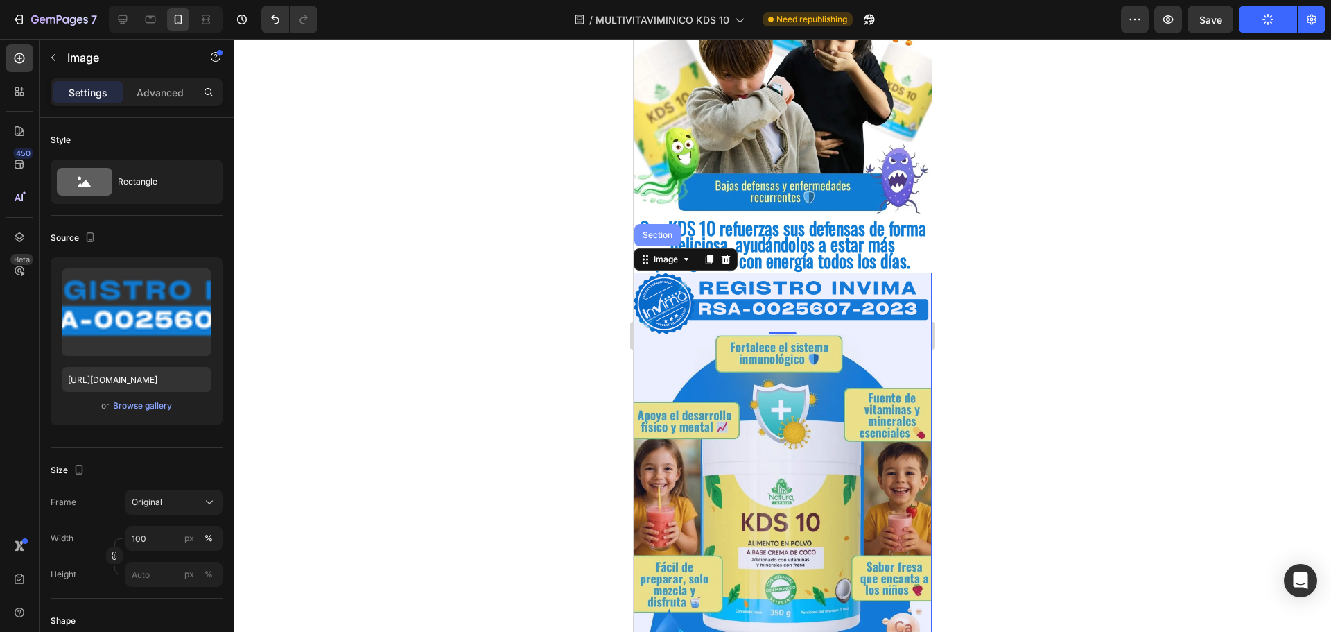
click at [658, 231] on div "Section" at bounding box center [656, 235] width 35 height 8
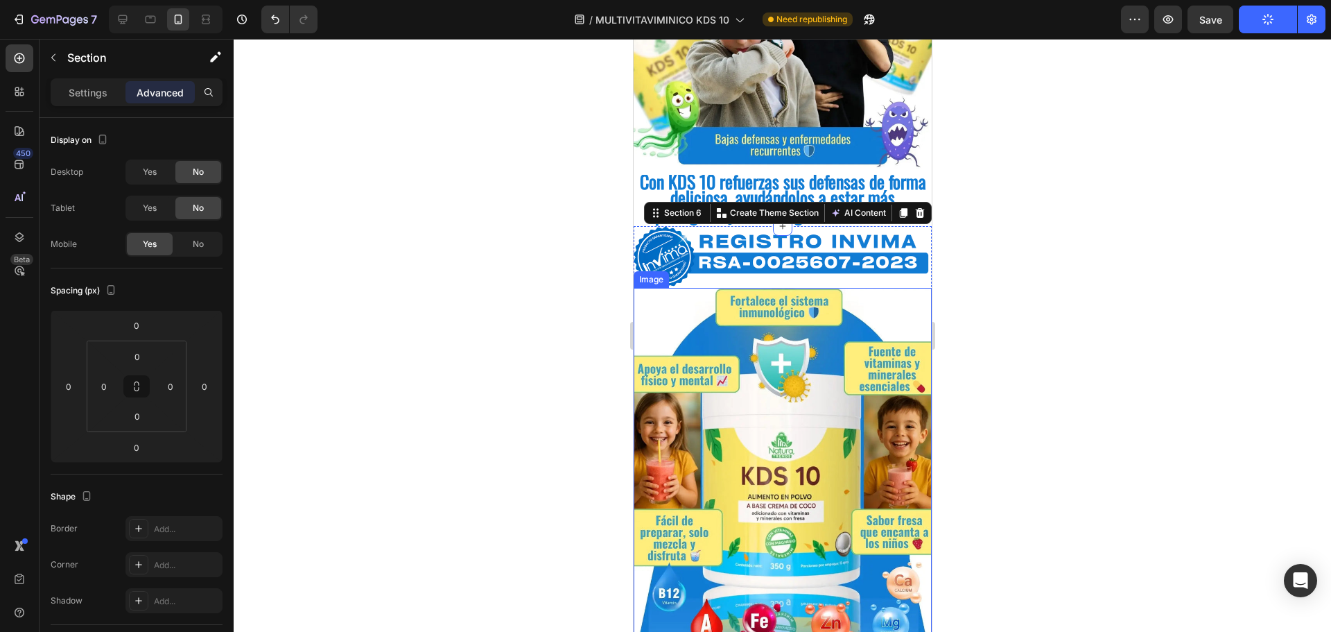
scroll to position [1109, 0]
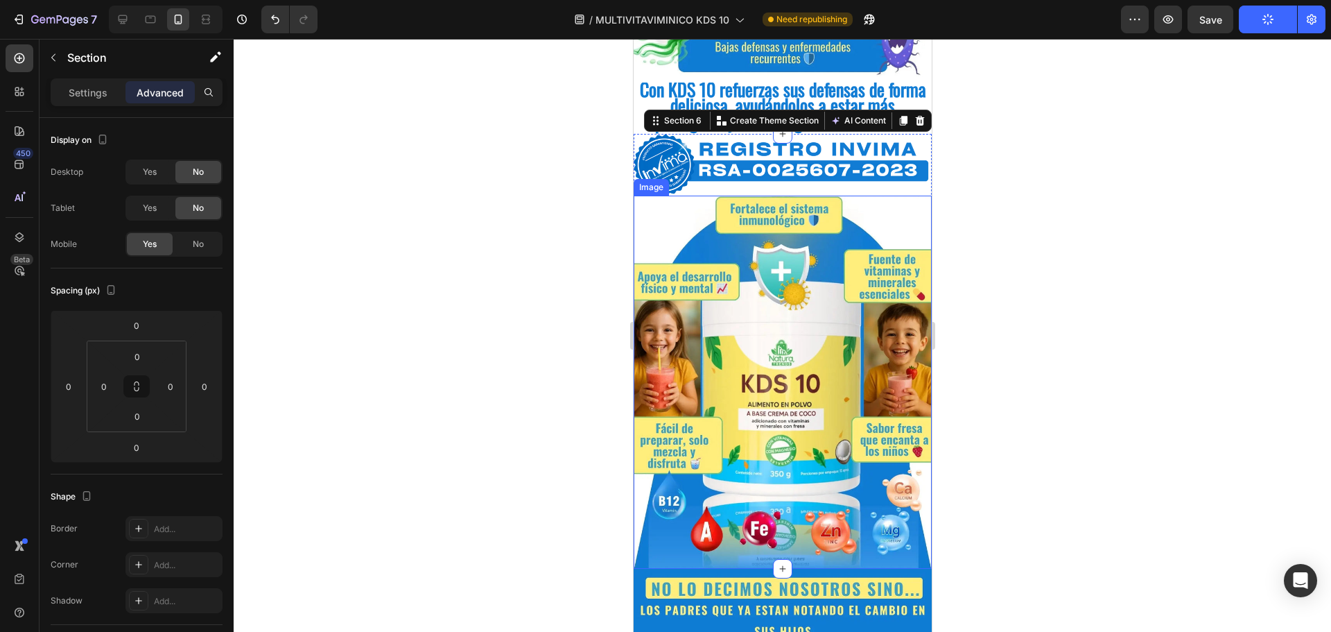
click at [712, 361] on img at bounding box center [782, 382] width 298 height 373
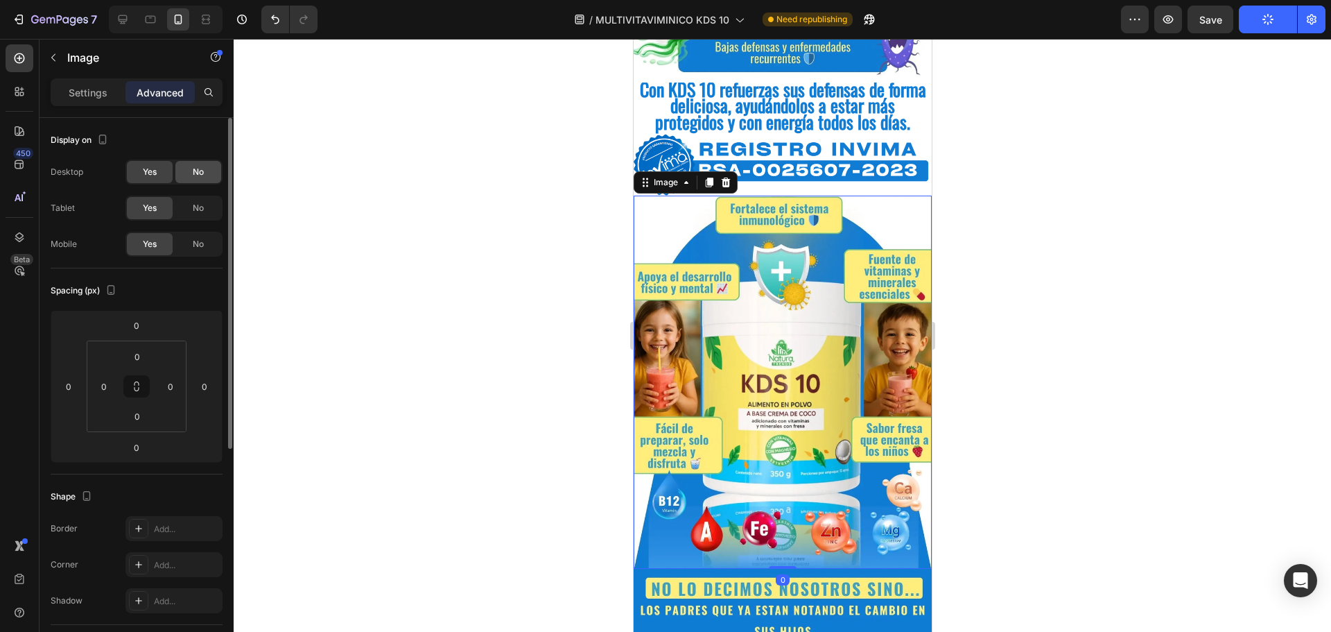
click at [200, 172] on span "No" at bounding box center [198, 172] width 11 height 12
click at [151, 167] on span "Yes" at bounding box center [150, 172] width 14 height 12
click at [669, 176] on div "Image" at bounding box center [665, 182] width 30 height 12
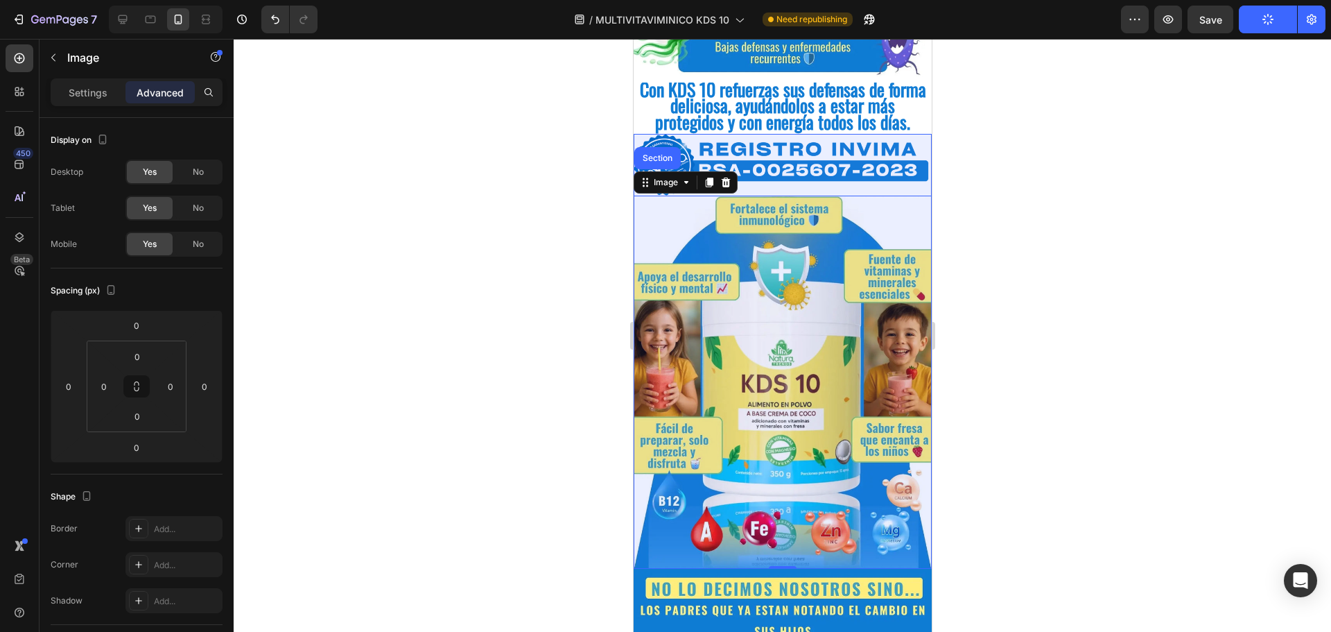
click at [648, 154] on div "Section" at bounding box center [656, 158] width 35 height 8
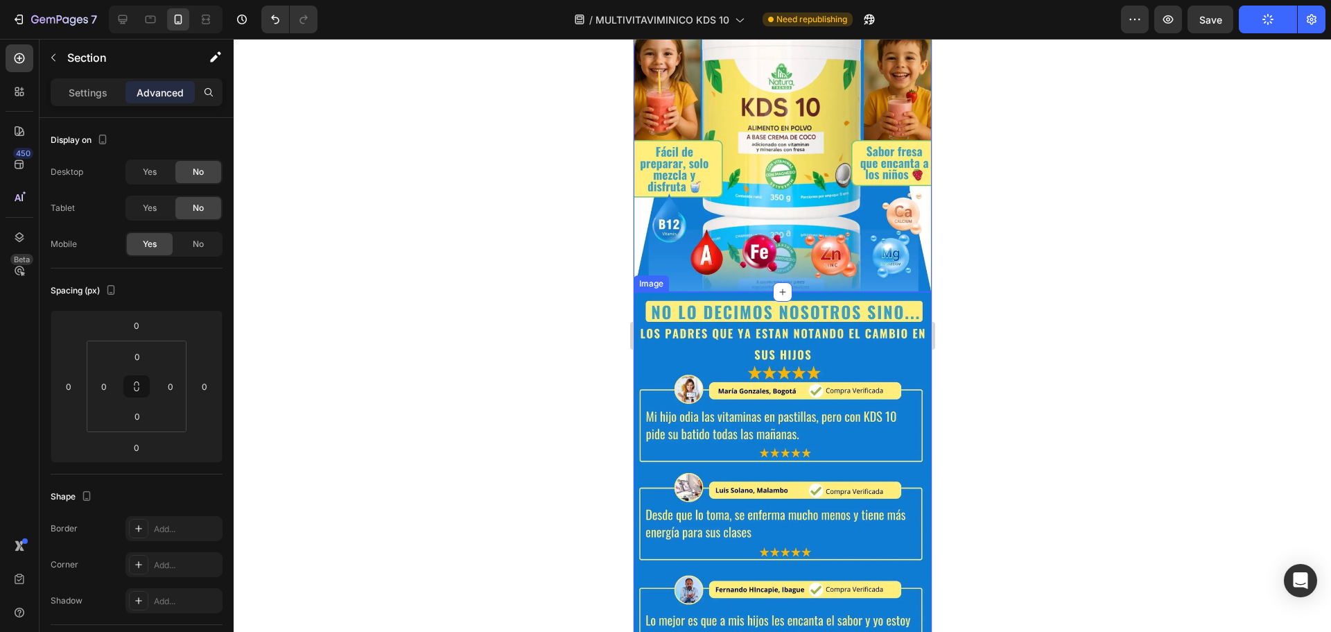
scroll to position [1387, 0]
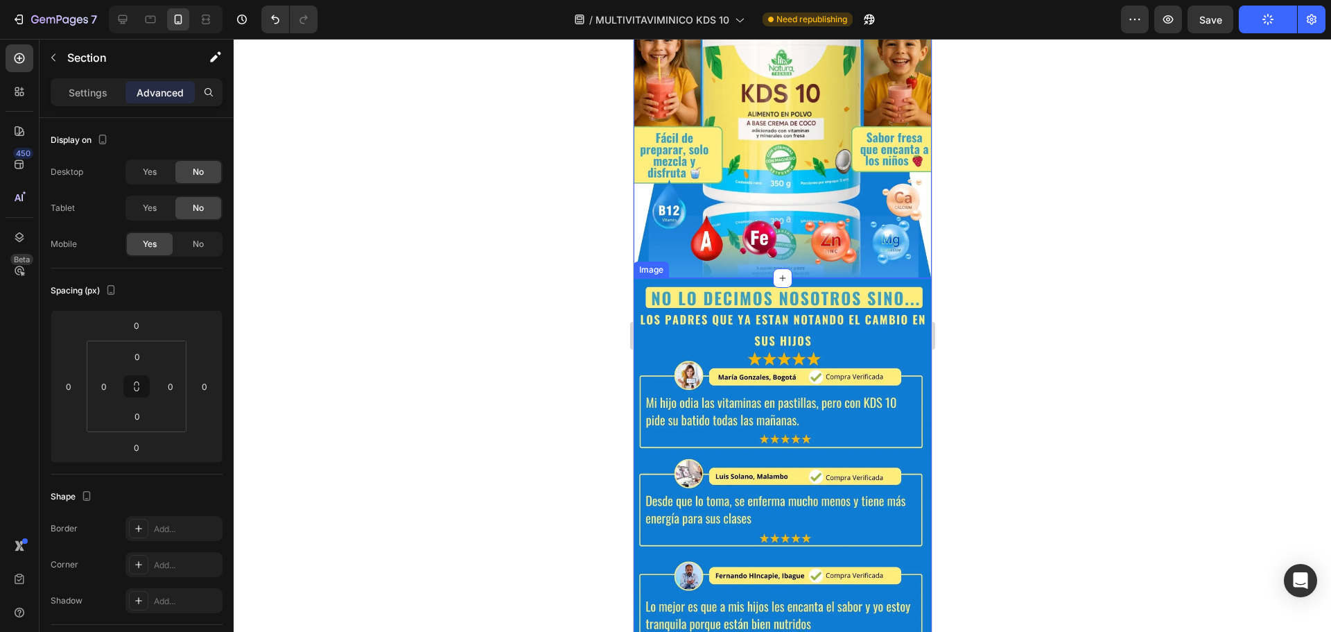
click at [707, 295] on img at bounding box center [782, 464] width 298 height 373
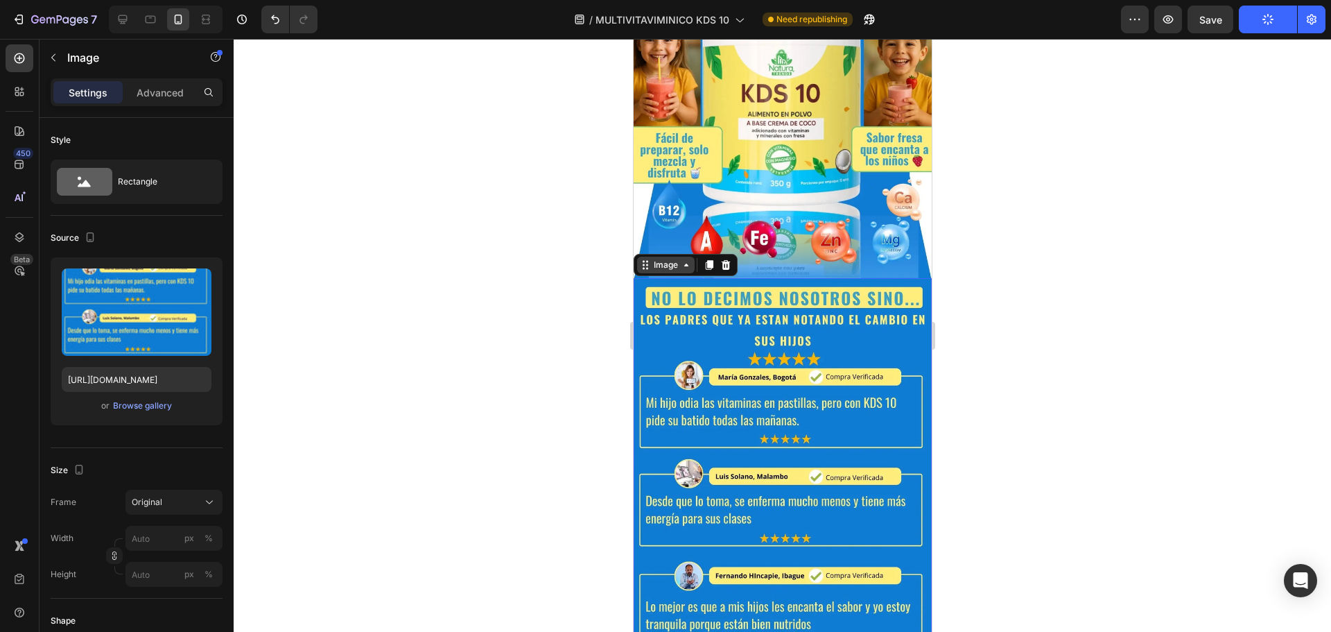
click at [681, 259] on icon at bounding box center [685, 264] width 11 height 11
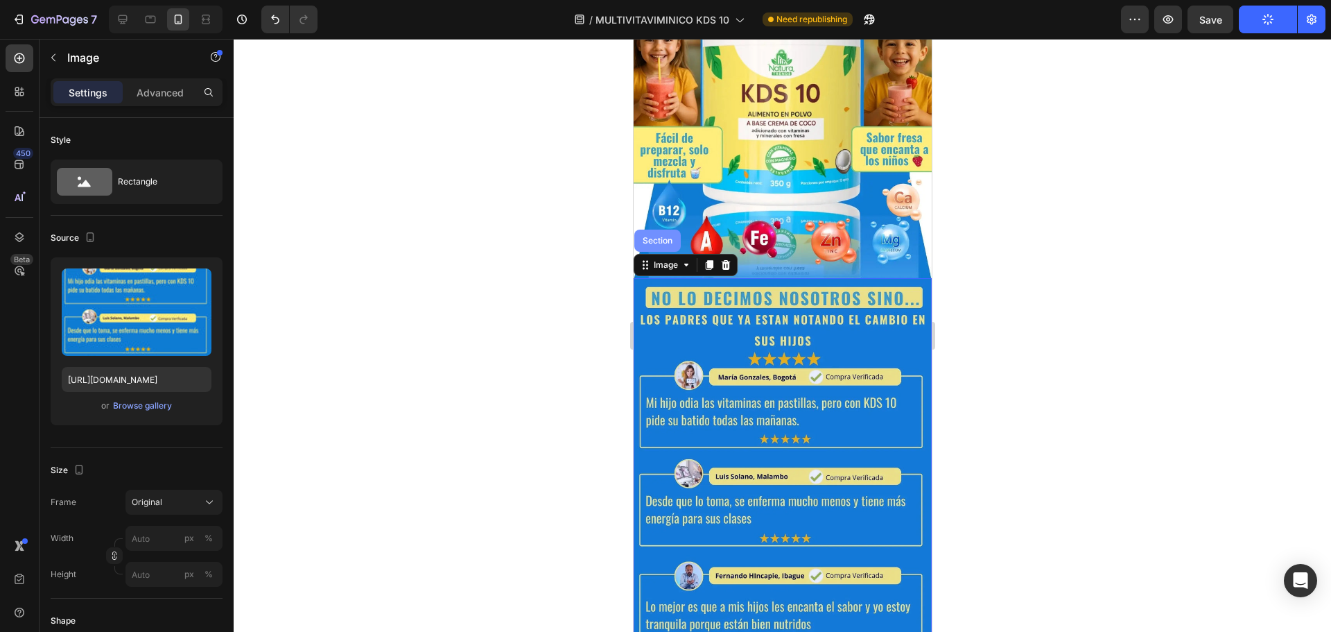
click at [653, 234] on div "Section" at bounding box center [657, 241] width 46 height 22
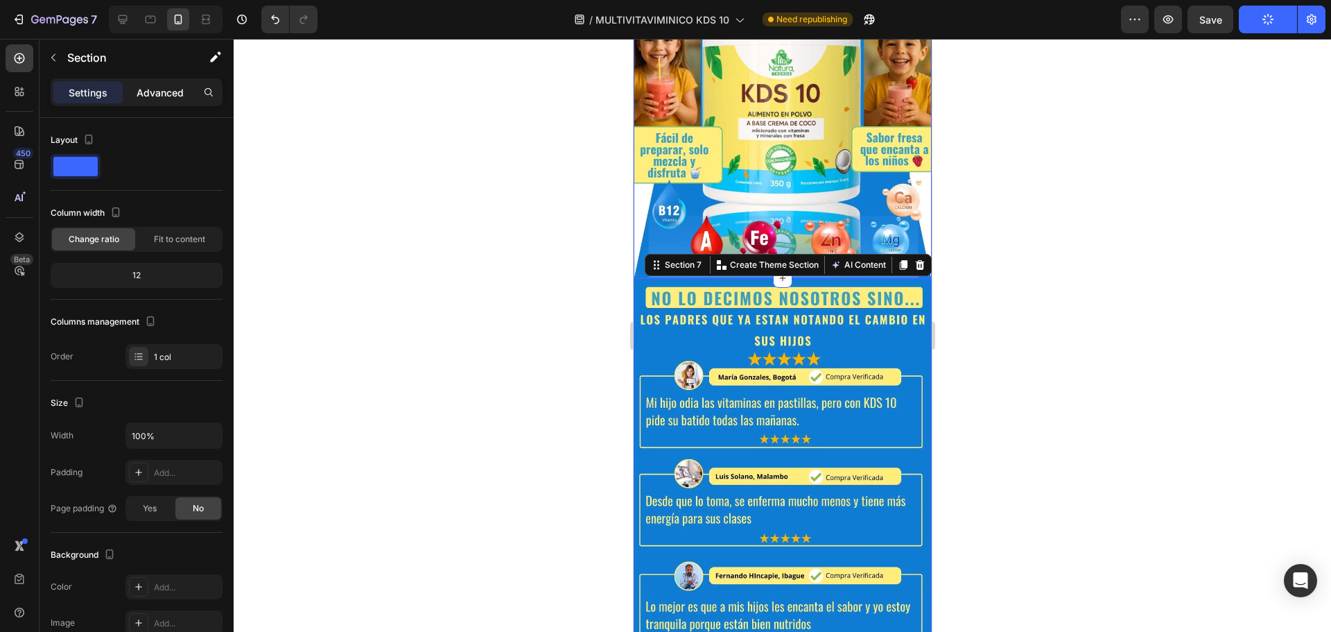
click at [157, 85] on p "Advanced" at bounding box center [160, 92] width 47 height 15
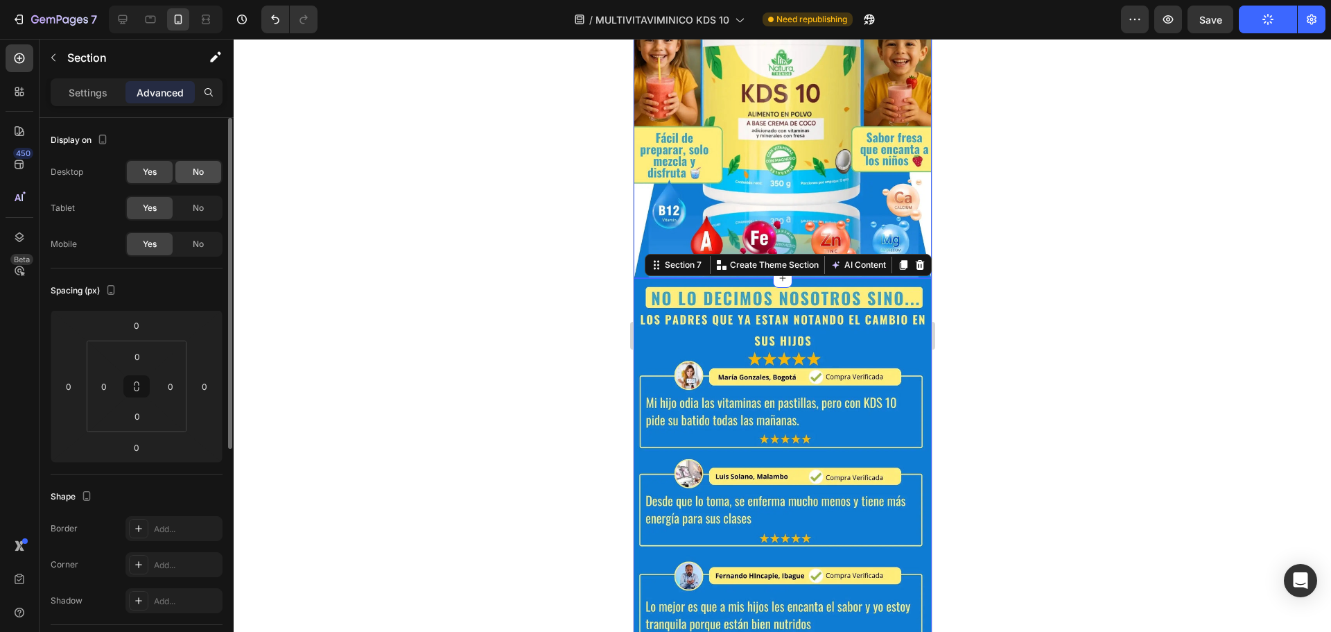
click at [182, 175] on div "No" at bounding box center [198, 172] width 46 height 22
click at [207, 210] on div "No" at bounding box center [198, 208] width 46 height 22
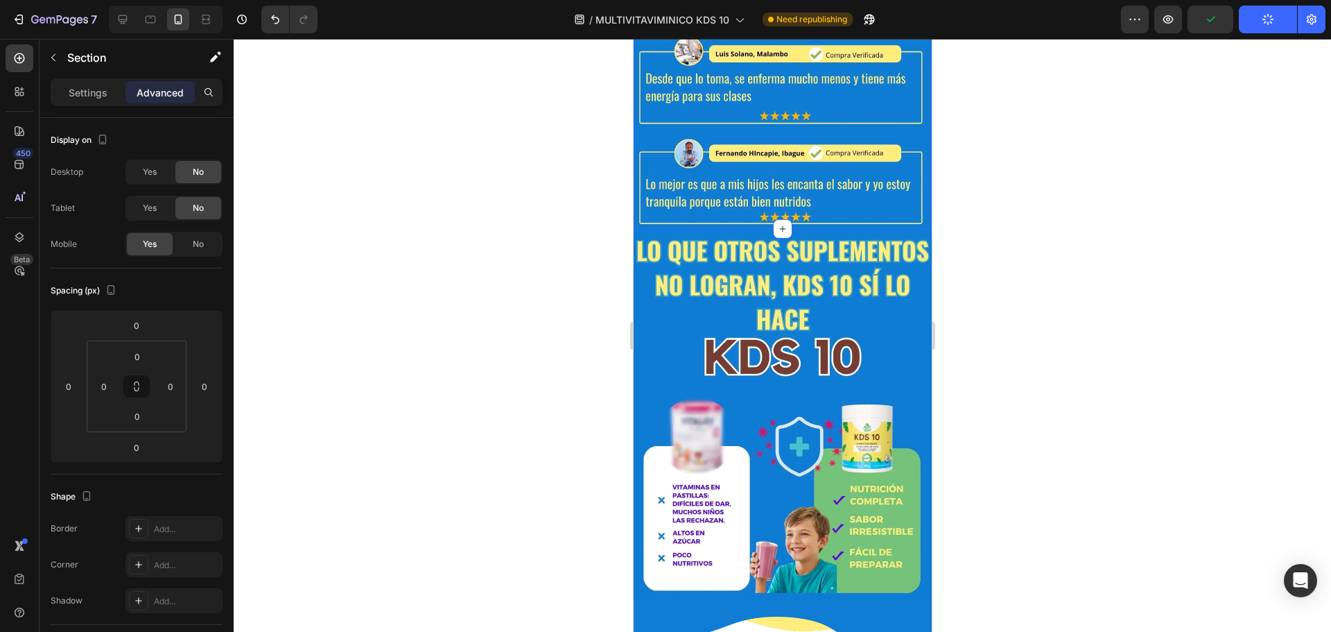
scroll to position [1803, 0]
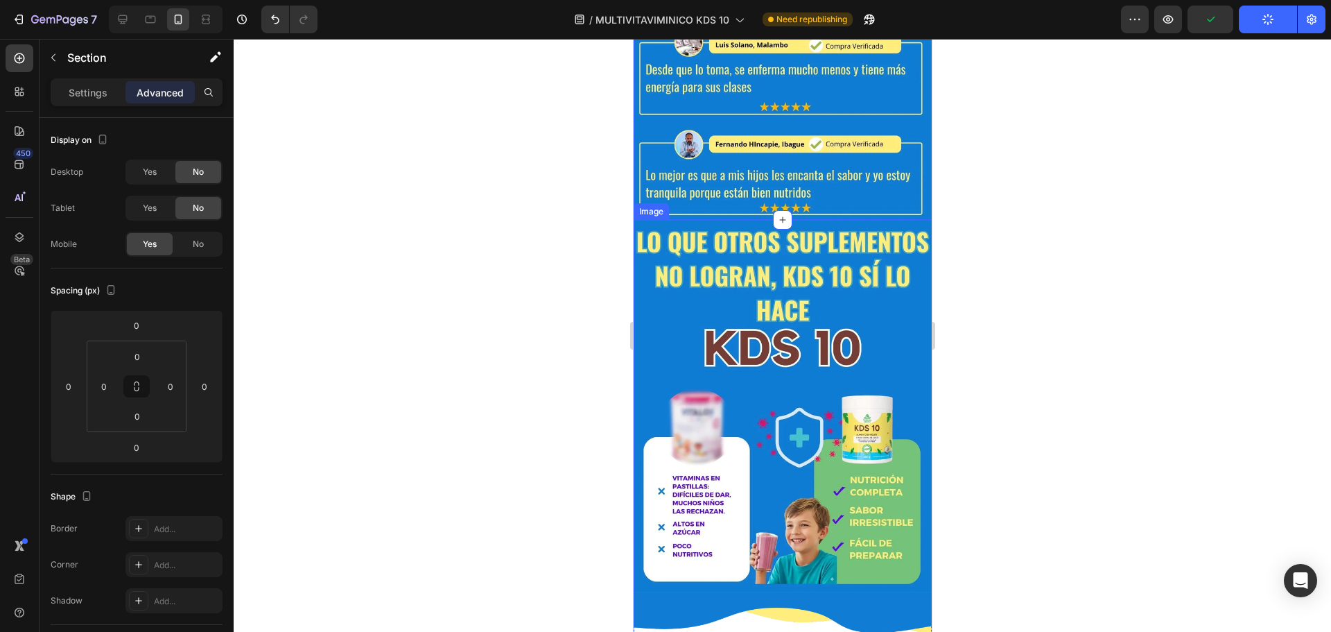
click at [684, 257] on img at bounding box center [782, 406] width 298 height 373
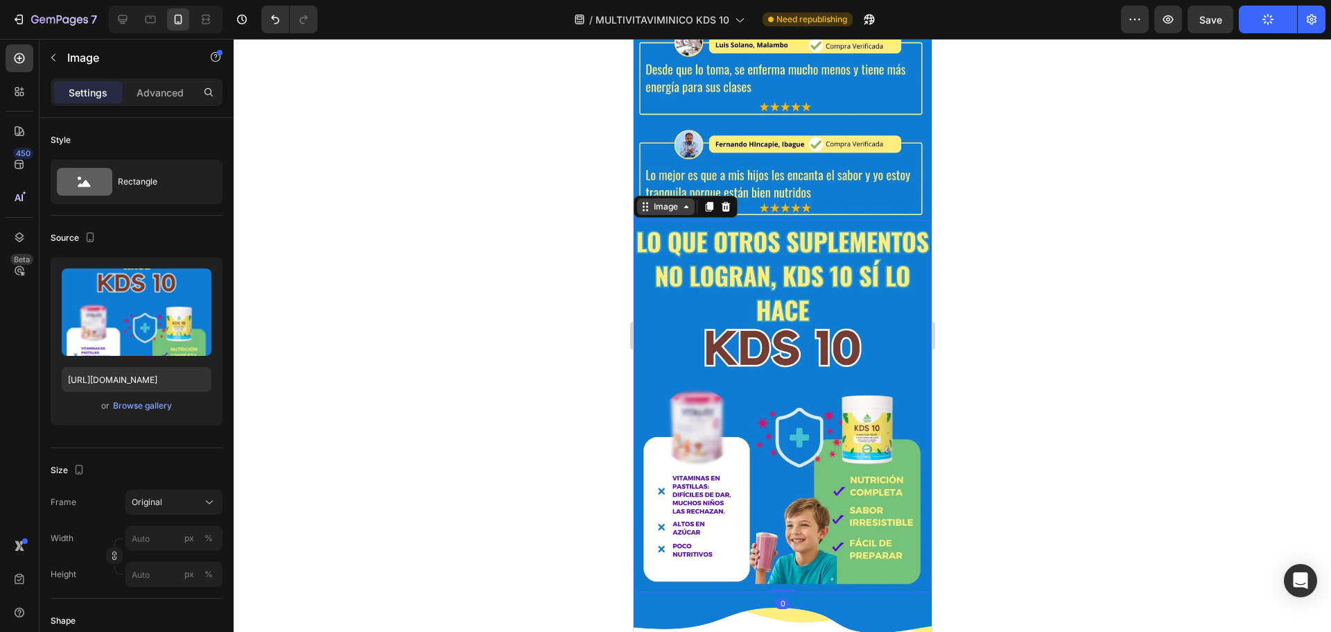
click at [674, 200] on div "Image" at bounding box center [665, 206] width 30 height 12
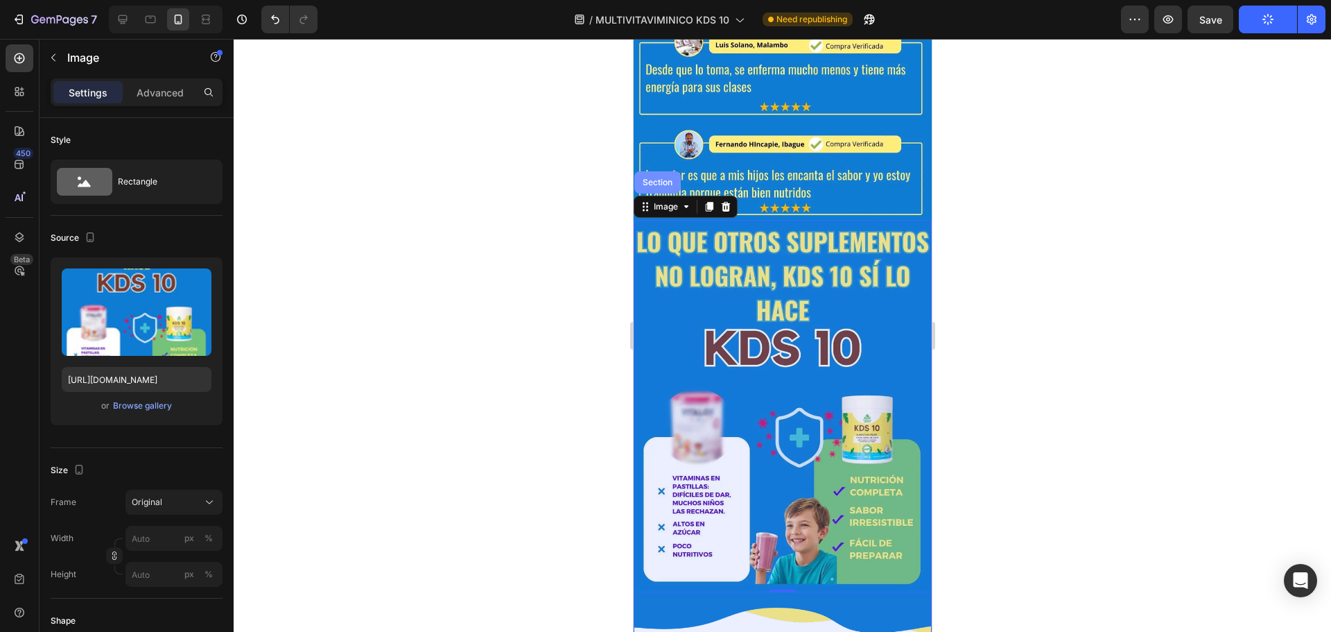
click at [664, 178] on div "Section" at bounding box center [656, 182] width 35 height 8
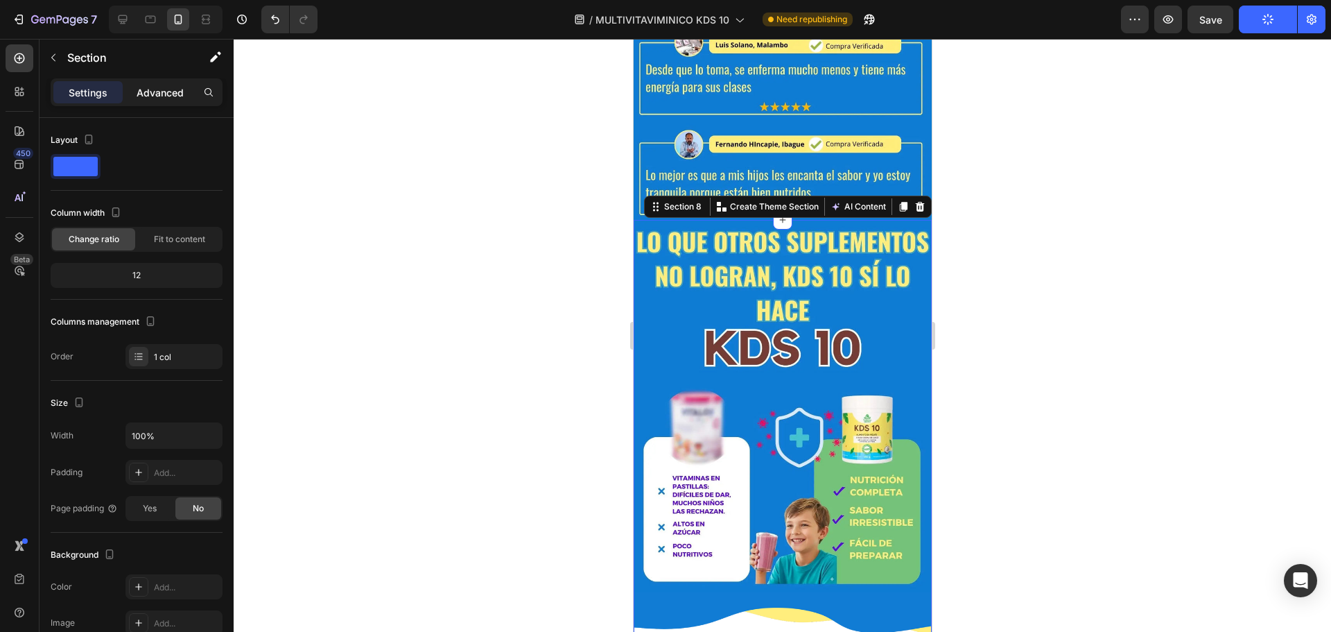
click at [173, 94] on p "Advanced" at bounding box center [160, 92] width 47 height 15
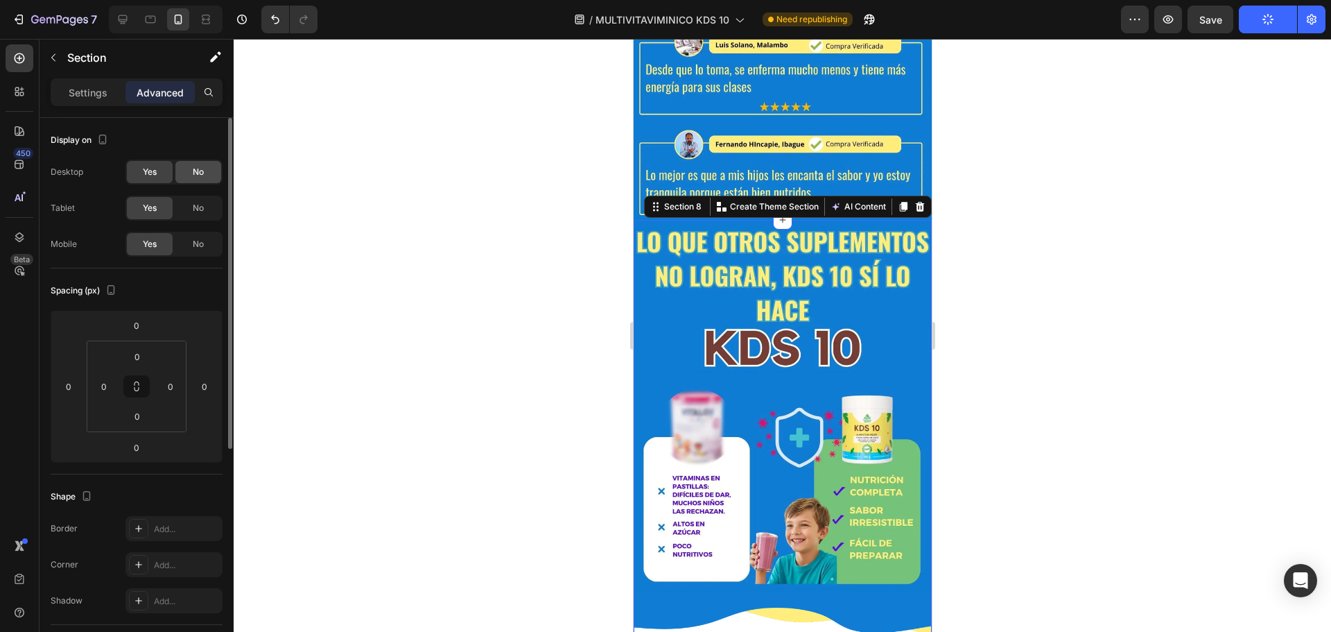
click at [200, 168] on span "No" at bounding box center [198, 172] width 11 height 12
click at [207, 214] on div "No" at bounding box center [198, 208] width 46 height 22
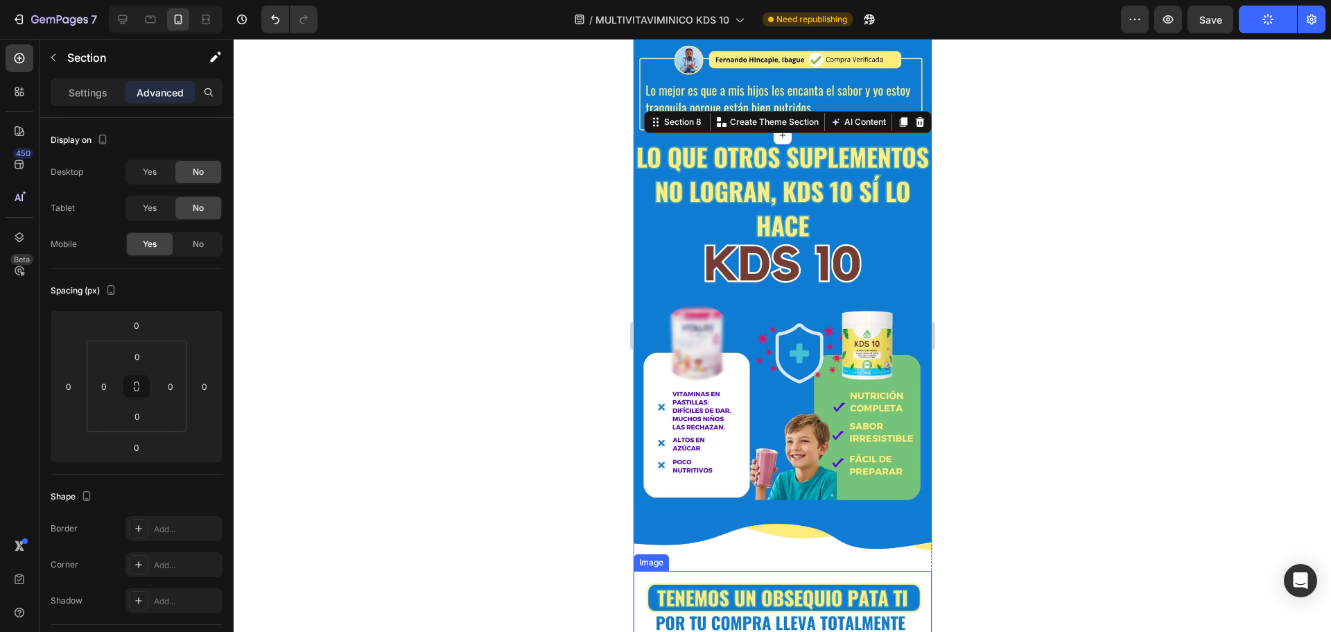
scroll to position [1456, 0]
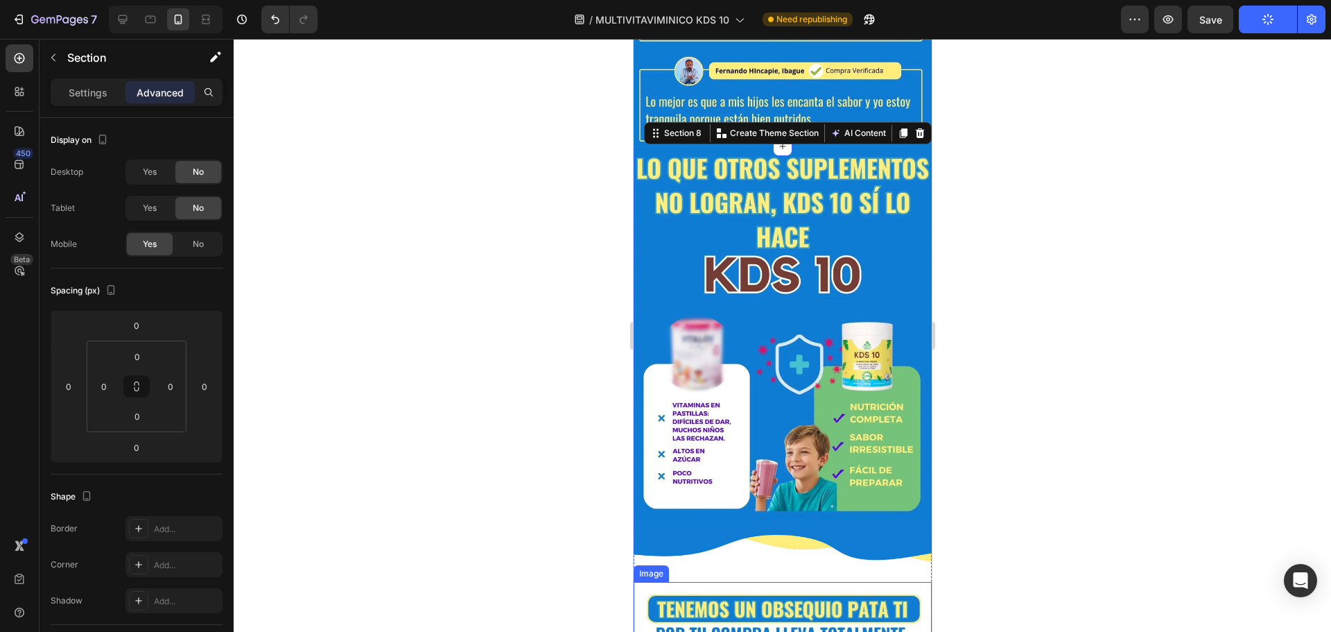
click at [726, 345] on img at bounding box center [782, 332] width 298 height 373
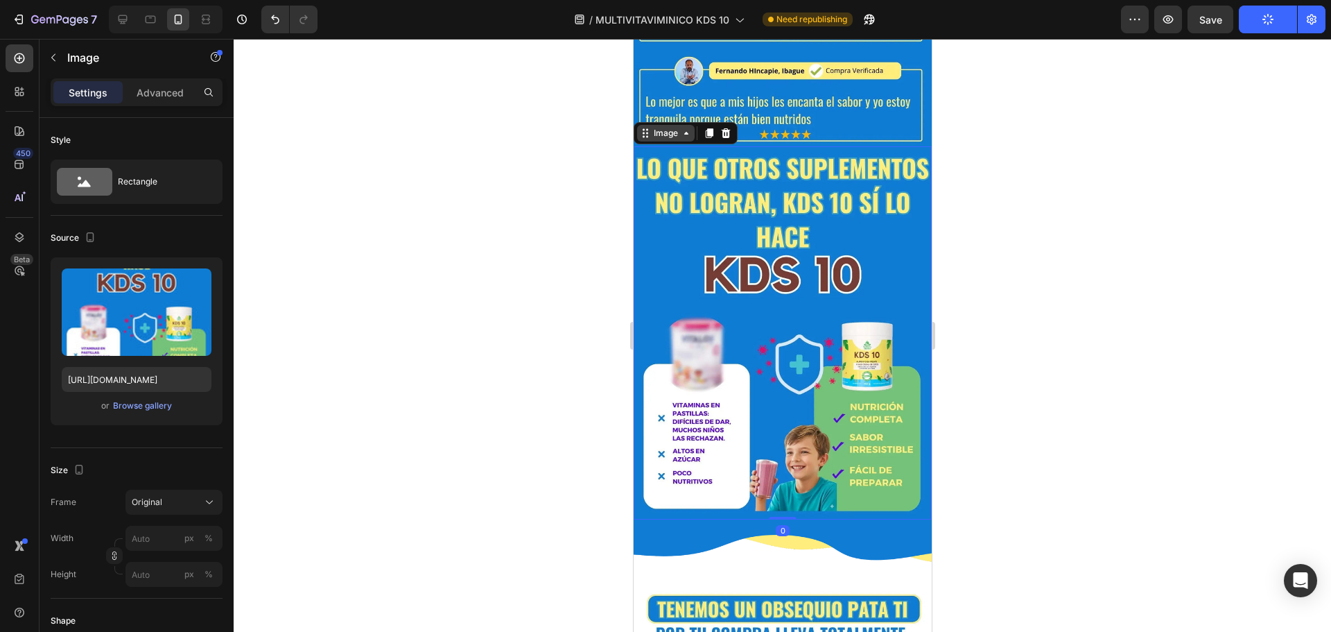
click at [675, 127] on div "Image" at bounding box center [665, 133] width 30 height 12
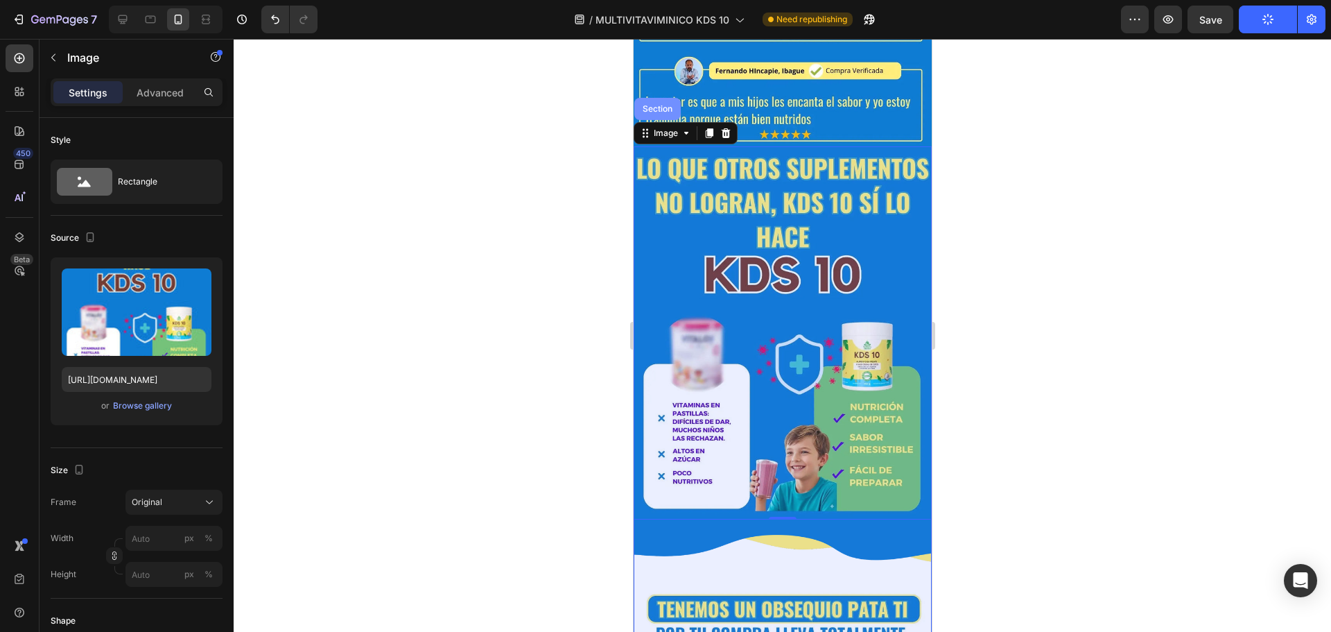
click at [665, 105] on div "Section" at bounding box center [656, 109] width 35 height 8
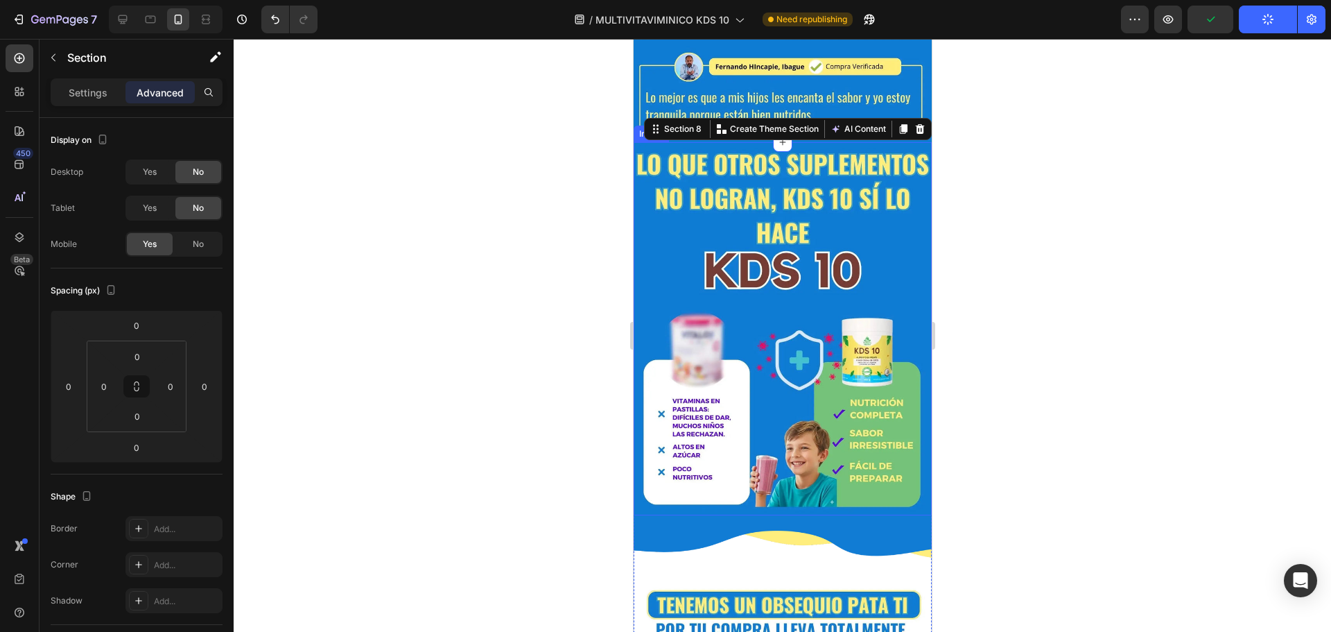
scroll to position [1595, 0]
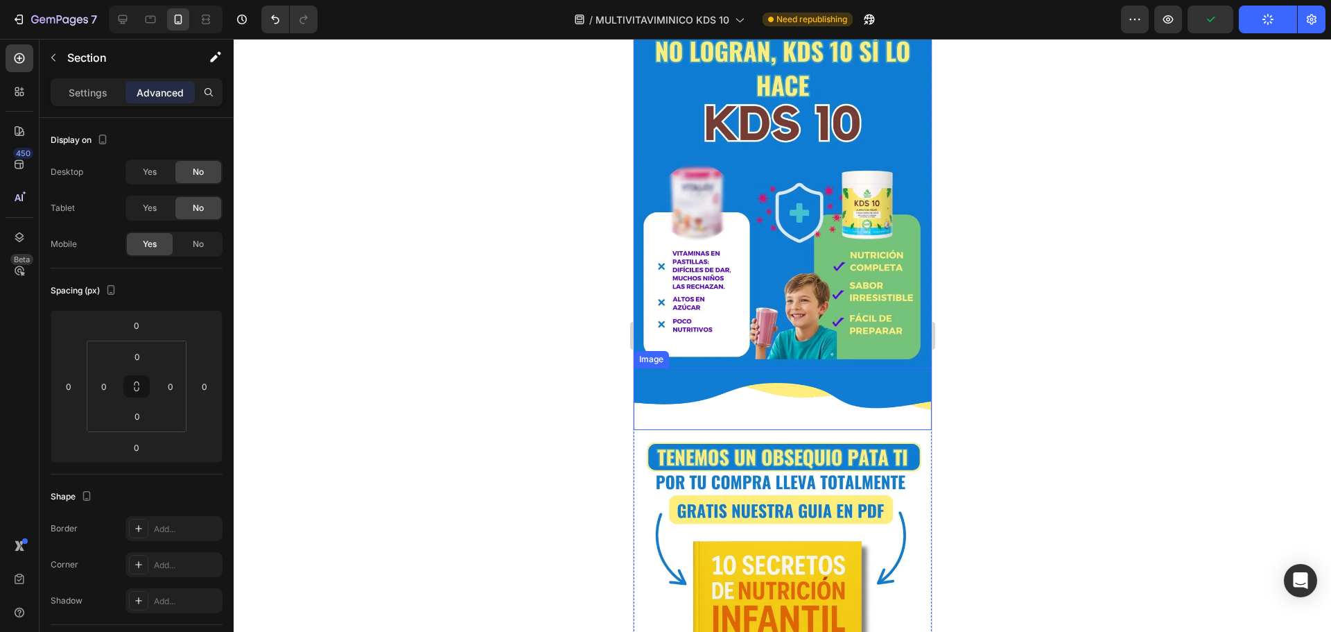
click at [720, 386] on img at bounding box center [782, 399] width 298 height 62
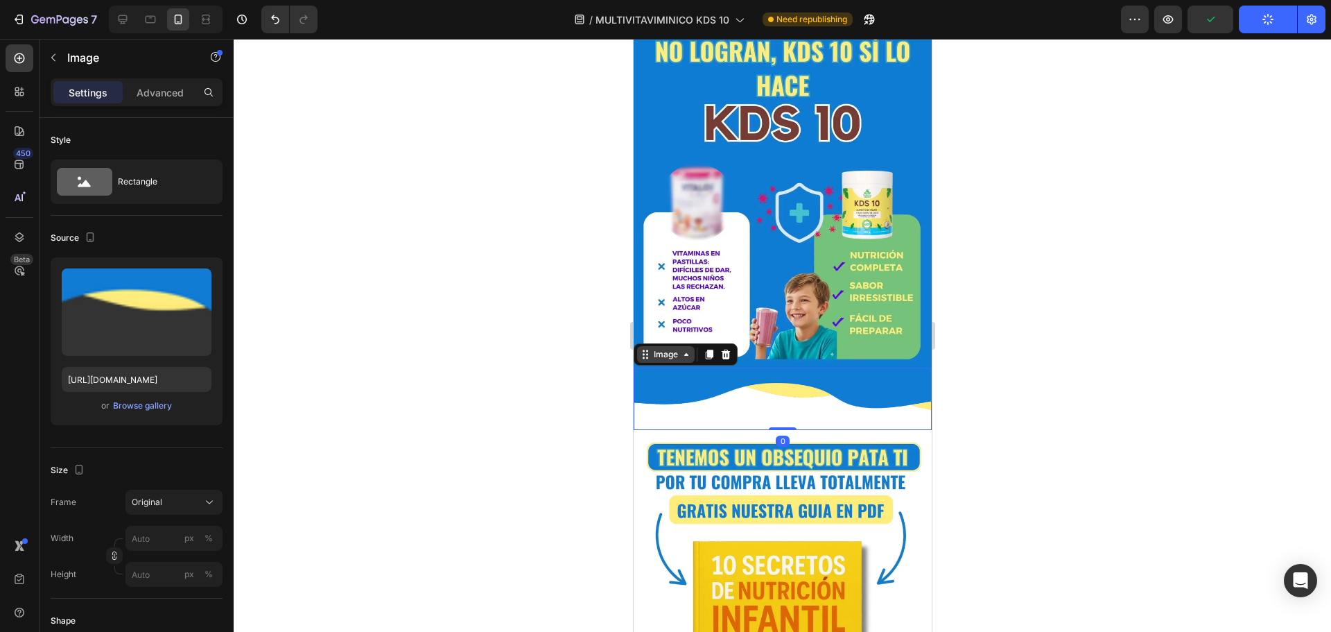
click at [679, 348] on div "Image" at bounding box center [665, 354] width 30 height 12
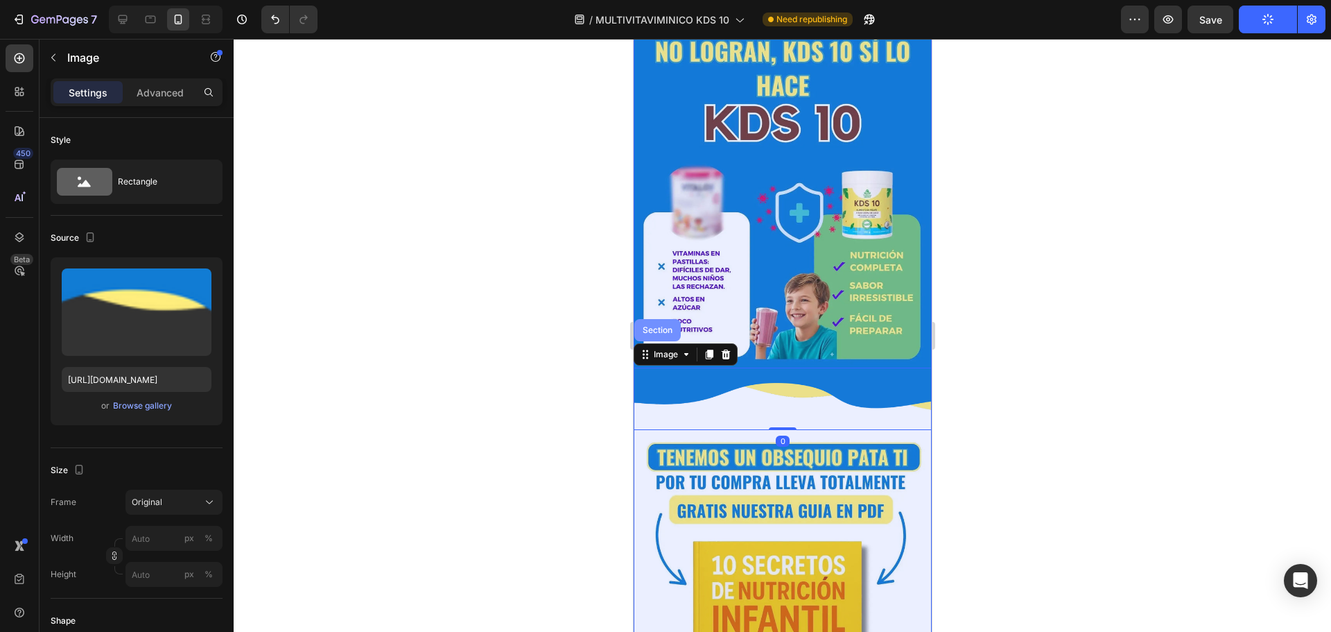
click at [661, 323] on div "Section" at bounding box center [657, 330] width 46 height 22
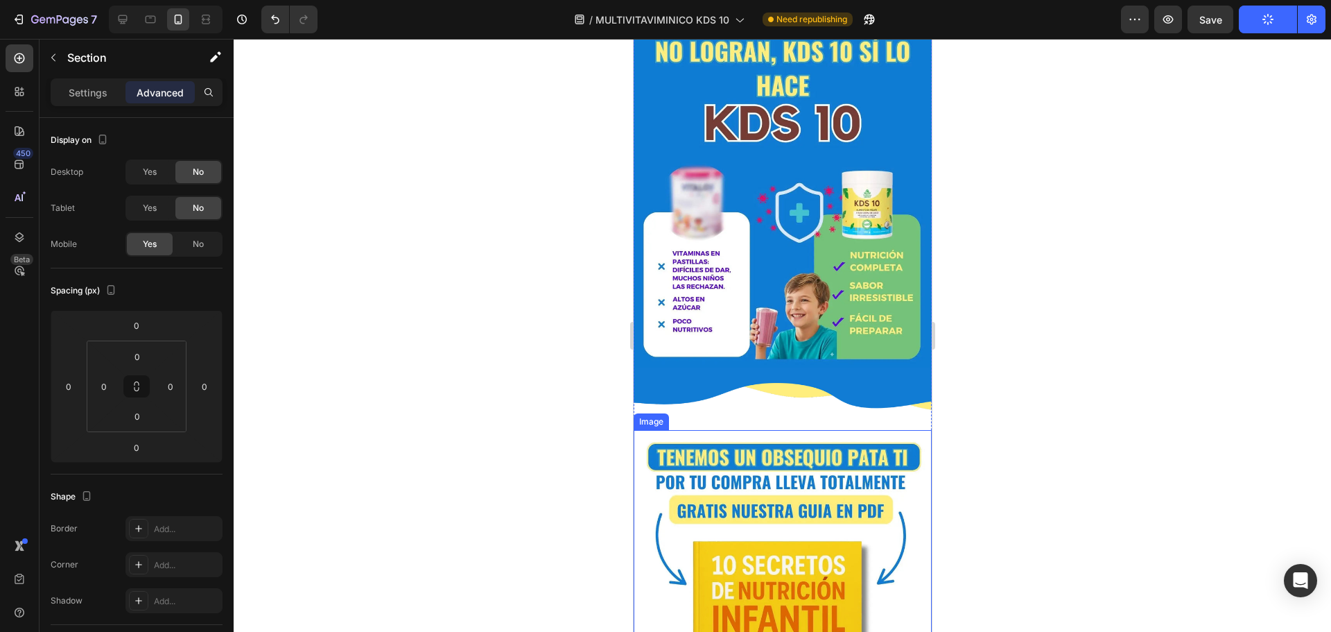
click at [704, 463] on img at bounding box center [782, 616] width 298 height 373
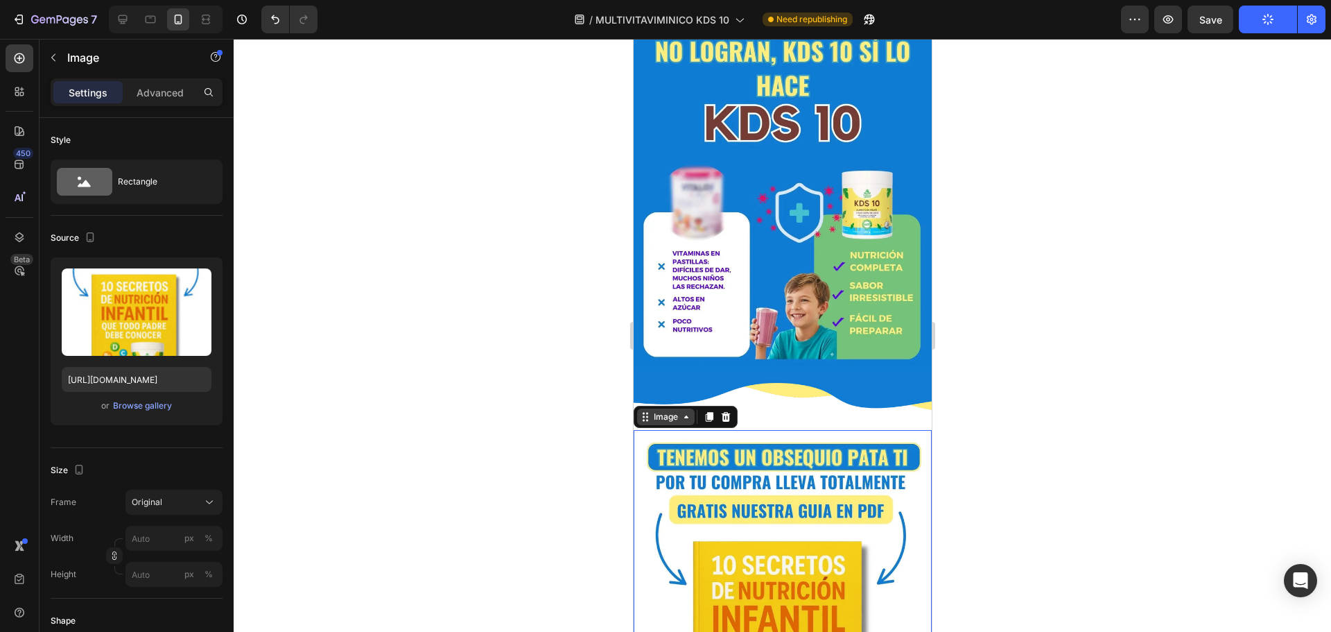
click at [676, 410] on div "Image" at bounding box center [665, 416] width 30 height 12
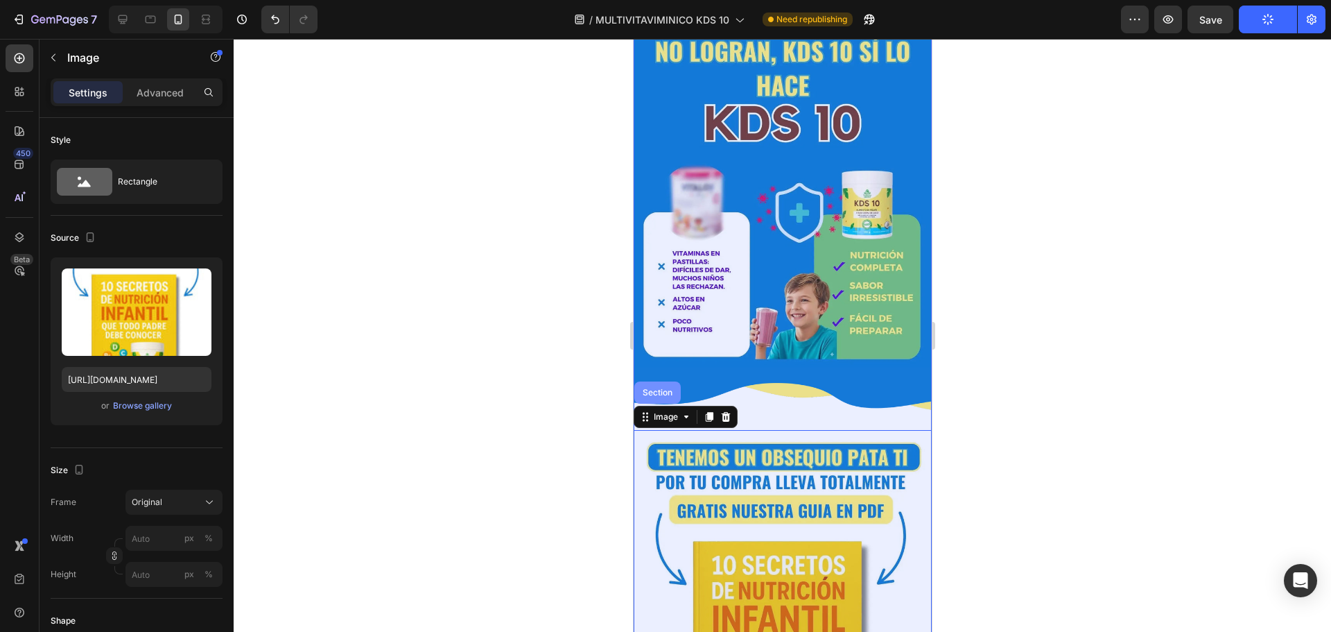
click at [660, 388] on div "Section" at bounding box center [656, 392] width 35 height 8
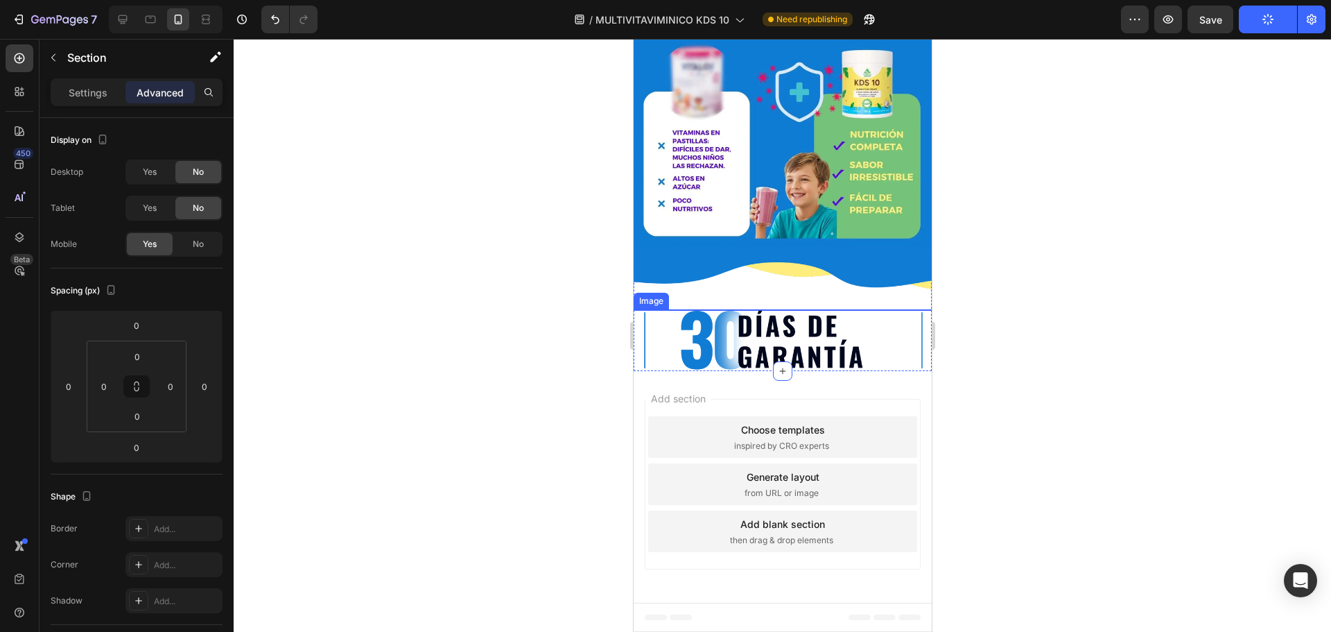
scroll to position [2011, 0]
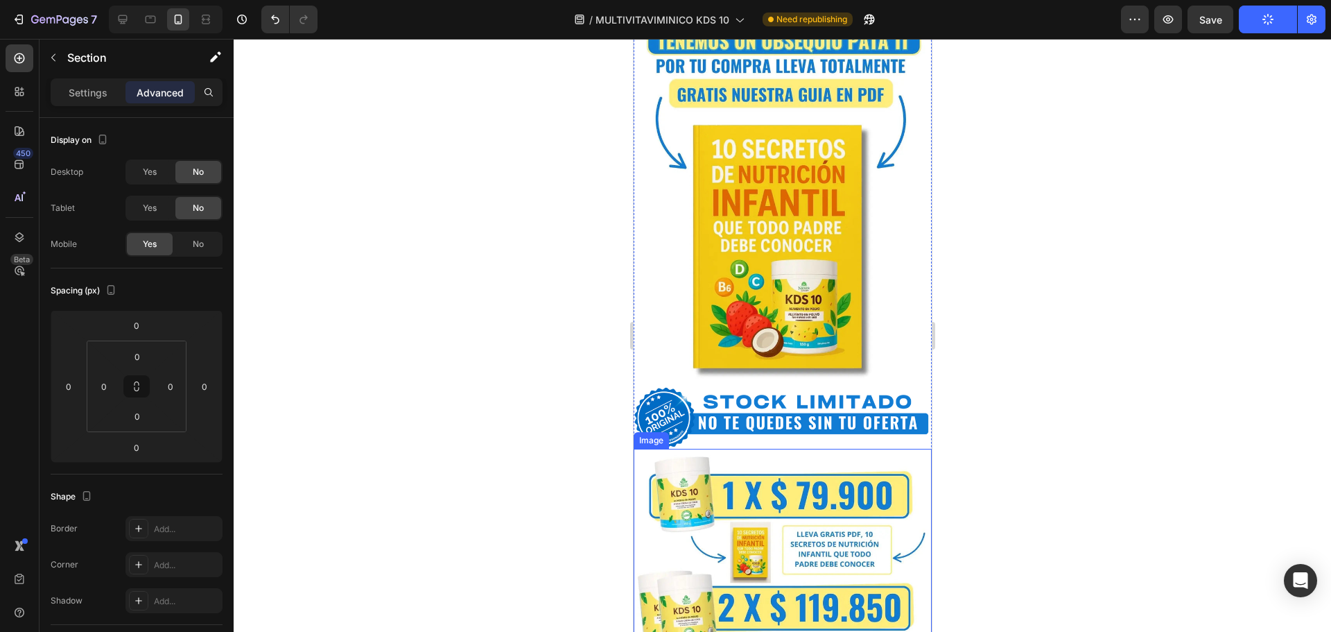
click at [723, 397] on img at bounding box center [782, 417] width 298 height 62
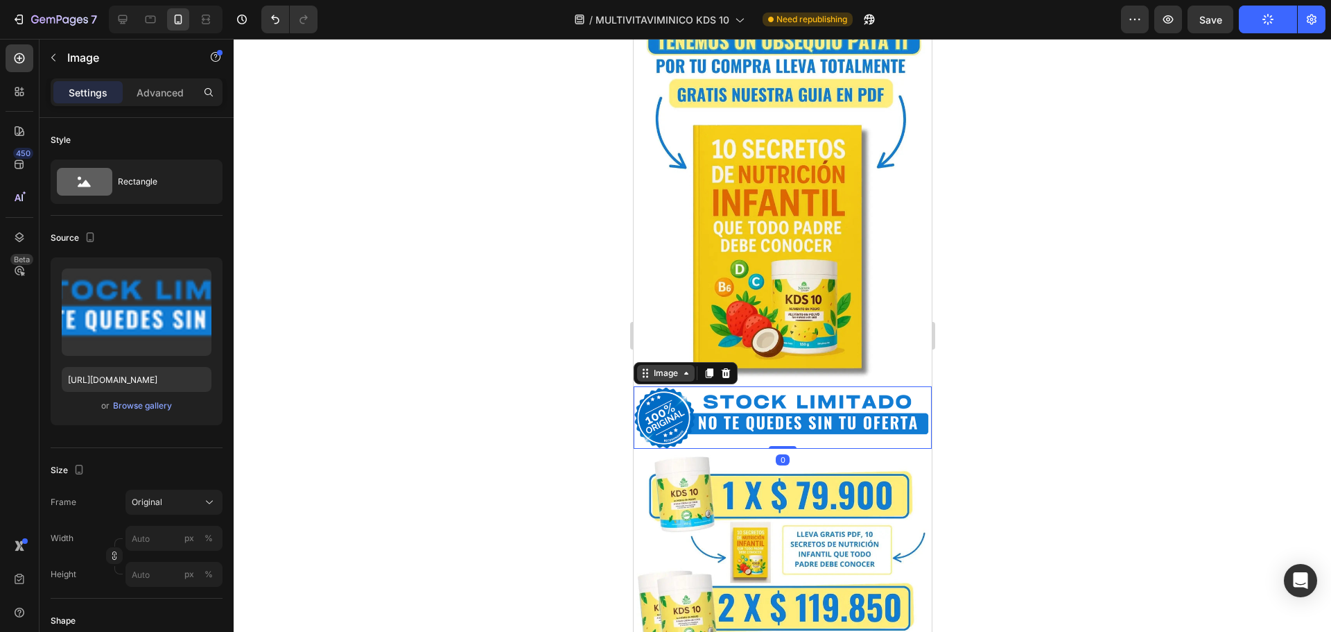
click at [674, 367] on div "Image" at bounding box center [665, 373] width 30 height 12
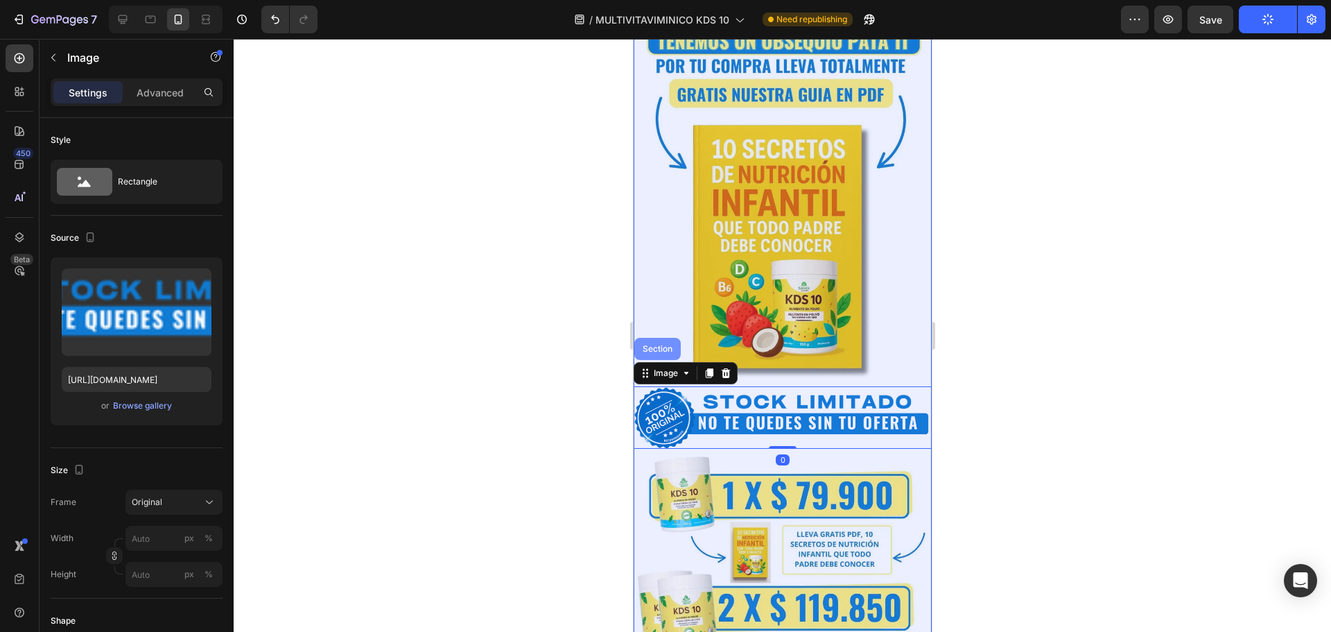
click at [667, 338] on div "Section" at bounding box center [657, 349] width 46 height 22
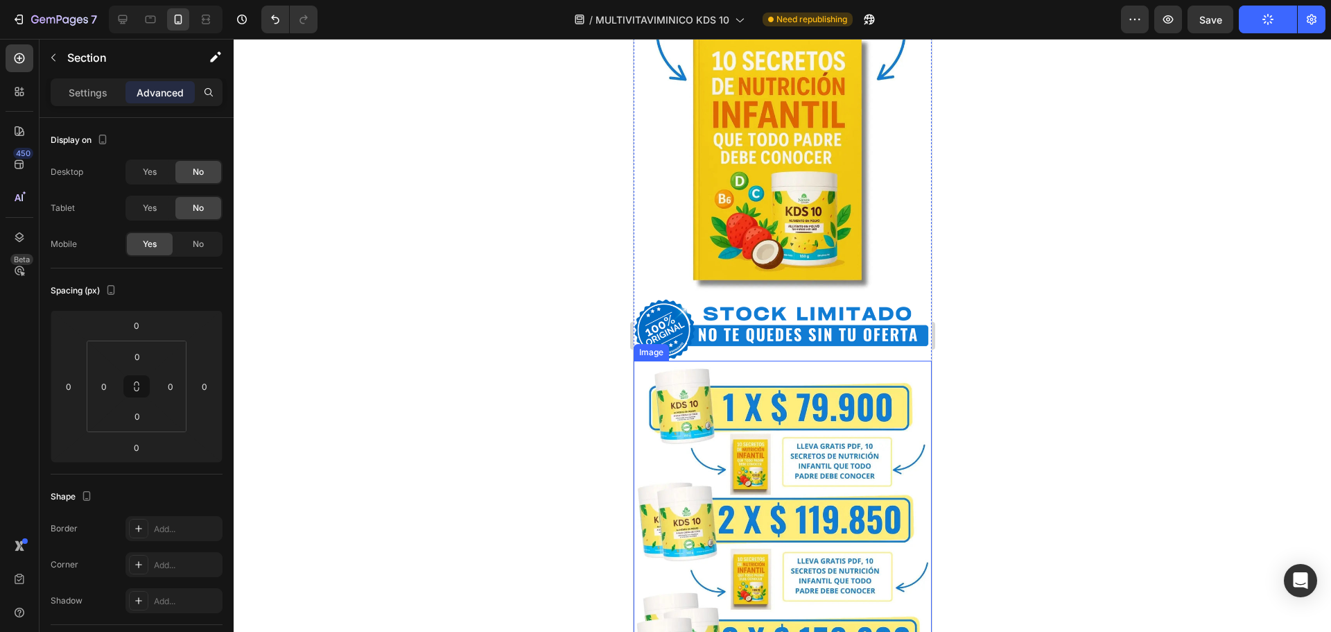
scroll to position [2219, 0]
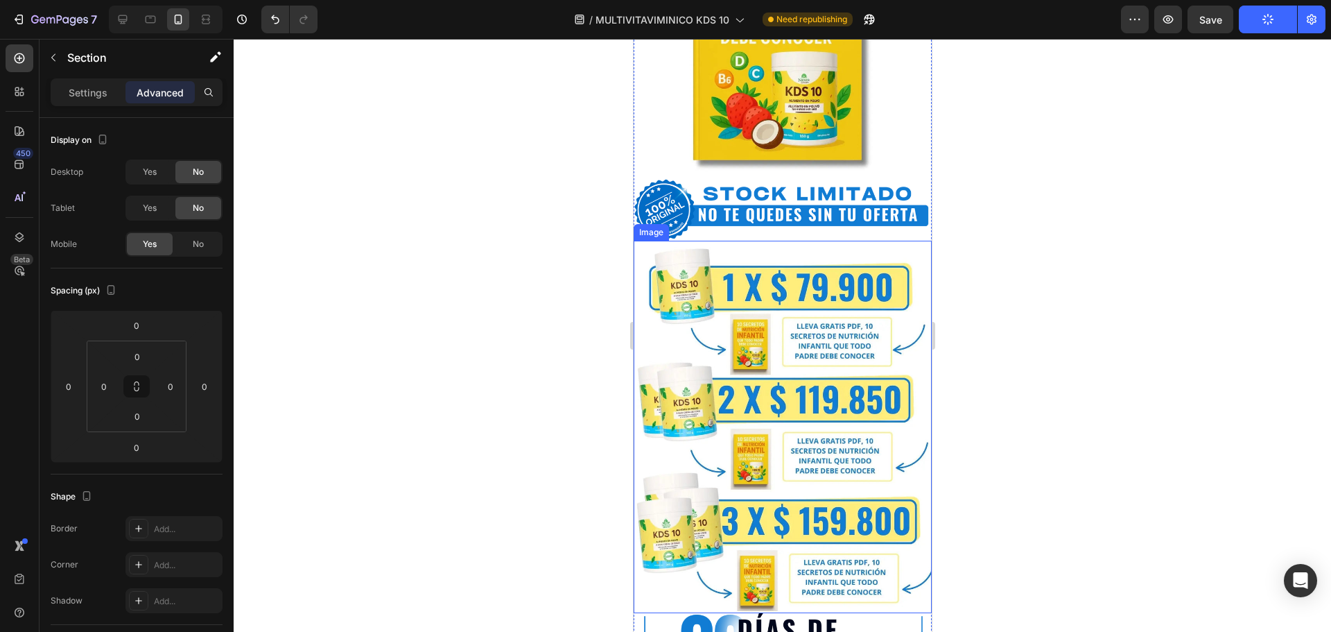
click at [702, 352] on img at bounding box center [782, 427] width 298 height 373
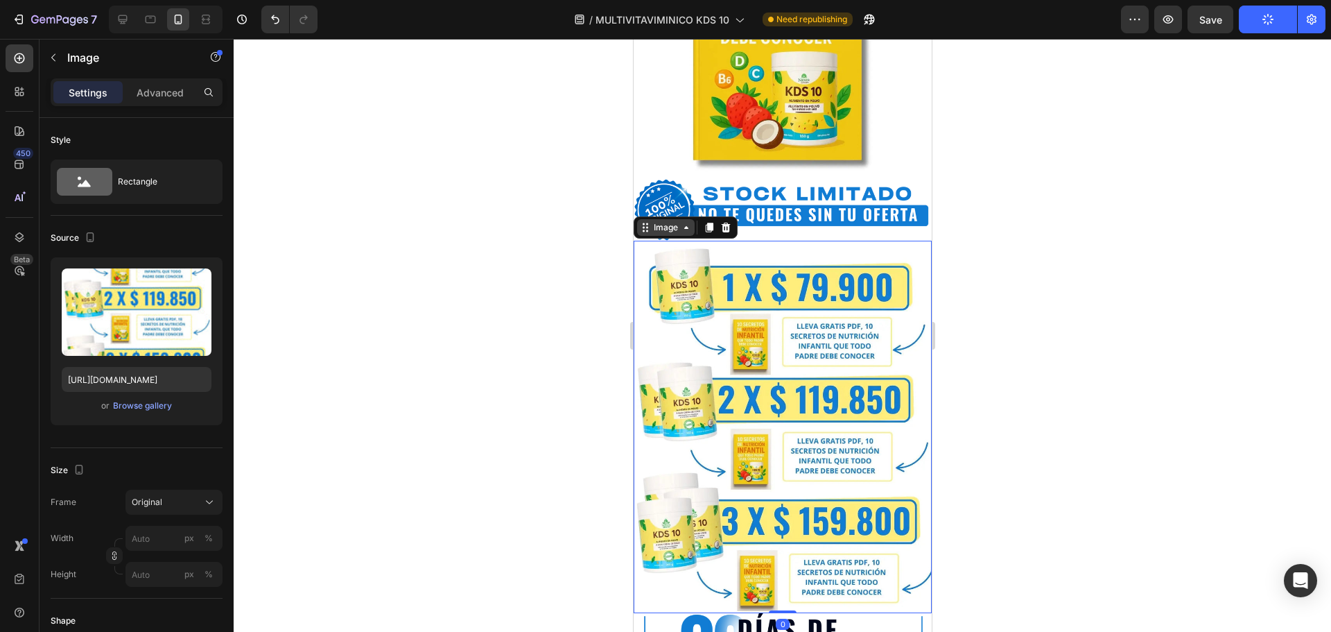
click at [675, 221] on div "Image" at bounding box center [665, 227] width 30 height 12
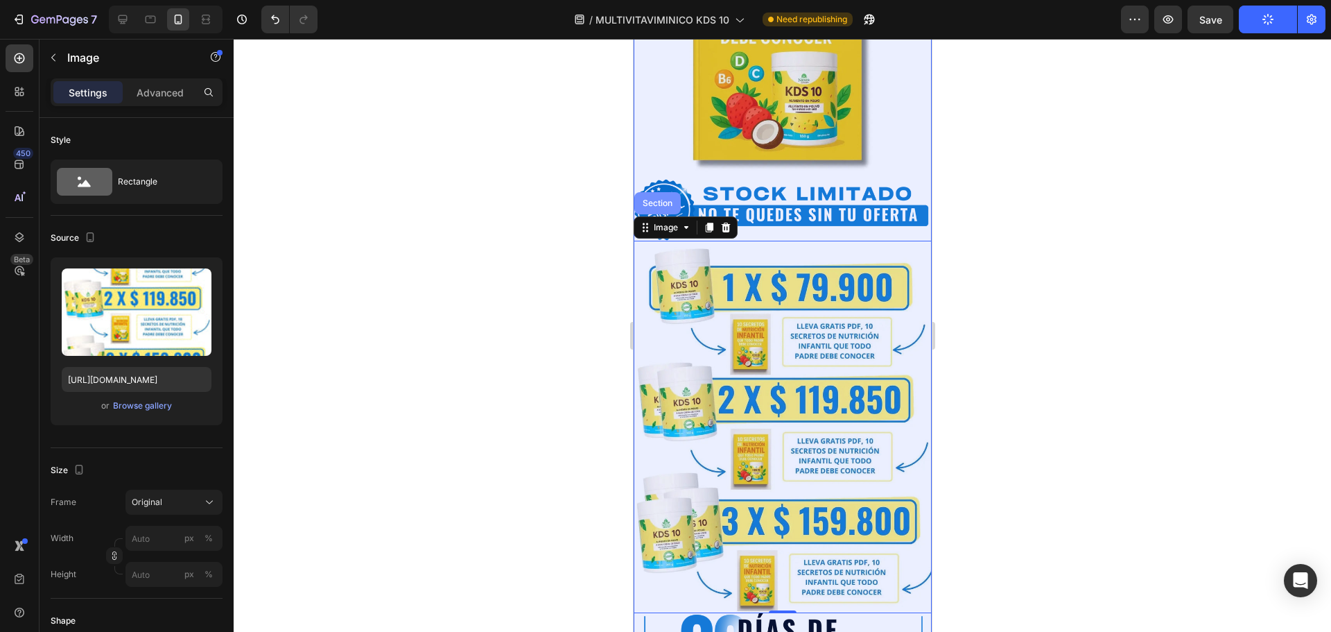
click at [661, 199] on div "Section" at bounding box center [656, 203] width 35 height 8
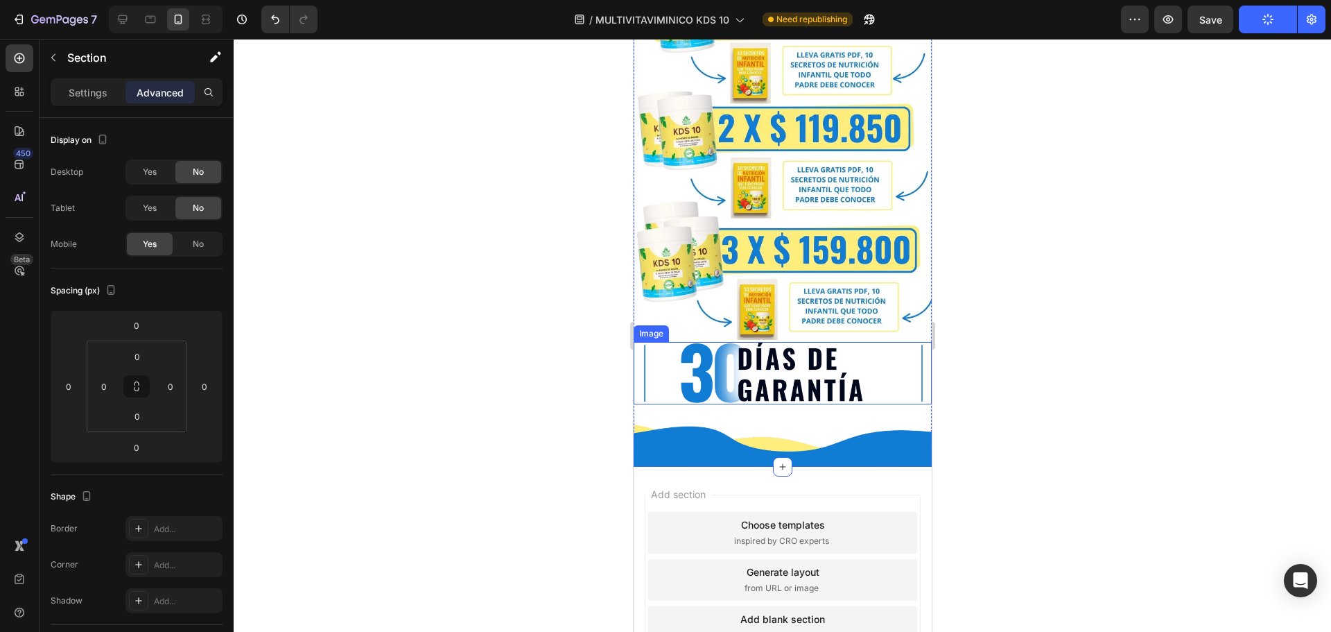
scroll to position [2538, 0]
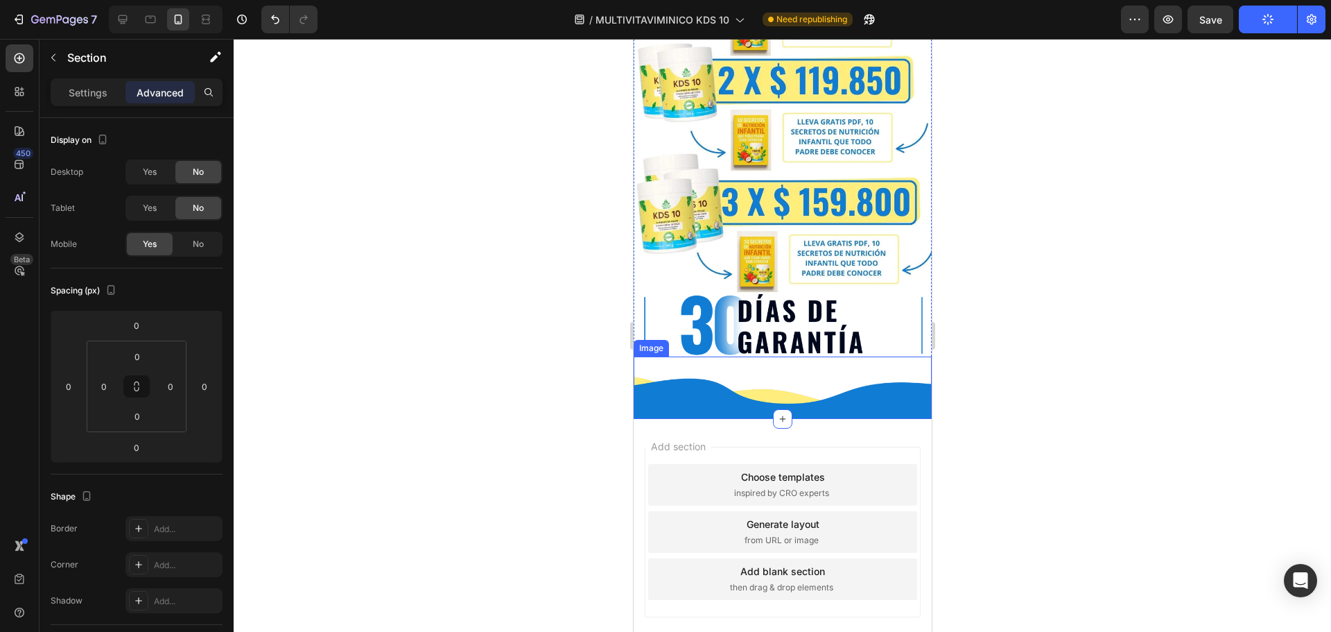
click at [727, 294] on img at bounding box center [782, 325] width 298 height 62
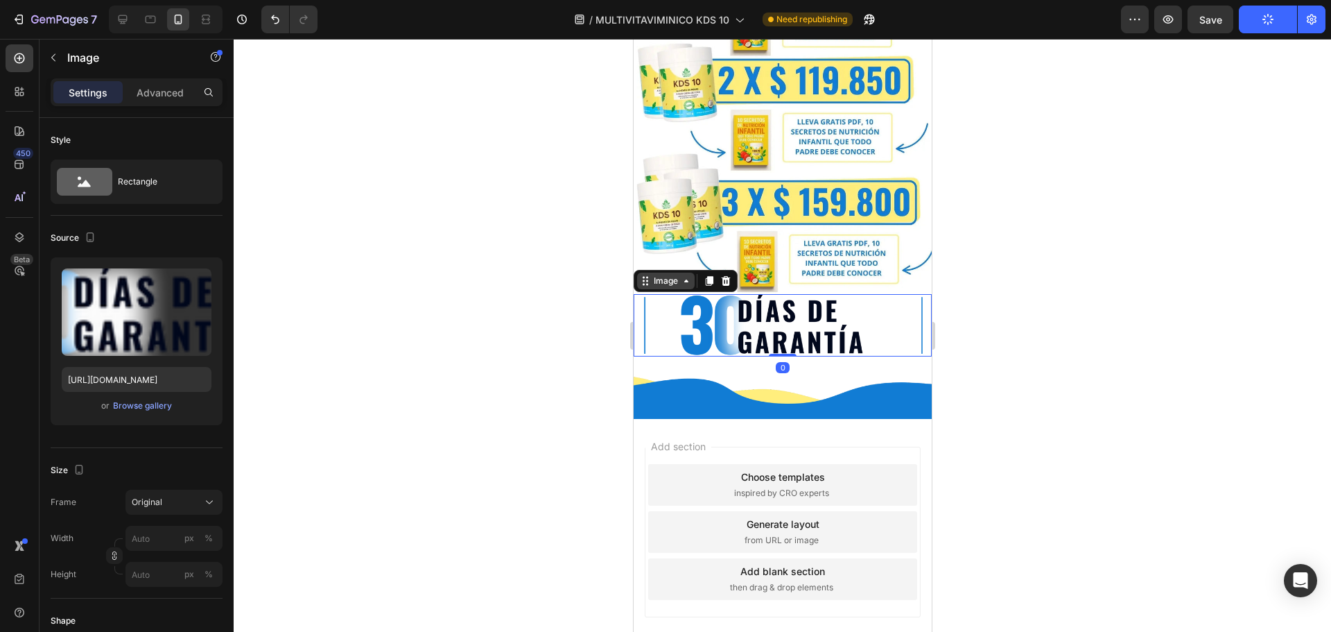
click at [682, 275] on icon at bounding box center [685, 280] width 11 height 11
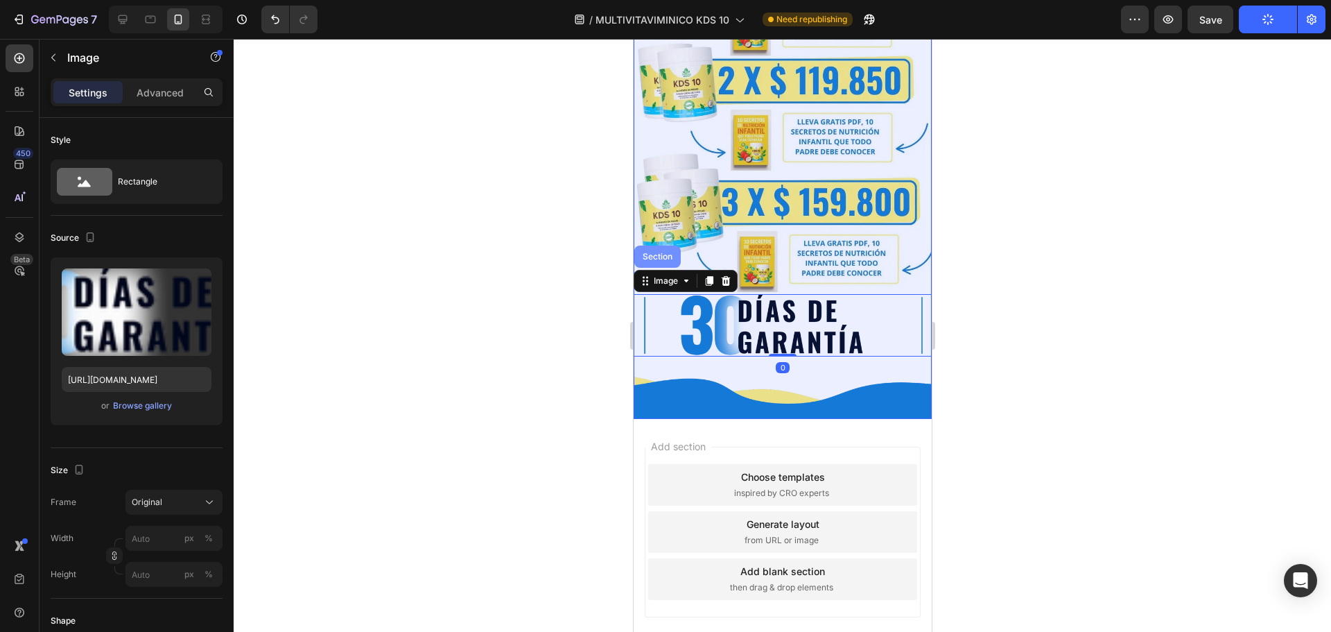
click at [664, 252] on div "Section" at bounding box center [656, 256] width 35 height 8
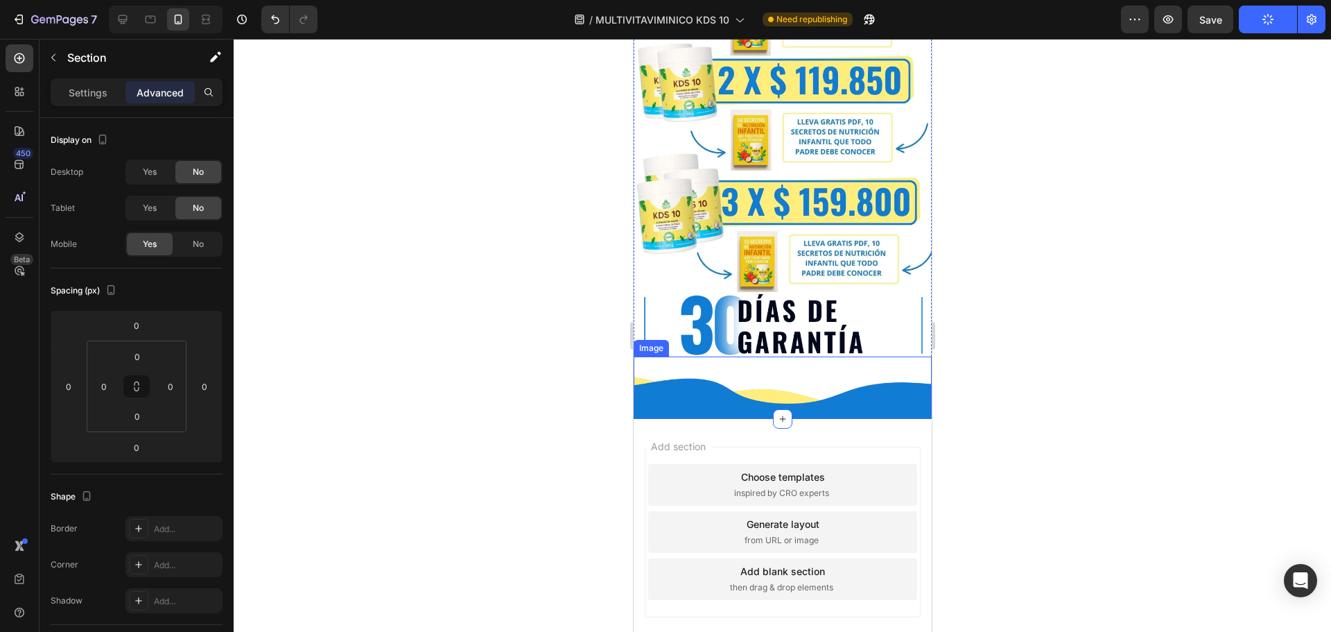
click at [720, 356] on img at bounding box center [782, 387] width 298 height 62
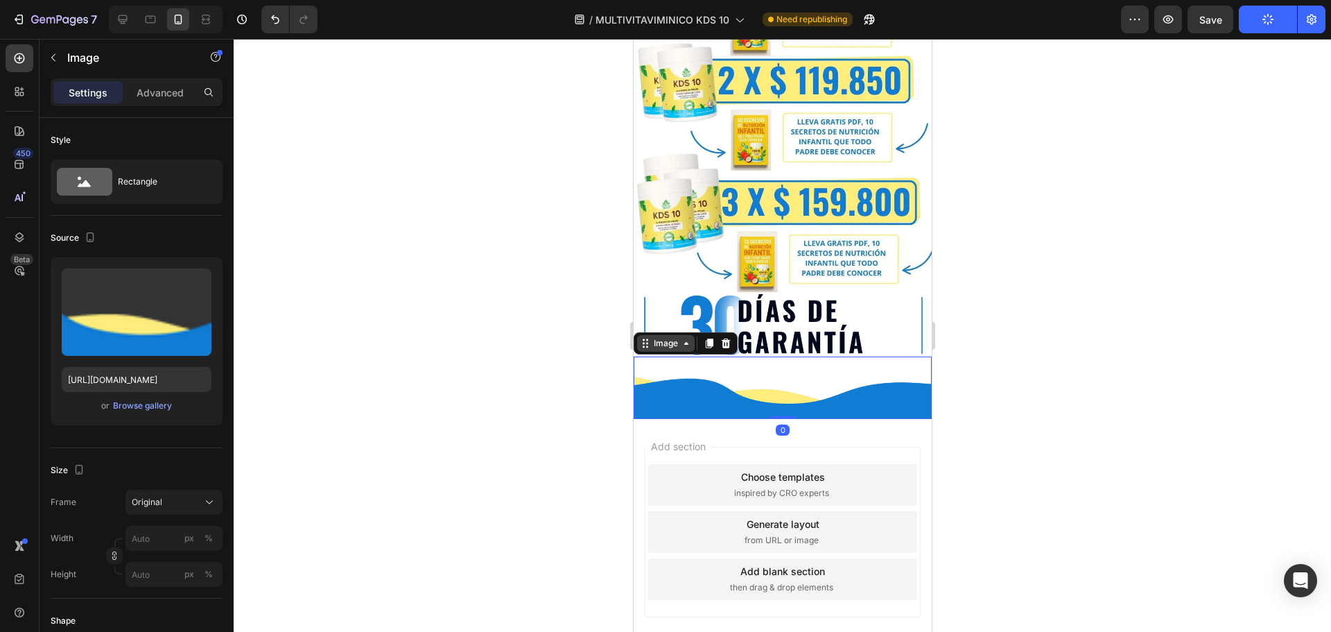
click at [688, 338] on icon at bounding box center [685, 343] width 11 height 11
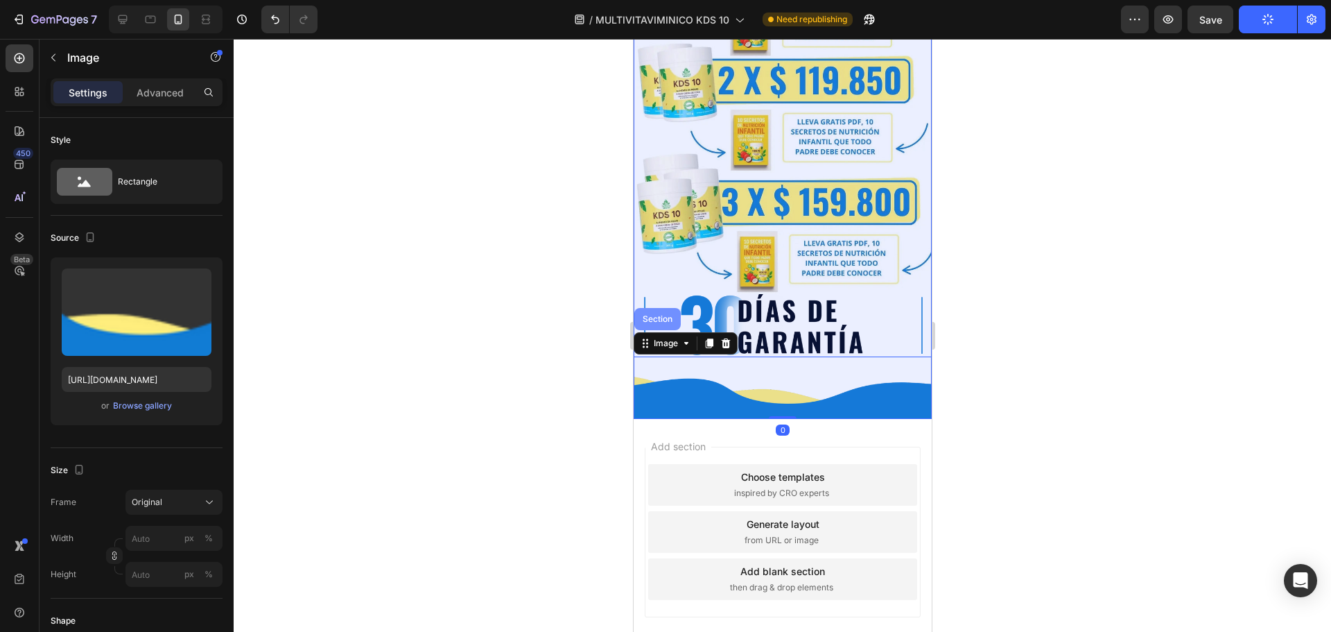
click at [659, 315] on div "Section" at bounding box center [656, 319] width 35 height 8
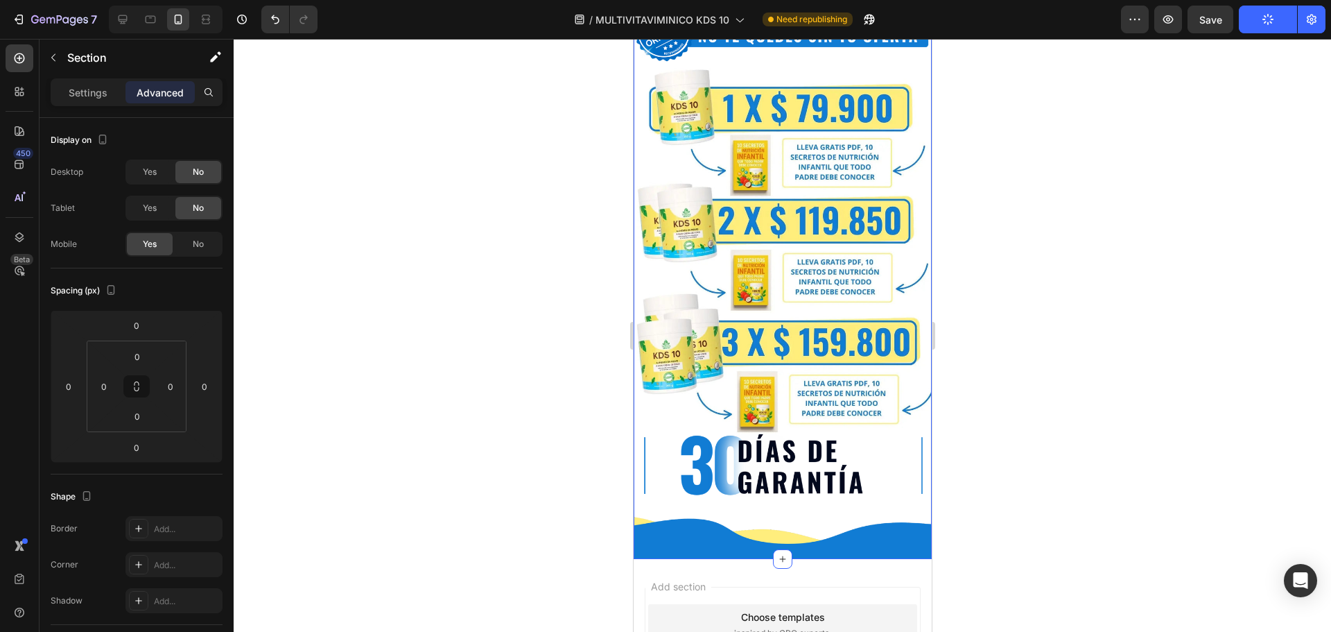
scroll to position [2122, 0]
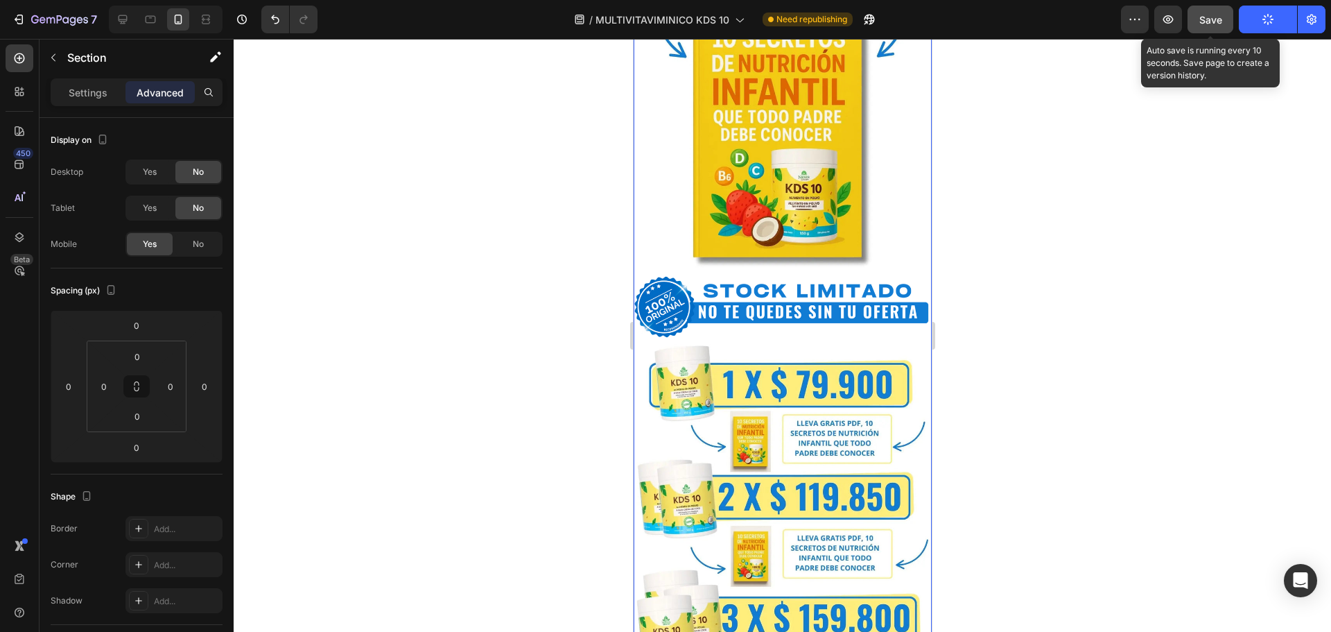
click at [1218, 23] on span "Save" at bounding box center [1211, 20] width 23 height 12
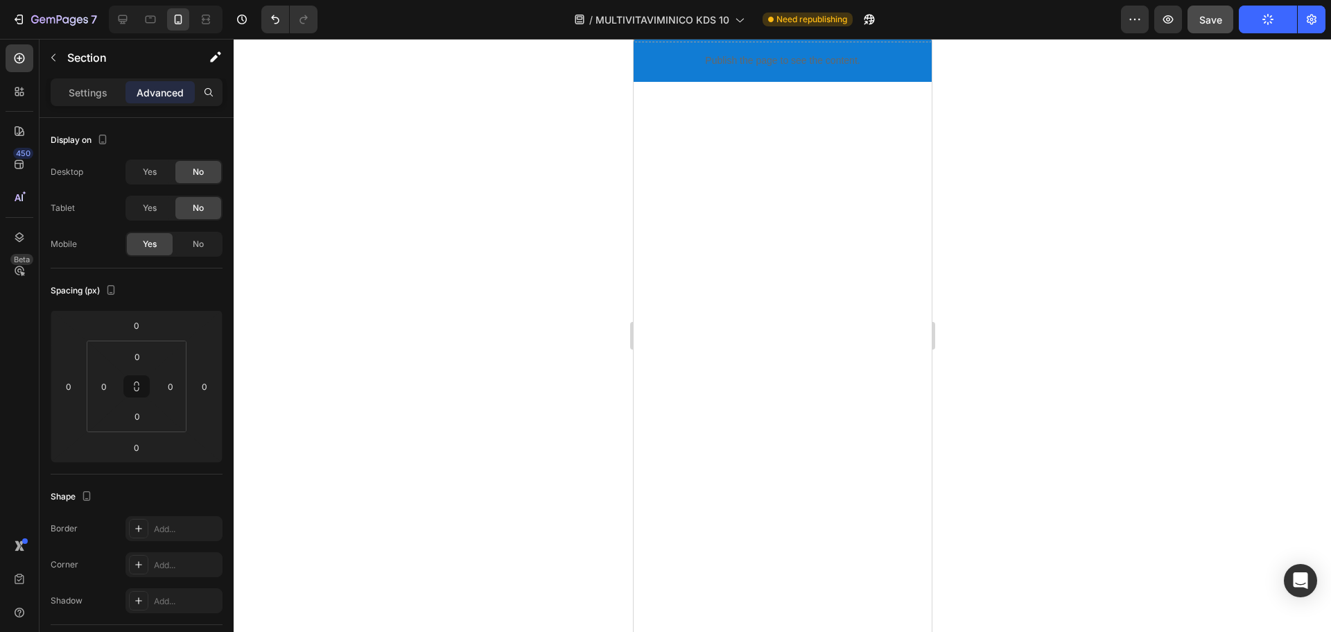
scroll to position [0, 0]
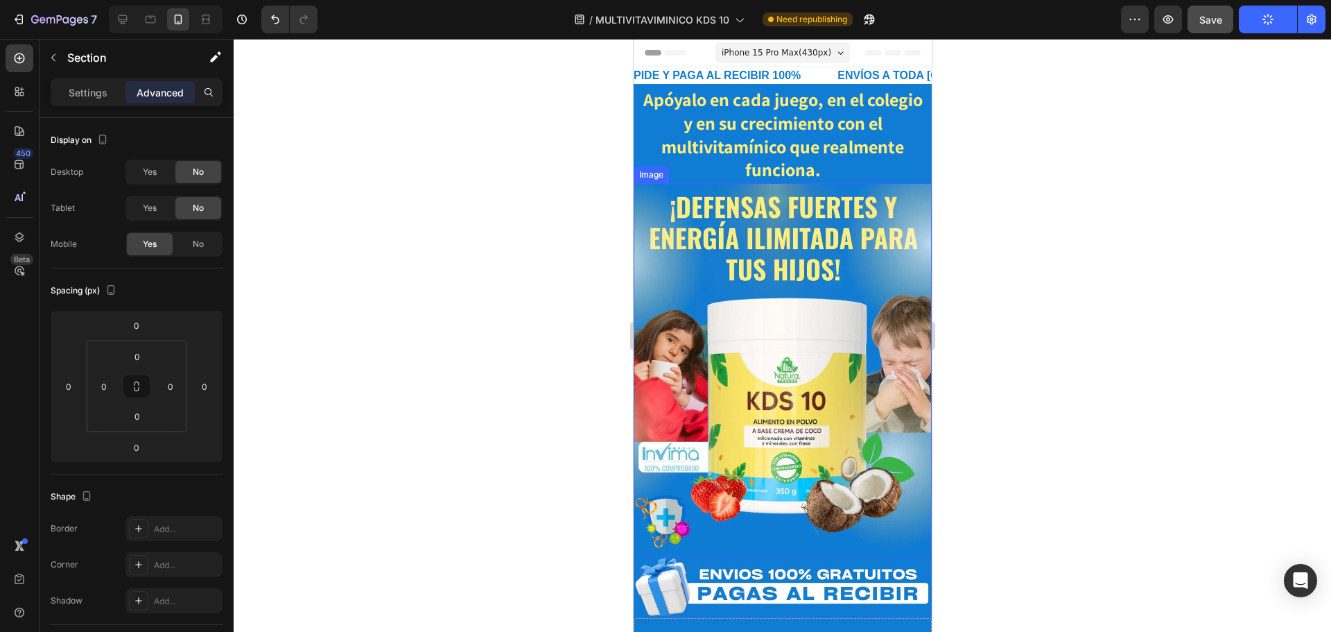
click at [848, 285] on img at bounding box center [782, 369] width 298 height 373
click at [718, 311] on img at bounding box center [782, 369] width 298 height 373
click at [89, 95] on p "Settings" at bounding box center [88, 92] width 39 height 15
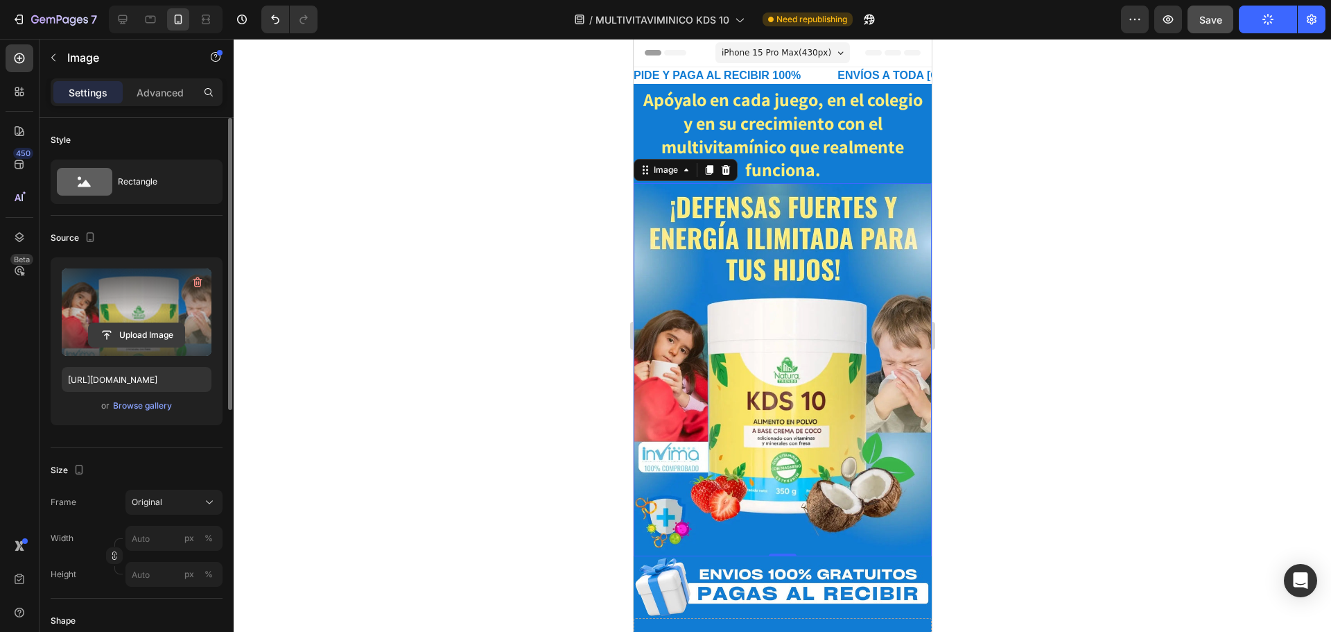
click at [128, 324] on input "file" at bounding box center [137, 335] width 96 height 24
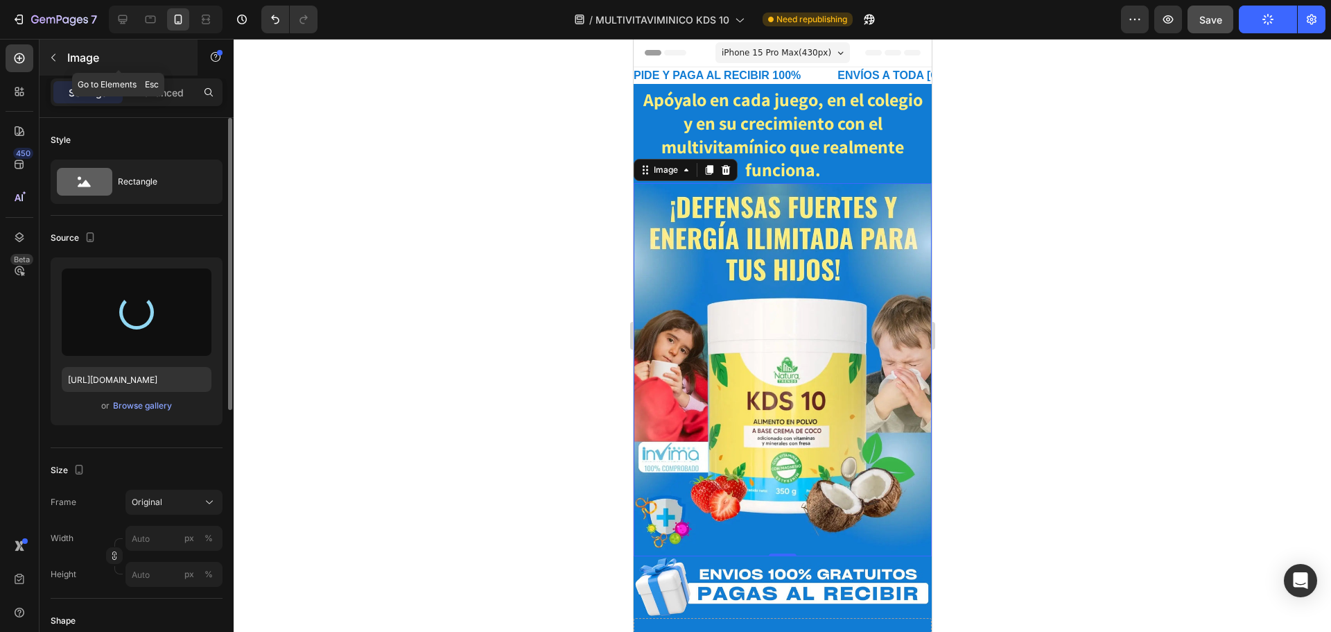
type input "https://cdn.shopify.com/s/files/1/0612/5351/7510/files/gempages_492700310498706…"
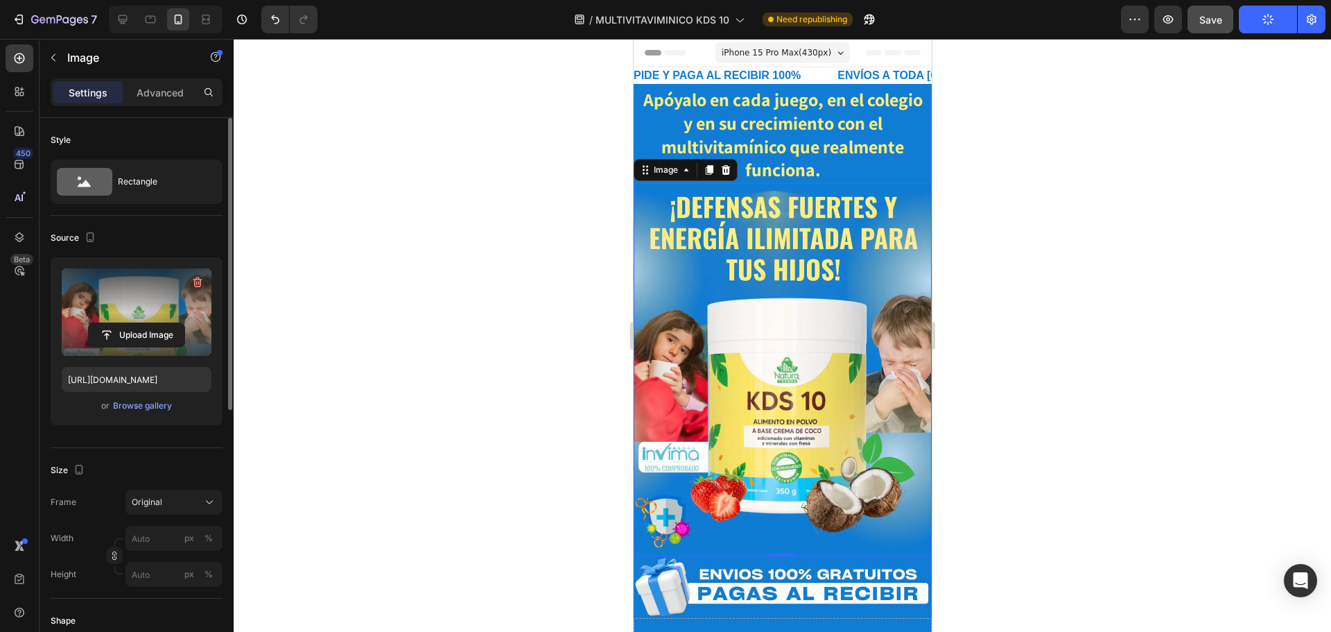
click at [730, 224] on img at bounding box center [782, 369] width 298 height 373
click at [181, 86] on p "Advanced" at bounding box center [160, 92] width 47 height 15
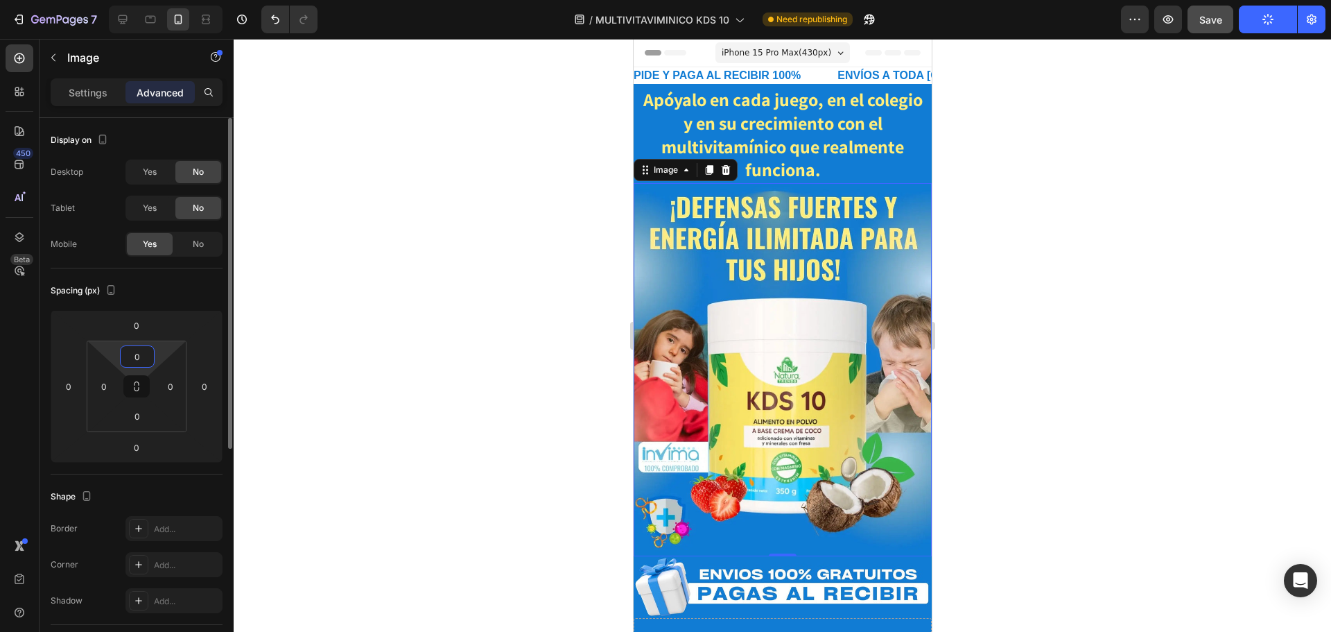
click at [135, 360] on input "0" at bounding box center [137, 356] width 28 height 21
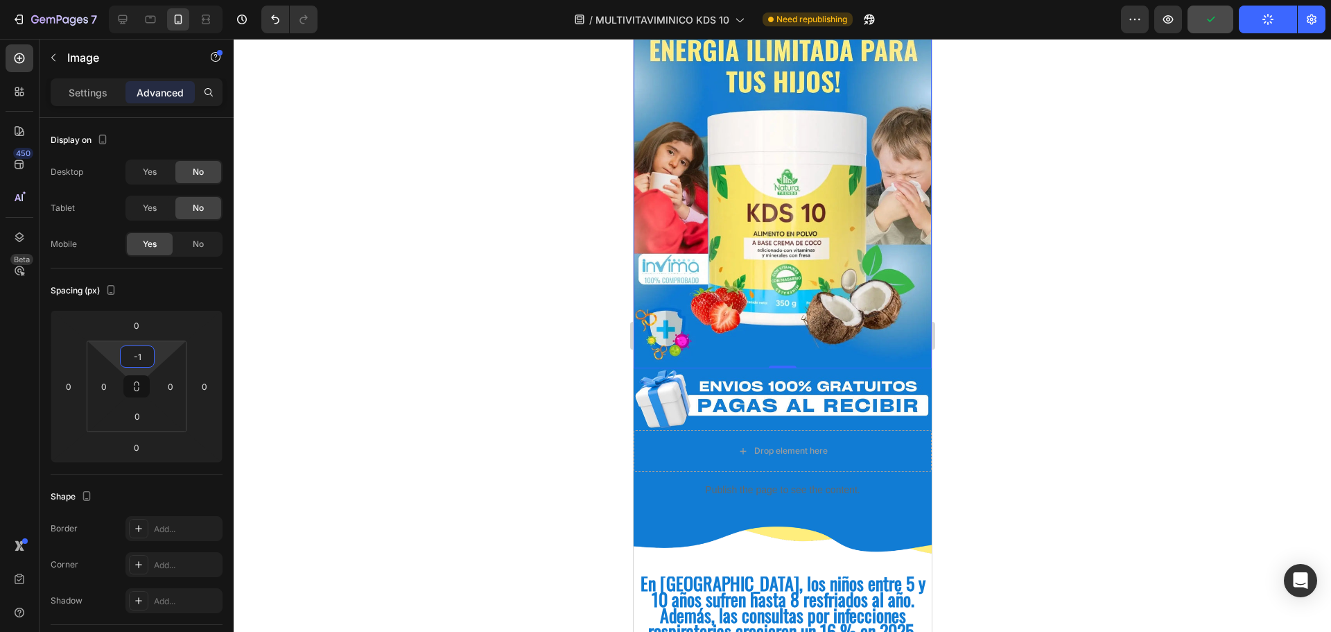
scroll to position [208, 0]
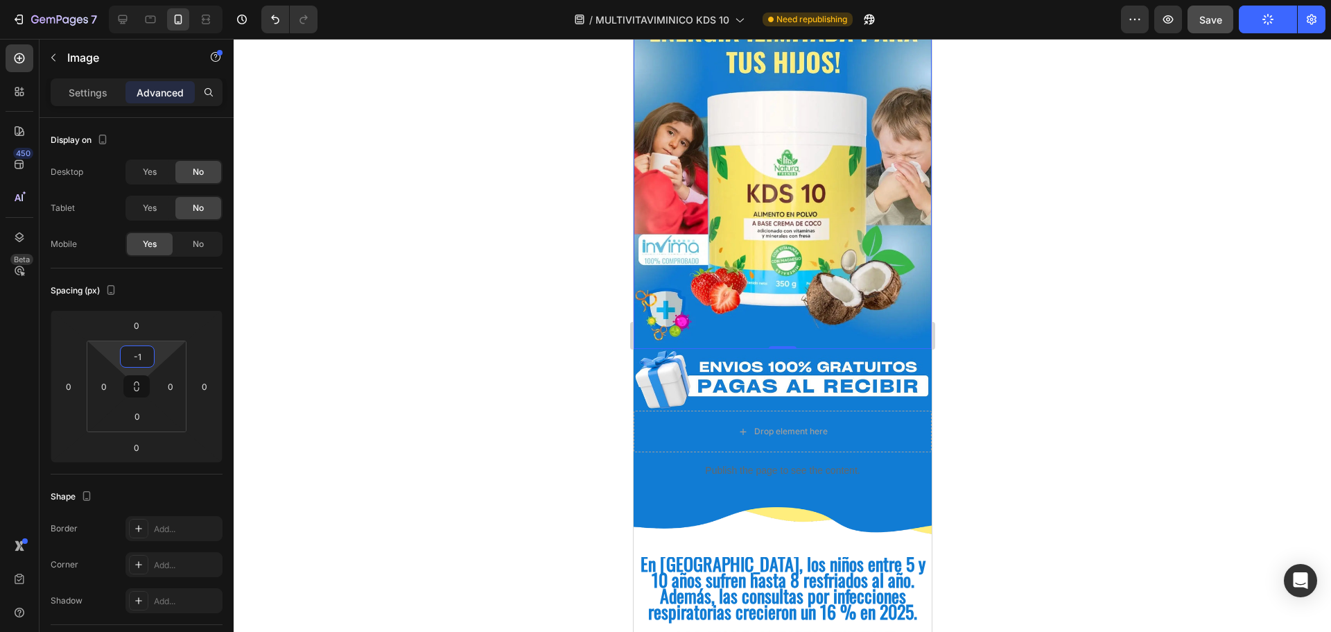
type input "-"
click at [983, 327] on div at bounding box center [783, 335] width 1098 height 593
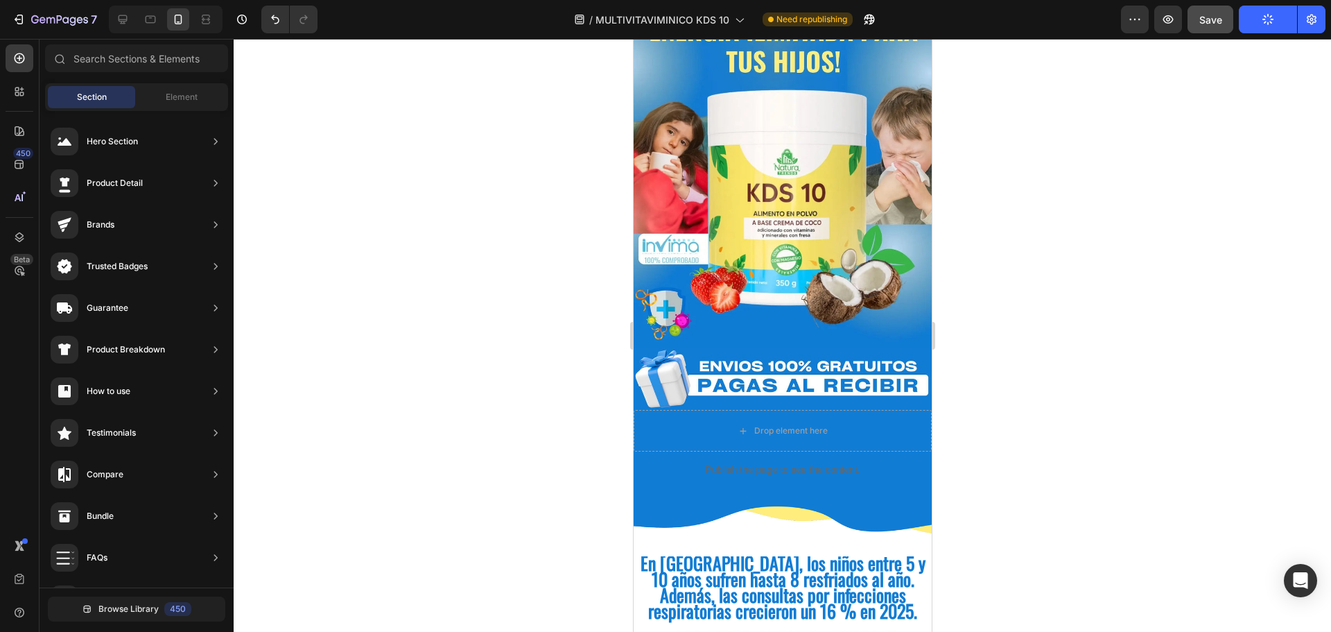
click at [1102, 322] on div at bounding box center [783, 335] width 1098 height 593
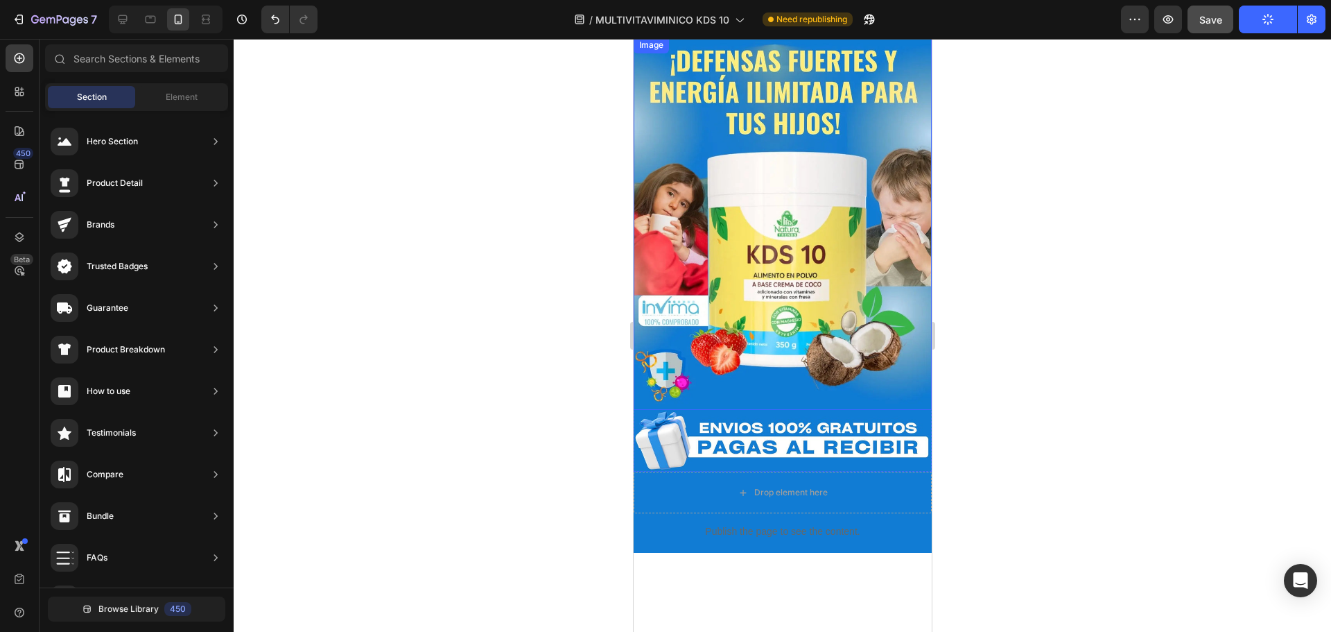
scroll to position [0, 0]
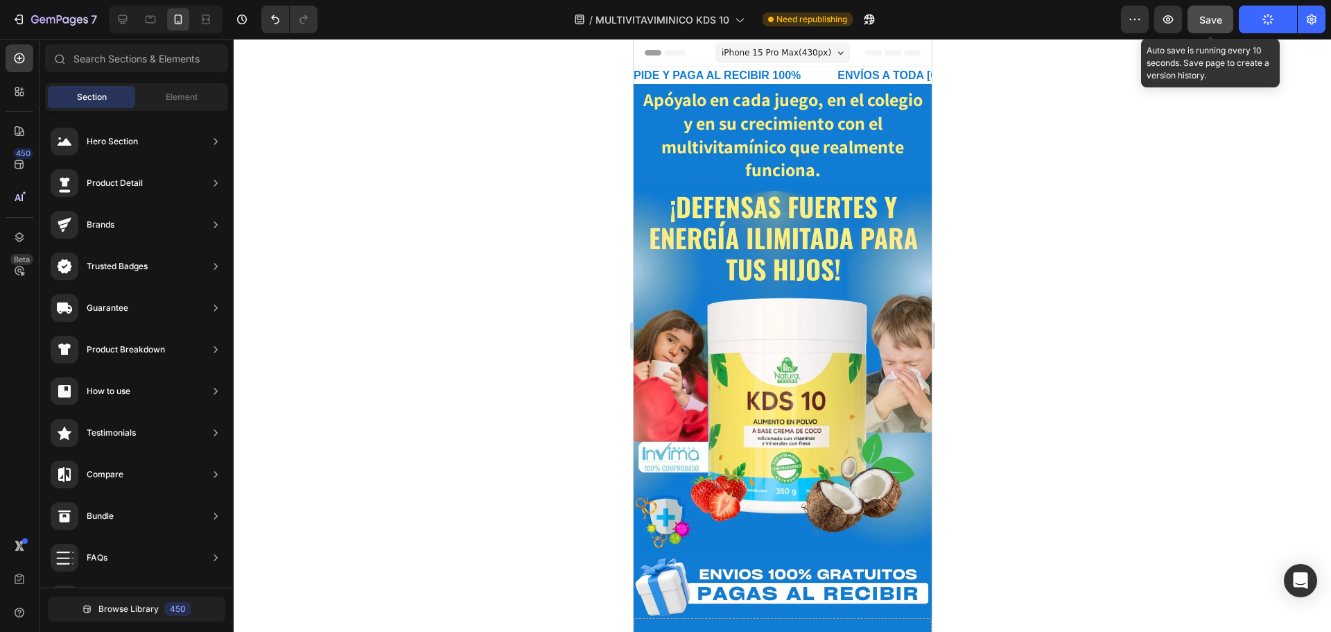
click at [1223, 24] on button "Save" at bounding box center [1211, 20] width 46 height 28
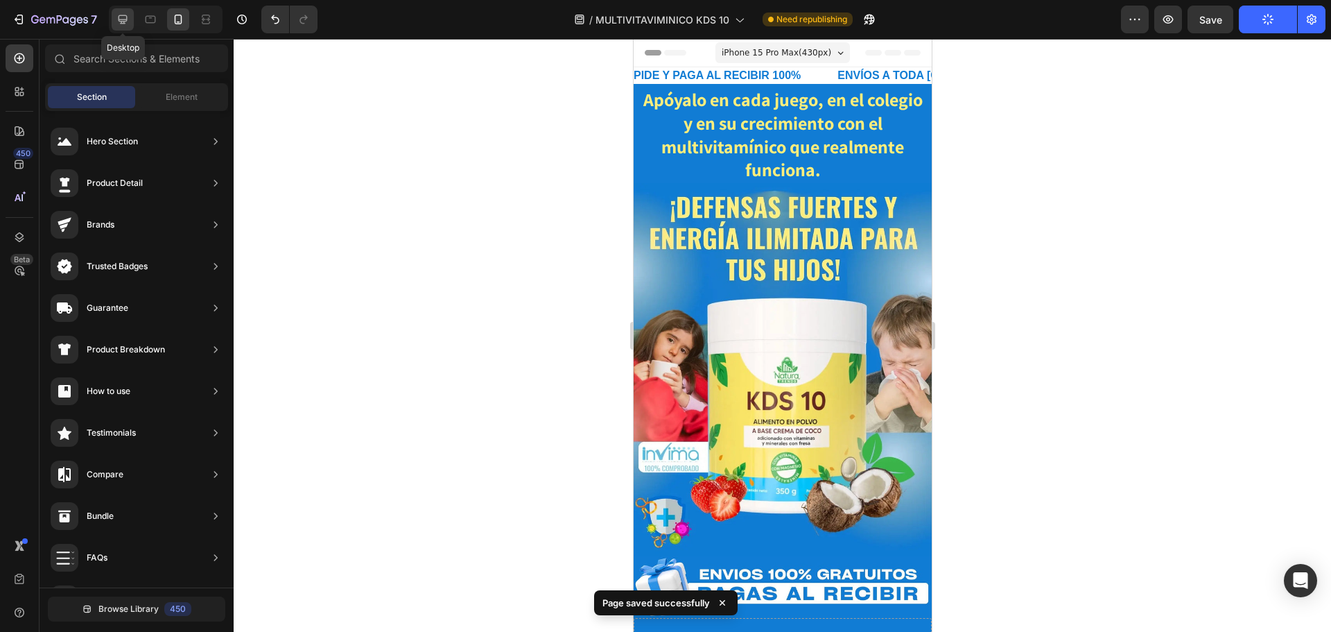
click at [121, 24] on icon at bounding box center [123, 19] width 9 height 9
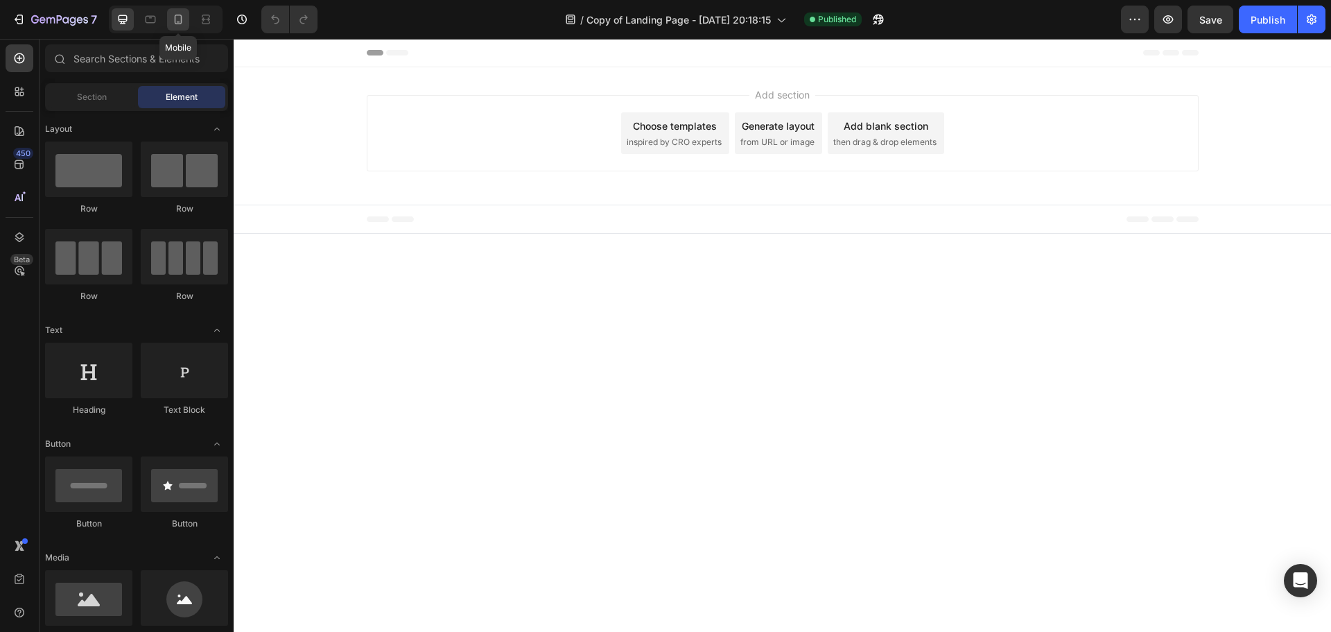
click at [173, 19] on icon at bounding box center [178, 19] width 14 height 14
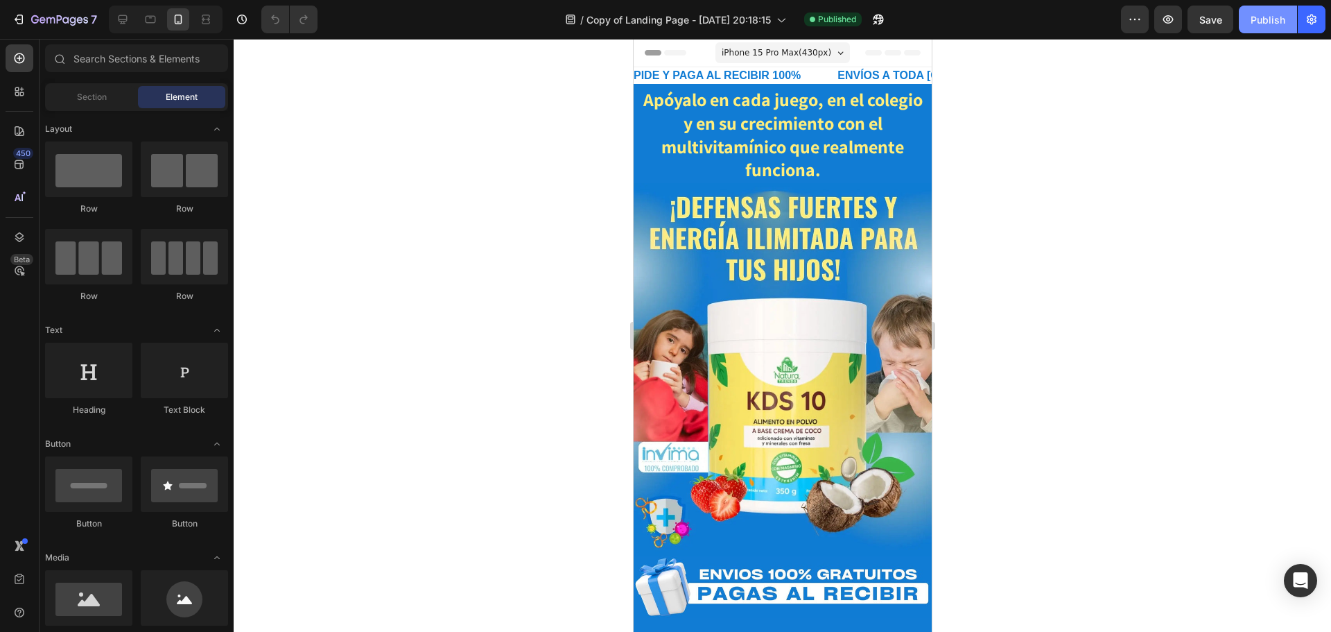
click at [1268, 24] on div "Publish" at bounding box center [1268, 19] width 35 height 15
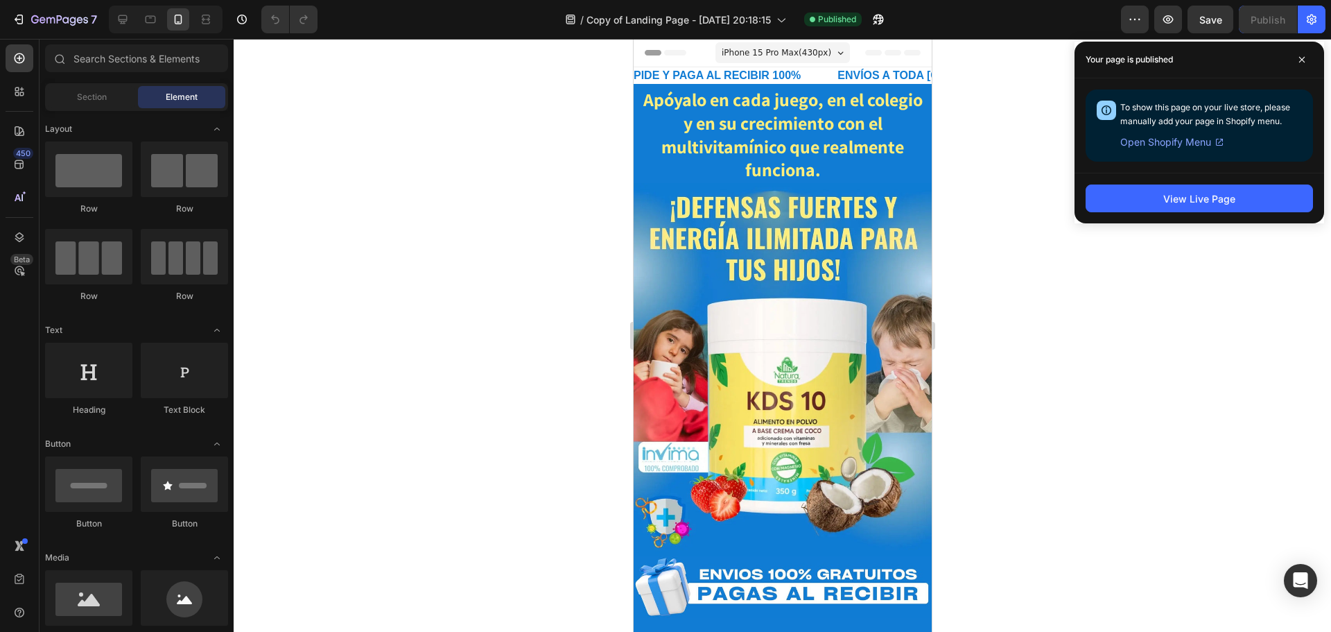
click at [1301, 71] on div "Your page is published" at bounding box center [1200, 60] width 250 height 37
click at [1299, 64] on span at bounding box center [1302, 60] width 22 height 22
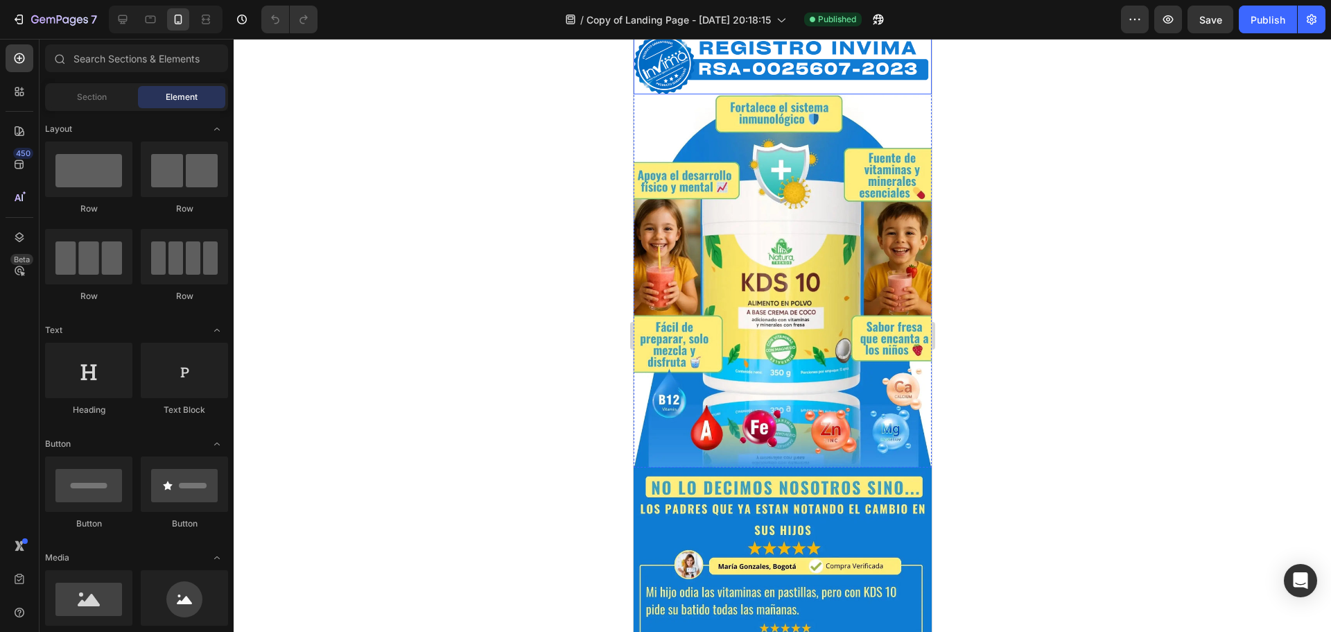
scroll to position [1317, 0]
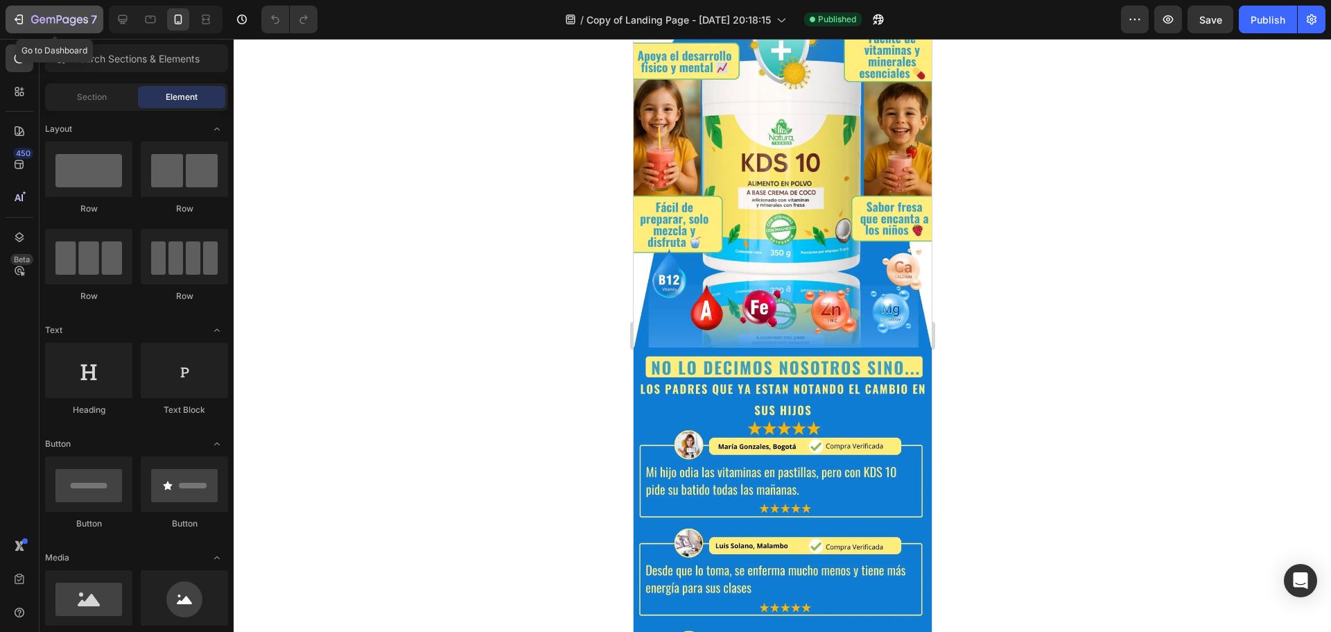
click at [31, 27] on div "7" at bounding box center [64, 19] width 66 height 17
